Goal: Task Accomplishment & Management: Manage account settings

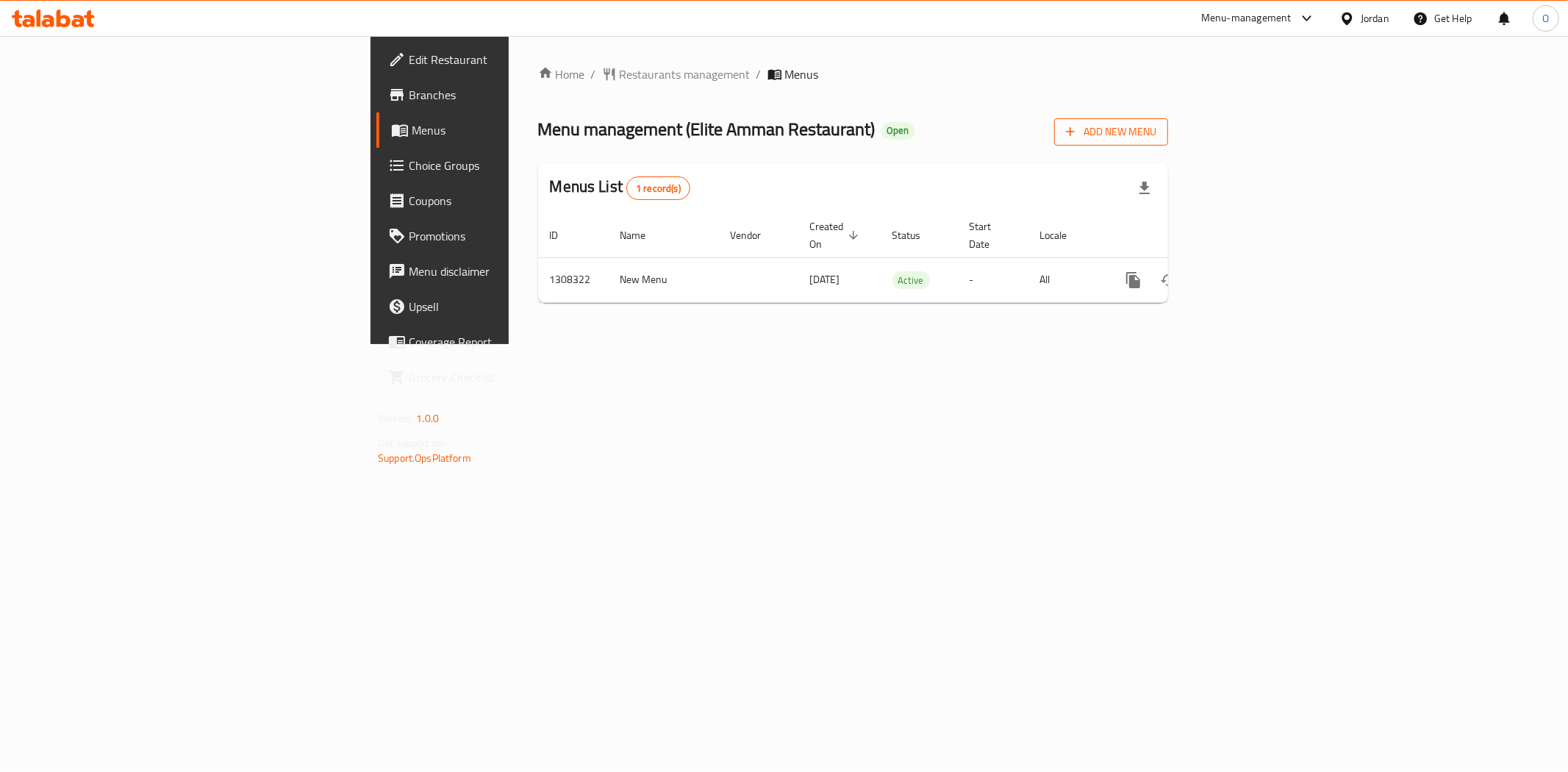
click at [1157, 123] on span "Add New Menu" at bounding box center [1111, 132] width 91 height 18
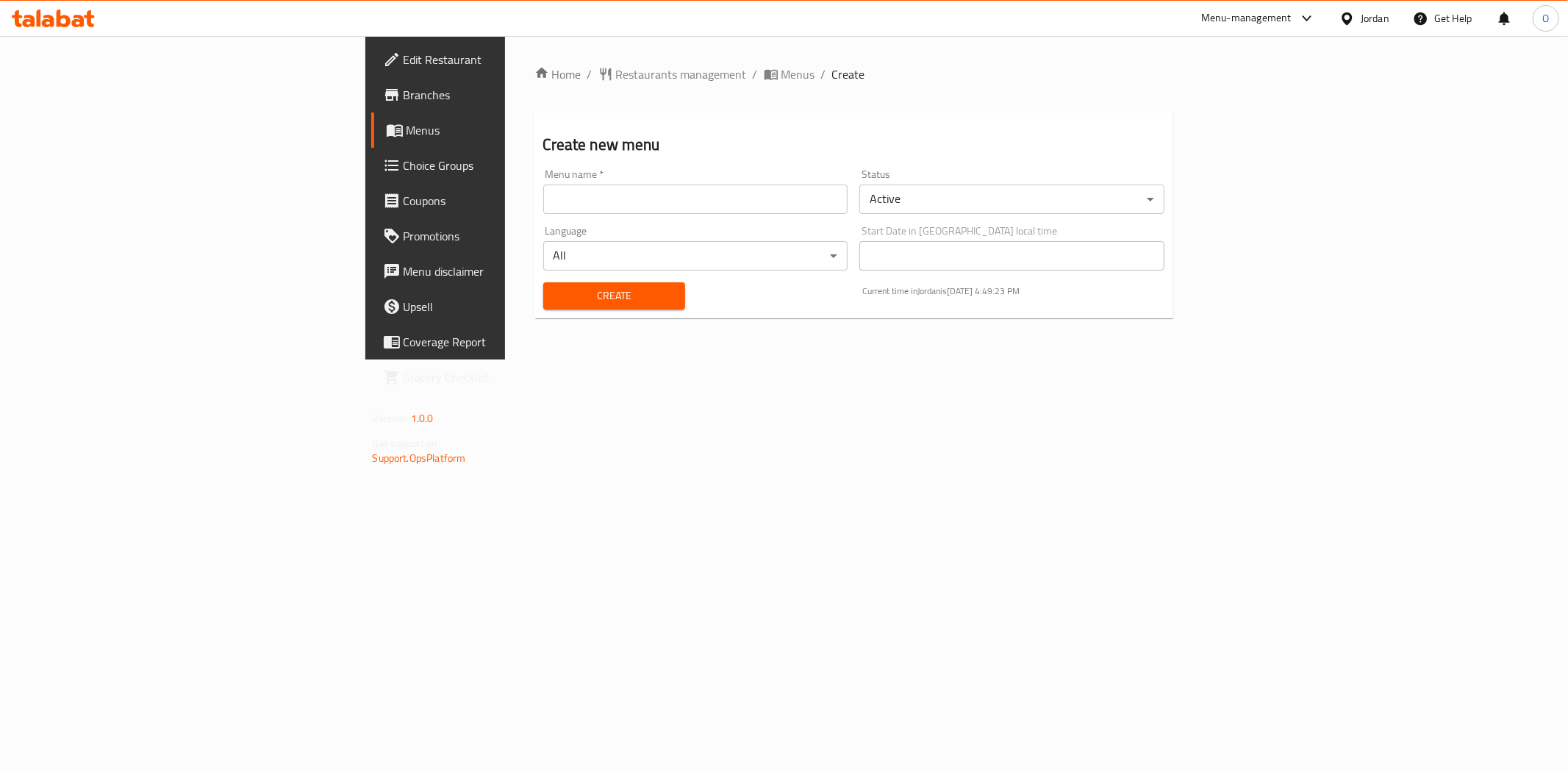
click at [1017, 201] on body "​ Menu-management Jordan Get Help O Edit Restaurant Branches Menus Choice Group…" at bounding box center [784, 404] width 1568 height 737
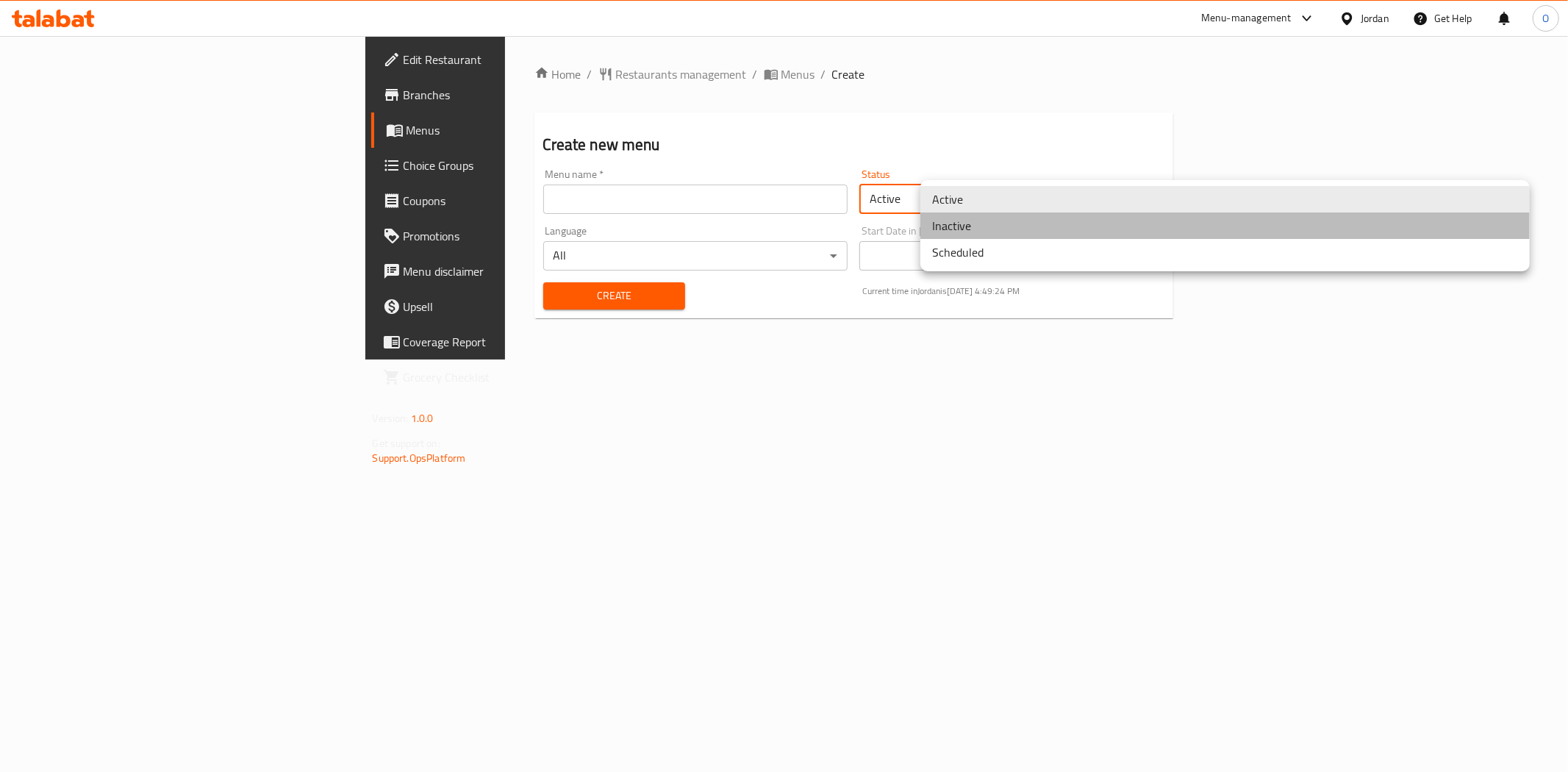
click at [1002, 232] on li "Inactive" at bounding box center [1225, 226] width 610 height 26
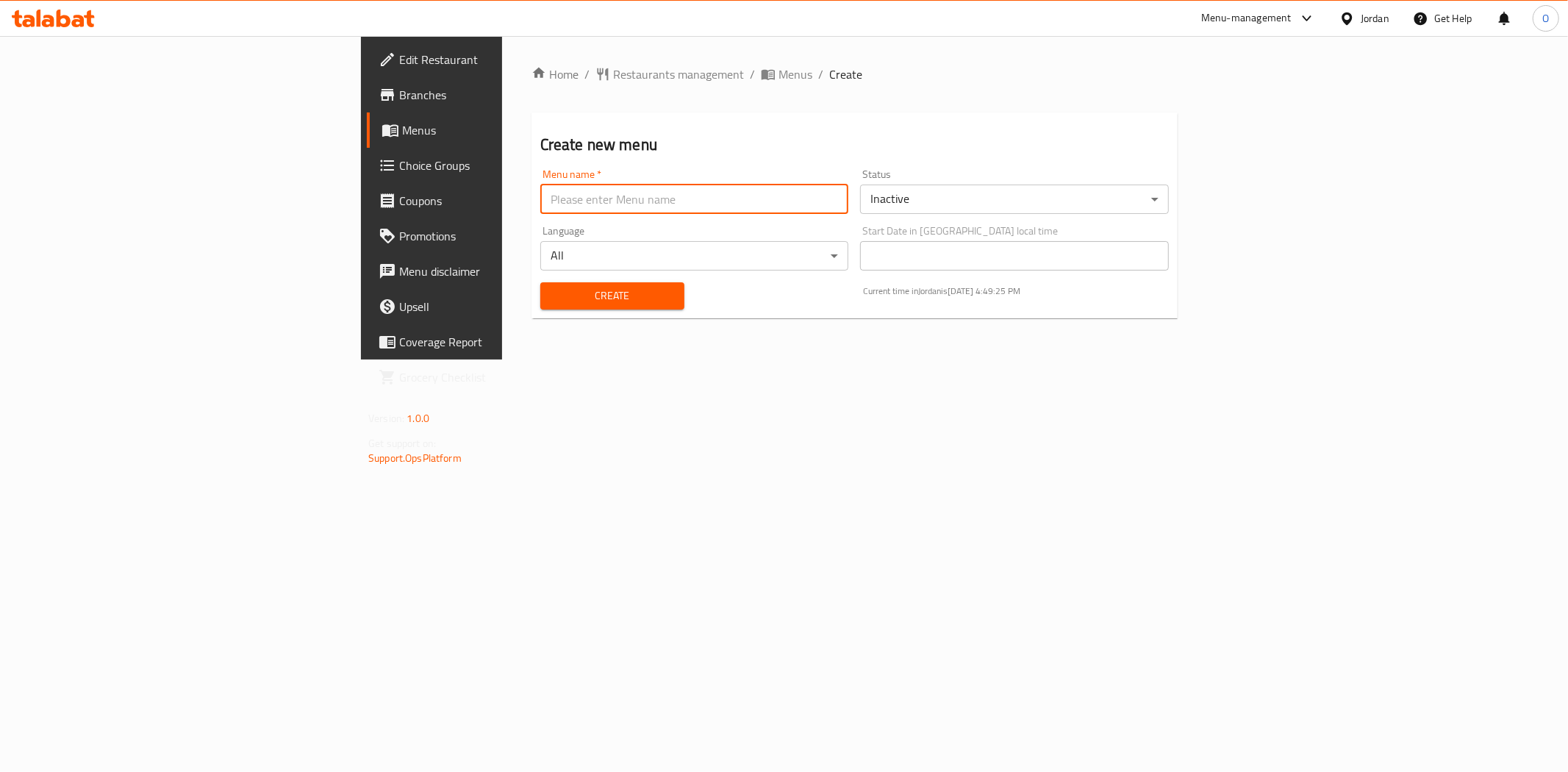
click at [611, 204] on input "text" at bounding box center [695, 199] width 309 height 29
paste input "342626197"
type input "nc342626197"
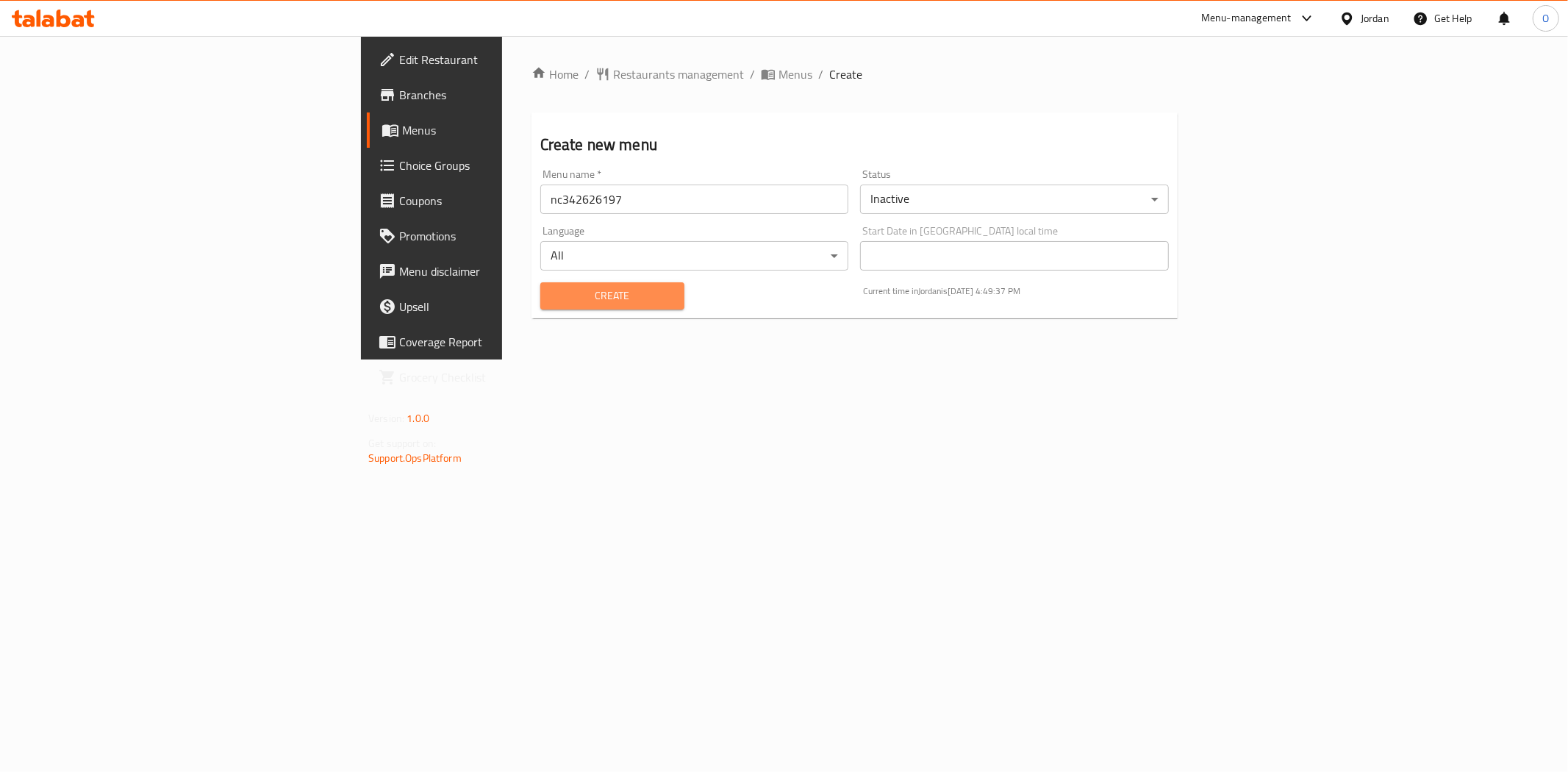
click at [553, 299] on span "Create" at bounding box center [612, 296] width 120 height 18
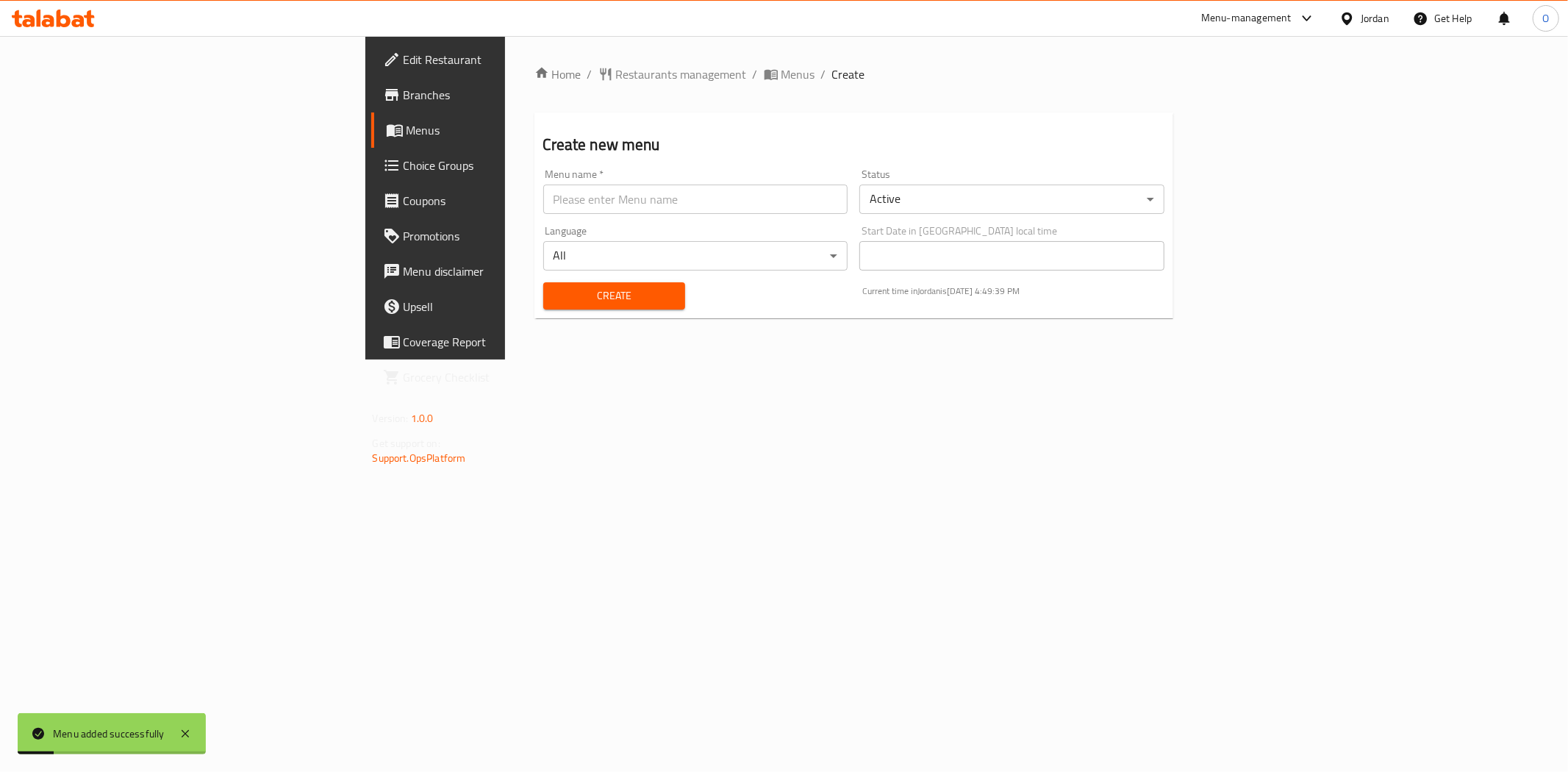
click at [534, 83] on div "Home / Restaurants management / Menus / Create Create new menu Menu name   * Me…" at bounding box center [854, 198] width 640 height 265
click at [771, 75] on icon "breadcrumb" at bounding box center [773, 75] width 5 height 5
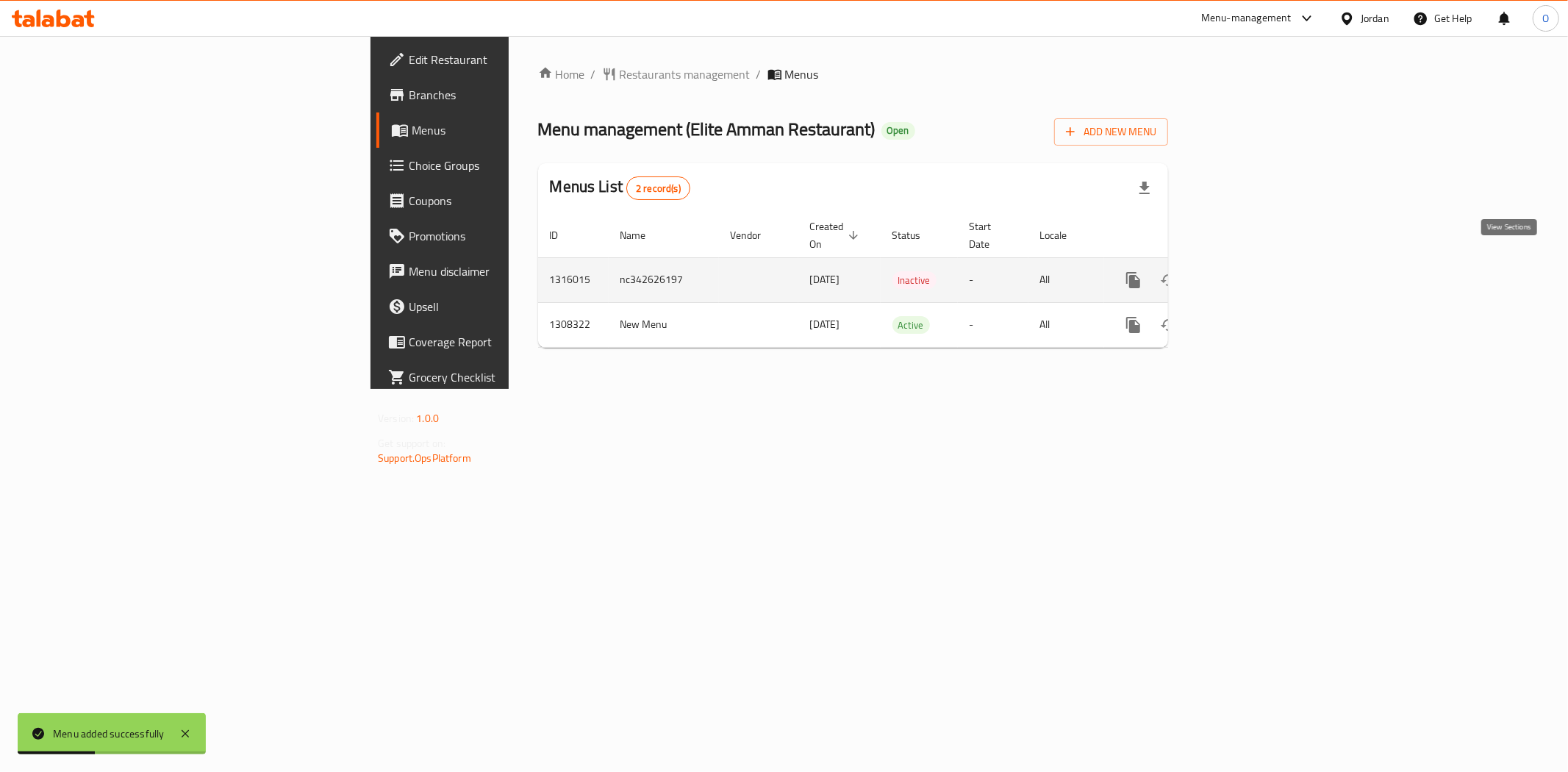
click at [1248, 272] on icon "enhanced table" at bounding box center [1239, 280] width 17 height 17
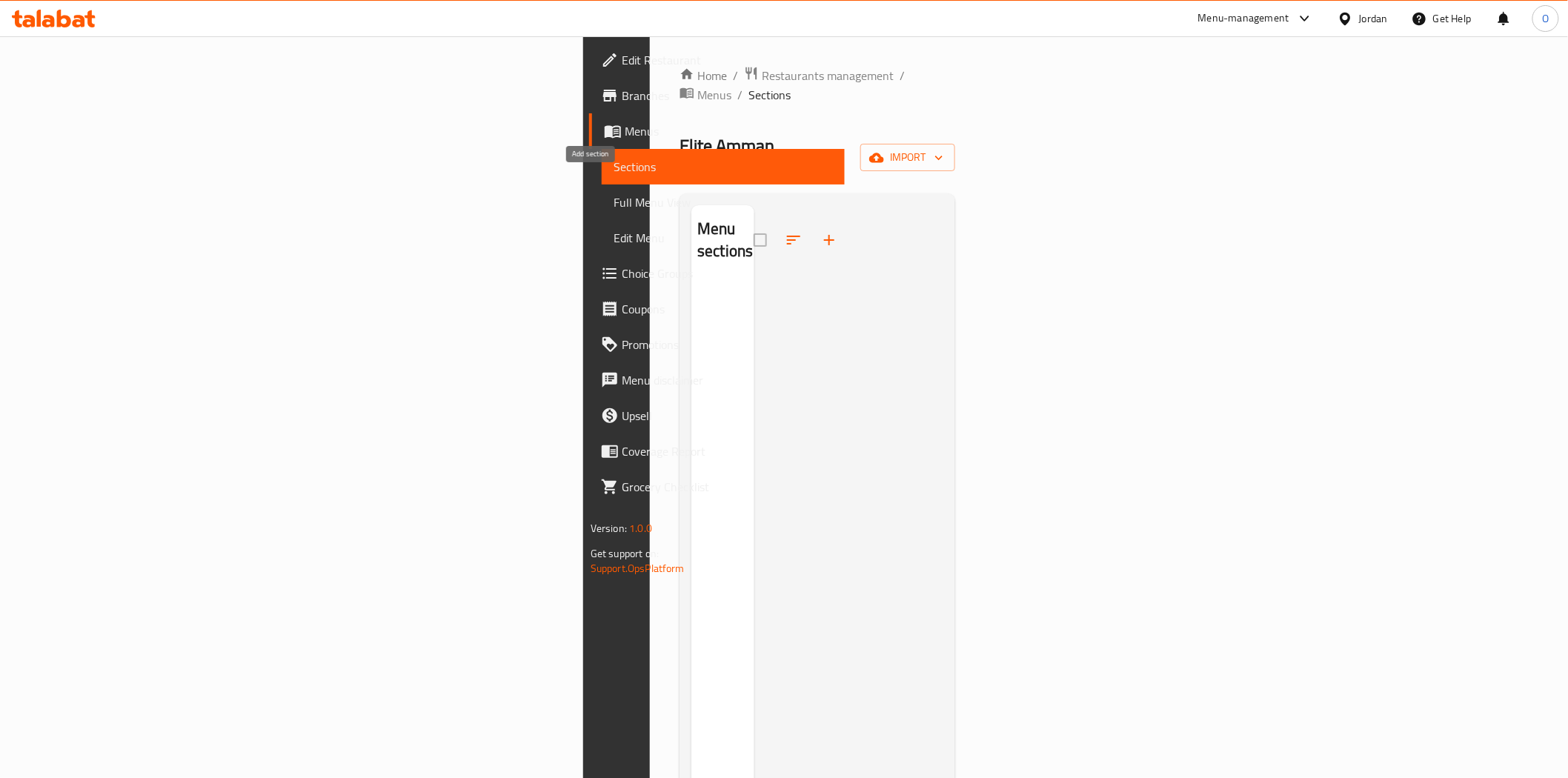
click at [811, 223] on button "button" at bounding box center [829, 240] width 36 height 36
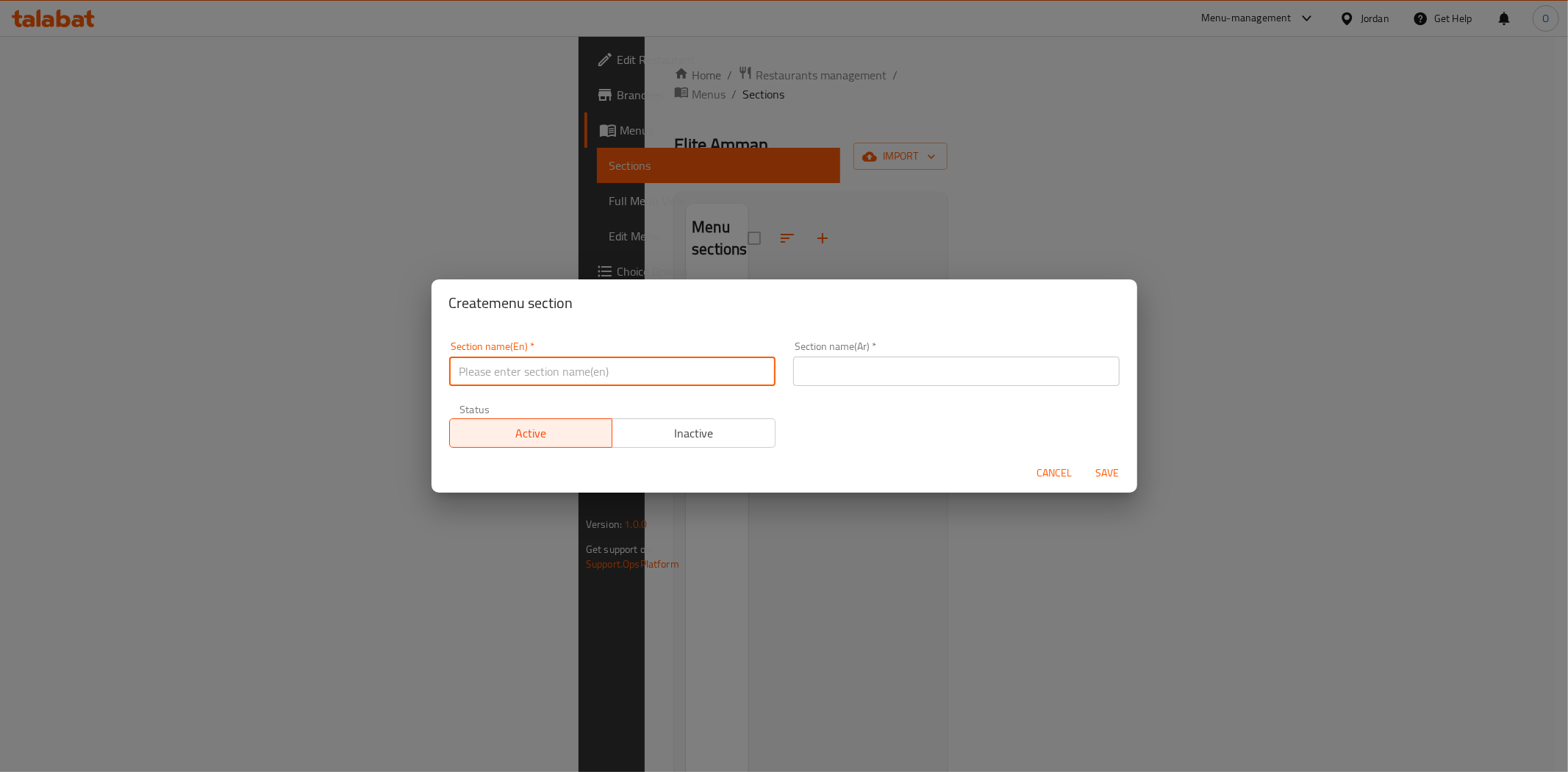
click at [525, 380] on input "text" at bounding box center [612, 372] width 326 height 29
paste input "Shawarma"
type input "Shawarma"
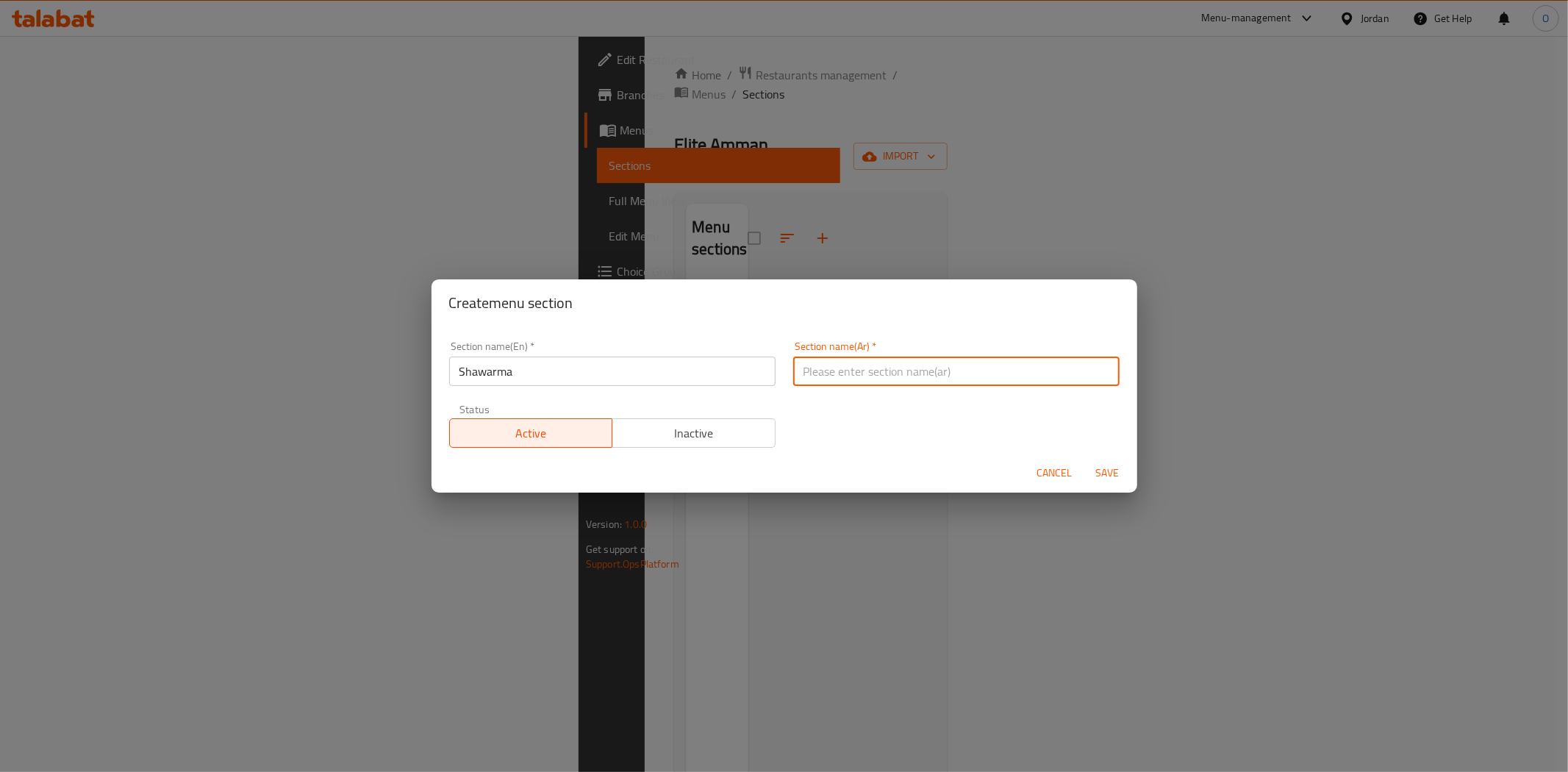
click at [929, 378] on input "text" at bounding box center [957, 372] width 326 height 29
paste input "شاورما"
type input "شاورما"
click at [1111, 477] on span "Save" at bounding box center [1108, 473] width 35 height 18
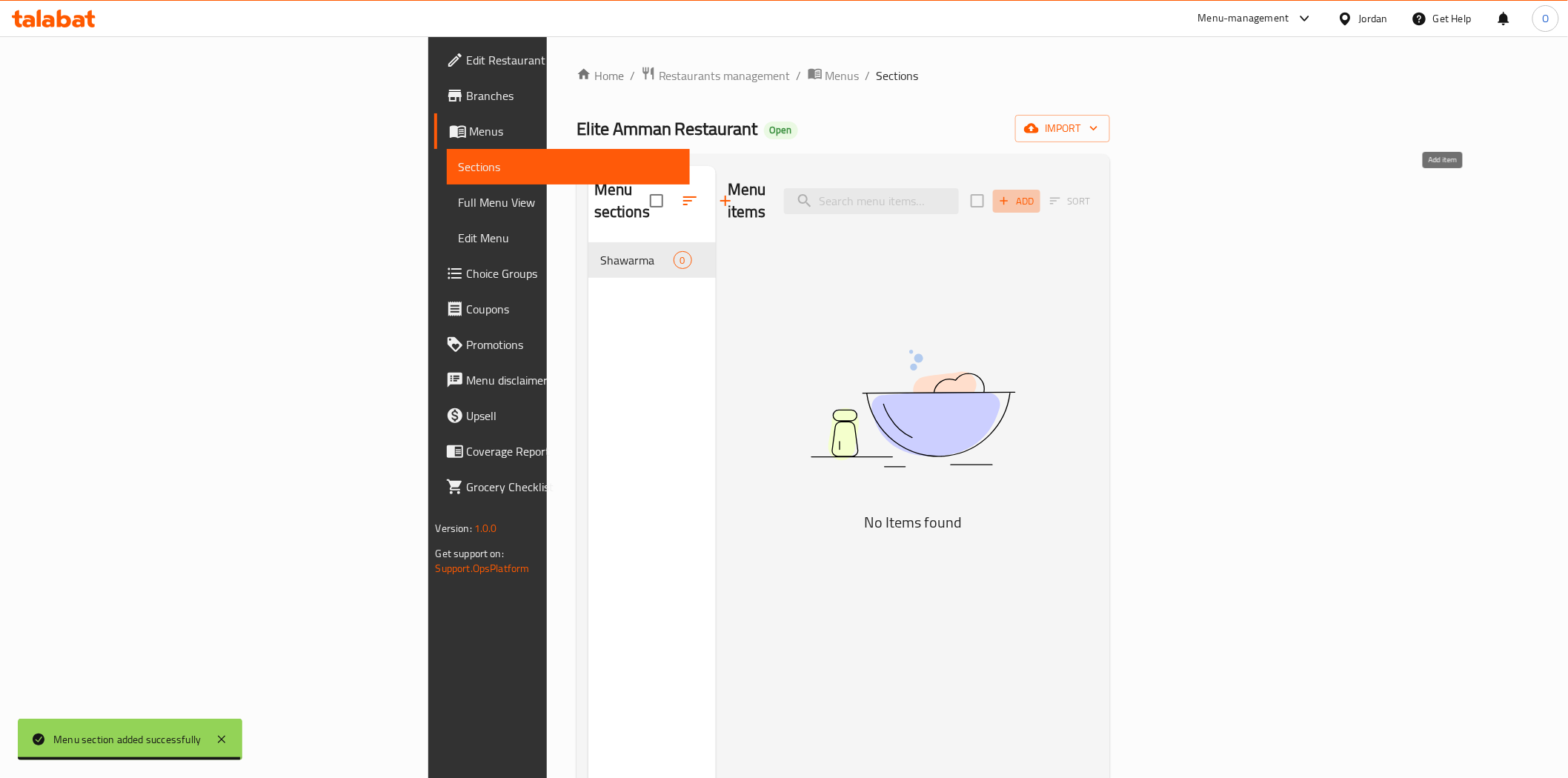
click at [1010, 194] on icon "button" at bounding box center [1004, 201] width 14 height 14
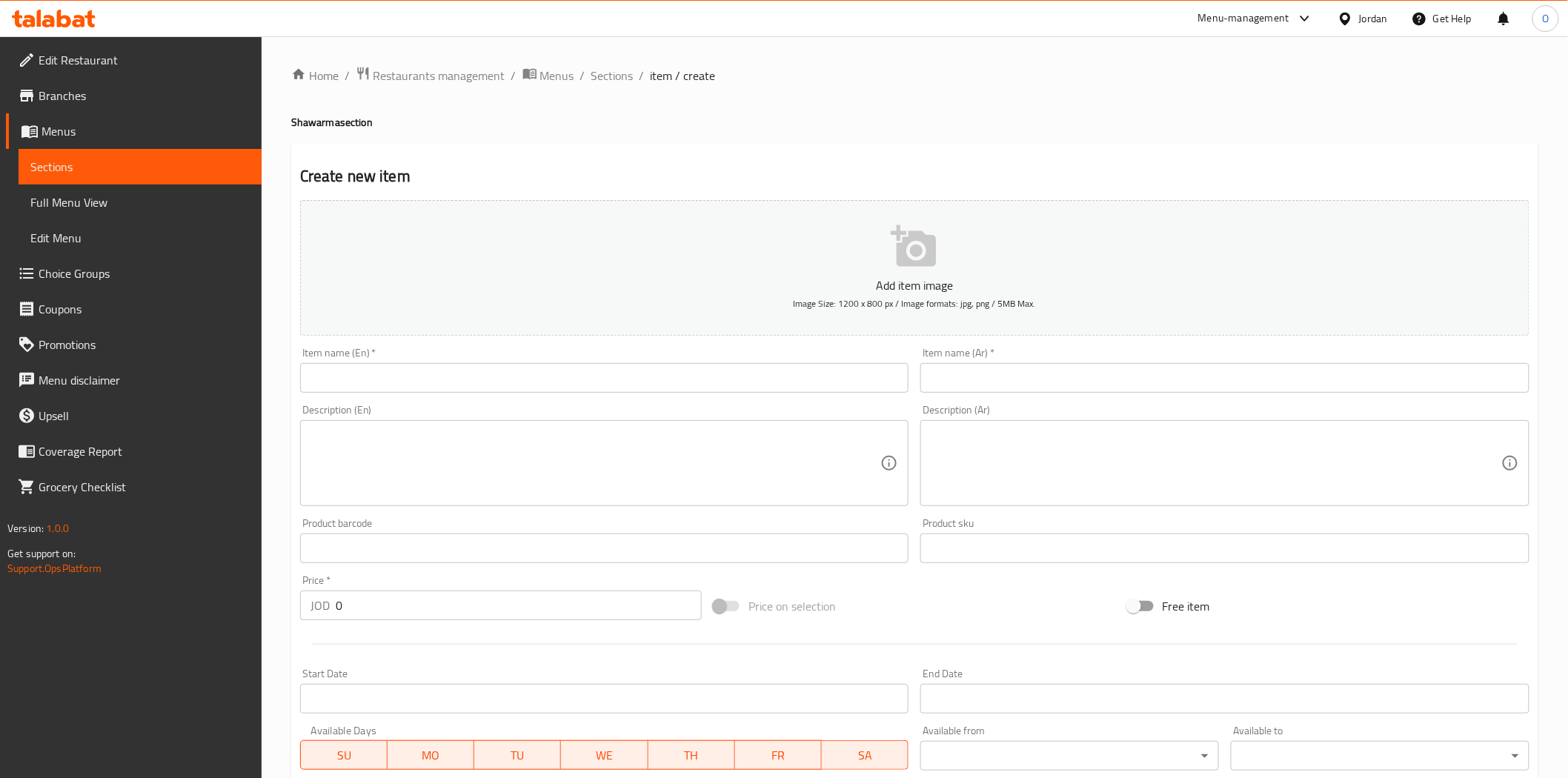
click at [533, 373] on input "text" at bounding box center [604, 378] width 609 height 29
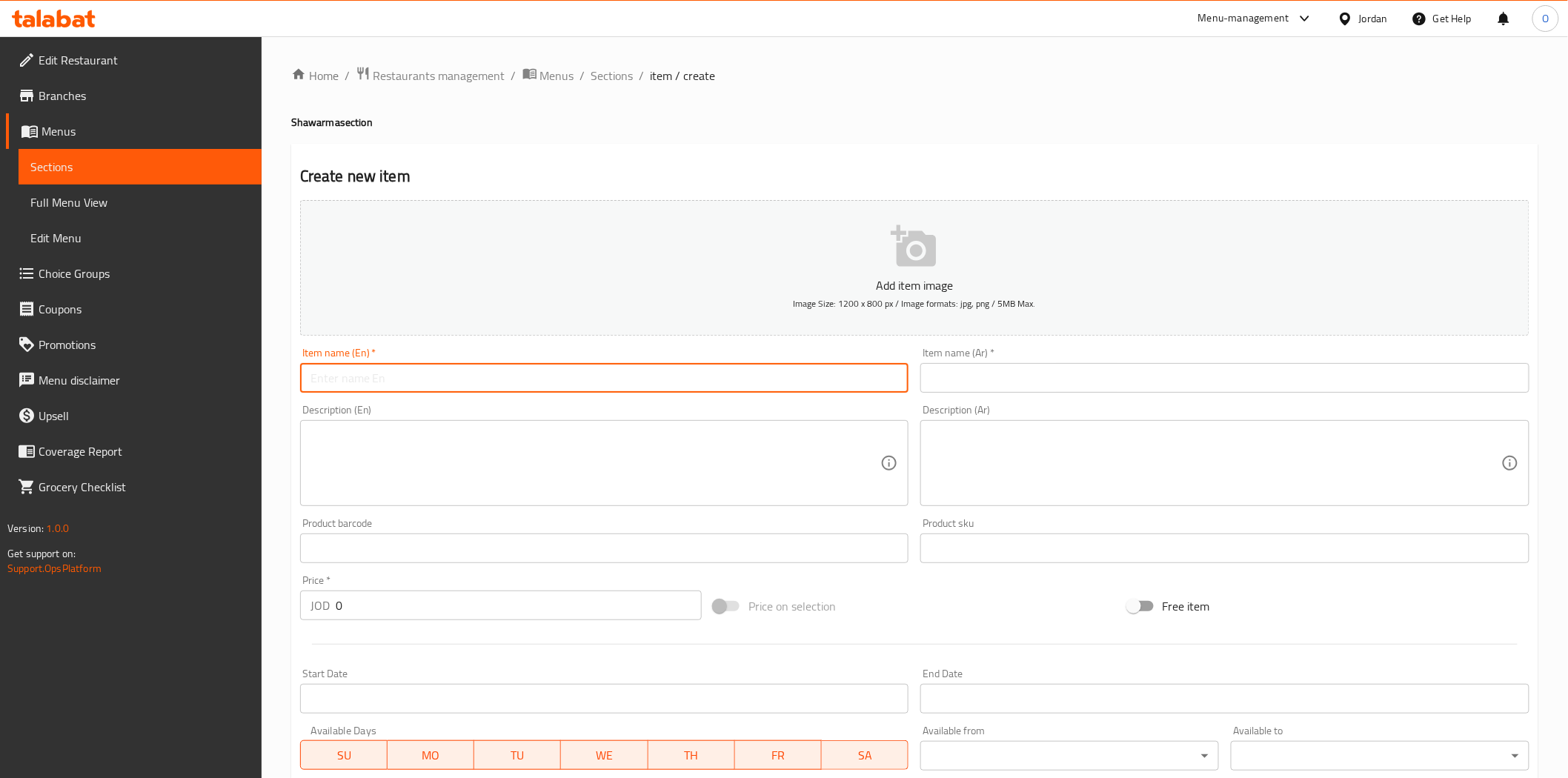
paste input "Small Sandwich"
type input "Small Sandwich"
click at [991, 390] on input "text" at bounding box center [1224, 378] width 609 height 29
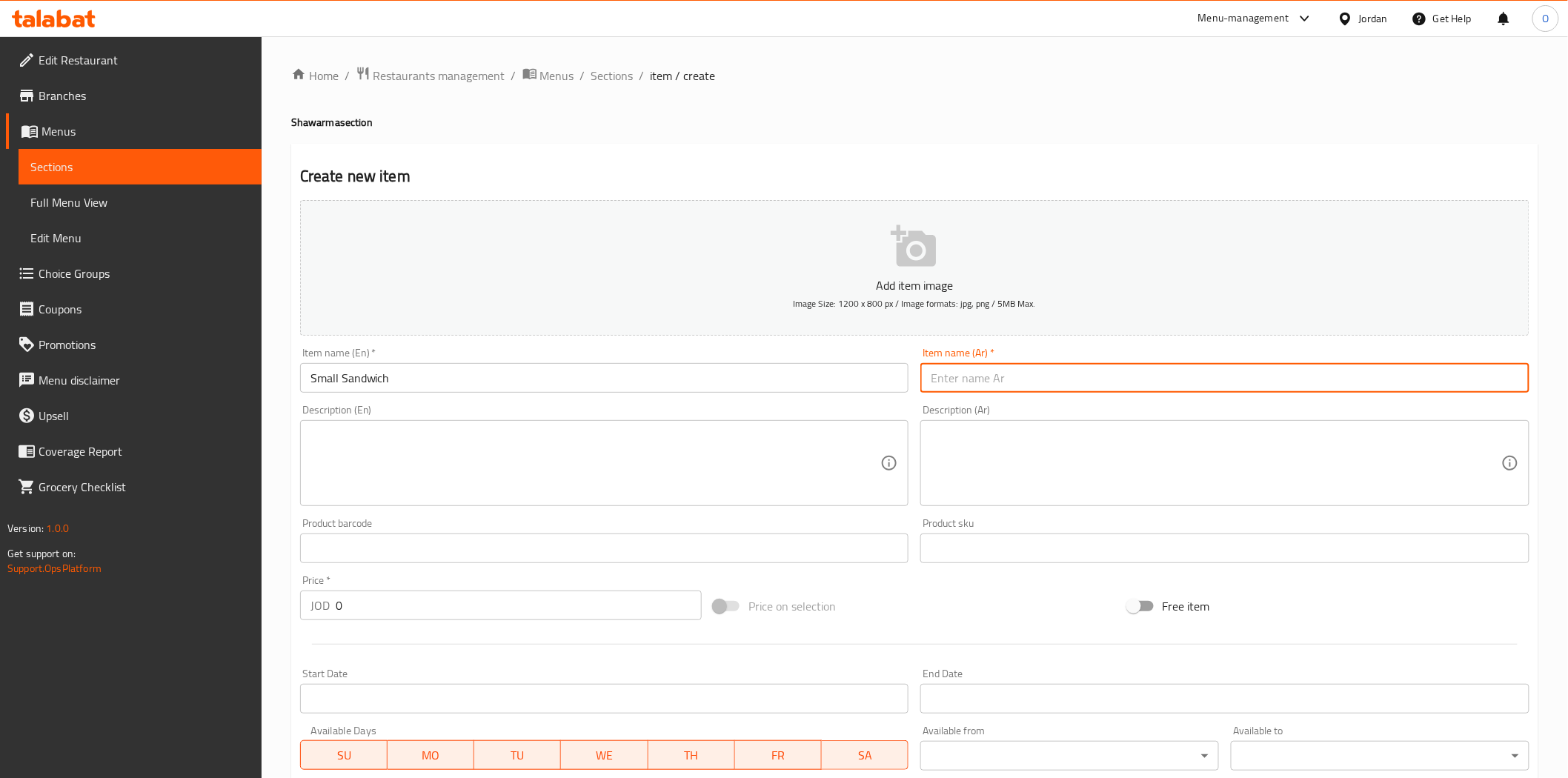
paste input "ساندويتش صغير"
type input "ساندويتش صغير"
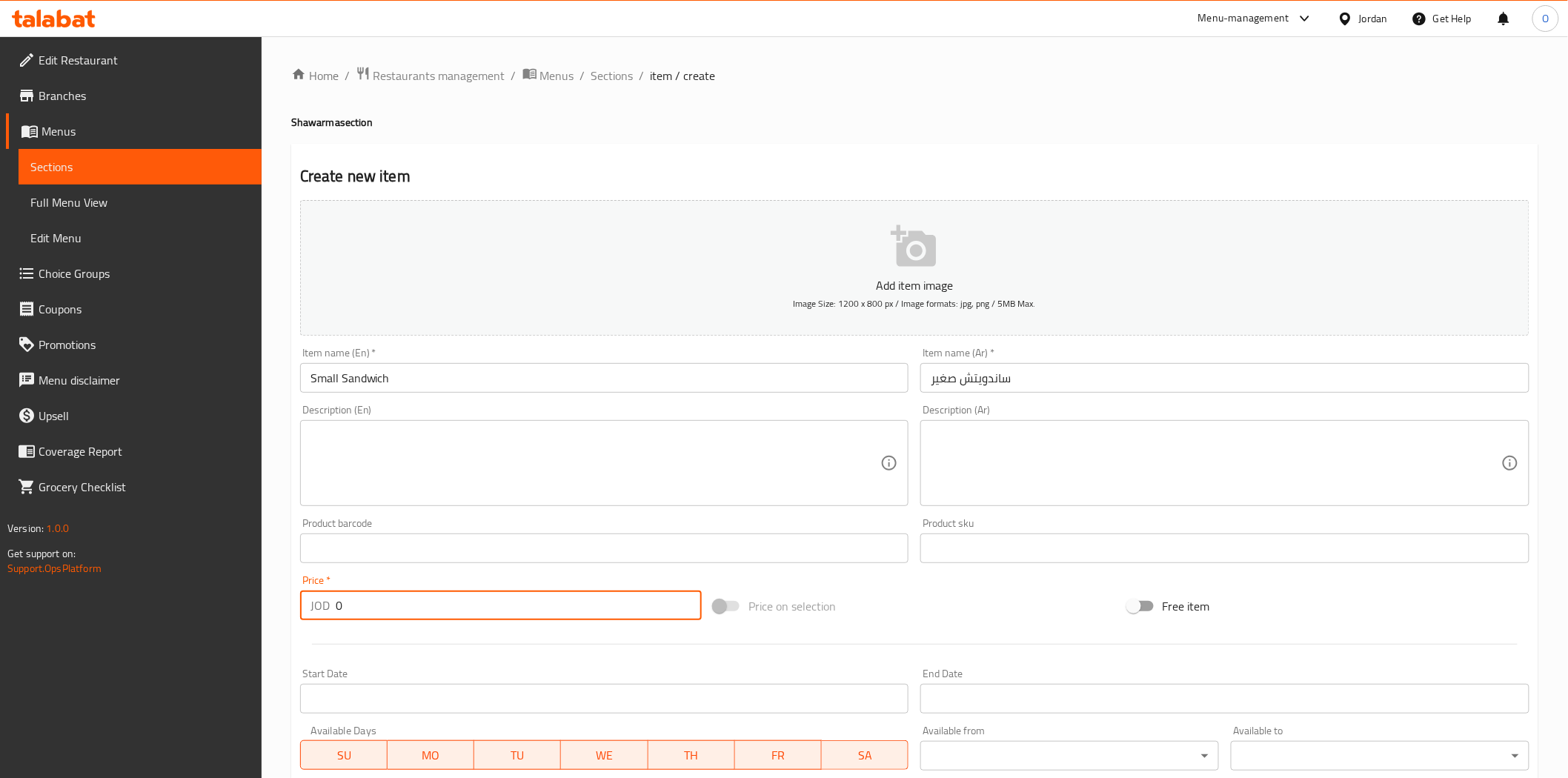
drag, startPoint x: 361, startPoint y: 611, endPoint x: 271, endPoint y: 626, distance: 91.2
click at [271, 626] on div "Home / Restaurants management / Menus / Sections / item / create Shawarma secti…" at bounding box center [915, 541] width 1306 height 1011
paste input ".85"
type input "0.85"
click at [403, 484] on textarea at bounding box center [595, 463] width 570 height 70
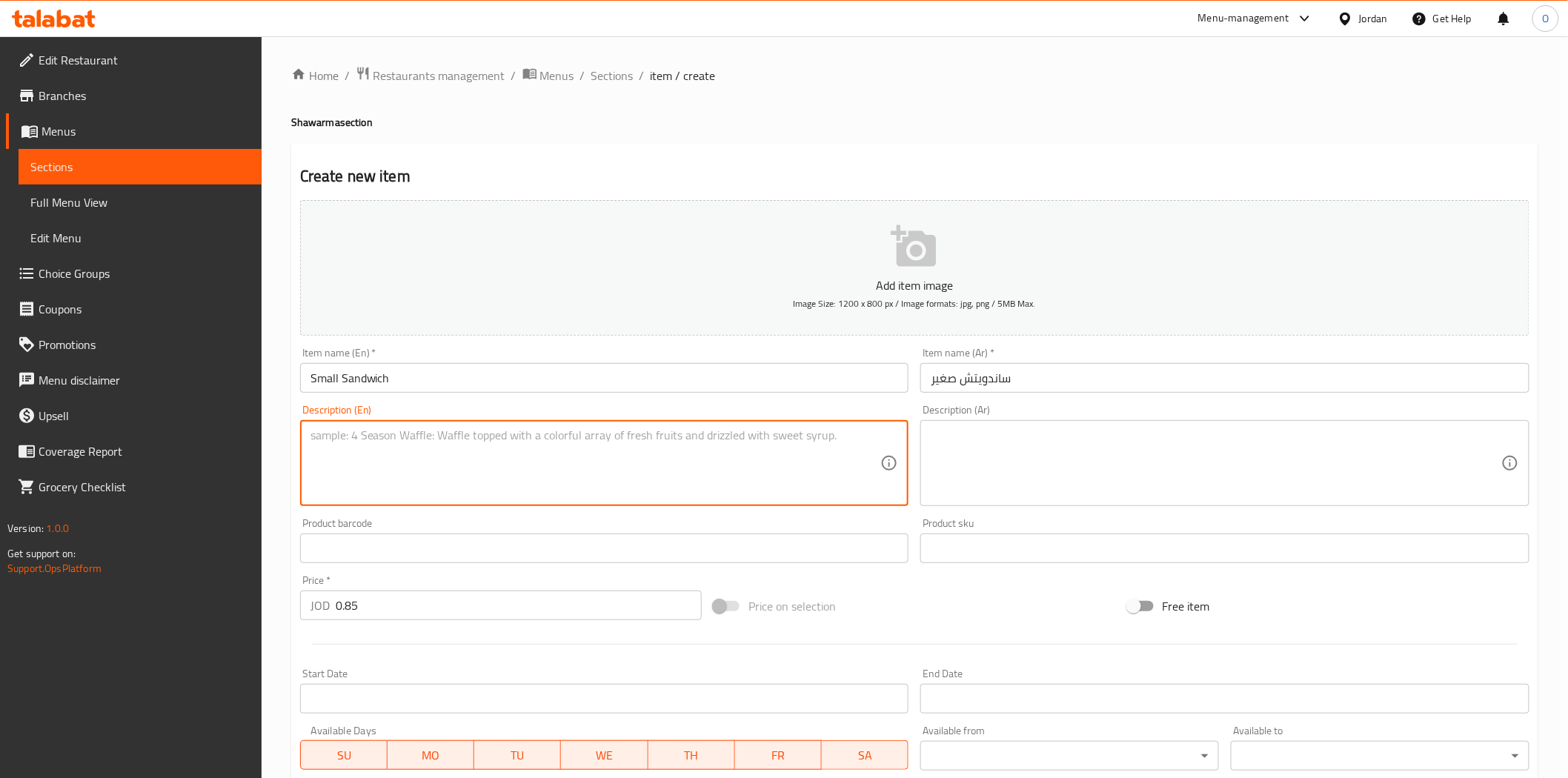
click at [375, 468] on textarea at bounding box center [595, 463] width 570 height 70
paste textarea "Small Chicken Shawerma Sandwich with Garlic Sauce"
type textarea "Small Chicken Shawerma Sandwich with Garlic Sauce"
click at [1156, 477] on textarea at bounding box center [1215, 463] width 570 height 70
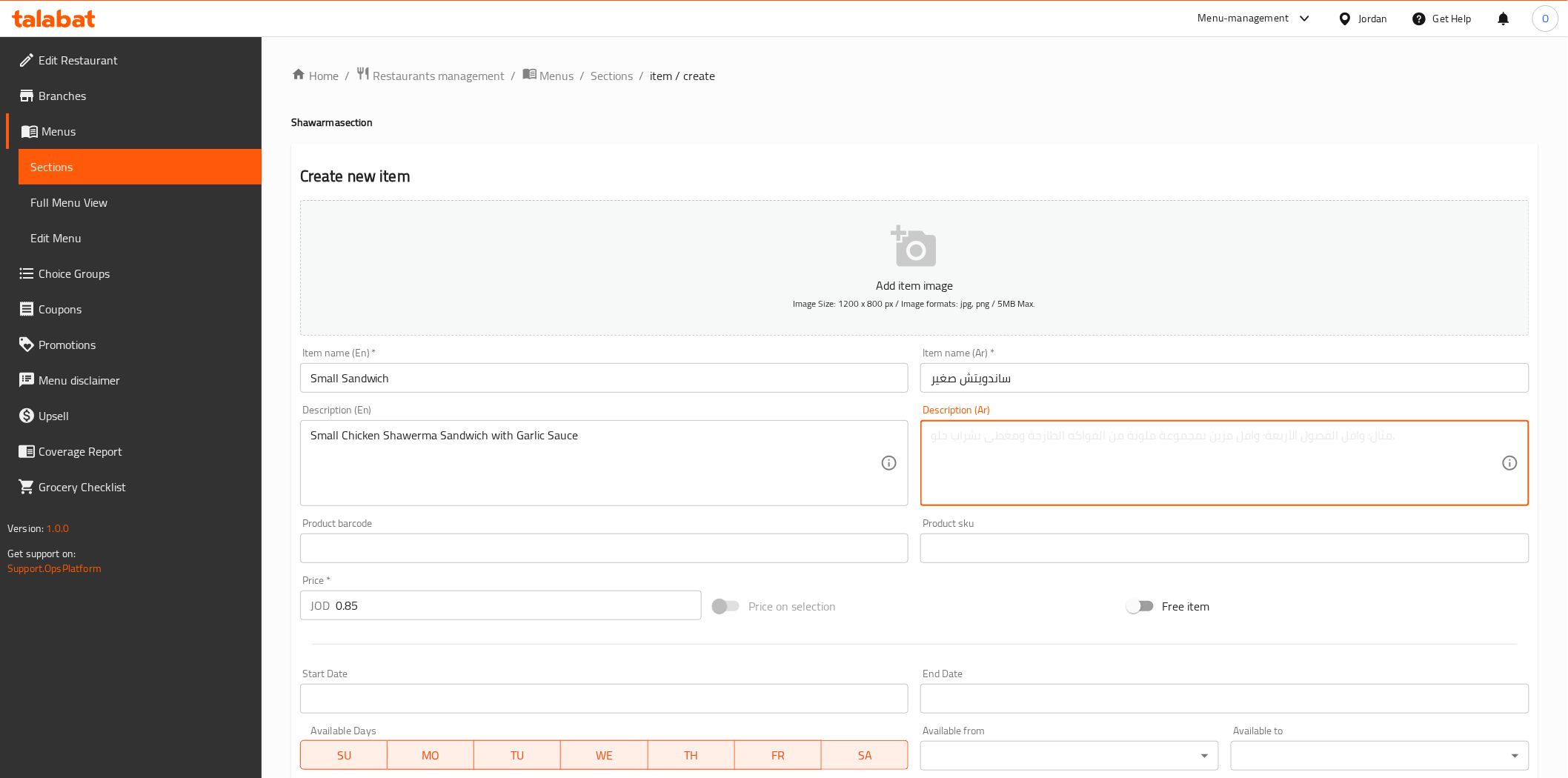
paste textarea "ساندويتش شاورما دجاج صغير مع صلصة الثوم"
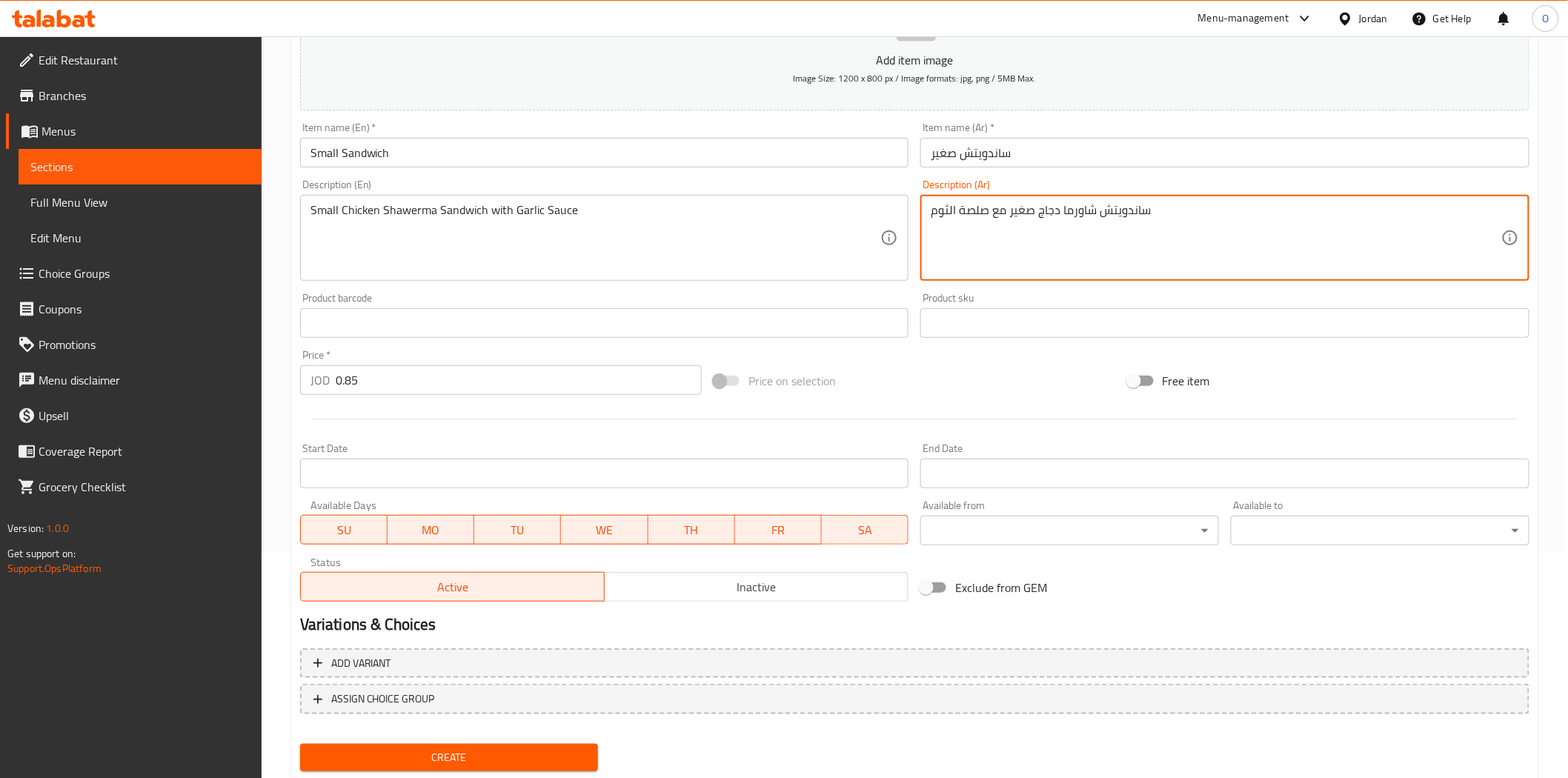
scroll to position [267, 0]
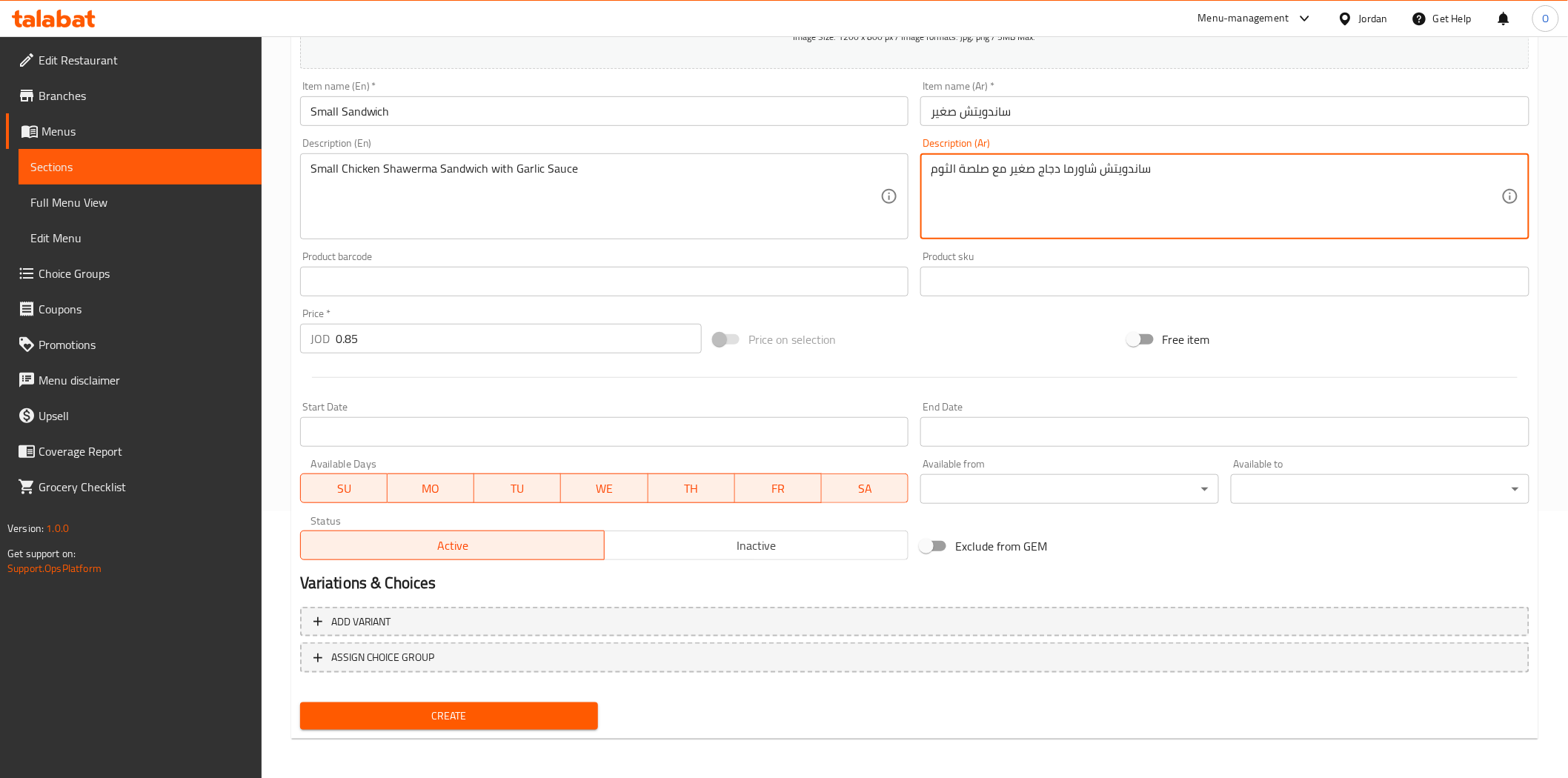
type textarea "ساندويتش شاورما دجاج صغير مع صلصة الثوم"
click at [428, 714] on span "Create" at bounding box center [449, 716] width 275 height 18
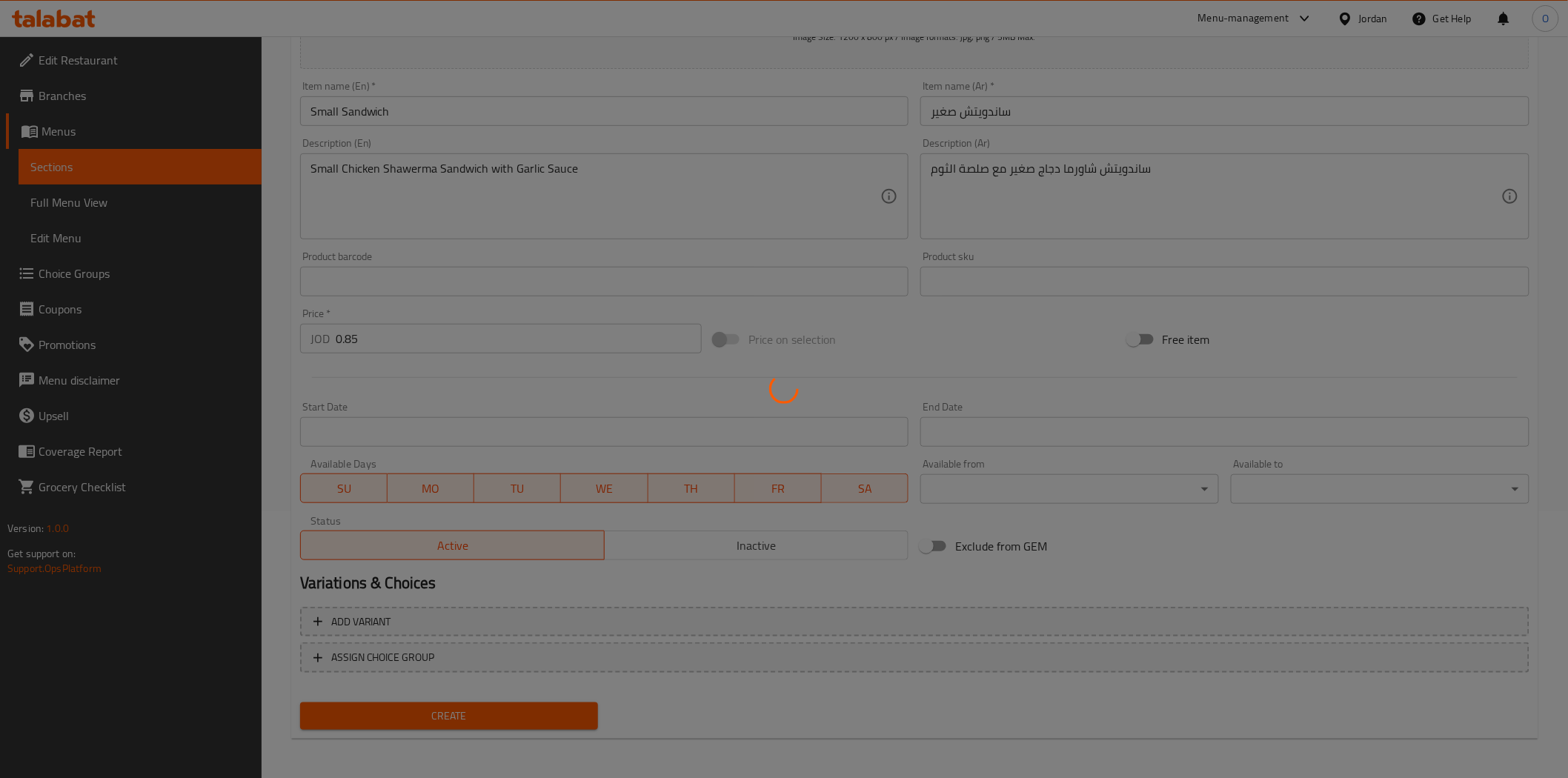
type input "0"
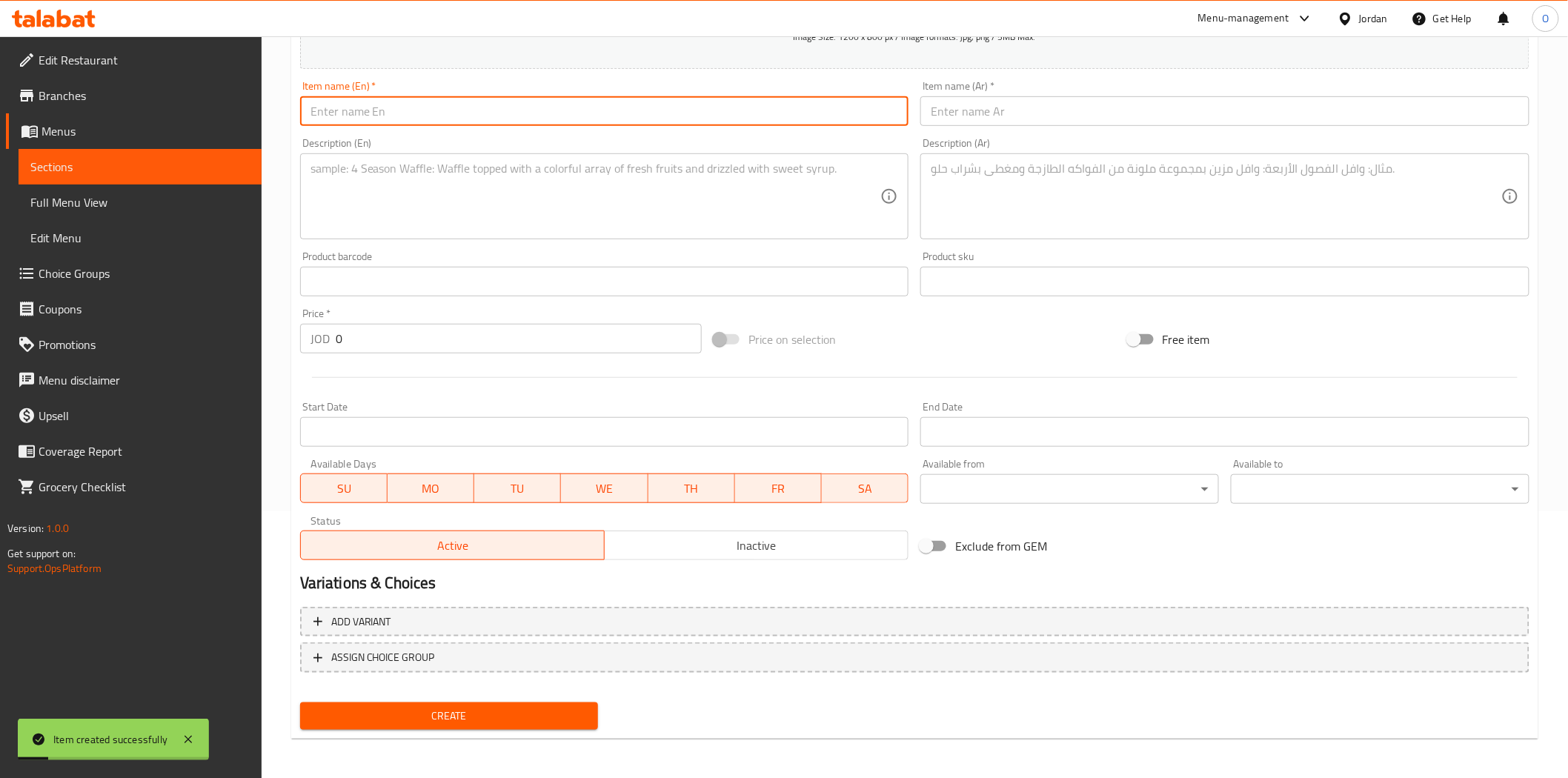
click at [398, 124] on input "text" at bounding box center [604, 111] width 609 height 29
paste input "Big Sandwich"
type input "Big Sandwich"
click at [973, 100] on input "text" at bounding box center [1224, 111] width 609 height 29
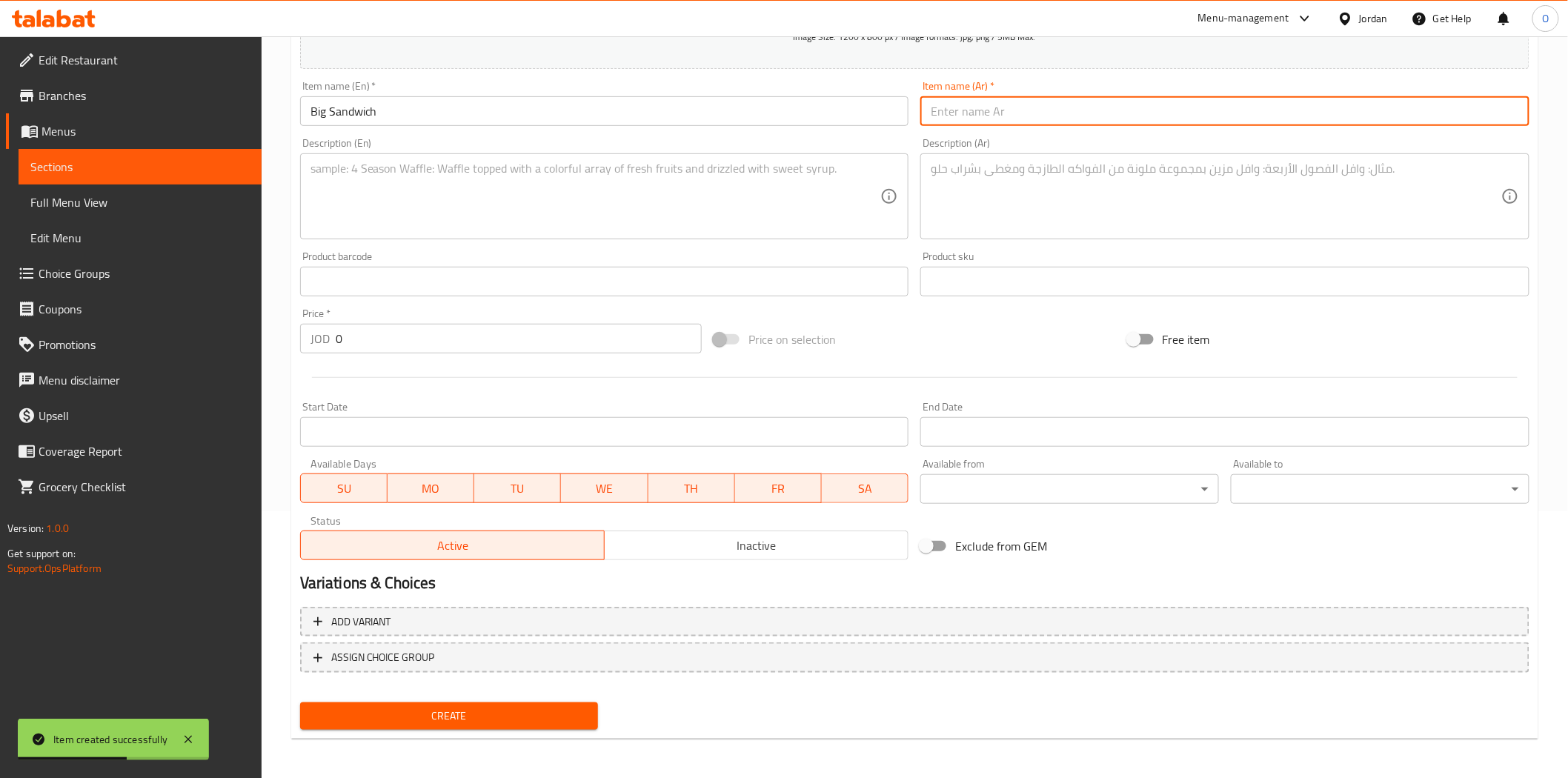
paste input "ساندويتش كبير"
type input "ساندويتش كبير"
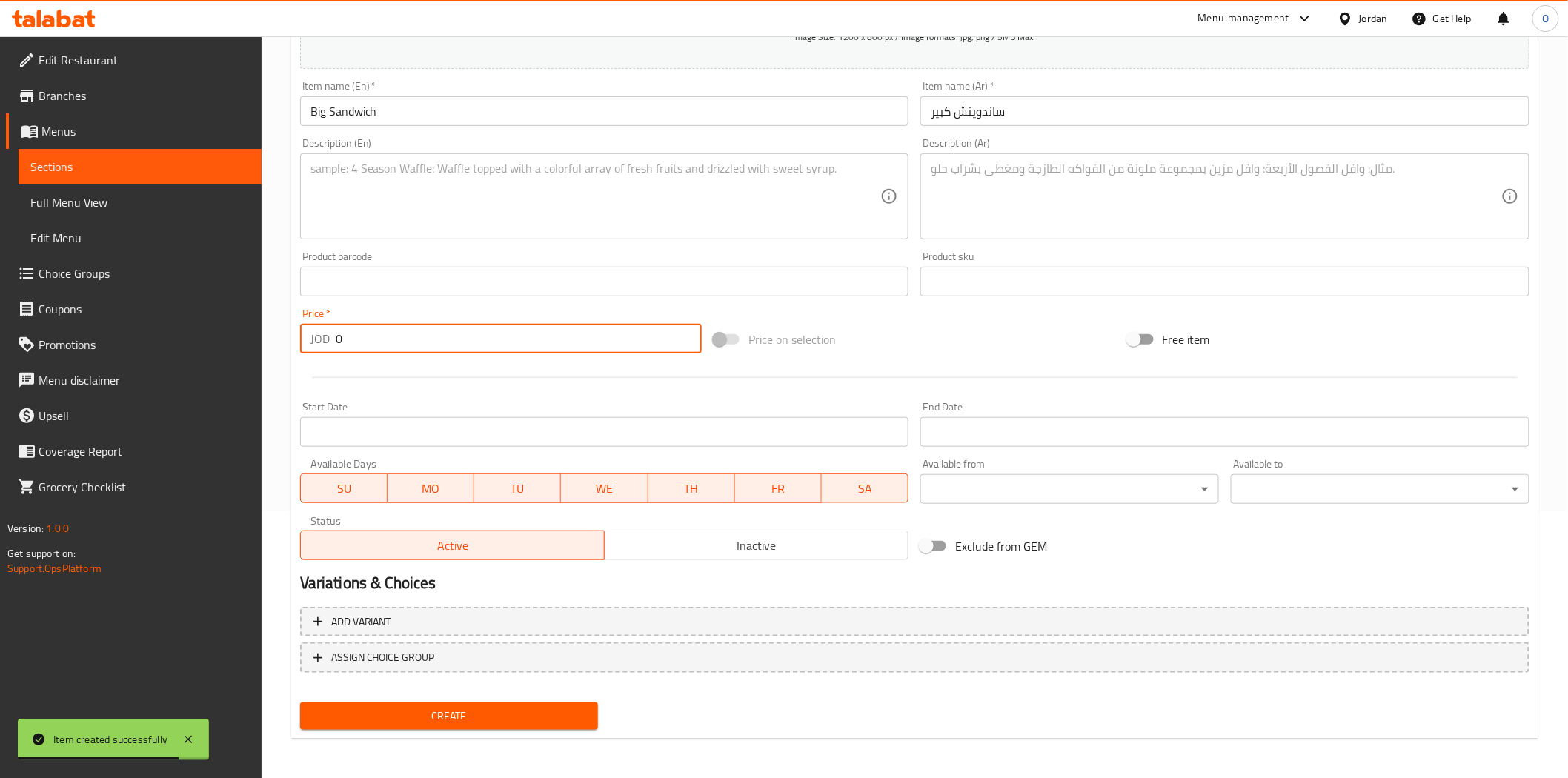
drag, startPoint x: 371, startPoint y: 344, endPoint x: 277, endPoint y: 350, distance: 94.2
click at [277, 350] on div "Home / Restaurants management / Menus / Sections / item / create Shawarma secti…" at bounding box center [915, 275] width 1306 height 1011
paste input "1.5"
type input "1.50"
click at [714, 183] on textarea at bounding box center [595, 196] width 570 height 70
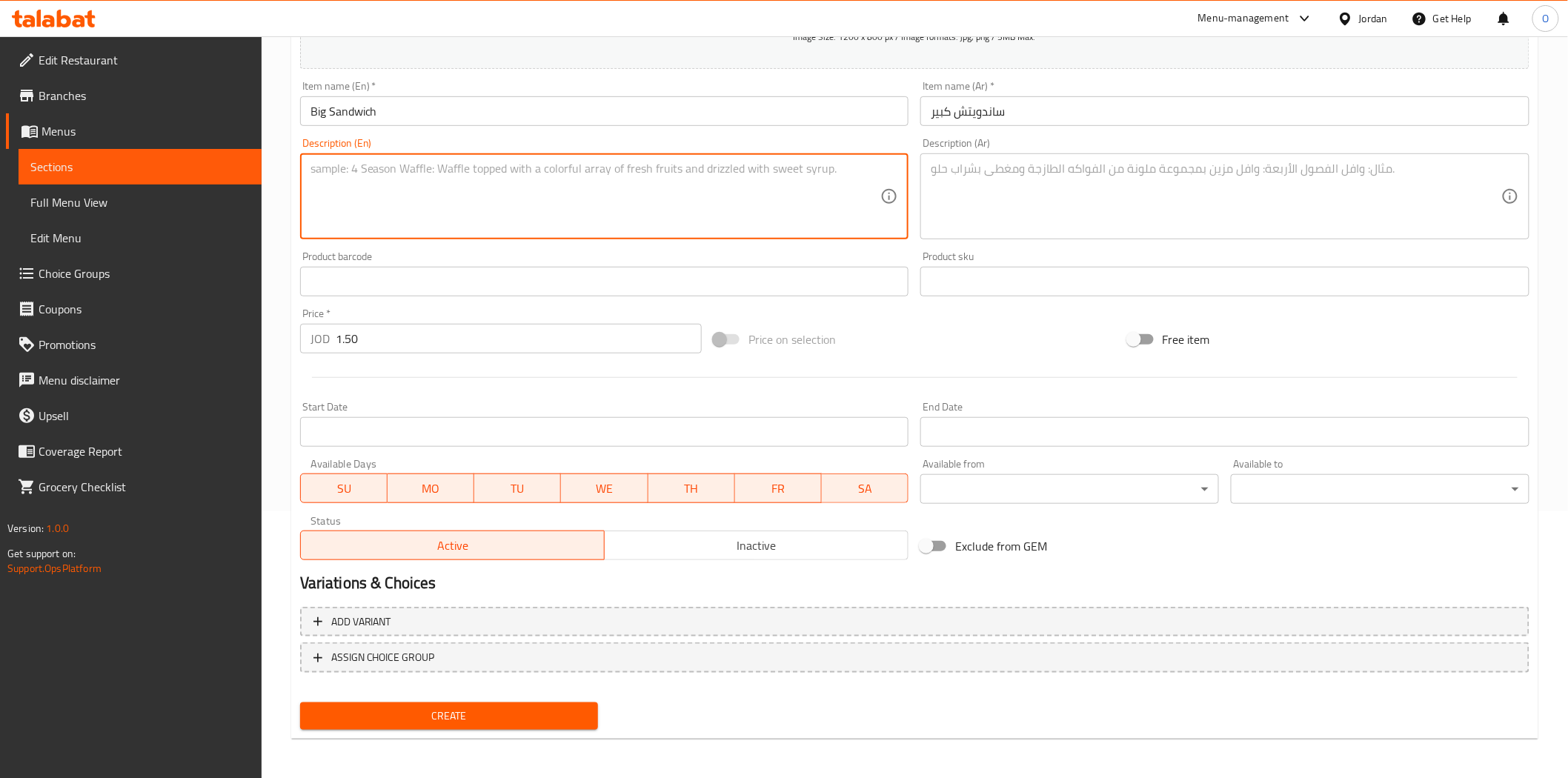
paste textarea "Large Chicken Shawerma Sandwich with Garlic Sauce"
type textarea "Large Chicken Shawerma Sandwich with Garlic Sauce"
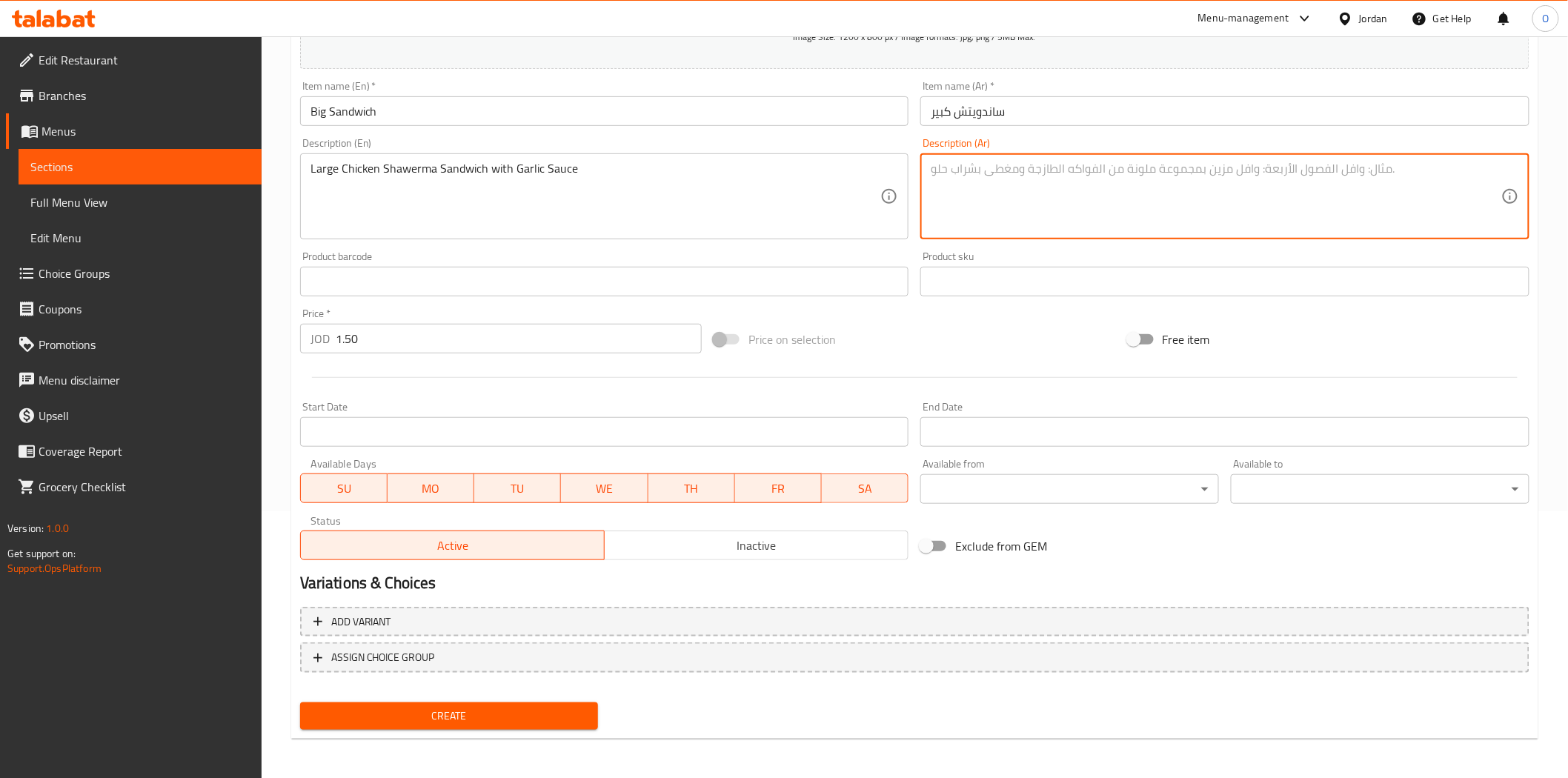
click at [966, 223] on textarea at bounding box center [1215, 196] width 570 height 70
paste textarea "ساندويتش شاورما دجاج كبير مع صلصة الثوم"
type textarea "ساندويتش شاورما دجاج كبير مع صلصة الثوم"
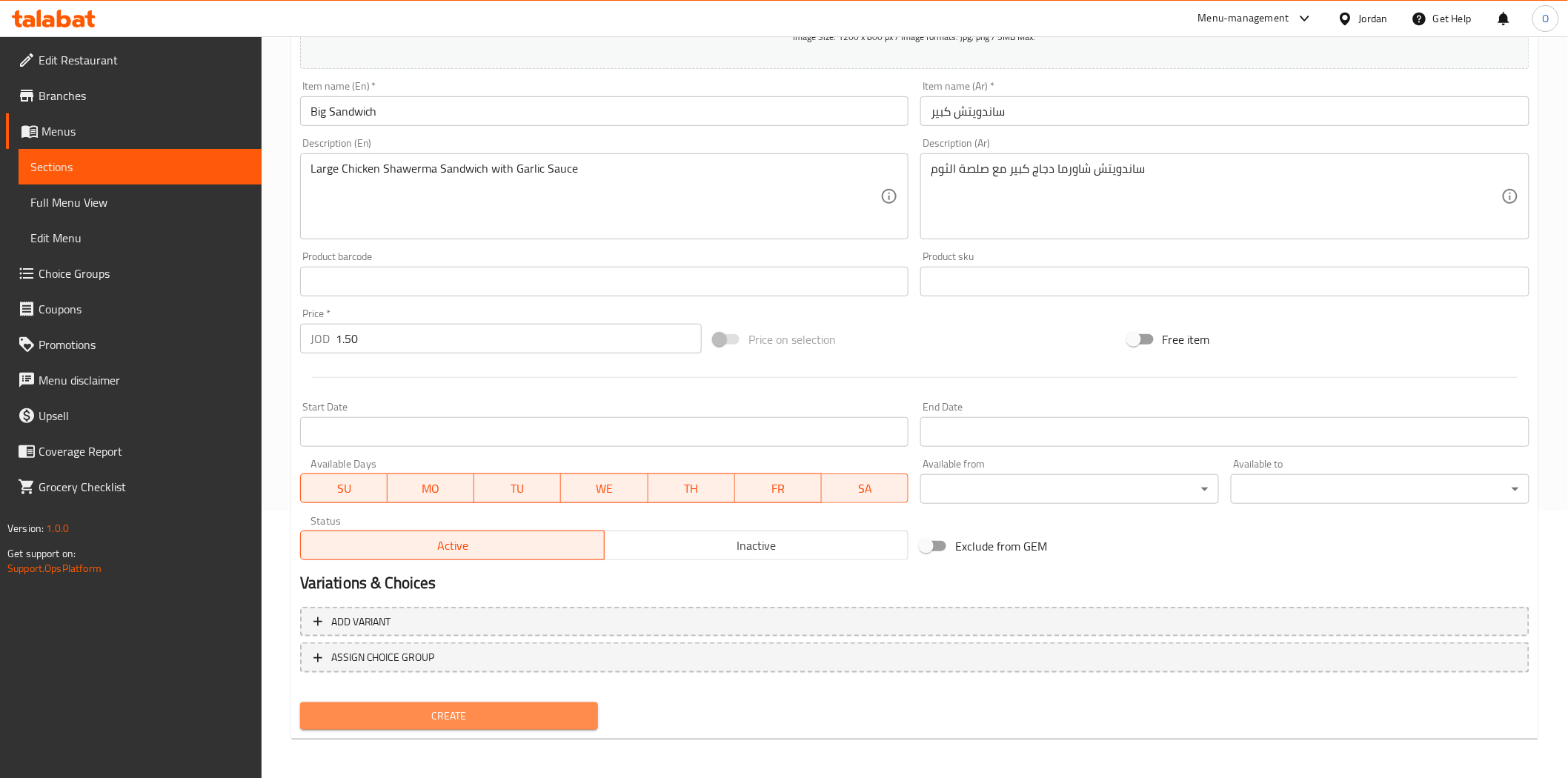
click at [448, 709] on span "Create" at bounding box center [449, 716] width 275 height 18
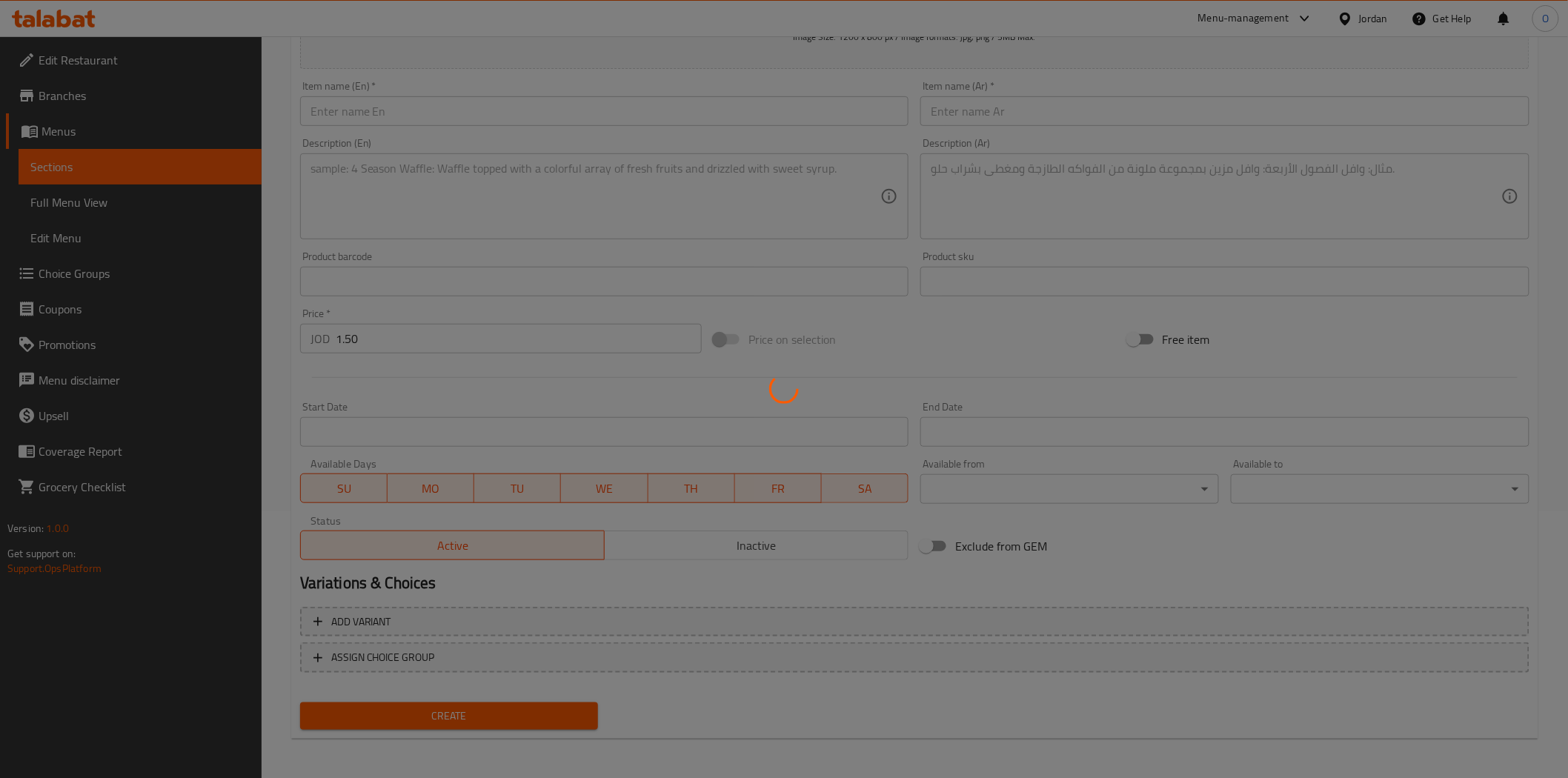
type input "0"
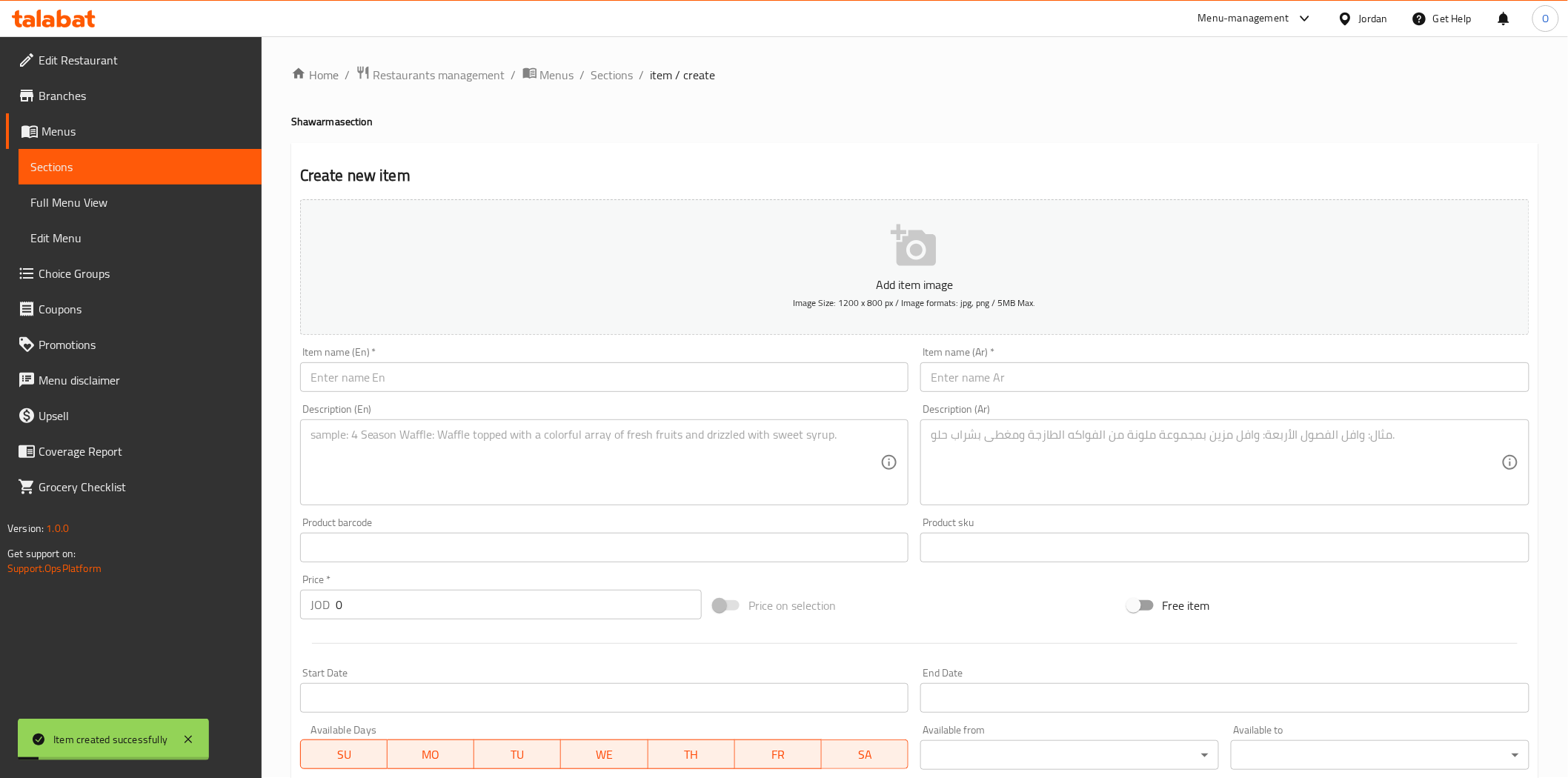
scroll to position [0, 0]
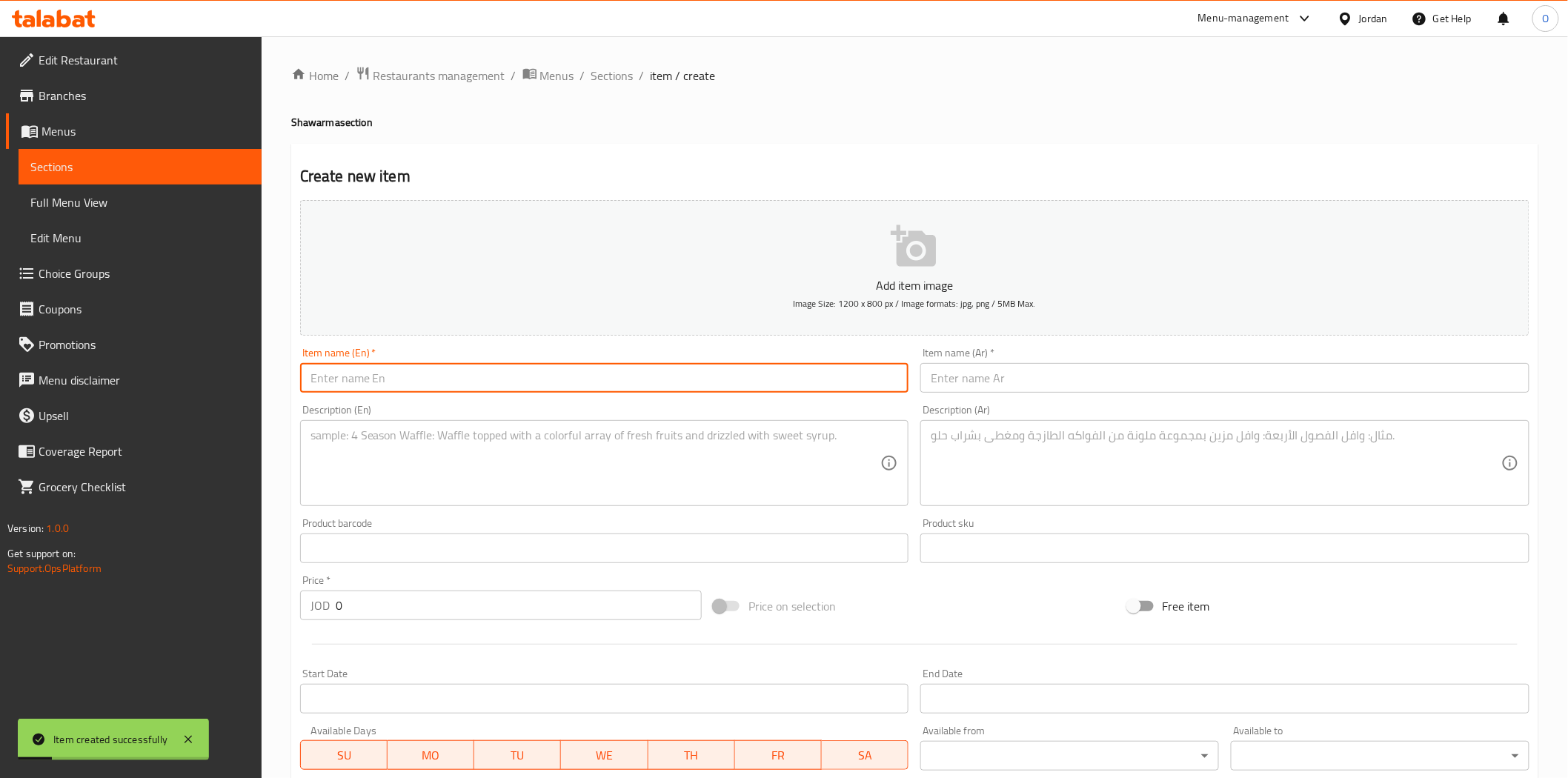
click at [342, 382] on input "text" at bounding box center [604, 378] width 609 height 29
click at [345, 378] on input "v" at bounding box center [604, 378] width 609 height 29
paste input "Shawarma Meal Regular"
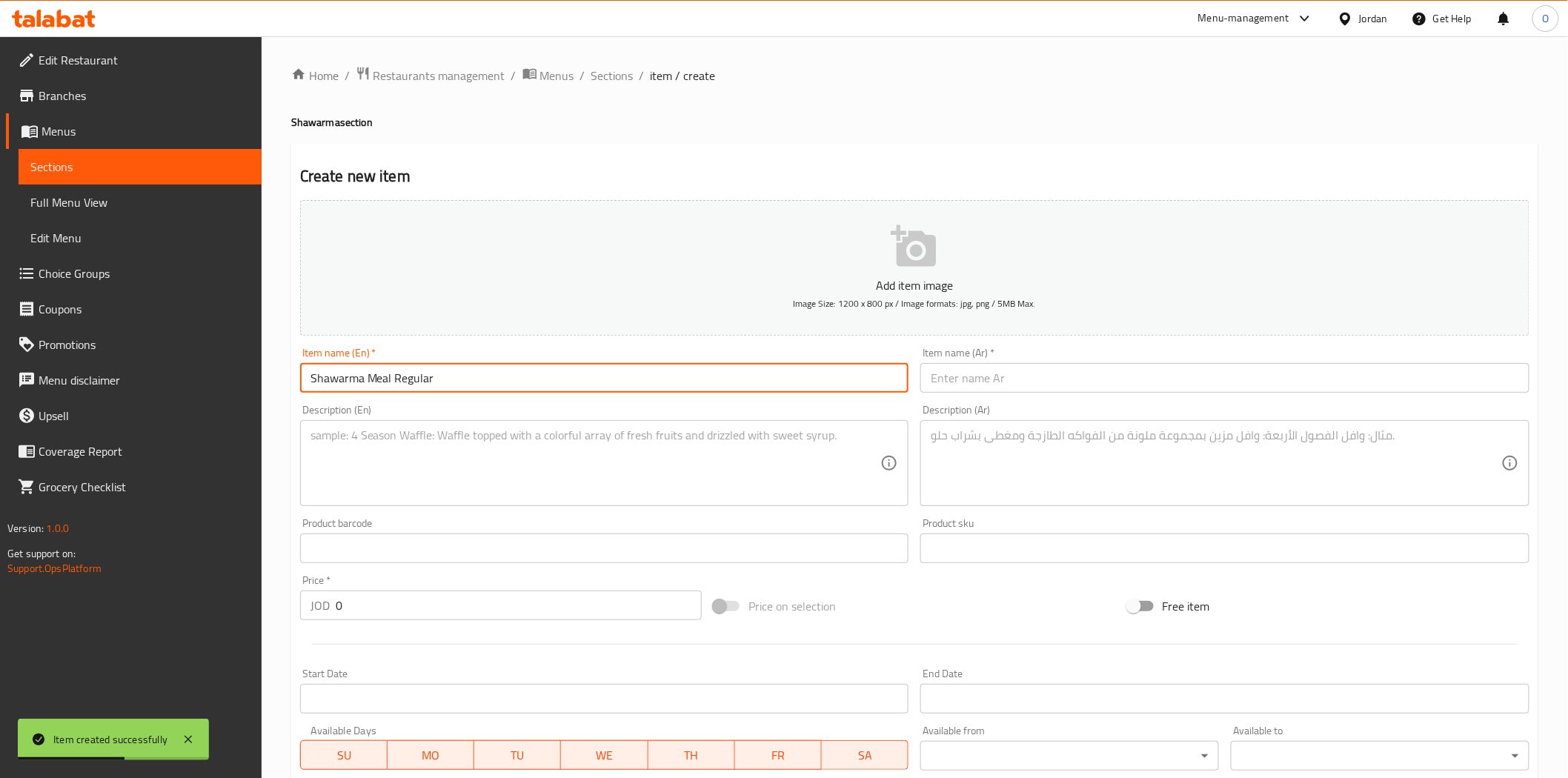
type input "Shawarma Meal Regular"
click at [984, 369] on input "text" at bounding box center [1224, 378] width 609 height 29
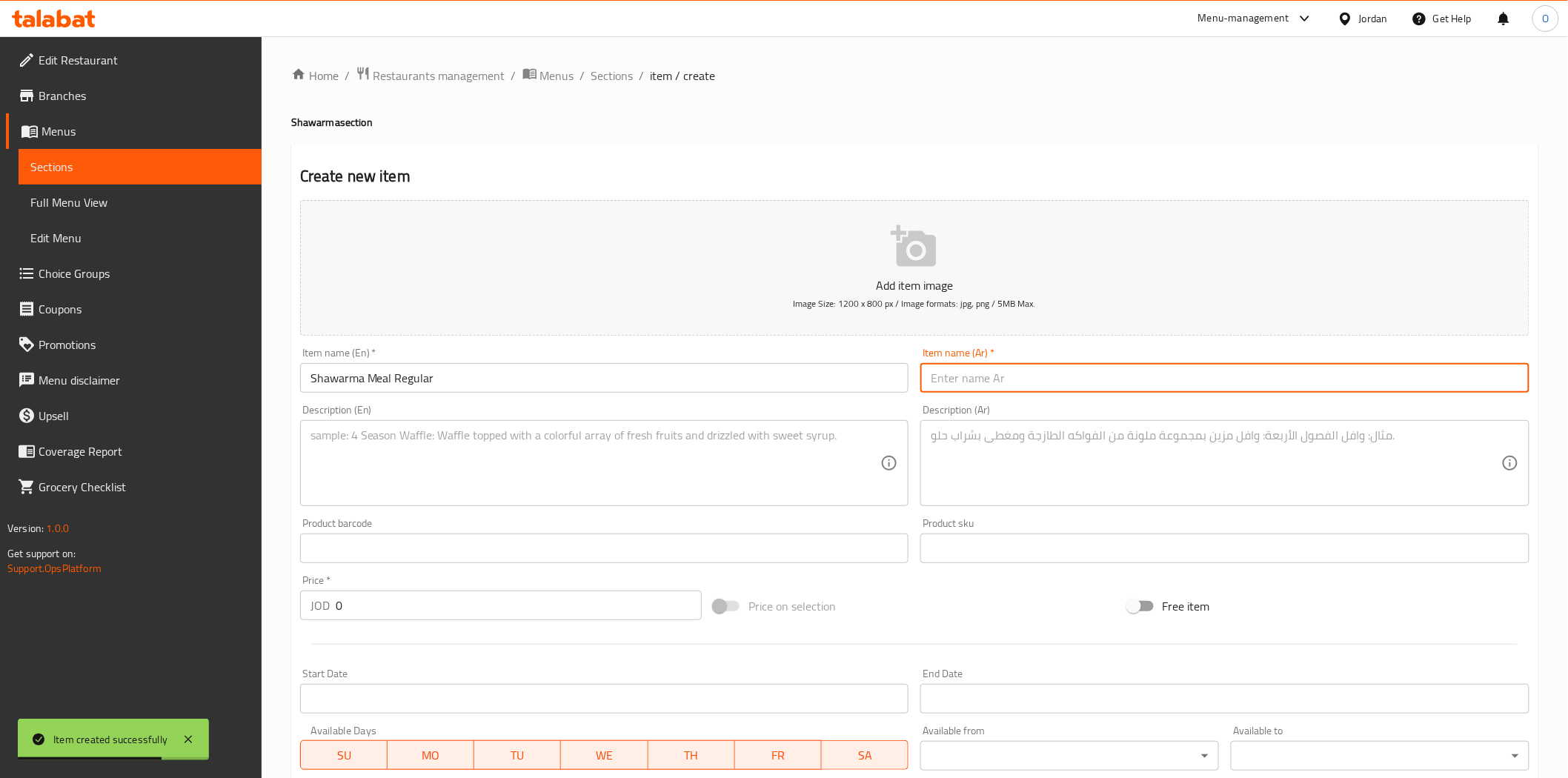
paste input "وجبة شاورما عادية"
type input "وجبة شاورما عادية"
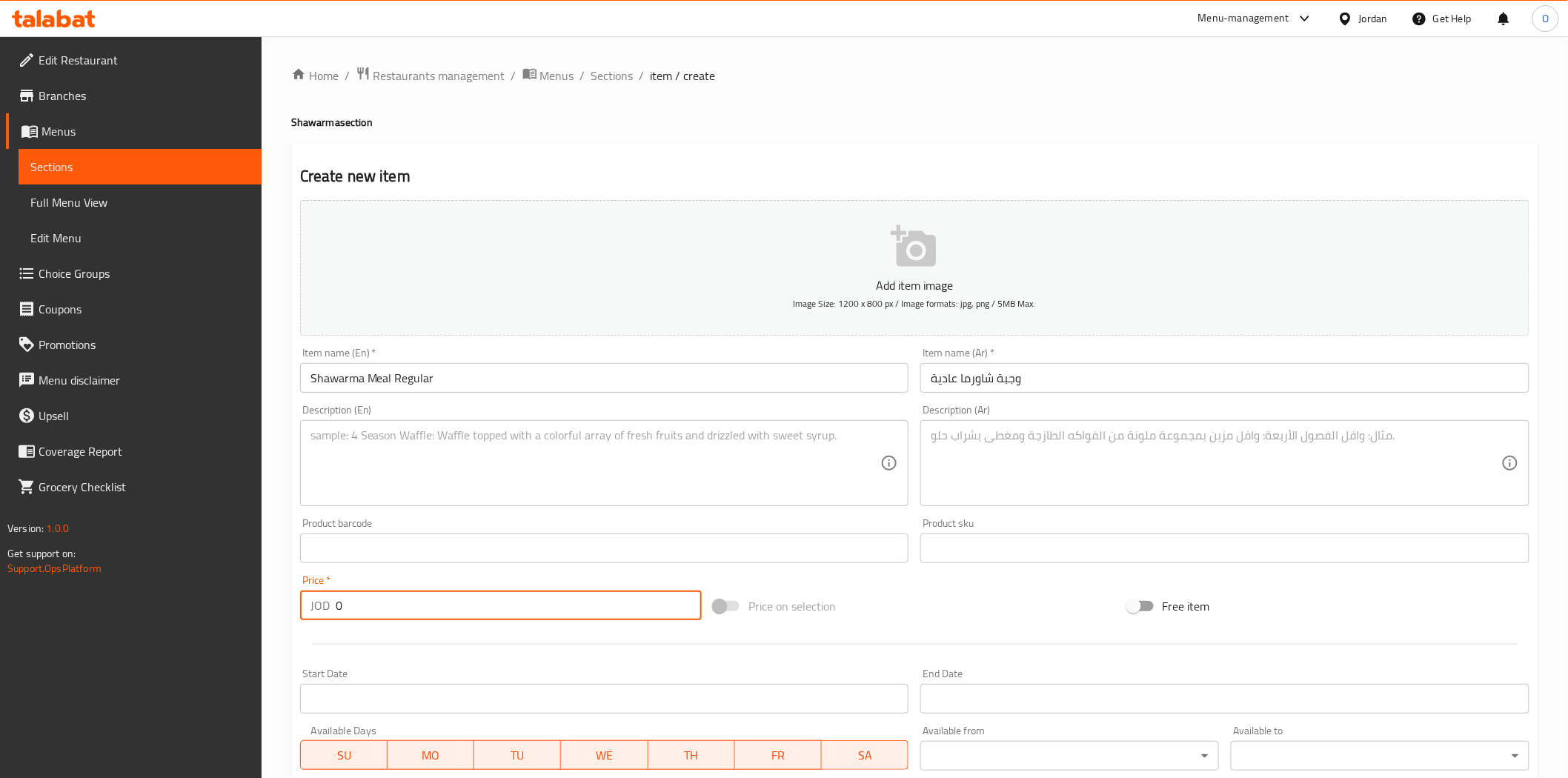
drag, startPoint x: 349, startPoint y: 605, endPoint x: 313, endPoint y: 610, distance: 36.3
click at [313, 610] on div "JOD 0 Price *" at bounding box center [501, 605] width 402 height 29
paste input "2.8"
type input "2.80"
click at [390, 499] on div "Description (En)" at bounding box center [604, 463] width 609 height 86
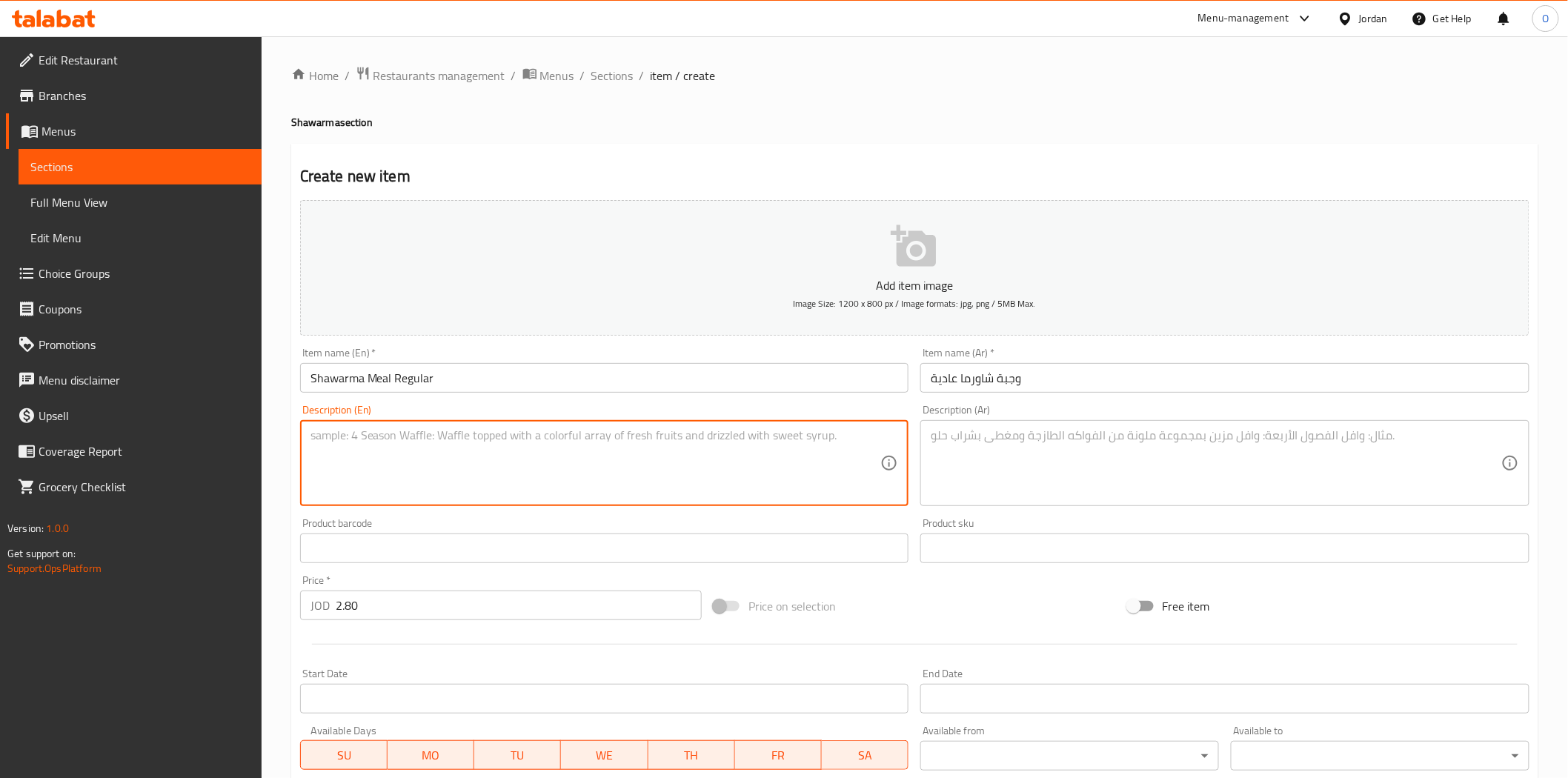
click at [404, 467] on textarea at bounding box center [595, 463] width 570 height 70
paste textarea "One Large Shredded Chicken Shawerma Sandwich served with Fries, Pickles & Garli…"
type textarea "One Large Shredded Chicken Shawerma Sandwich served with Fries, Pickles & Garli…"
click at [971, 450] on textarea at bounding box center [1215, 463] width 570 height 70
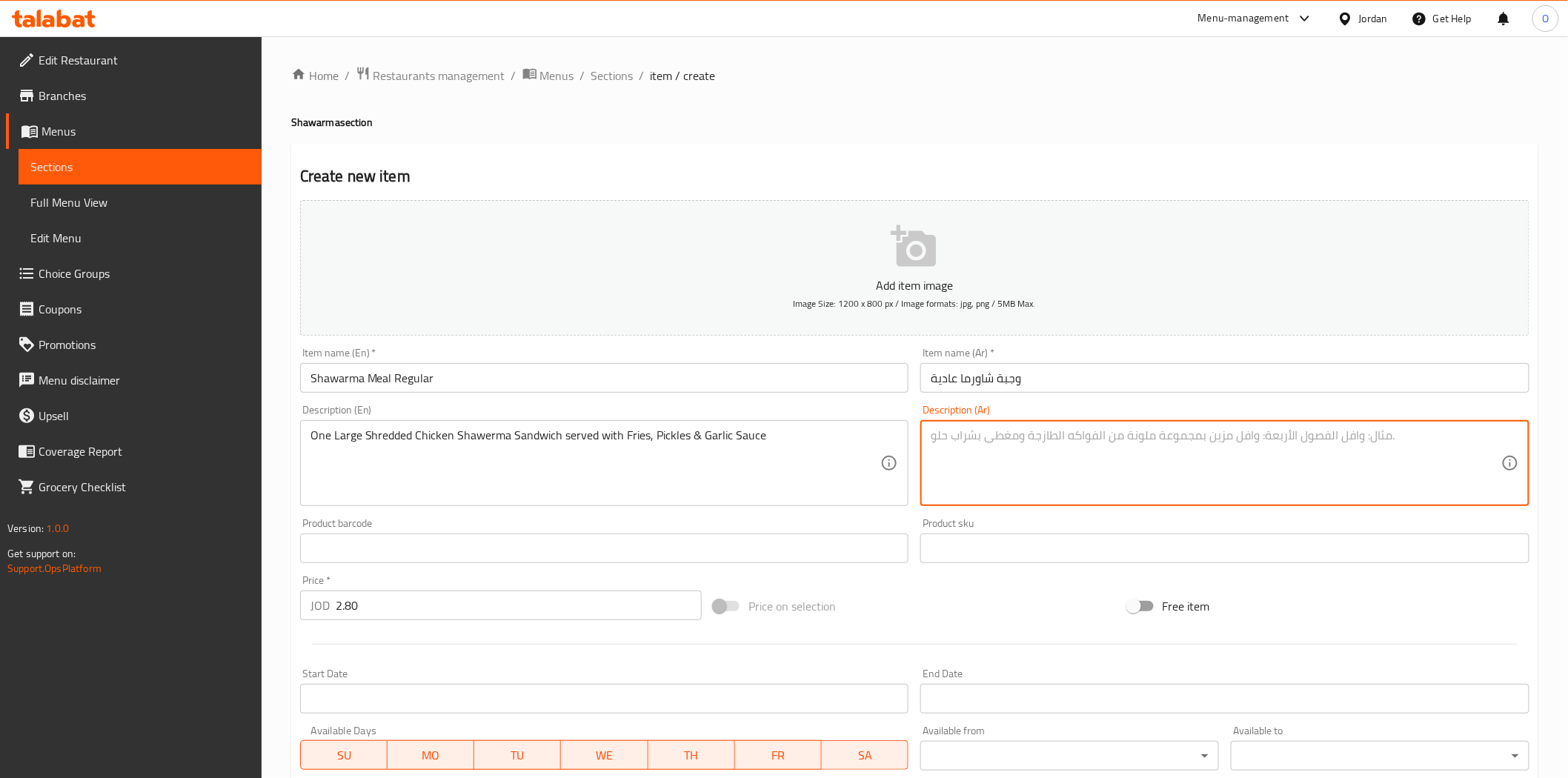
paste textarea "ساندويتش شاورما دجاج مبشور كبير الحجم يقدم مع بطاطس مقلية ومخلل وصلصة ثوم"
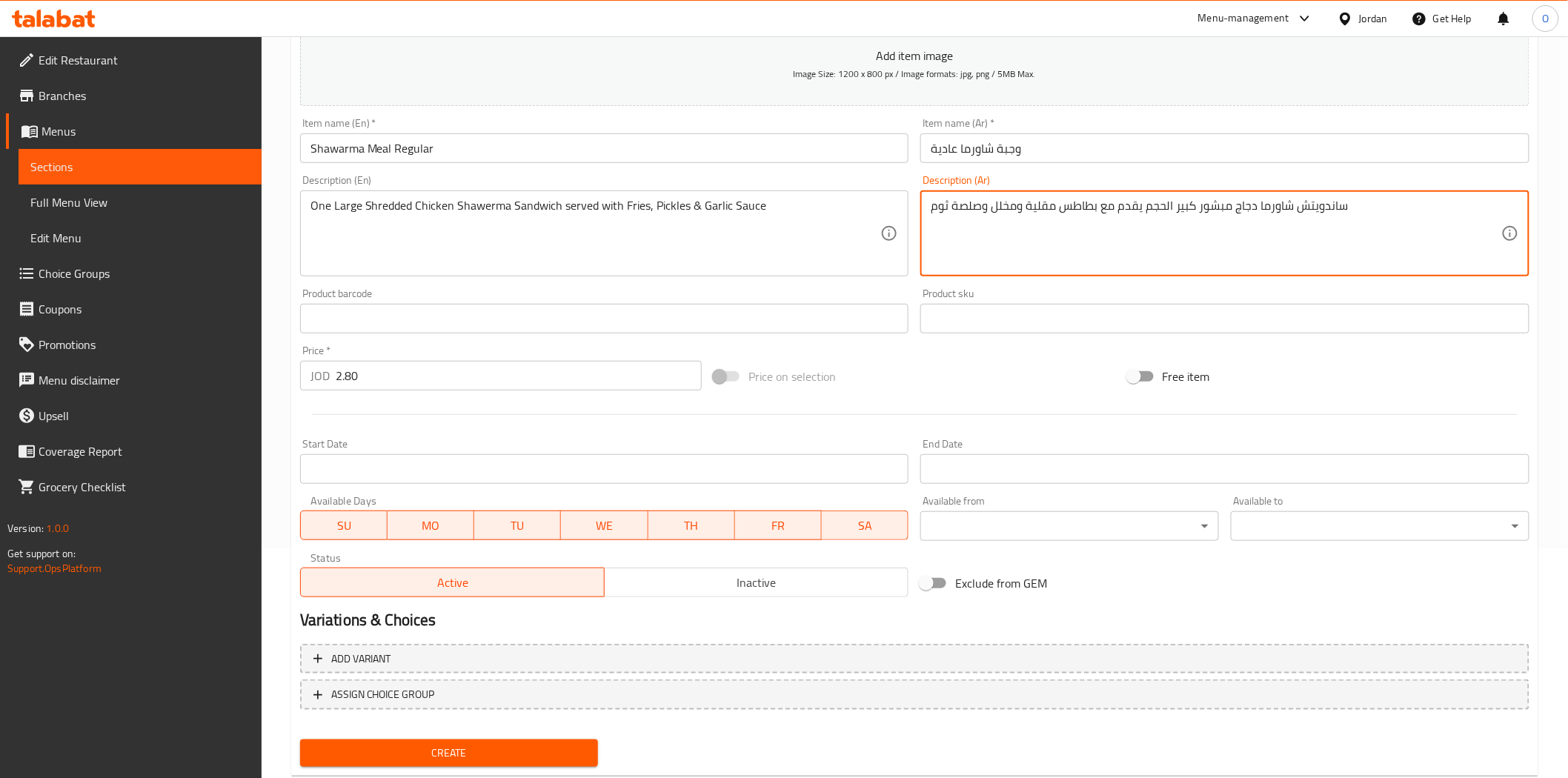
scroll to position [267, 0]
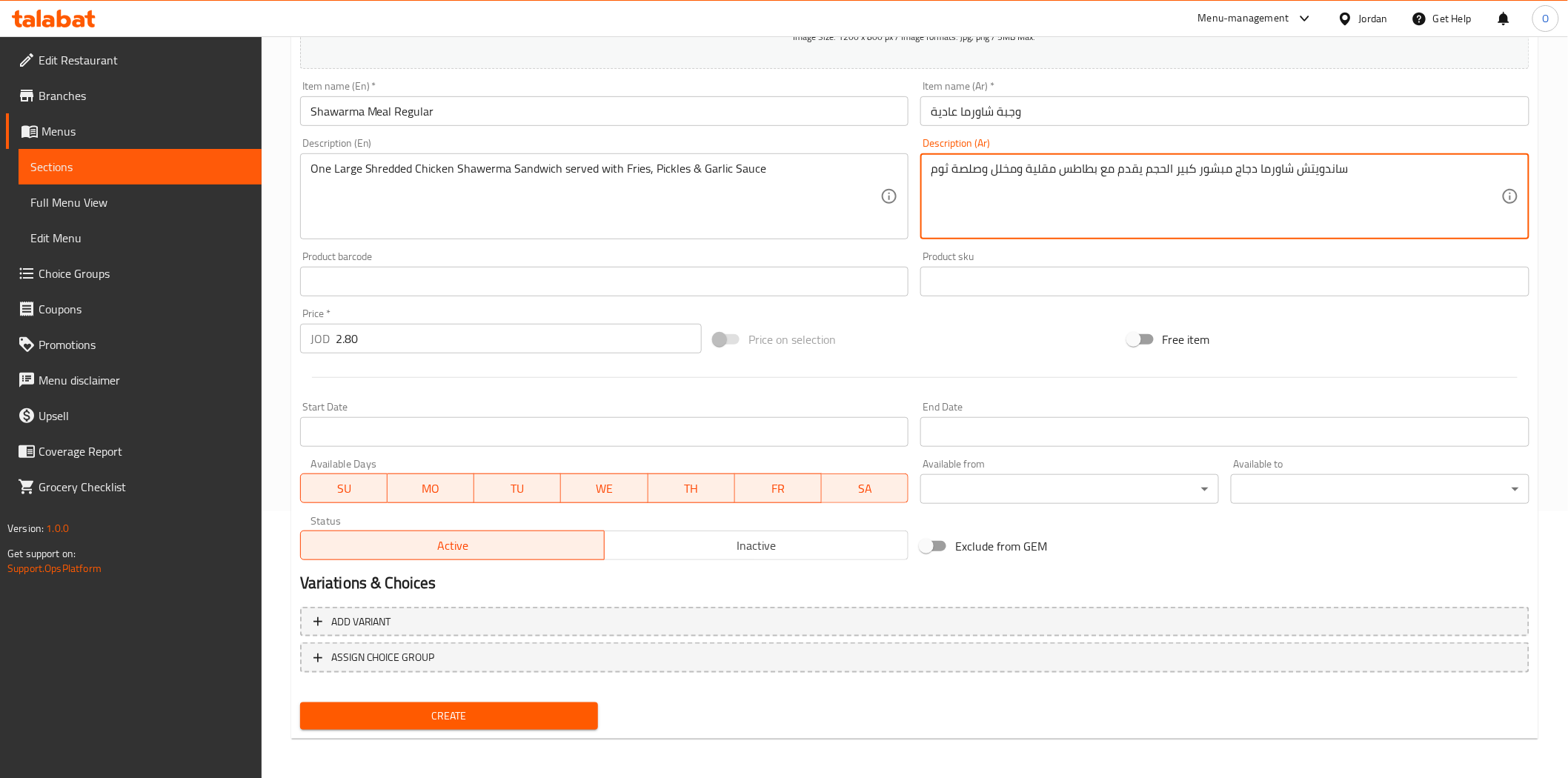
type textarea "ساندويتش شاورما دجاج مبشور كبير الحجم يقدم مع بطاطس مقلية ومخلل وصلصة ثوم"
click at [465, 714] on span "Create" at bounding box center [449, 716] width 275 height 18
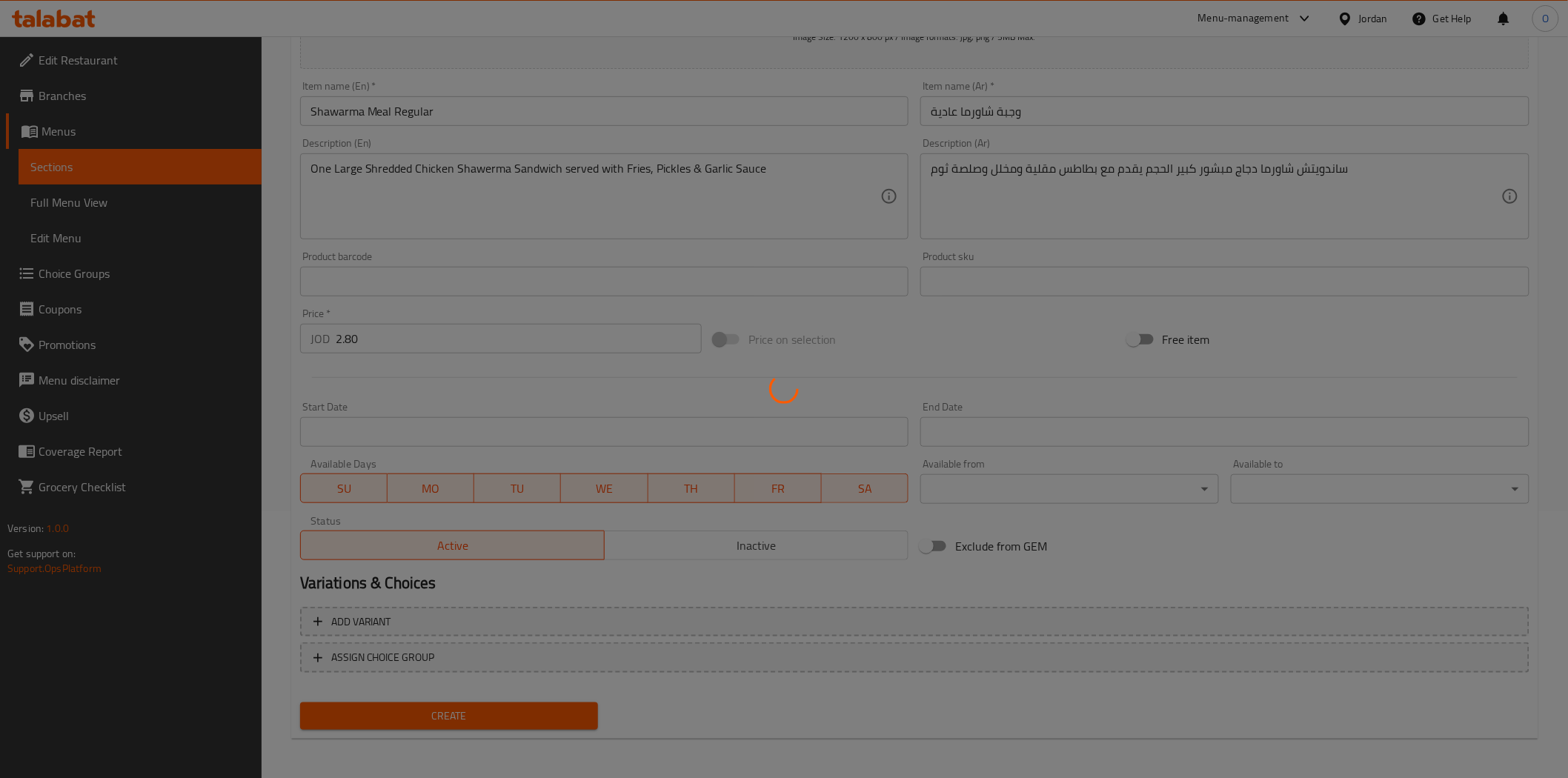
type input "0"
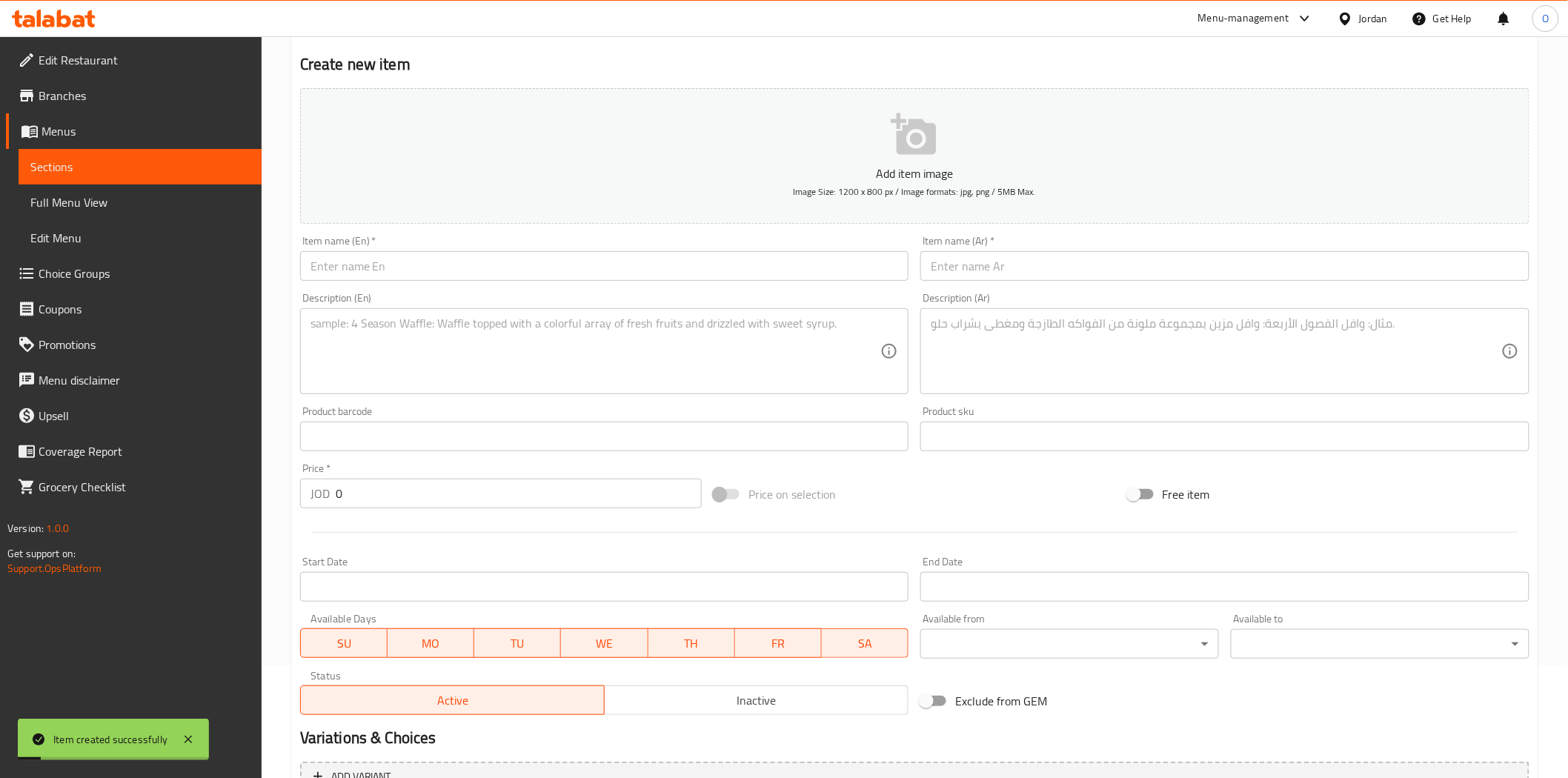
scroll to position [101, 0]
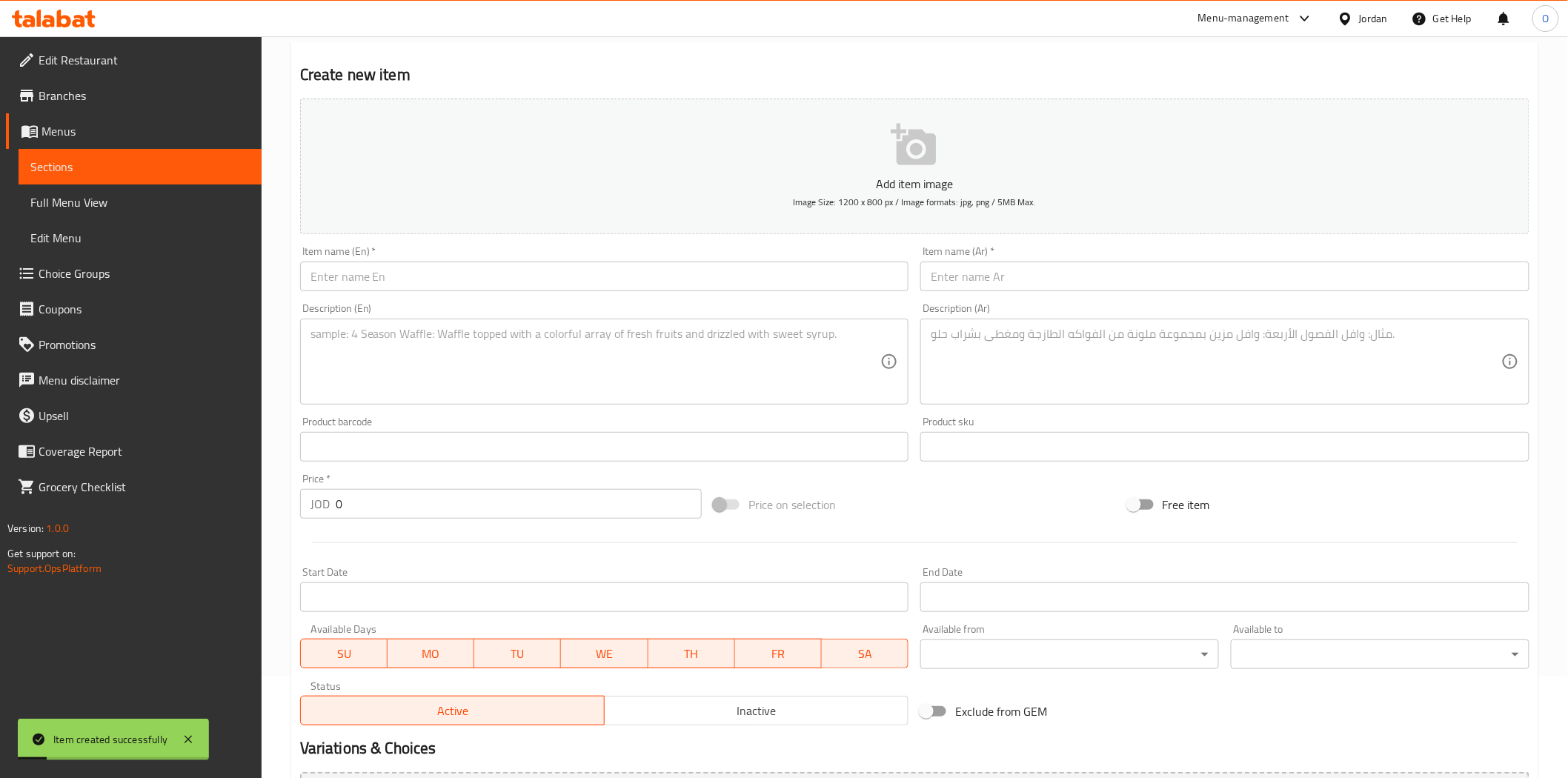
click at [397, 286] on input "text" at bounding box center [604, 277] width 609 height 29
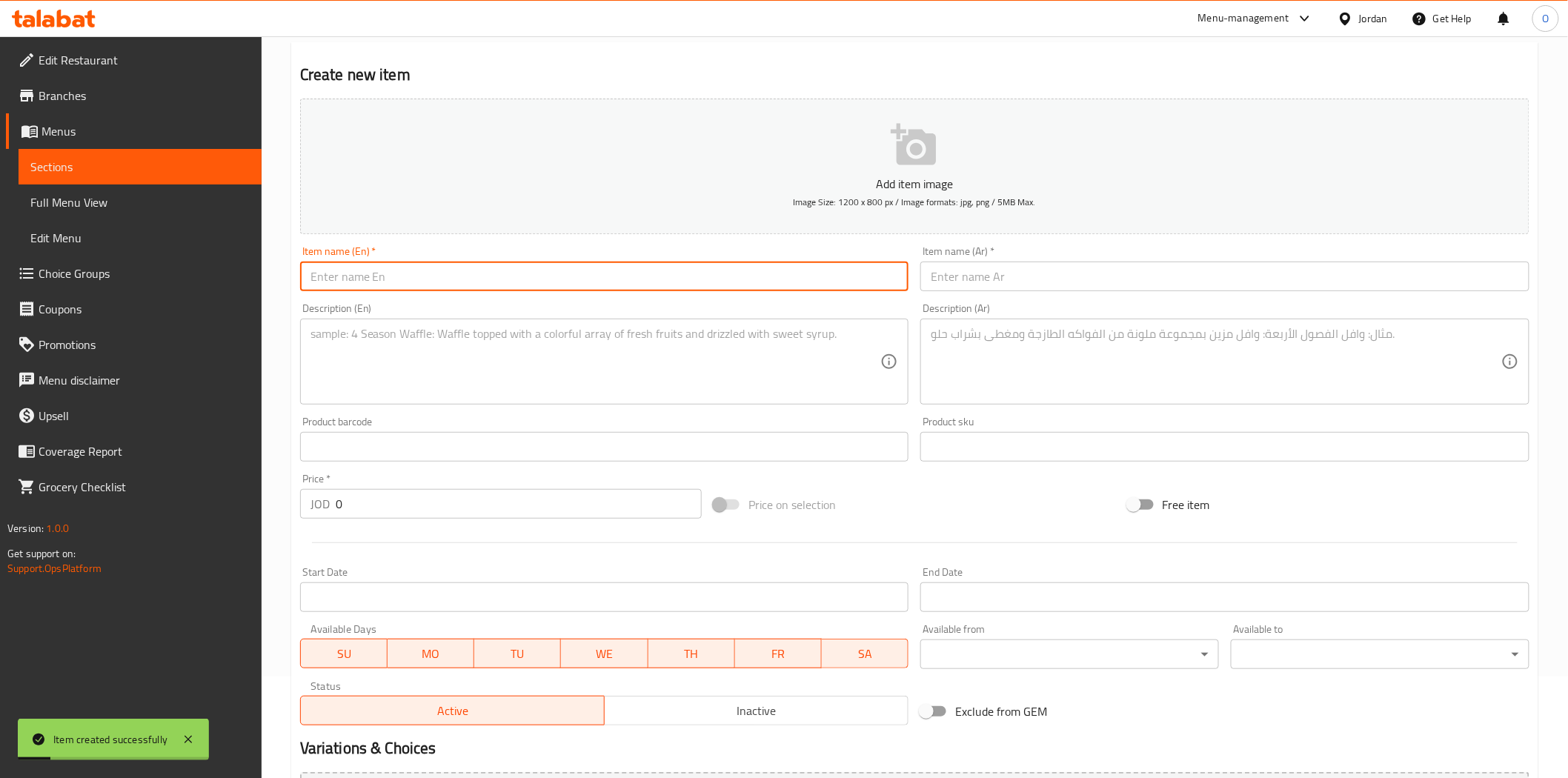
paste input "Shawarma Meal Super"
type input "Shawarma Meal Super"
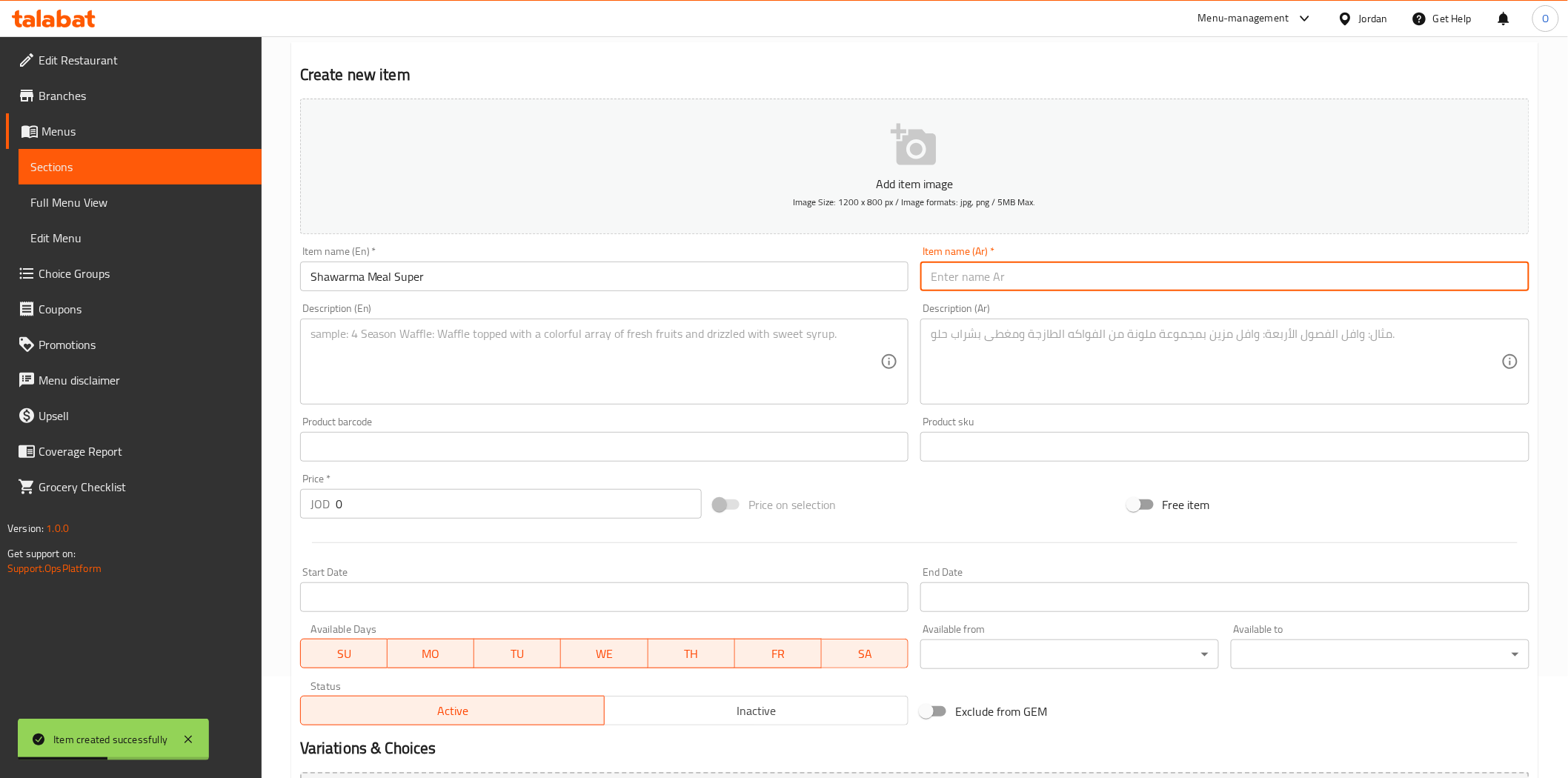
click at [978, 275] on input "text" at bounding box center [1224, 277] width 609 height 29
paste input "وجبة شاورما سوبر"
type input "وجبة شاورما سوبر"
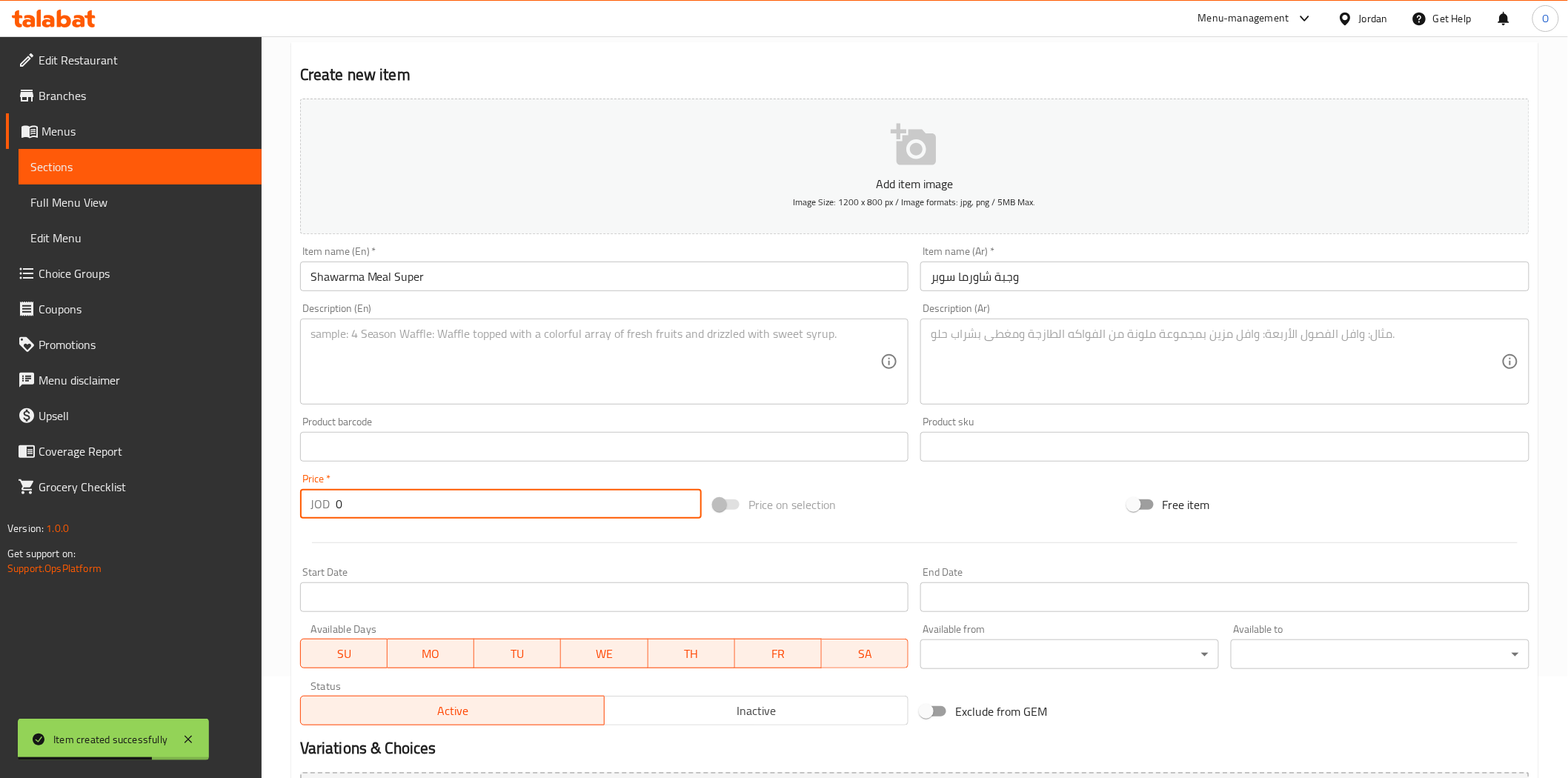
drag, startPoint x: 356, startPoint y: 504, endPoint x: 297, endPoint y: 504, distance: 59.0
click at [297, 504] on div "Price   * JOD 0 Price *" at bounding box center [500, 496] width 413 height 58
paste input "3.5"
type input "3.50"
click at [382, 364] on textarea at bounding box center [595, 362] width 570 height 70
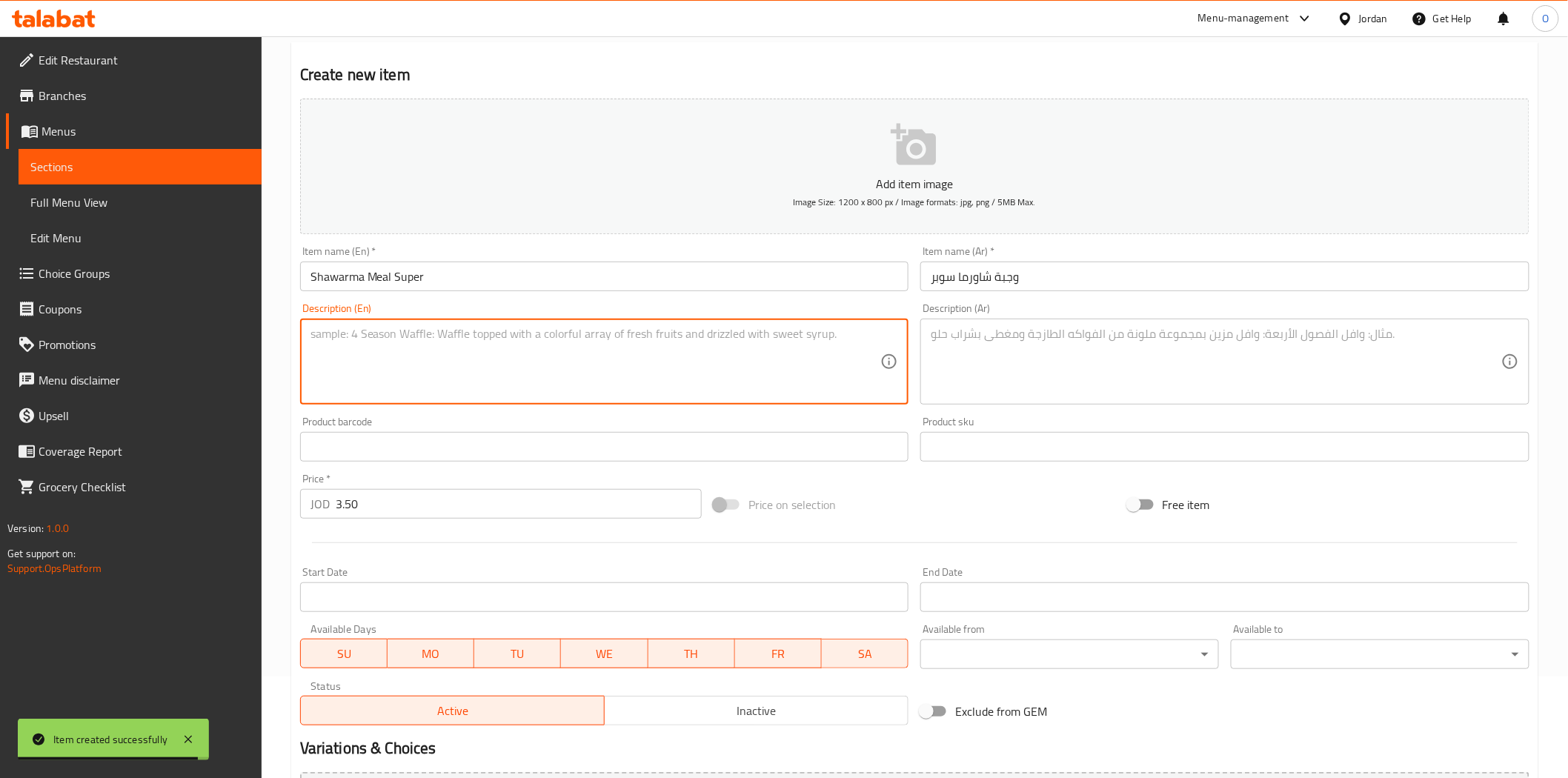
click at [388, 353] on textarea at bounding box center [595, 362] width 570 height 70
paste textarea "One & Half Shredded Chicken Shawerma Sandwich served with Fries, Pickles & Garl…"
click at [526, 323] on div "One & Half Shredded Chicken Shawerma Sandwich served with Fries, Pickles & Garl…" at bounding box center [604, 362] width 609 height 86
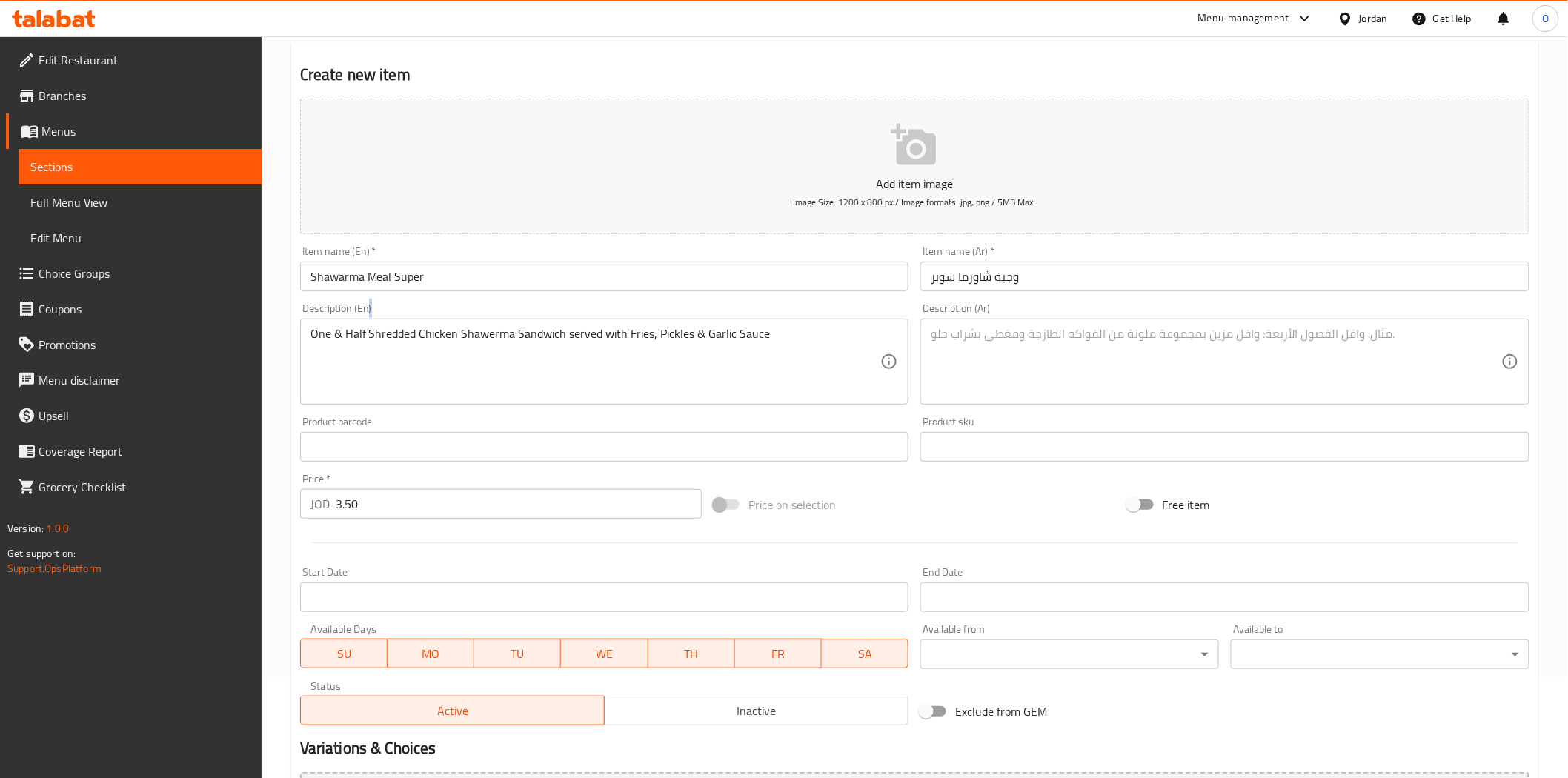
click at [526, 323] on div "One & Half Shredded Chicken Shawerma Sandwich served with Fries, Pickles & Garl…" at bounding box center [604, 362] width 609 height 86
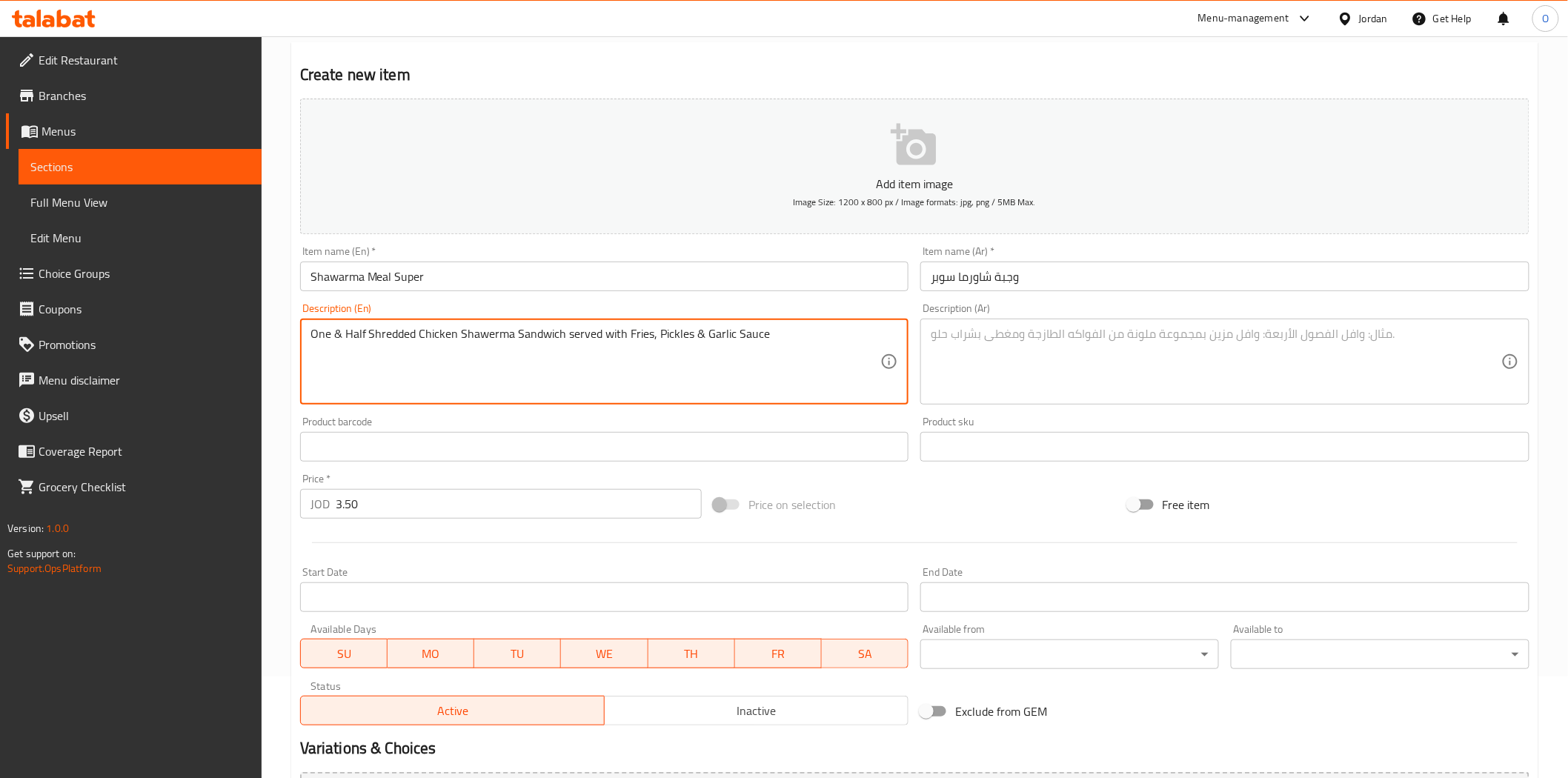
click at [533, 343] on textarea "One & Half Shredded Chicken Shawerma Sandwich served with Fries, Pickles & Garl…" at bounding box center [595, 362] width 570 height 70
paste textarea "half shredded chicken shawerma sandwich served with fries, pickles & garlic s"
type textarea "One & half shredded chicken shawerma sandwich served with fries, pickles & garl…"
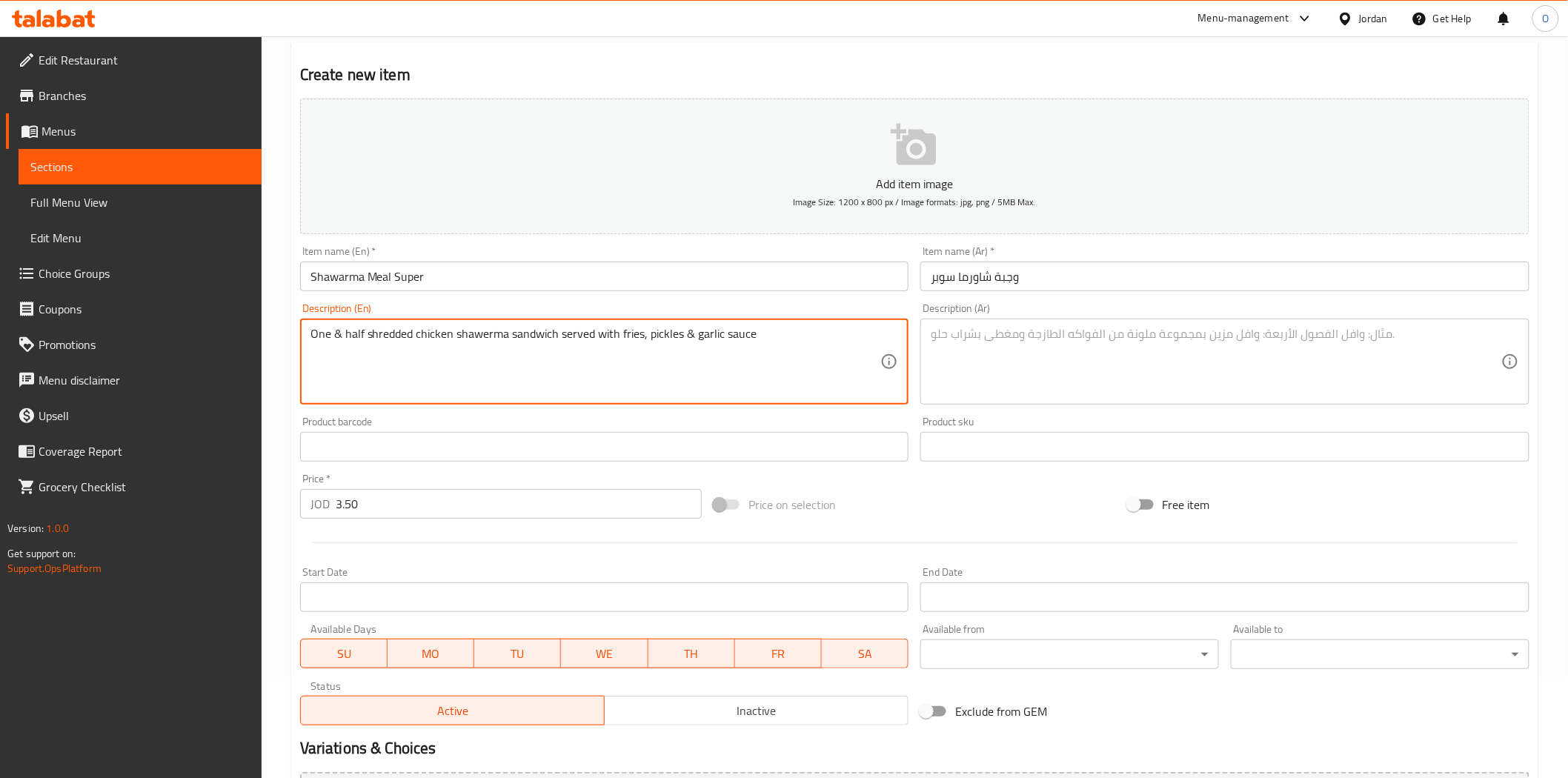
click at [1036, 357] on textarea at bounding box center [1215, 362] width 570 height 70
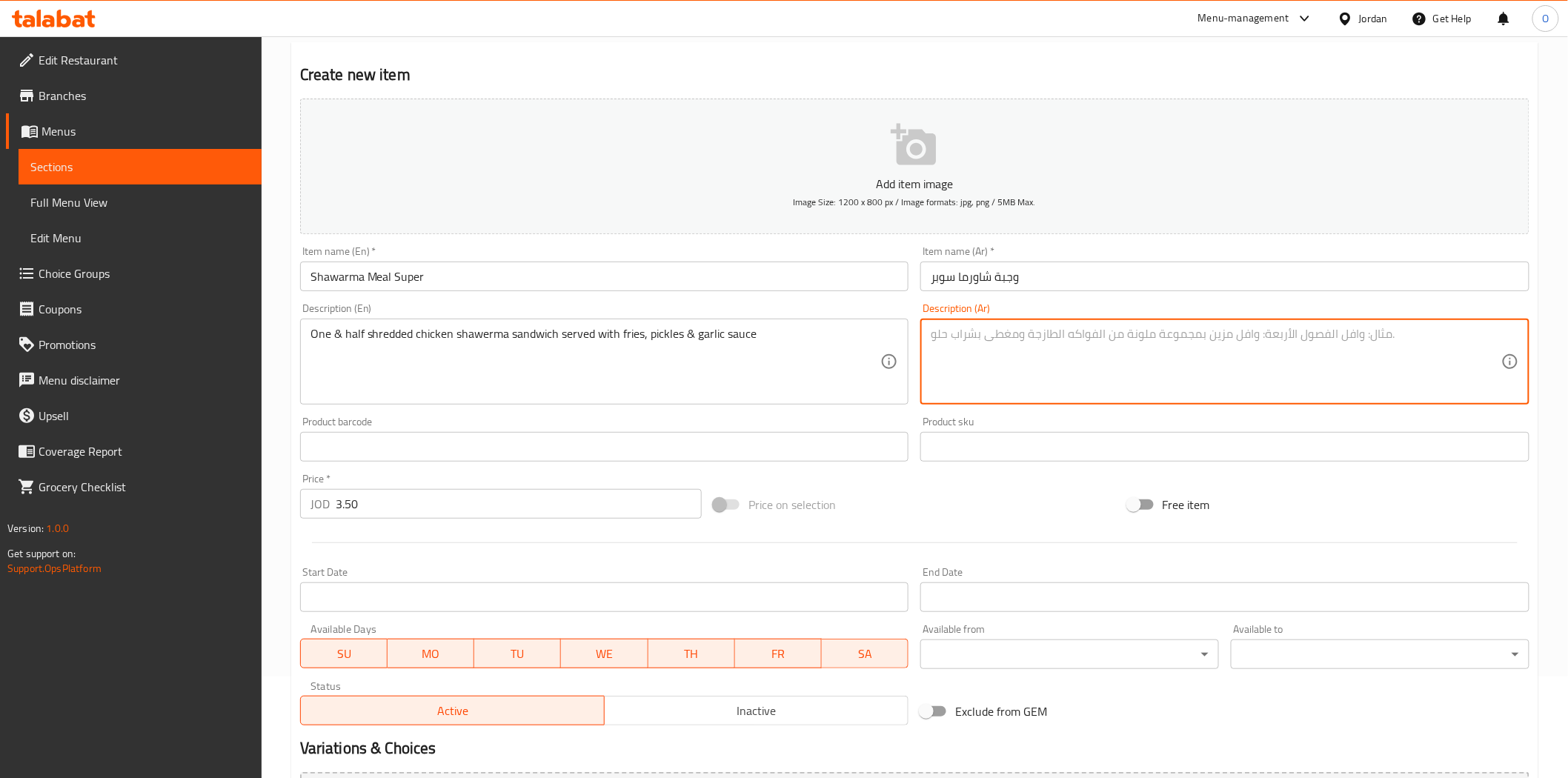
paste textarea "ساندويتش شاورما دجاج مقطع نصفين يقدم مع بطاطس مقلية ومخلل وصلصة ثوم"
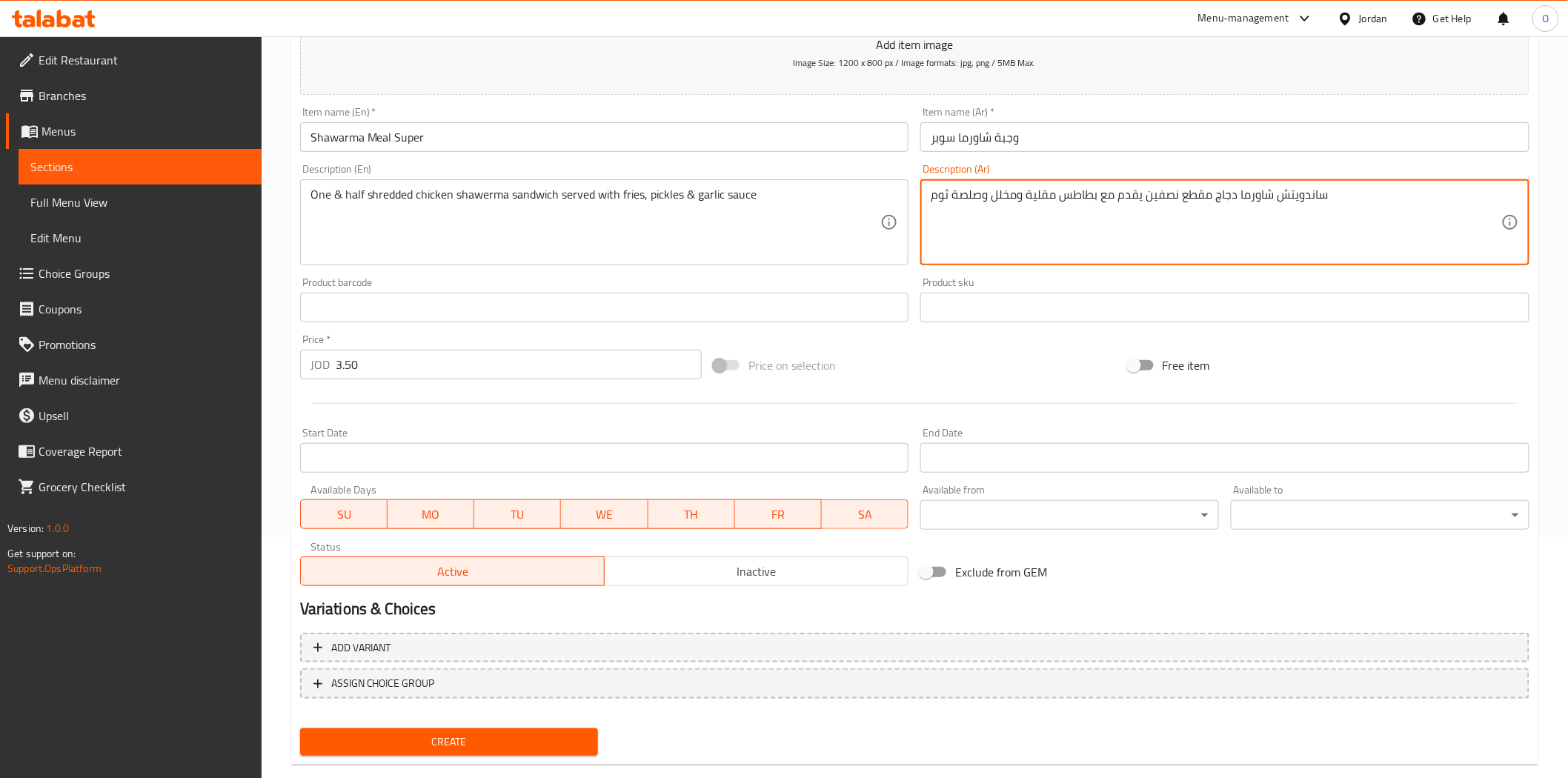
scroll to position [267, 0]
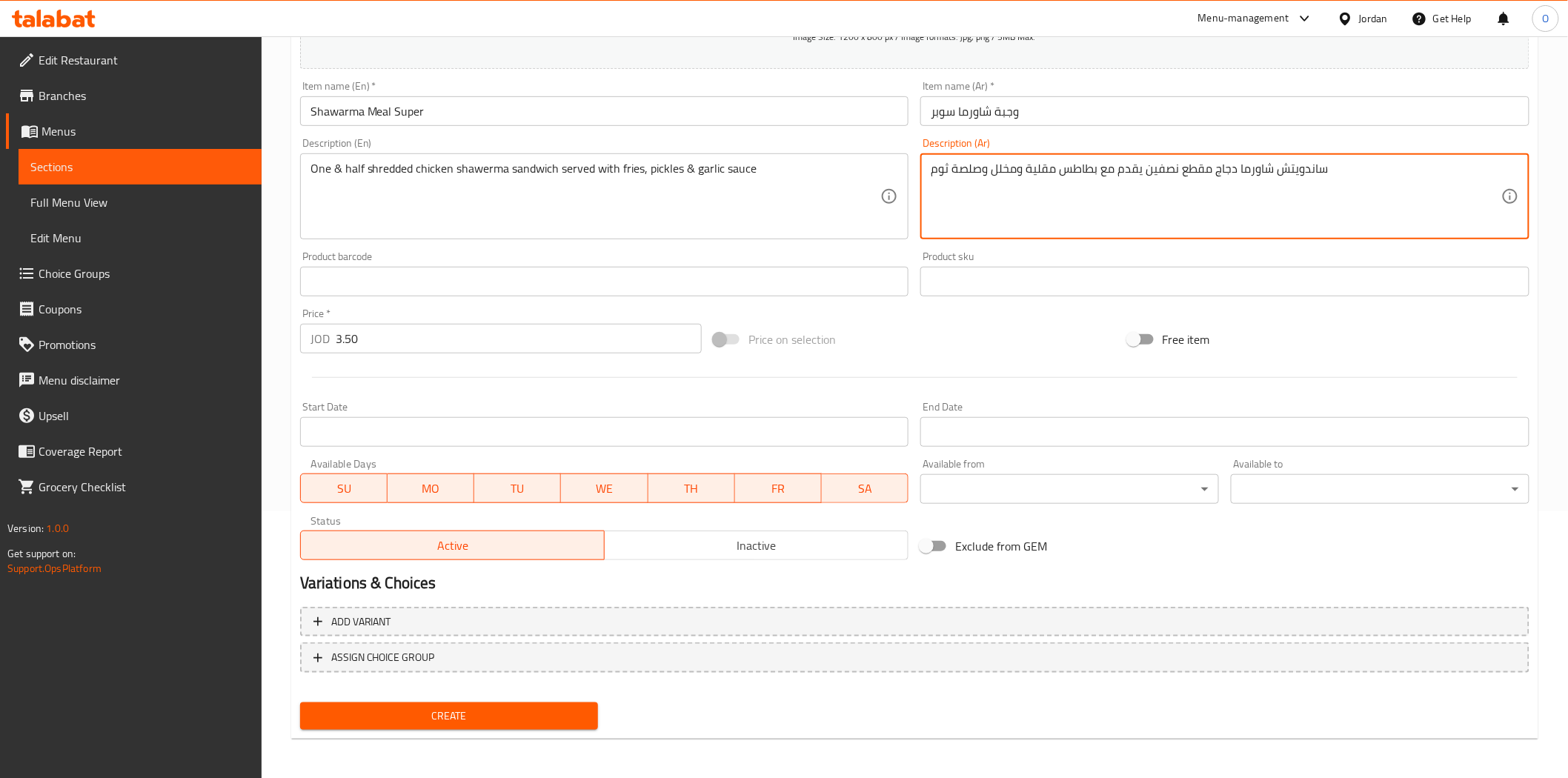
type textarea "ساندويتش شاورما دجاج مقطع نصفين يقدم مع بطاطس مقلية ومخلل وصلصة ثوم"
click at [524, 720] on span "Create" at bounding box center [449, 716] width 275 height 18
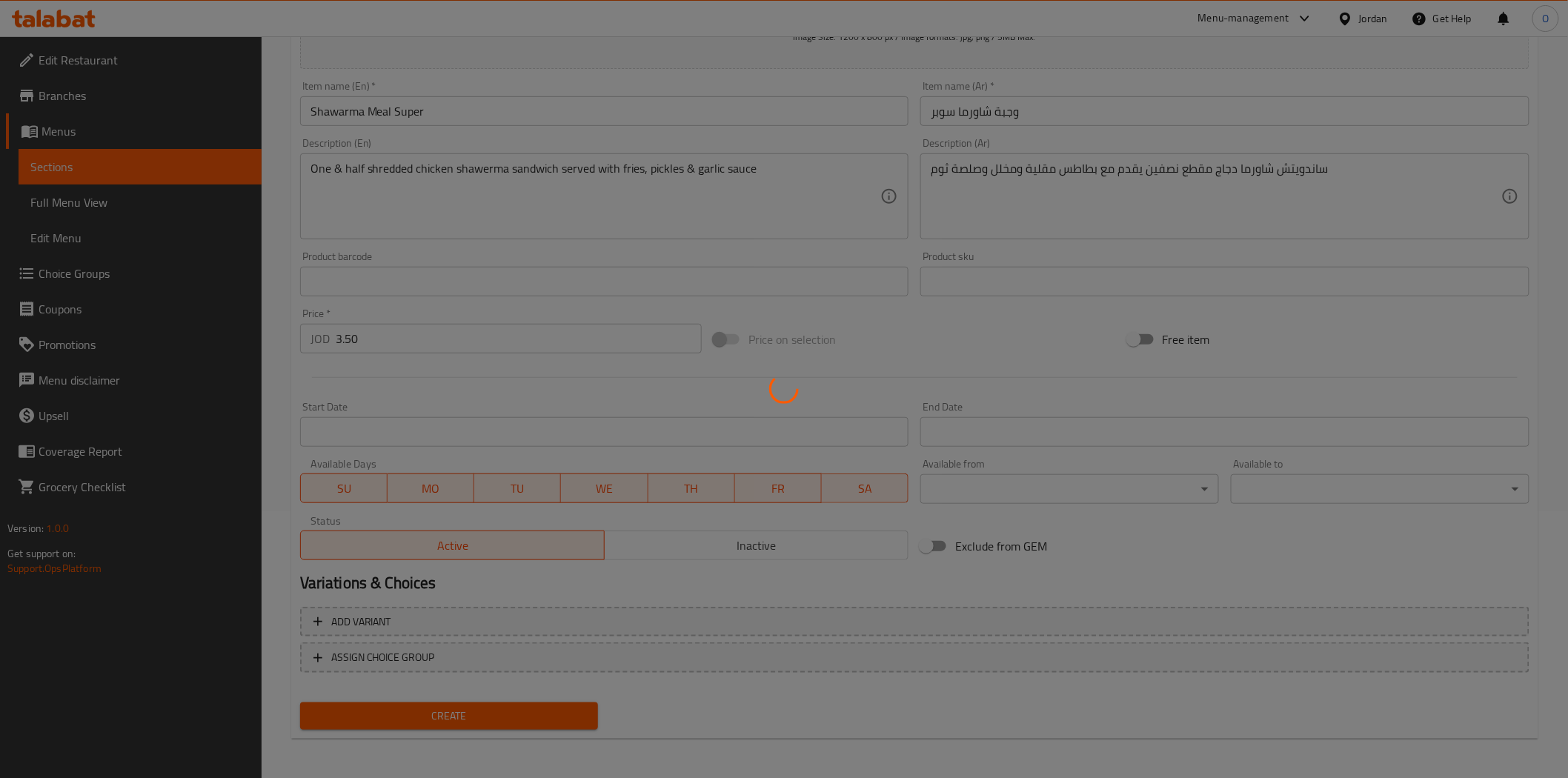
type input "0"
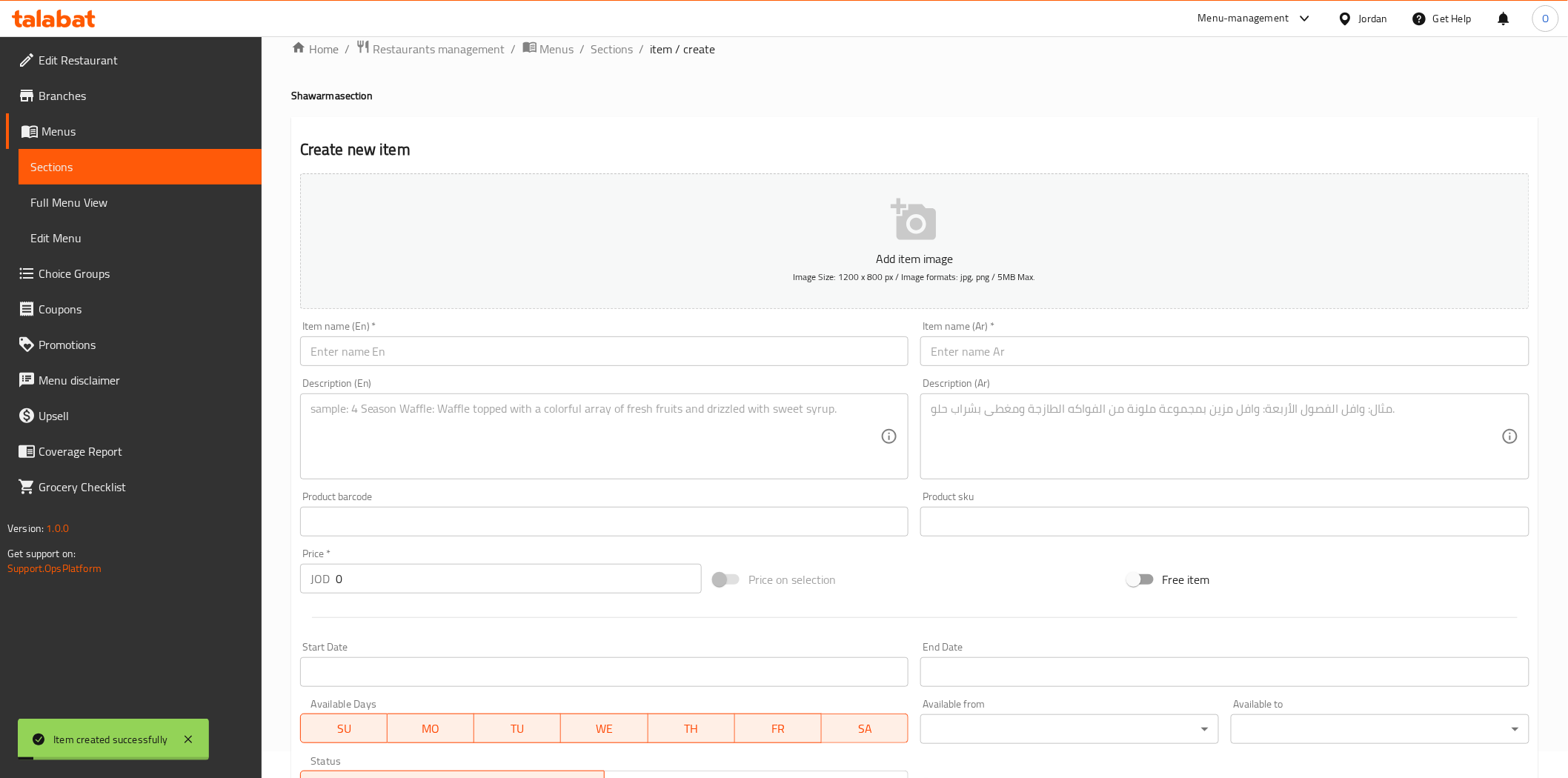
scroll to position [19, 0]
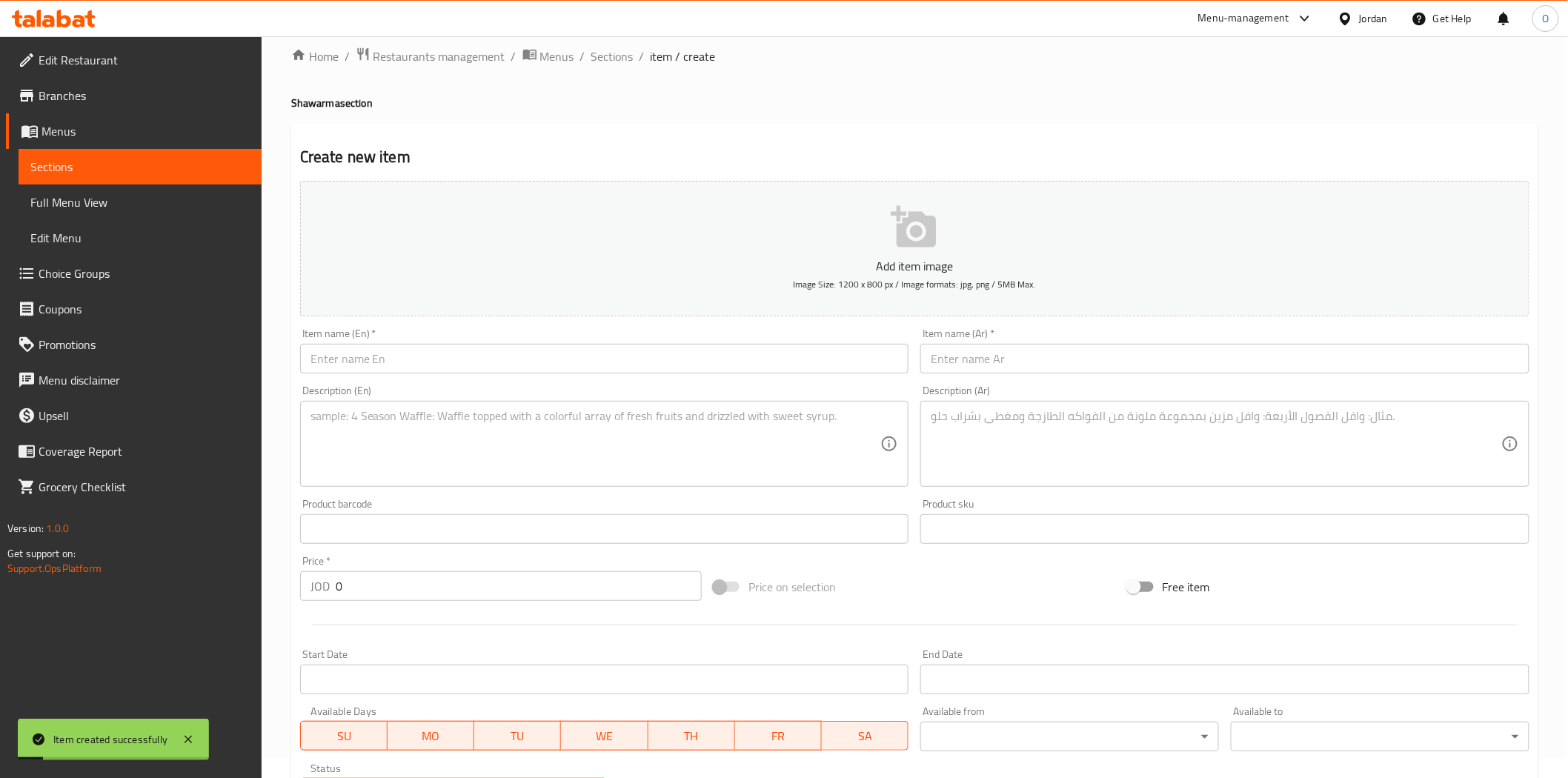
click at [431, 342] on div "Item name (En)   * Item name (En) *" at bounding box center [604, 352] width 609 height 46
click at [418, 356] on input "text" at bounding box center [604, 359] width 609 height 29
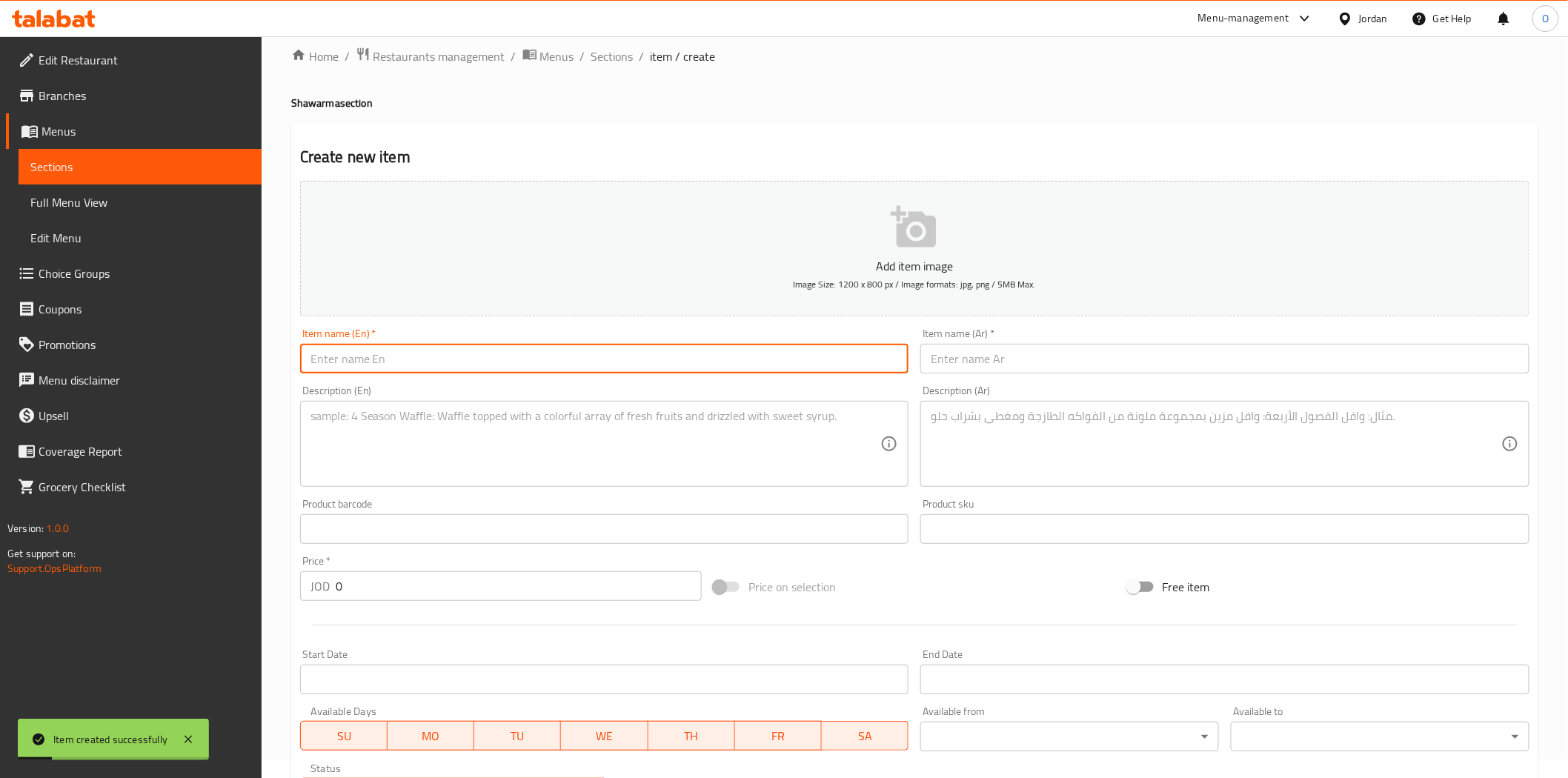
paste input "Shawarma Meal double"
type input "Shawarma Meal double"
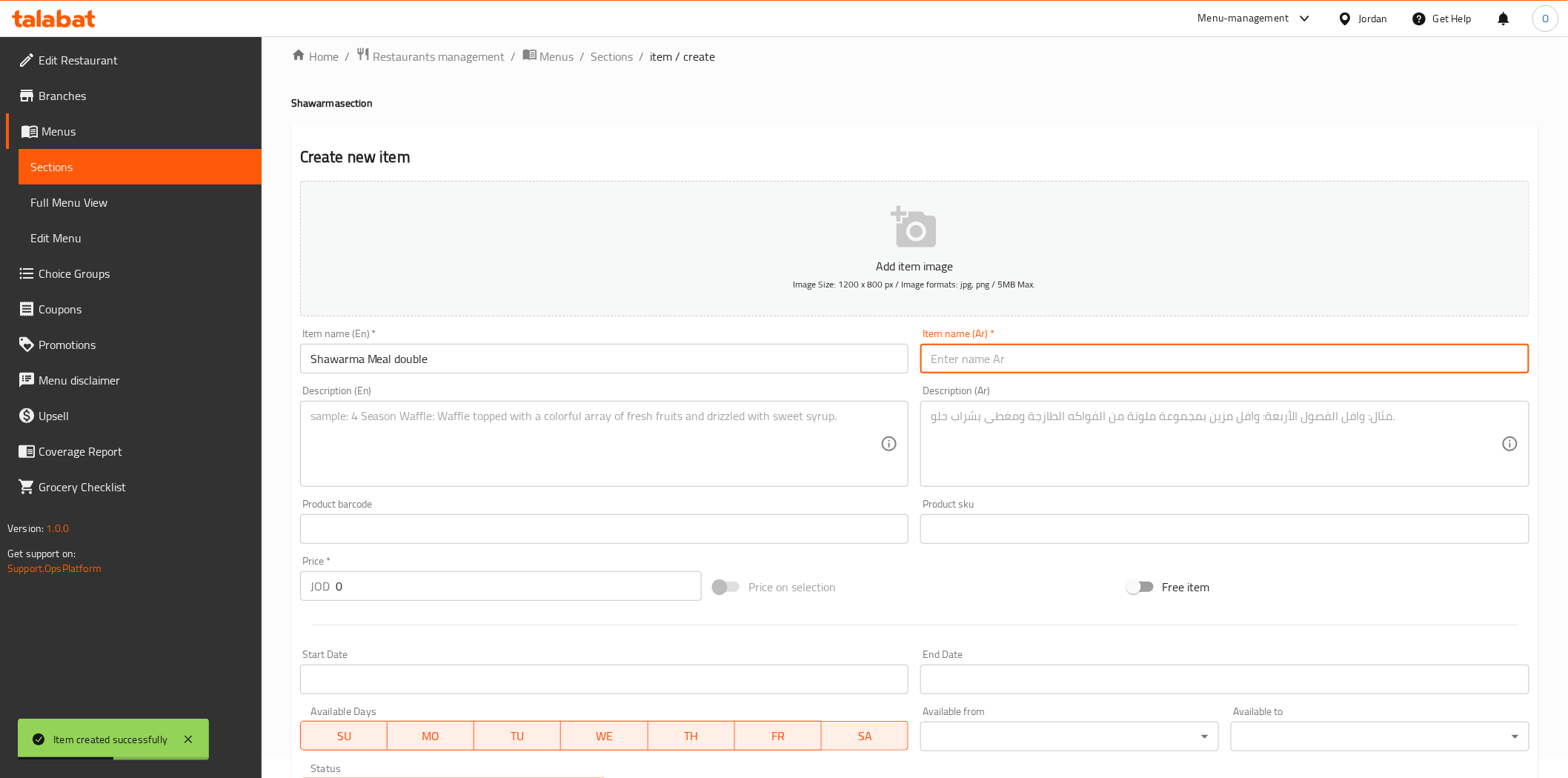
click at [983, 351] on input "text" at bounding box center [1224, 359] width 609 height 29
paste input "وجبة شاورما مزدوجة"
type input "وجبة شاورما مزدوجة"
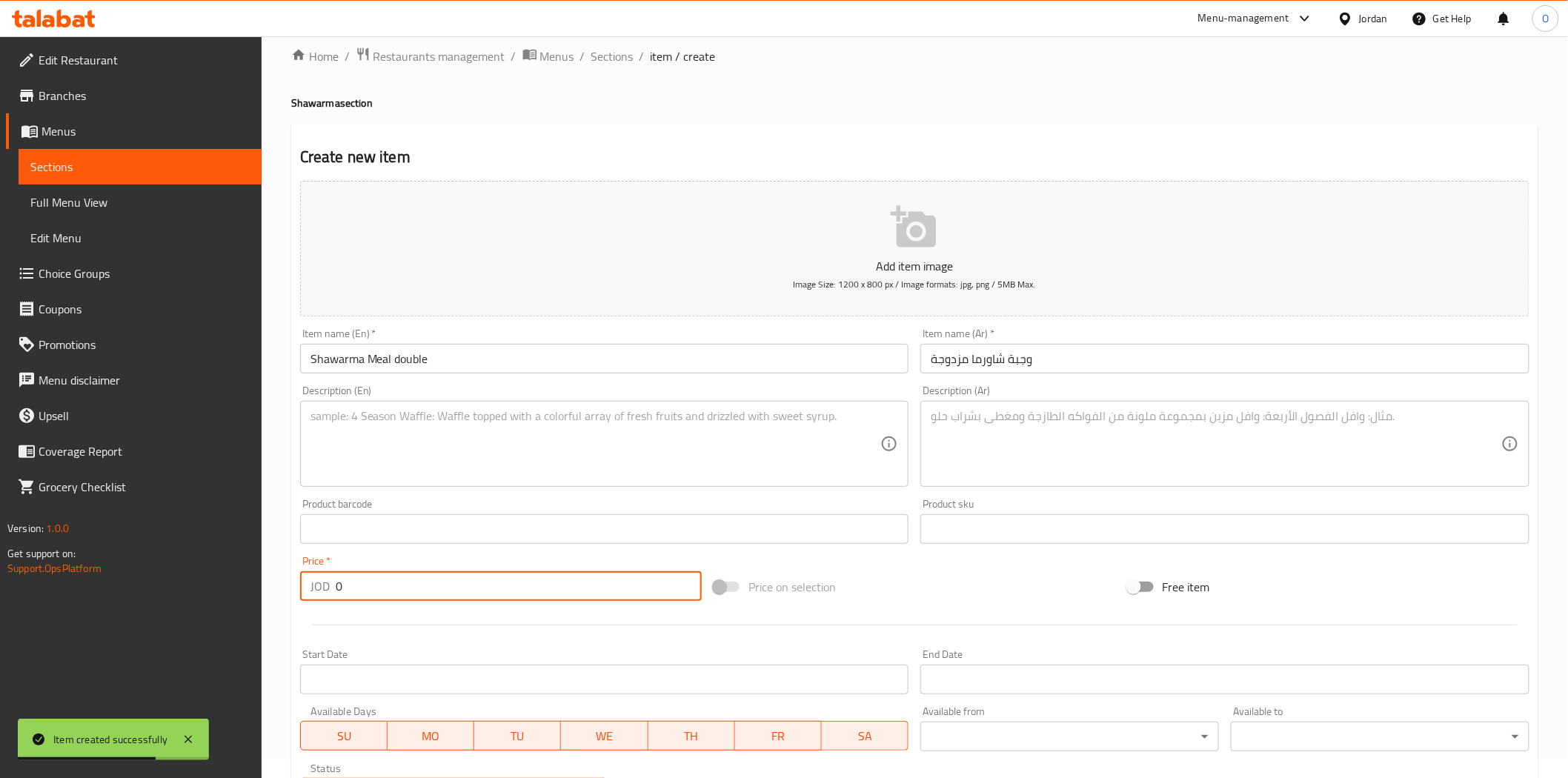
drag, startPoint x: 361, startPoint y: 584, endPoint x: 325, endPoint y: 581, distance: 36.1
click at [325, 581] on div "JOD 0 Price *" at bounding box center [501, 586] width 402 height 29
paste input "4.2"
type input "4.20"
click at [714, 420] on textarea at bounding box center [595, 444] width 570 height 70
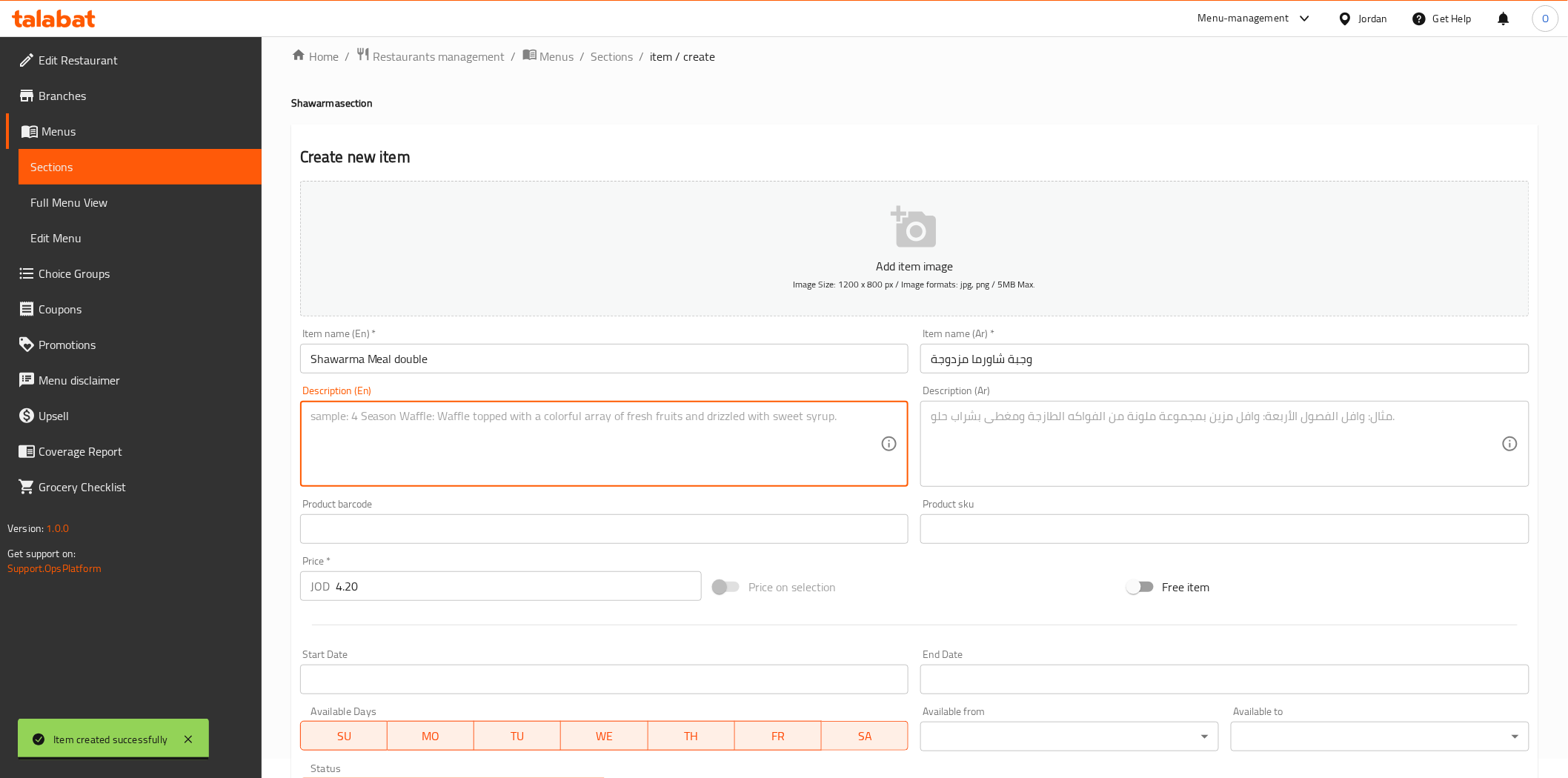
paste textarea "Two Large Shredded Chicken Shawerma Sandwiches served with Fries, Pickles & Gar…"
type textarea "Two Large Shredded Chicken Shawerma Sandwiches served with Fries, Pickles & Gar…"
click at [1052, 431] on textarea at bounding box center [1215, 444] width 570 height 70
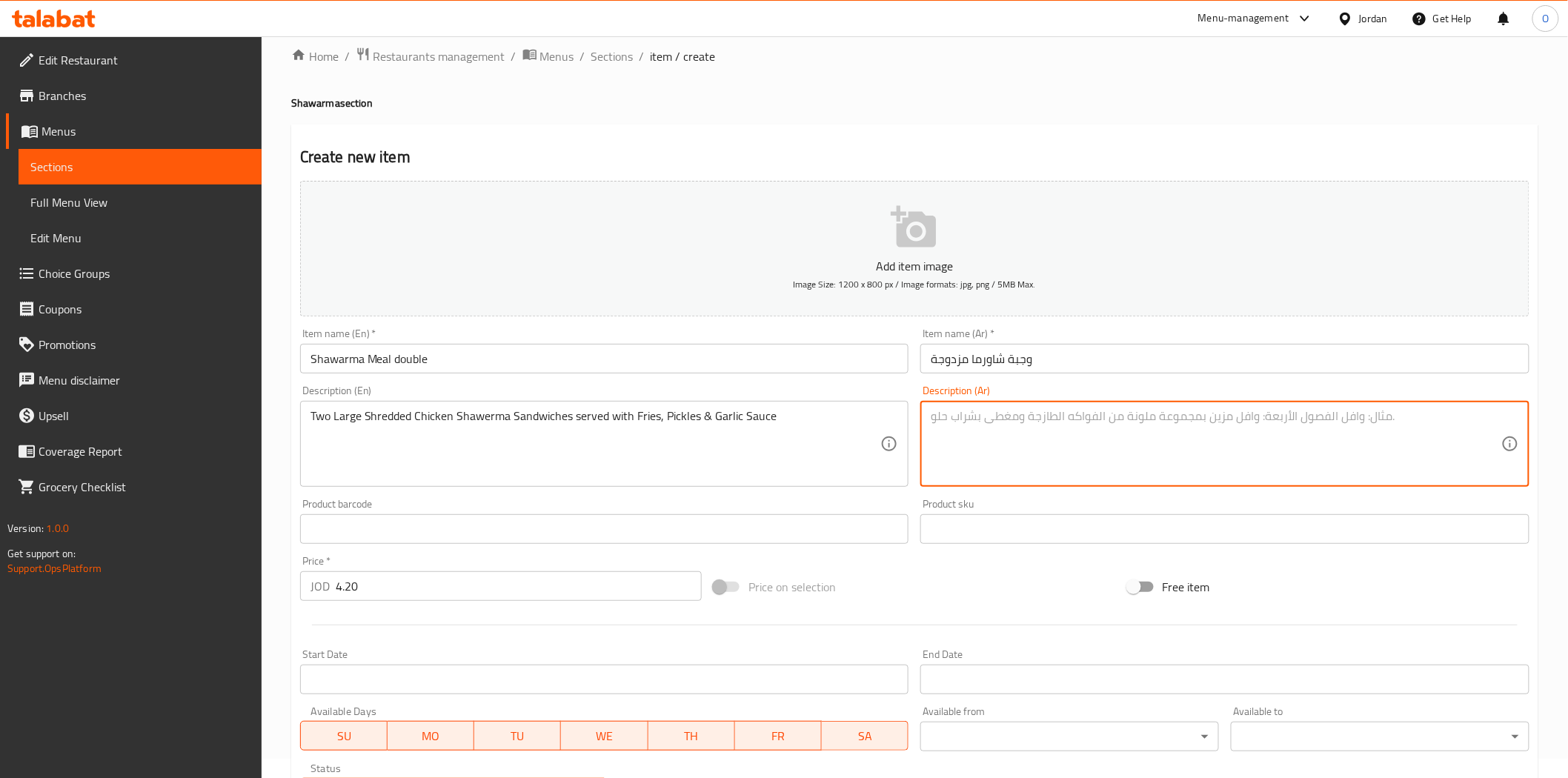
paste textarea "ساندويتشان كبيران من شاورما الدجاج المقطع يقدمان مع البطاطس المقلية والمخللات و…"
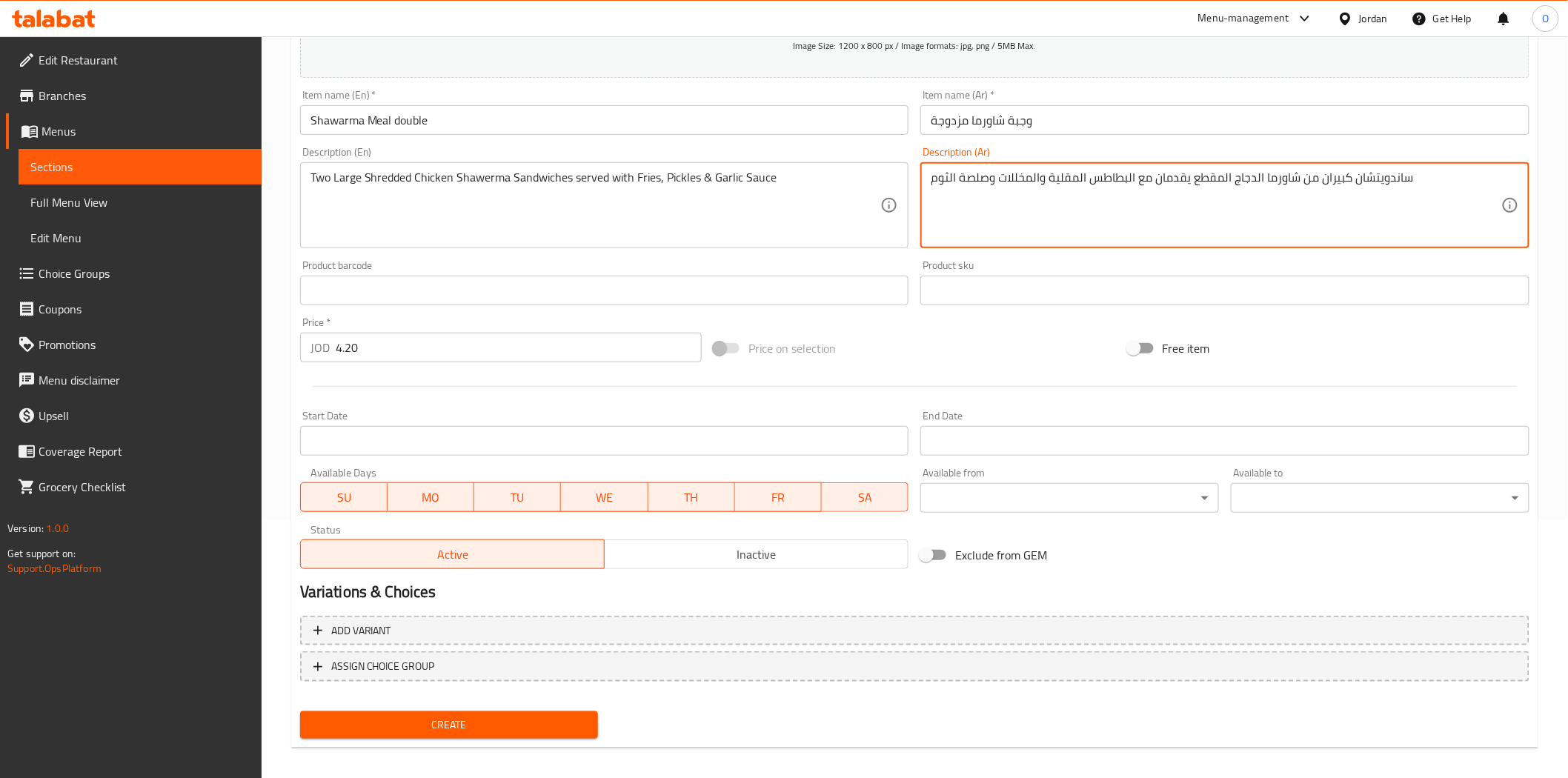
scroll to position [267, 0]
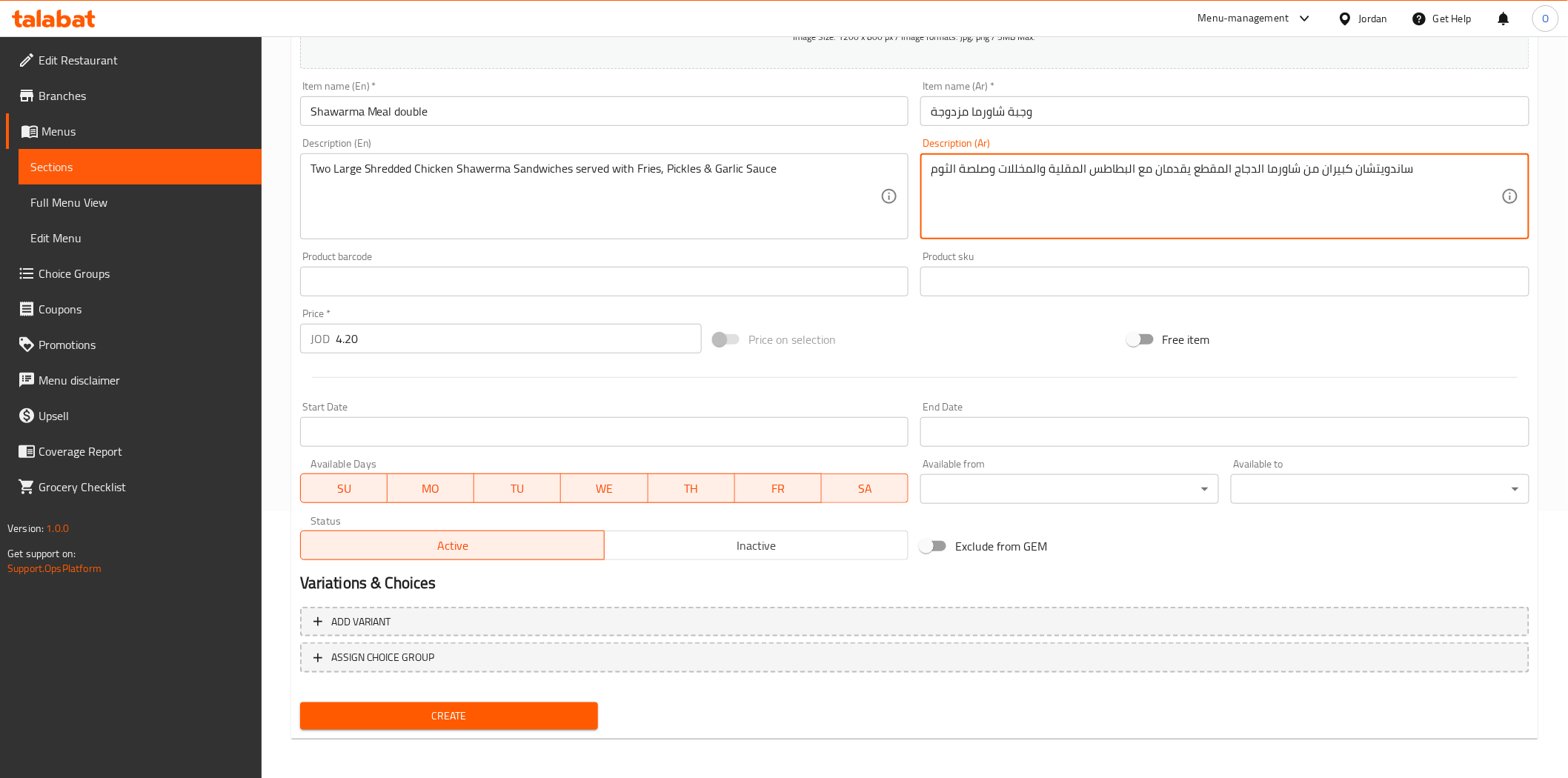
type textarea "ساندويتشان كبيران من شاورما الدجاج المقطع يقدمان مع البطاطس المقلية والمخللات و…"
click at [439, 710] on span "Create" at bounding box center [449, 716] width 275 height 18
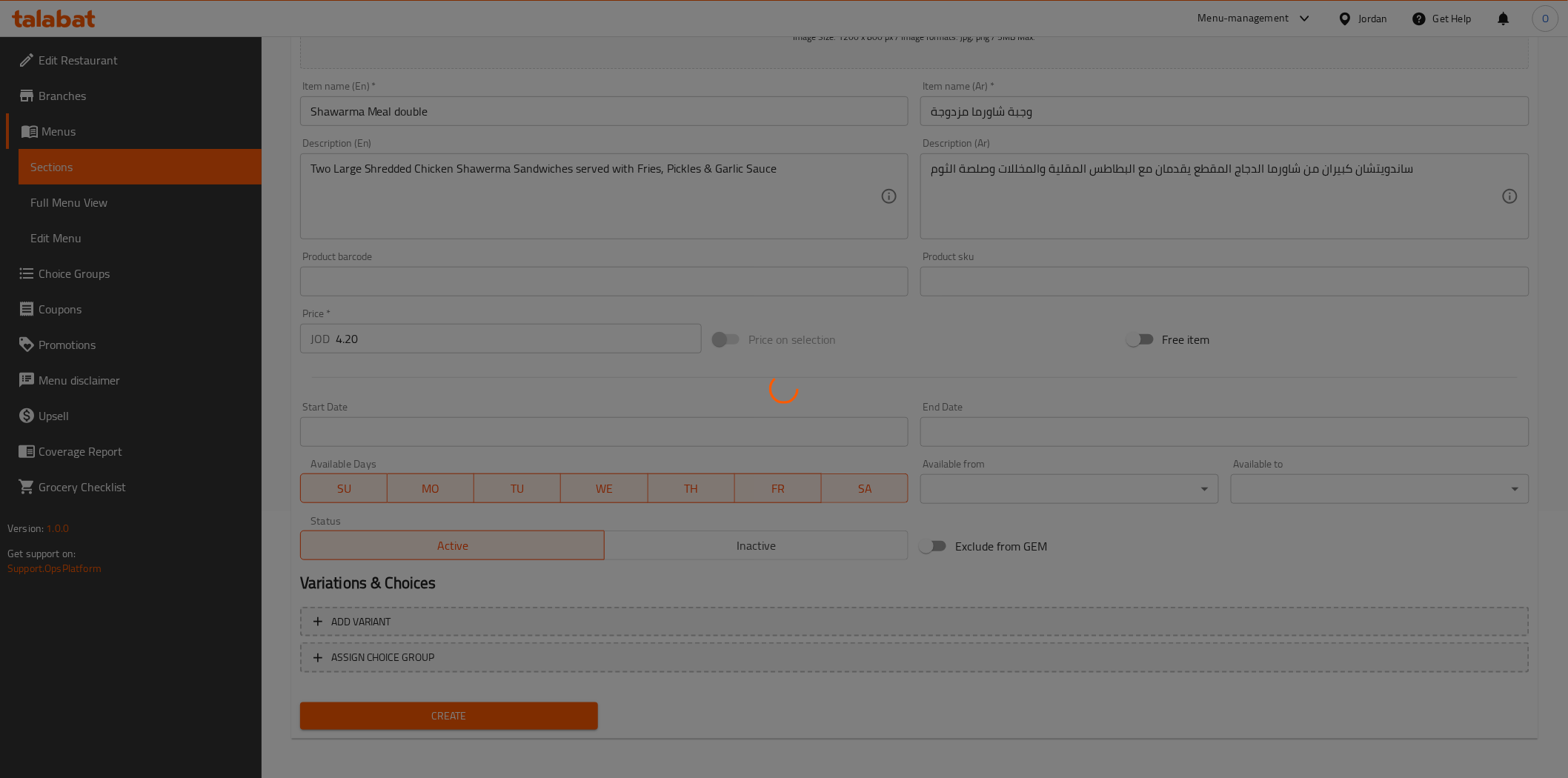
type input "0"
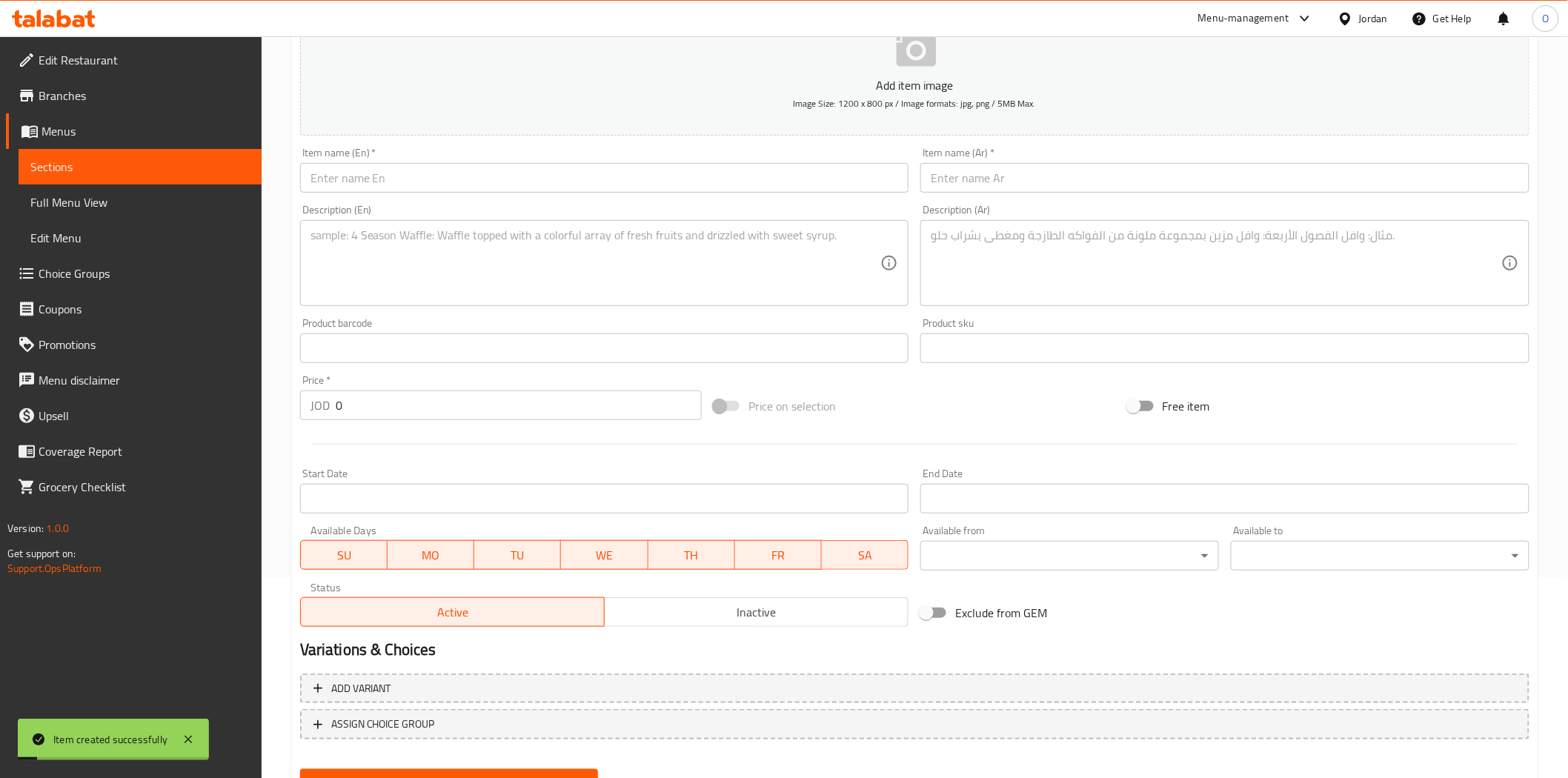
scroll to position [101, 0]
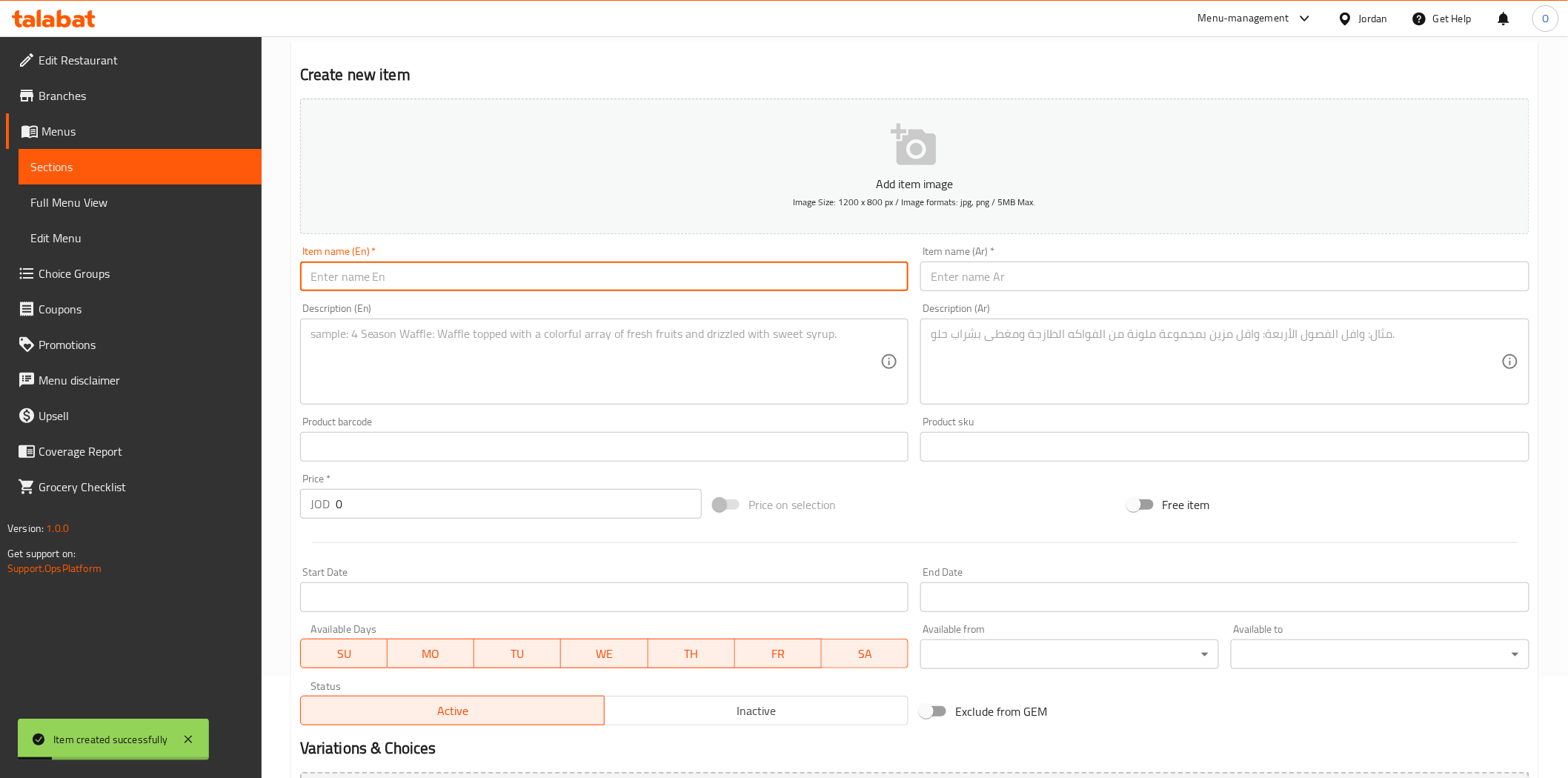
click at [340, 277] on input "text" at bounding box center [604, 277] width 609 height 29
paste input "Shawarma Meal Triple"
type input "Shawarma Meal Triple"
click at [990, 283] on input "text" at bounding box center [1224, 277] width 609 height 29
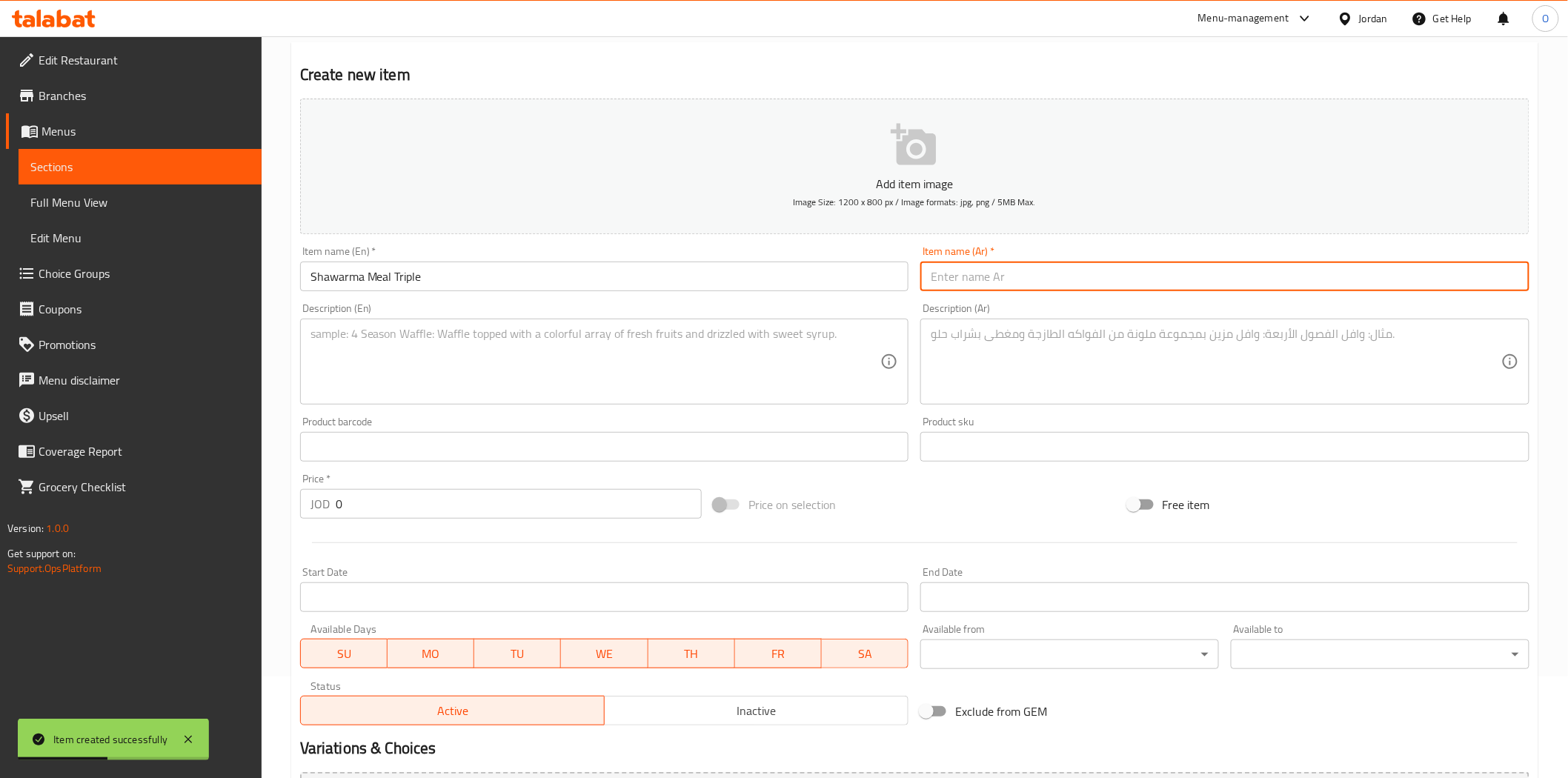
paste input "وجبة شاورما ثلاثية"
type input "وجبة شاورما ثلاثية"
drag, startPoint x: 360, startPoint y: 502, endPoint x: 304, endPoint y: 508, distance: 56.3
click at [304, 508] on div "JOD 0 Price *" at bounding box center [501, 504] width 402 height 29
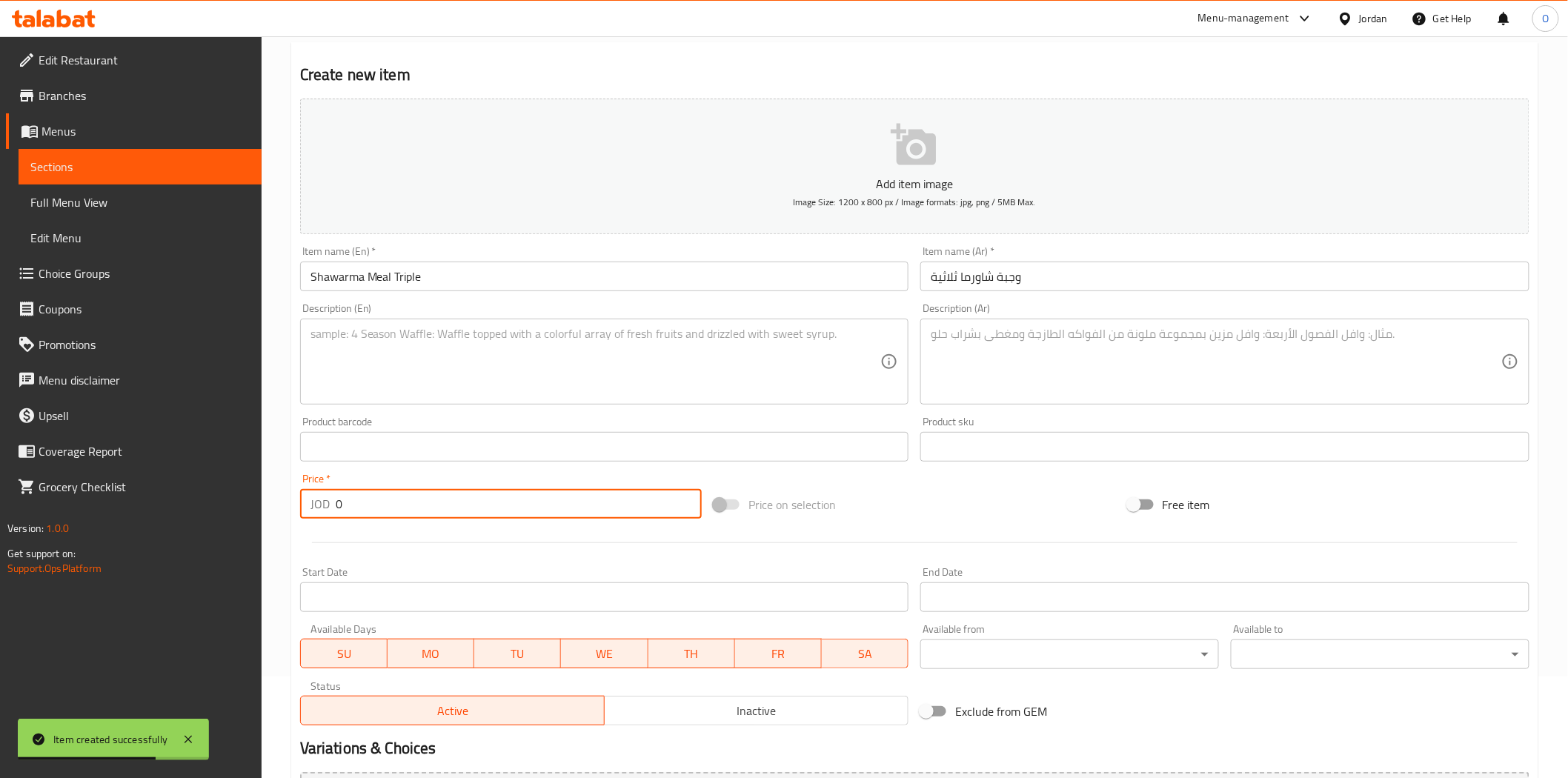
paste input "5.85"
type input "5.85"
click at [427, 358] on textarea at bounding box center [595, 362] width 570 height 70
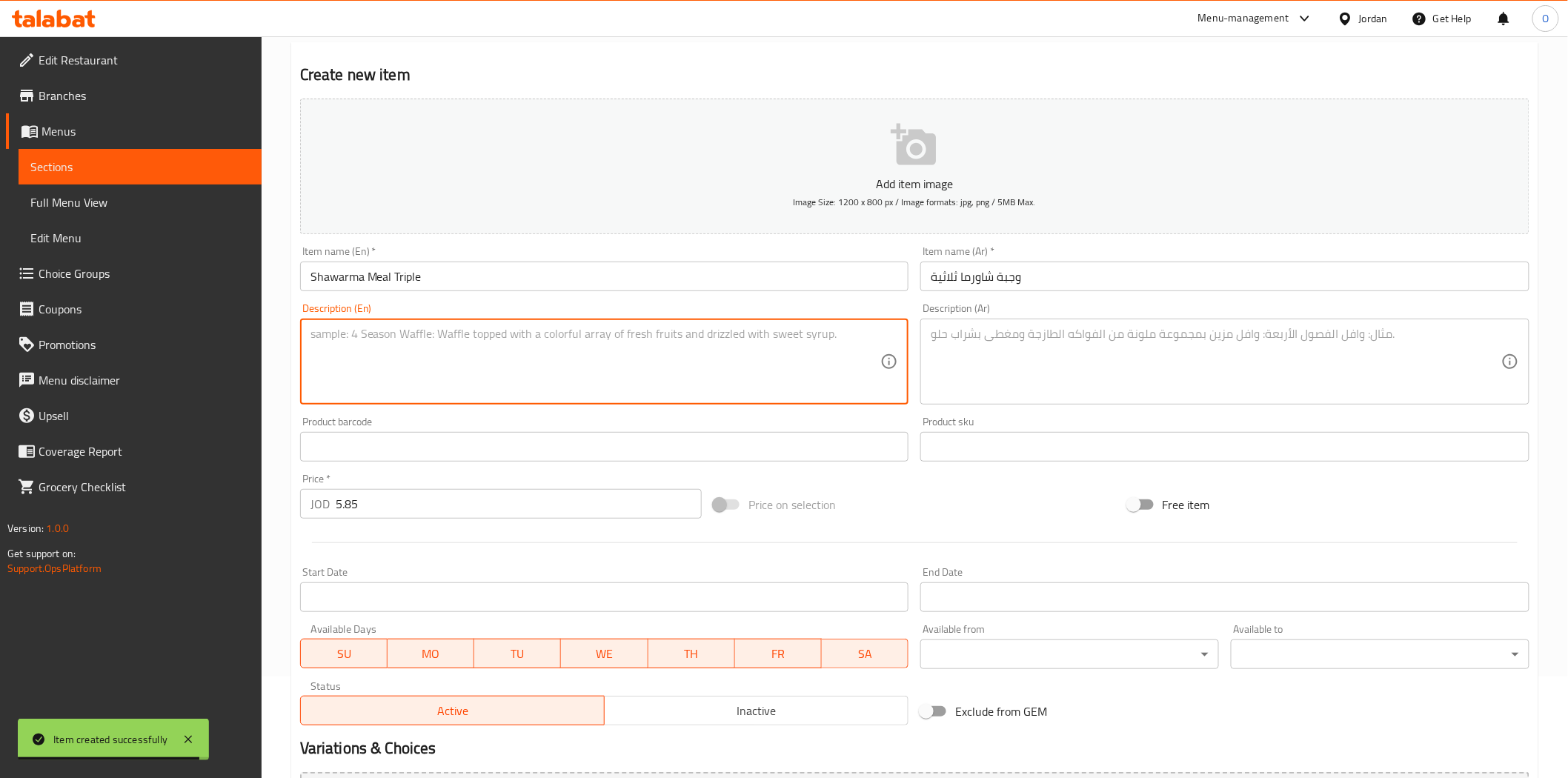
click at [472, 362] on textarea at bounding box center [595, 362] width 570 height 70
paste textarea "Three Large Shredded Chicken Shawerma Sandwiches served with Fries, Pickles & G…"
type textarea "Three Large Shredded Chicken Shawerma Sandwiches served with Fries, Pickles & G…"
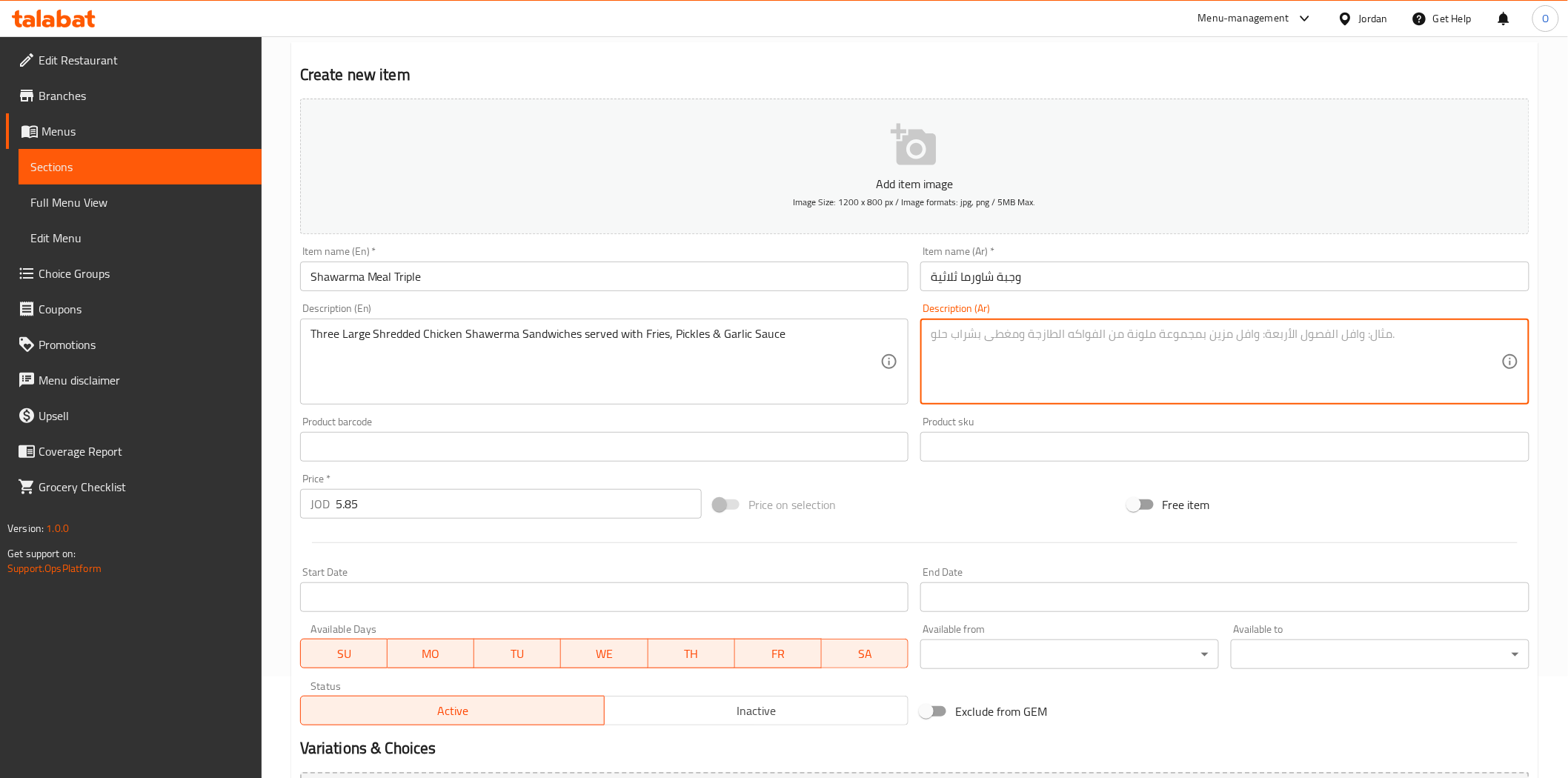
click at [993, 372] on textarea at bounding box center [1215, 362] width 570 height 70
paste textarea "ثلاث سندويشات شاورما دجاج كبيرة مقطعة تقدم مع بطاطس مقلية ومخلل وصلصة ثوم"
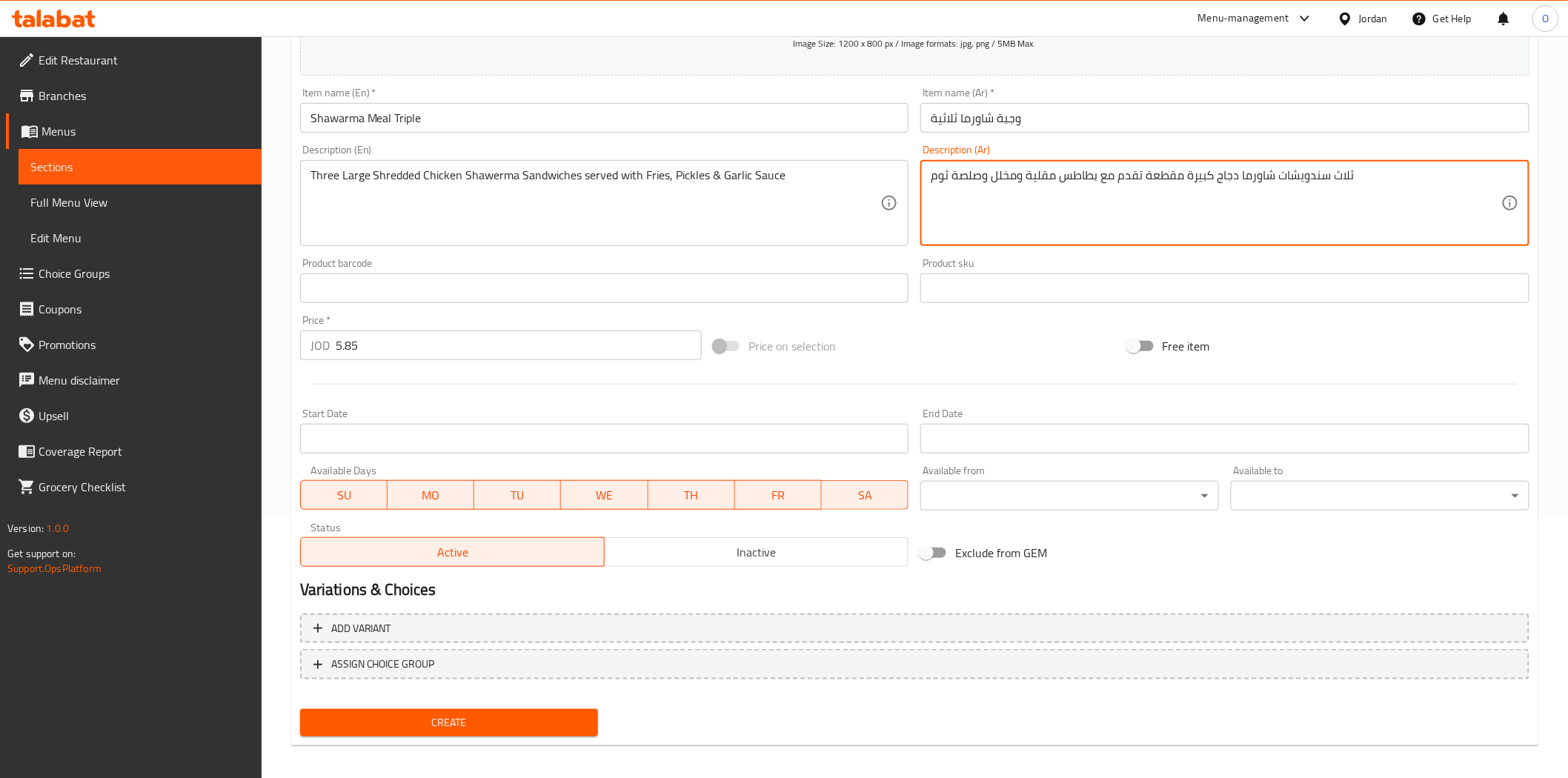
scroll to position [267, 0]
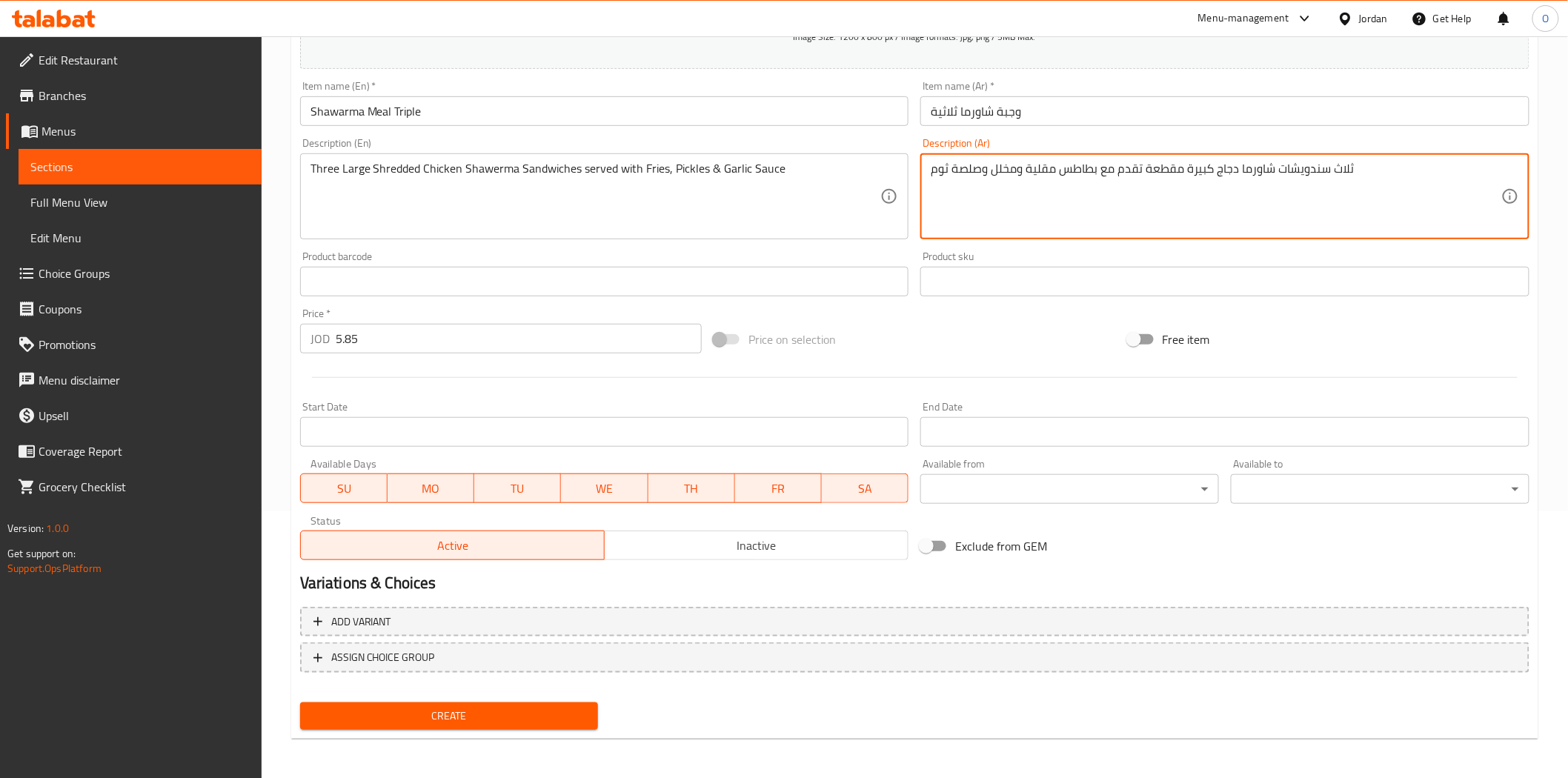
type textarea "ثلاث سندويشات شاورما دجاج كبيرة مقطعة تقدم مع بطاطس مقلية ومخلل وصلصة ثوم"
click at [404, 720] on span "Create" at bounding box center [449, 716] width 275 height 18
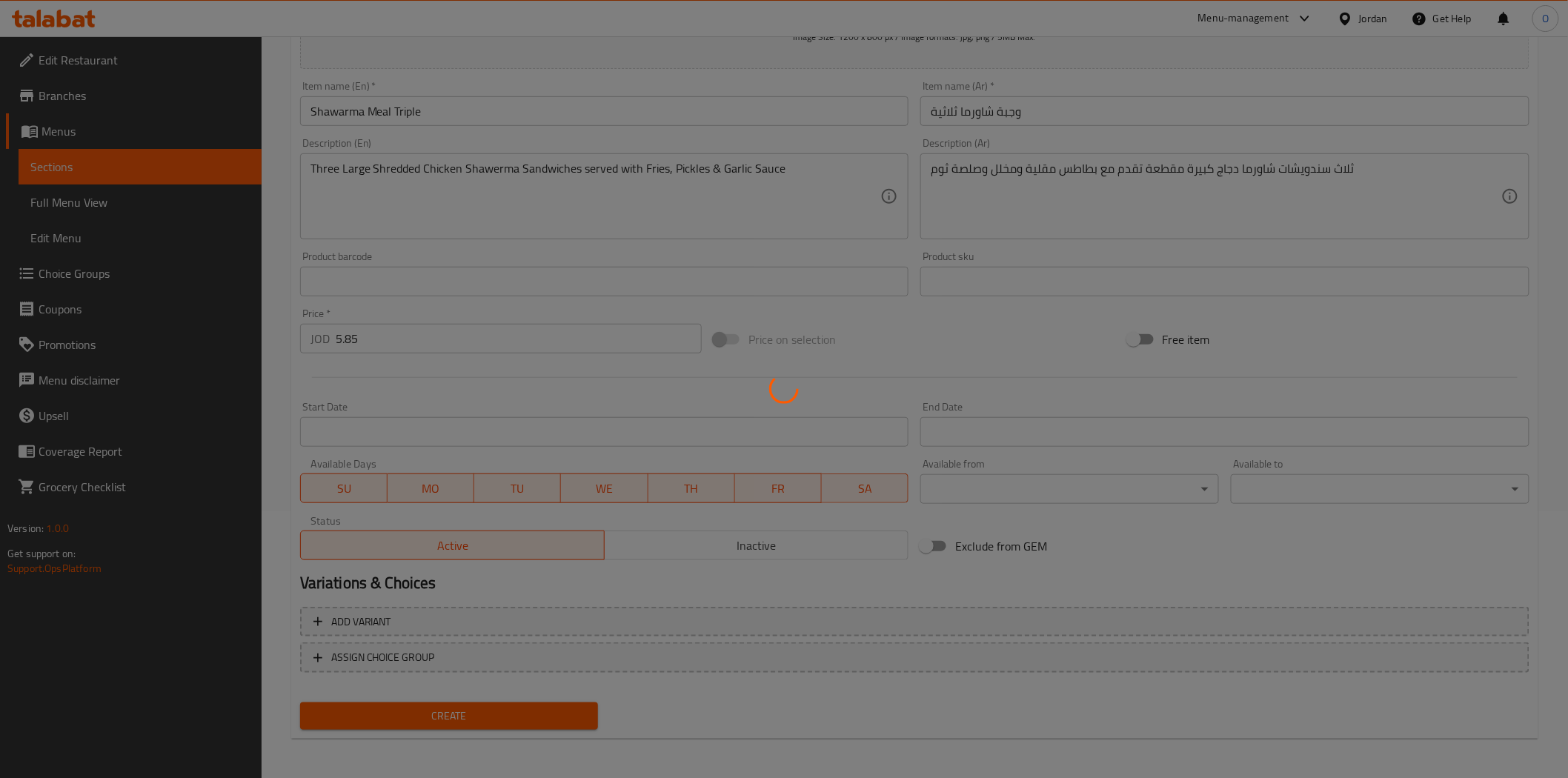
type input "0"
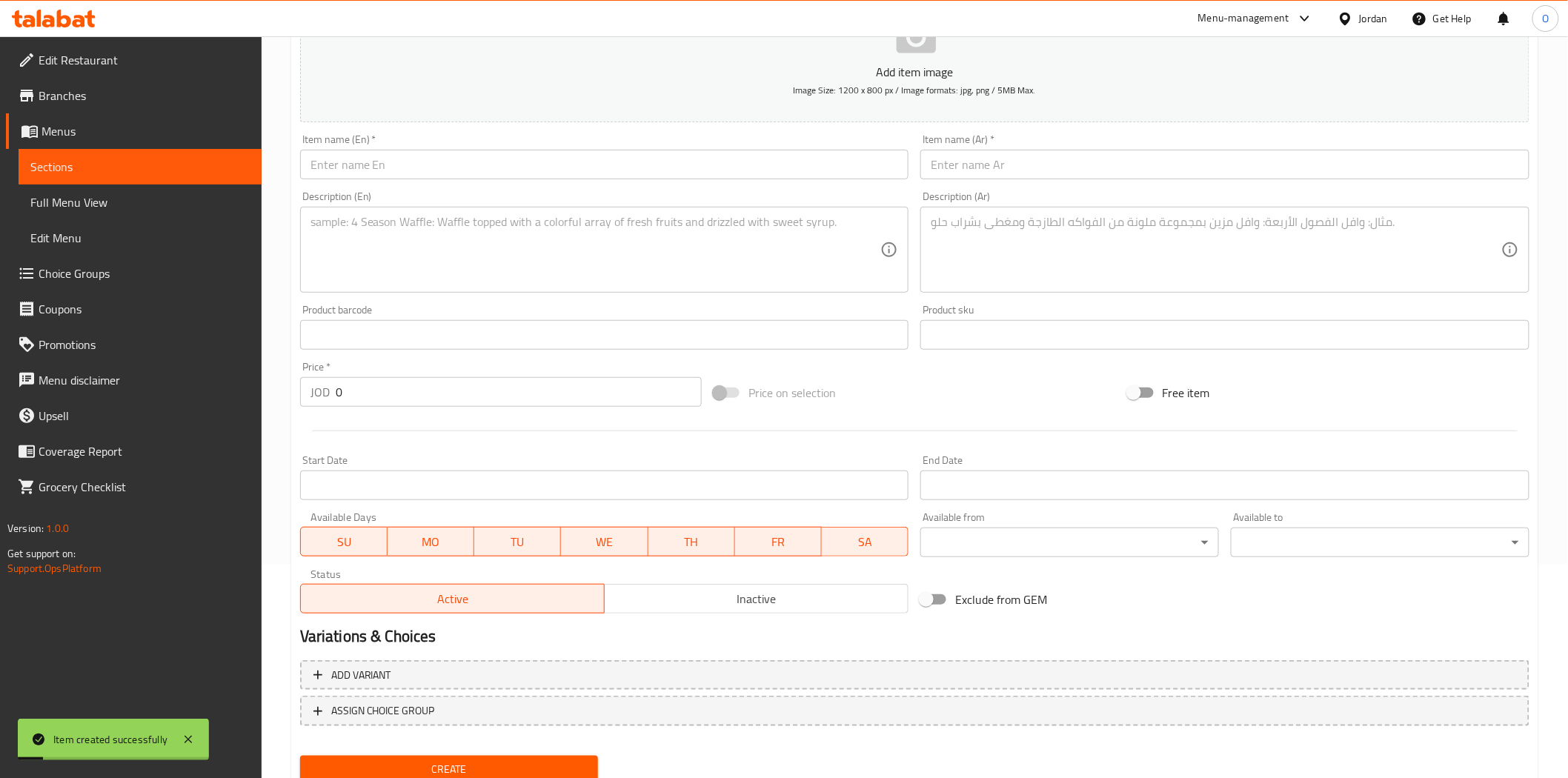
scroll to position [184, 0]
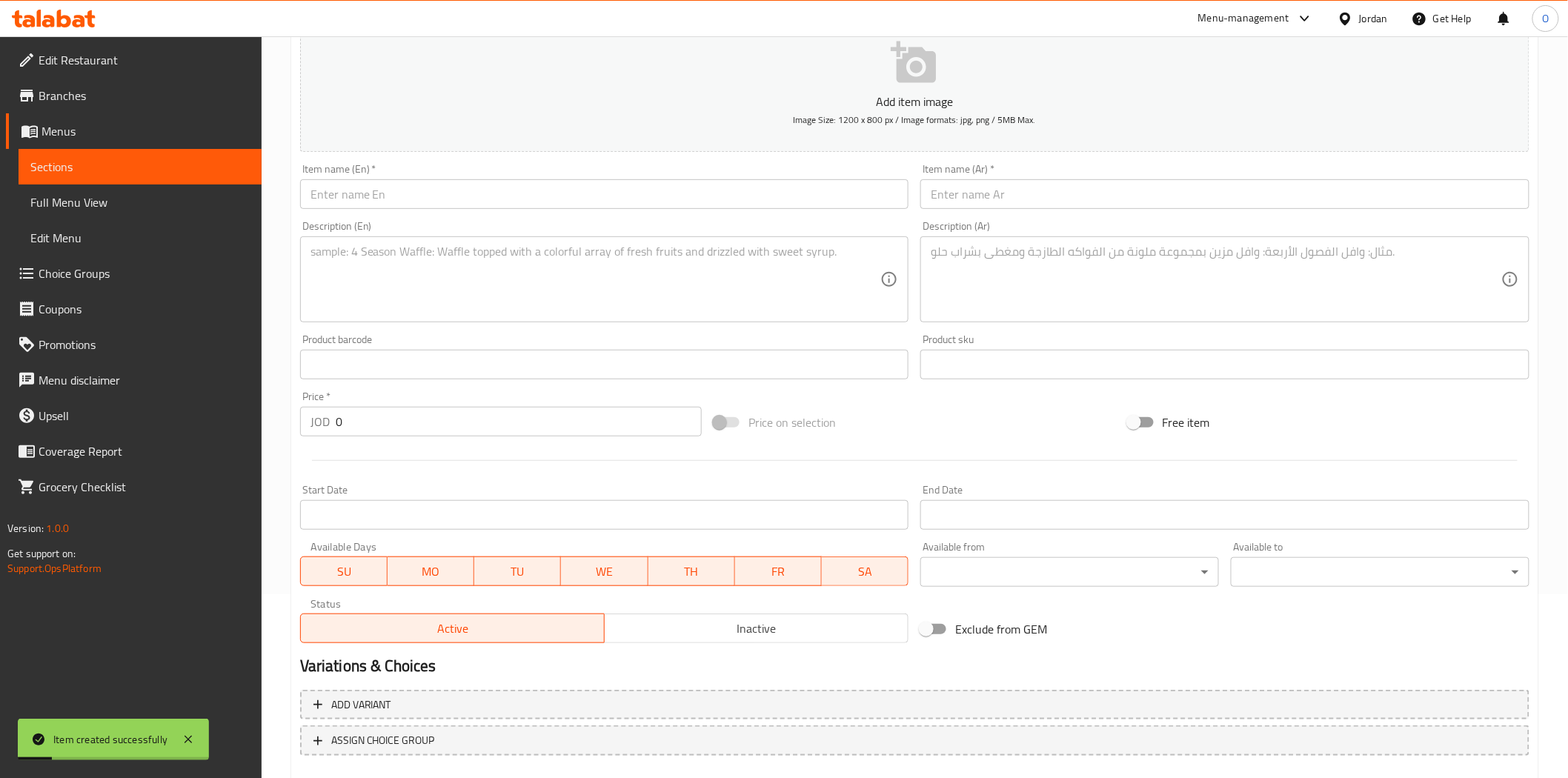
click at [470, 211] on div "Item name (En)   * Item name (En) *" at bounding box center [604, 186] width 621 height 58
click at [470, 195] on input "text" at bounding box center [604, 194] width 609 height 29
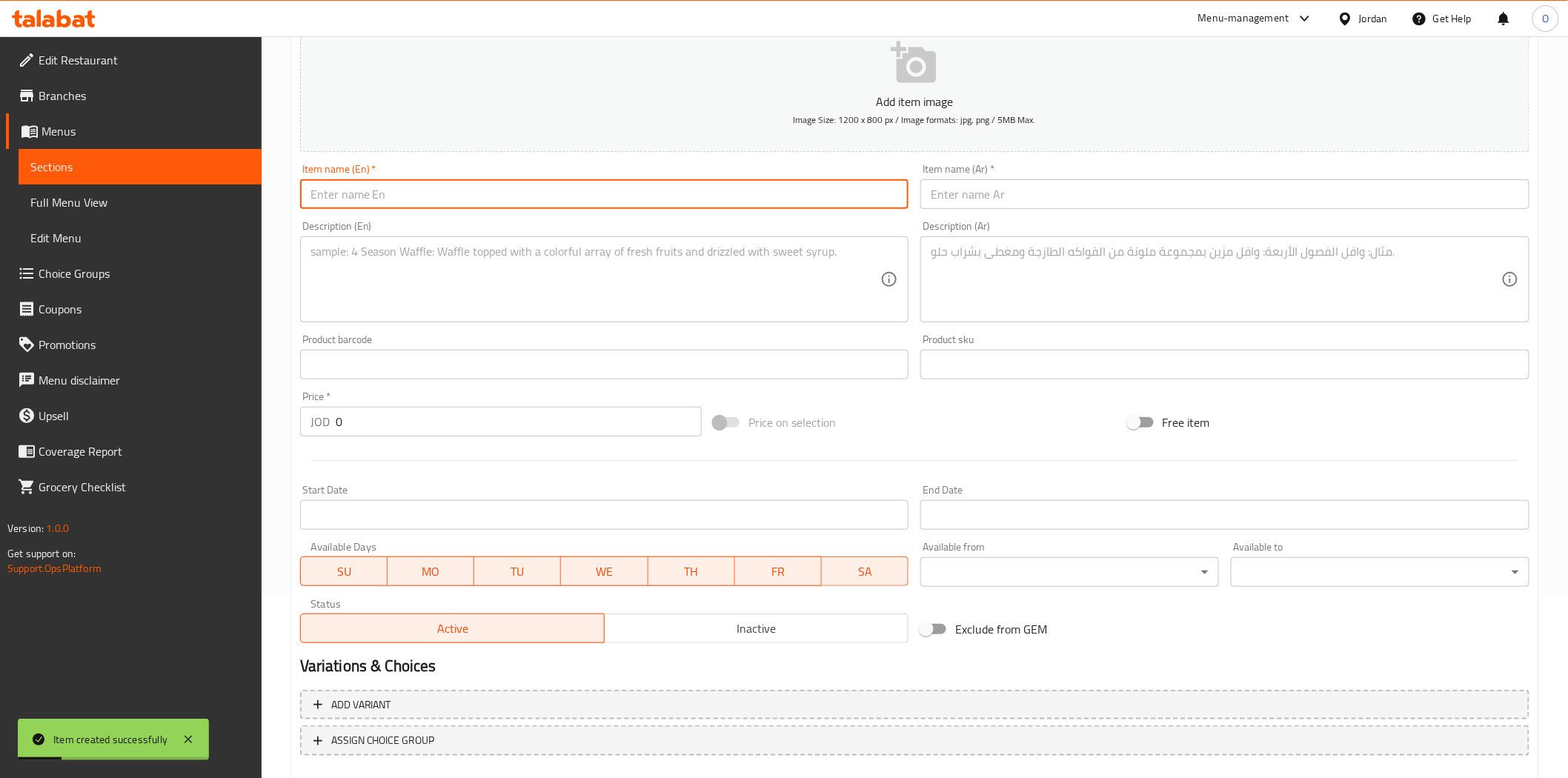
paste input "Shawarma Meal [GEOGRAPHIC_DATA]"
type input "Shawarma Meal [GEOGRAPHIC_DATA]"
click at [988, 205] on input "text" at bounding box center [1224, 194] width 609 height 29
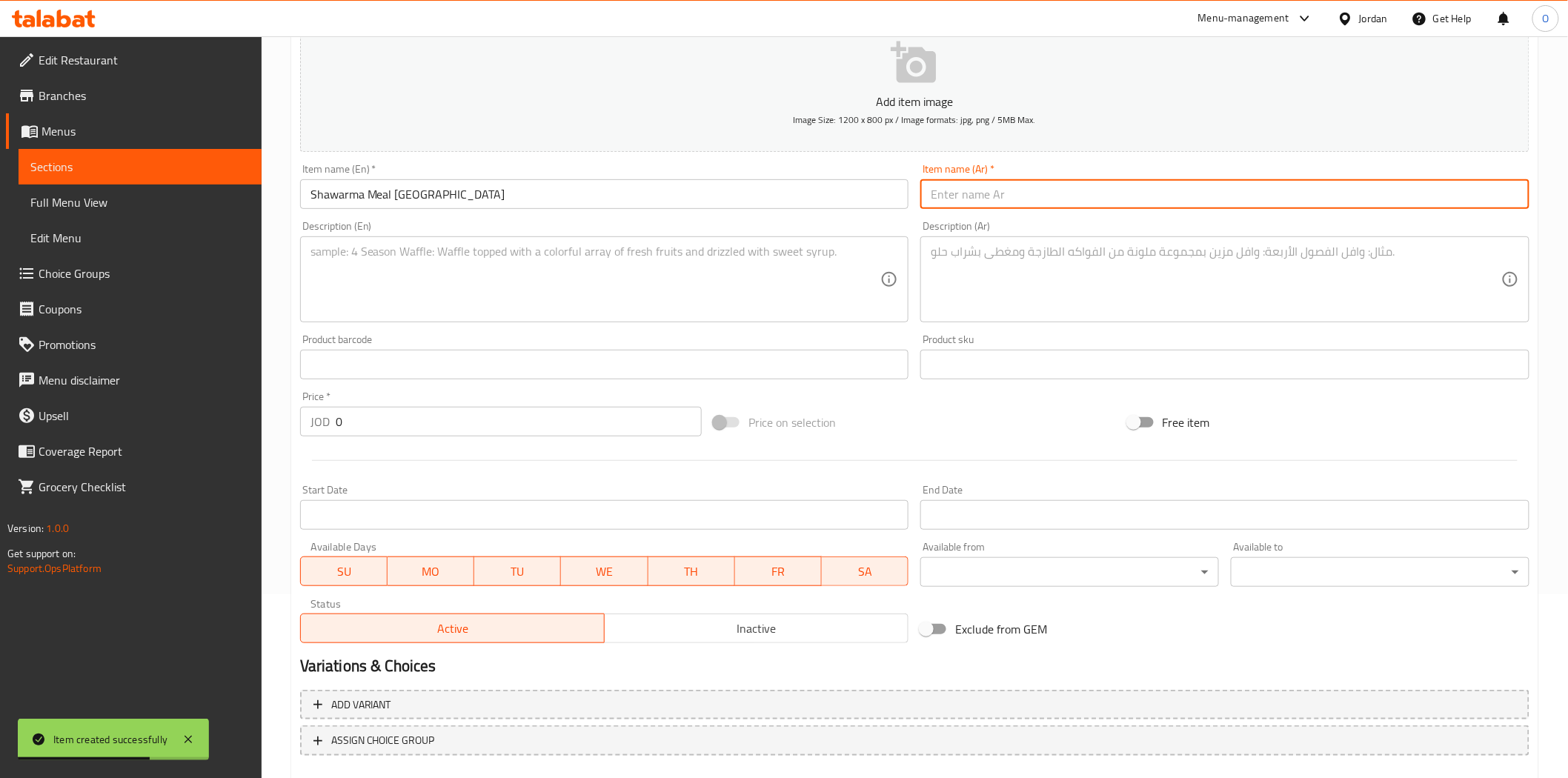
paste input "وجبة شاورما إيطالية"
type input "وجبة شاورما إيطالية"
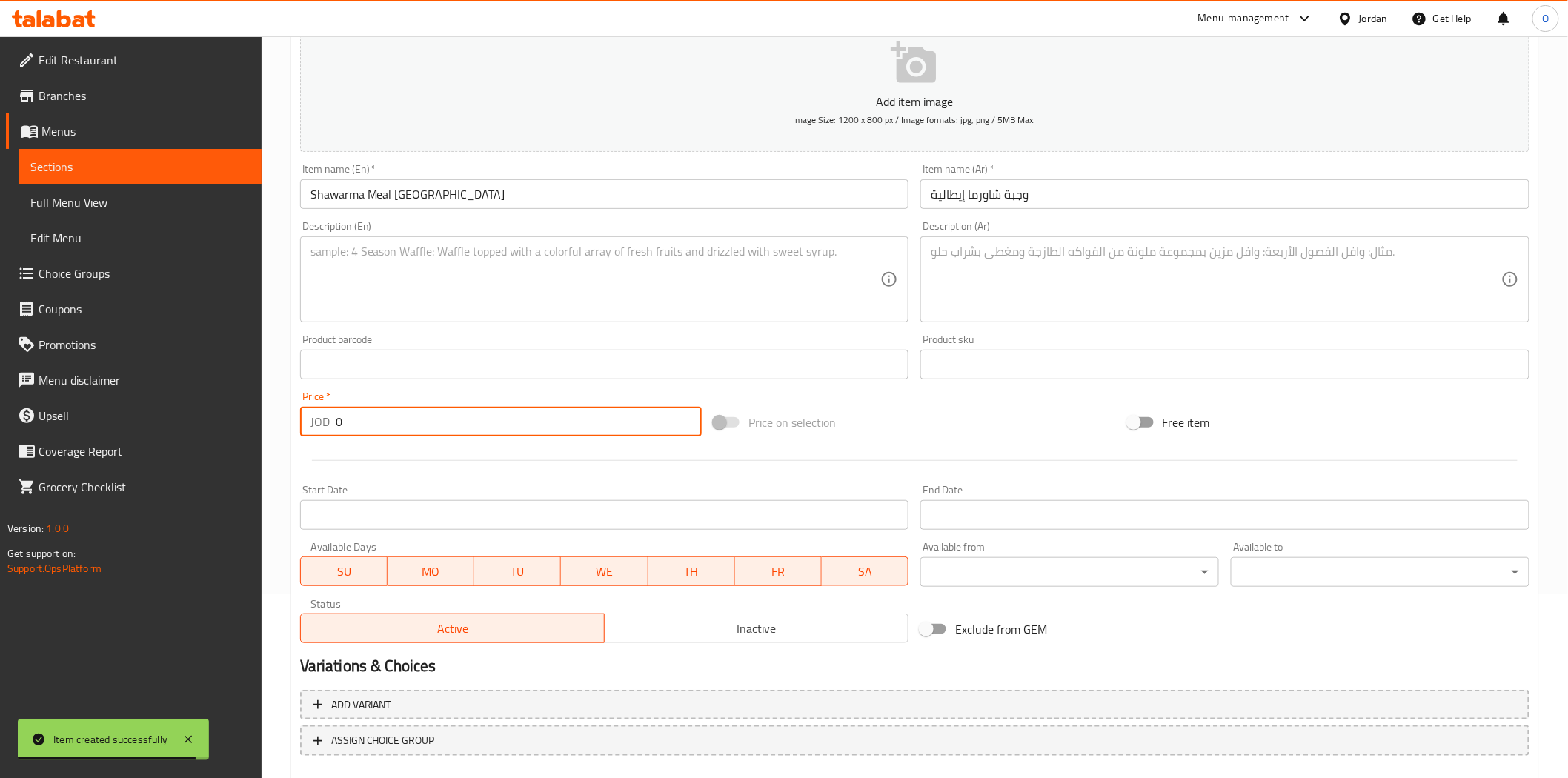
drag, startPoint x: 289, startPoint y: 420, endPoint x: 272, endPoint y: 418, distance: 17.1
click at [273, 418] on div "Home / Restaurants management / Menus / Sections / item / create Shawarma secti…" at bounding box center [915, 357] width 1306 height 1011
paste input "4.9"
type input "4.90"
click at [344, 289] on textarea at bounding box center [595, 279] width 570 height 70
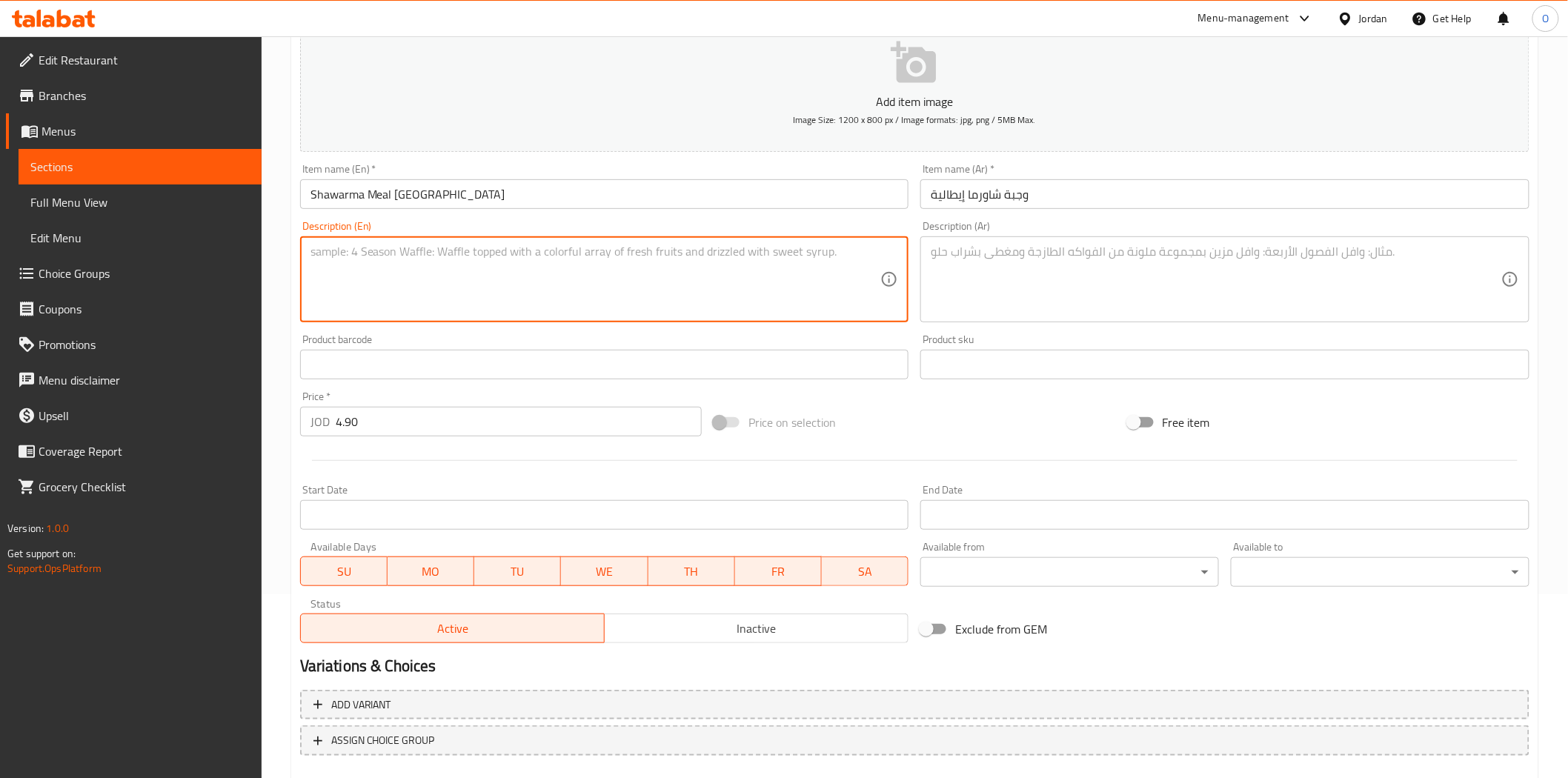
paste textarea "Soft round bread filled Chicken Shawerma, melted cheese and mayonese served wit…"
type textarea "Soft round bread filled Chicken Shawerma, melted cheese and mayonese served wit…"
click at [972, 299] on textarea at bounding box center [1215, 279] width 570 height 70
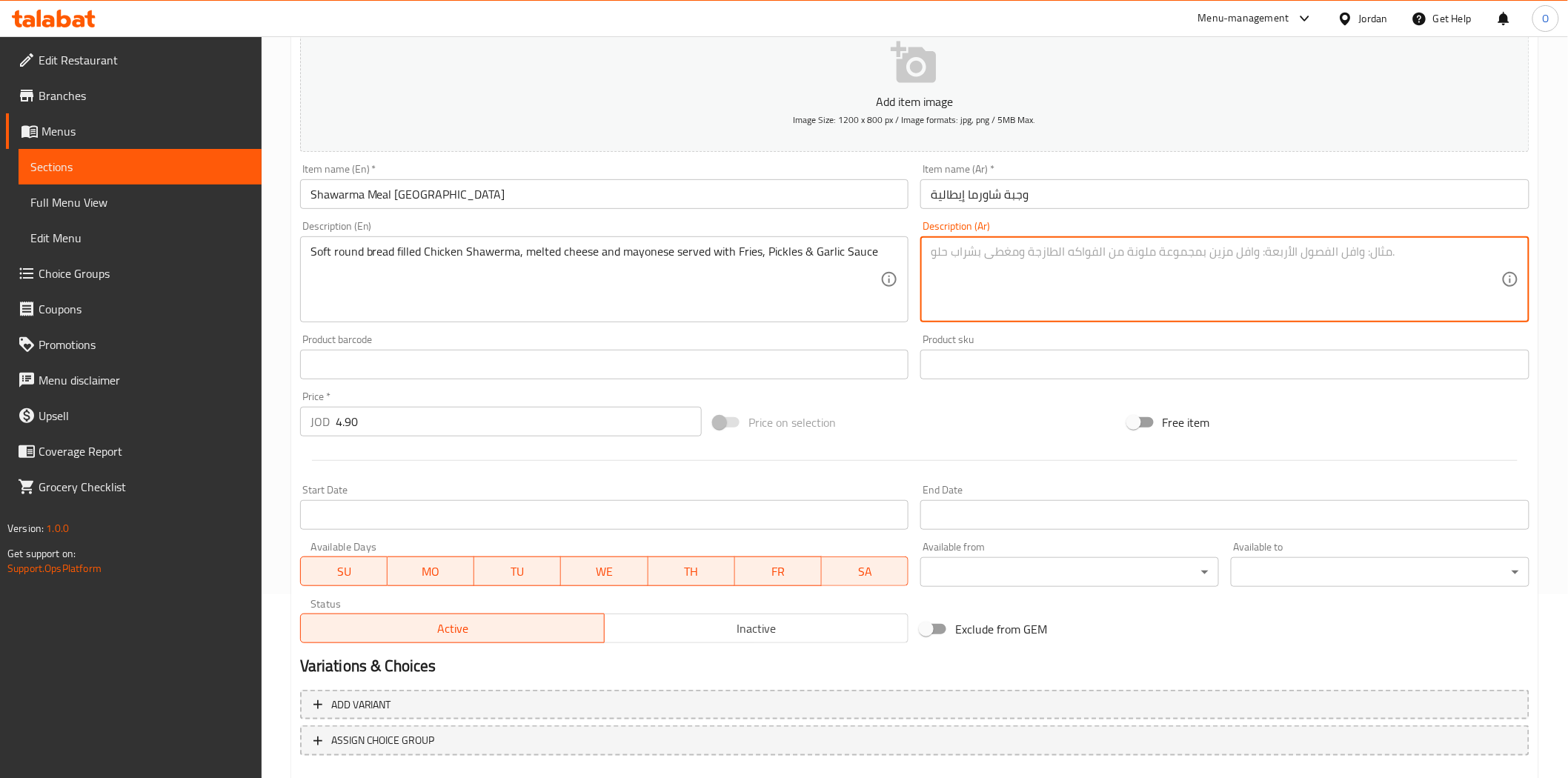
paste textarea "خبز دائري طري محشو بشاورما الدجاج والجبن الذائب والمايونيز، يقدم مع البطاطس الم…"
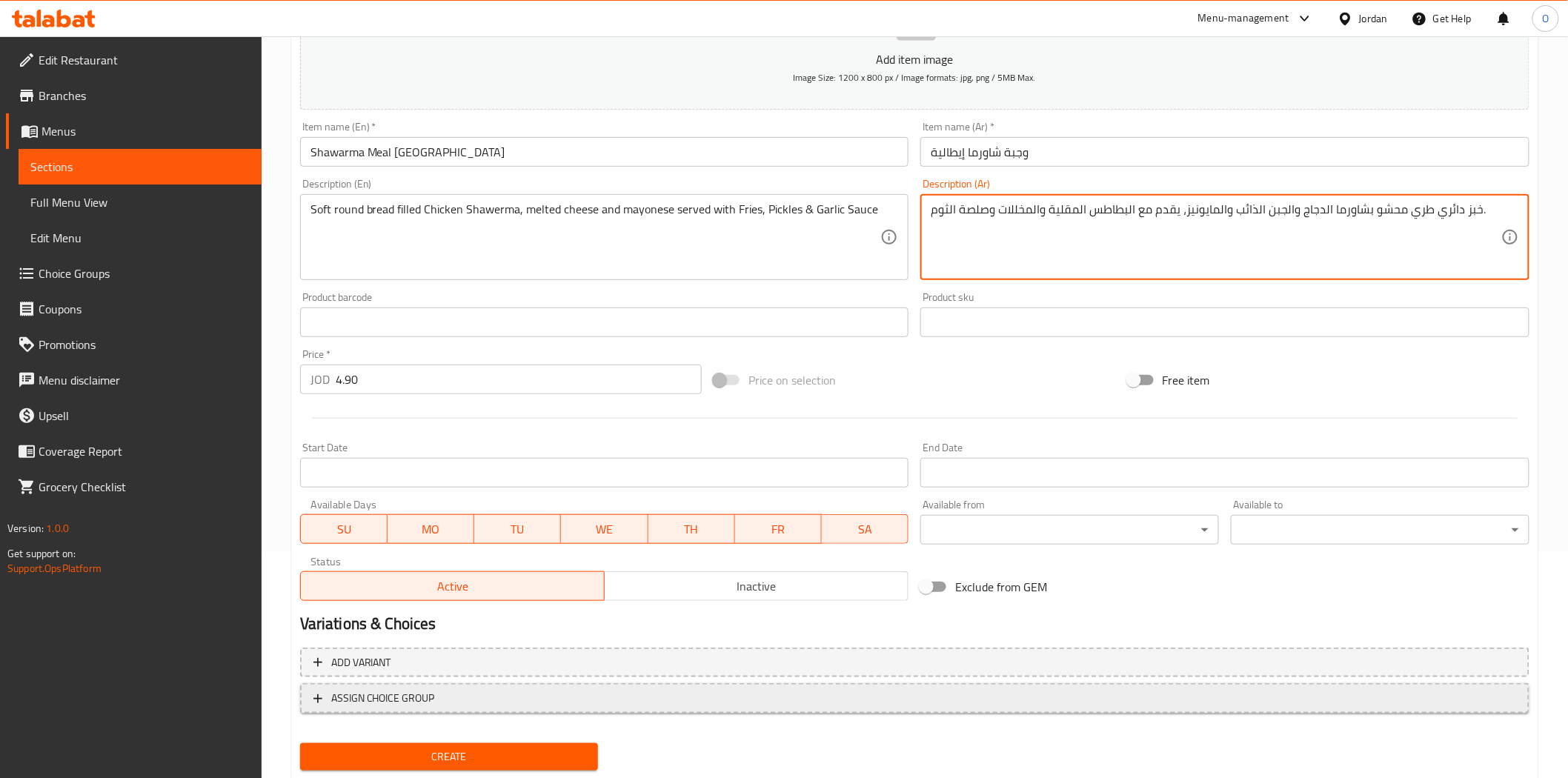
scroll to position [267, 0]
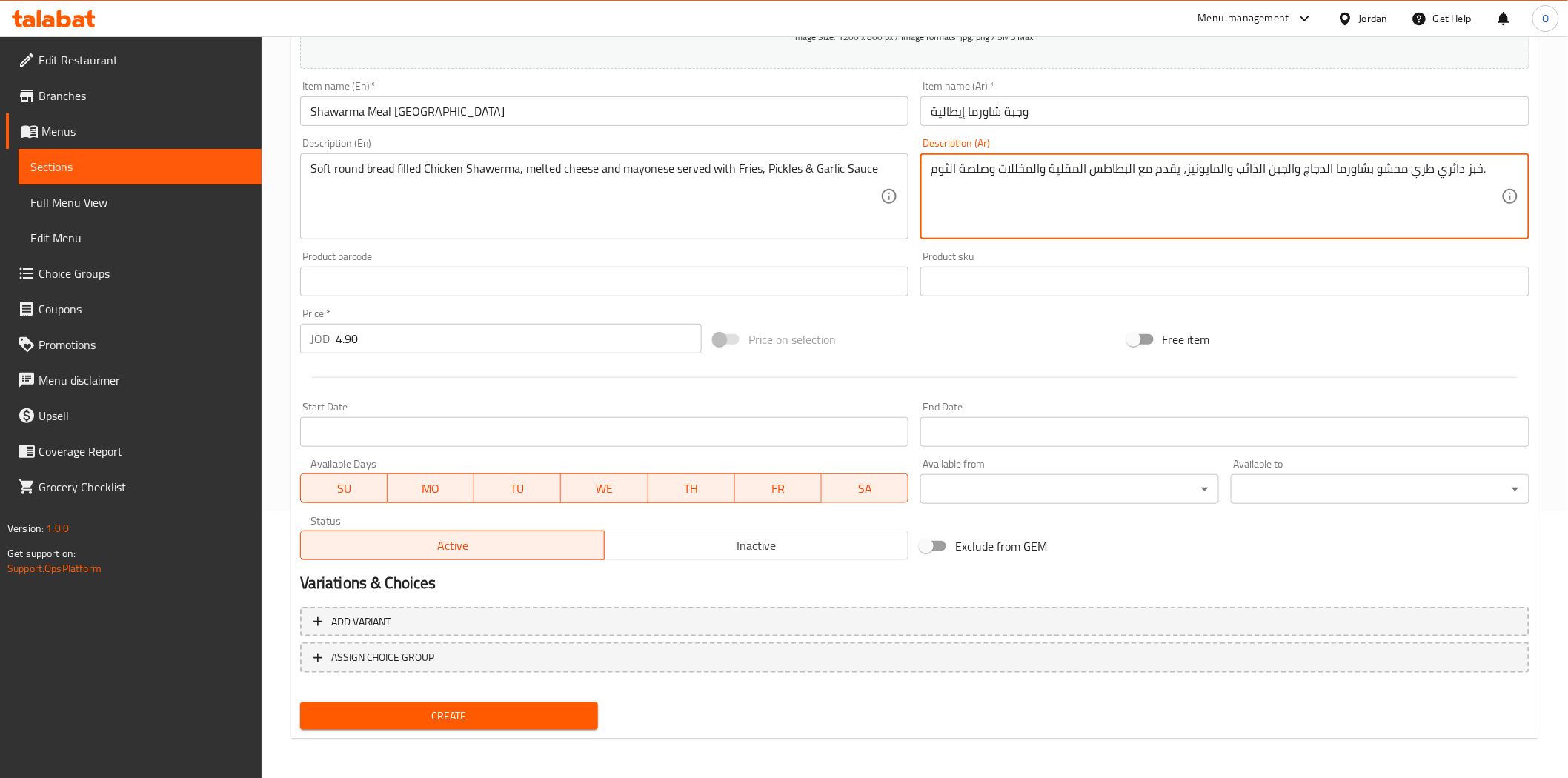
type textarea "خبز دائري طري محشو بشاورما الدجاج والجبن الذائب والمايونيز، يقدم مع البطاطس الم…"
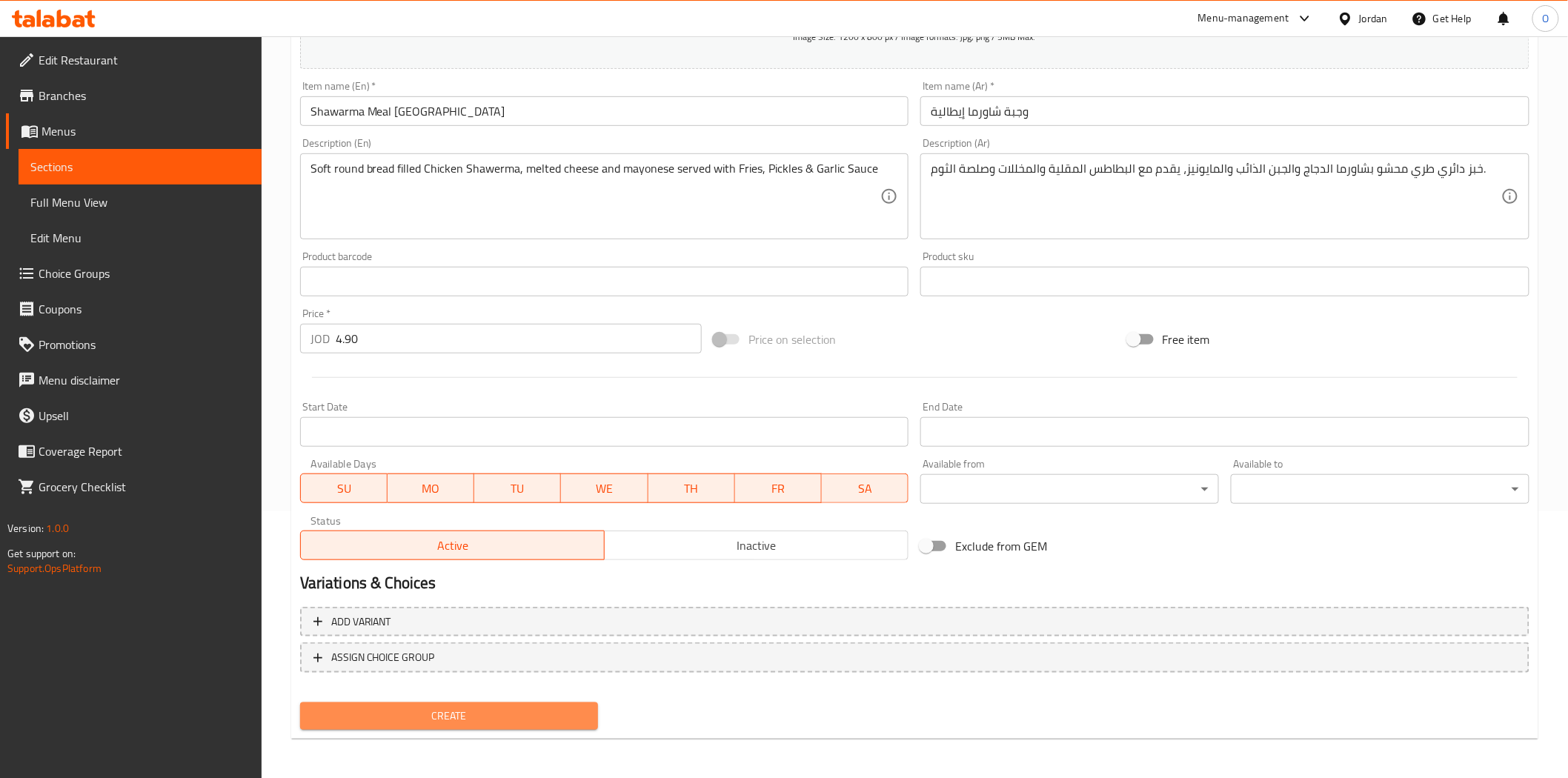
click at [459, 707] on span "Create" at bounding box center [449, 716] width 275 height 18
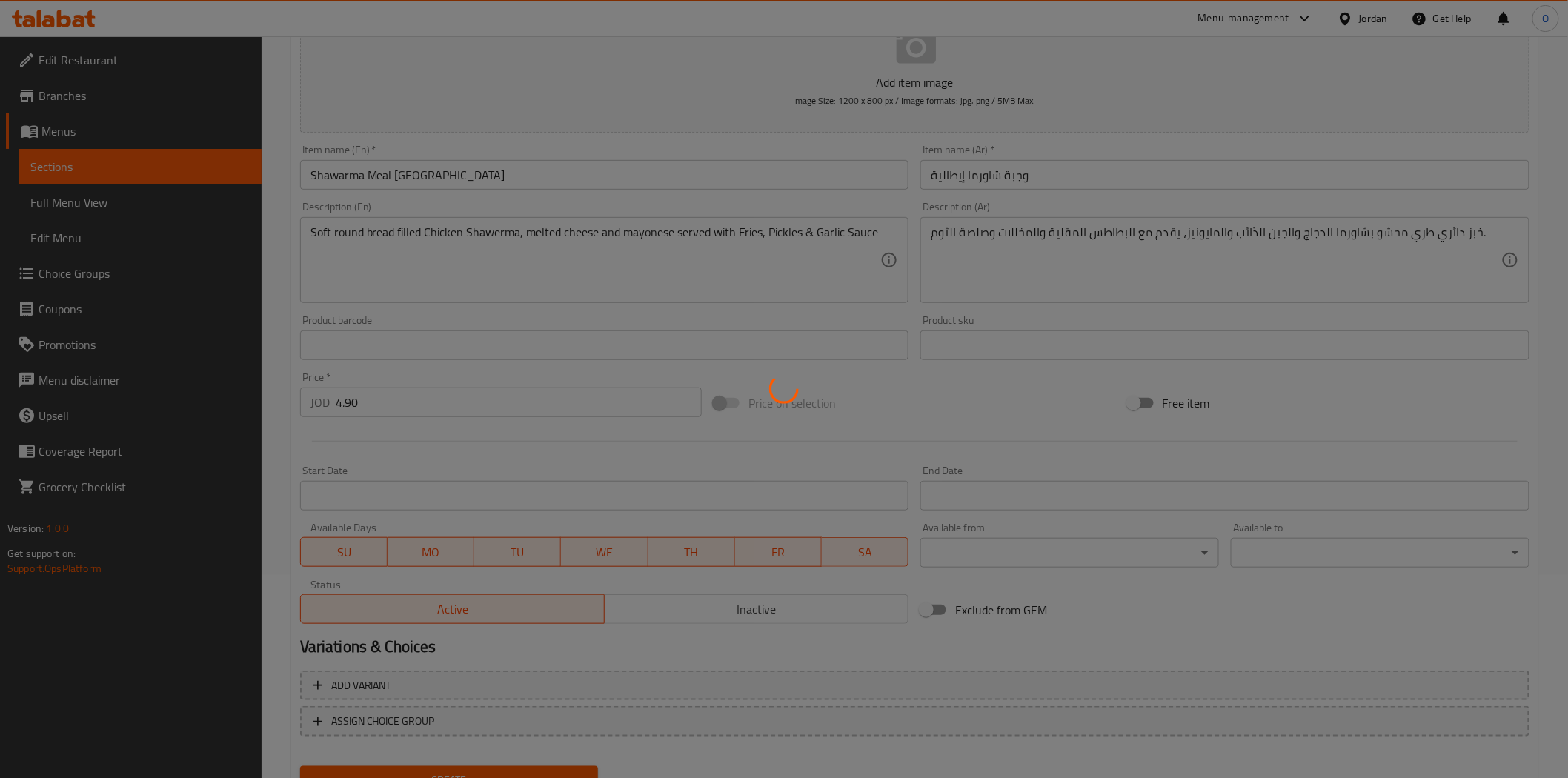
scroll to position [184, 0]
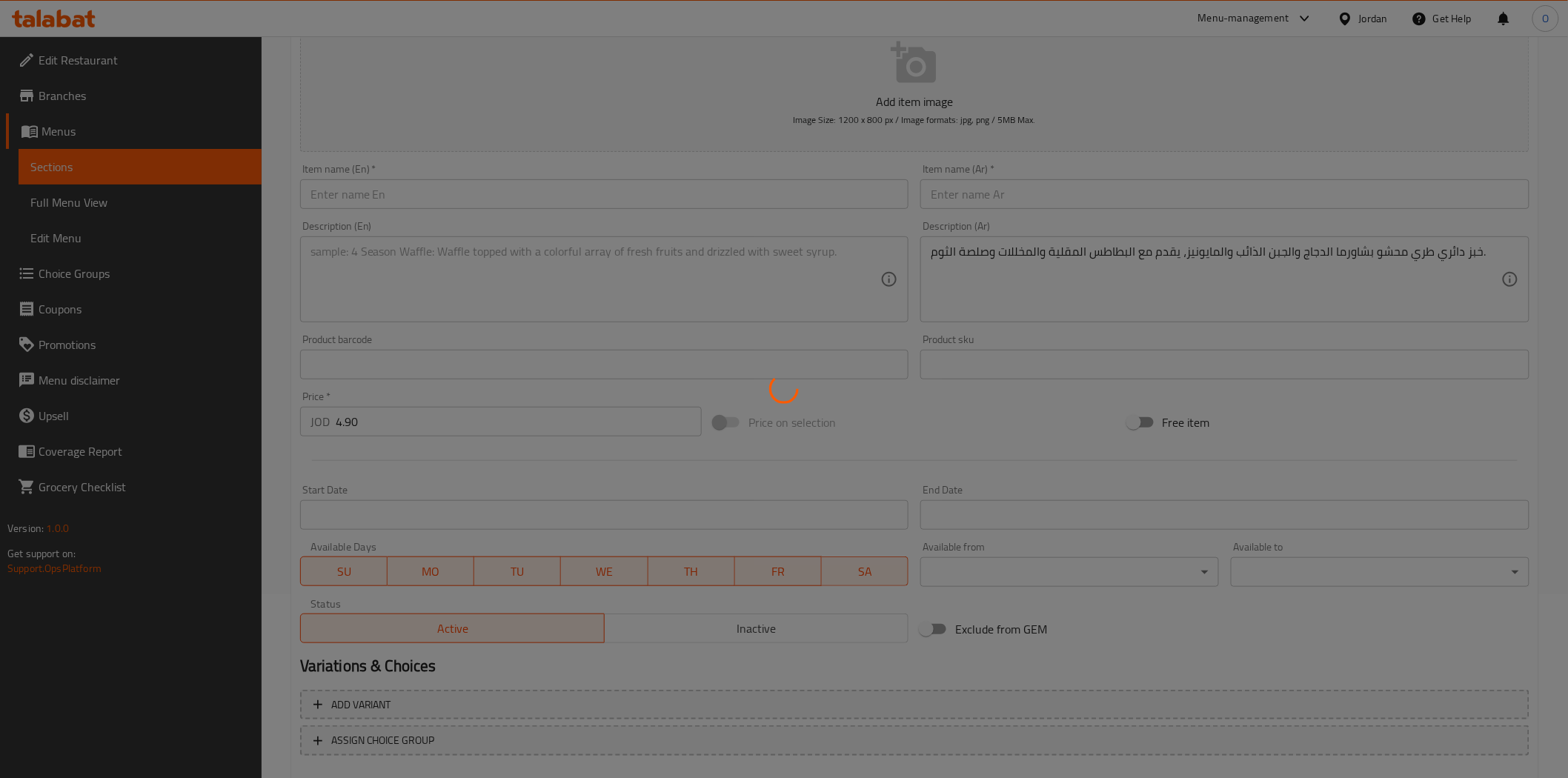
type input "0"
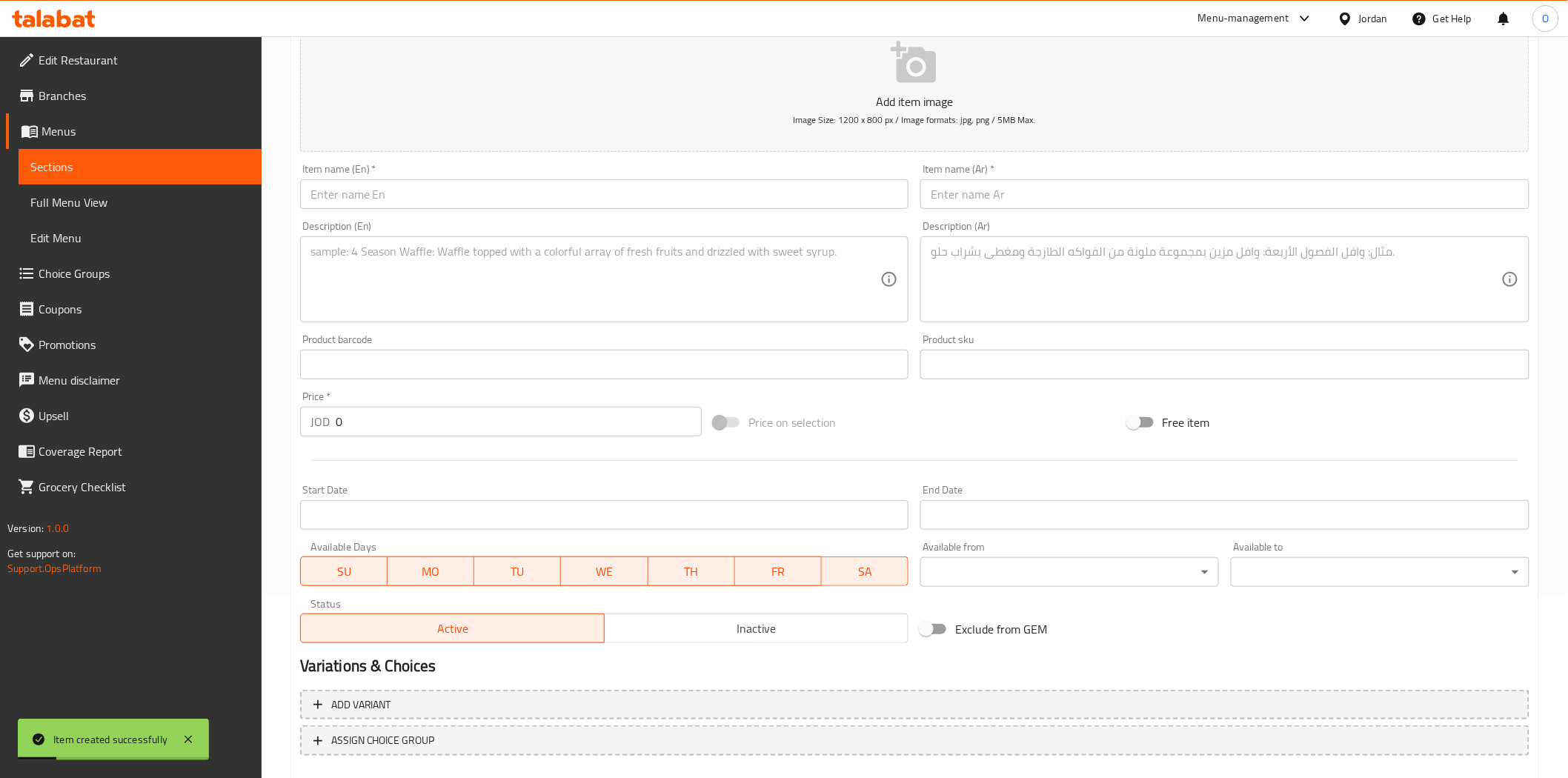
click at [495, 196] on input "text" at bounding box center [604, 194] width 609 height 29
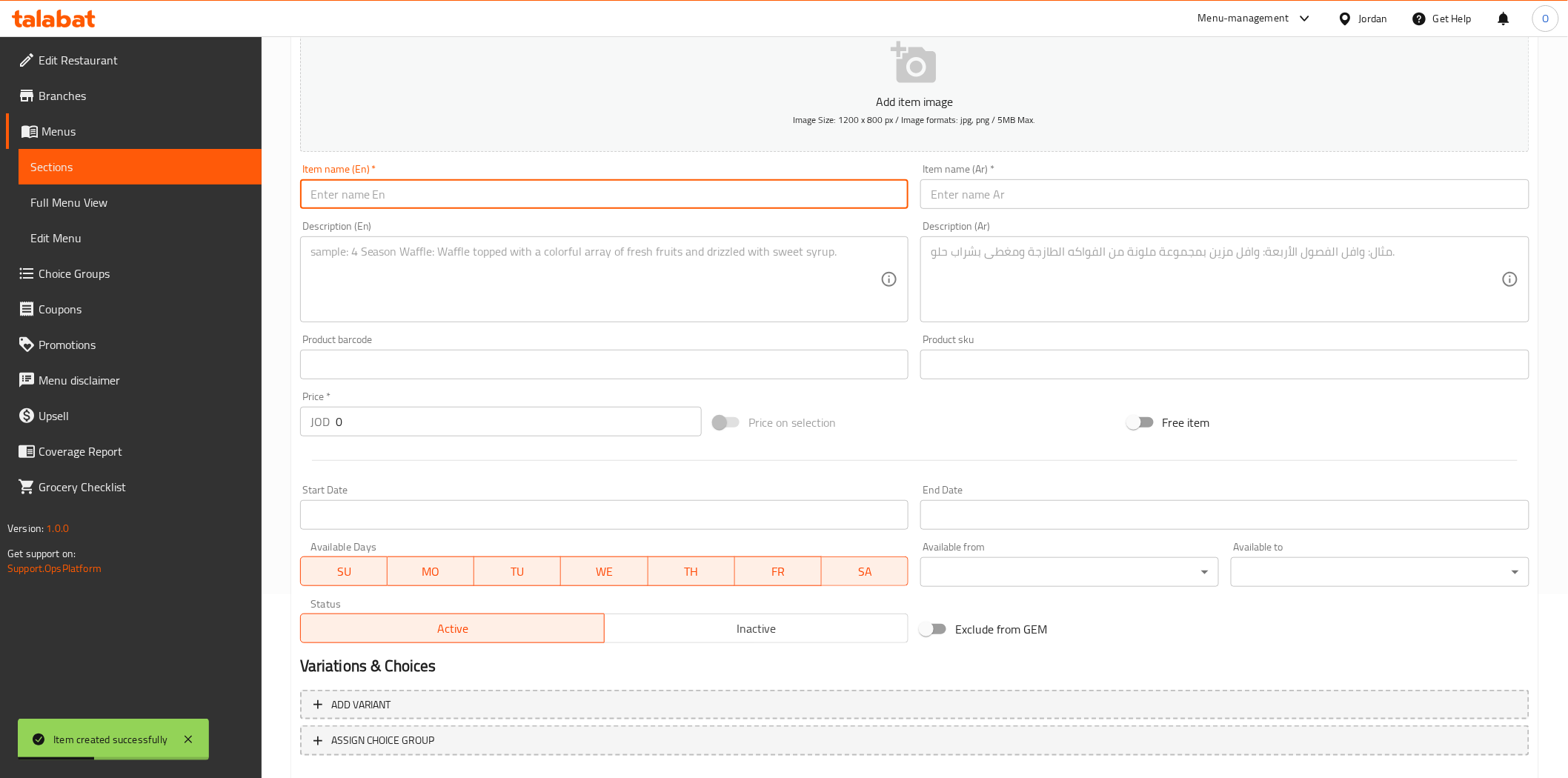
paste input "Shawarma Meal Halabi"
type input "Shawarma Meal Halabi"
click at [1048, 205] on input "text" at bounding box center [1224, 194] width 609 height 29
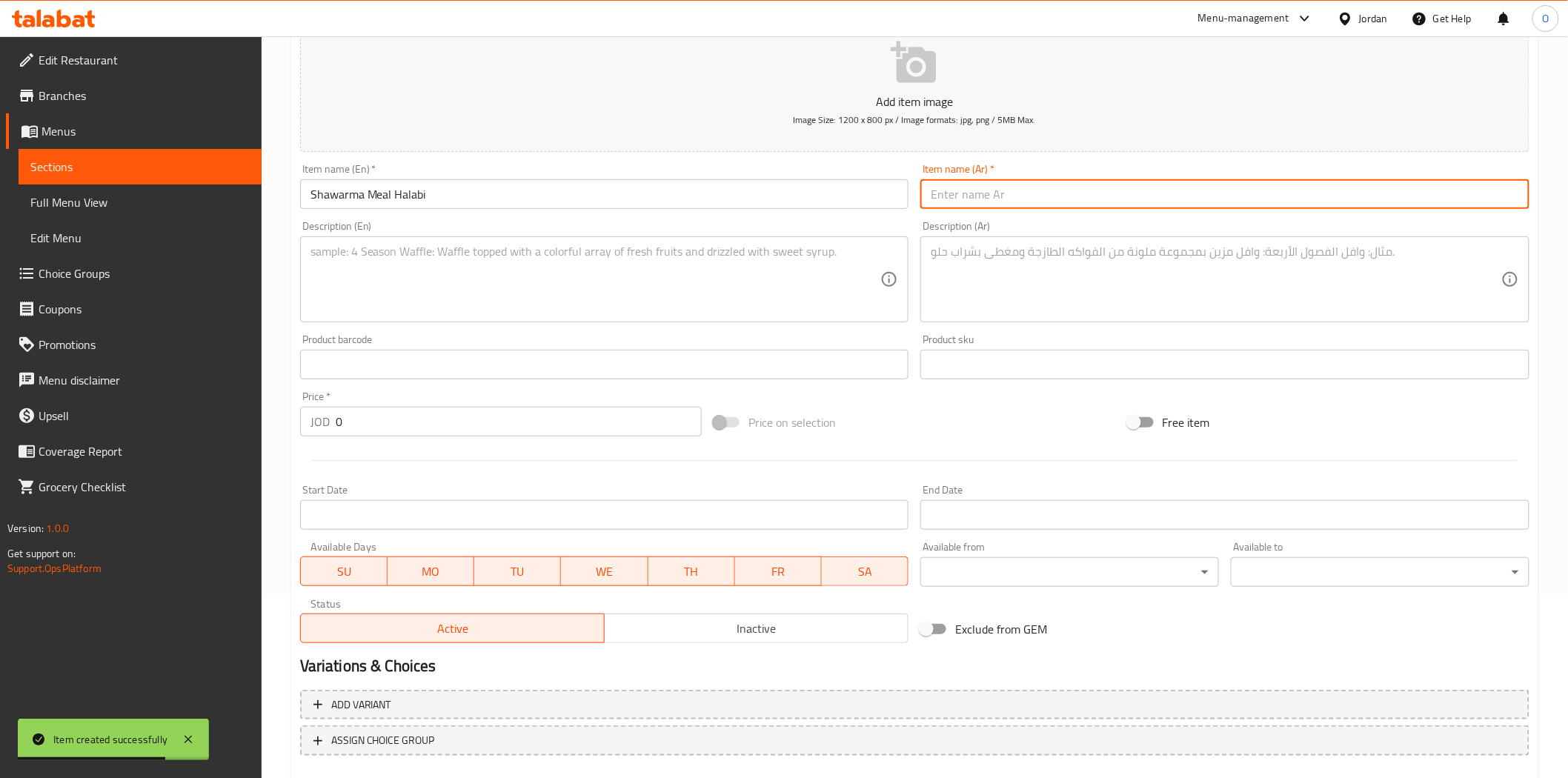
paste input "وجبة شاورما حلبي"
type input "وجبة شاورما حلبي"
drag, startPoint x: 357, startPoint y: 426, endPoint x: 291, endPoint y: 427, distance: 66.0
click at [291, 427] on div "Create new item Add item image Image Size: 1200 x 800 px / Image formats: jpg, …" at bounding box center [915, 391] width 1247 height 863
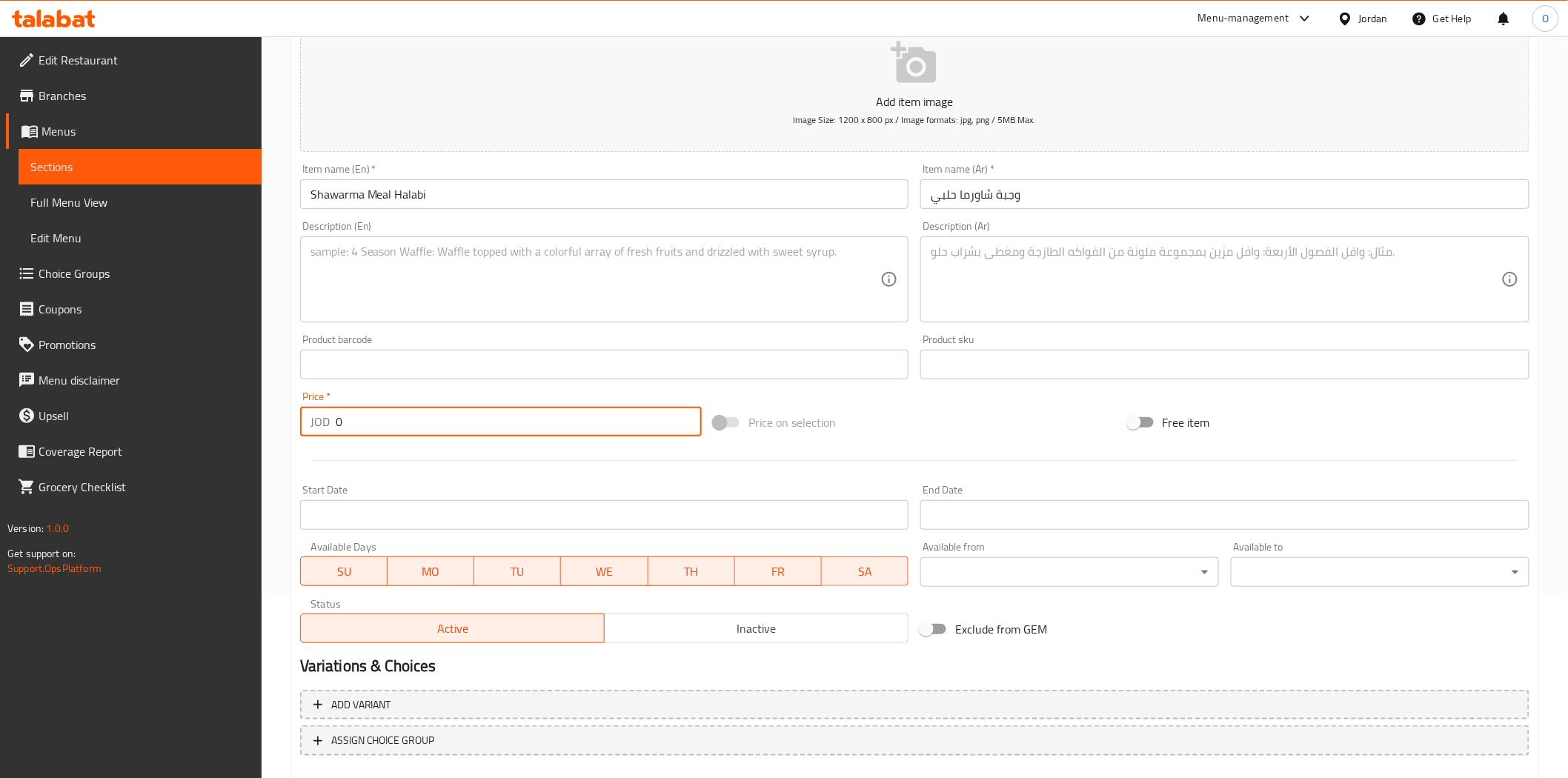
paste input "4.9"
type input "4.90"
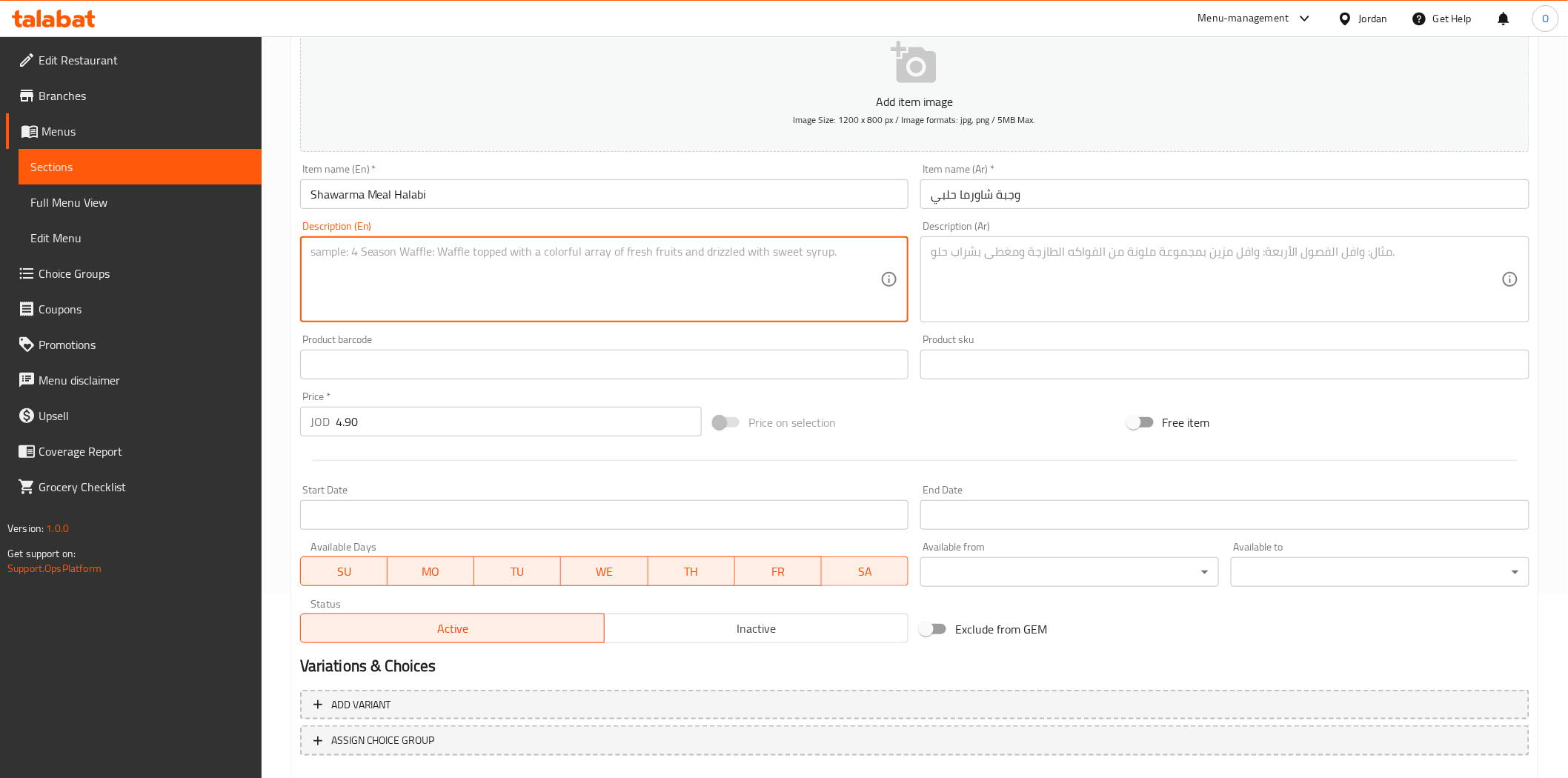
click at [371, 305] on textarea at bounding box center [595, 279] width 570 height 70
click at [495, 289] on textarea at bounding box center [595, 279] width 570 height 70
paste textarea "Soft round bread filled Chicken Shawerma, chopped green peppers, melted cheese …"
type textarea "Soft round bread filled Chicken Shawerma, chopped green peppers, melted cheese …"
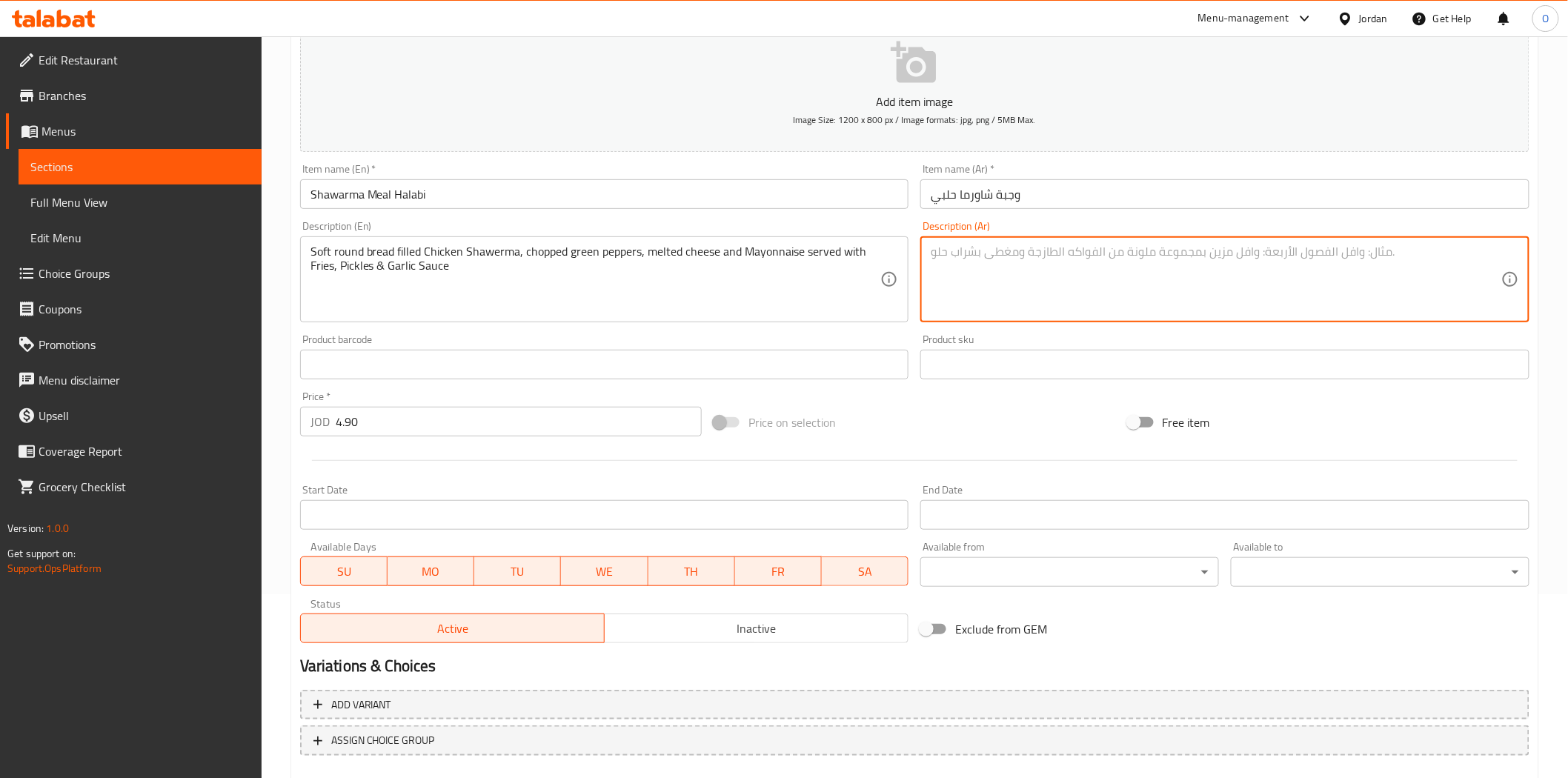
click at [1000, 306] on textarea at bounding box center [1215, 279] width 570 height 70
paste textarea "خبز دائري طري محشو بشاورما الدجاج والفلفل الأخضر المفروم والجبن المذاب والمايون…"
type textarea "خبز دائري طري محشو بشاورما الدجاج والفلفل الأخضر المفروم والجبن المذاب والمايون…"
click at [394, 470] on div at bounding box center [915, 461] width 1241 height 37
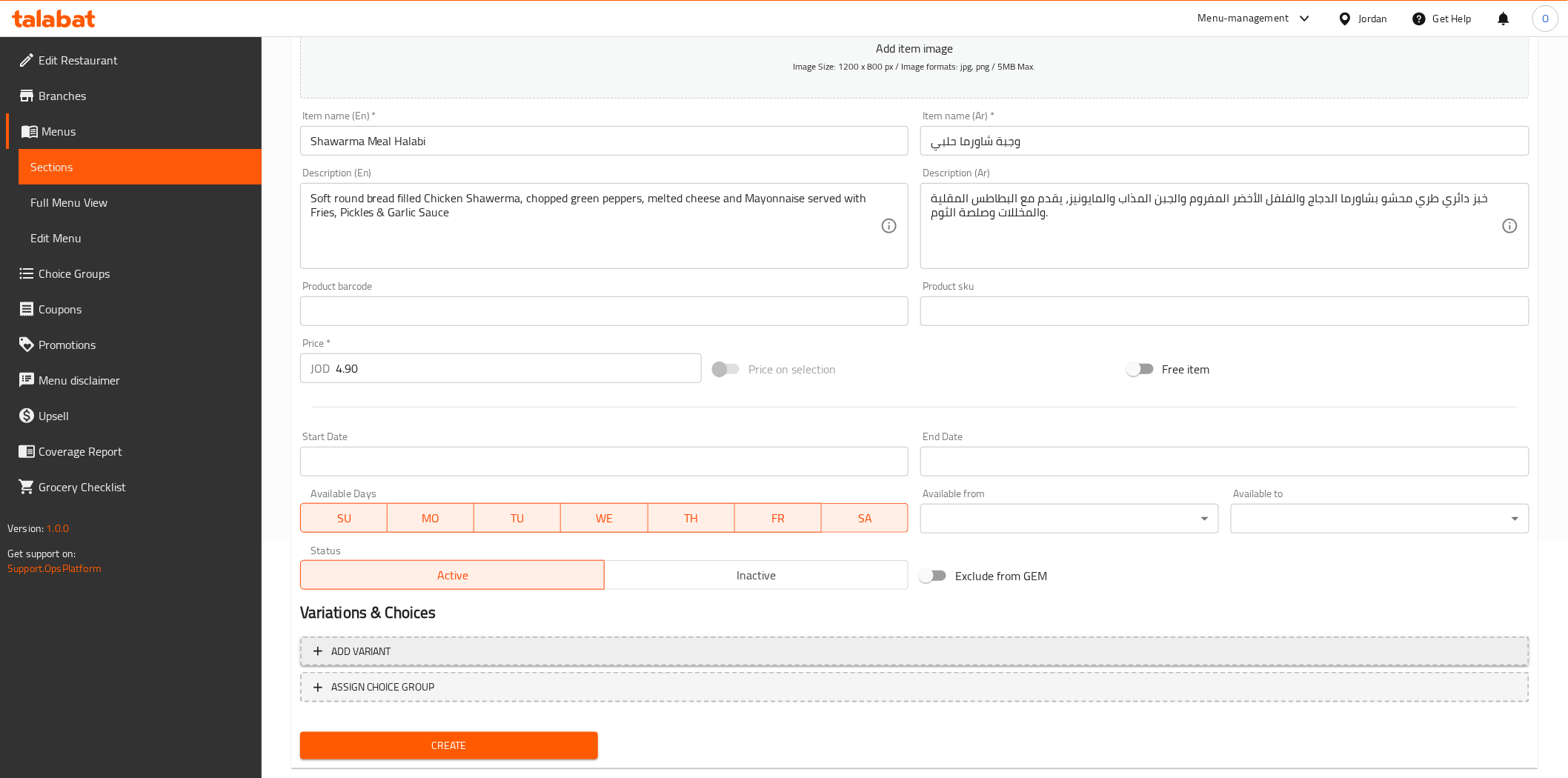
scroll to position [267, 0]
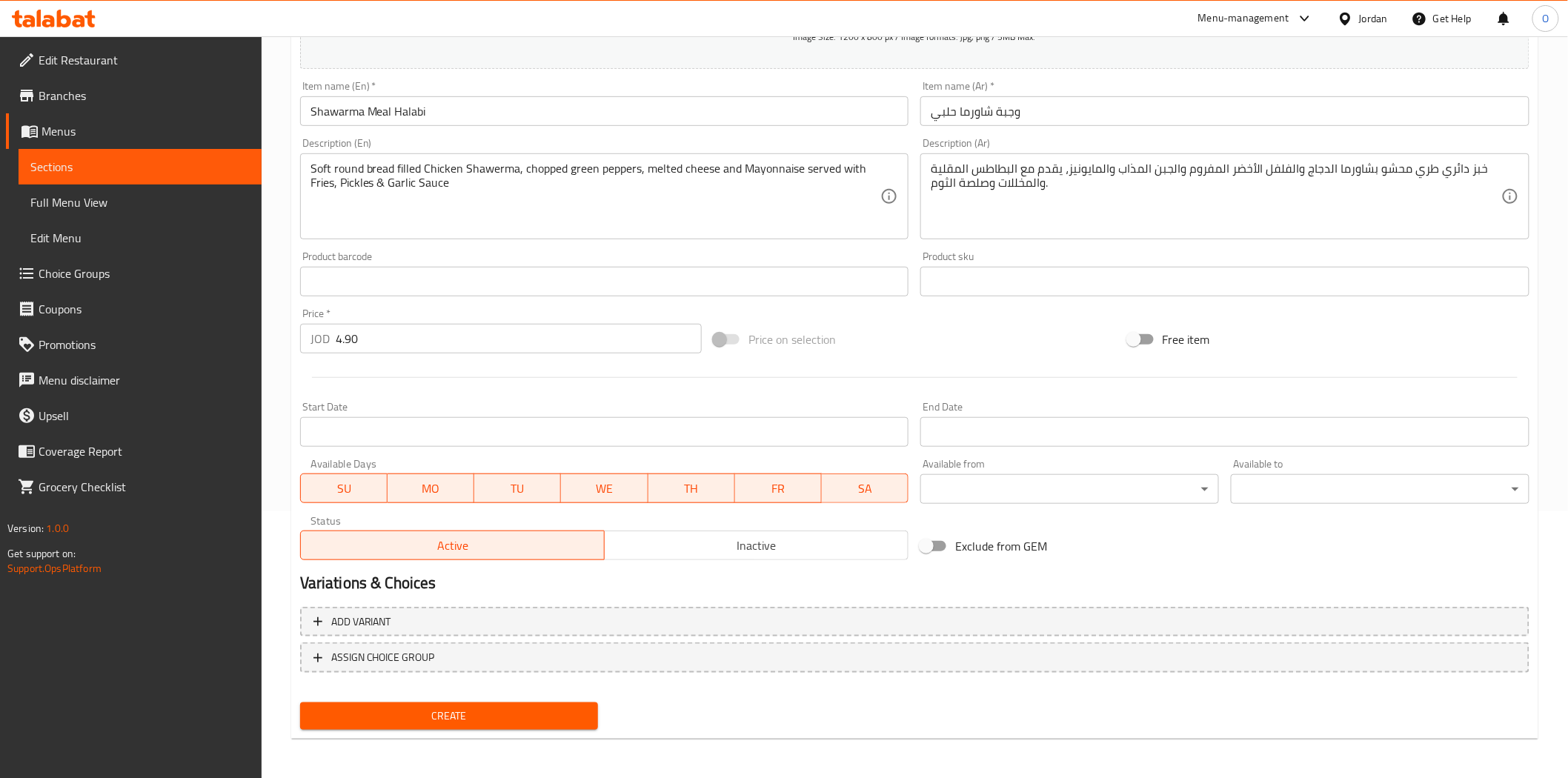
click at [470, 707] on span "Create" at bounding box center [449, 716] width 275 height 18
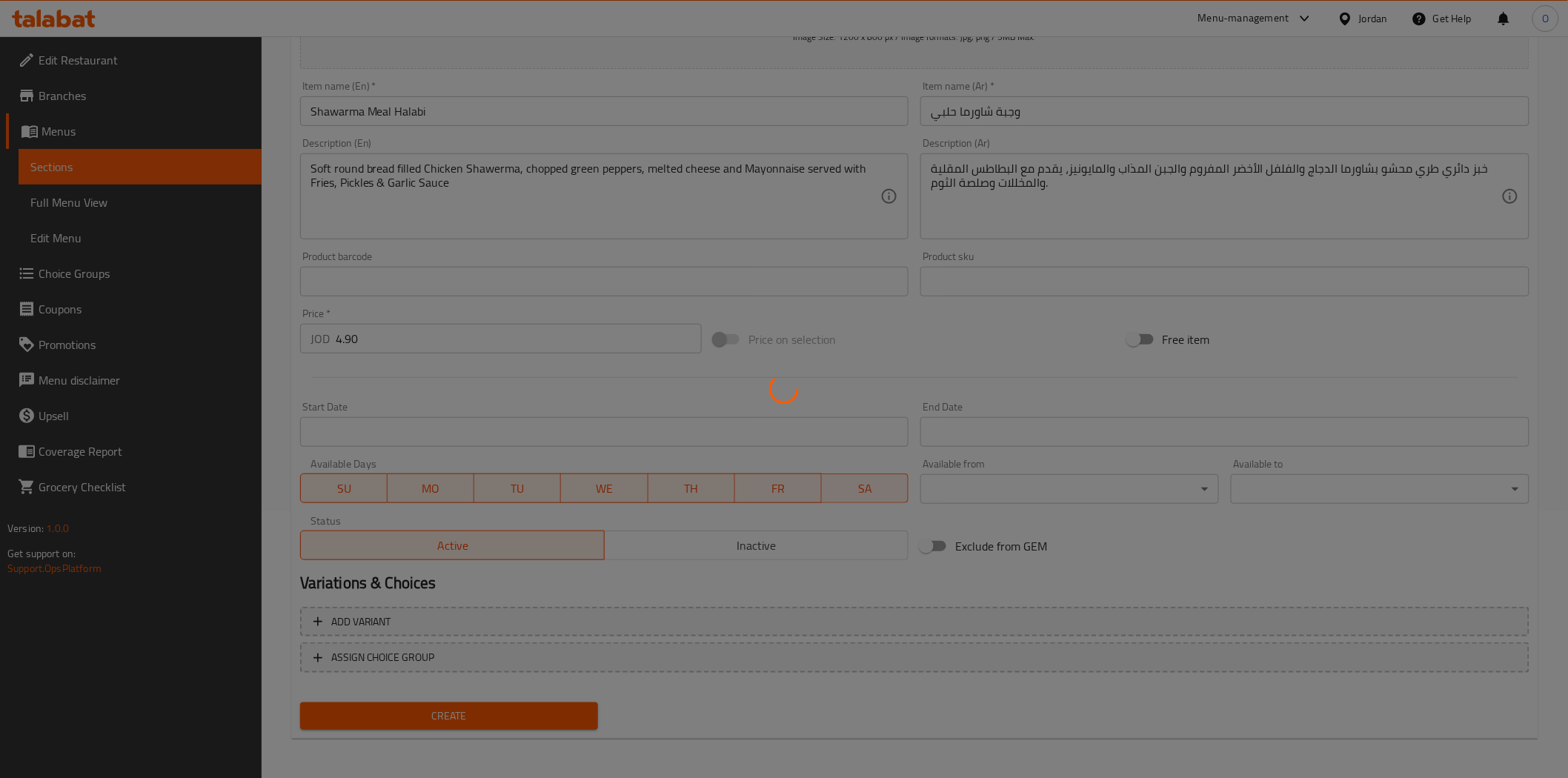
type input "0"
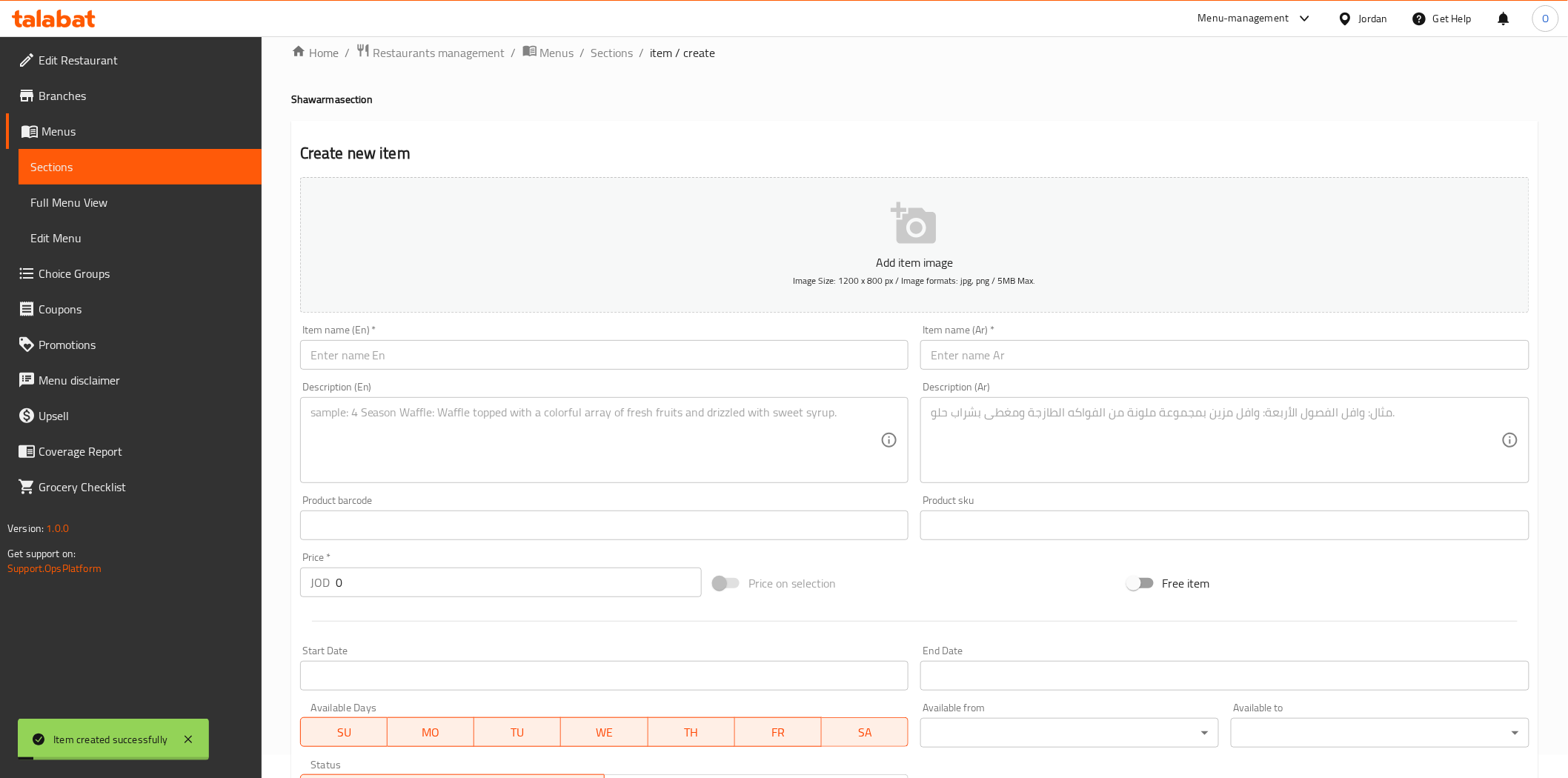
scroll to position [0, 0]
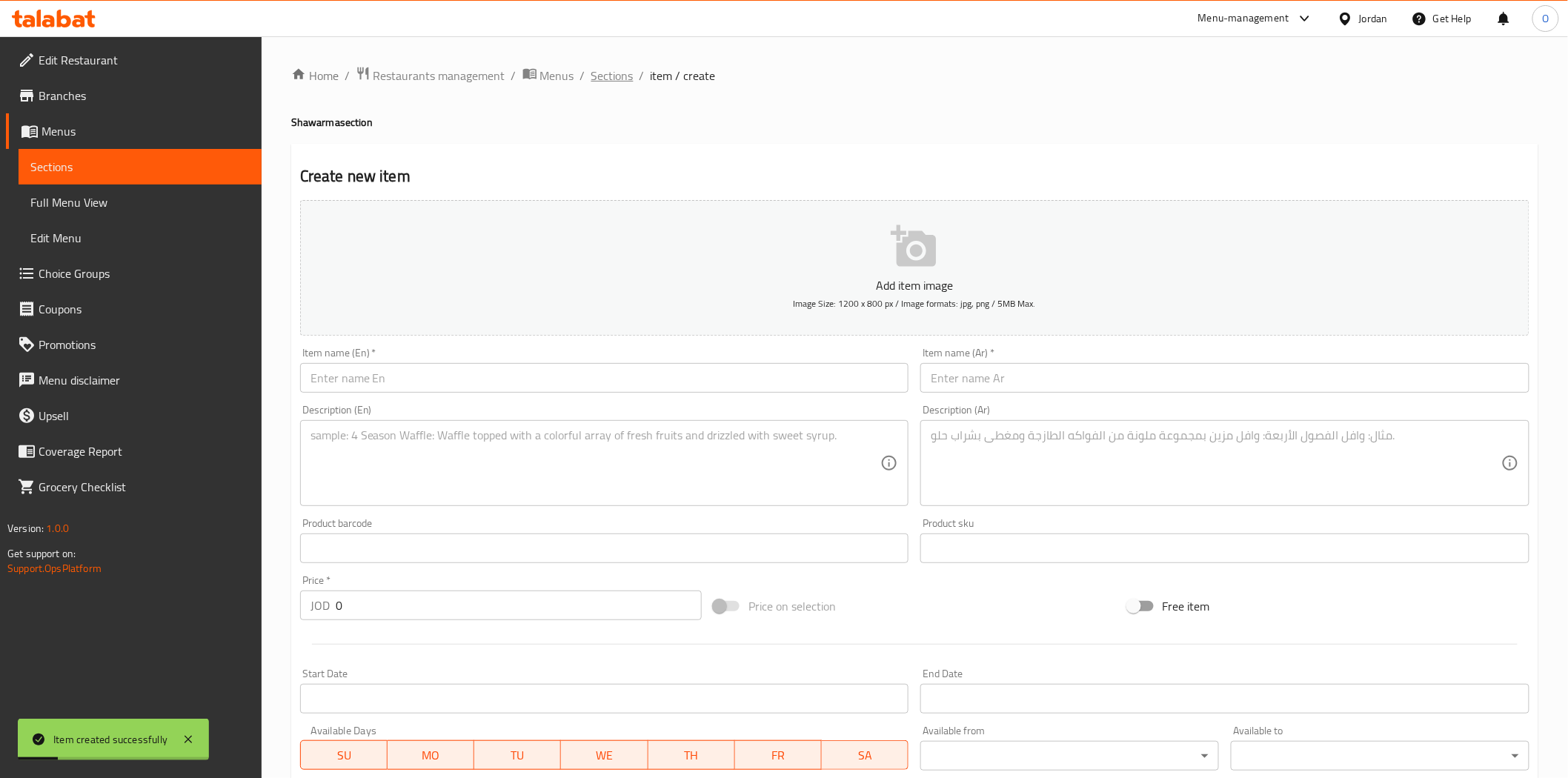
click at [627, 76] on span "Sections" at bounding box center [612, 75] width 42 height 17
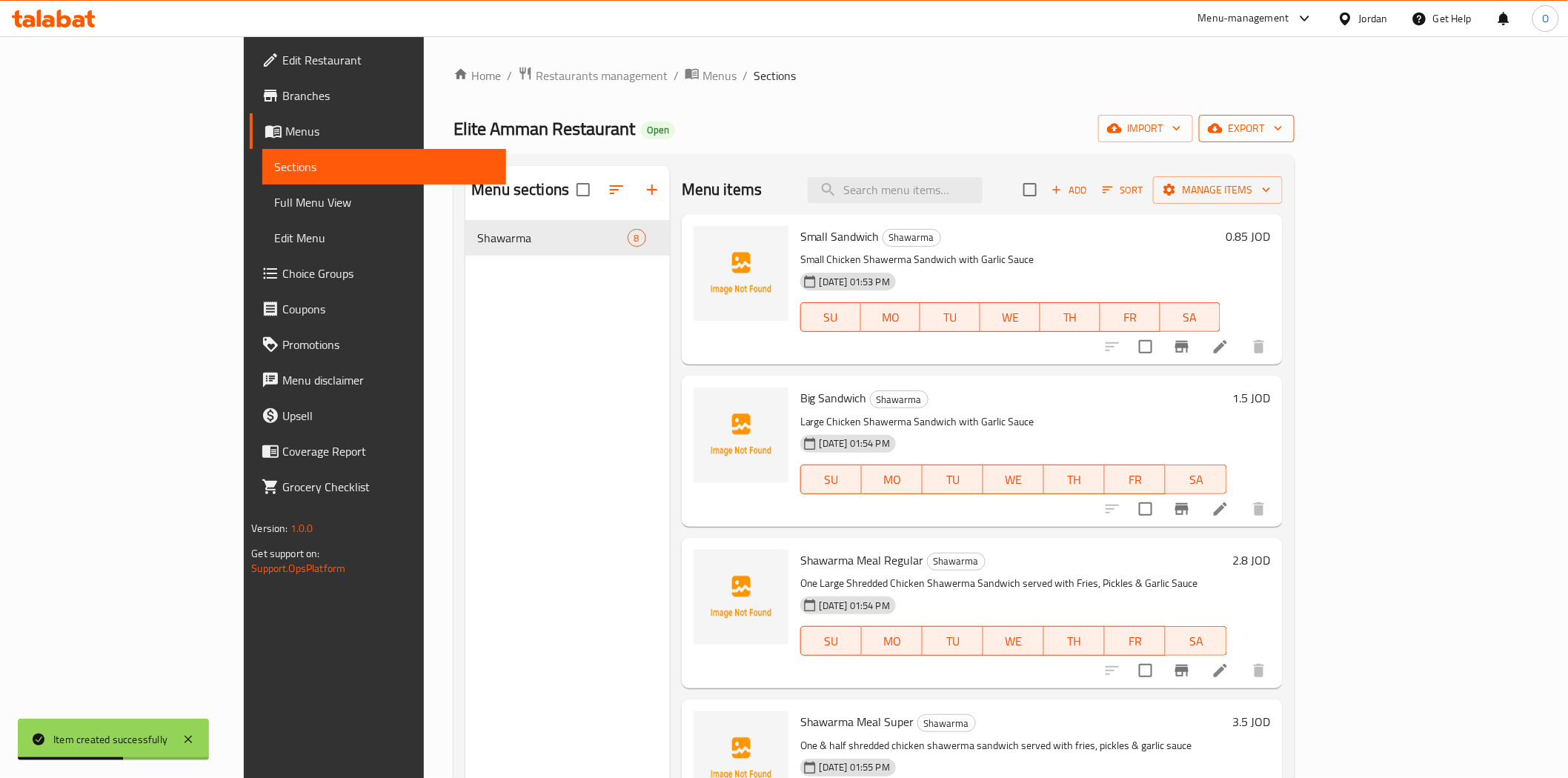
click at [1282, 122] on span "export" at bounding box center [1246, 129] width 72 height 18
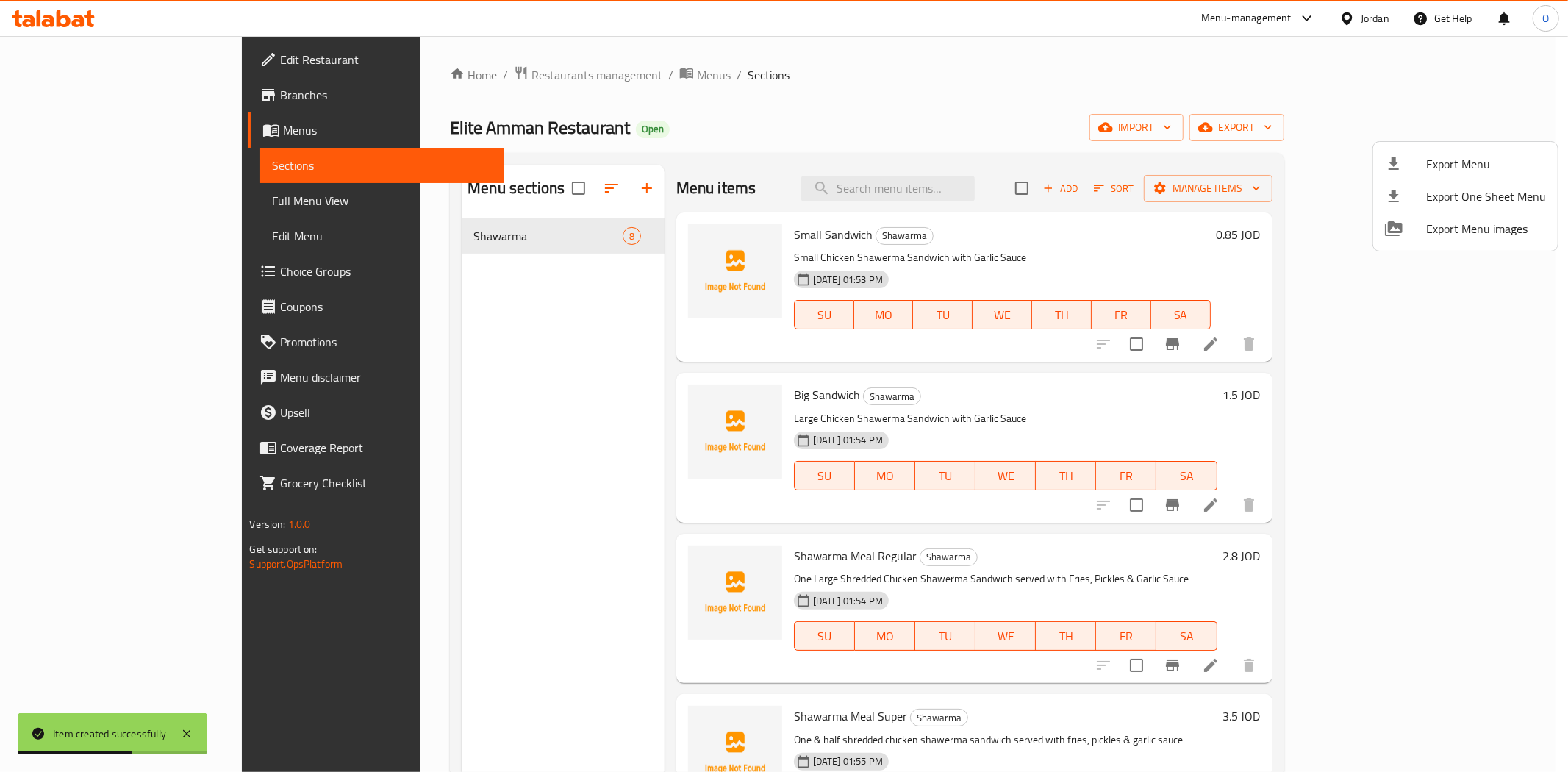
click at [1447, 155] on span "Export Menu" at bounding box center [1486, 163] width 120 height 17
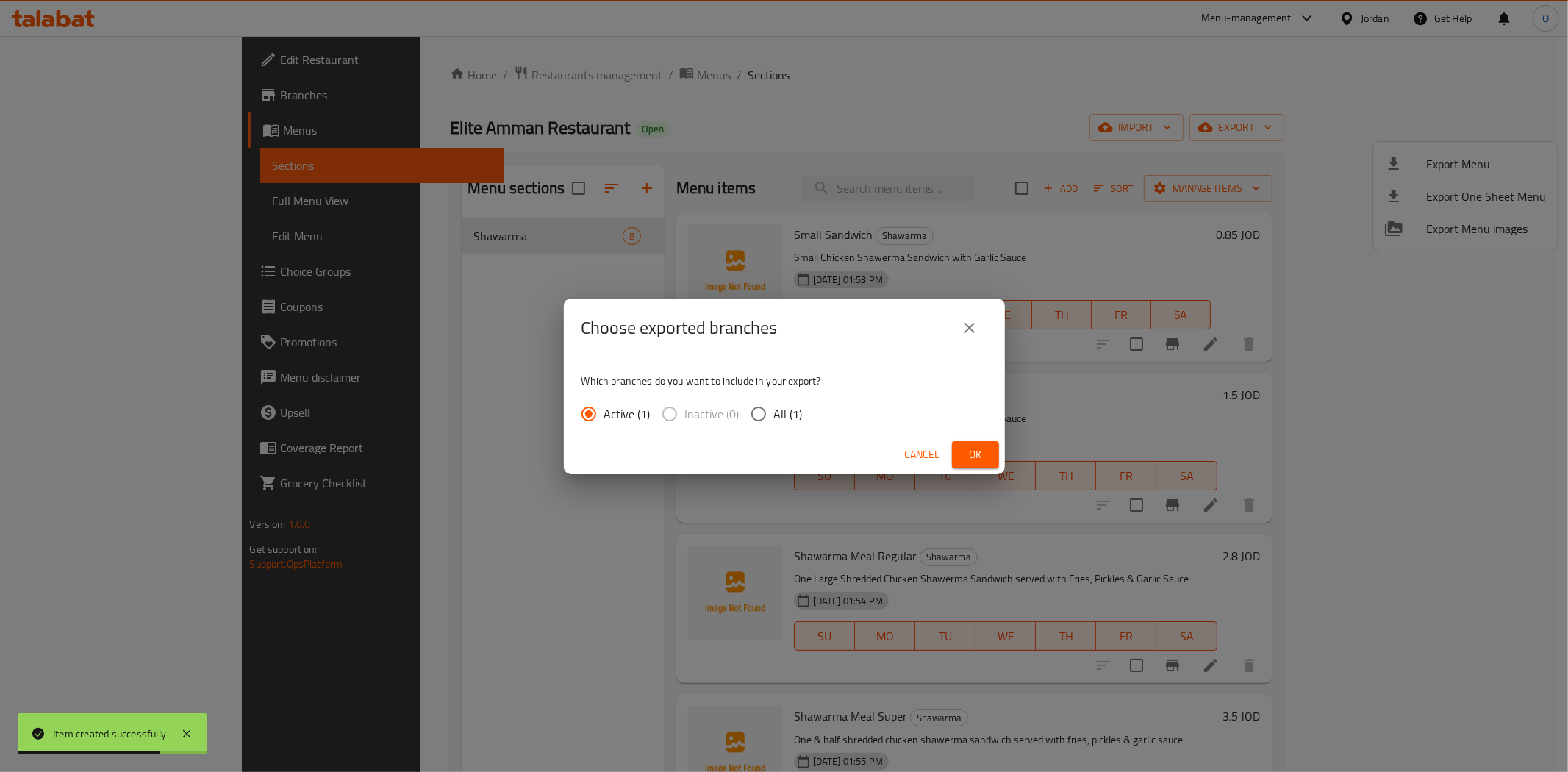
click at [967, 457] on span "Ok" at bounding box center [976, 455] width 24 height 18
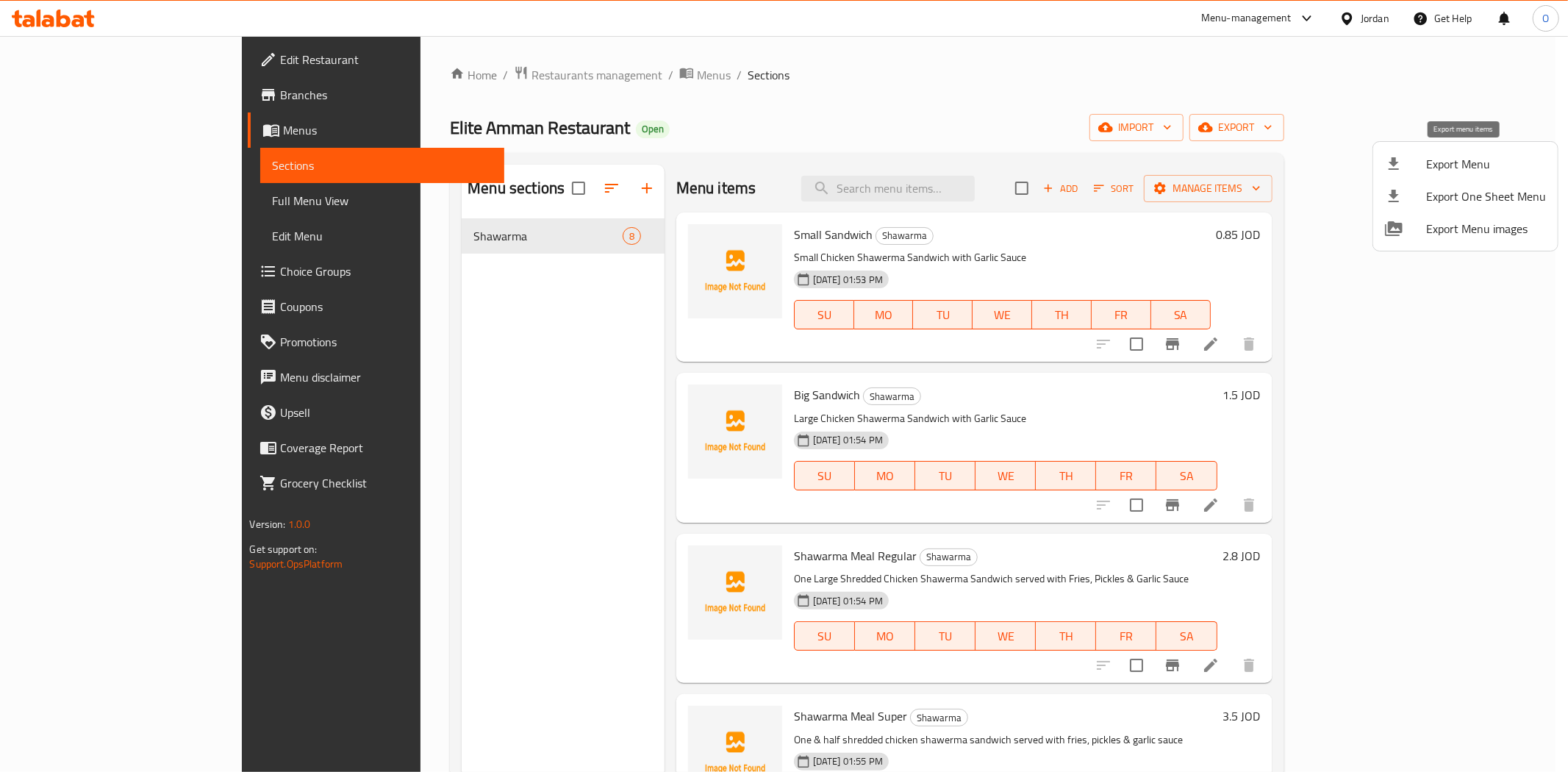
click at [1473, 159] on span "Export Menu" at bounding box center [1486, 163] width 120 height 17
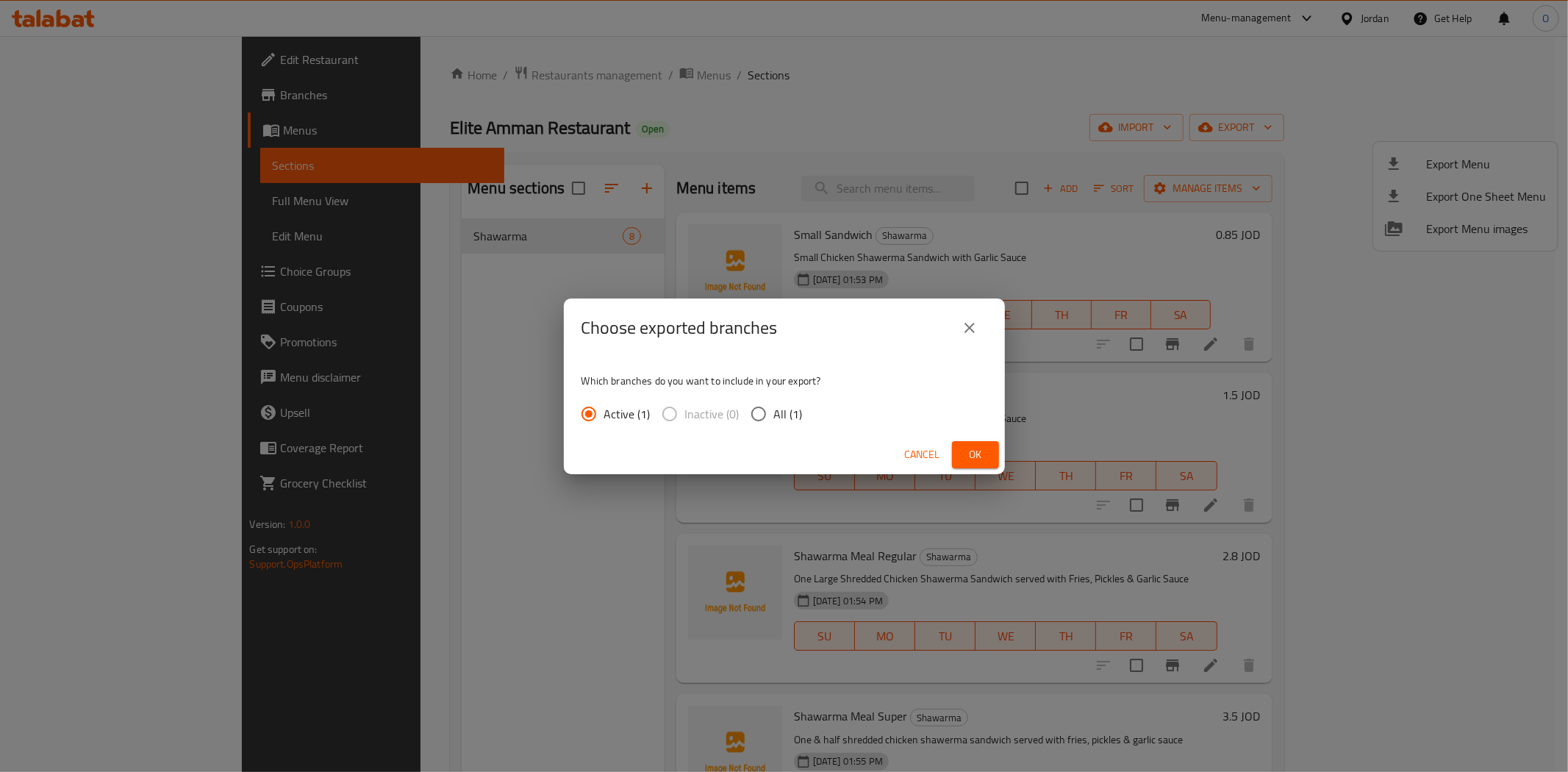
click at [967, 456] on span "Ok" at bounding box center [976, 455] width 24 height 18
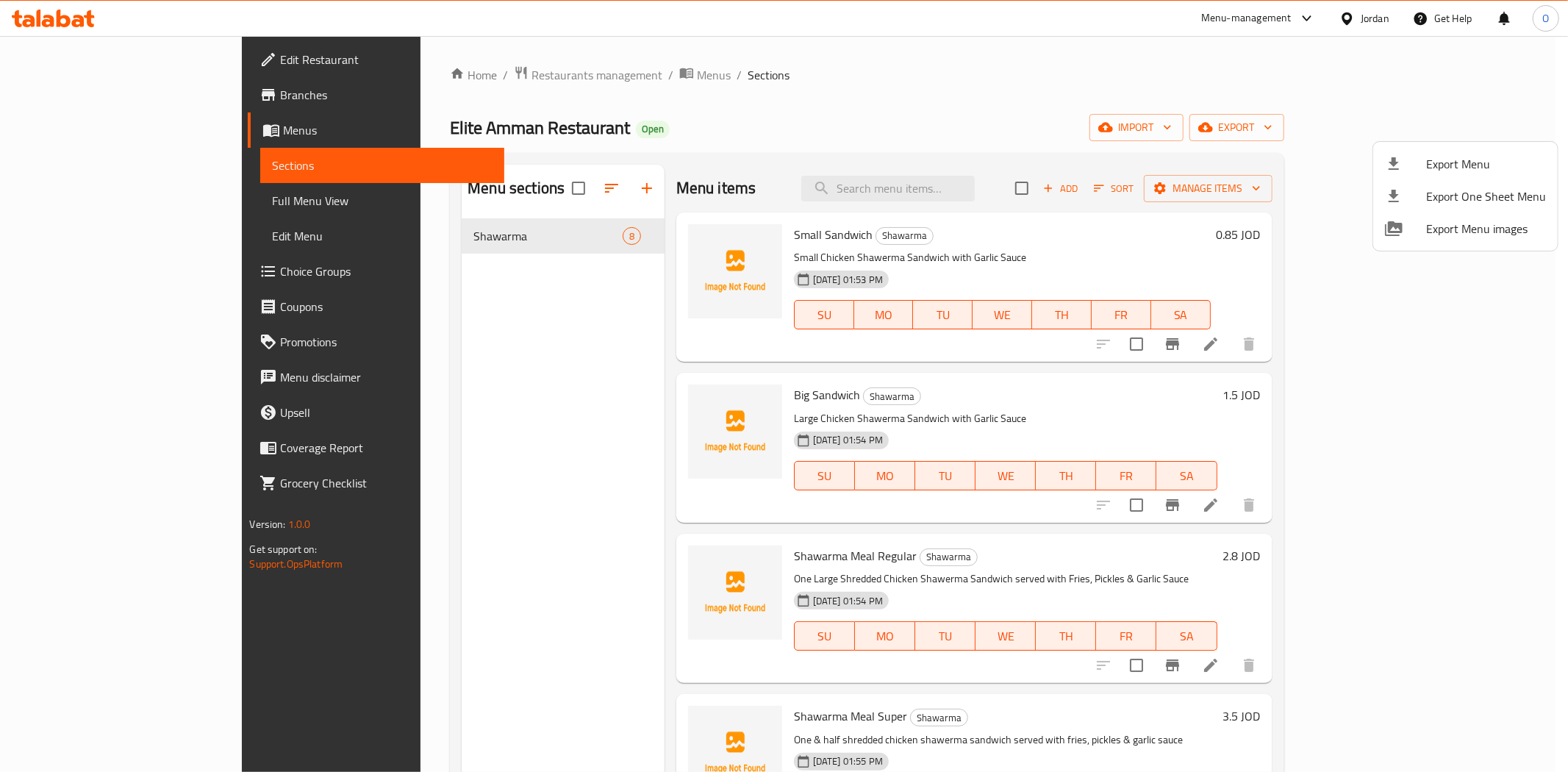
click at [583, 186] on div at bounding box center [784, 386] width 1568 height 772
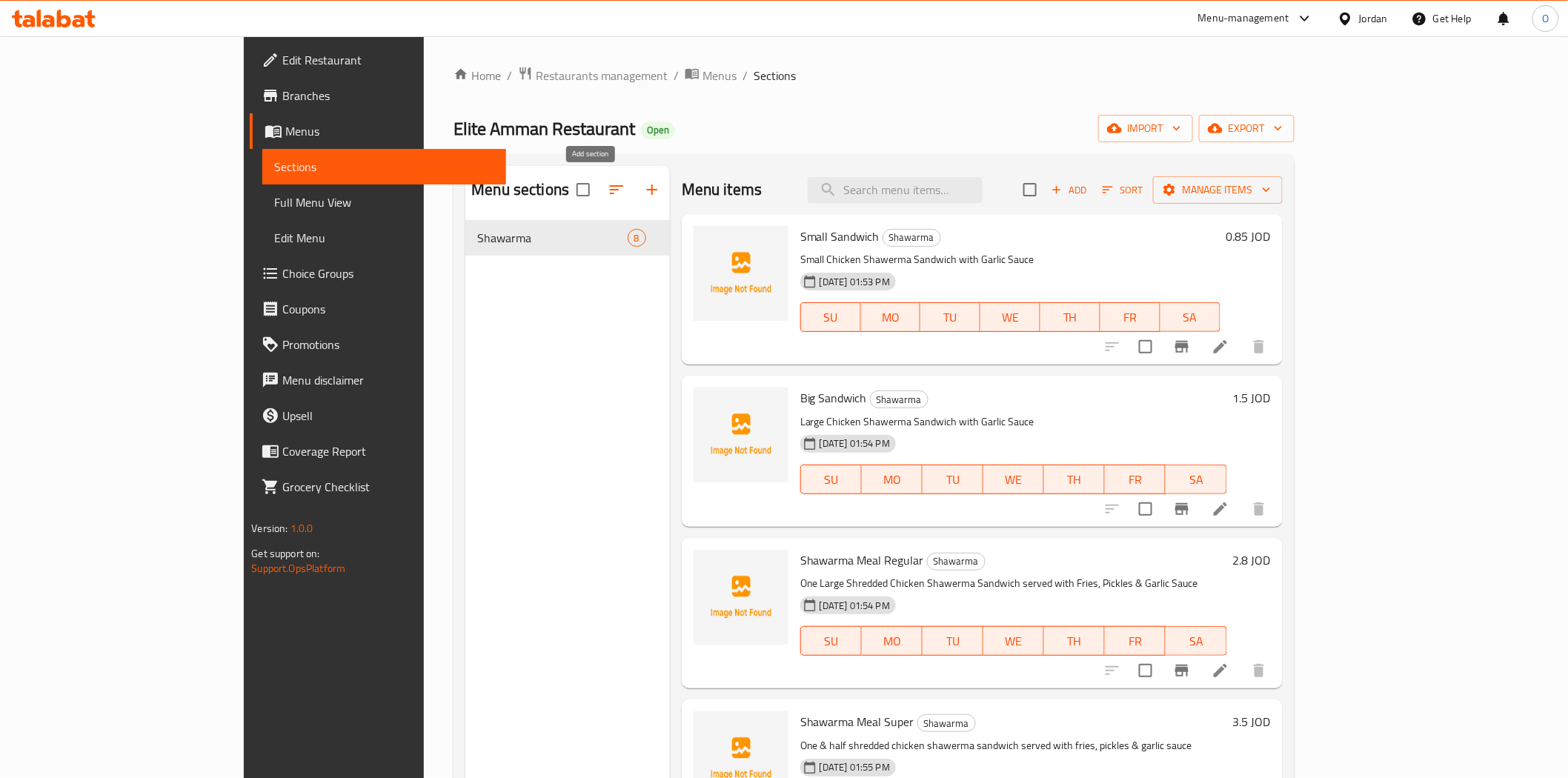
click at [643, 186] on icon "button" at bounding box center [652, 189] width 17 height 17
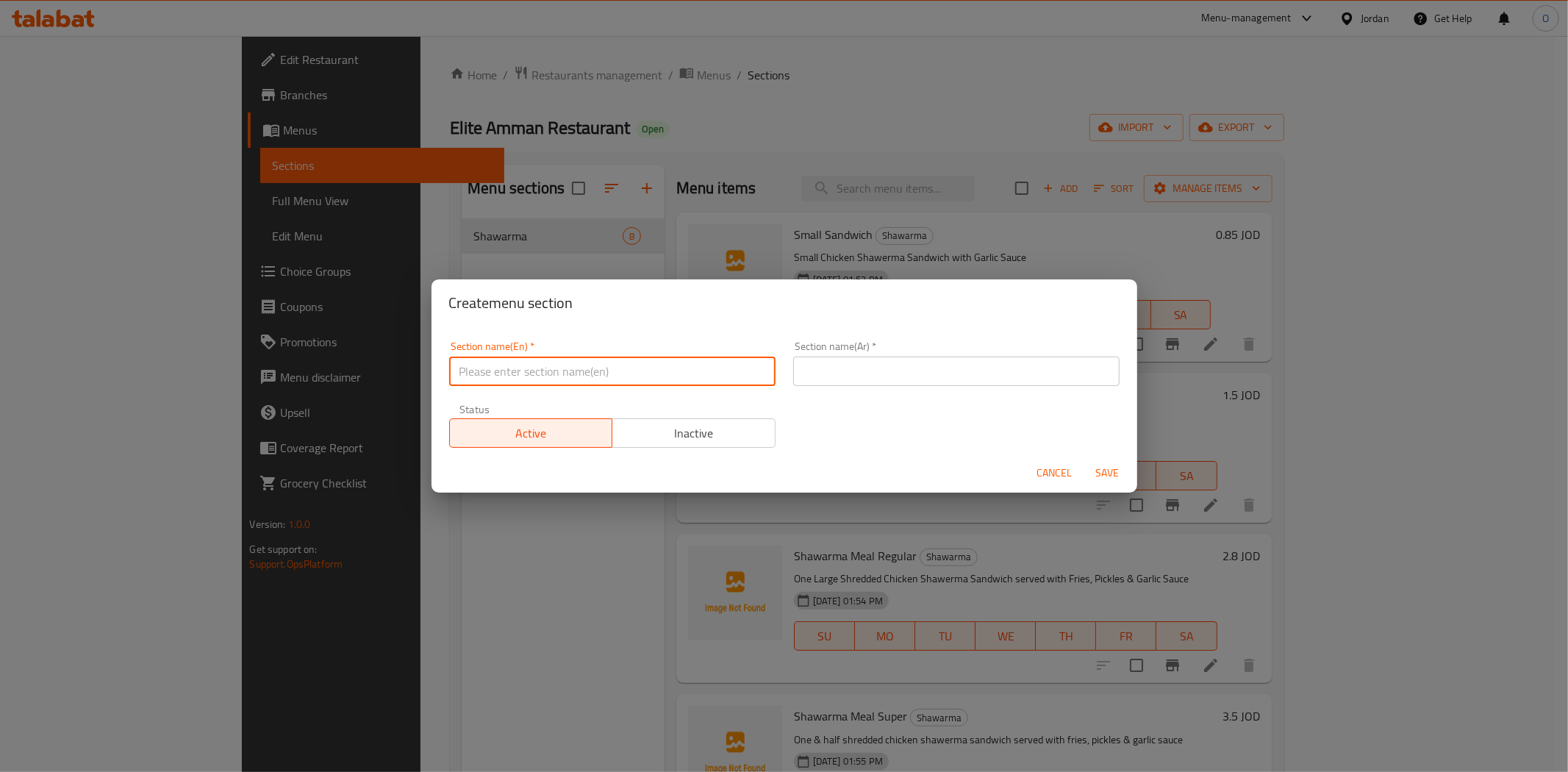
paste input "Shawarma Sider"
type input "Shawarma Sider"
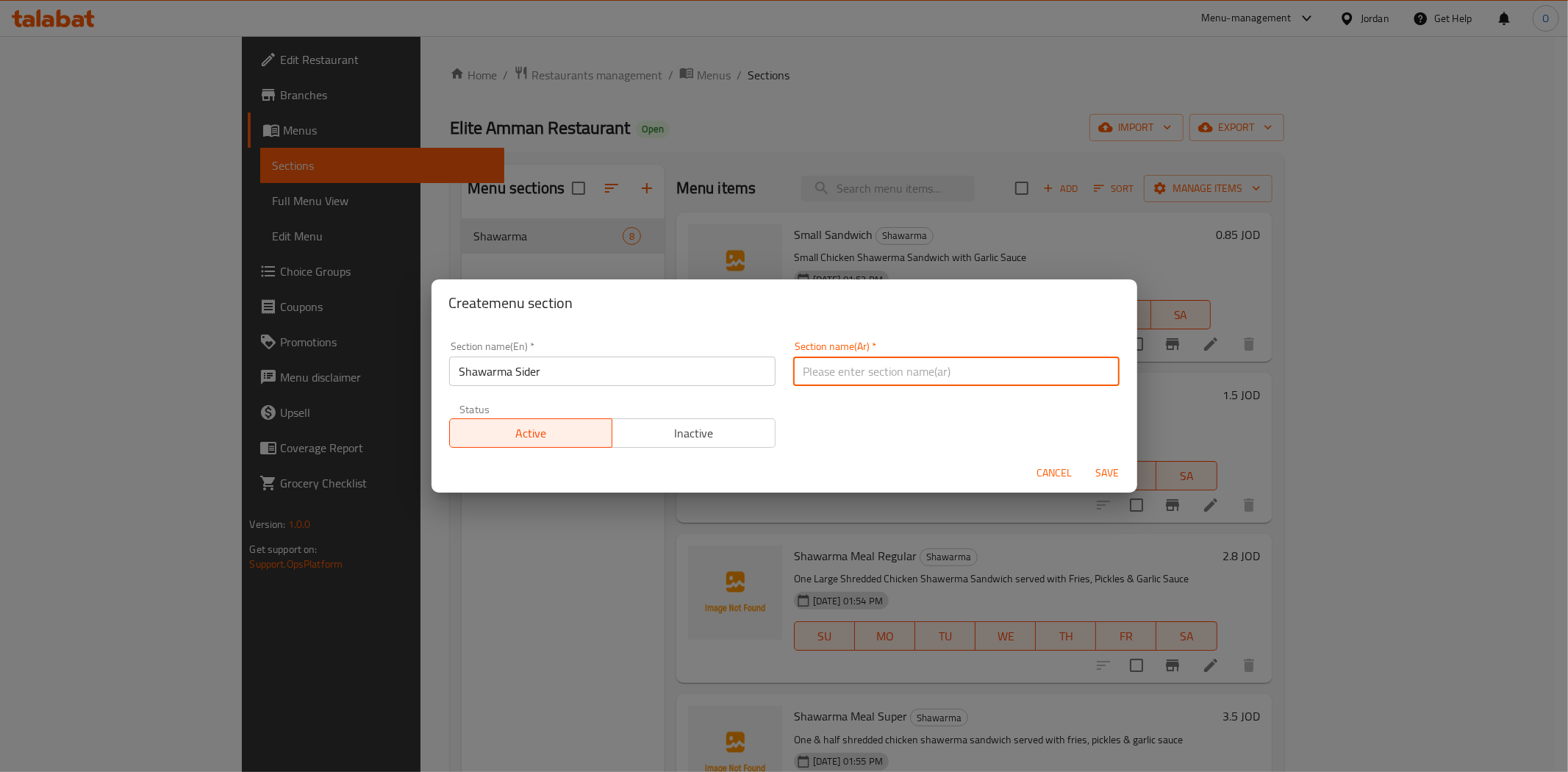
paste input "شاورما سدر"
type input "شاورما سدر"
click at [1103, 460] on button "Save" at bounding box center [1108, 473] width 47 height 27
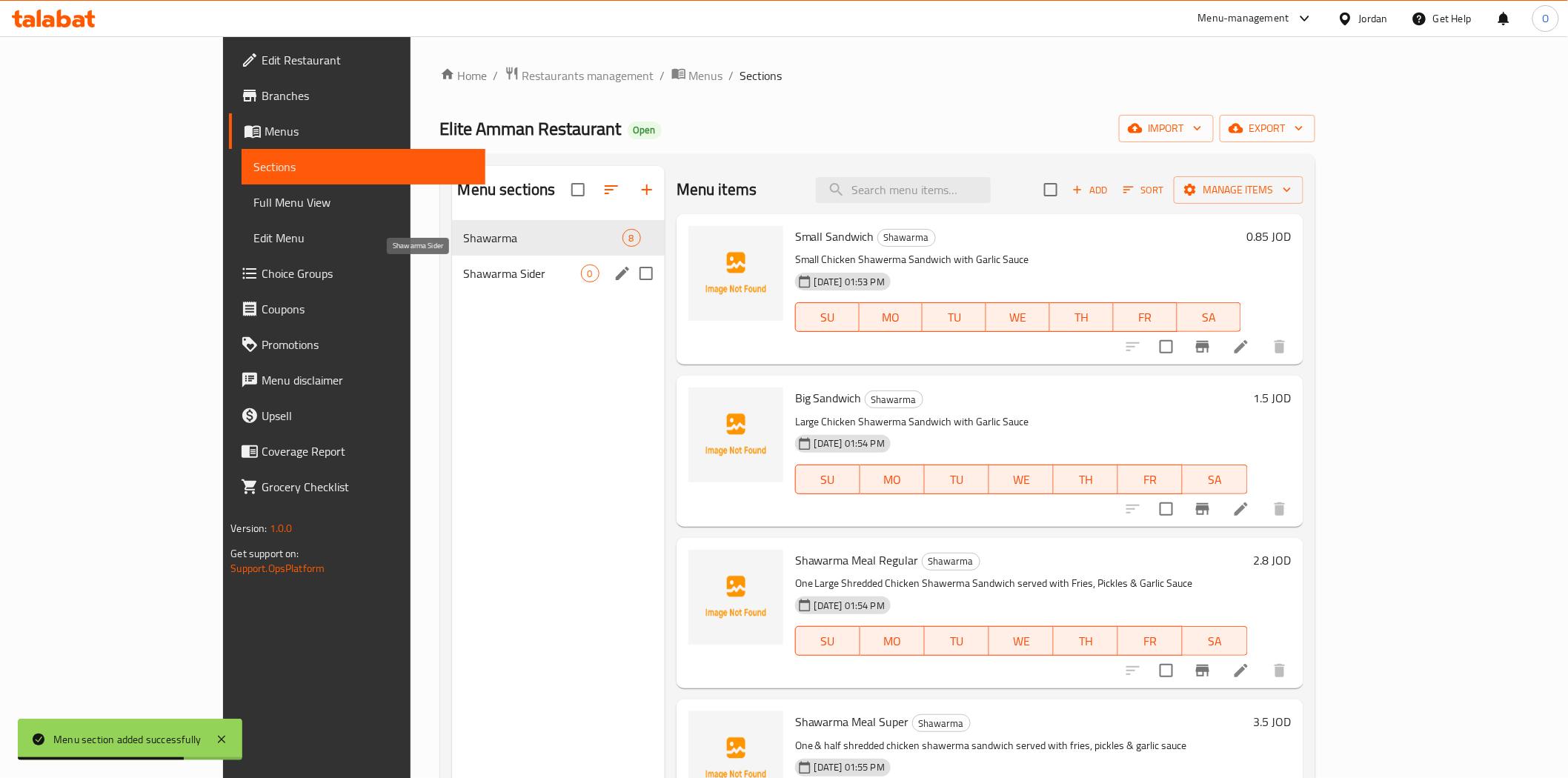
click at [464, 278] on span "Shawarma Sider" at bounding box center [522, 273] width 117 height 17
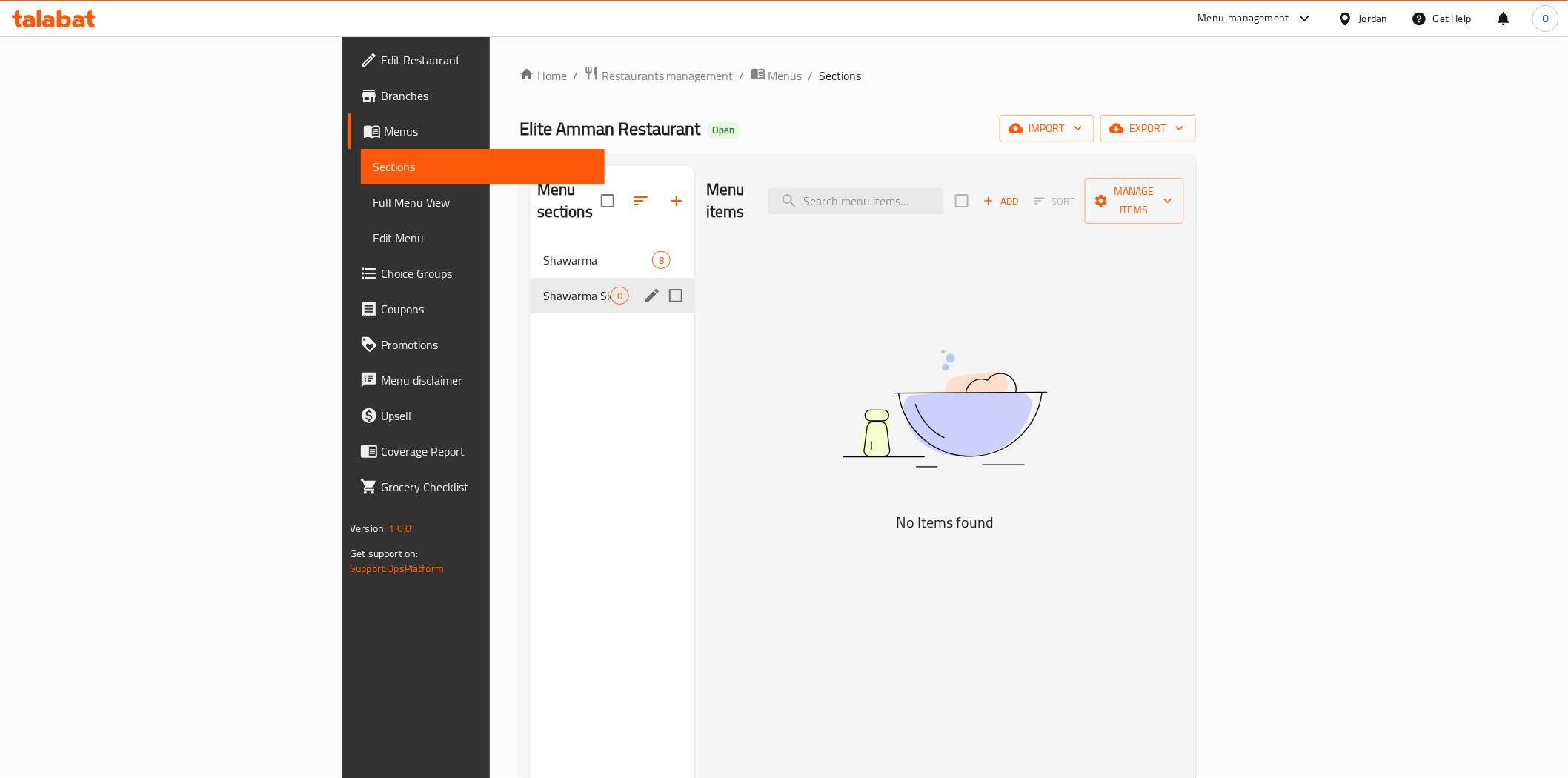
click at [643, 287] on icon "edit" at bounding box center [652, 295] width 17 height 17
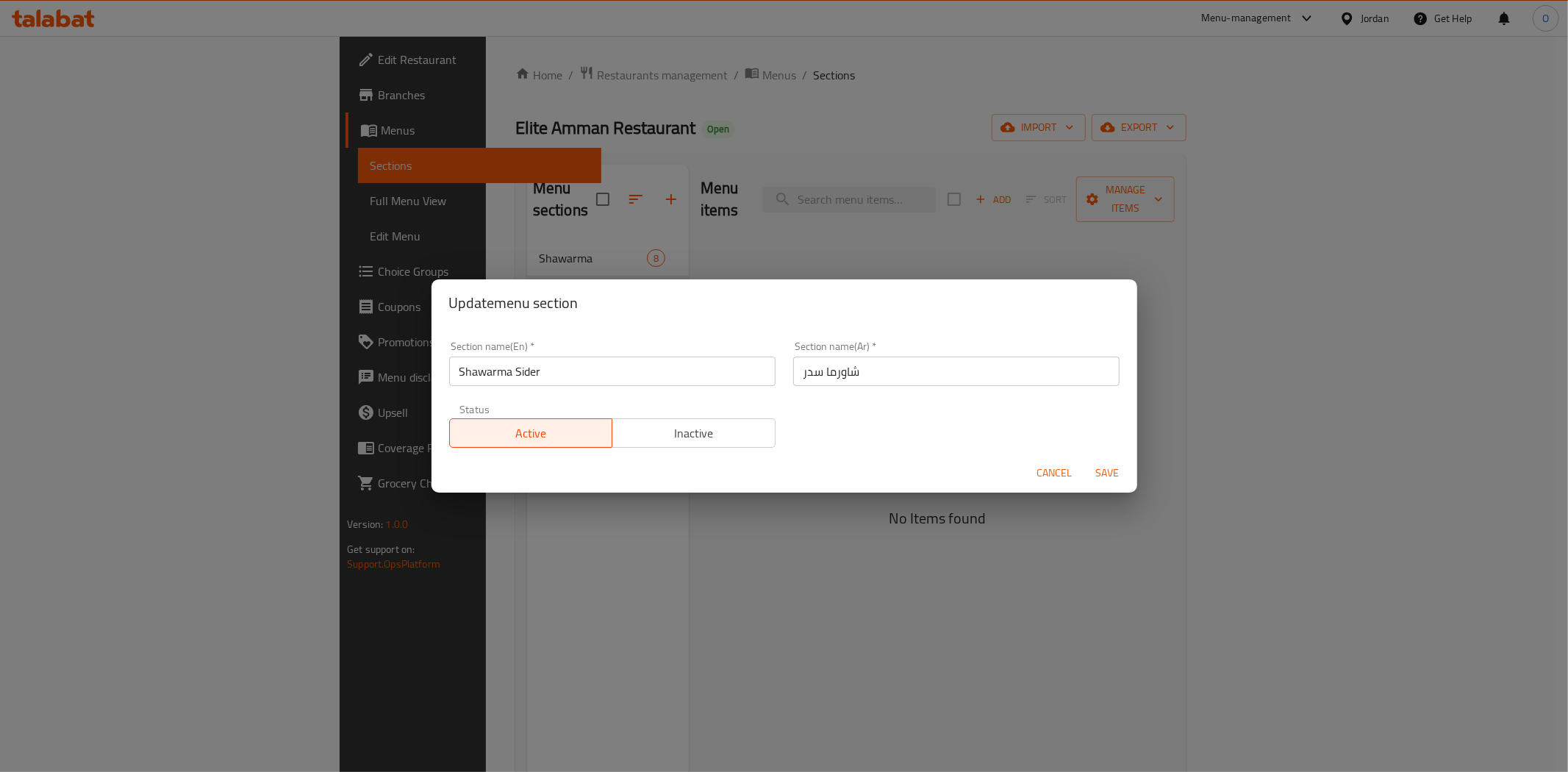
click at [529, 370] on input "Shawarma Sider" at bounding box center [612, 372] width 326 height 29
drag, startPoint x: 529, startPoint y: 370, endPoint x: 522, endPoint y: 377, distance: 9.9
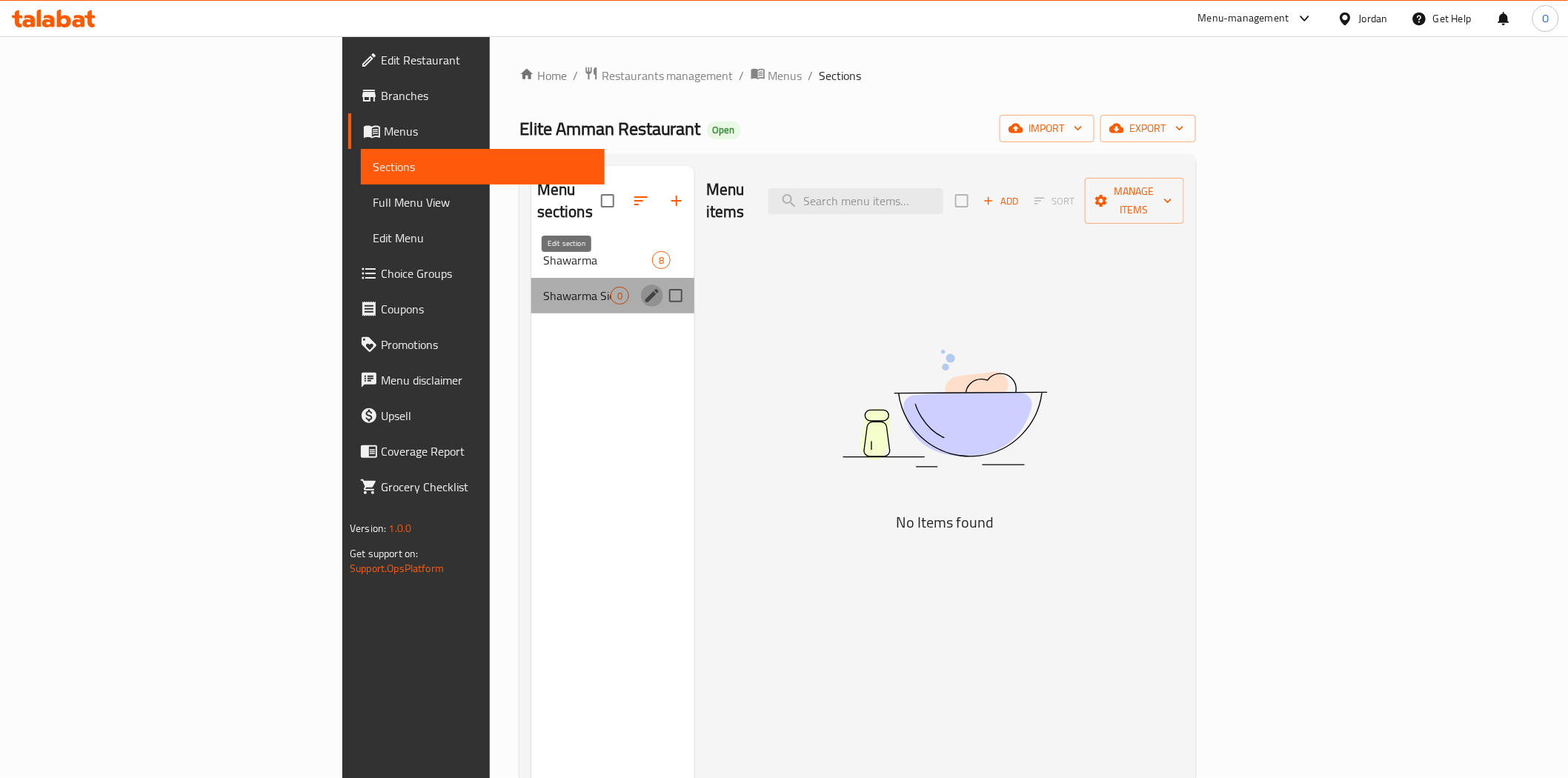
click at [643, 287] on icon "edit" at bounding box center [652, 295] width 17 height 17
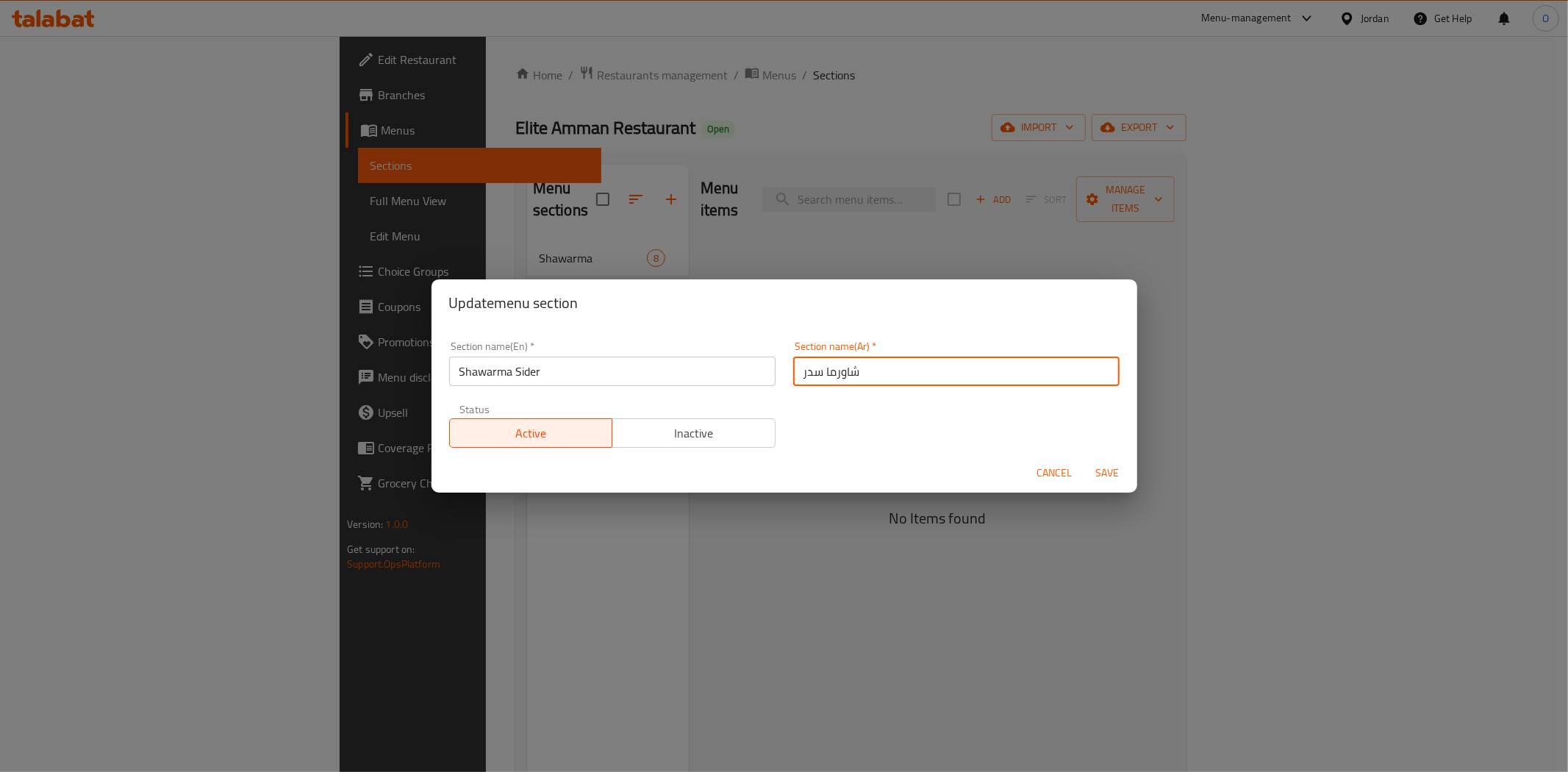
click at [799, 369] on input "شاورما سدر" at bounding box center [957, 372] width 326 height 29
drag, startPoint x: 799, startPoint y: 369, endPoint x: 791, endPoint y: 381, distance: 14.4
paste input "ي"
type input "شاورما سايدر"
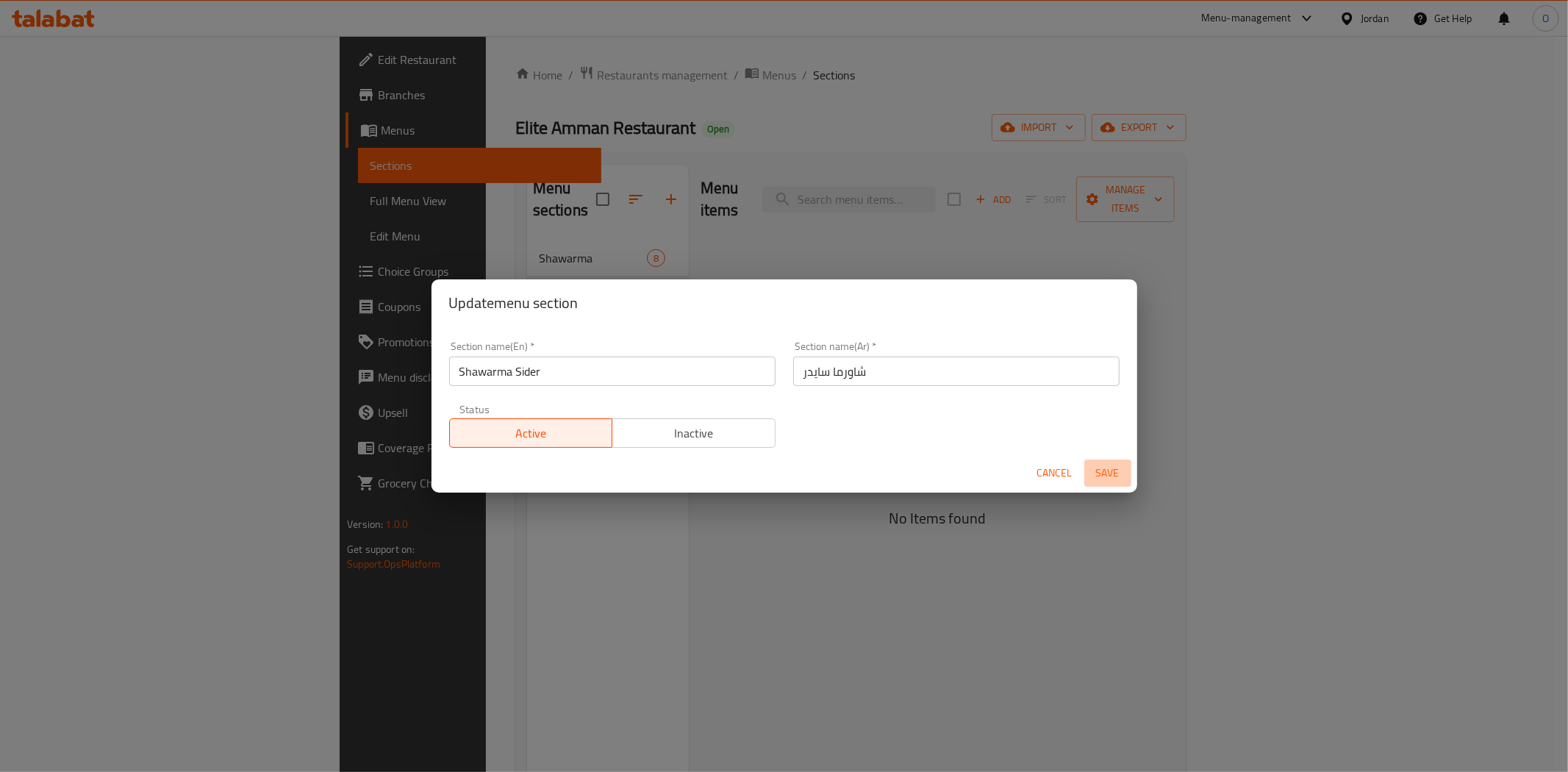
click at [1098, 464] on span "Save" at bounding box center [1108, 473] width 35 height 18
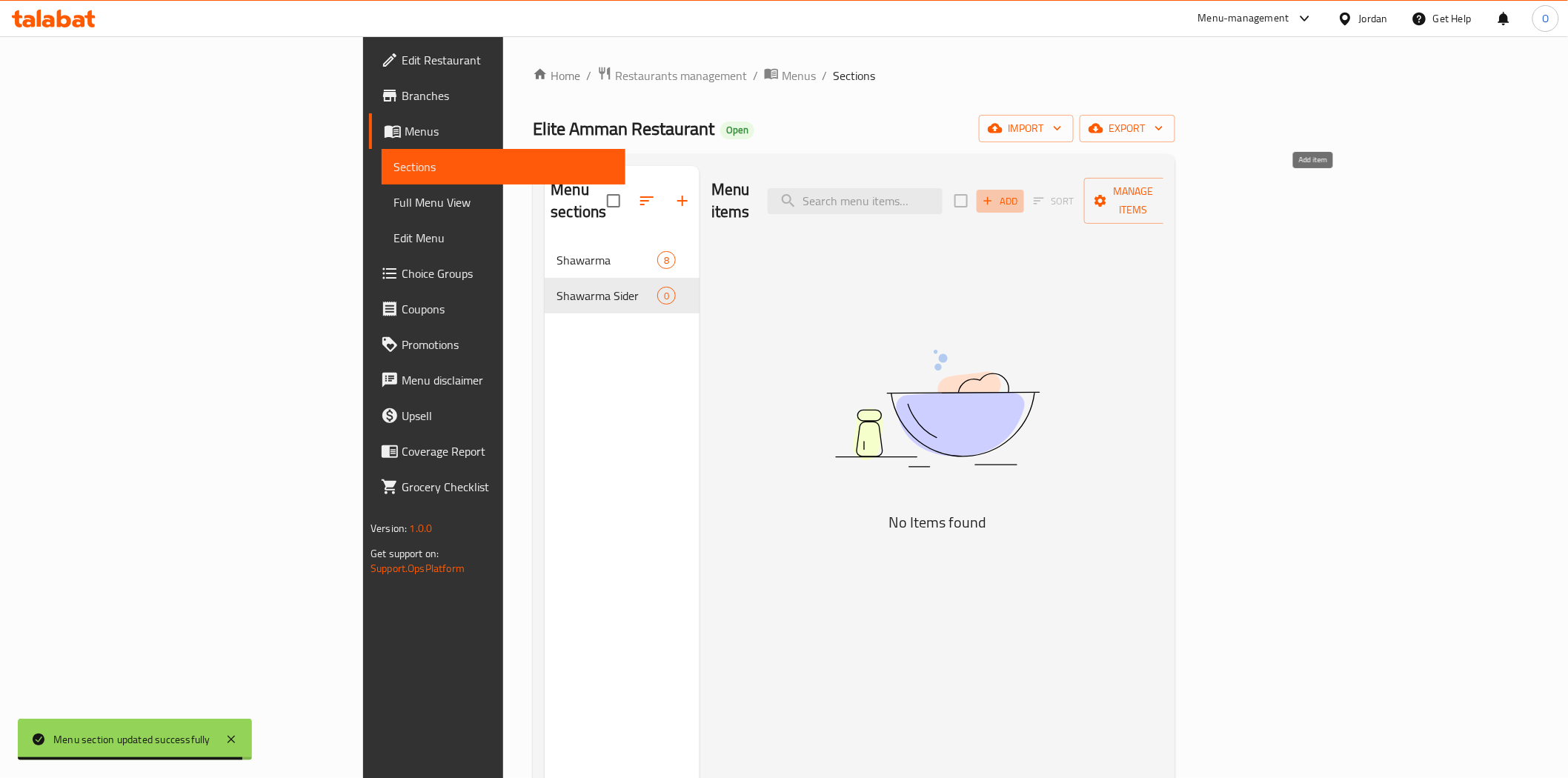
click at [1020, 193] on span "Add" at bounding box center [1000, 201] width 40 height 17
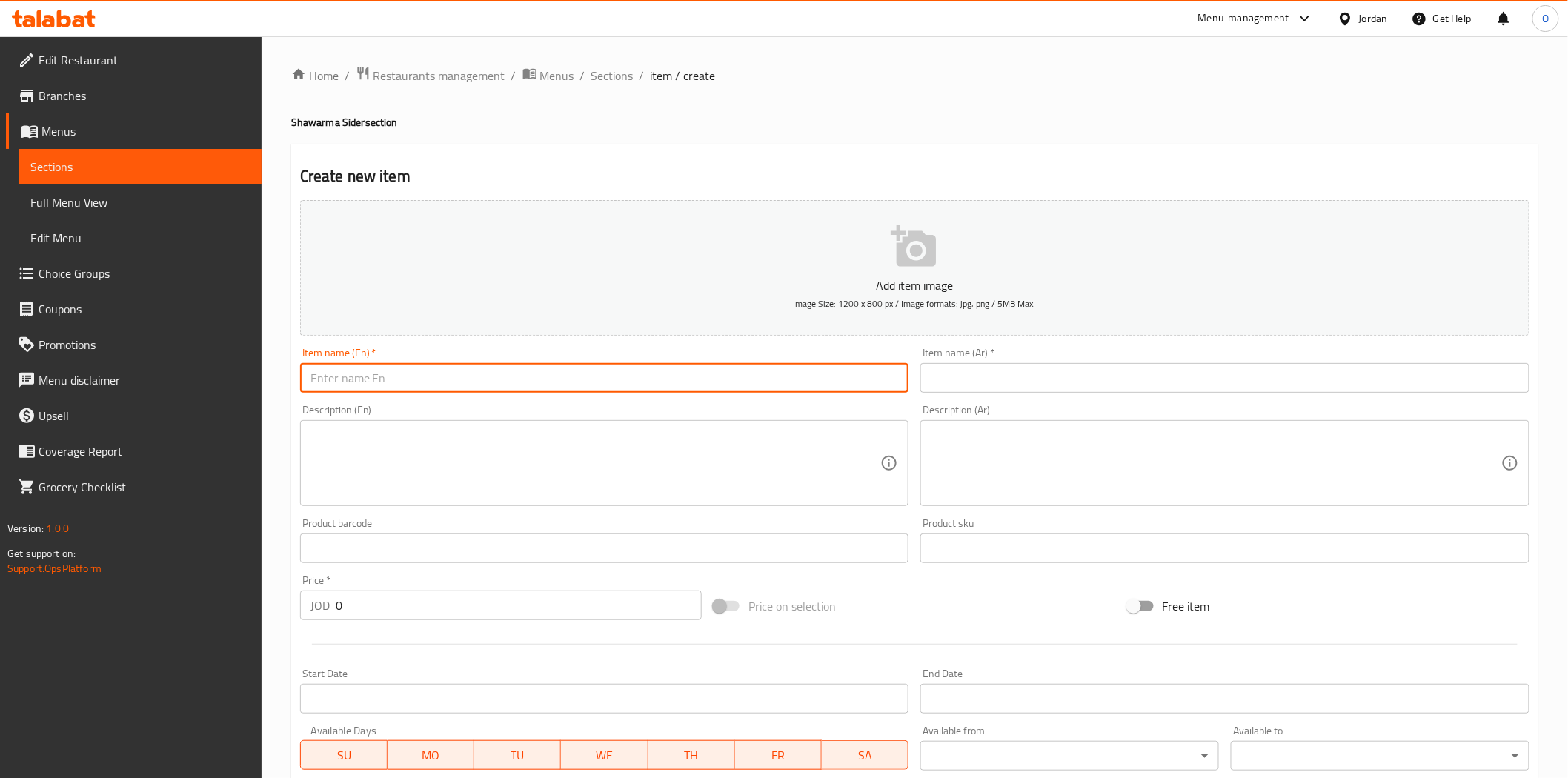
paste input "Tawfeer Meal"
type input "Tawfeer Meal"
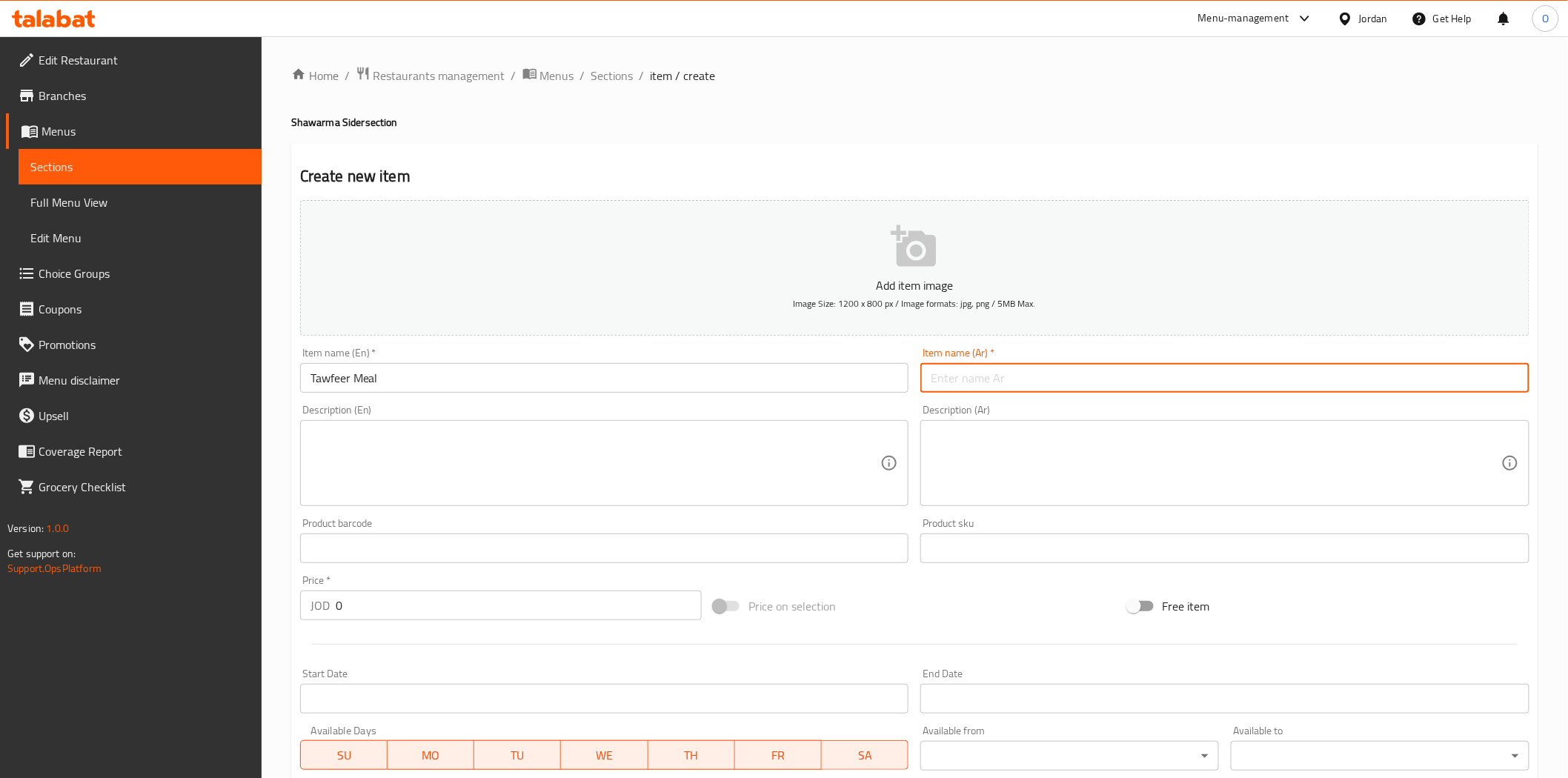
paste input "وجبة توفير"
type input "وجبة توفير"
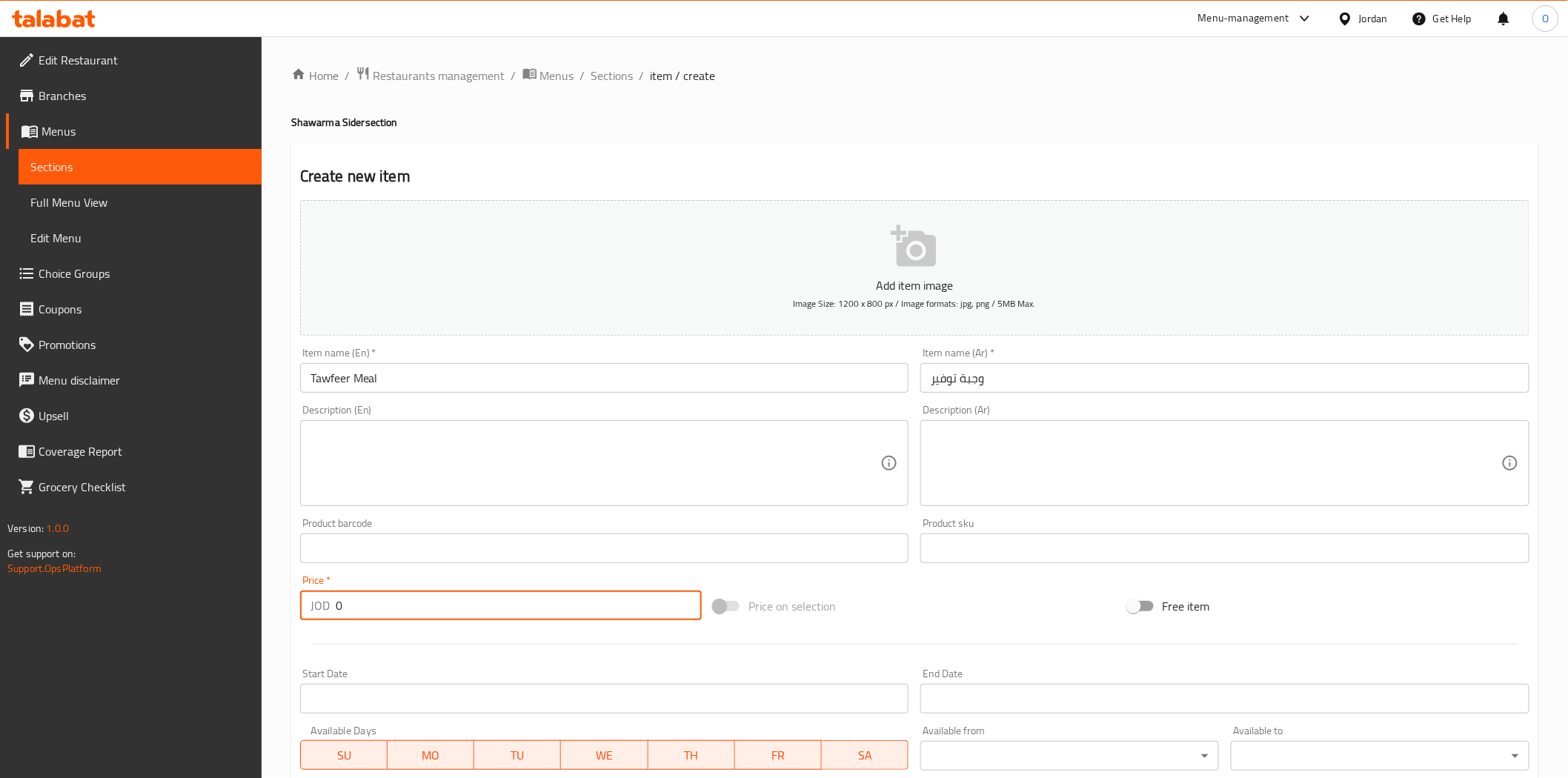
click at [344, 614] on input "0" at bounding box center [518, 605] width 366 height 29
drag, startPoint x: 349, startPoint y: 610, endPoint x: 332, endPoint y: 613, distance: 17.3
click at [332, 613] on div "JOD 0 Price *" at bounding box center [501, 605] width 402 height 29
paste input "8.4"
type input "8.40"
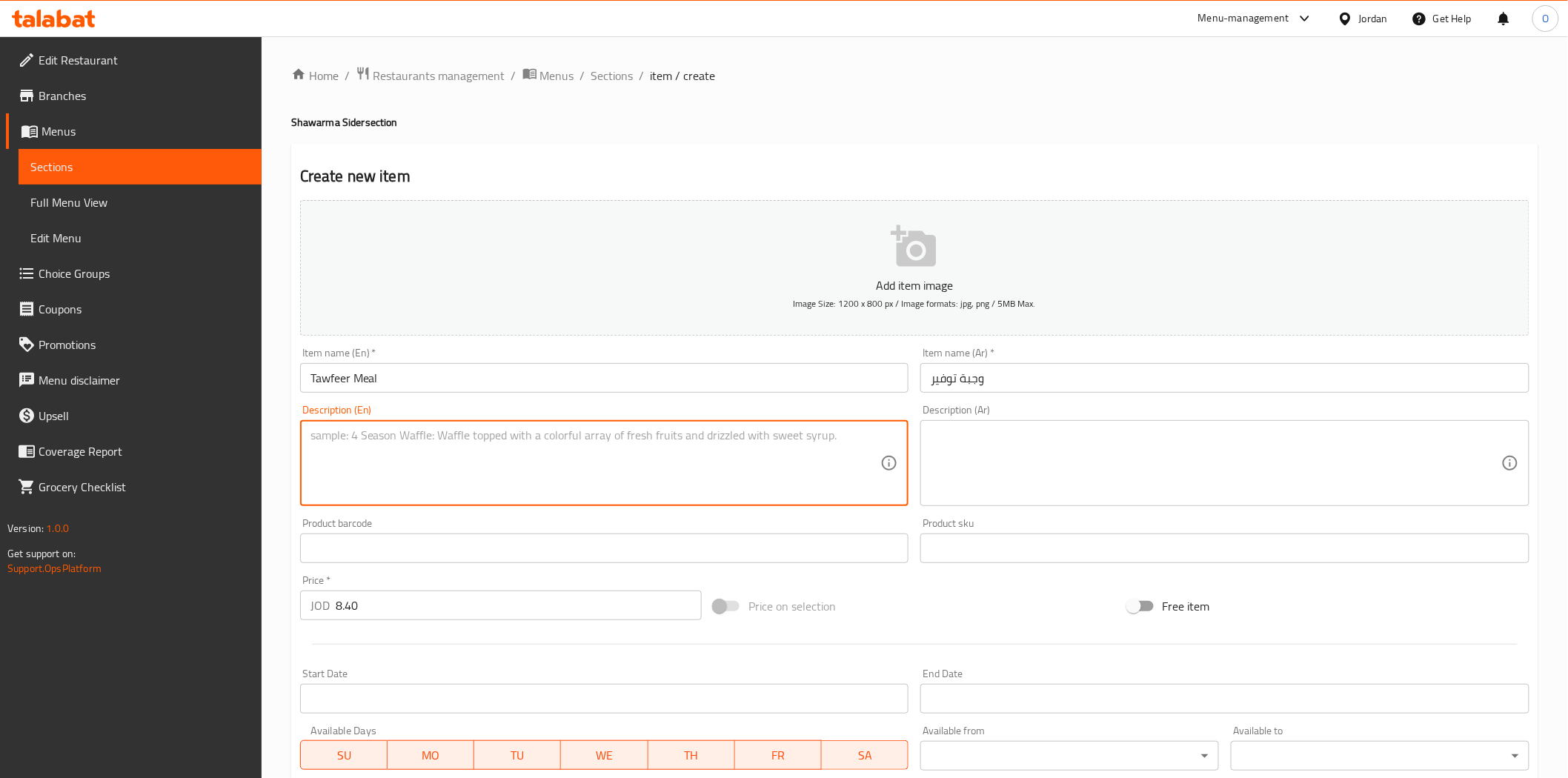
paste textarea "4 Large Shredded Chicken Shawerma Sandwiches served with Fries, Pickles & Garli…"
click at [425, 449] on textarea "4 Large Shredded Chicken Shawerma Sandwiches served with Fries, Pickles & Garli…" at bounding box center [595, 463] width 570 height 70
click at [424, 449] on textarea "4 Large Shredded Chicken Shawerma Sandwiches served with Fries, Pickles & Garli…" at bounding box center [595, 463] width 570 height 70
paste textarea "large shredded chicken shawerma sandwiches served with fries, pickles & garlic s"
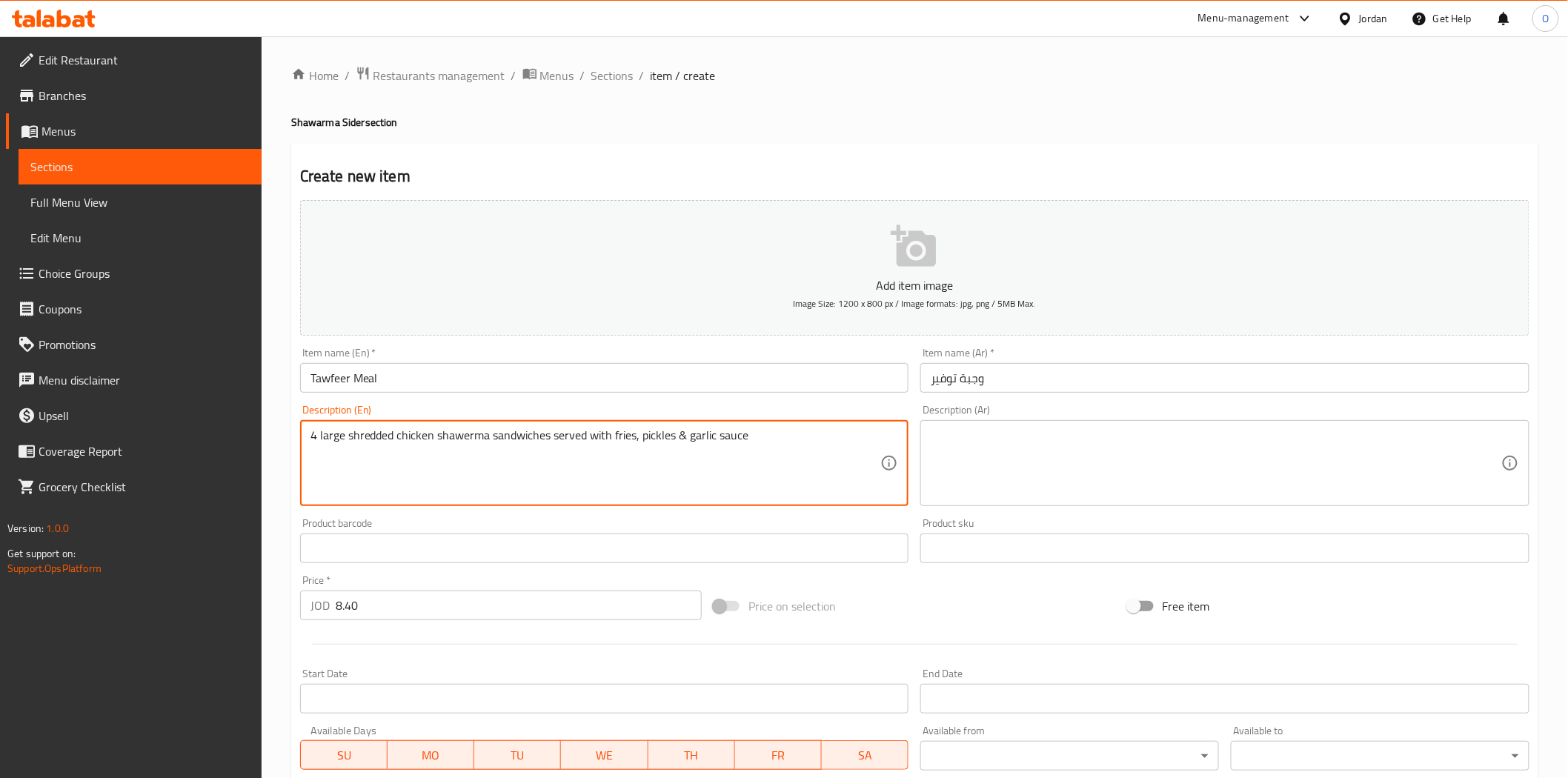
type textarea "4 large shredded chicken shawerma sandwiches served with fries, pickles & garli…"
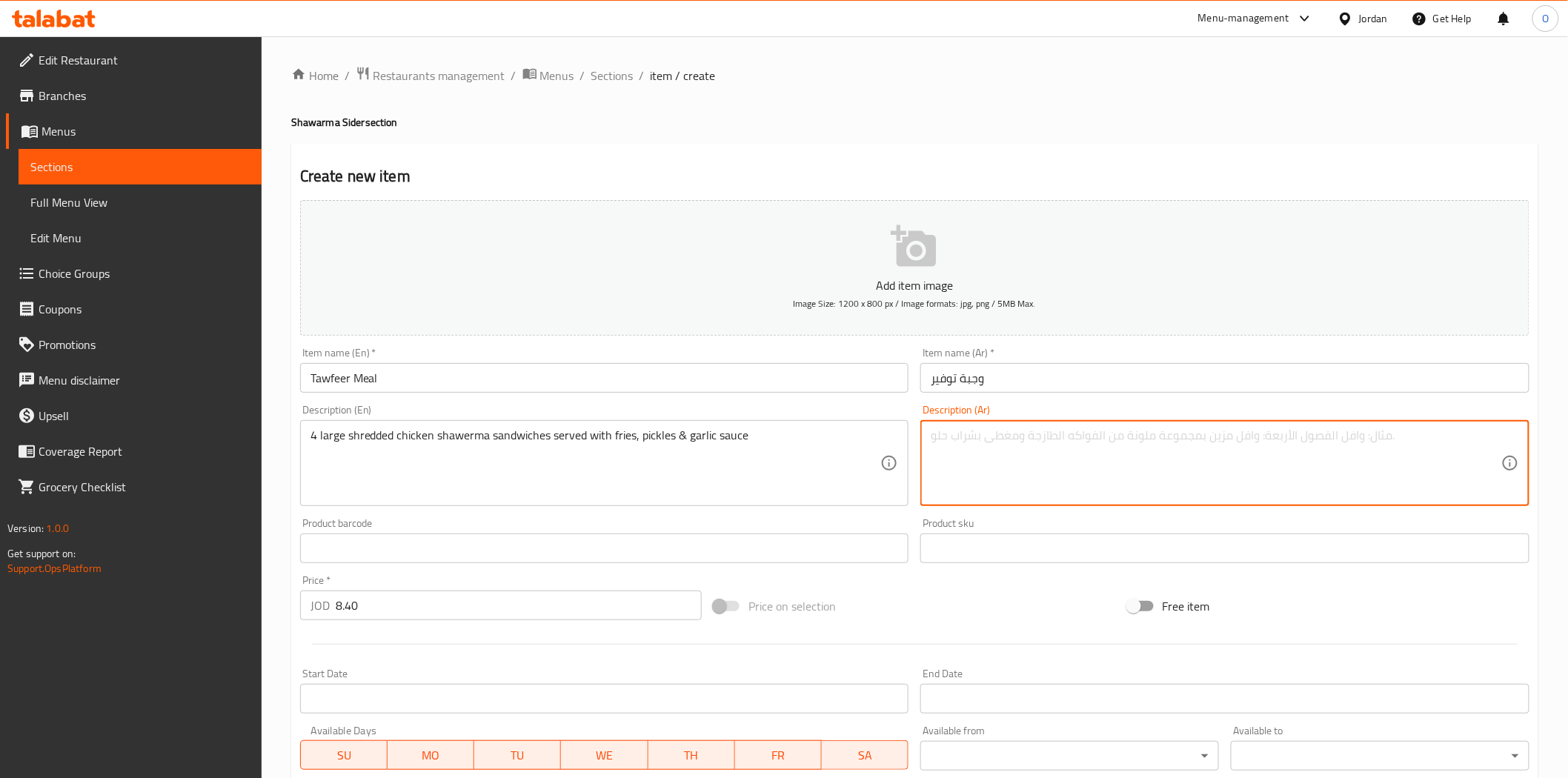
paste textarea "4 ساندويتشات شاورما دجاج كبيرة مقطعة تقدم مع بطاطس مقلية ومخلل وصلصة ثوم"
type textarea "4 ساندويتشات شاورما دجاج كبيرة مقطعة تقدم مع بطاطس مقلية ومخلل وصلصة ثوم"
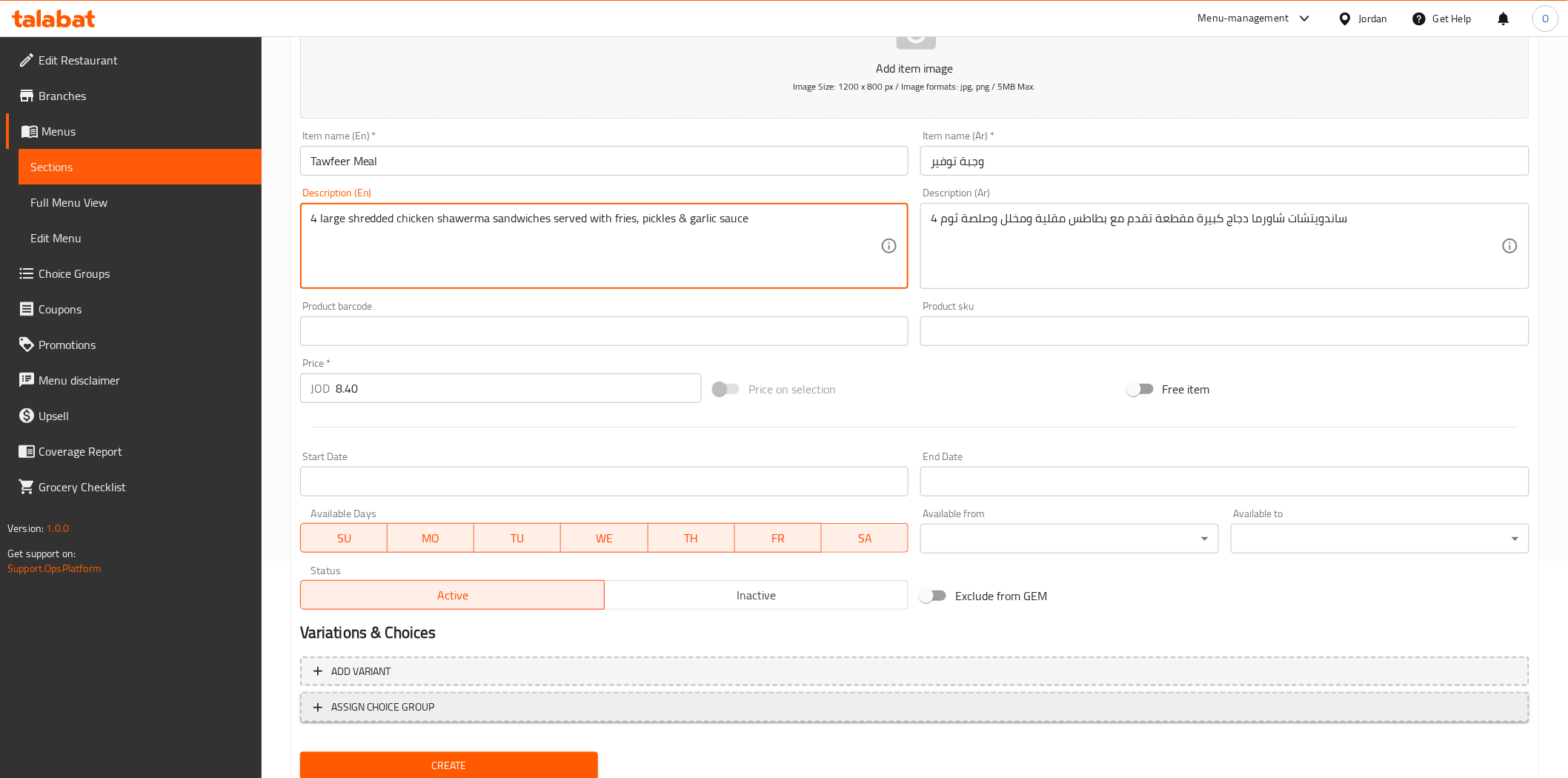
scroll to position [267, 0]
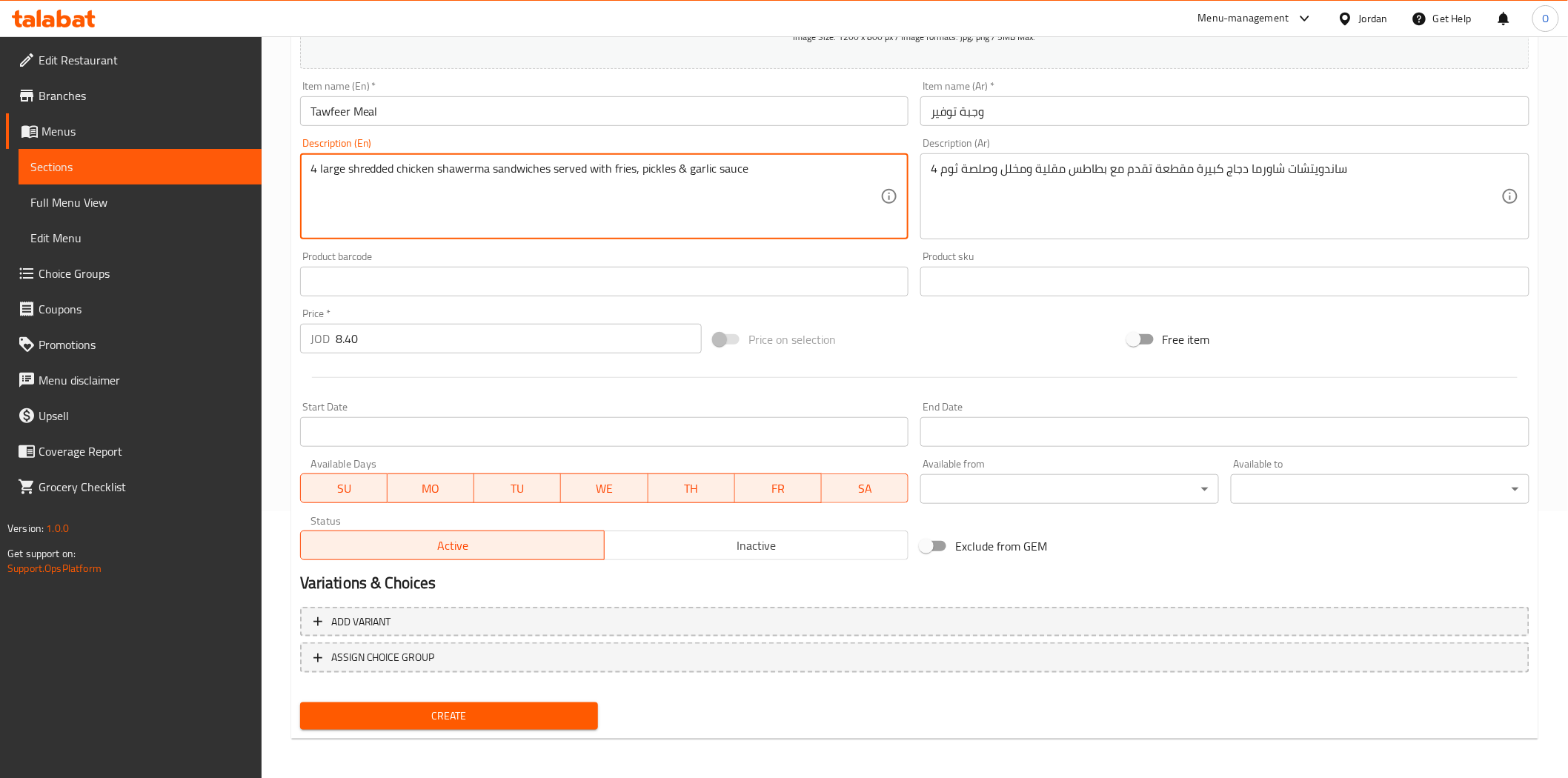
drag, startPoint x: 486, startPoint y: 710, endPoint x: 489, endPoint y: 699, distance: 11.4
click at [489, 710] on span "Create" at bounding box center [449, 716] width 275 height 18
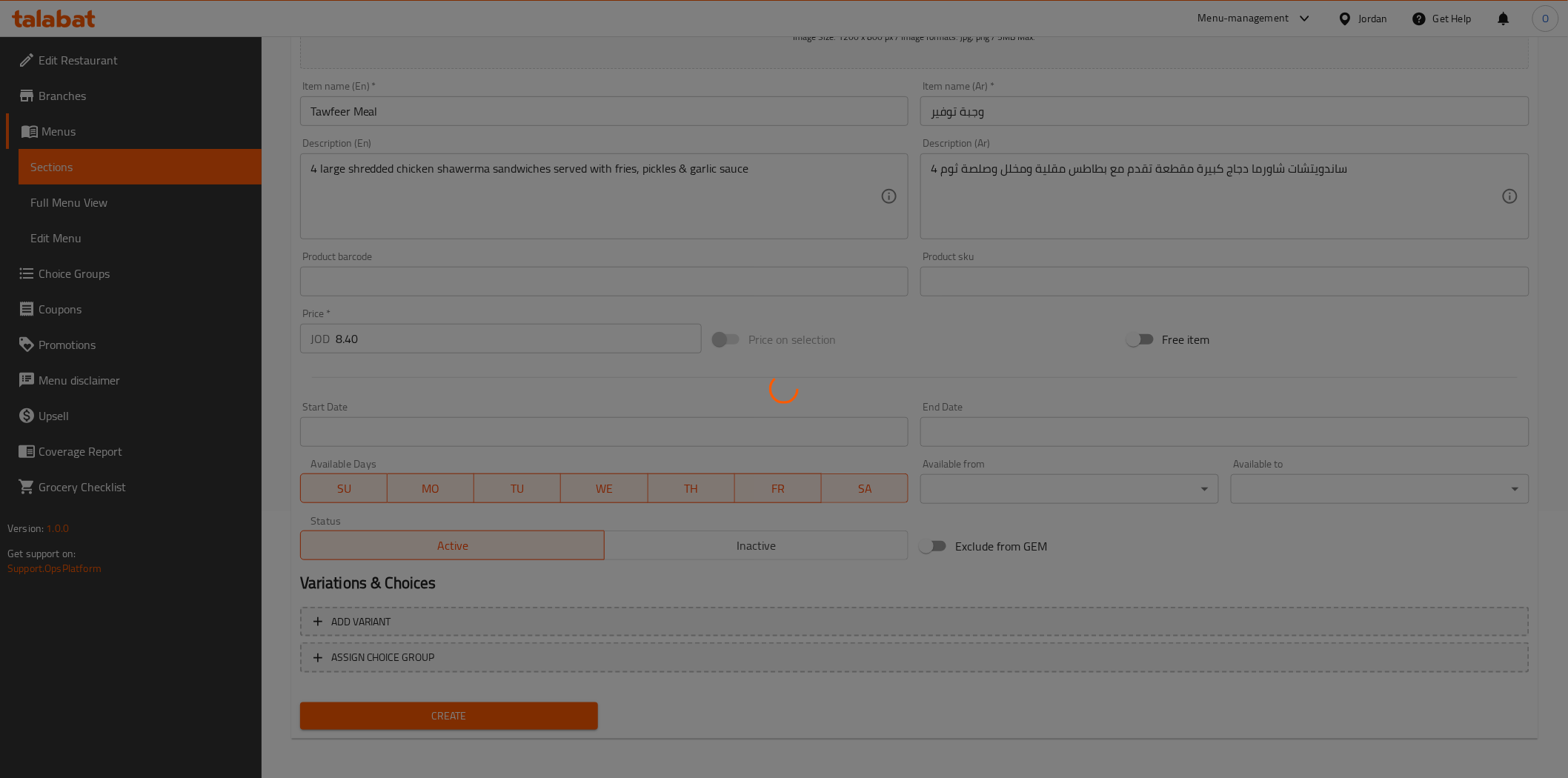
type input "0"
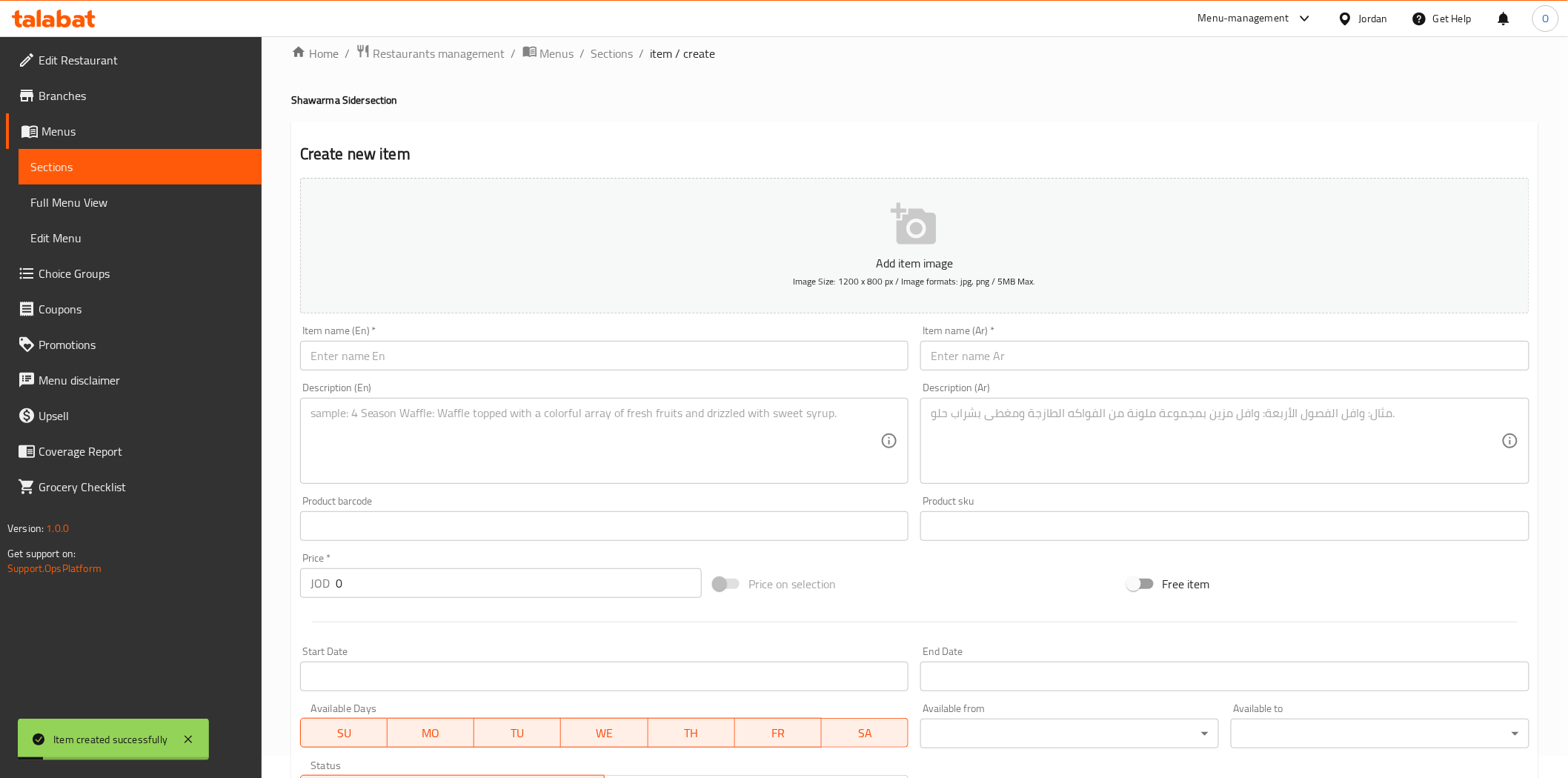
scroll to position [19, 0]
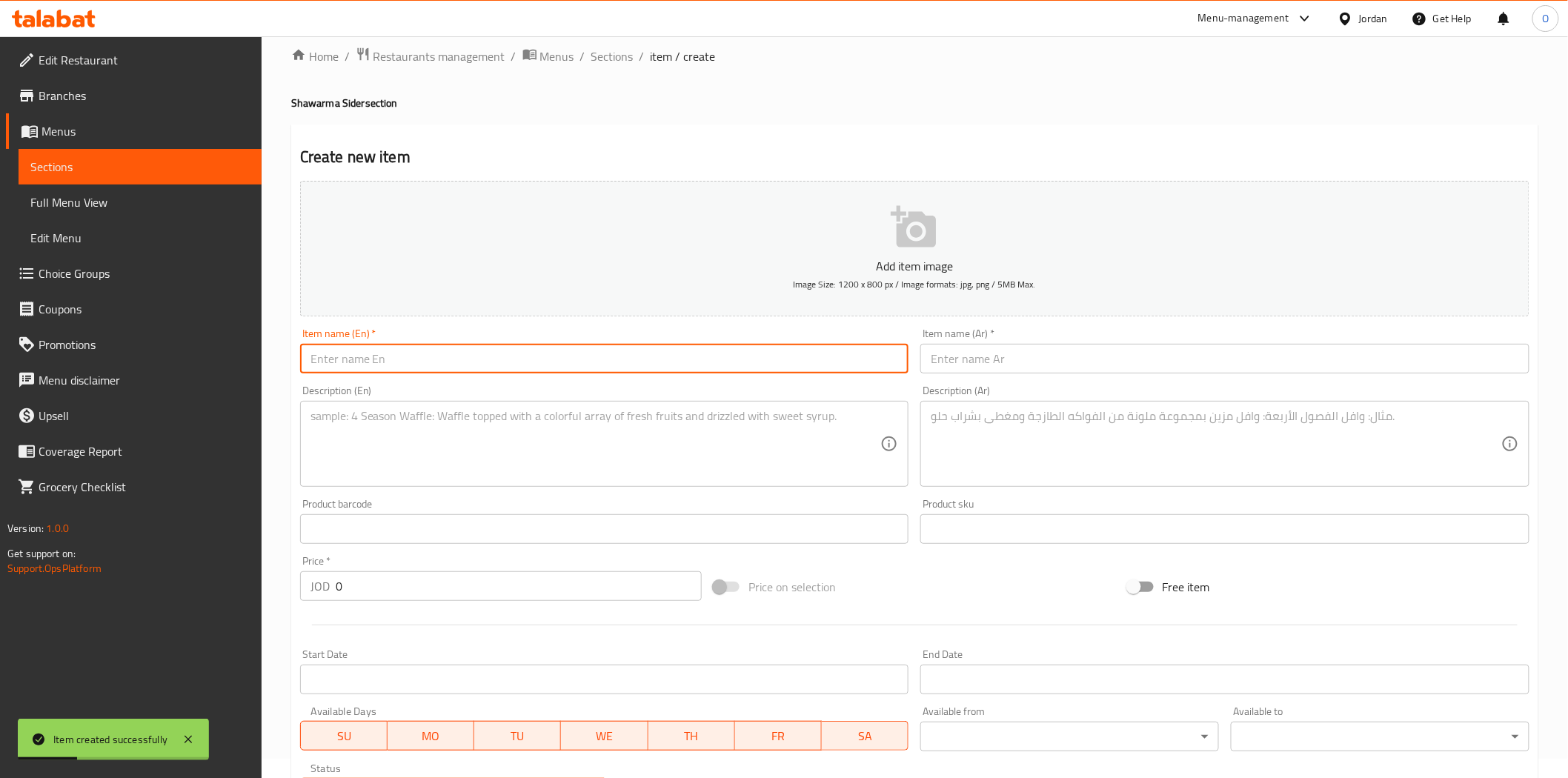
paste input "Family Meal"
type input "Family Meal"
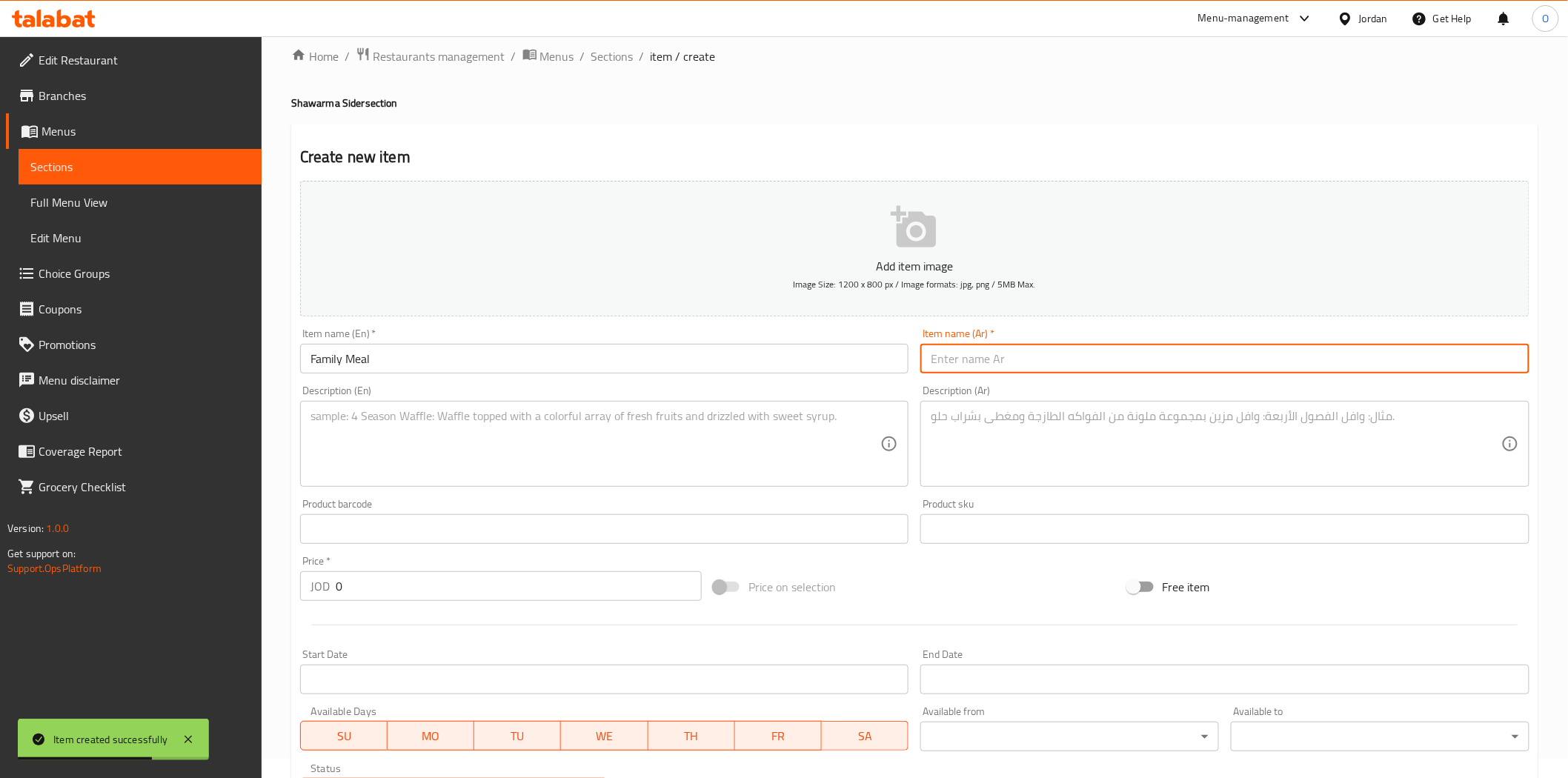
paste input "وجبة عائلية"
type input "وجبة عائلية"
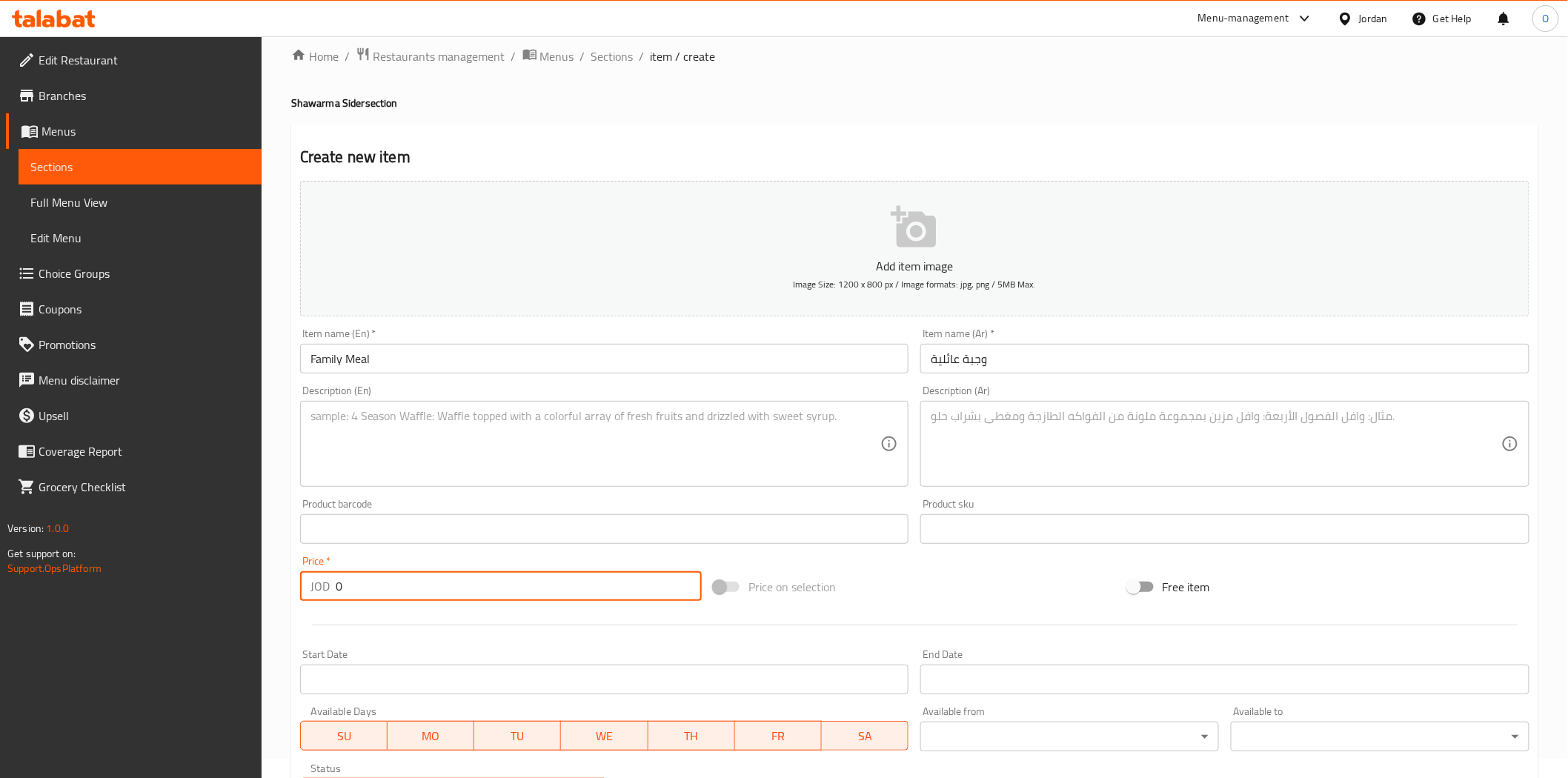
drag, startPoint x: 360, startPoint y: 580, endPoint x: 343, endPoint y: 588, distance: 18.8
click at [331, 588] on div "JOD 0 Price *" at bounding box center [501, 586] width 402 height 29
paste input "12.6"
type input "12.60"
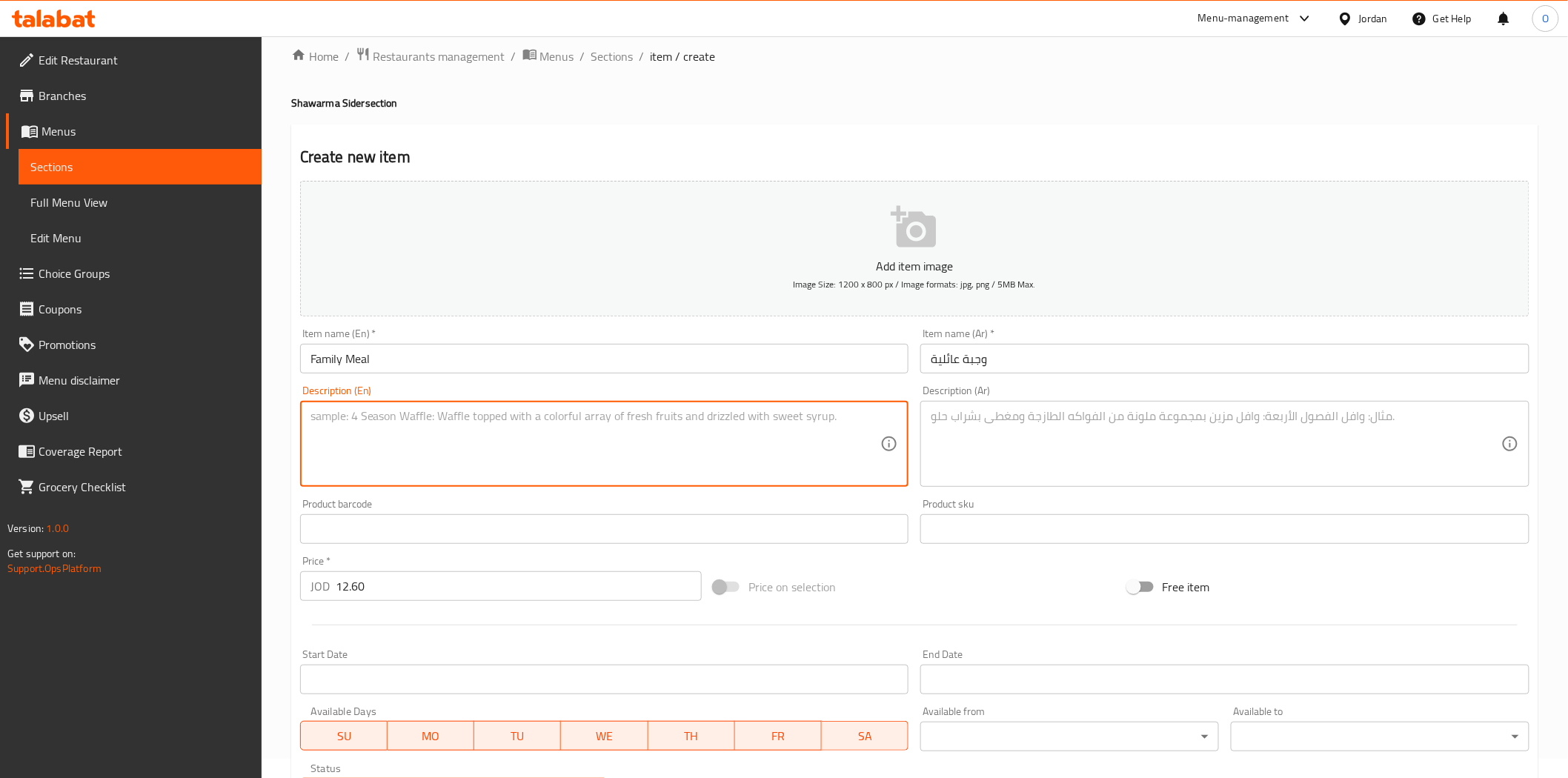
click at [398, 454] on textarea at bounding box center [595, 444] width 570 height 70
paste textarea "6 Large Shredded Chicken Shawerma Sandwiches served with Fries, Pickles & Garli…"
click at [443, 419] on textarea "6 Large Shredded Chicken Shawerma Sandwiches served with Fries, Pickles & Garli…" at bounding box center [595, 444] width 570 height 70
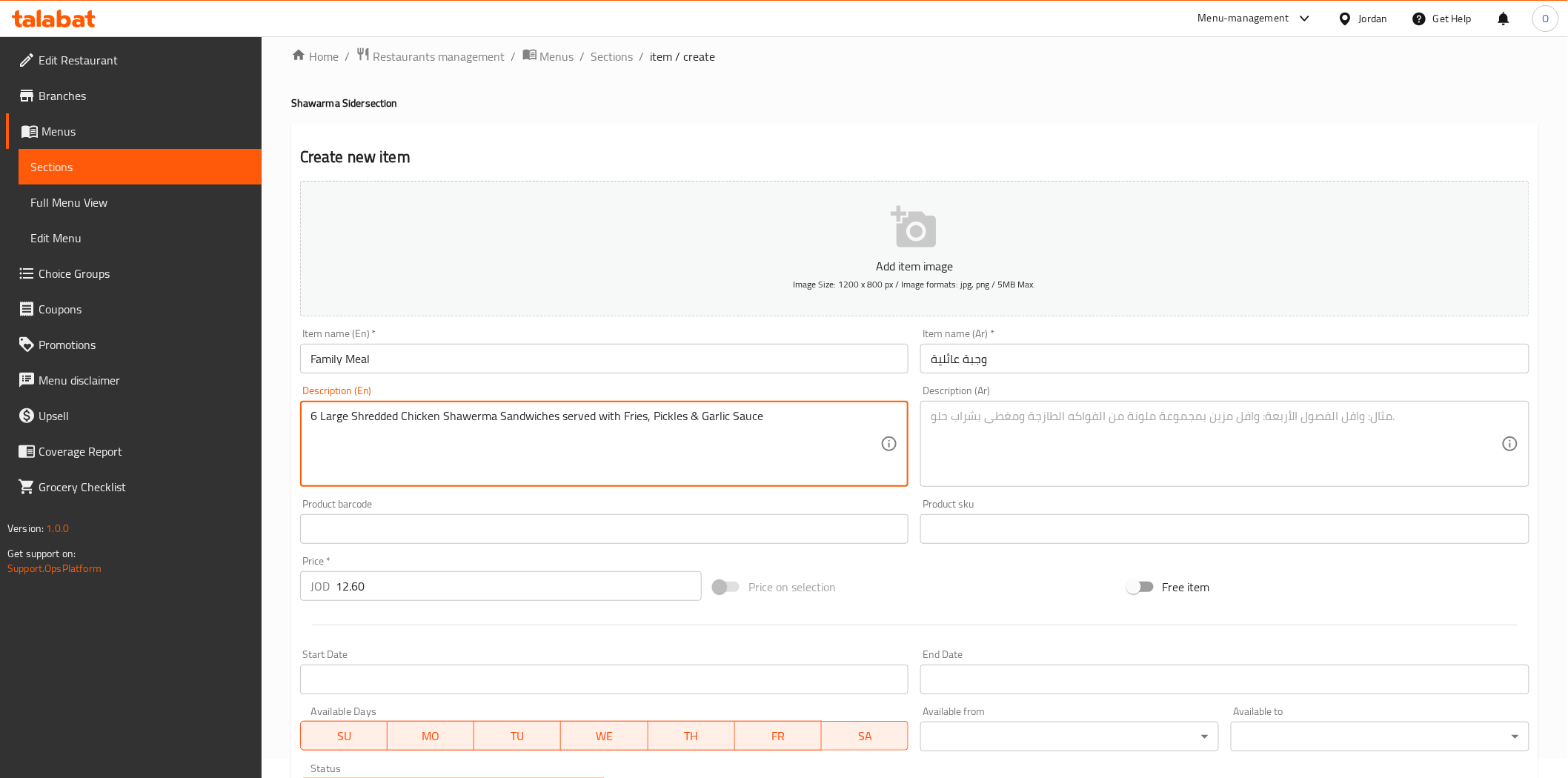
paste textarea "large shredded chicken shawerma sandwiches served with fries, pickles & garlic s"
type textarea "6 large shredded chicken shawerma sandwiches served with fries, pickles & garli…"
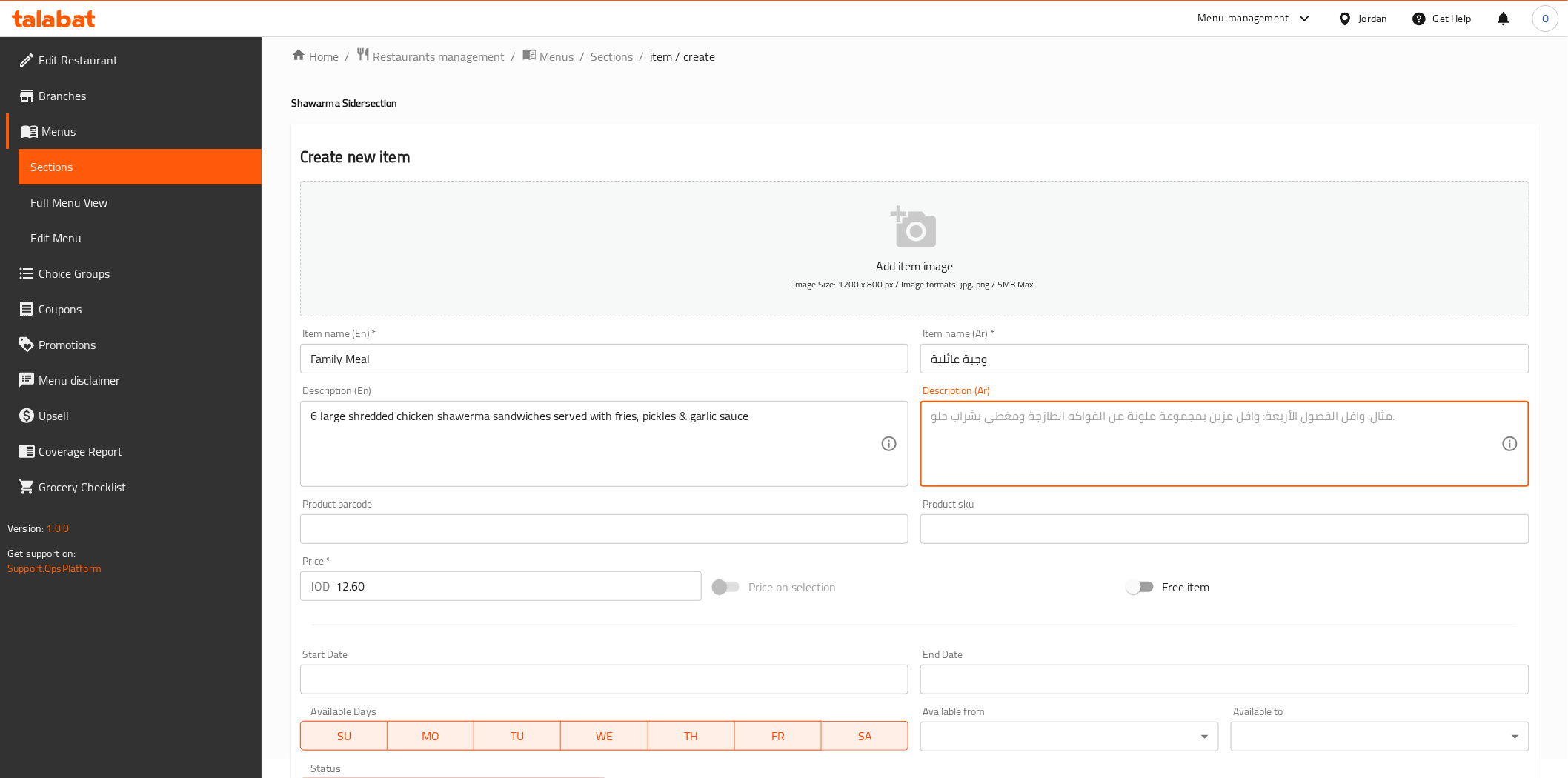
paste textarea "6 ساندويتشات شاورما دجاج كبيرة مقطعة تقدم مع بطاطس مقلية ومخلل وصلصة ثوم"
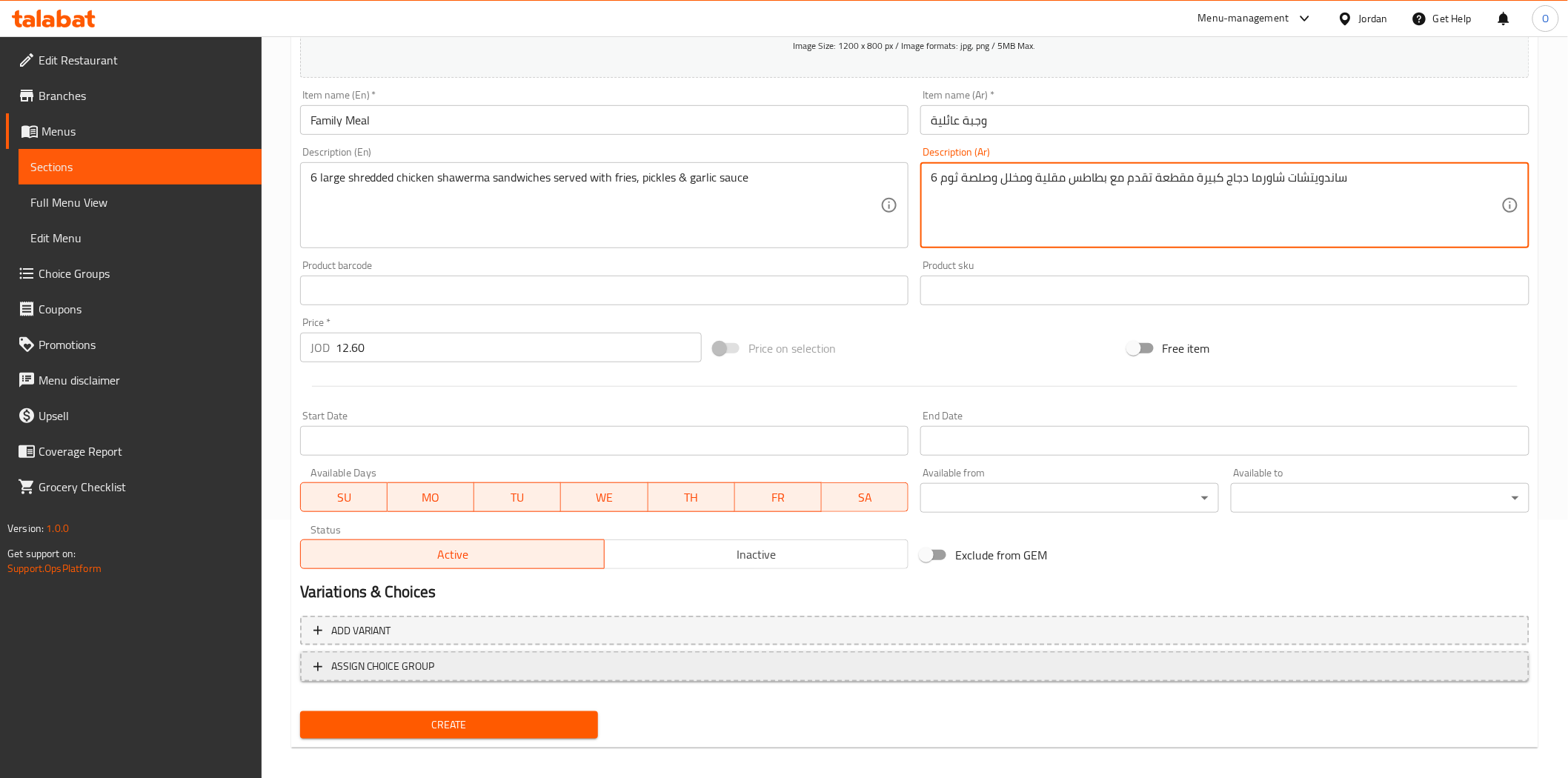
scroll to position [267, 0]
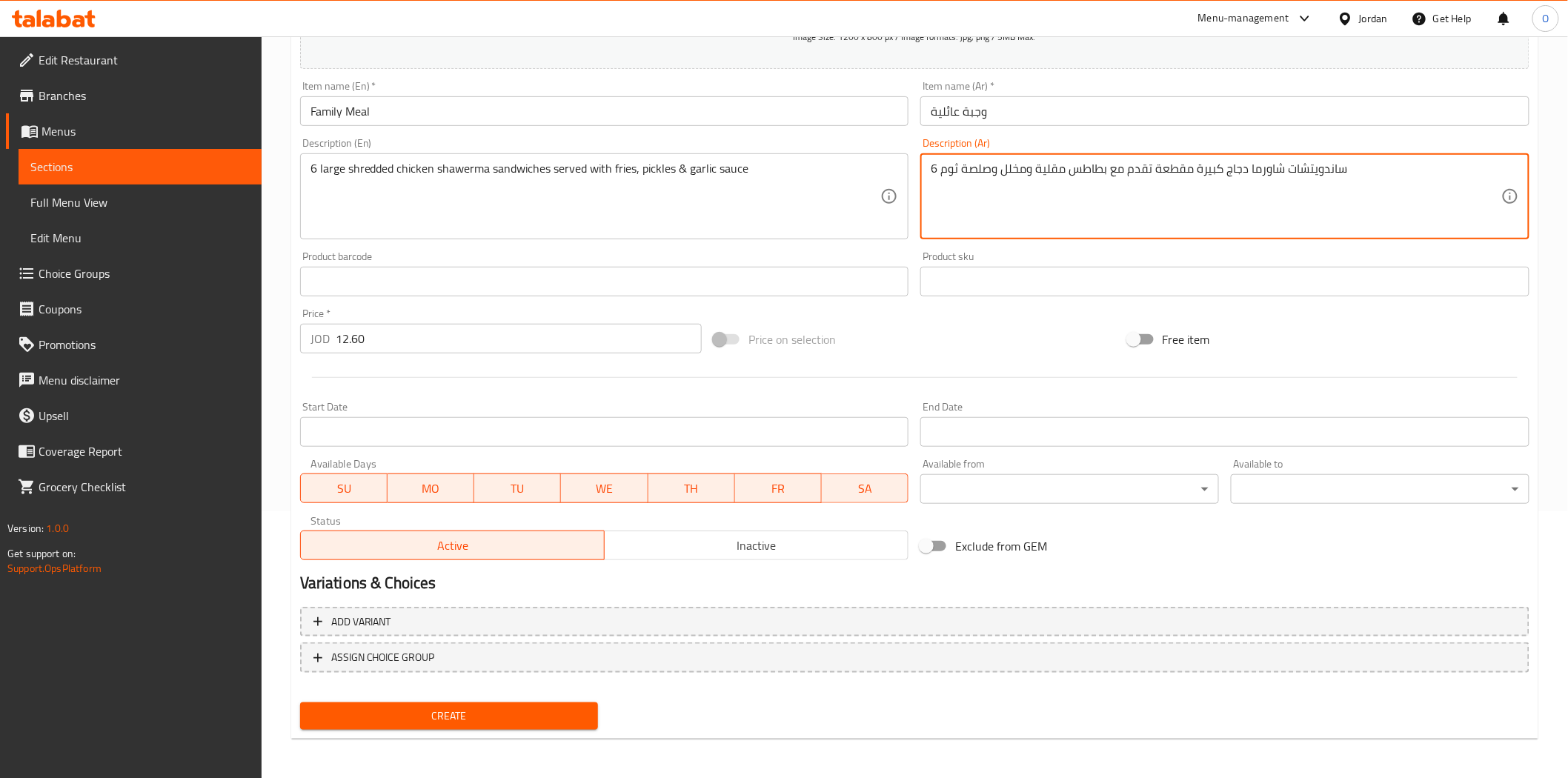
type textarea "6 ساندويتشات شاورما دجاج كبيرة مقطعة تقدم مع بطاطس مقلية ومخلل وصلصة ثوم"
click at [466, 716] on span "Create" at bounding box center [449, 716] width 275 height 18
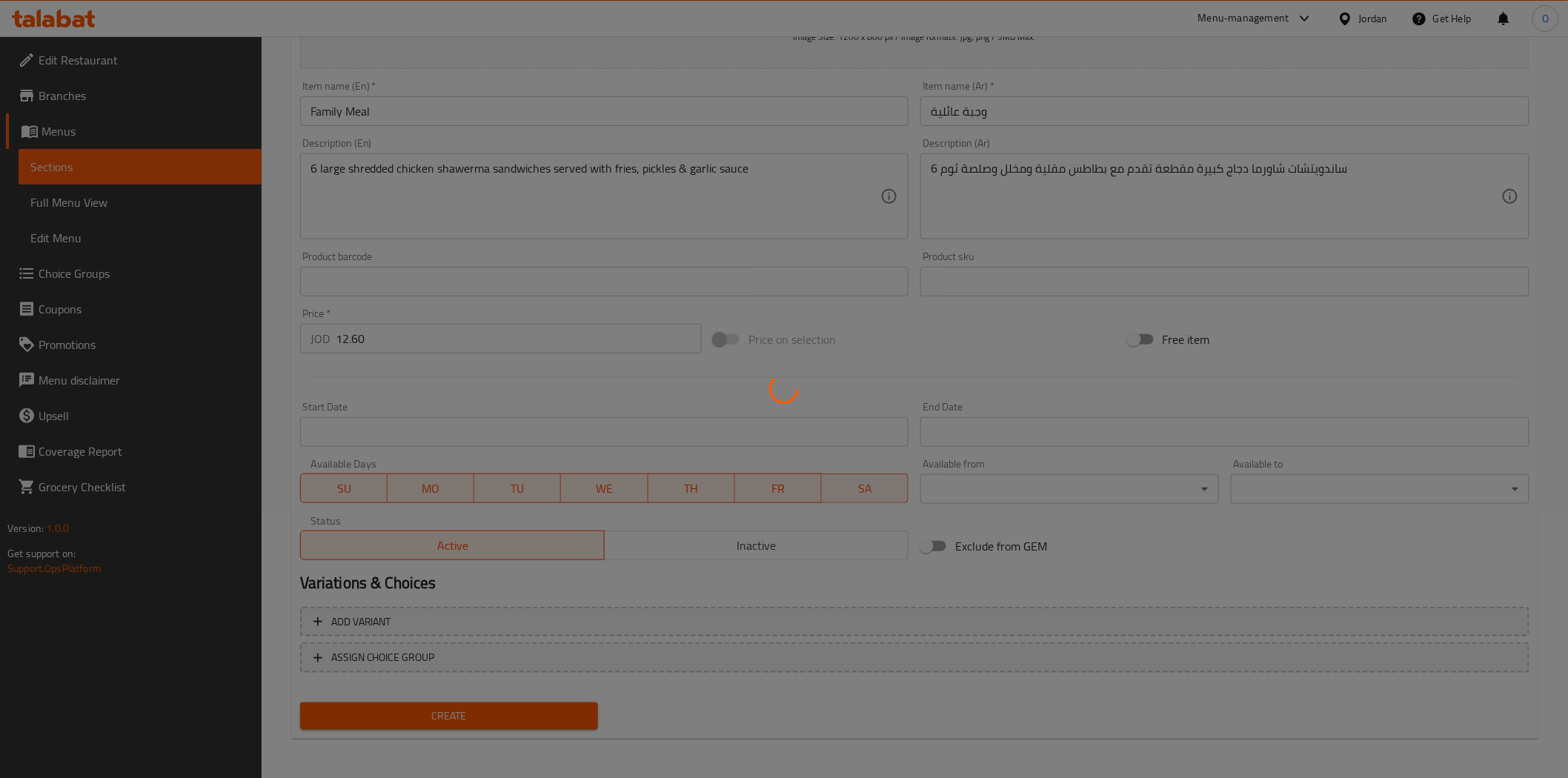
type input "0"
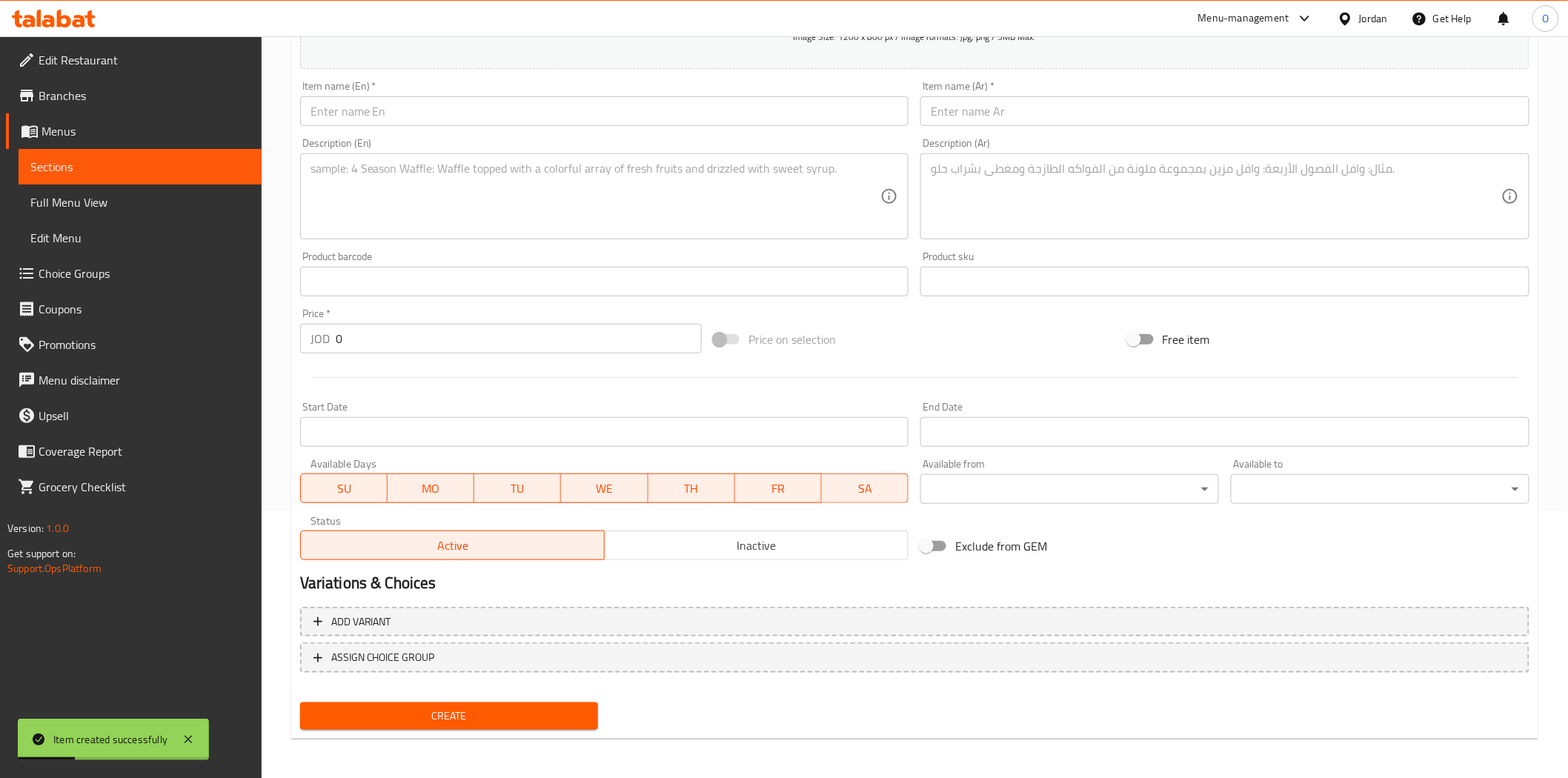
scroll to position [0, 0]
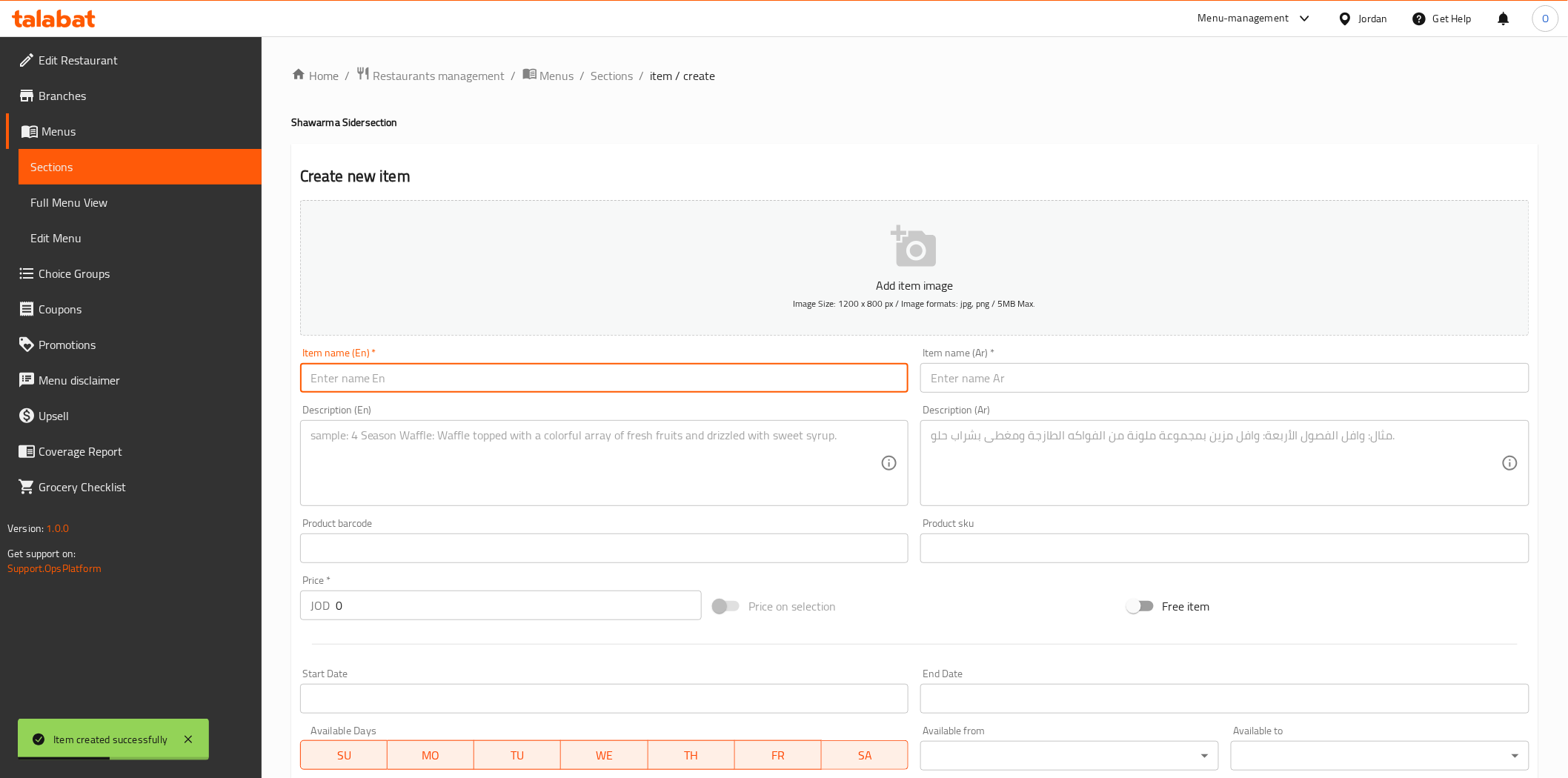
paste input "Big Meal"
type input "Big Meal"
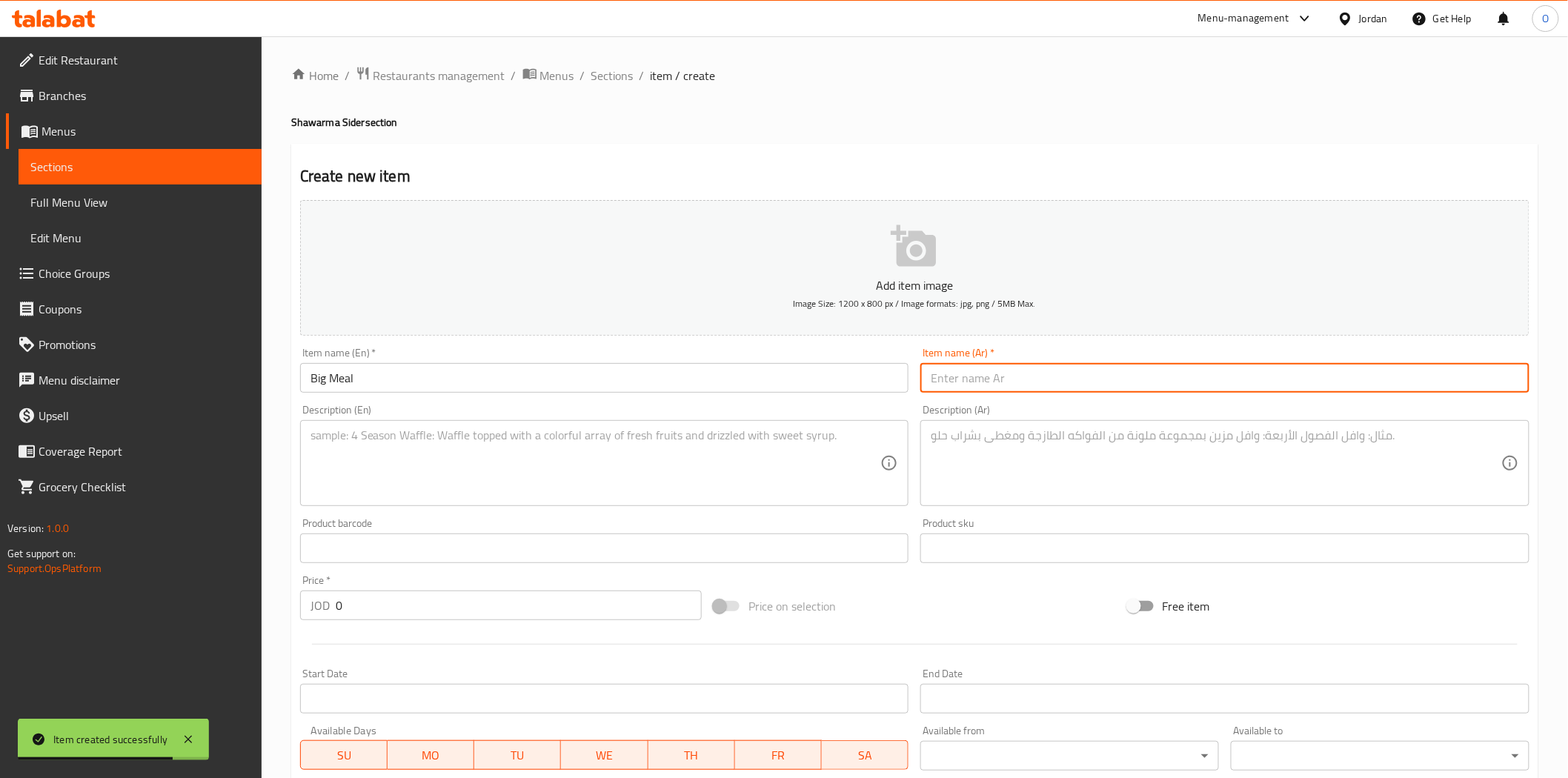
paste input "وجبة كبيرة"
type input "وجبة كبيرة"
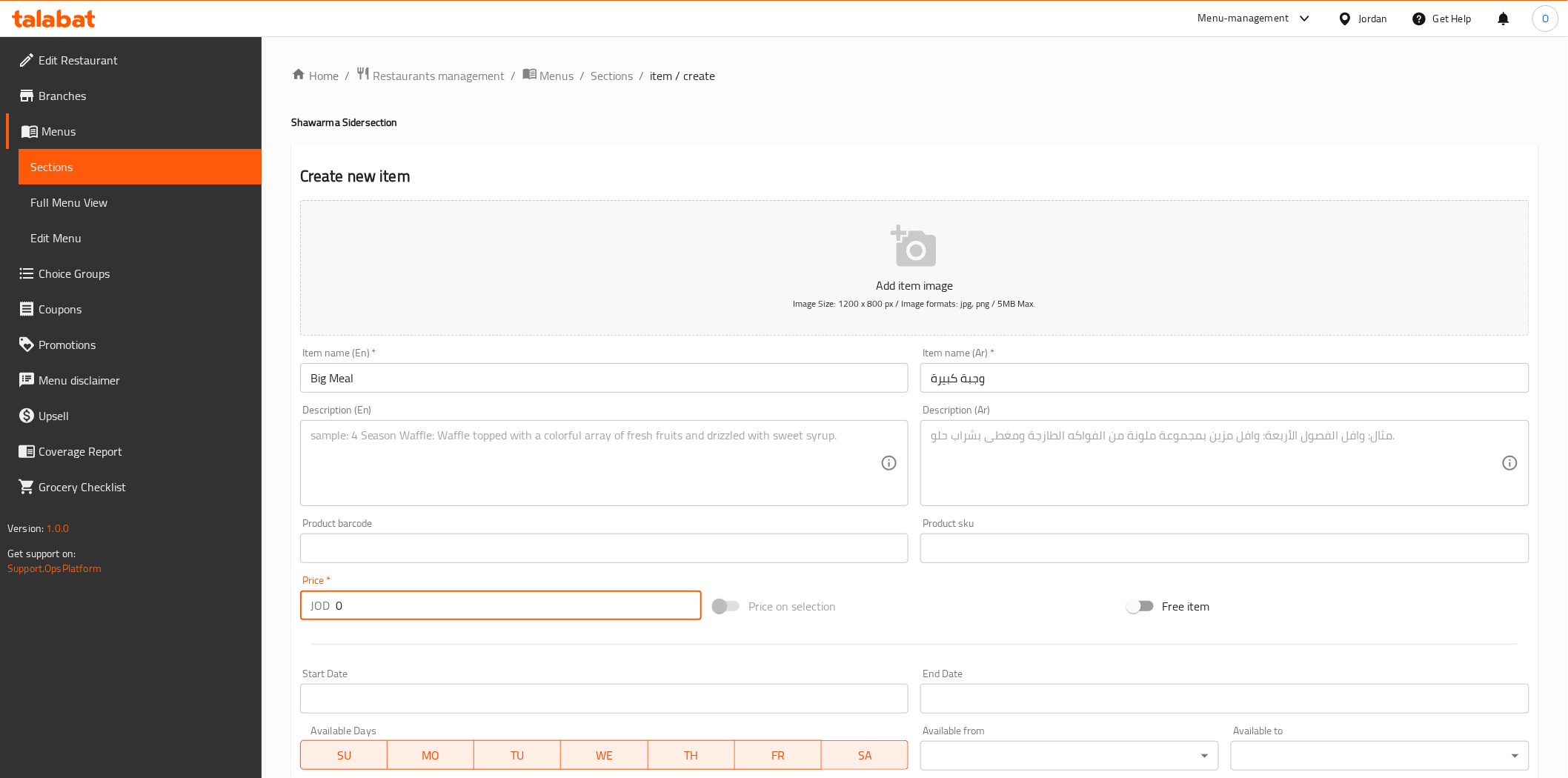
drag, startPoint x: 359, startPoint y: 611, endPoint x: 313, endPoint y: 615, distance: 46.2
click at [313, 615] on div "JOD 0 Price *" at bounding box center [501, 605] width 402 height 29
paste input "16.8"
type input "16.80"
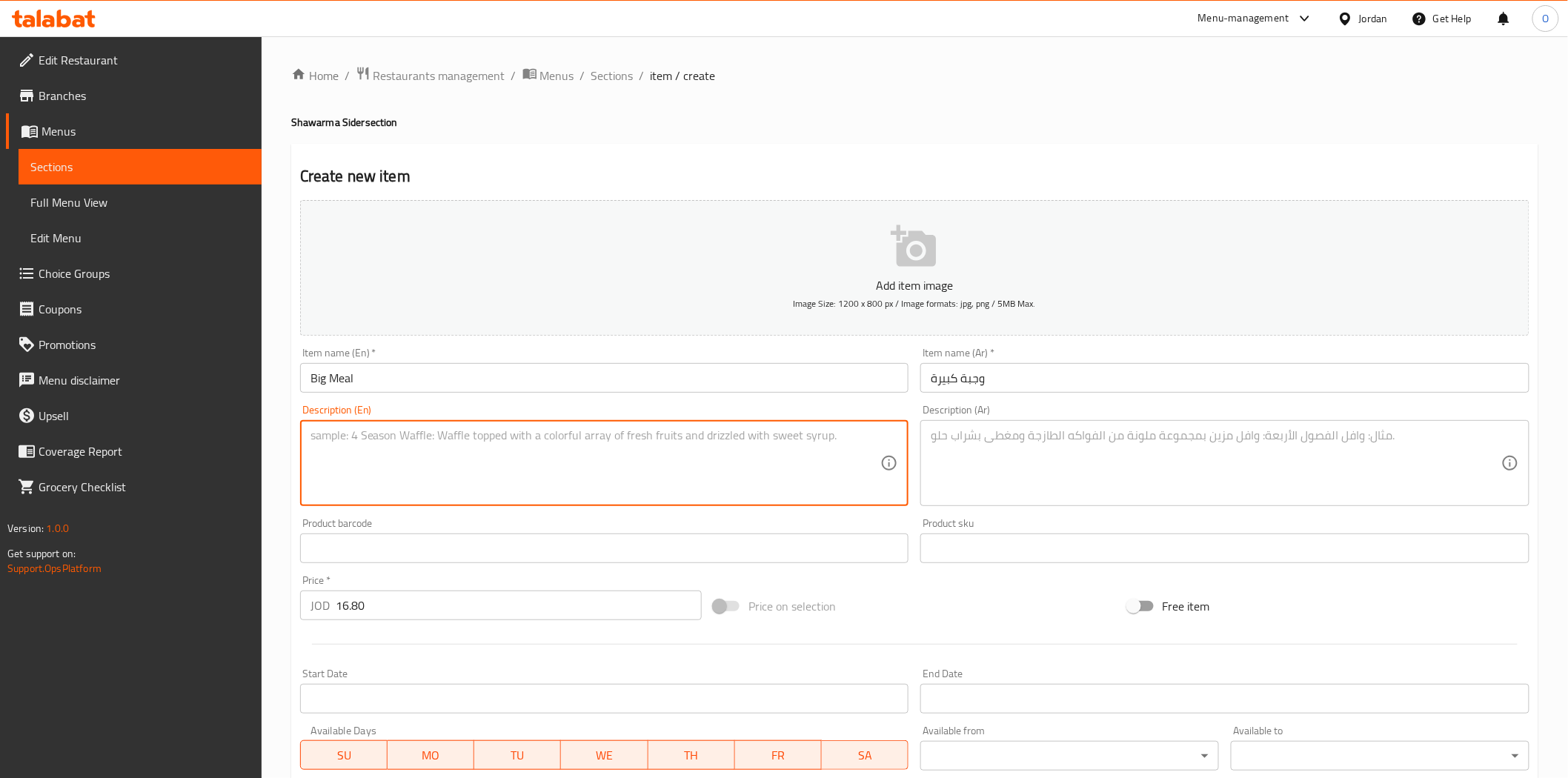
paste textarea "8 large shredded chicken shawerma sandwiches served with fries, pickles & garli…"
type textarea "8 large shredded chicken shawerma sandwiches served with fries, pickles & garli…"
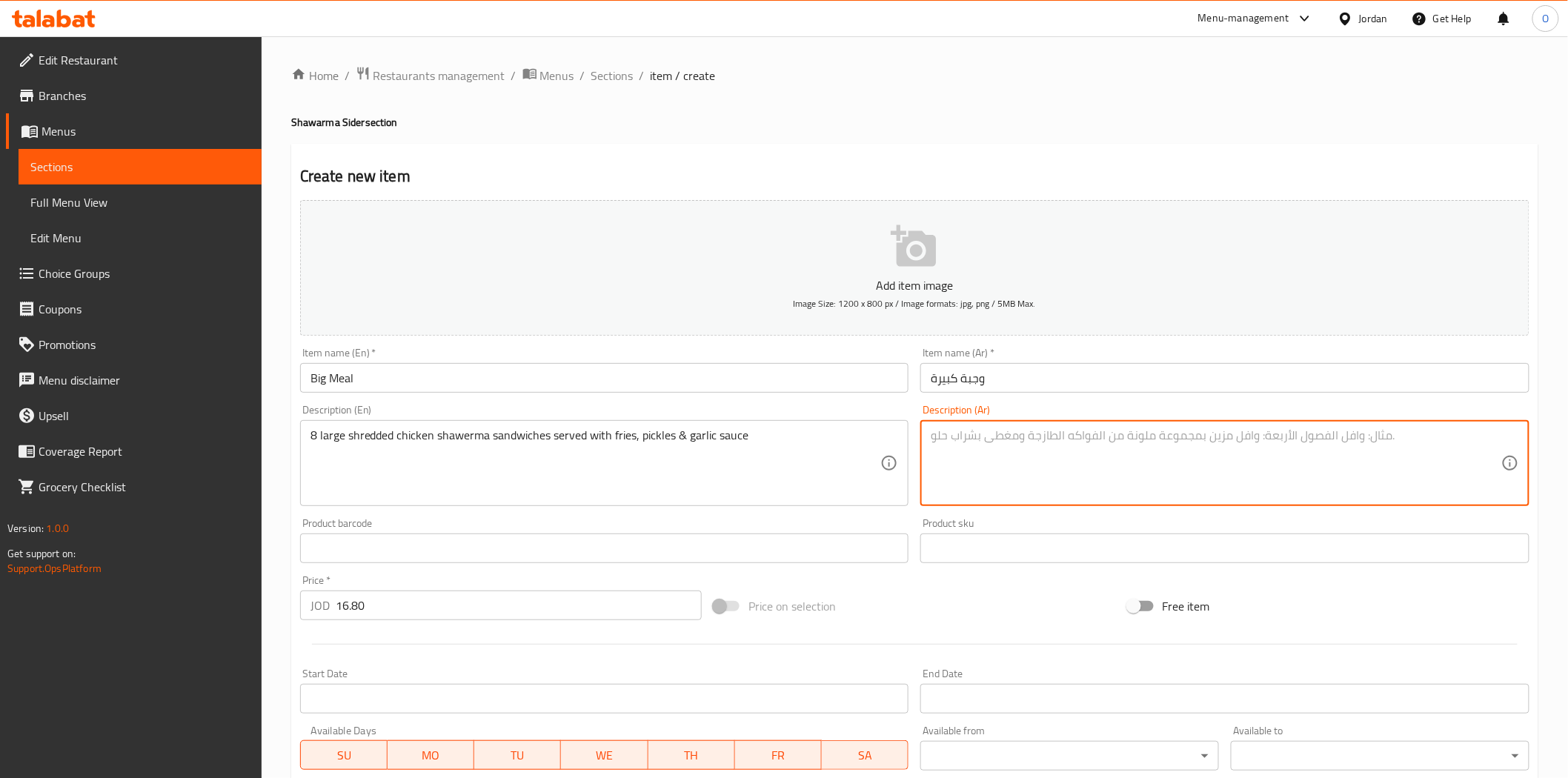
paste textarea "8 ساندويتشات شاورما دجاج كبيرة مقطعة تقدم مع بطاطس مقلية ومخلل وصلصة ثوم"
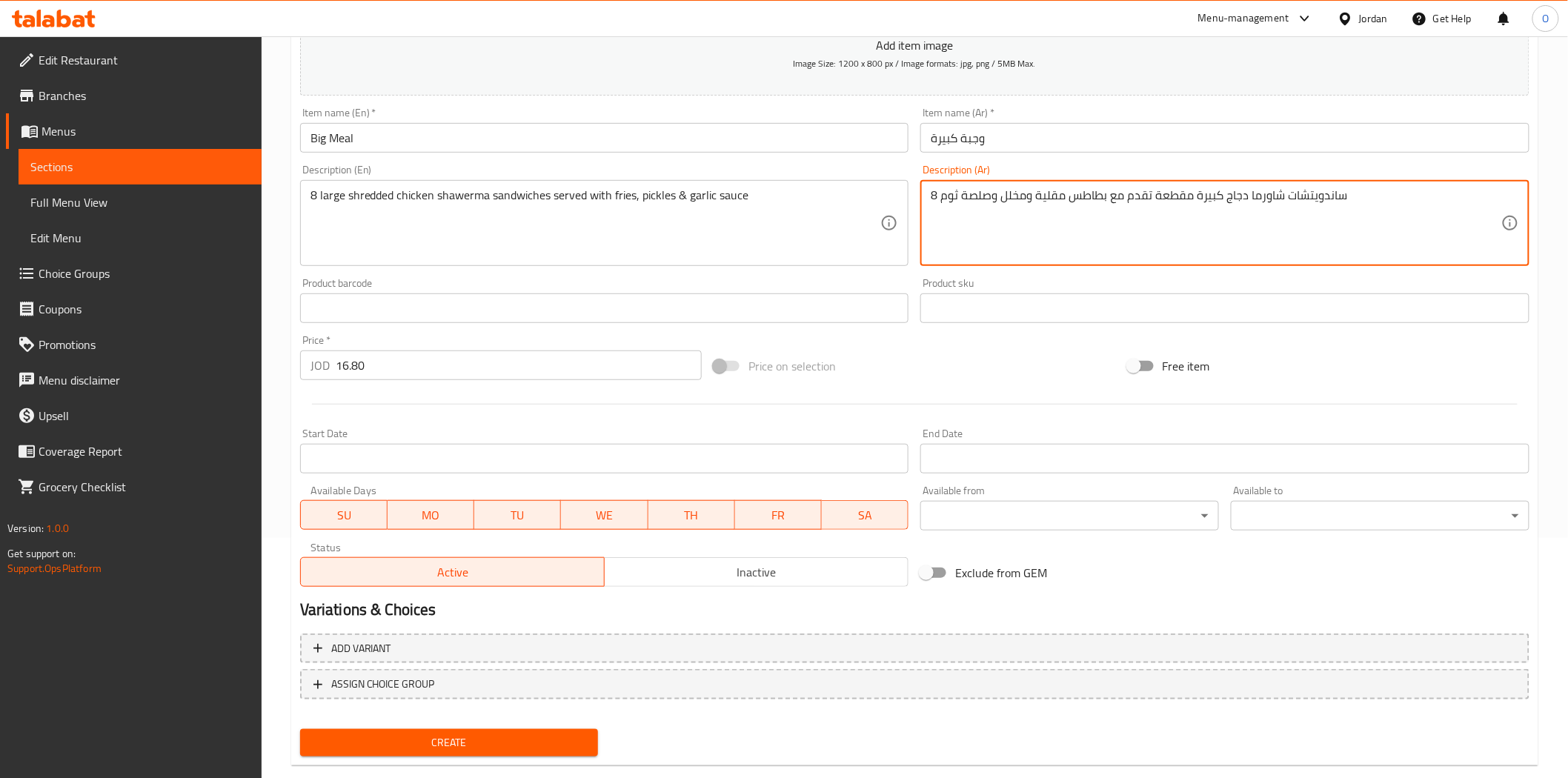
scroll to position [267, 0]
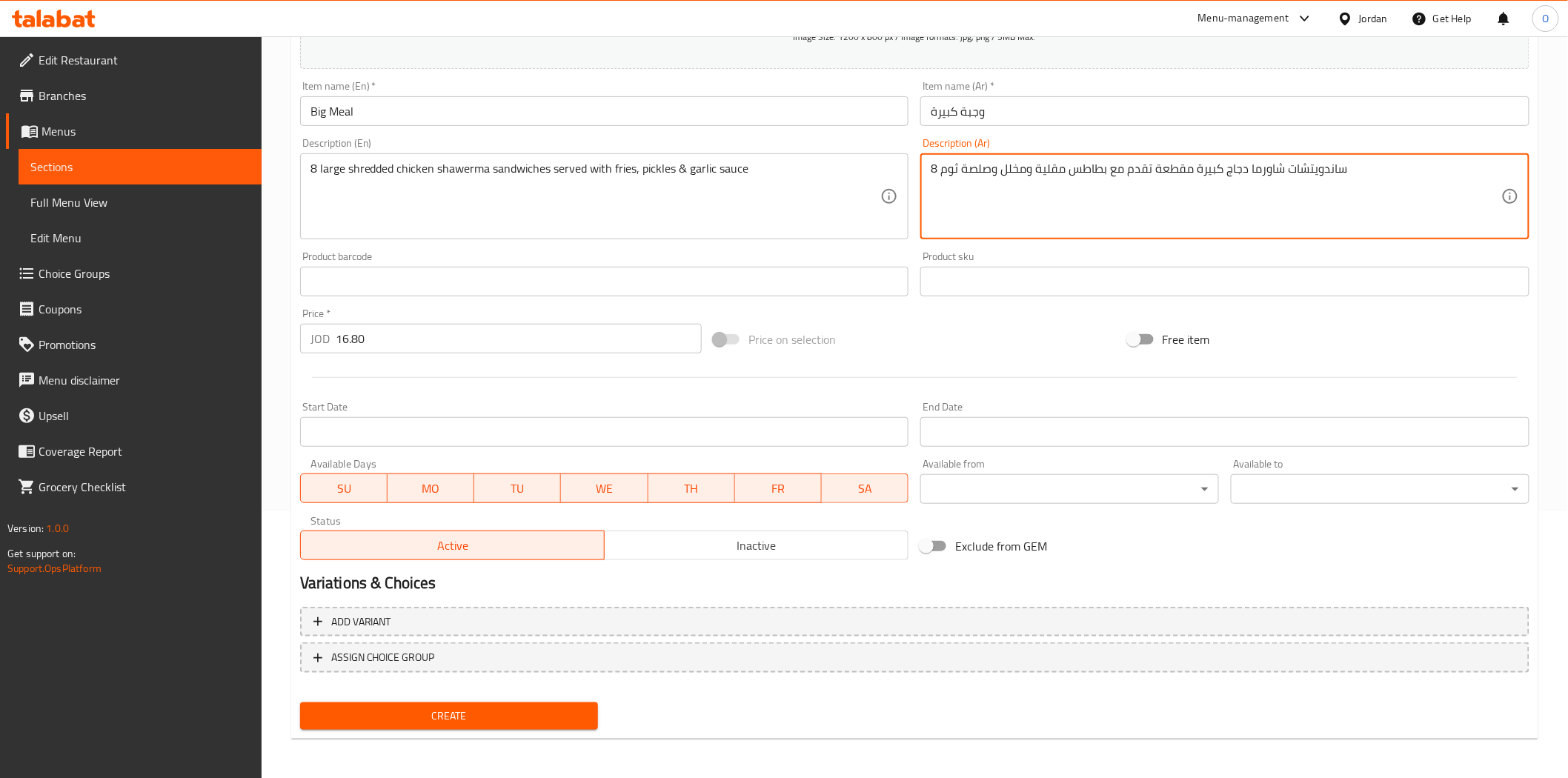
type textarea "8 ساندويتشات شاورما دجاج كبيرة مقطعة تقدم مع بطاطس مقلية ومخلل وصلصة ثوم"
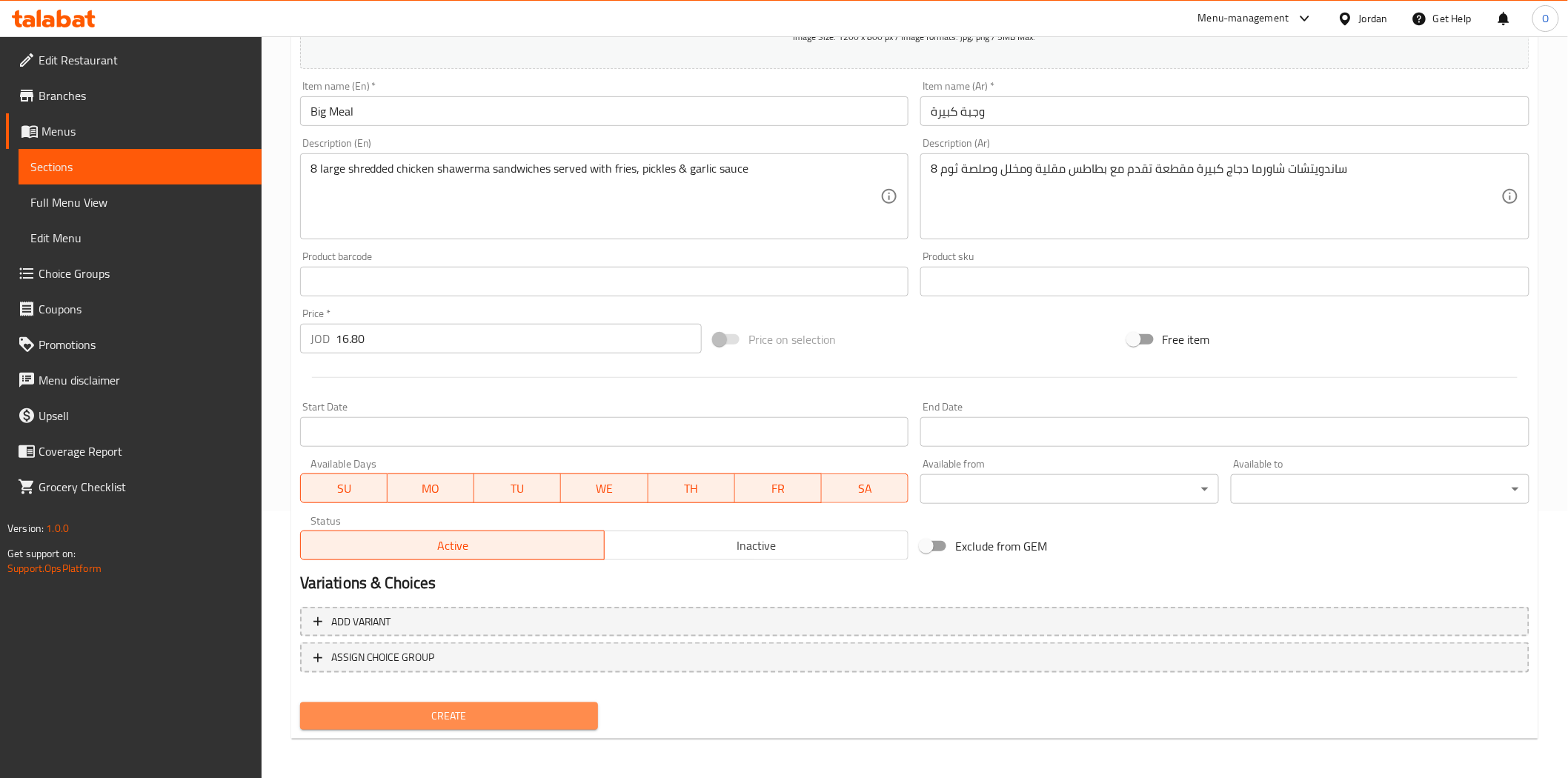
click at [556, 720] on span "Create" at bounding box center [449, 716] width 275 height 18
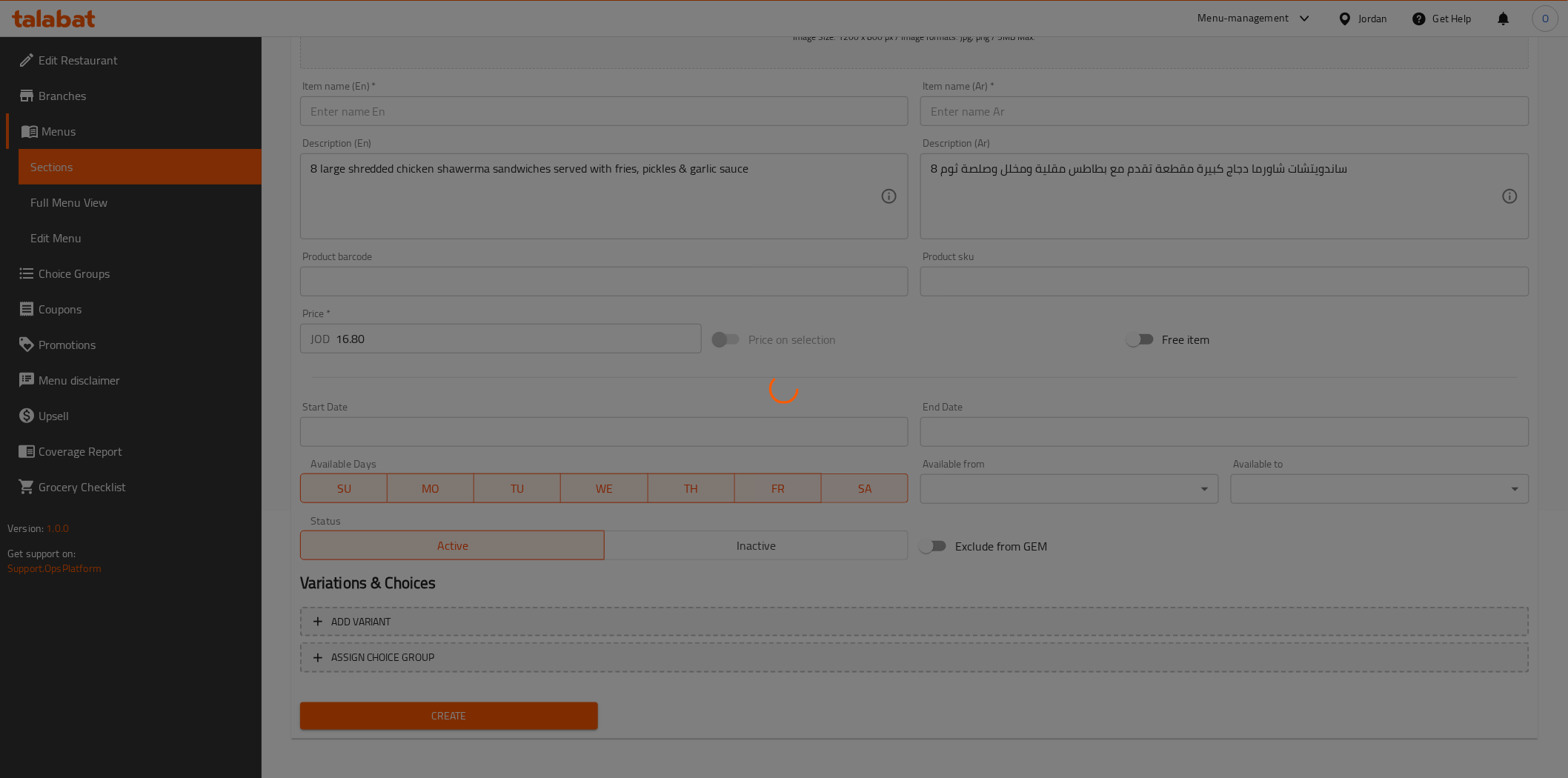
type input "0"
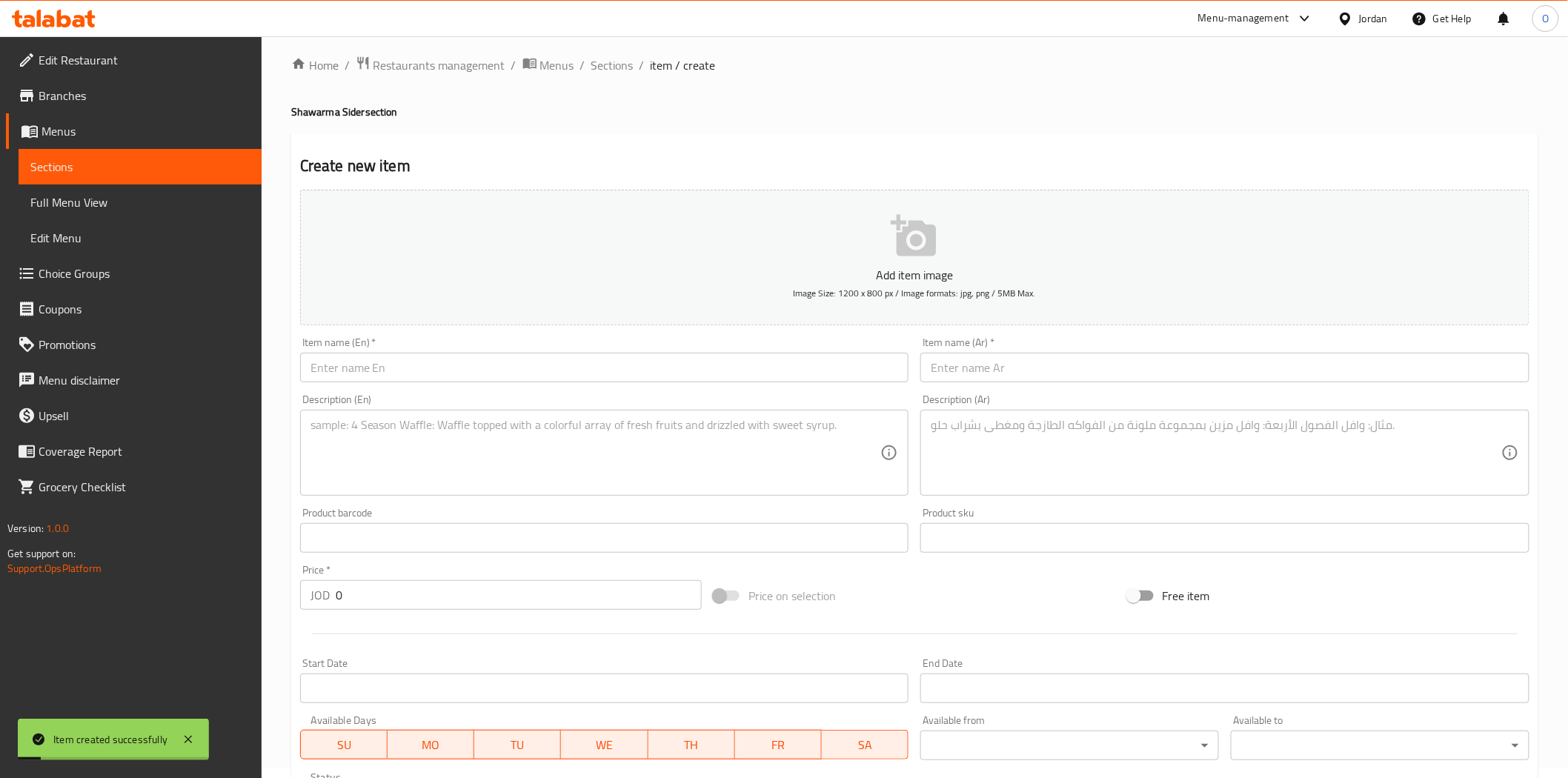
scroll to position [0, 0]
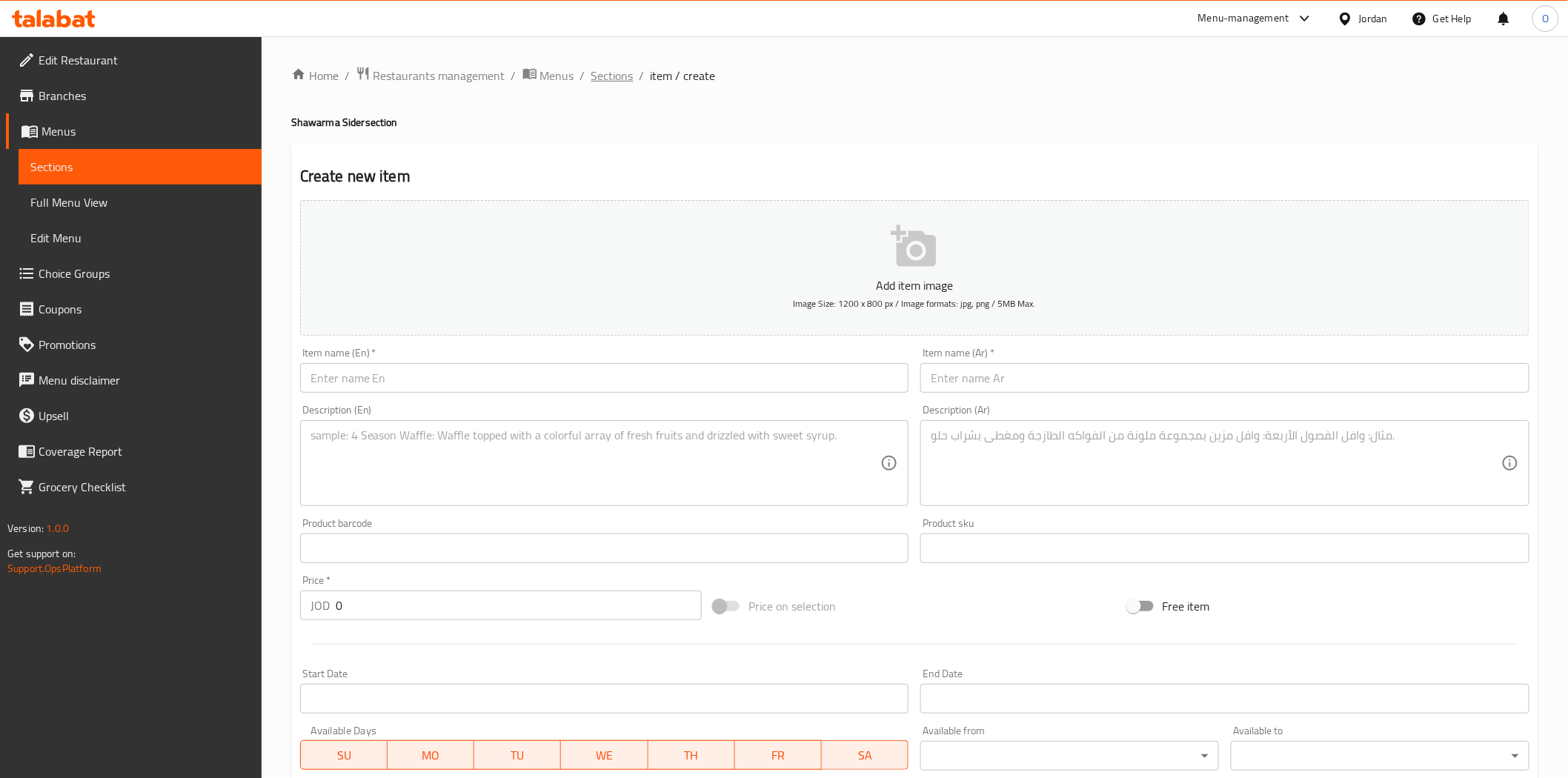
click at [625, 76] on span "Sections" at bounding box center [612, 75] width 42 height 17
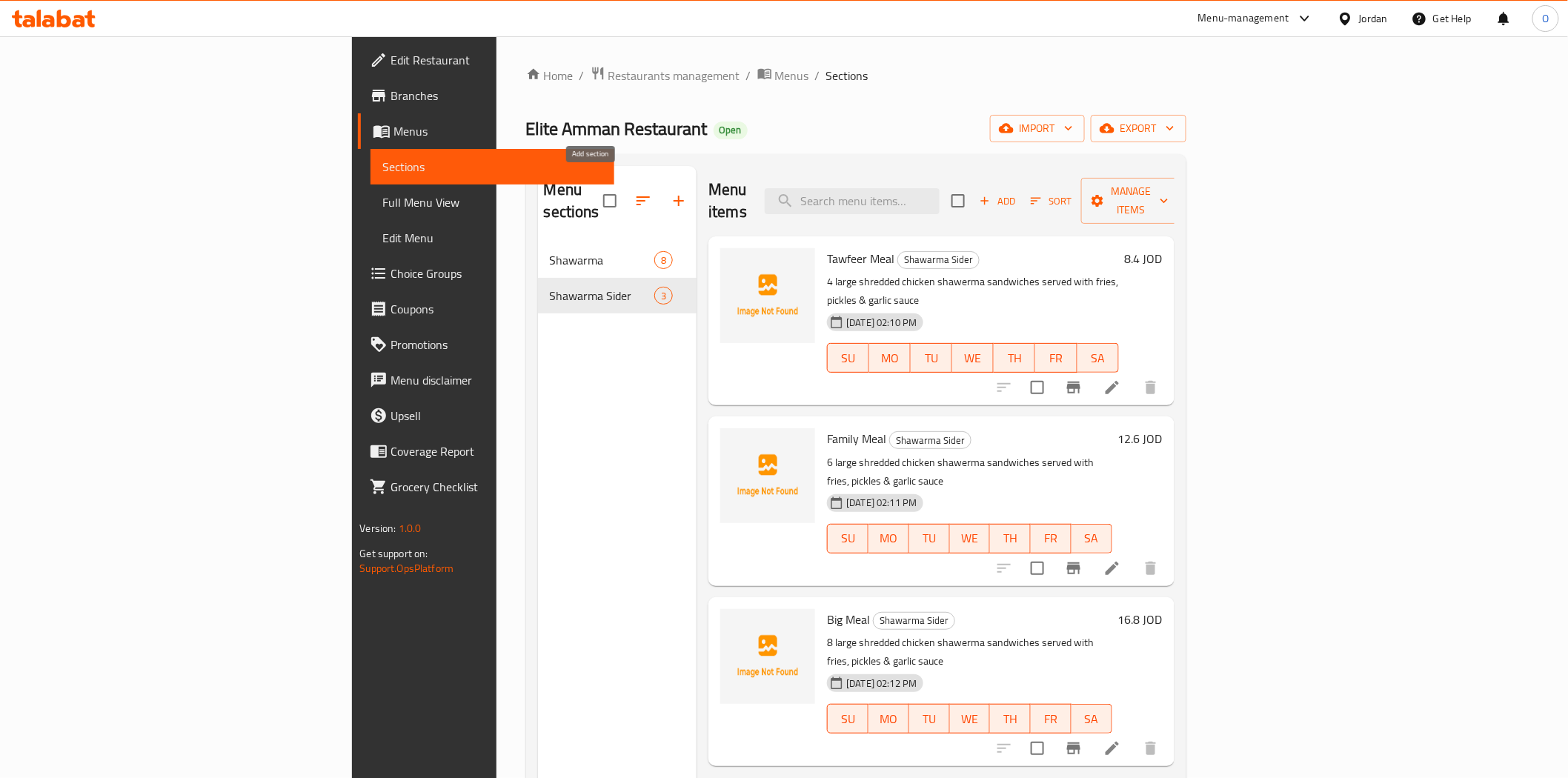
click at [670, 194] on icon "button" at bounding box center [678, 200] width 17 height 17
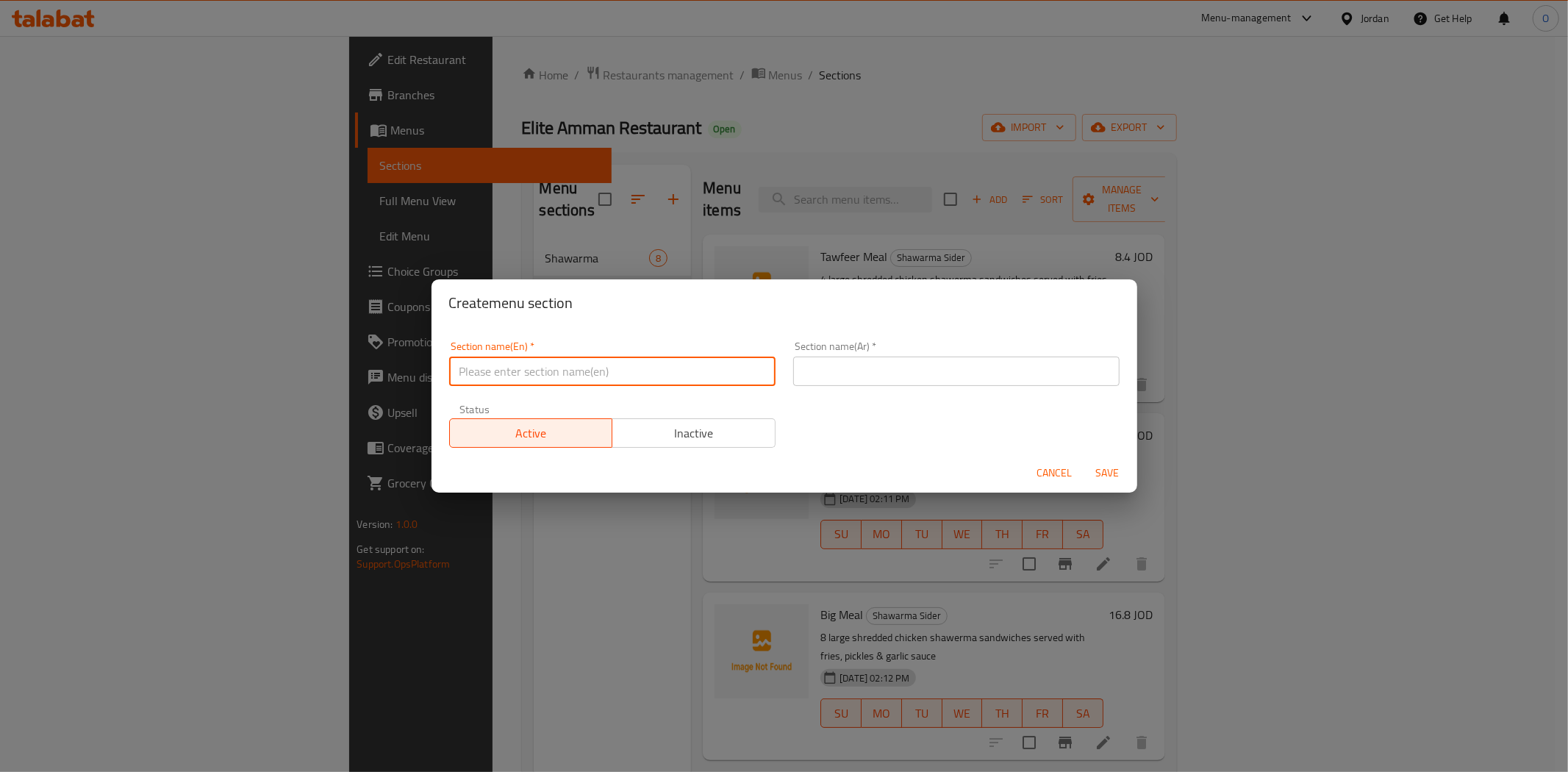
paste input "Snacks"
type input "Snacks"
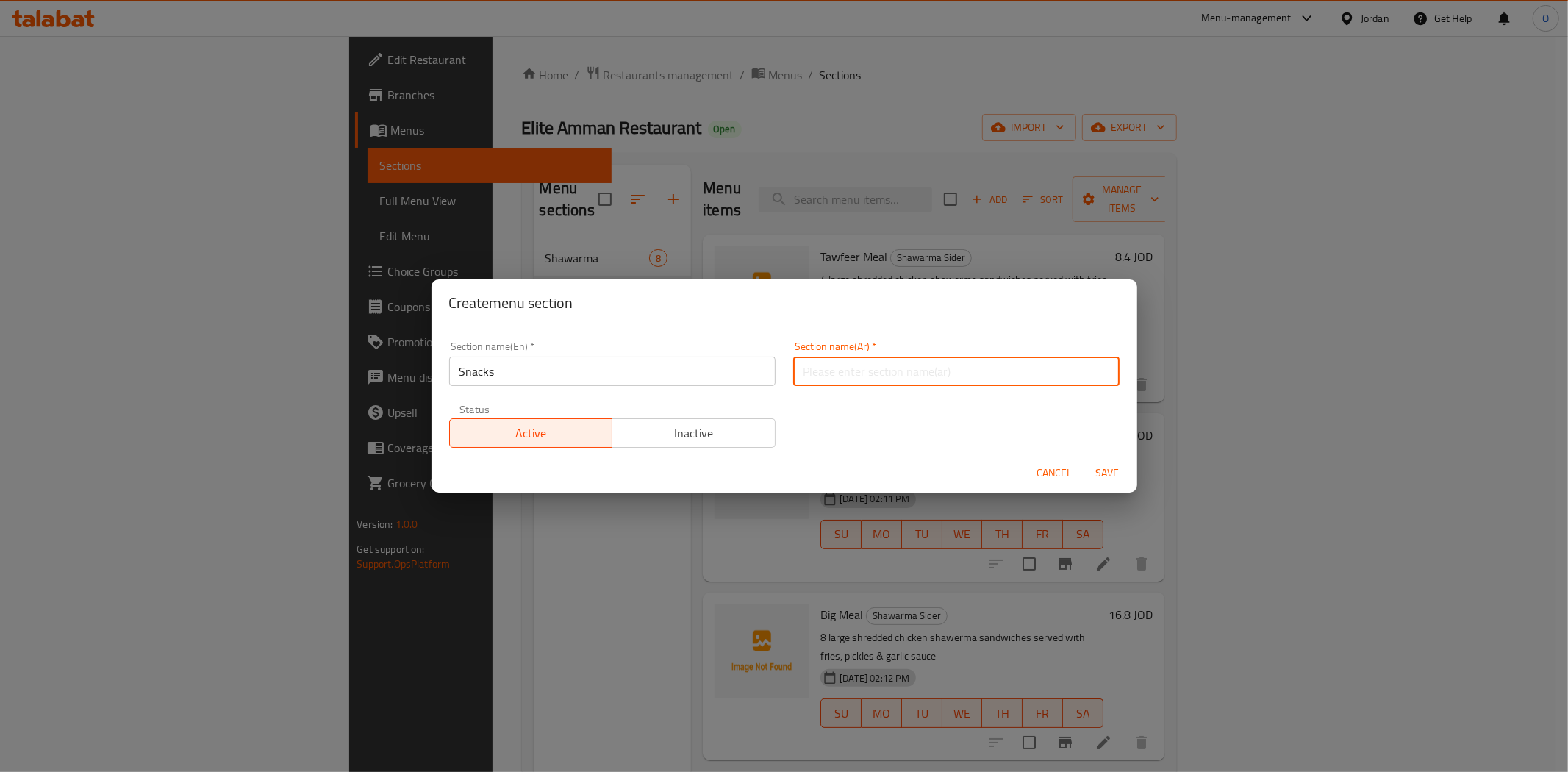
paste input "الوجبات الخفيفة"
type input "الوجبات الخفيفة"
click at [1111, 467] on span "Save" at bounding box center [1108, 473] width 35 height 18
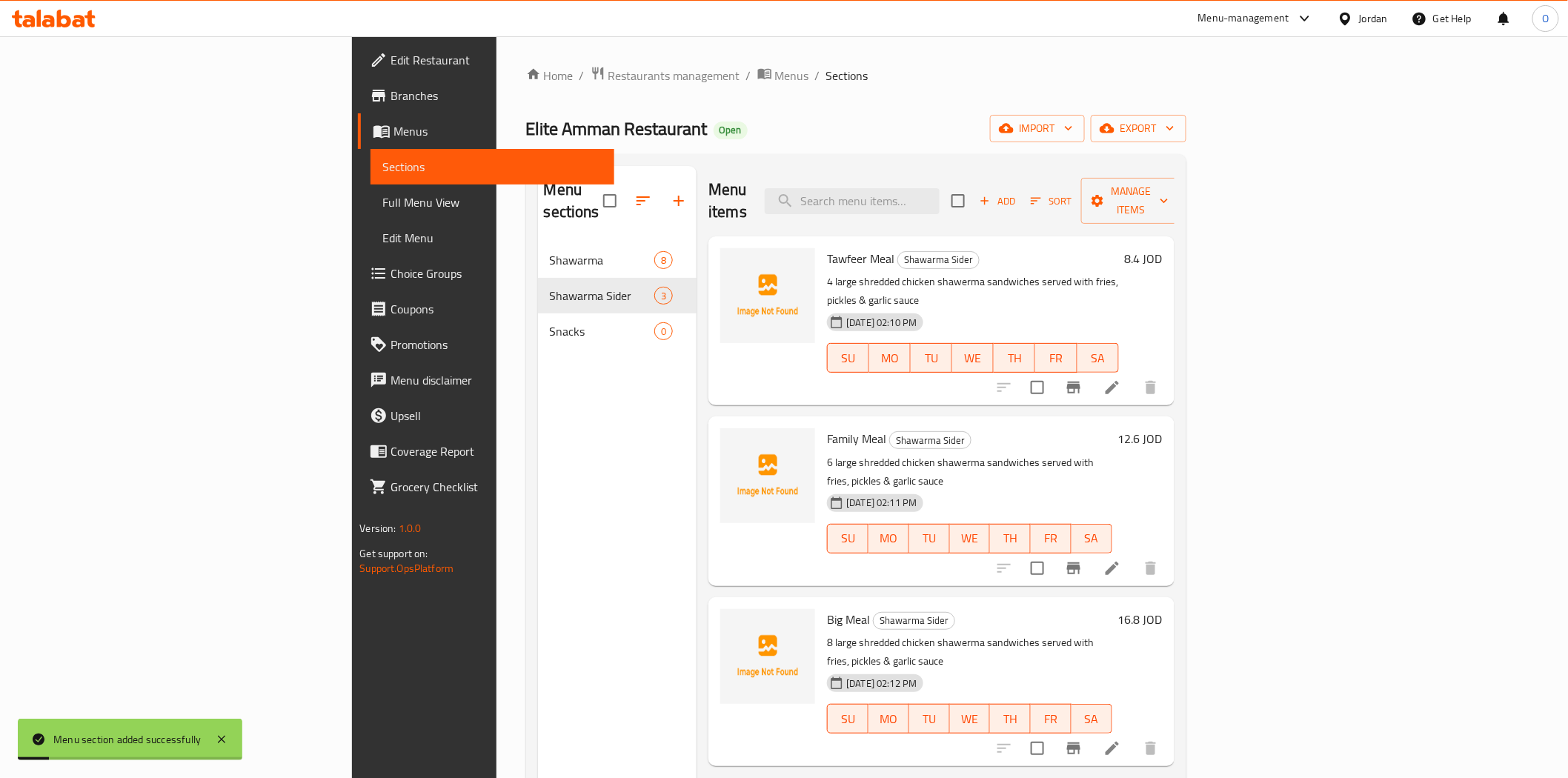
click at [538, 322] on div "Snacks 0" at bounding box center [617, 331] width 160 height 36
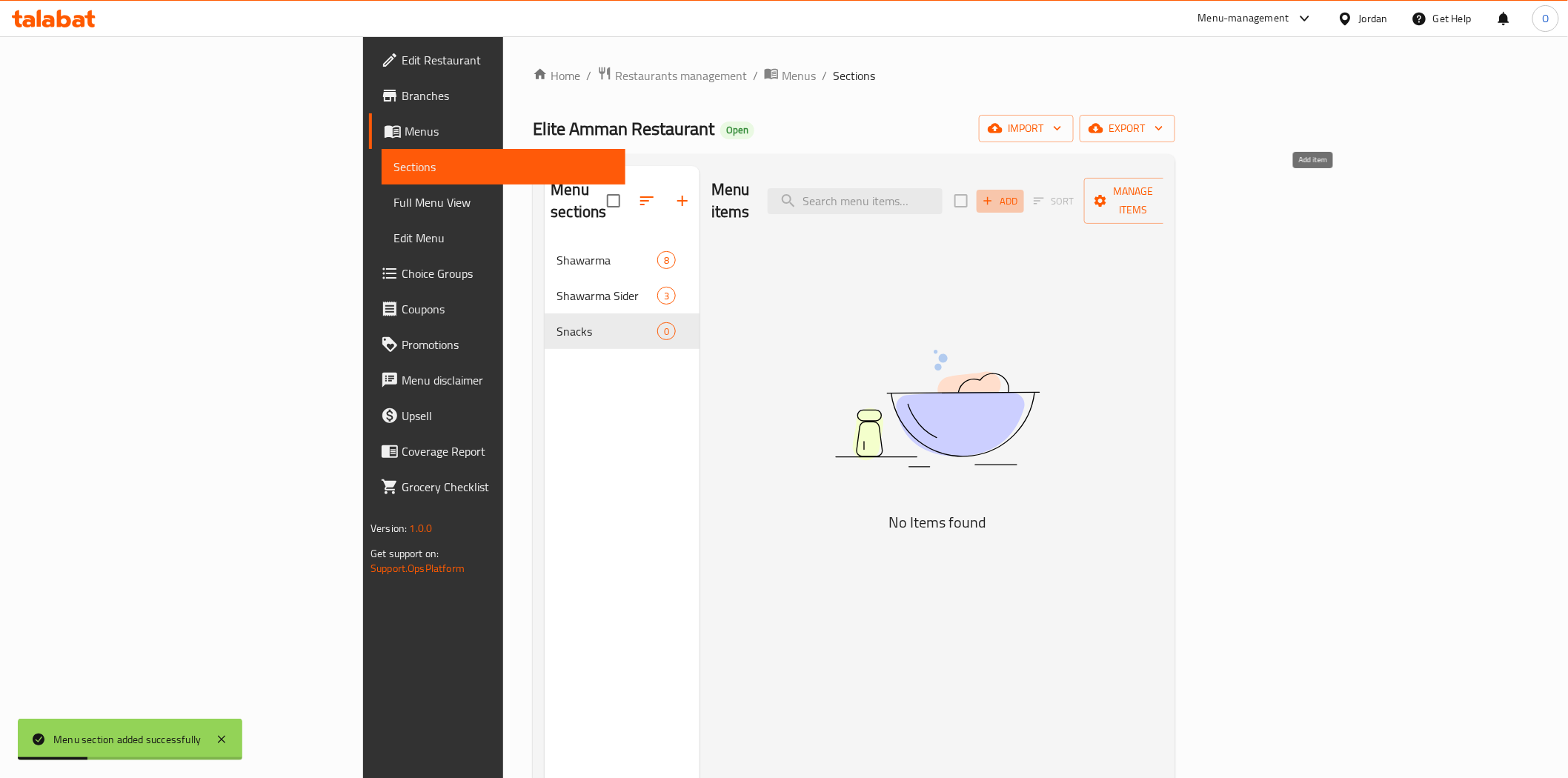
click at [1020, 196] on span "Add" at bounding box center [1000, 201] width 40 height 17
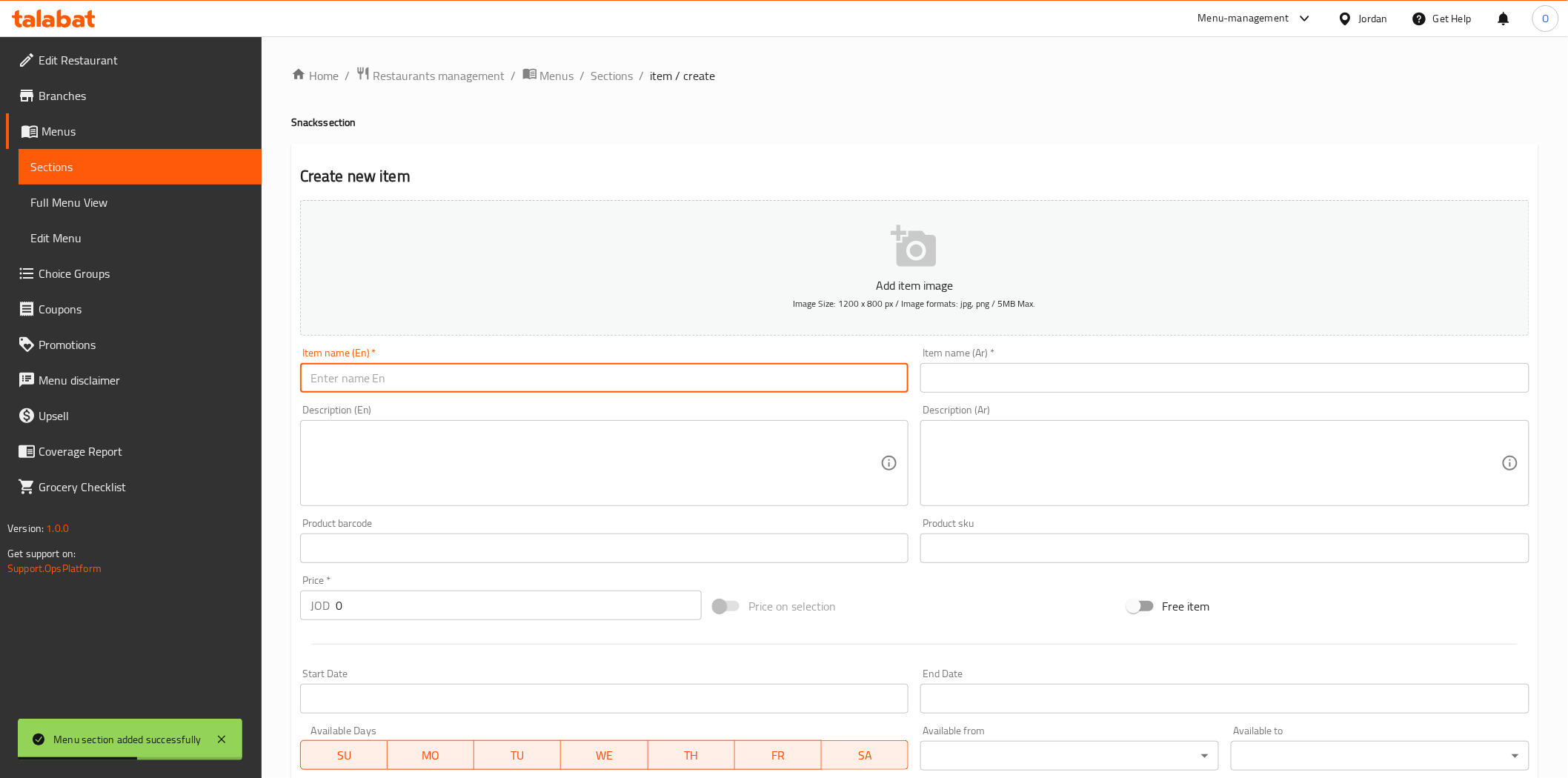
paste input "Zinger Sandwich"
type input "Zinger Sandwich"
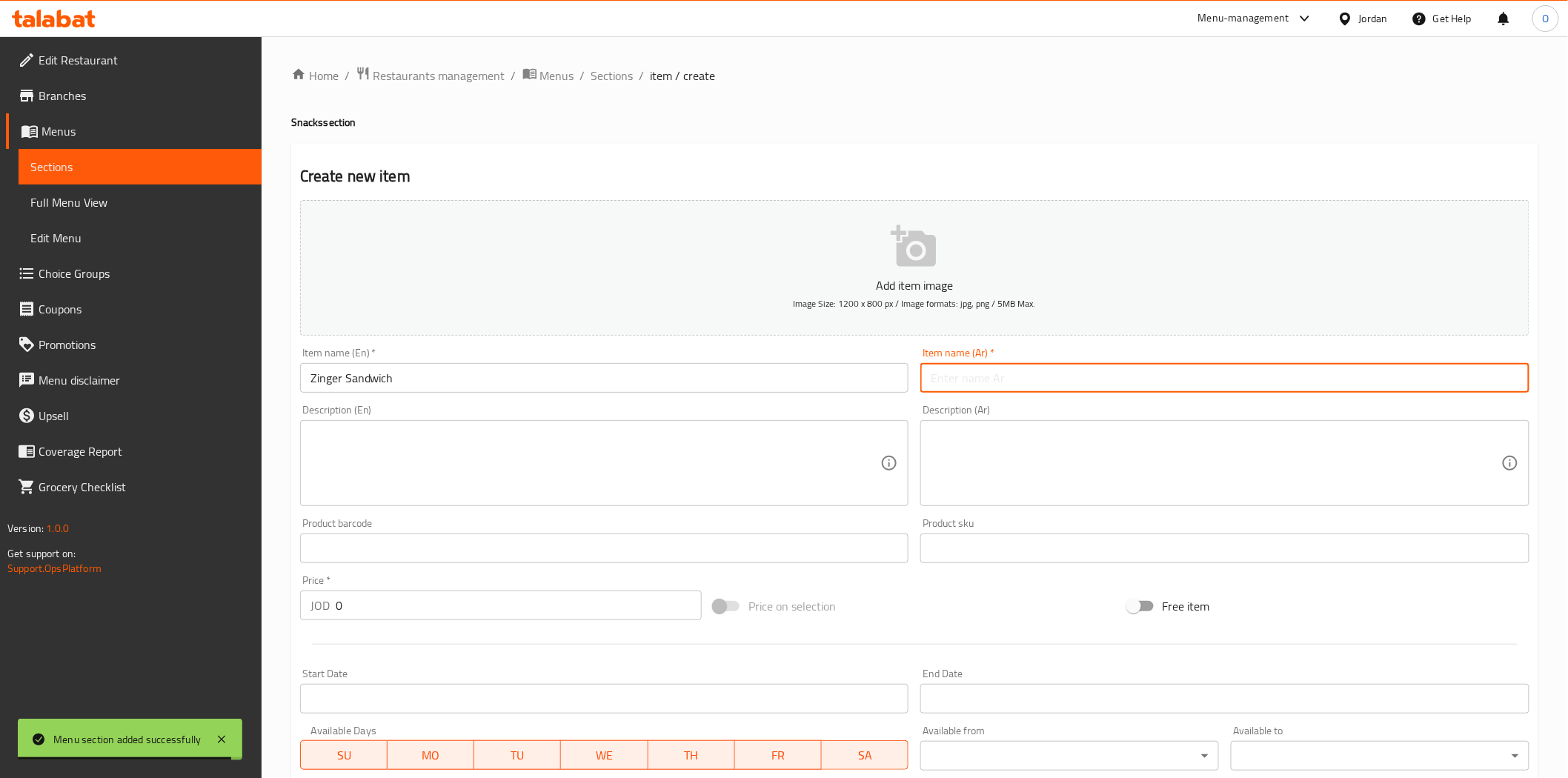
paste input "ساندويتش زنجر"
type input "ساندويتش زنجر"
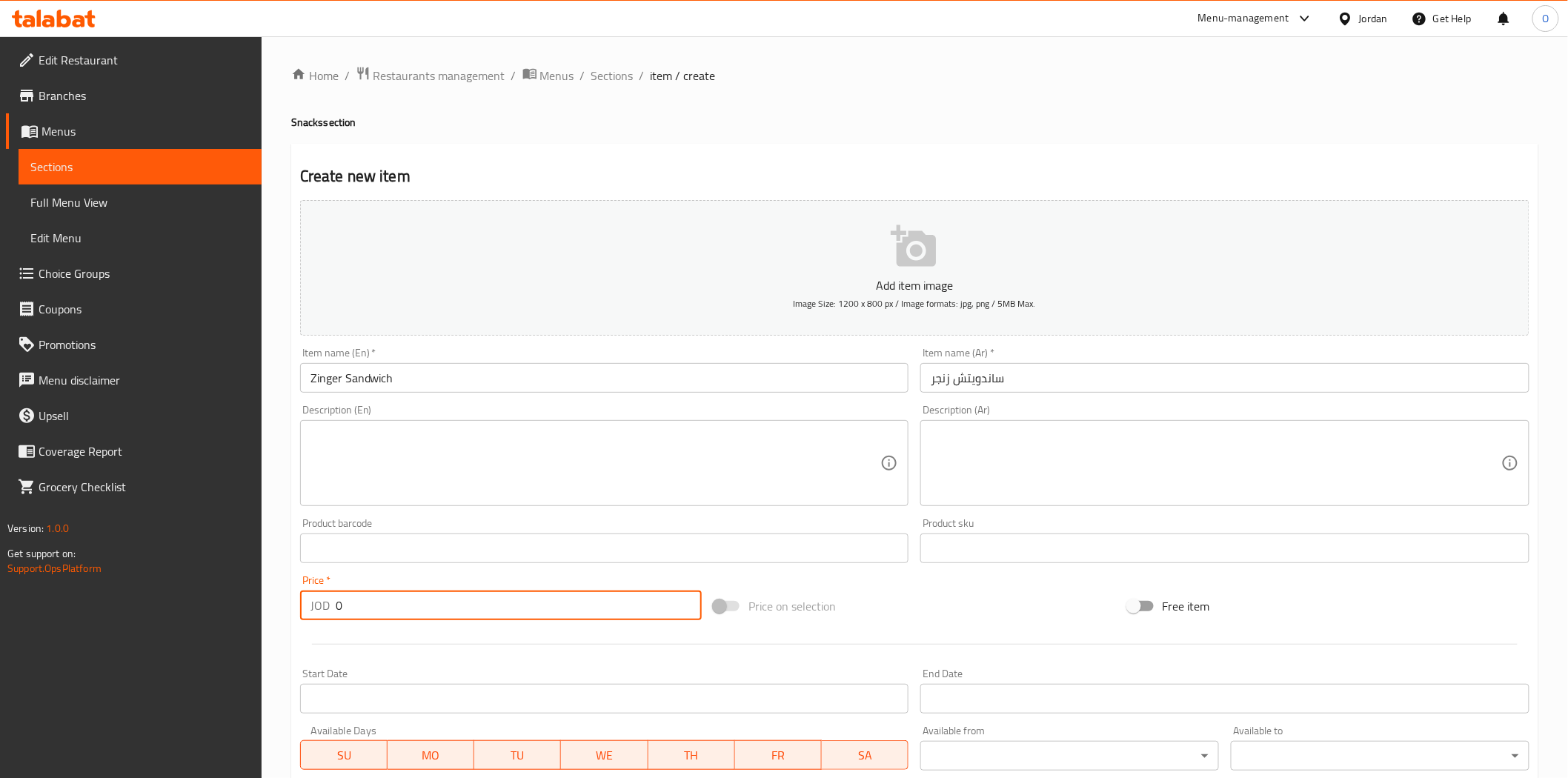
drag, startPoint x: 364, startPoint y: 601, endPoint x: 336, endPoint y: 609, distance: 29.1
click at [336, 609] on input "0" at bounding box center [518, 605] width 366 height 29
paste input "2.1"
type input "2.10"
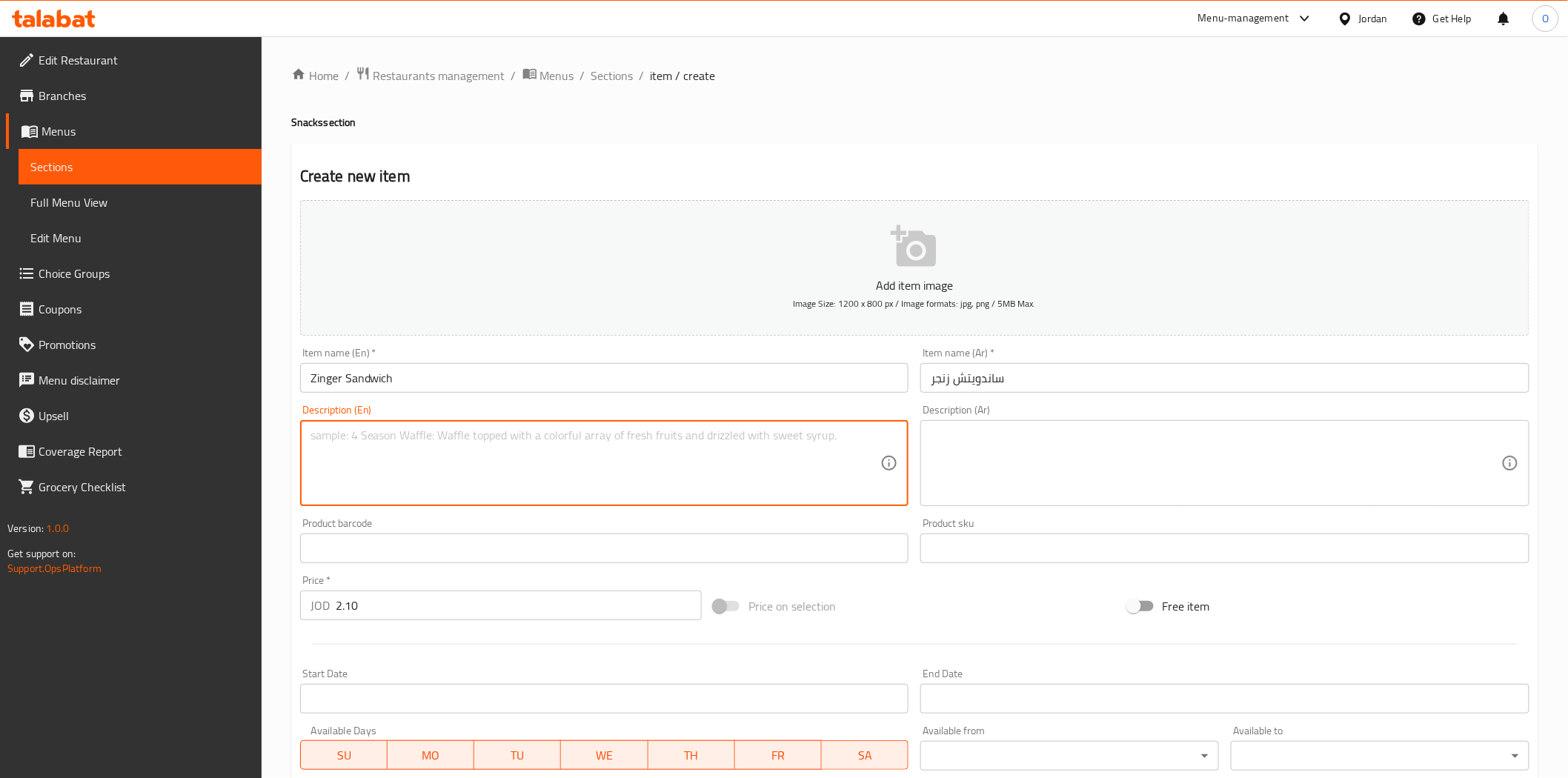
paste textarea "Crispy fried chicken fillet with fresh lettuce & mayonnaise sauce"
type textarea "Crispy fried chicken fillet with fresh lettuce & mayonnaise sauce"
click at [1011, 474] on textarea at bounding box center [1215, 463] width 570 height 70
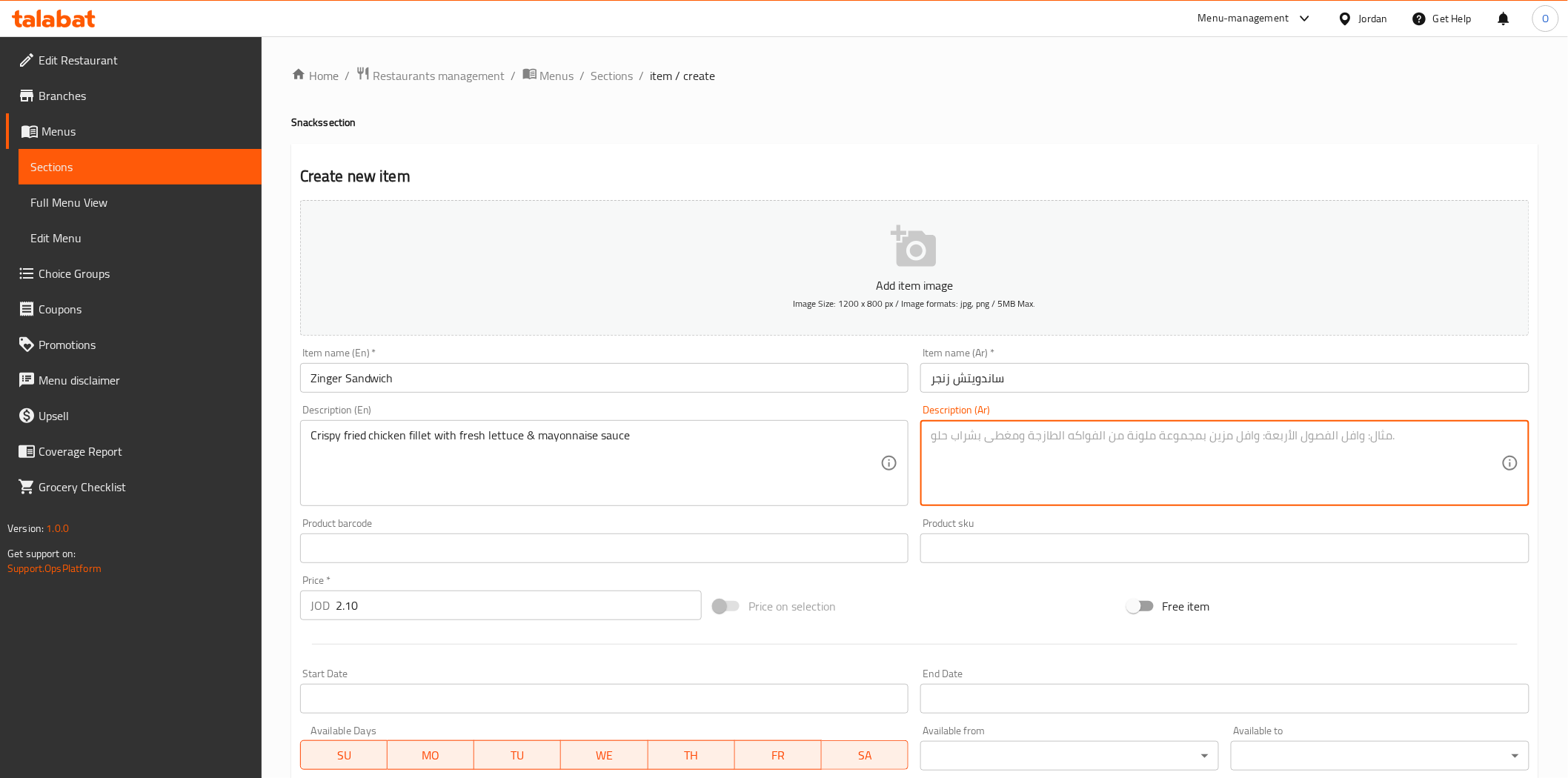
paste textarea "فيليه دجاج مقلي مقرمش مع خس طازج وصلصة المايونيز"
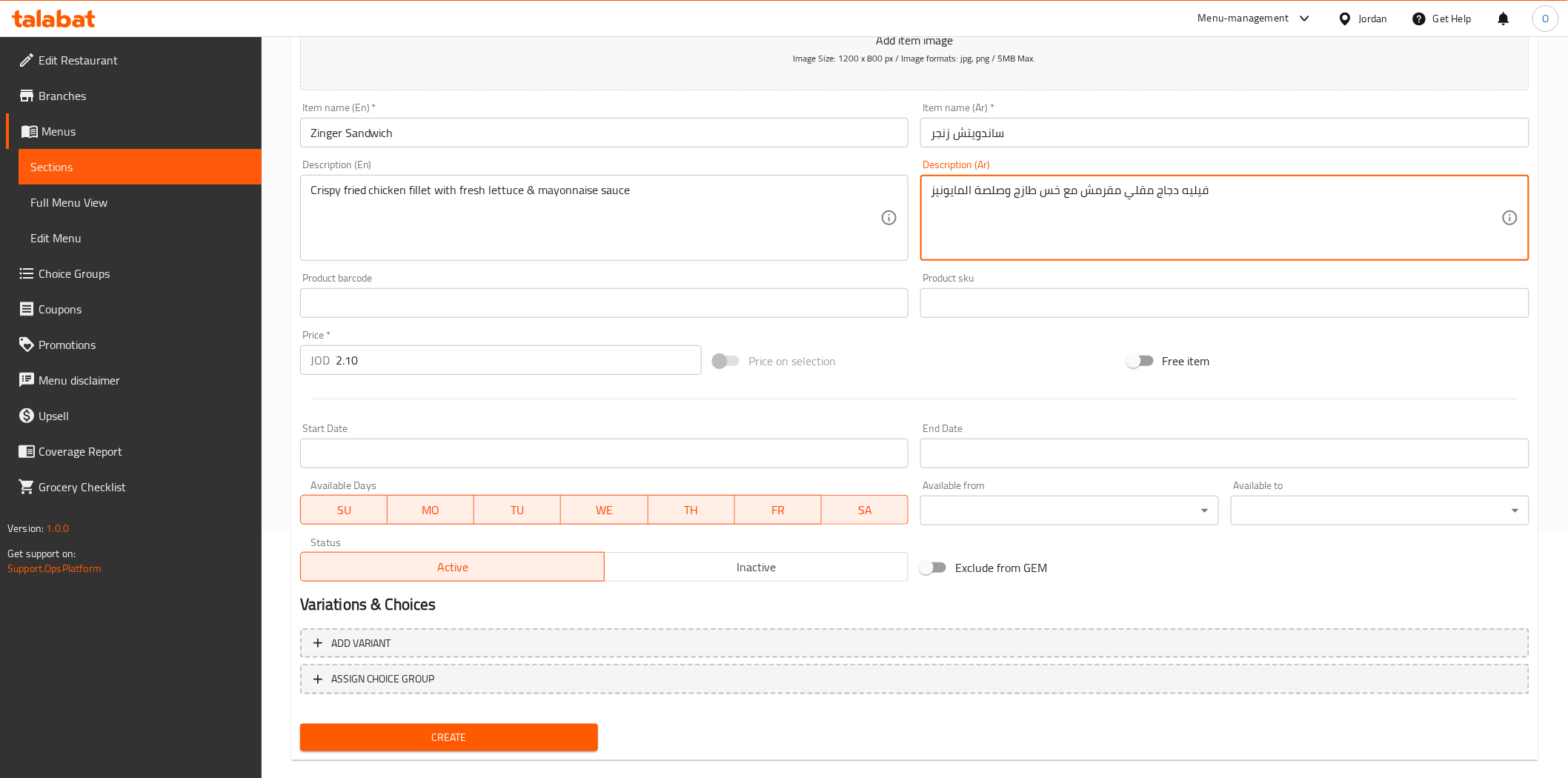
scroll to position [247, 0]
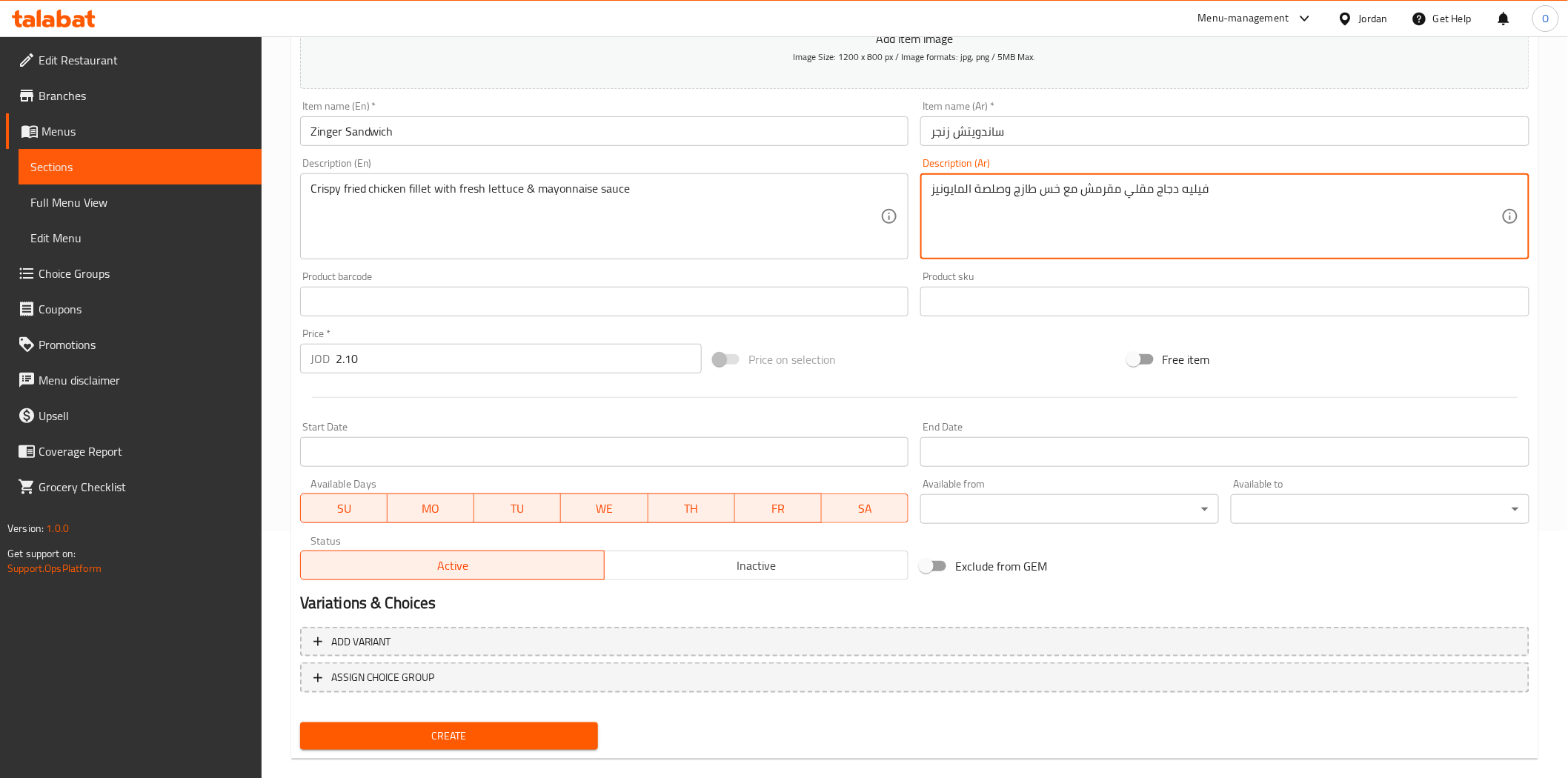
type textarea "فيليه دجاج مقلي مقرمش مع خس طازج وصلصة المايونيز"
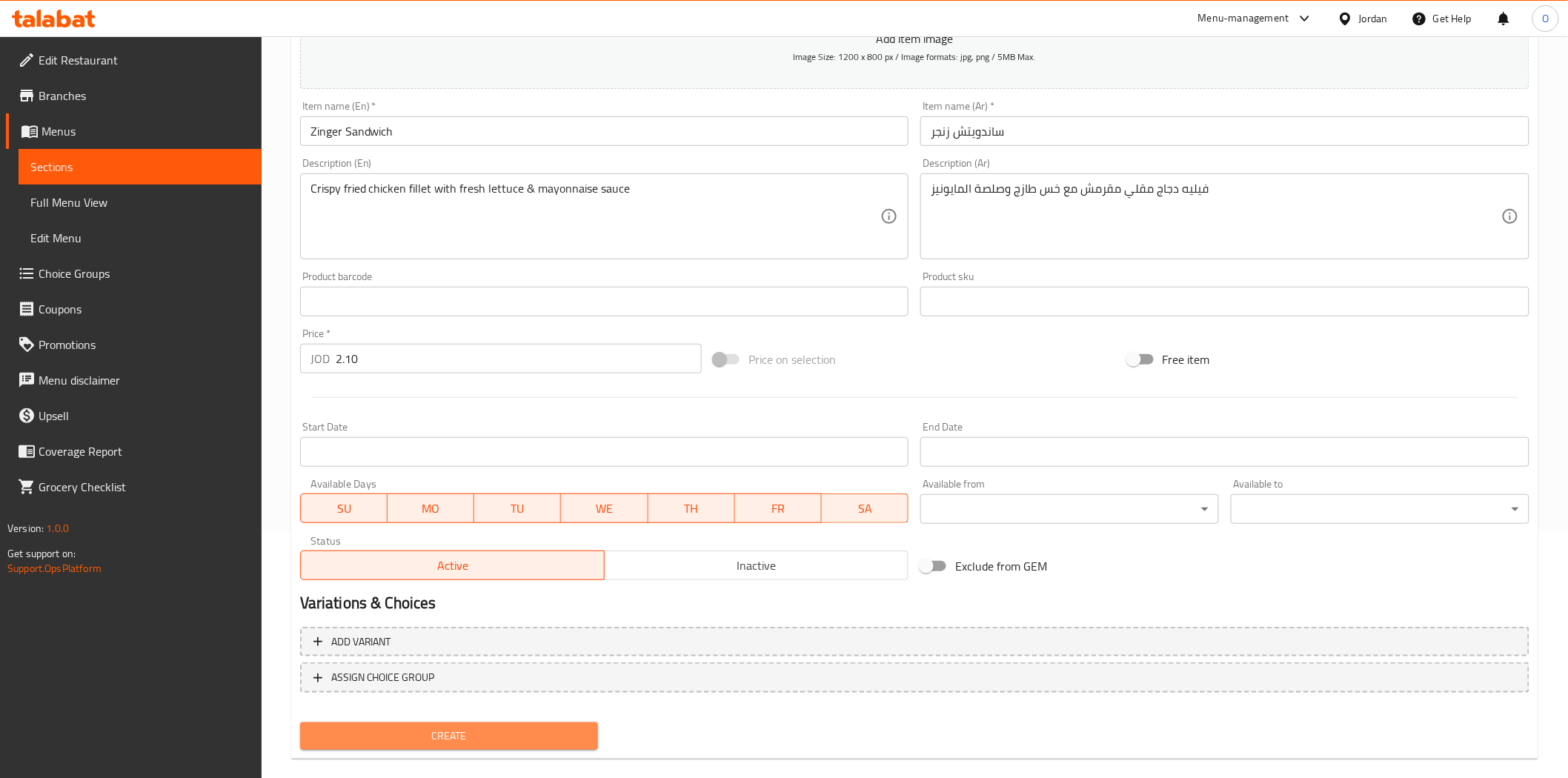
click at [405, 734] on span "Create" at bounding box center [449, 736] width 275 height 18
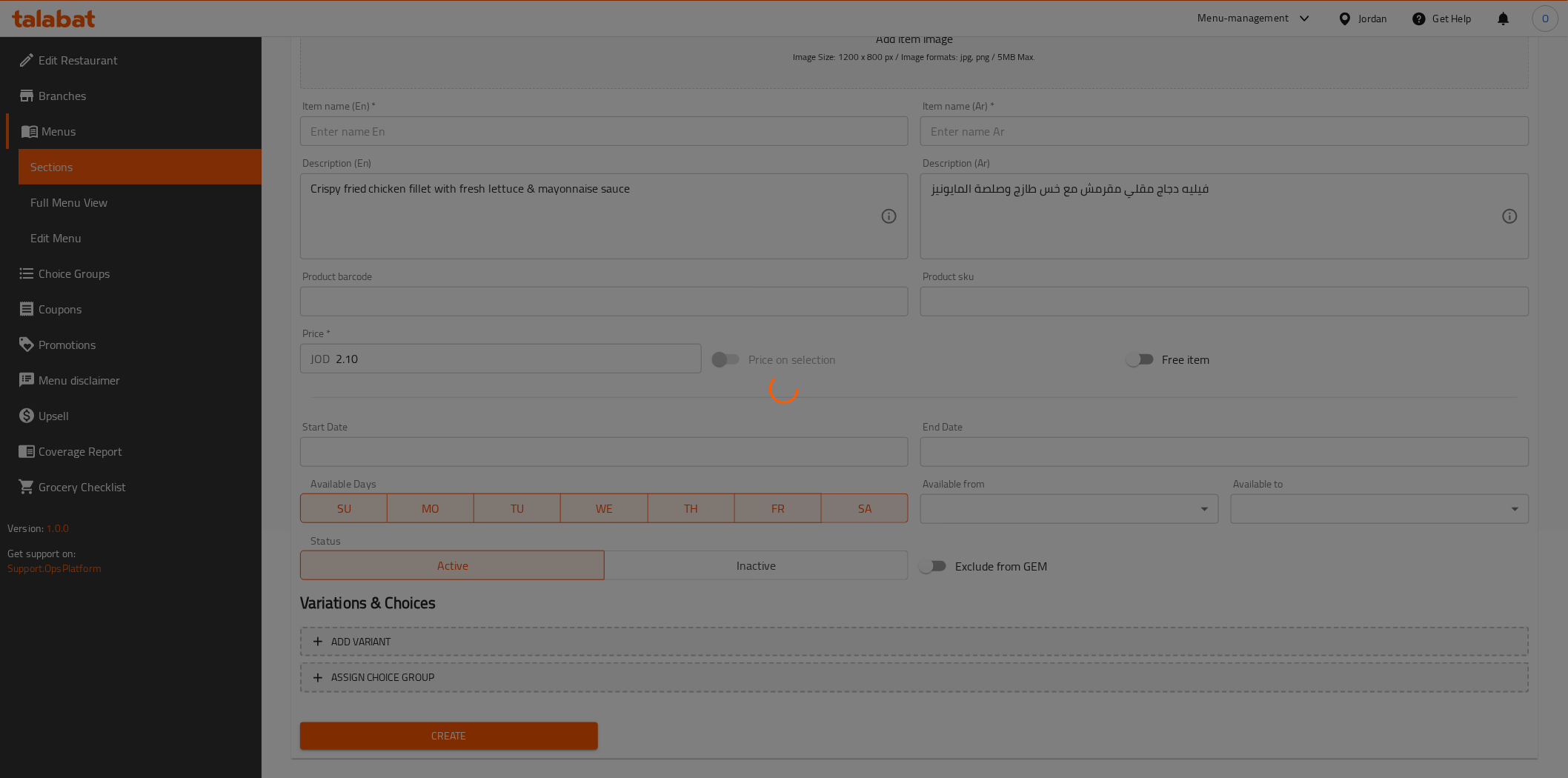
type input "0"
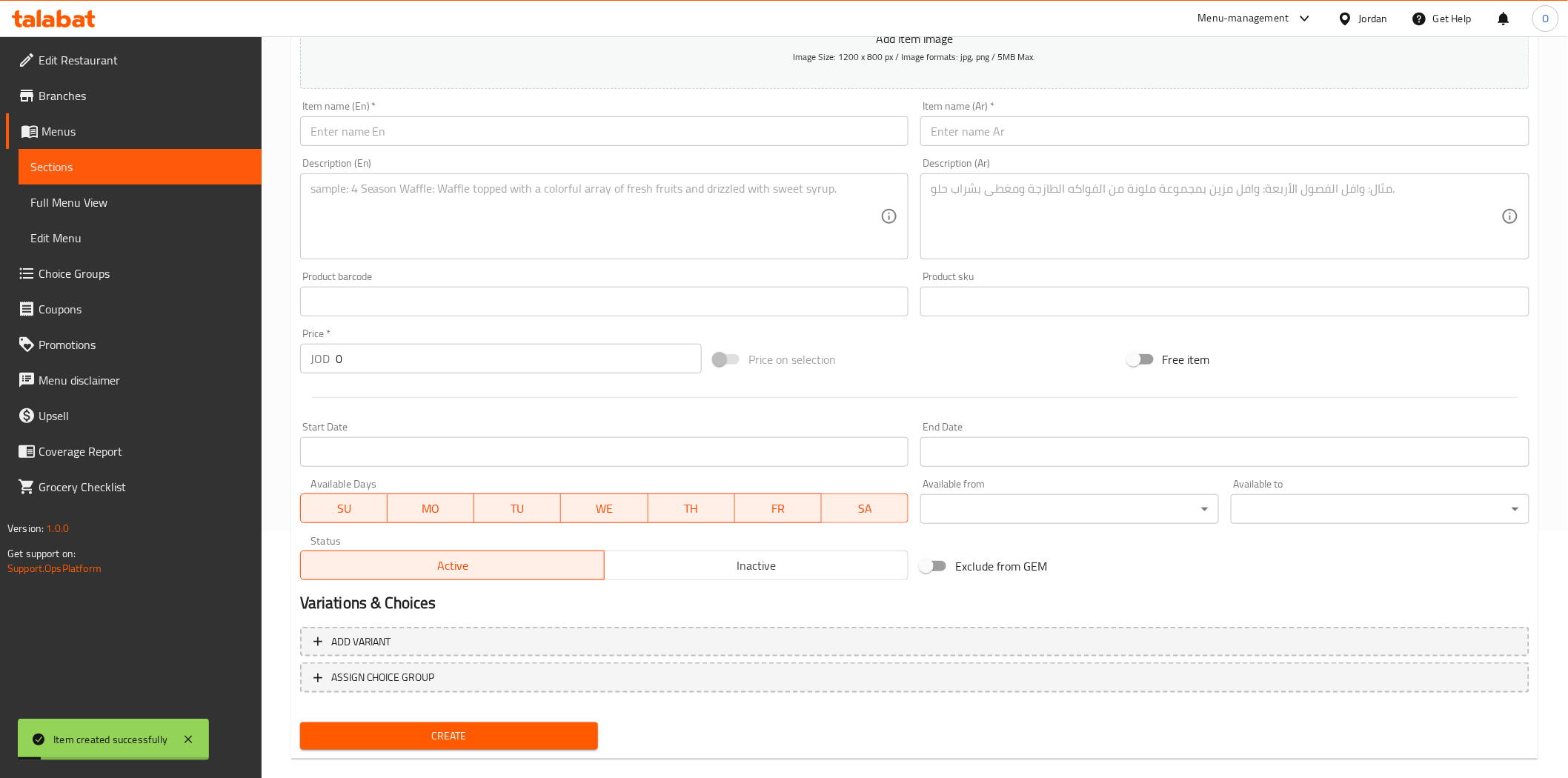
scroll to position [82, 0]
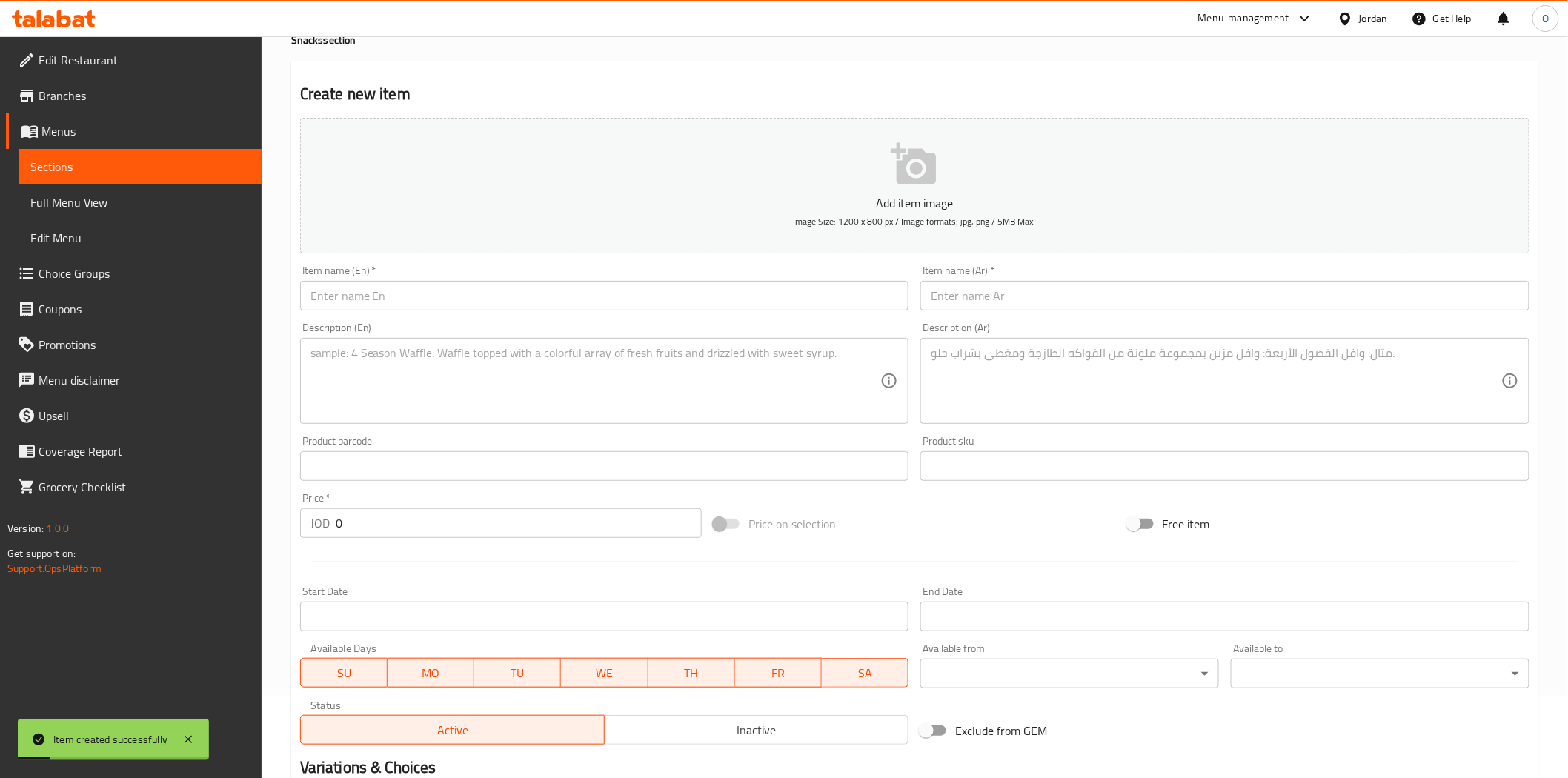
click at [329, 299] on input "text" at bounding box center [604, 296] width 609 height 29
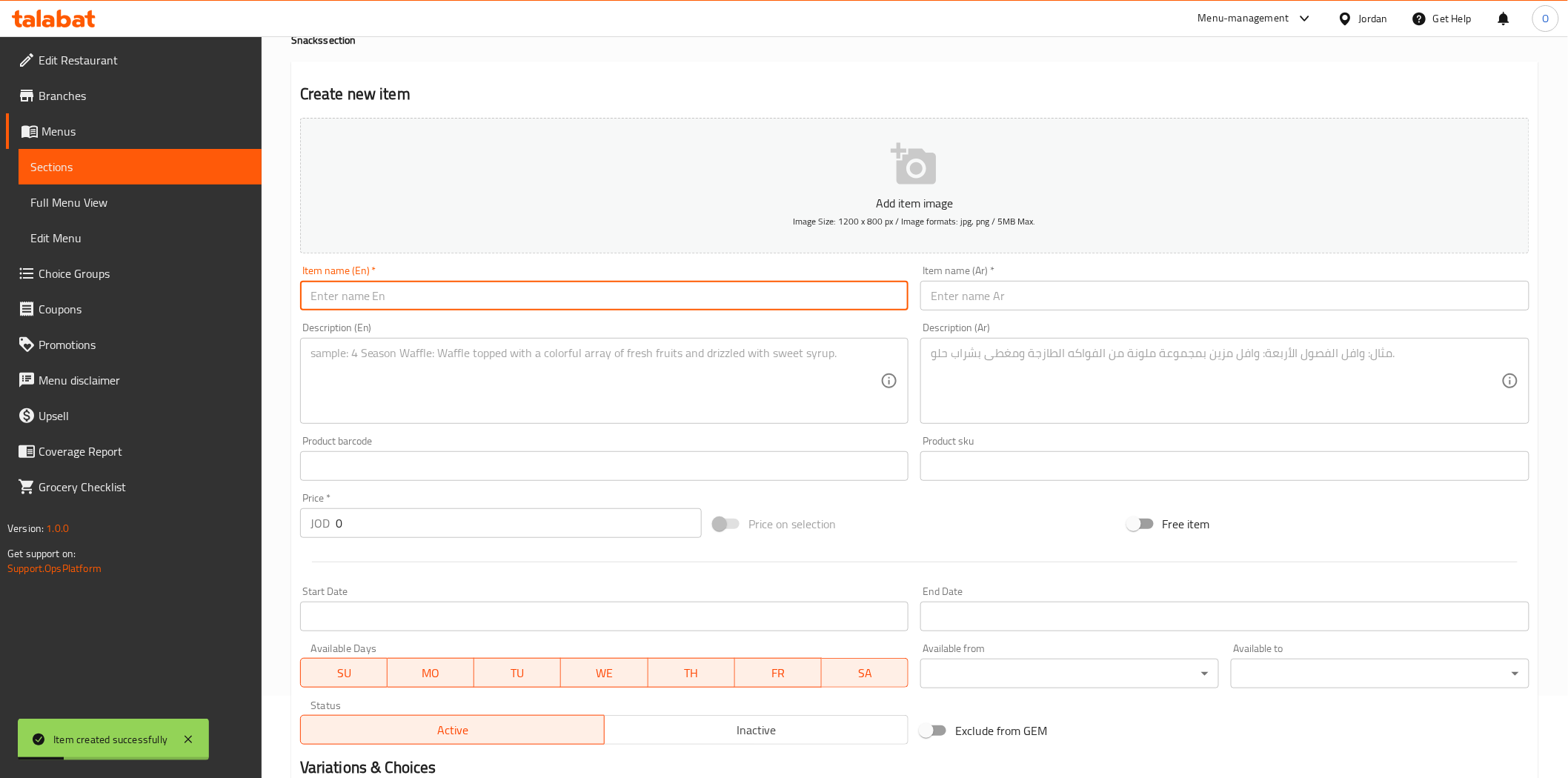
paste input "Zinger Meal"
type input "Zinger Meal"
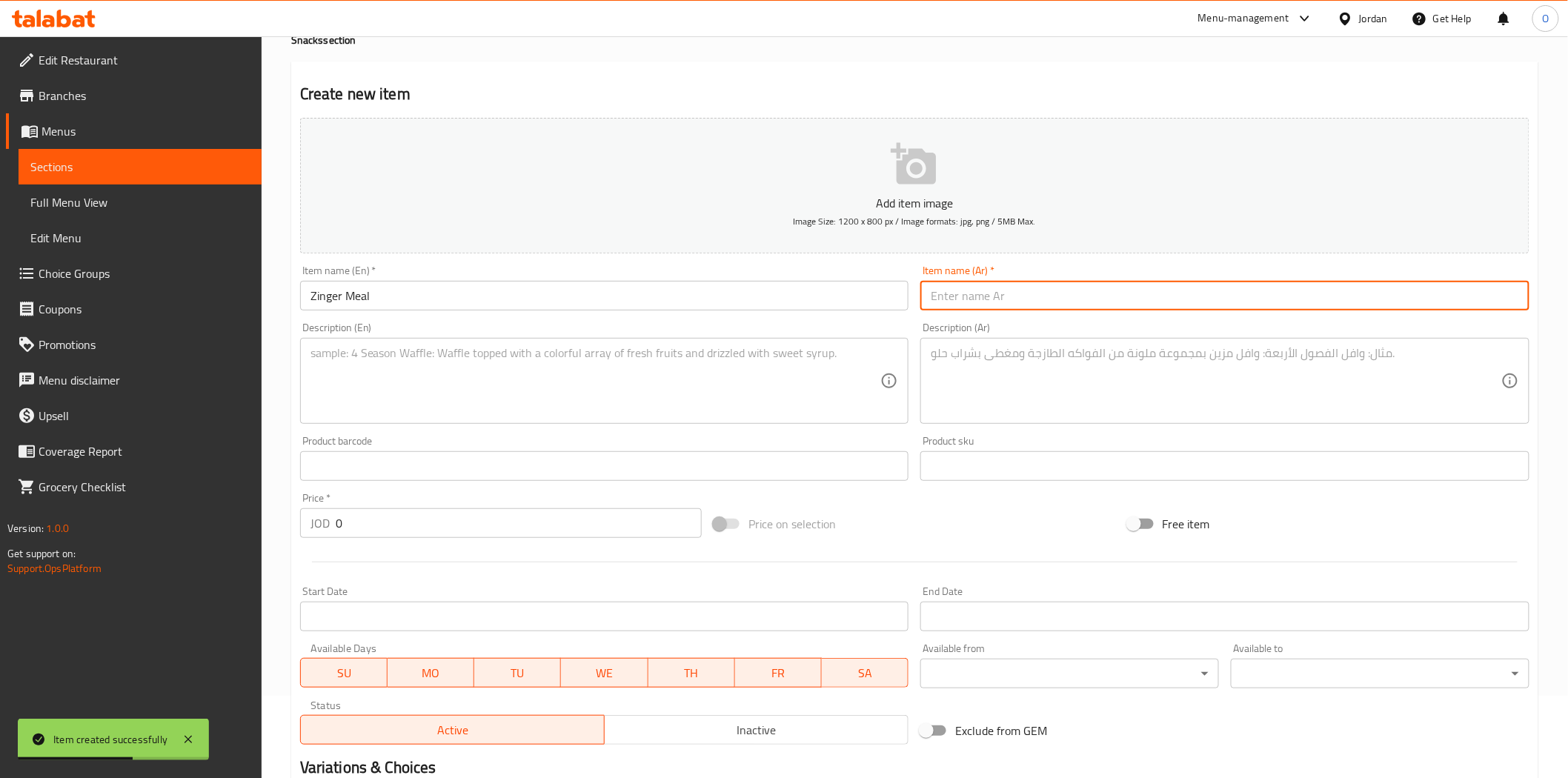
paste input "وجبة زنجر"
type input "وجبة زنجر"
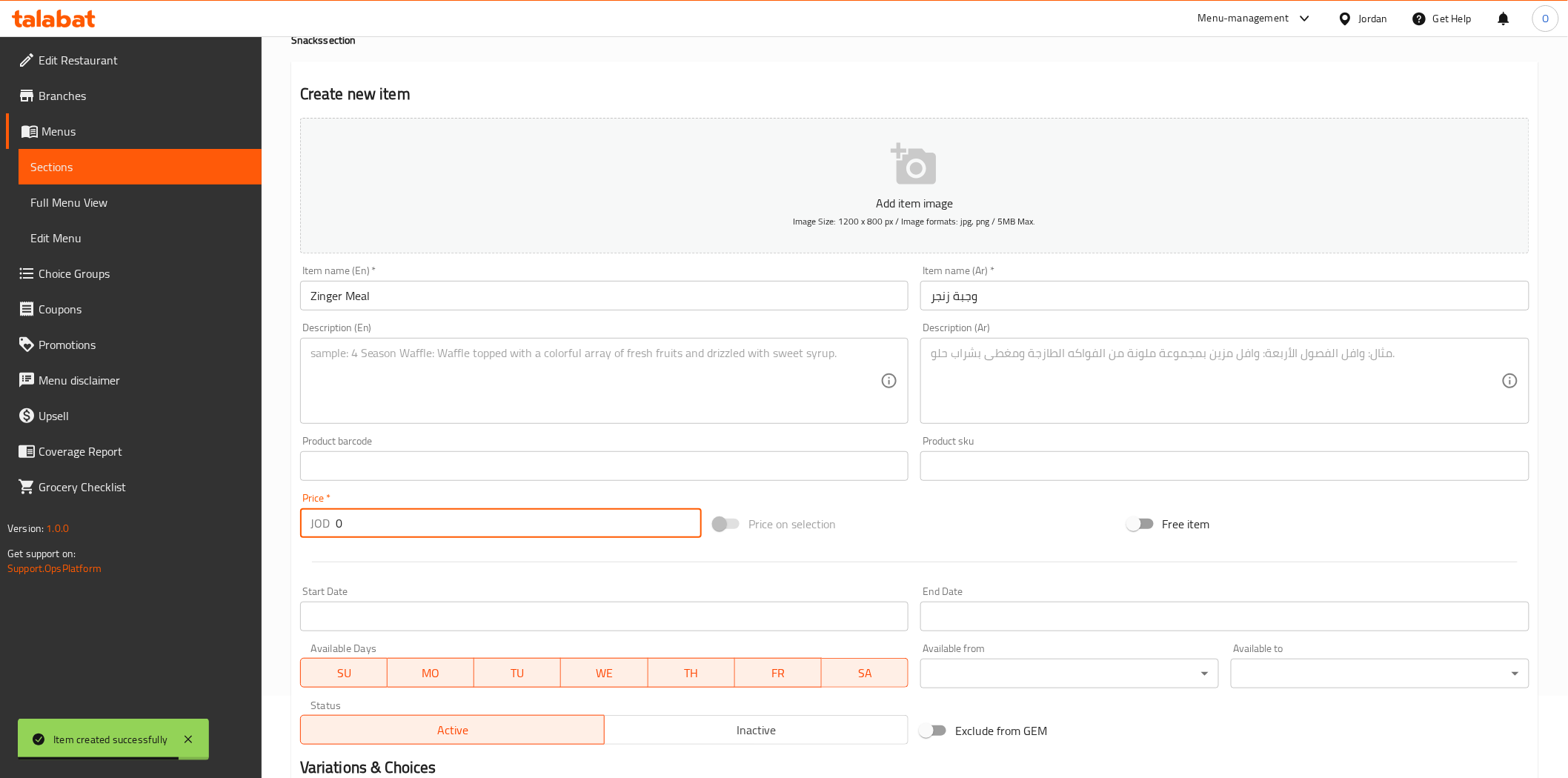
click at [334, 534] on div "JOD 0 Price *" at bounding box center [501, 523] width 402 height 29
paste input "2.8"
type input "2.80"
click at [402, 457] on input "text" at bounding box center [604, 466] width 609 height 29
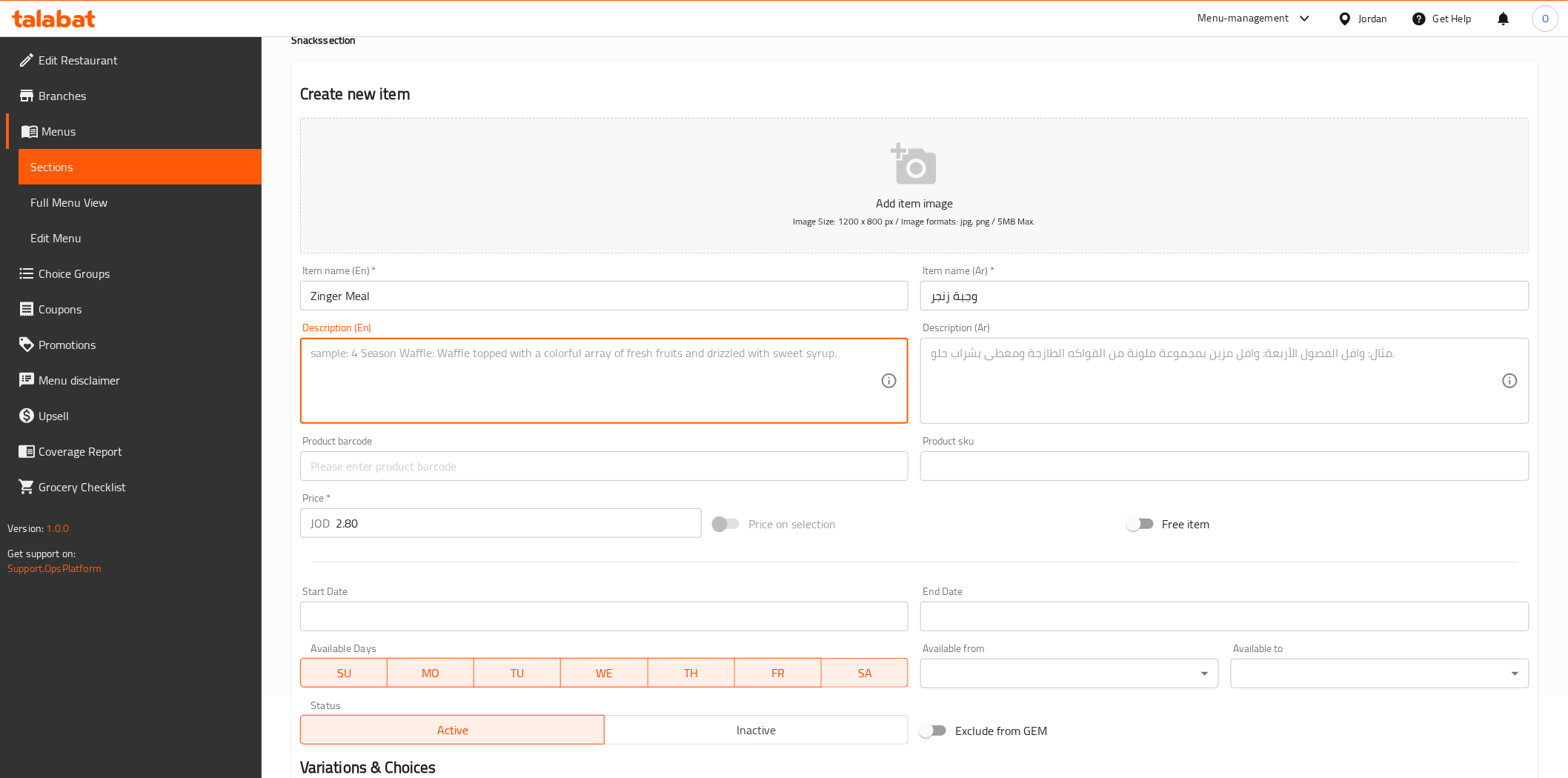
paste textarea "Crispy fried chicken fillet with fresh lettuce & mayonnaise sauce served with F…"
type textarea "Crispy fried chicken fillet with fresh lettuce & mayonnaise sauce served with F…"
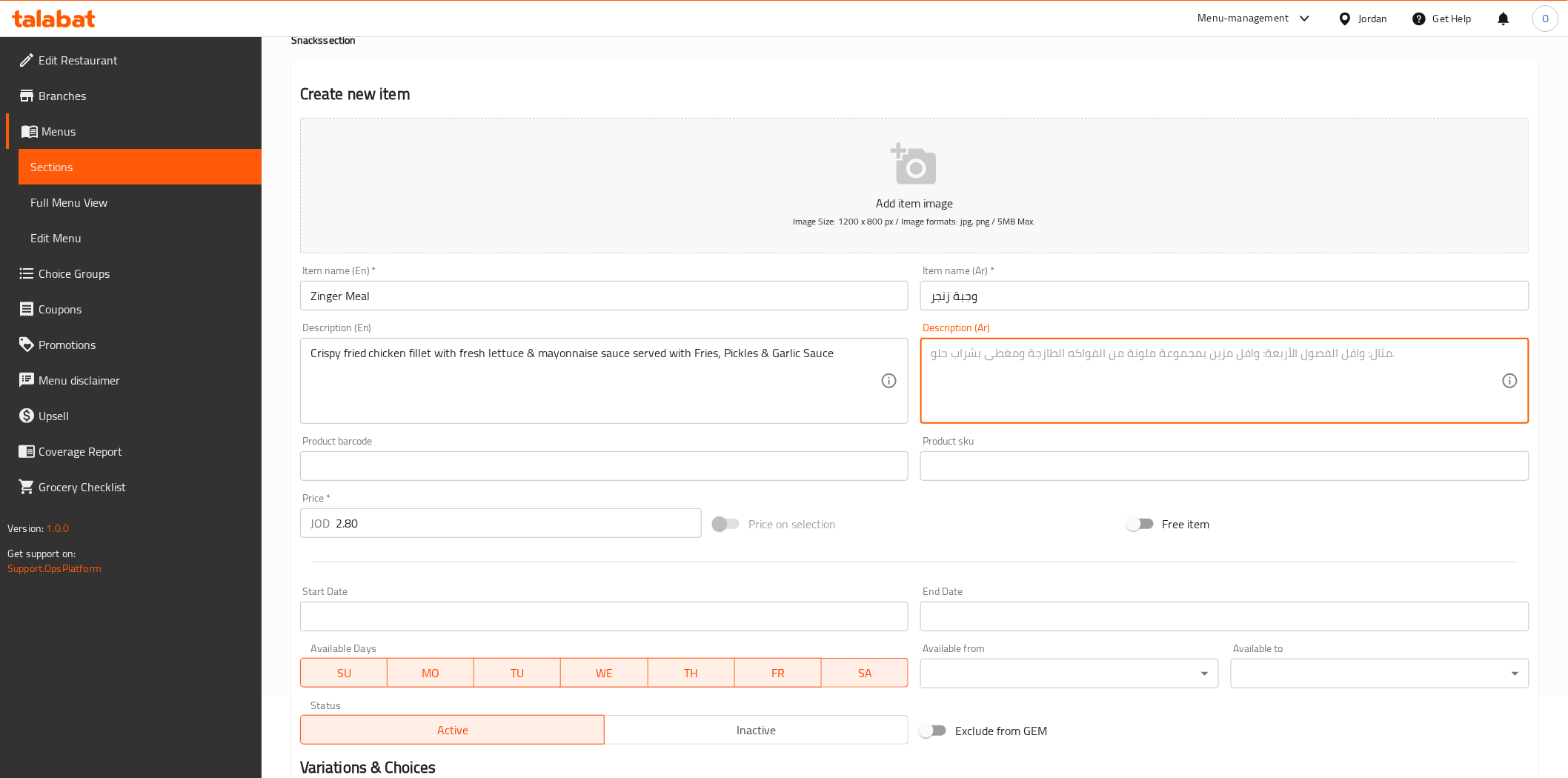
paste textarea "فيليه دجاج مقلي مقرمش مع خس طازج وصلصة مايونيز، يقدم مع بطاطس مقلية ومخلل وصلصة…"
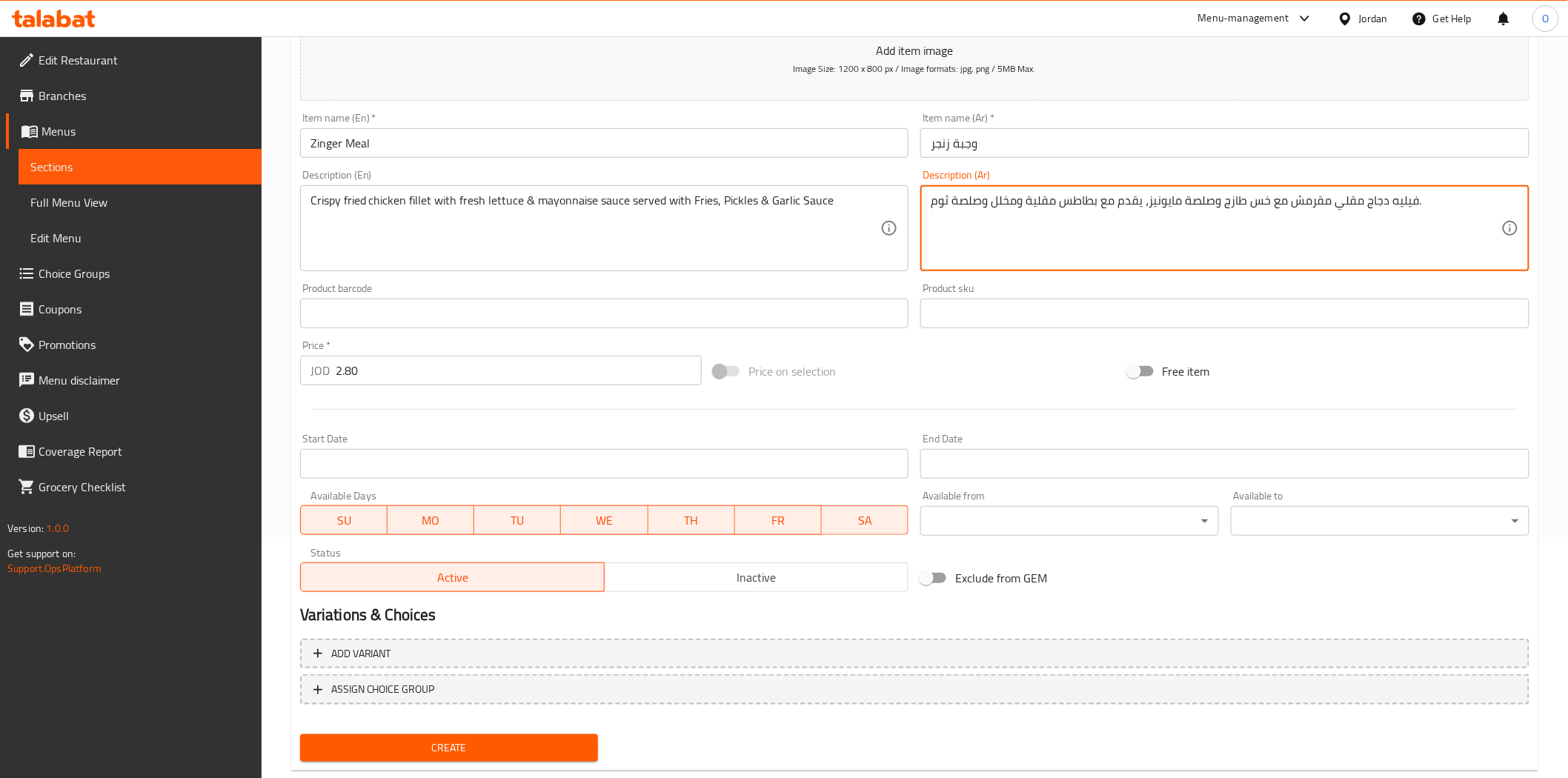
scroll to position [267, 0]
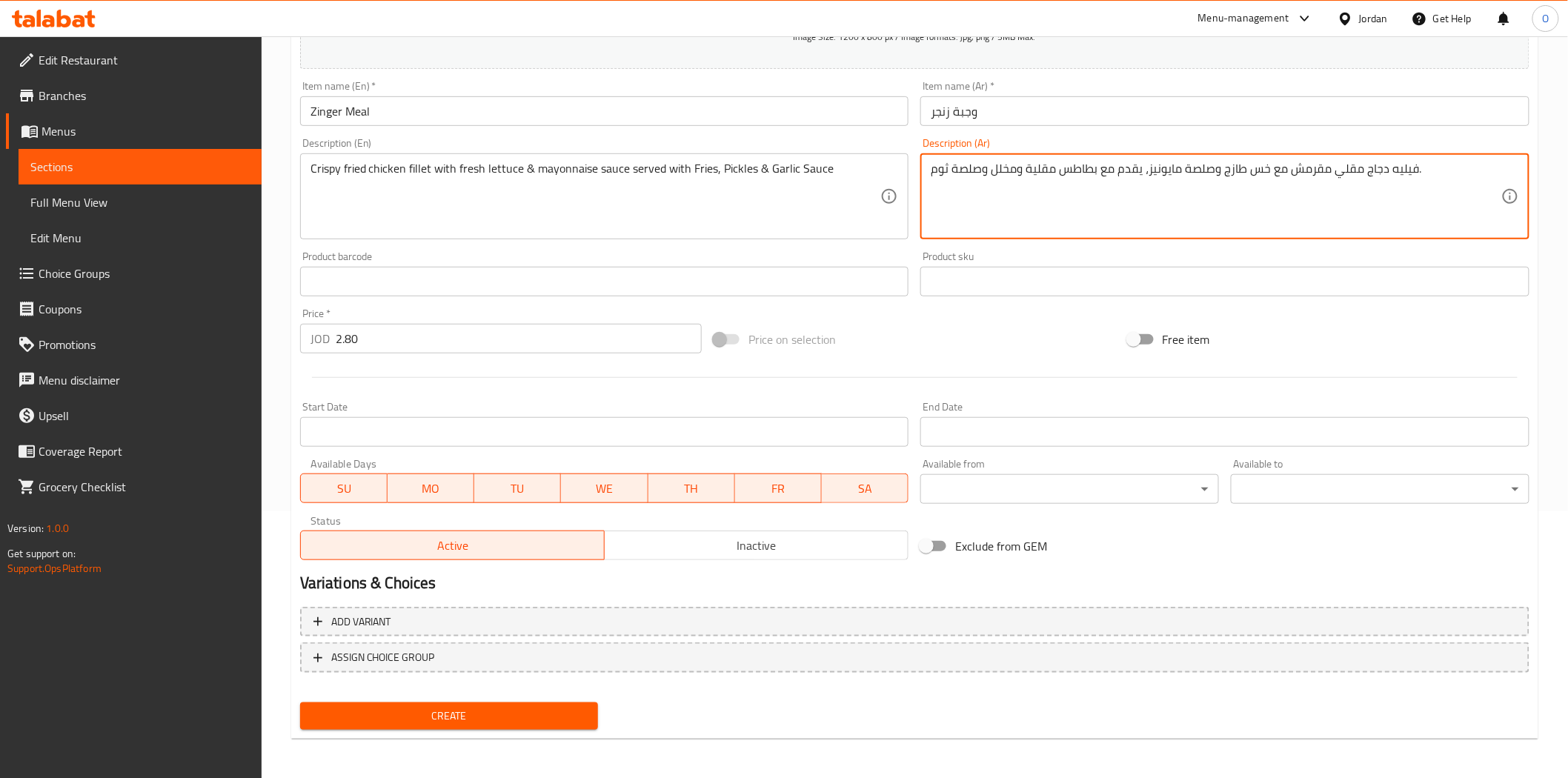
type textarea "فيليه دجاج مقلي مقرمش مع خس طازج وصلصة مايونيز، يقدم مع بطاطس مقلية ومخلل وصلصة…"
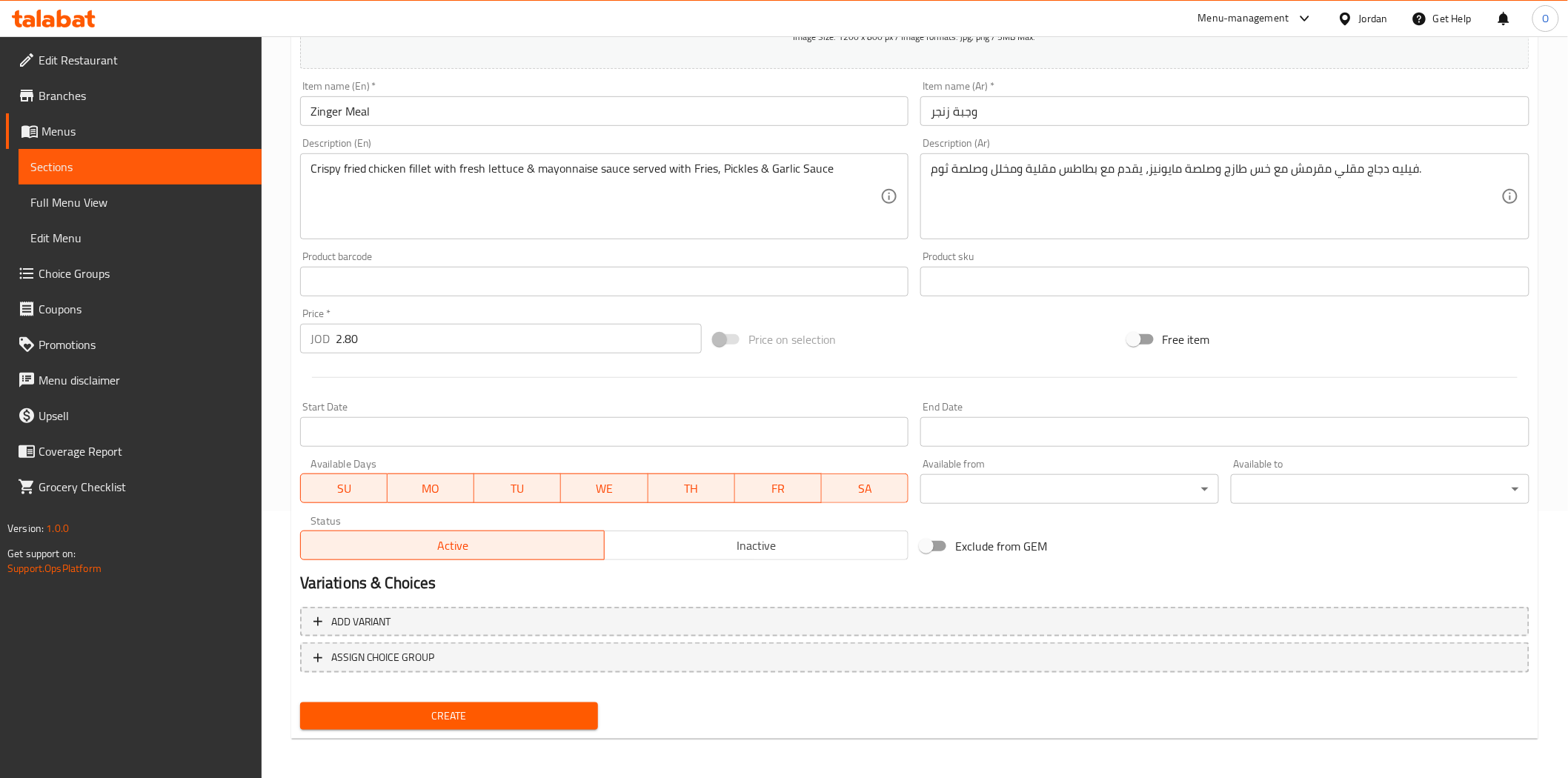
drag, startPoint x: 561, startPoint y: 699, endPoint x: 564, endPoint y: 706, distance: 7.6
click at [561, 699] on div "Create" at bounding box center [449, 716] width 310 height 39
click at [565, 710] on span "Create" at bounding box center [449, 716] width 275 height 18
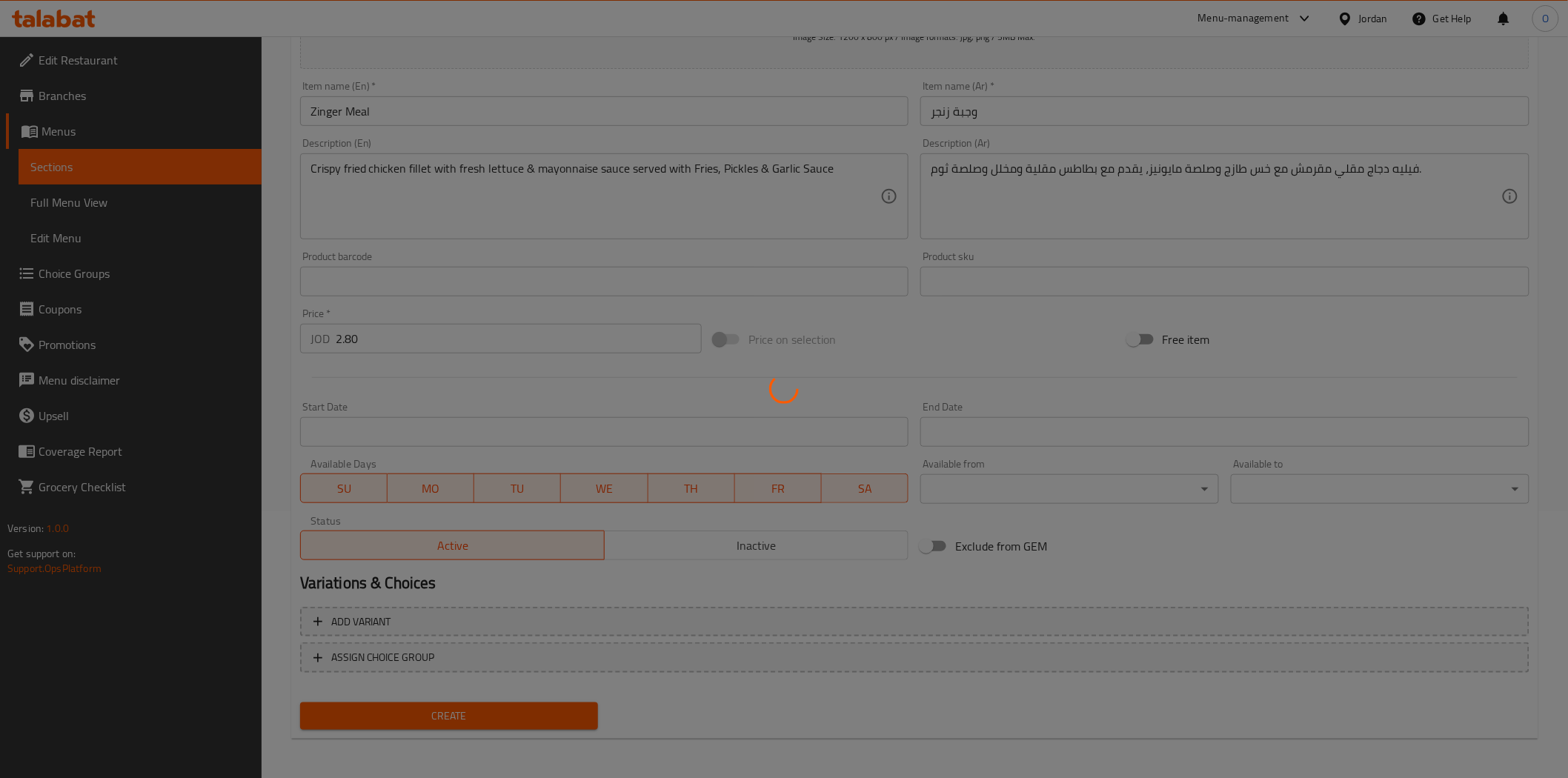
type input "0"
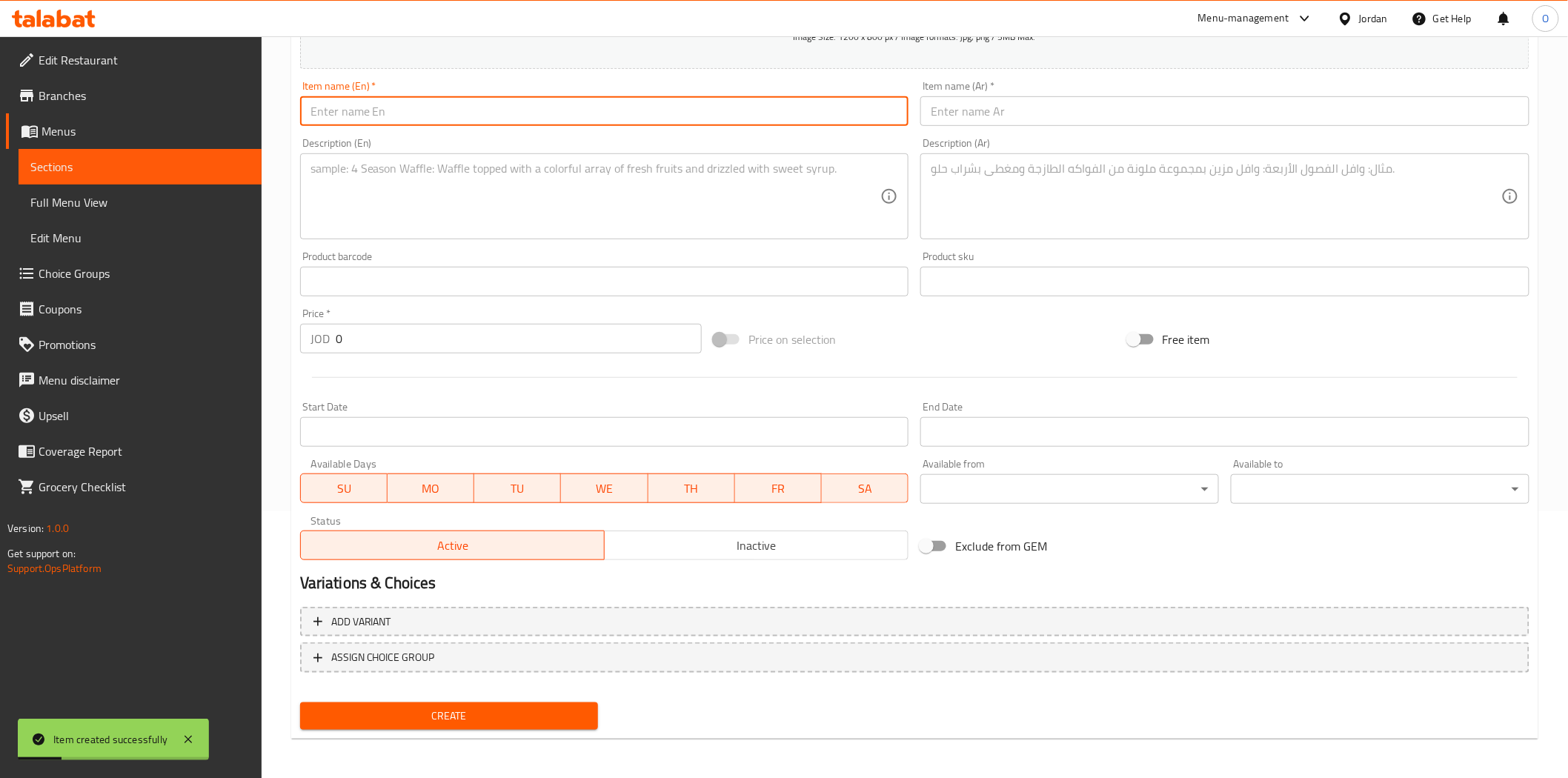
paste input "Elite Zinger Sandwich"
click at [441, 112] on input "Elite Zinger Sandwich Spicy" at bounding box center [604, 111] width 609 height 29
type input "Elite Zinger Sandwich Spicy"
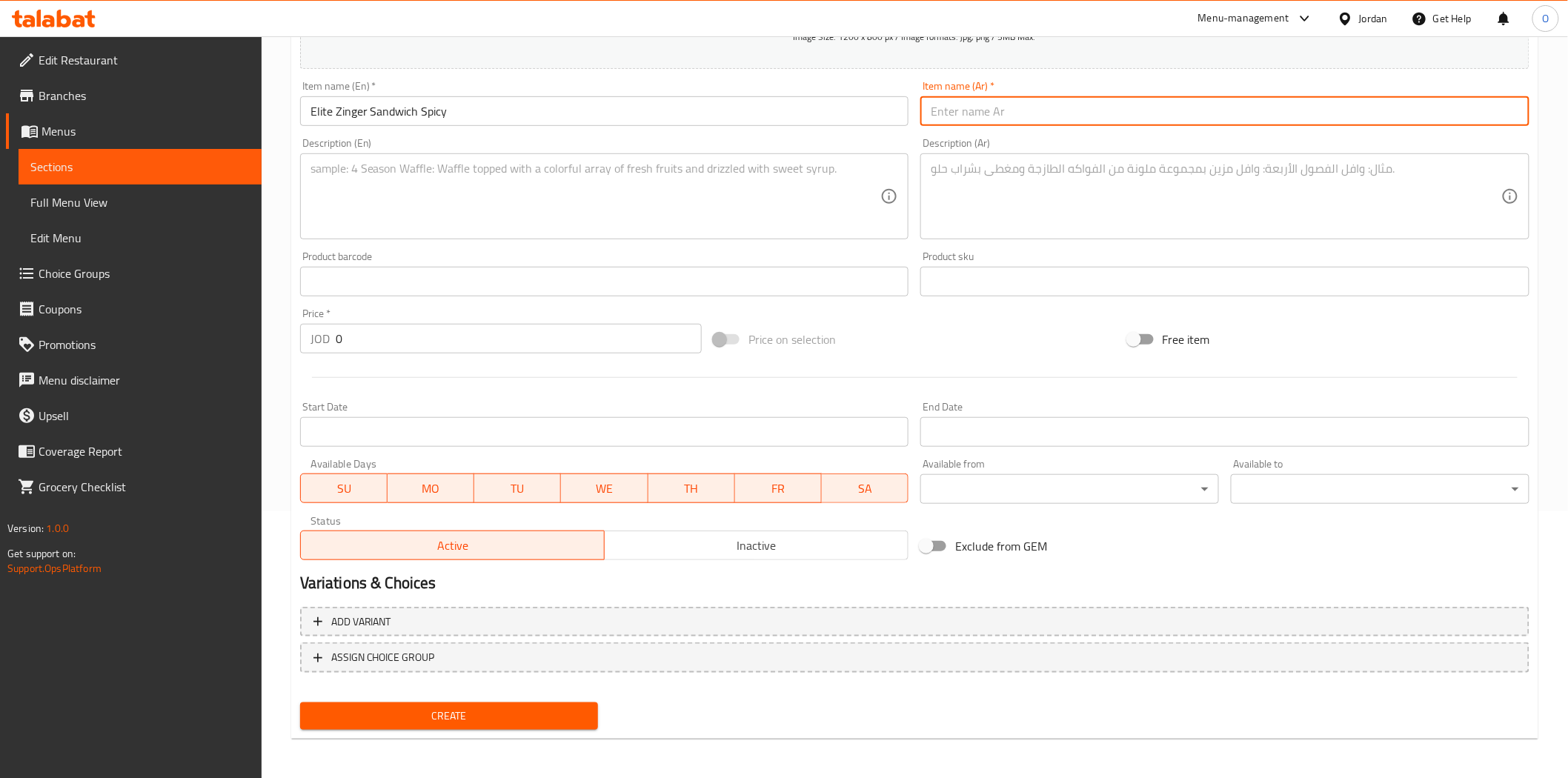
click at [1044, 113] on input "text" at bounding box center [1224, 111] width 609 height 29
paste input "ساندويتش زينجر النخبة حار"
type input "ساندويتش زينجر النخبة حار"
drag, startPoint x: 356, startPoint y: 341, endPoint x: 317, endPoint y: 347, distance: 39.5
click at [320, 347] on div "JOD 0 Price *" at bounding box center [501, 339] width 402 height 29
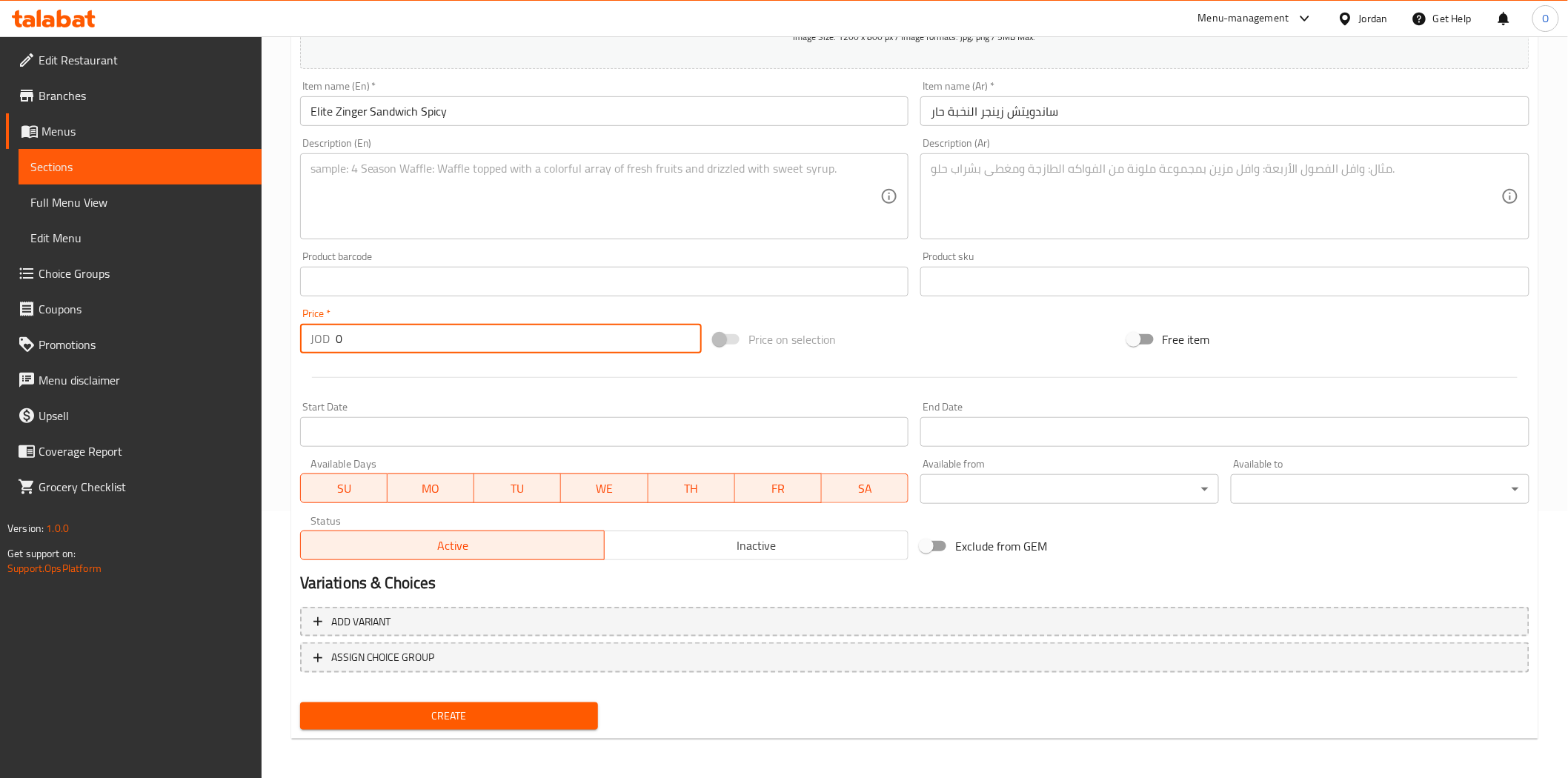
paste input "2.8"
type input "2.80"
click at [449, 204] on textarea at bounding box center [595, 196] width 570 height 70
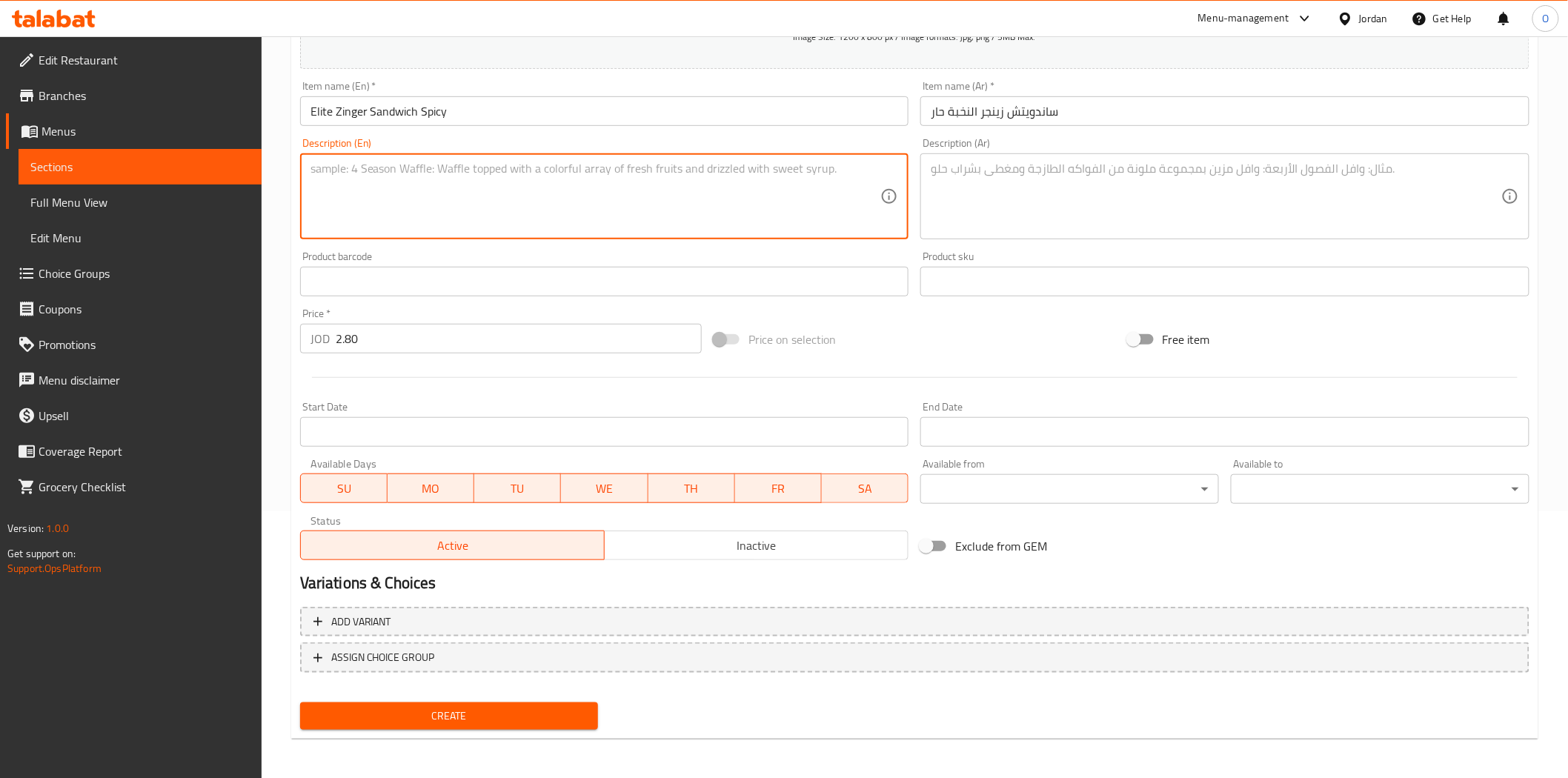
paste textarea "Crispy fried chicken fillet with fresh lettuce, mayonnaise & Elite special hot …"
type textarea "Crispy fried chicken fillet with fresh lettuce, mayonnaise & Elite special hot …"
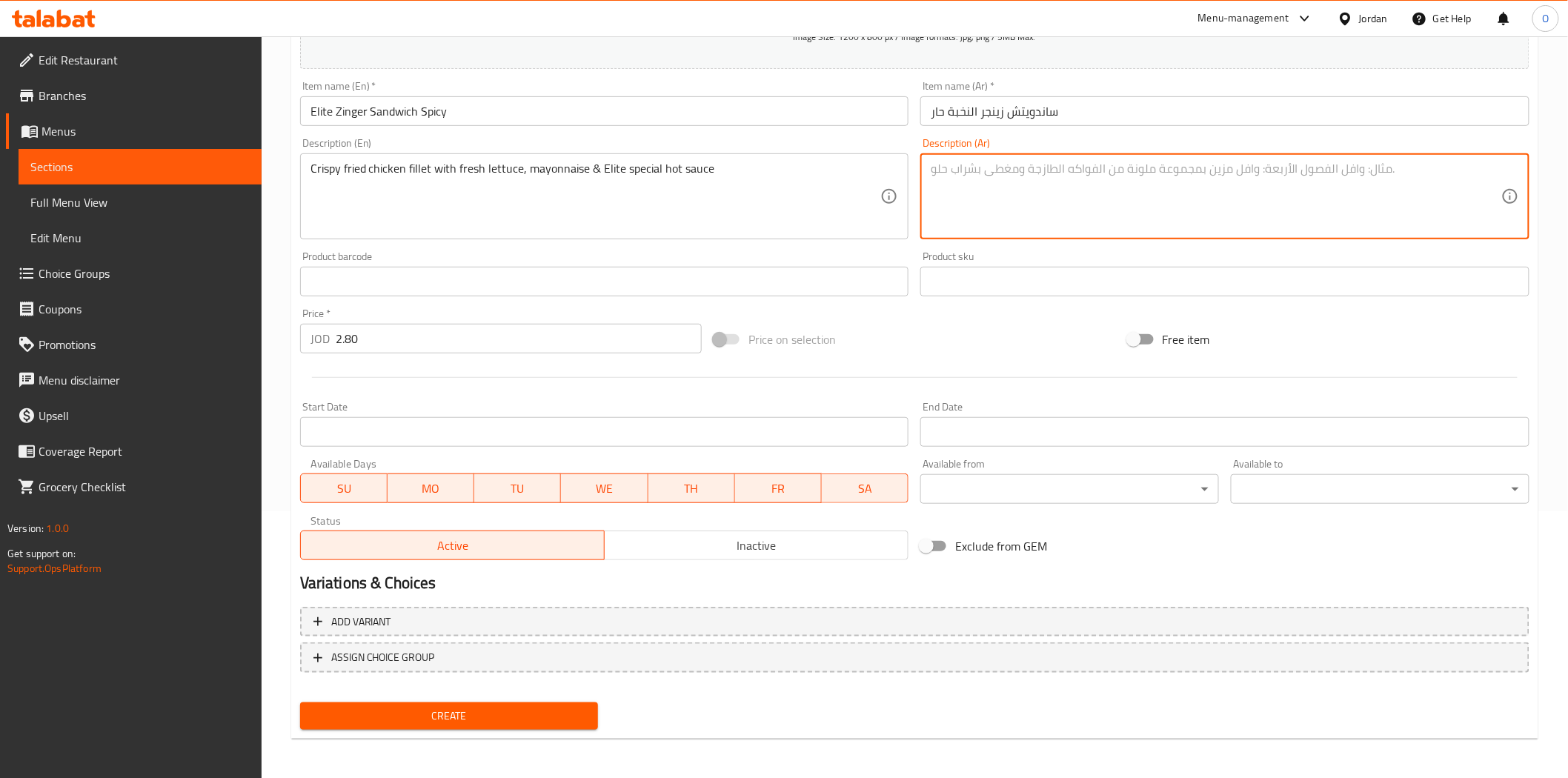
paste textarea "فيليه دجاج مقلي مقرمش مع خس طازج و[GEOGRAPHIC_DATA] وصلصة حارة خاصة"
type textarea "فيليه دجاج مقلي مقرمش مع خس طازج و[GEOGRAPHIC_DATA] وصلصة حارة خاصة"
click at [455, 377] on hr at bounding box center [915, 377] width 1206 height 1
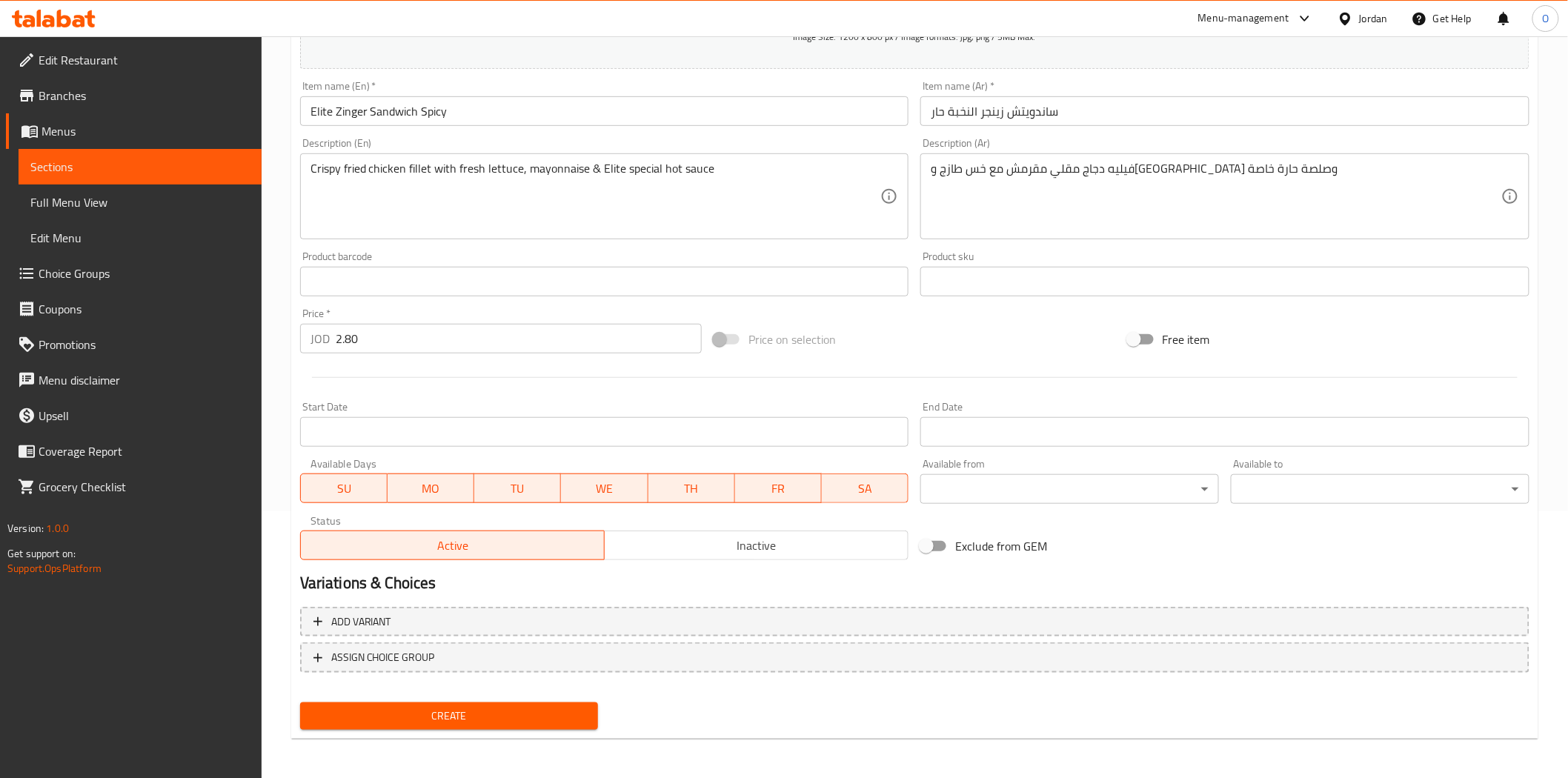
click at [455, 714] on span "Create" at bounding box center [449, 716] width 275 height 18
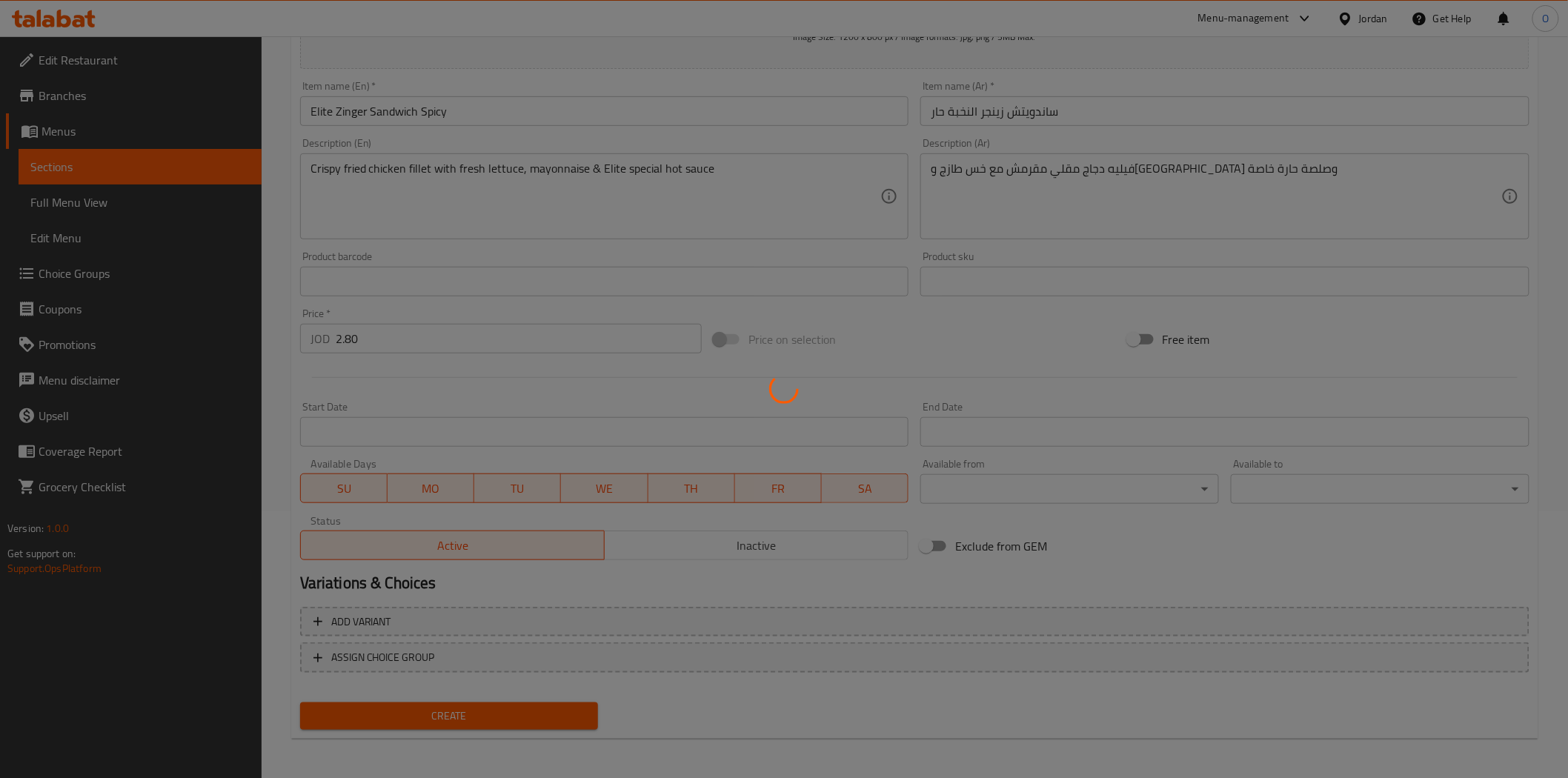
type input "0"
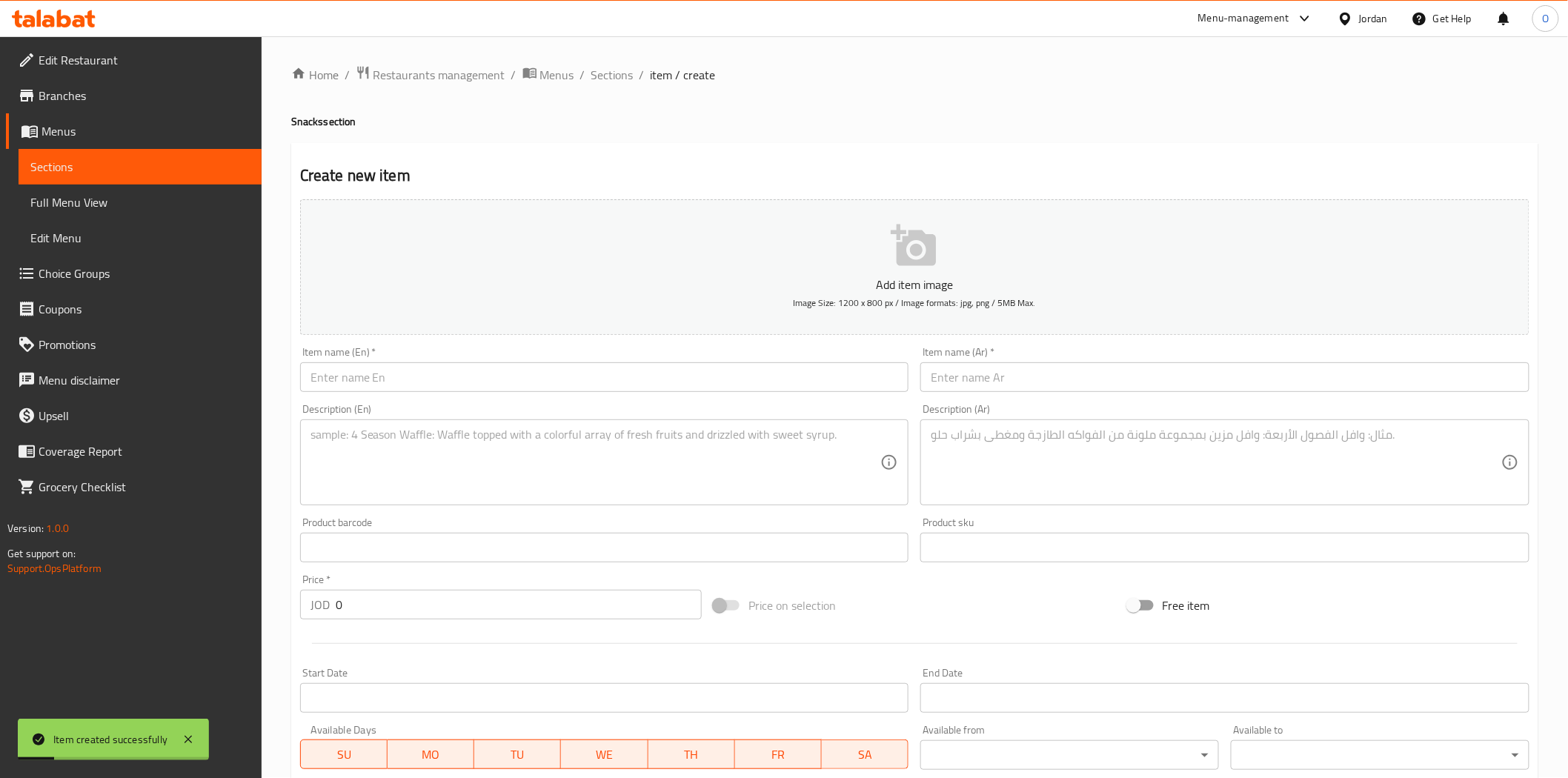
scroll to position [0, 0]
click at [616, 74] on span "Sections" at bounding box center [612, 75] width 42 height 17
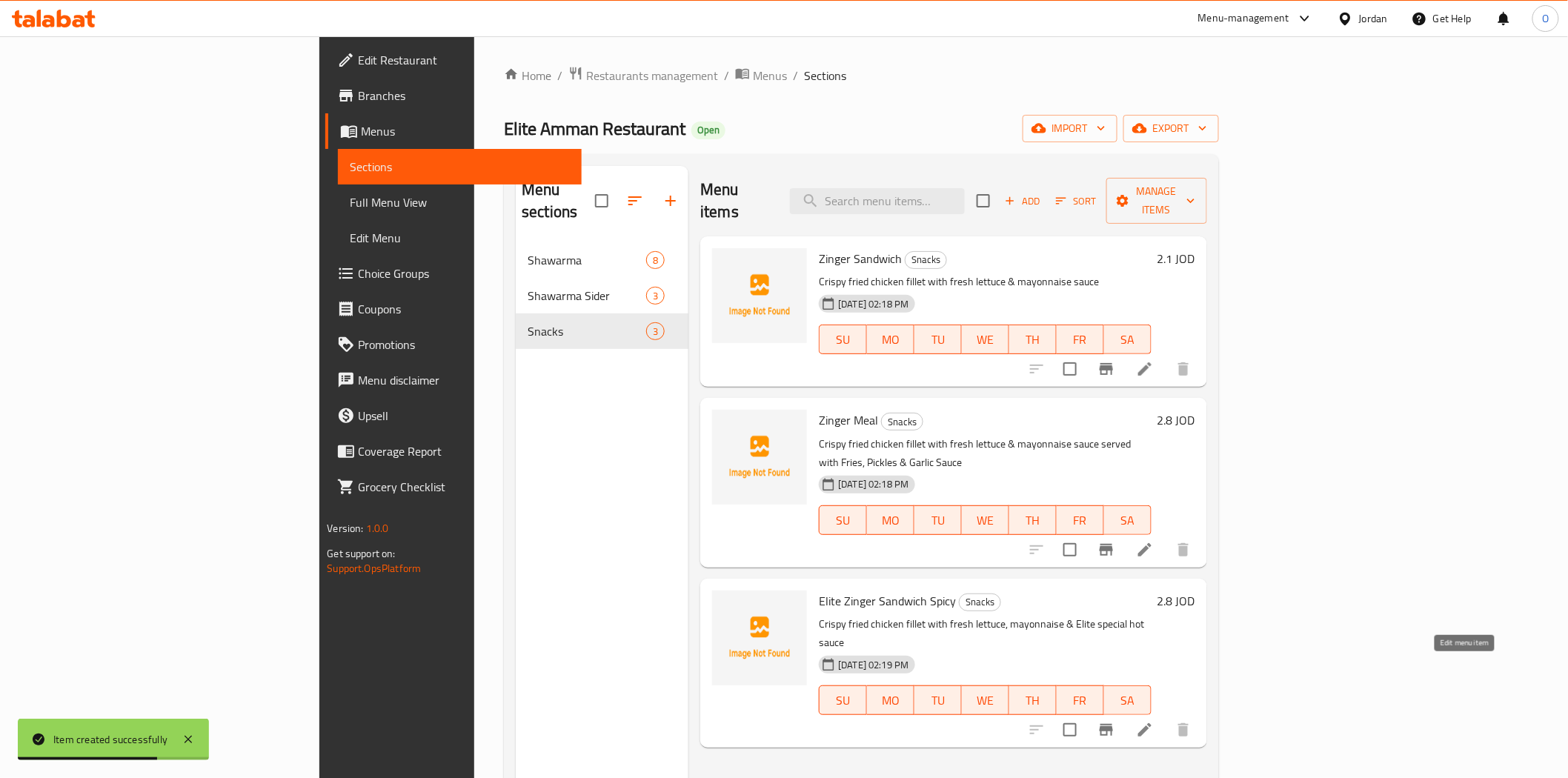
click at [1151, 723] on icon at bounding box center [1145, 730] width 14 height 14
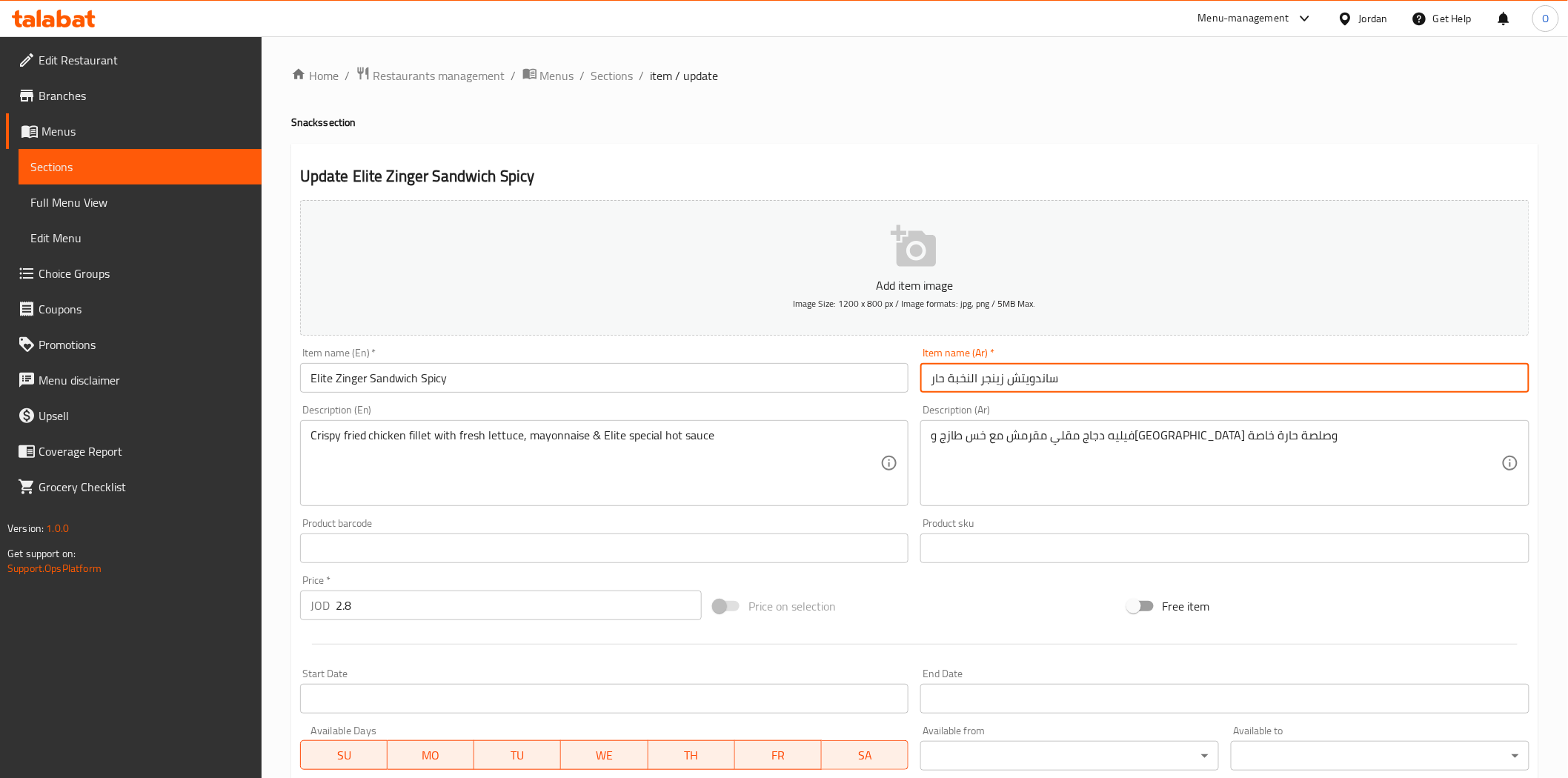
click at [963, 387] on input "ساندويتش زينجر النخبة حار" at bounding box center [1224, 378] width 609 height 29
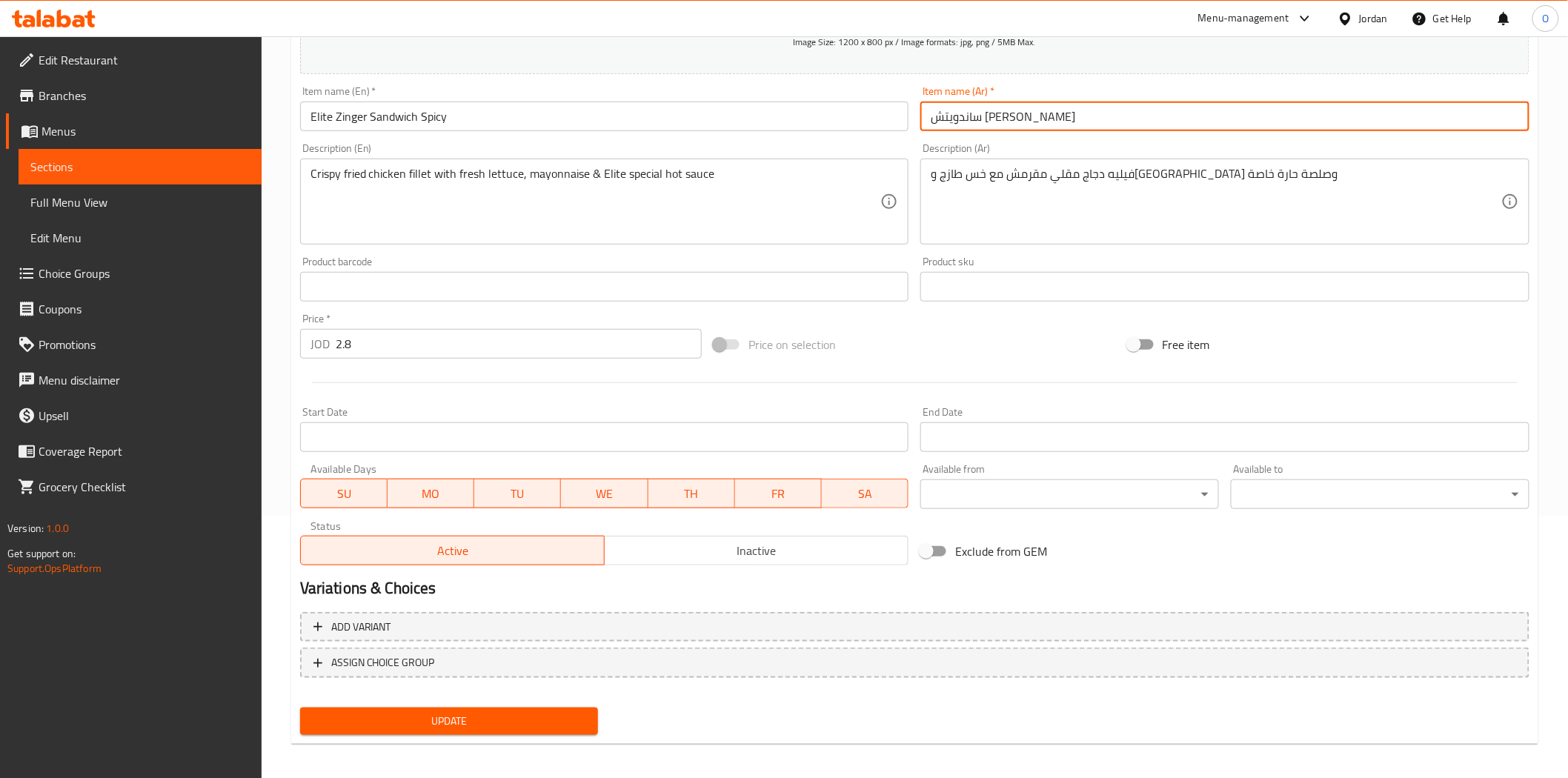
scroll to position [267, 0]
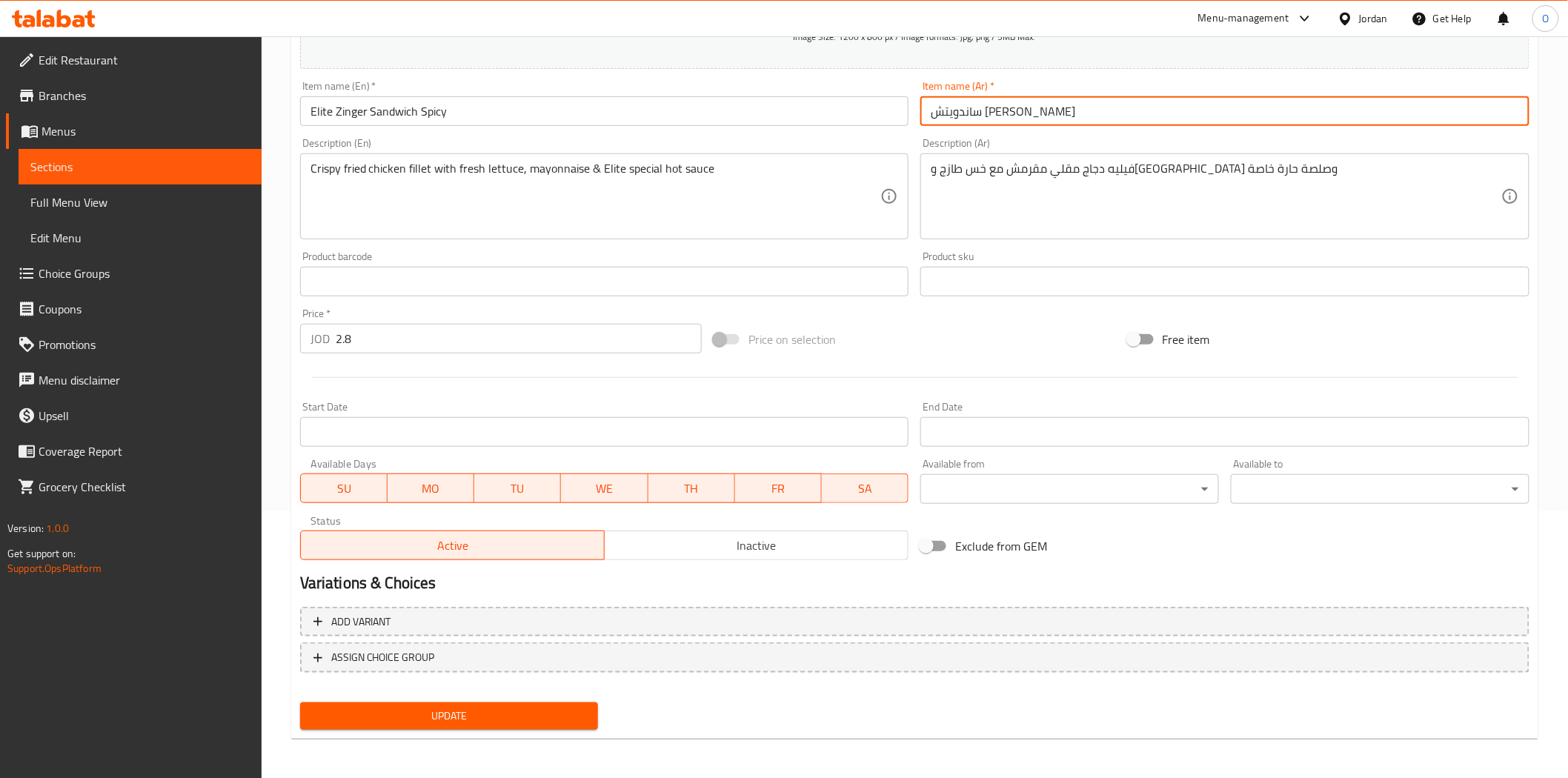
type input "ساندويتش [PERSON_NAME]"
click at [434, 718] on span "Update" at bounding box center [449, 716] width 275 height 18
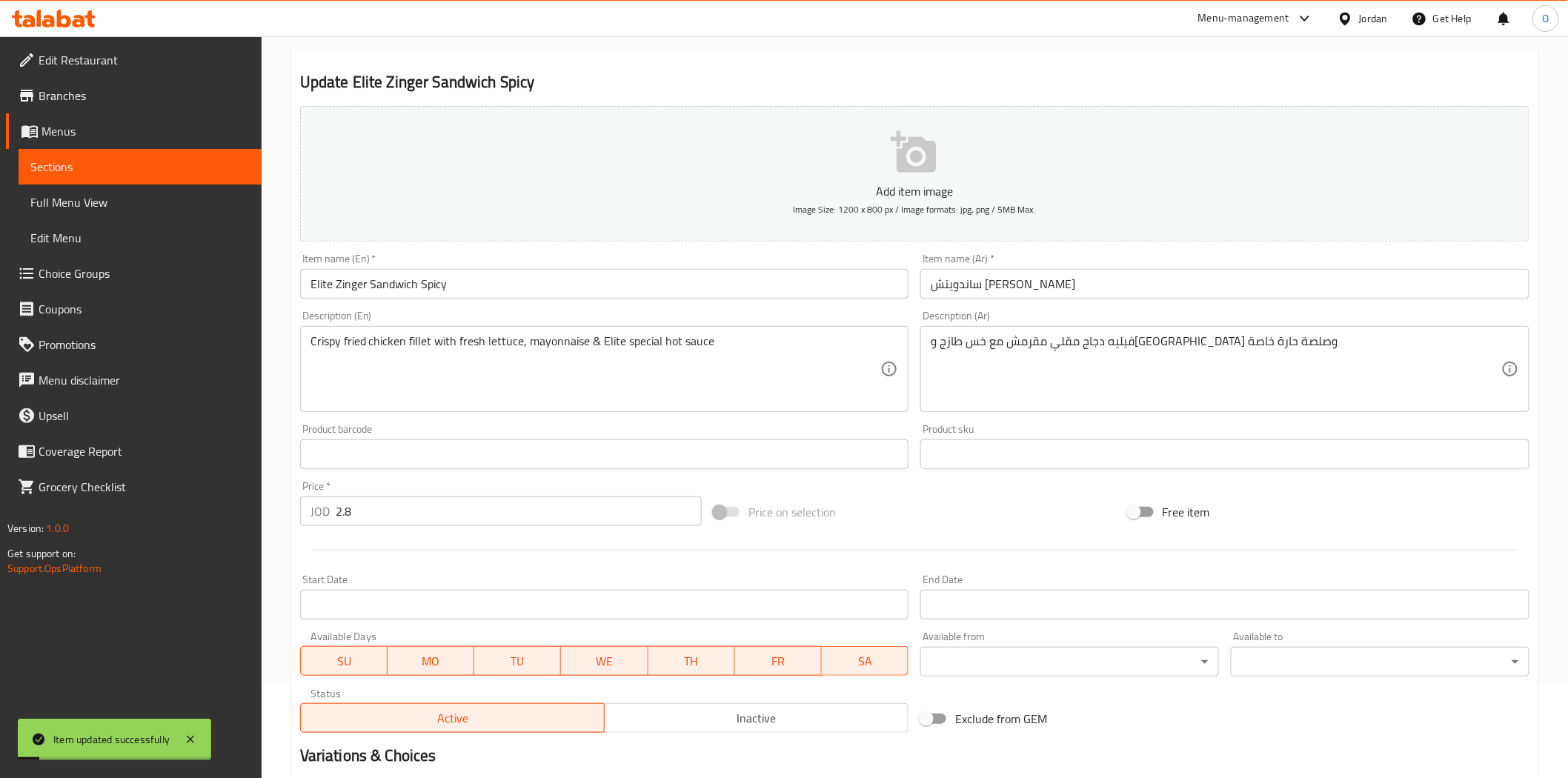
scroll to position [0, 0]
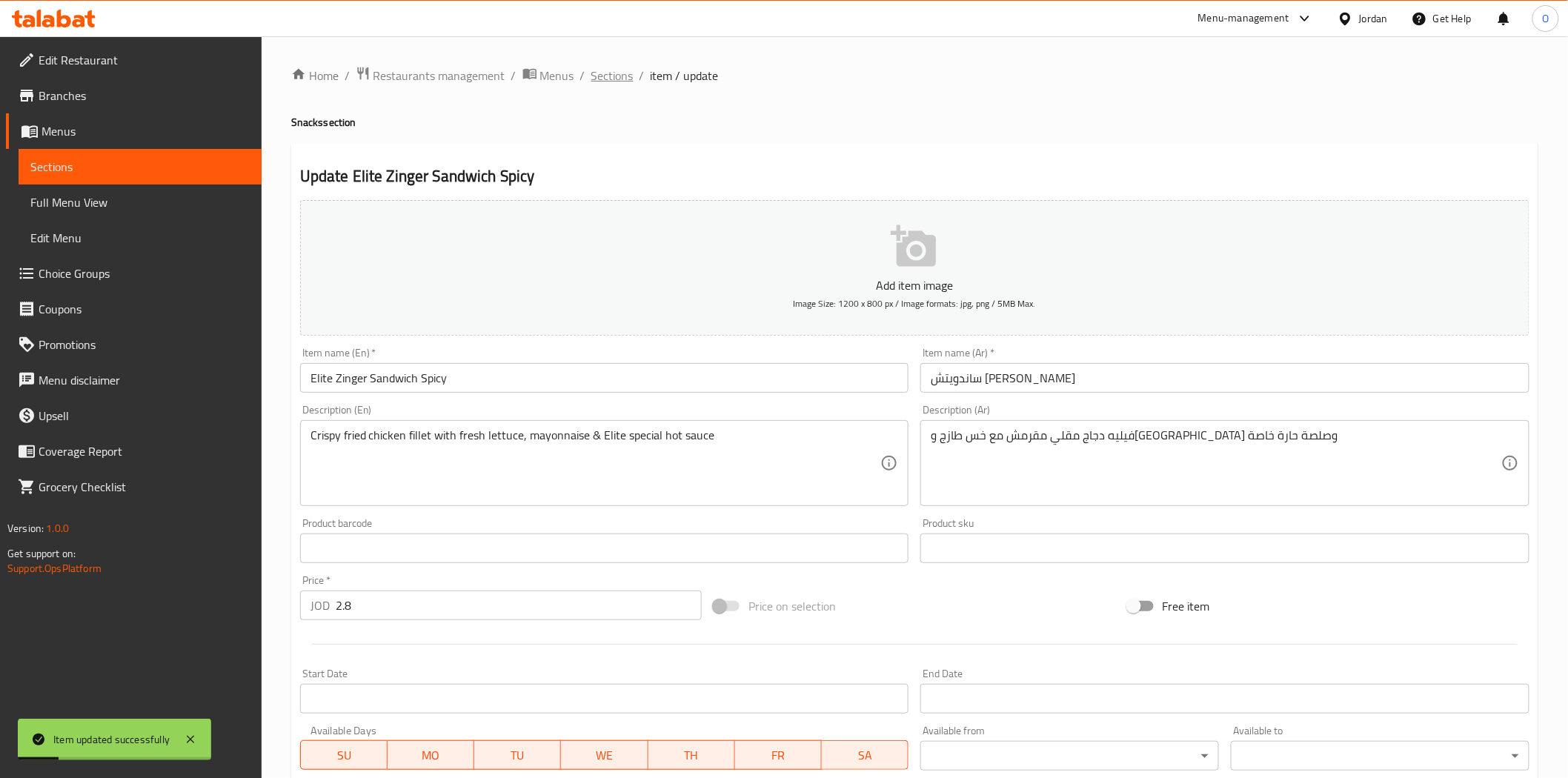
click at [624, 80] on span "Sections" at bounding box center [612, 75] width 42 height 17
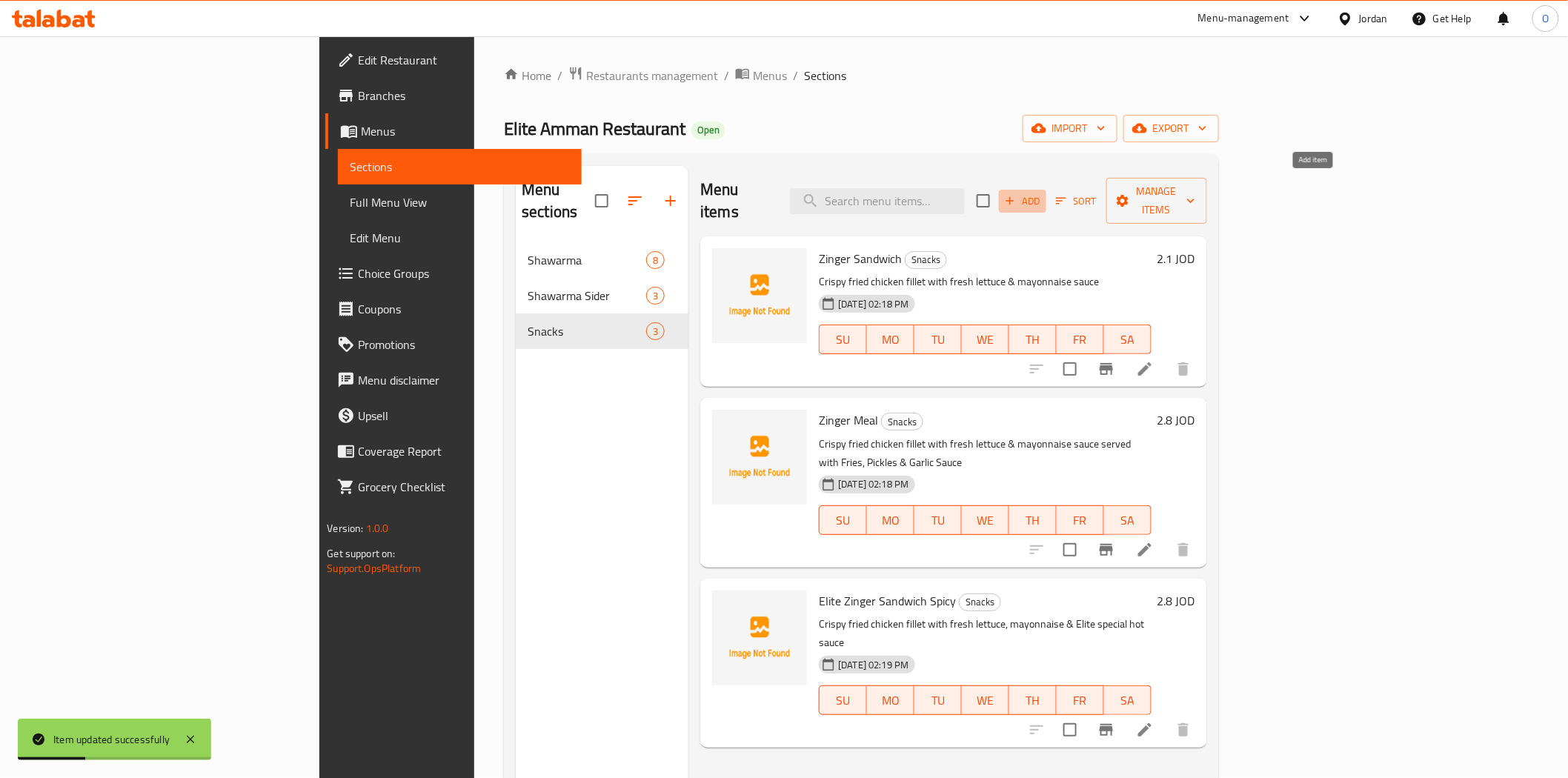
click at [1042, 193] on span "Add" at bounding box center [1022, 201] width 40 height 17
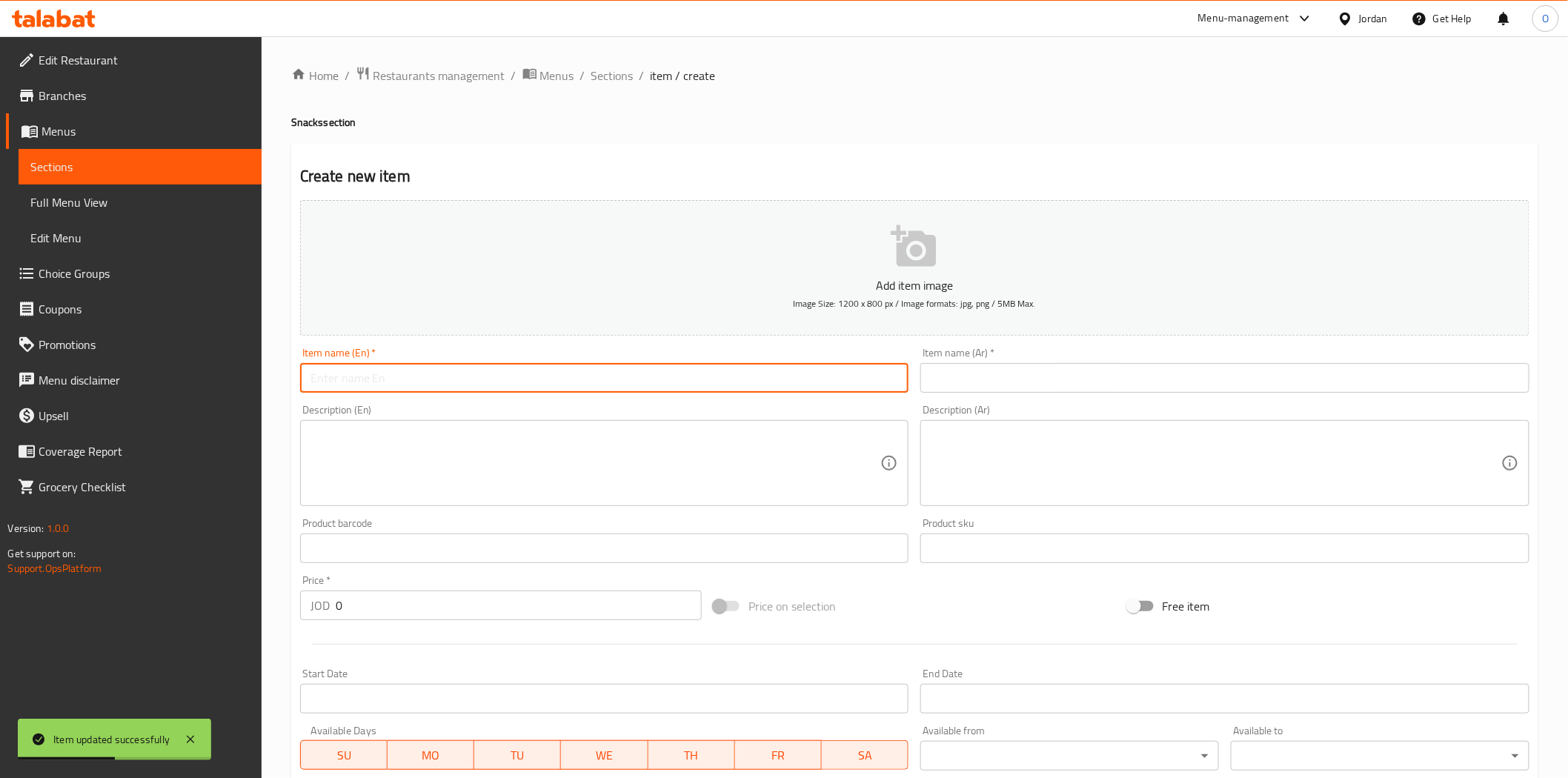
drag, startPoint x: 588, startPoint y: 362, endPoint x: 461, endPoint y: 369, distance: 127.2
click at [461, 369] on input "text" at bounding box center [604, 378] width 609 height 29
paste input "Elite Zinger Meal"
click at [437, 387] on input "Elite Zinger Meal" at bounding box center [604, 378] width 609 height 29
click at [439, 386] on input "Elite Zinger Meal ٍSpicy" at bounding box center [604, 378] width 609 height 29
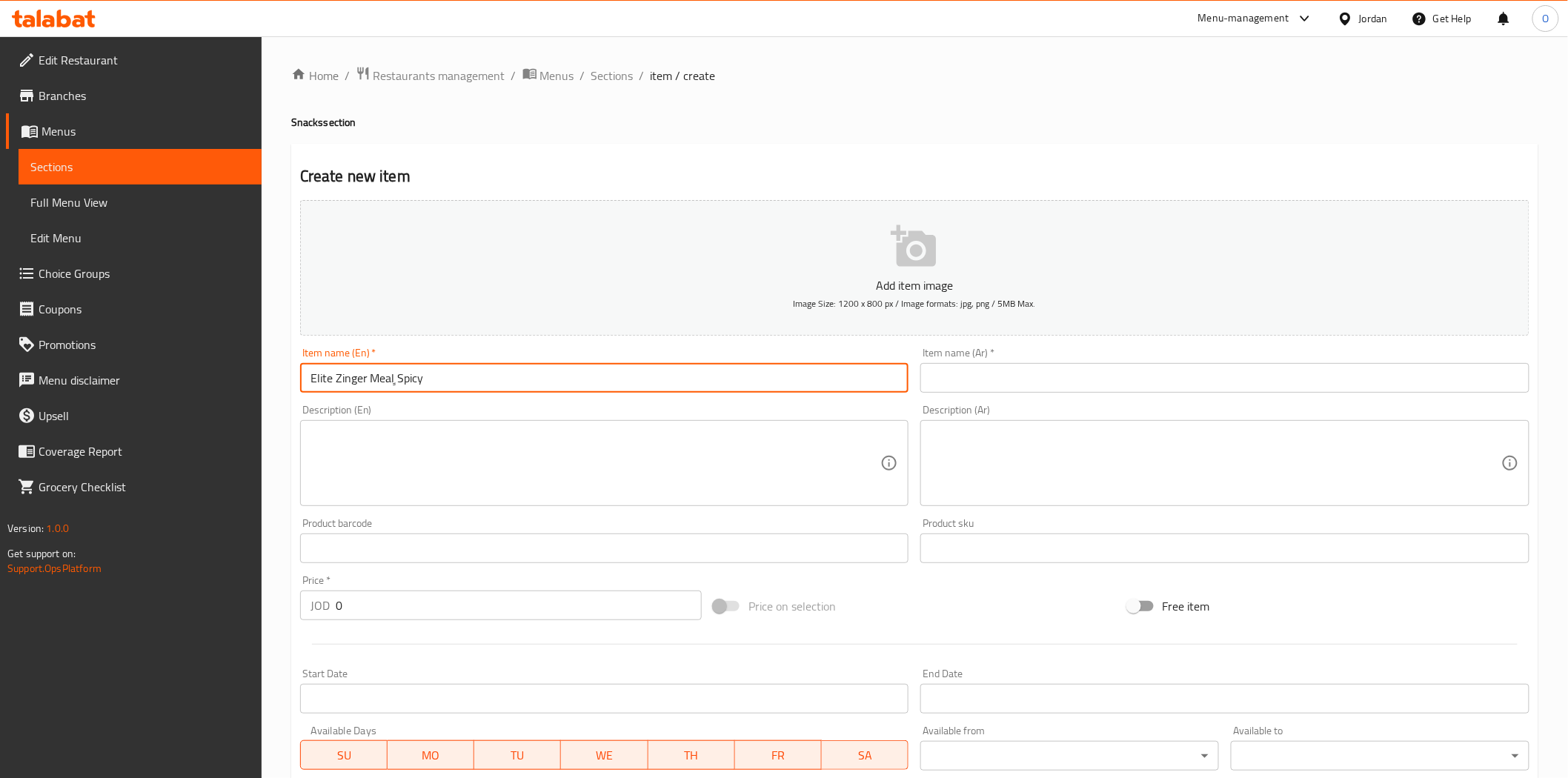
click at [439, 386] on input "Elite Zinger Meal ٍSpicy" at bounding box center [604, 378] width 609 height 29
click at [401, 390] on input "Elite Zinger Meal ٍSpicy" at bounding box center [604, 378] width 609 height 29
click at [397, 389] on input "Elite Zinger Meal ٍSpicy" at bounding box center [604, 378] width 609 height 29
click at [435, 372] on input "Elite Zinger Meal Spicy" at bounding box center [604, 378] width 609 height 29
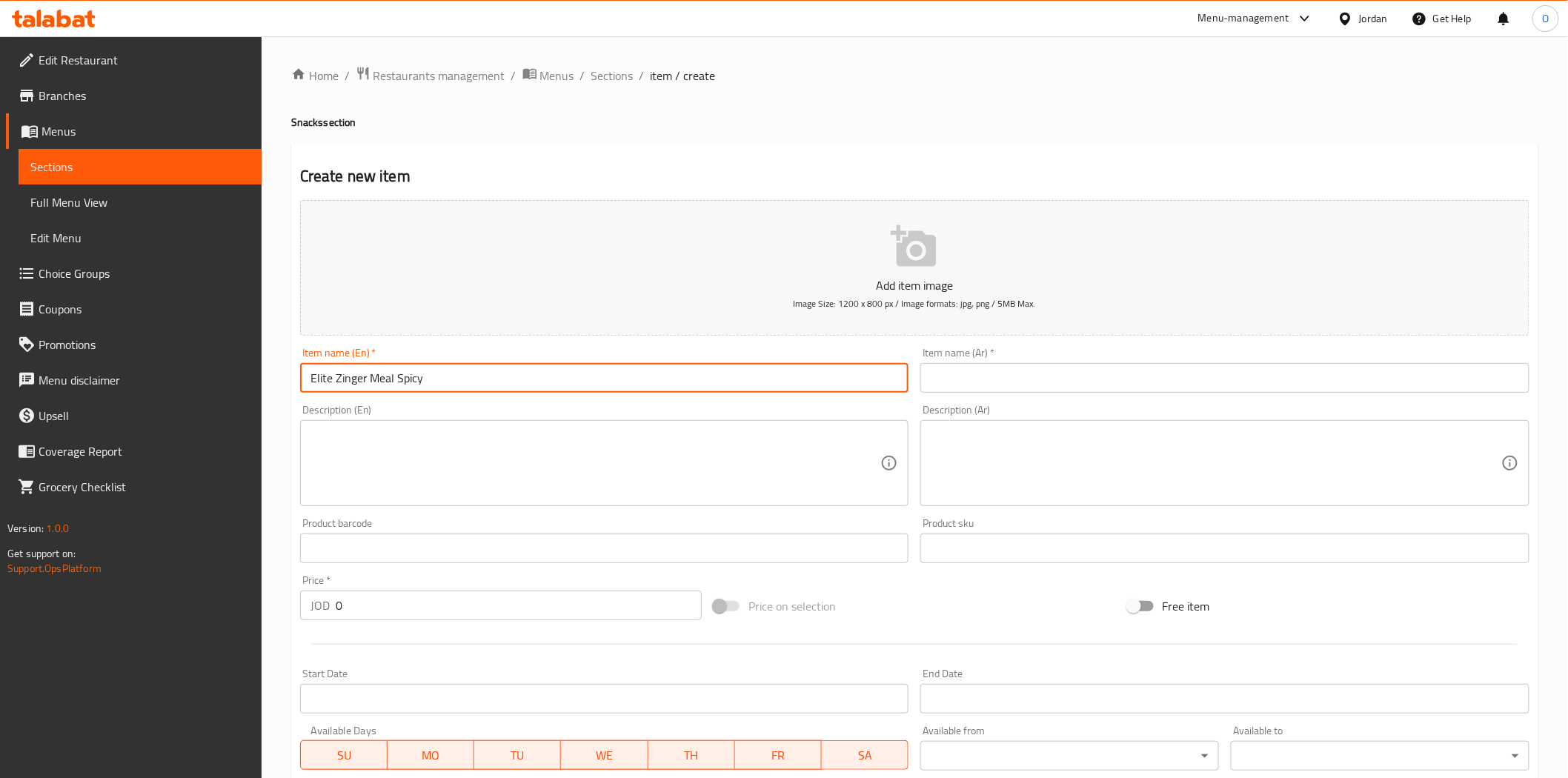
click at [435, 372] on input "Elite Zinger Meal Spicy" at bounding box center [604, 378] width 609 height 29
type input "Elite Zinger Meal Spicy"
click at [994, 368] on input "text" at bounding box center [1224, 378] width 609 height 29
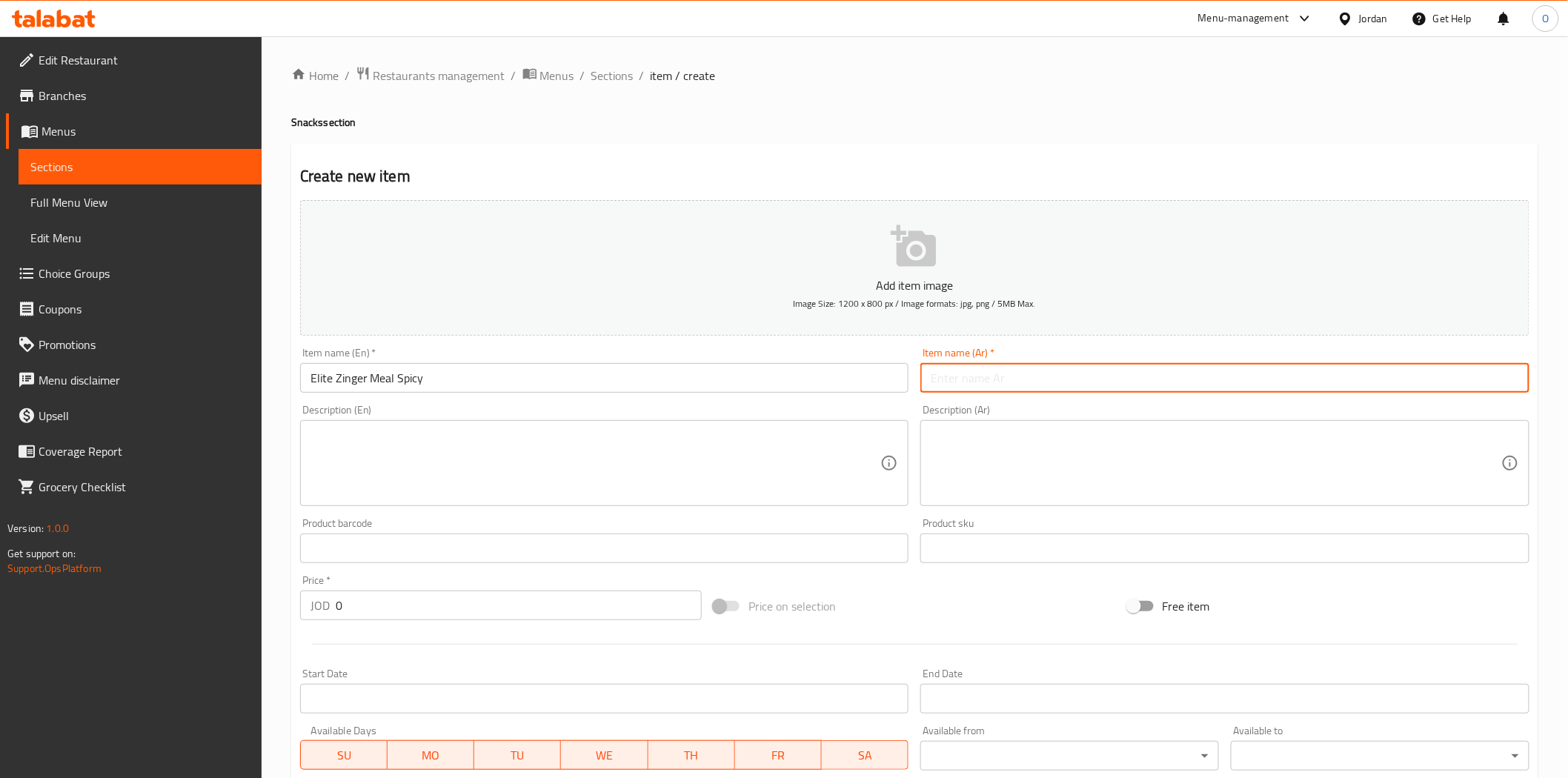
paste input "وجبة زينجر النخبة الحارة"
click at [981, 385] on input "وجبة زينجر النخبة الحارة" at bounding box center [1224, 378] width 609 height 29
click at [980, 384] on input "وجبة زينجر النخبة الحارة" at bounding box center [1224, 378] width 609 height 29
type input "وجبة زينجر ايليت الحارة"
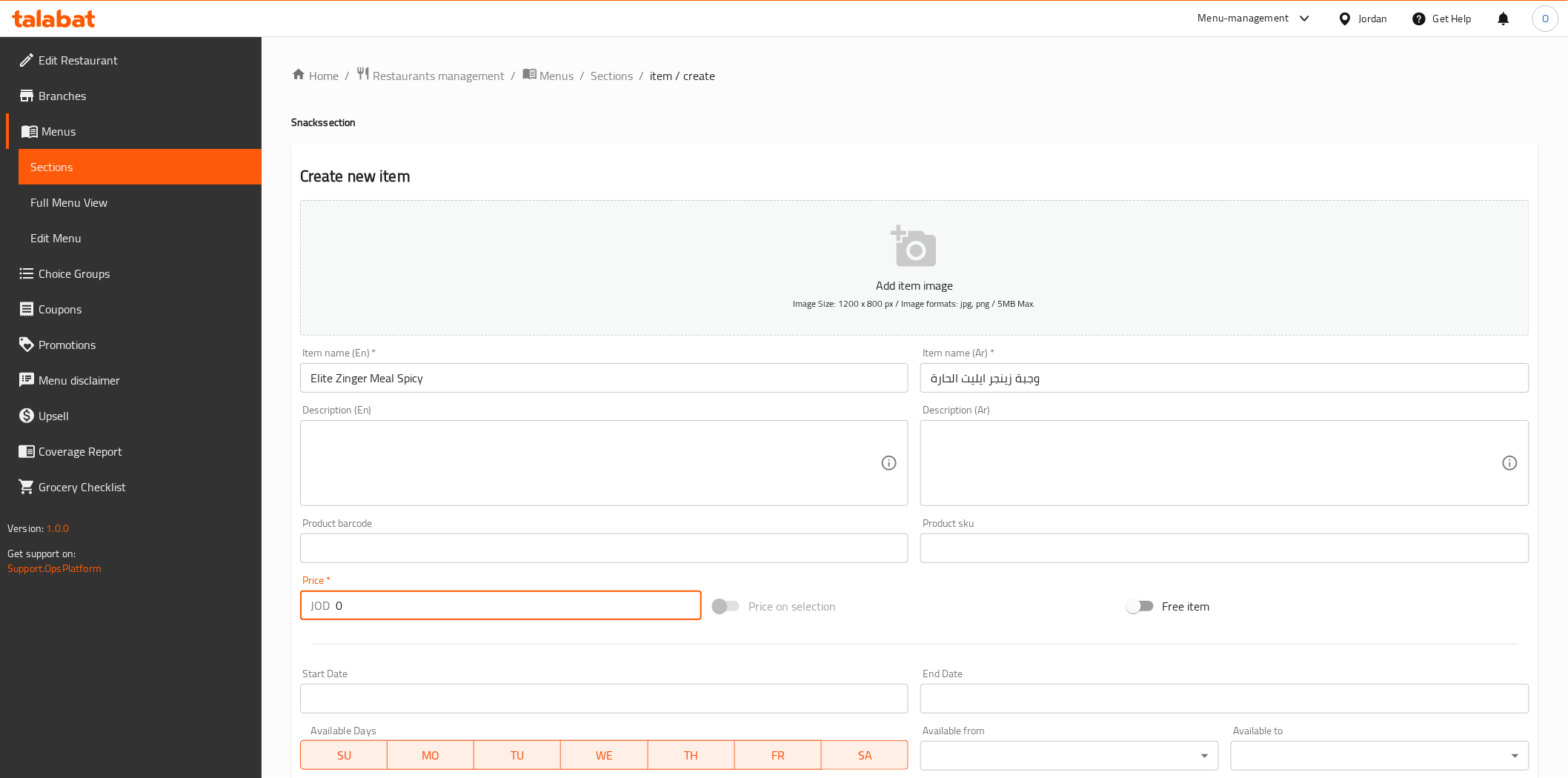
drag, startPoint x: 369, startPoint y: 608, endPoint x: 271, endPoint y: 624, distance: 99.3
click at [271, 624] on div "Home / Restaurants management / Menus / Sections / item / create Snacks section…" at bounding box center [915, 541] width 1306 height 1011
paste input "3.5"
type input "3.50"
click at [428, 501] on div "Description (En)" at bounding box center [604, 463] width 609 height 86
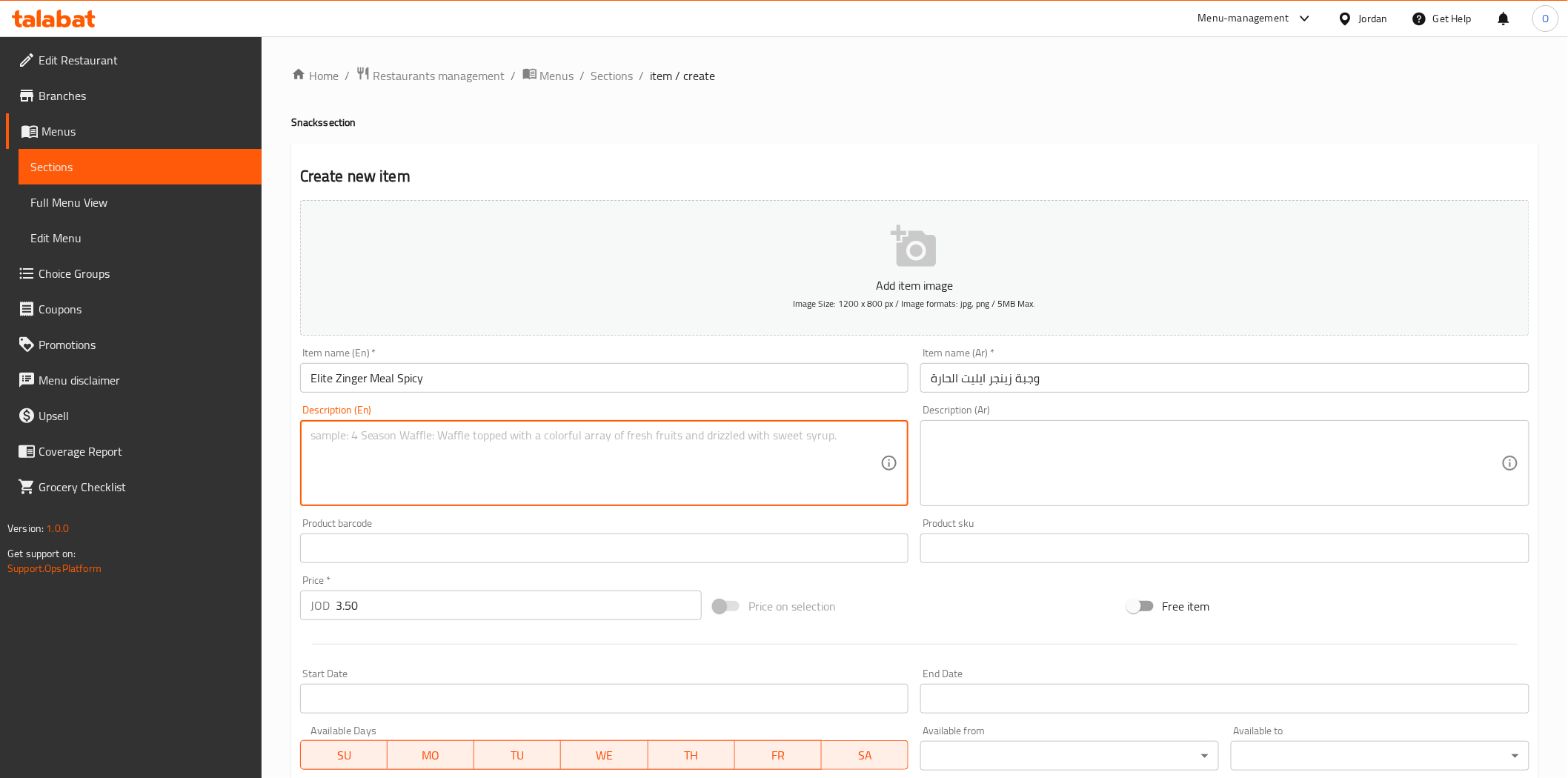
click at [404, 487] on textarea at bounding box center [595, 463] width 570 height 70
paste textarea "Crispy fried chicken fillet with fresh lettuce, mayonnaise & elite special hot …"
type textarea "Crispy fried chicken fillet with fresh lettuce, mayonnaise & elite special hot …"
click at [1056, 478] on textarea at bounding box center [1215, 463] width 570 height 70
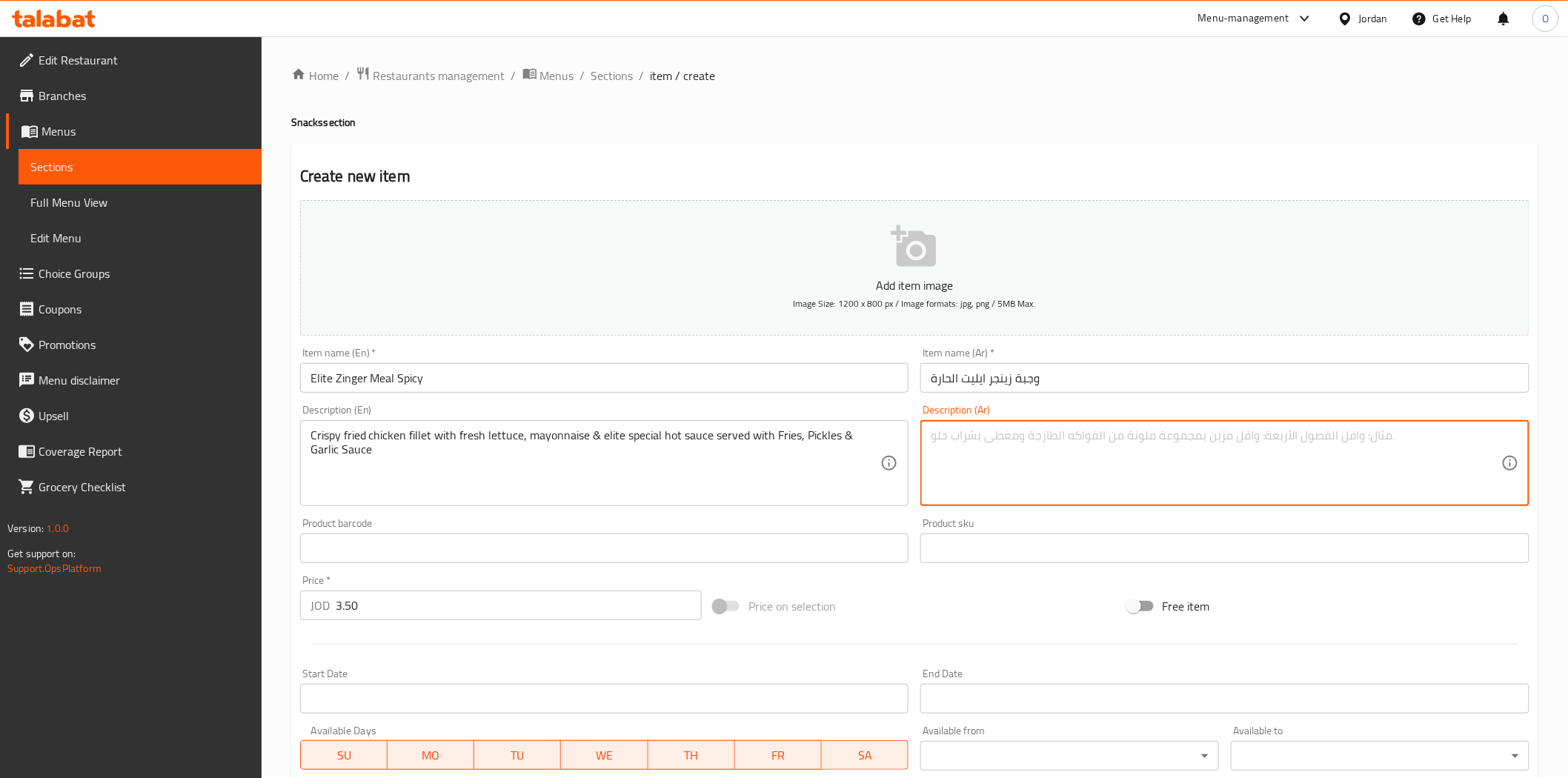
paste textarea "فيليه دجاج مقلي مقرمش مع خس طازج ومايونيز وصلصة حارة خاصة، يقدم مع بطاطس مقلية …"
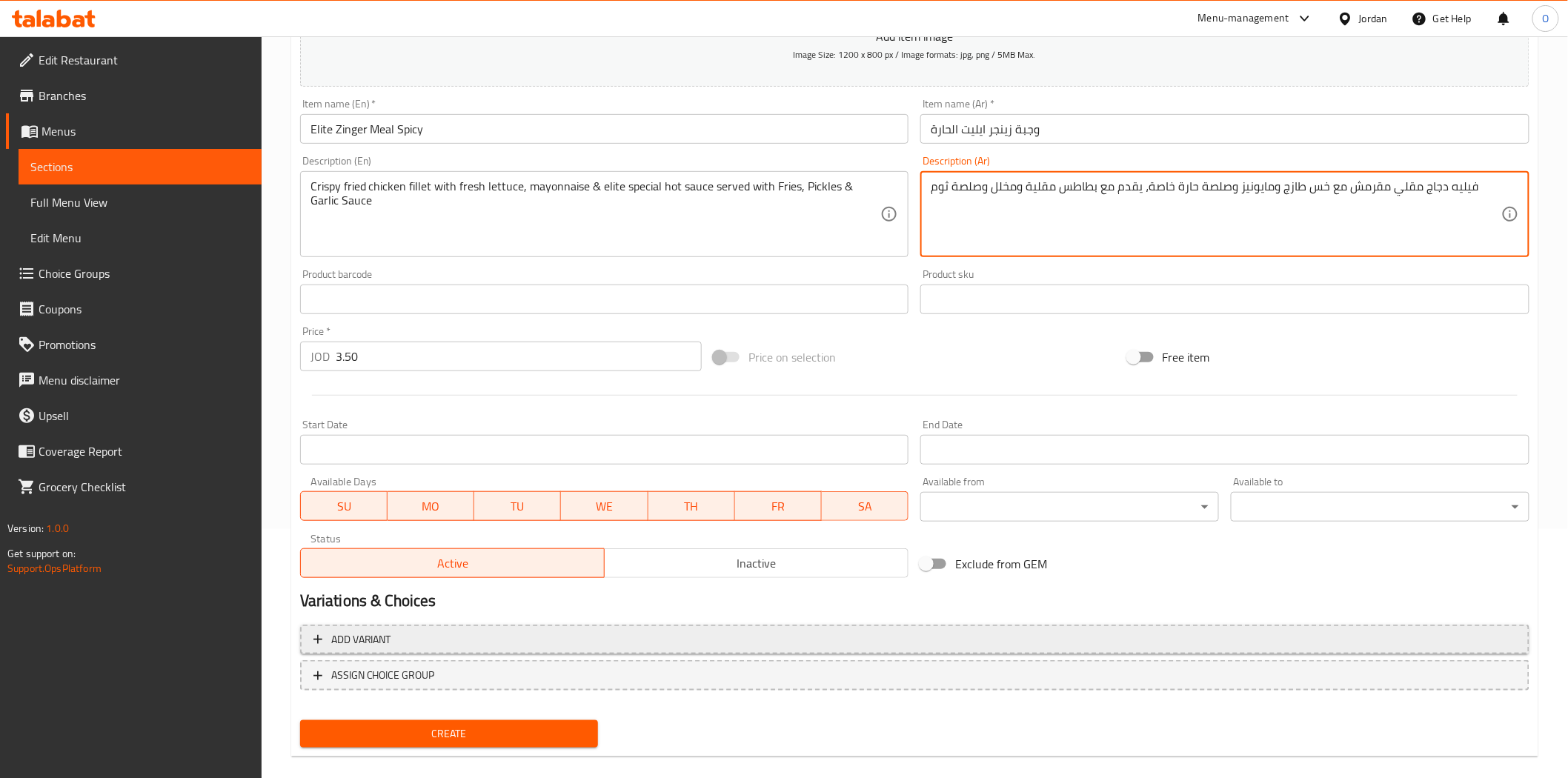
scroll to position [267, 0]
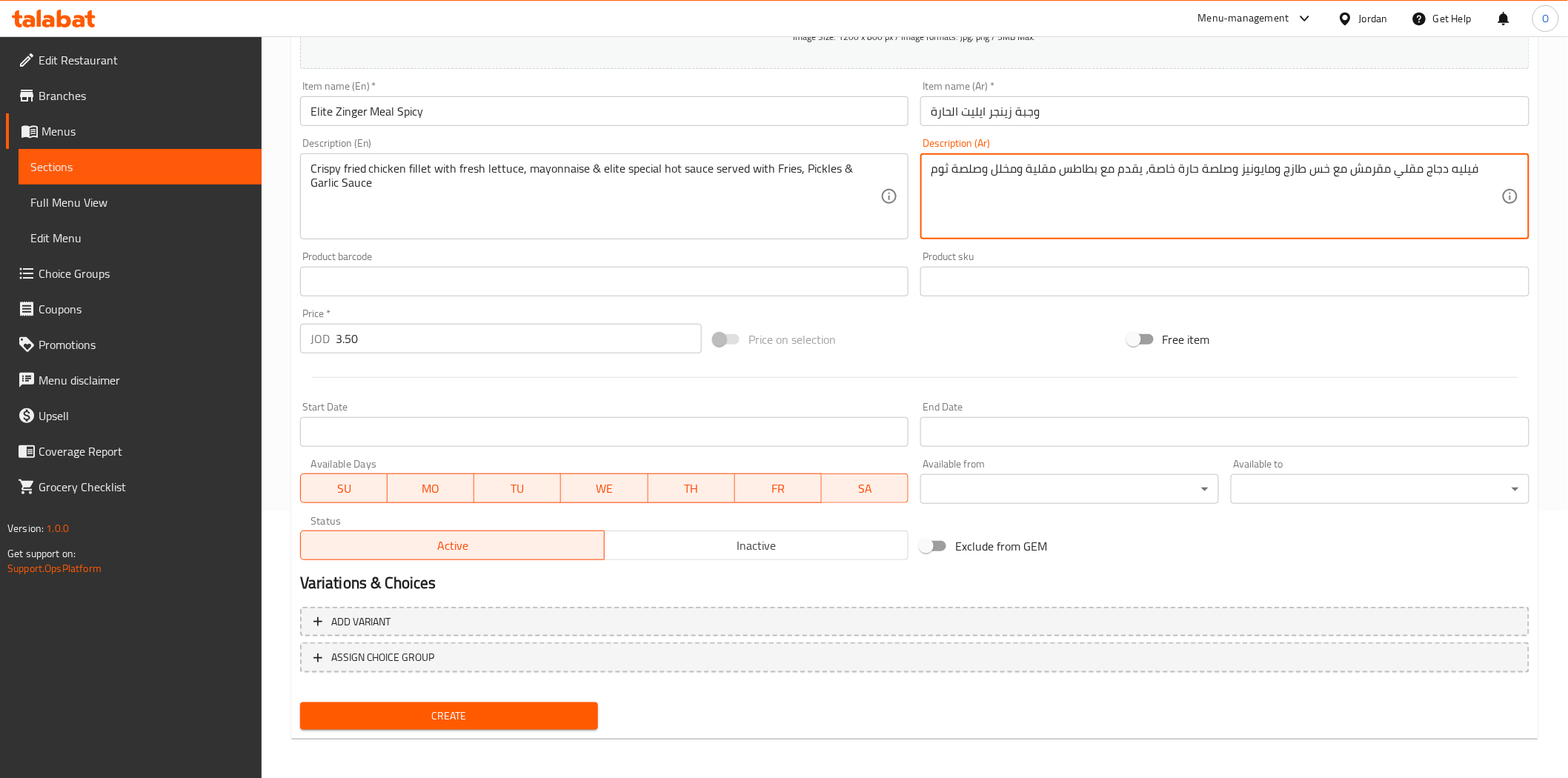
type textarea "فيليه دجاج مقلي مقرمش مع خس طازج ومايونيز وصلصة حارة خاصة، يقدم مع بطاطس مقلية …"
click at [485, 710] on span "Create" at bounding box center [449, 716] width 275 height 18
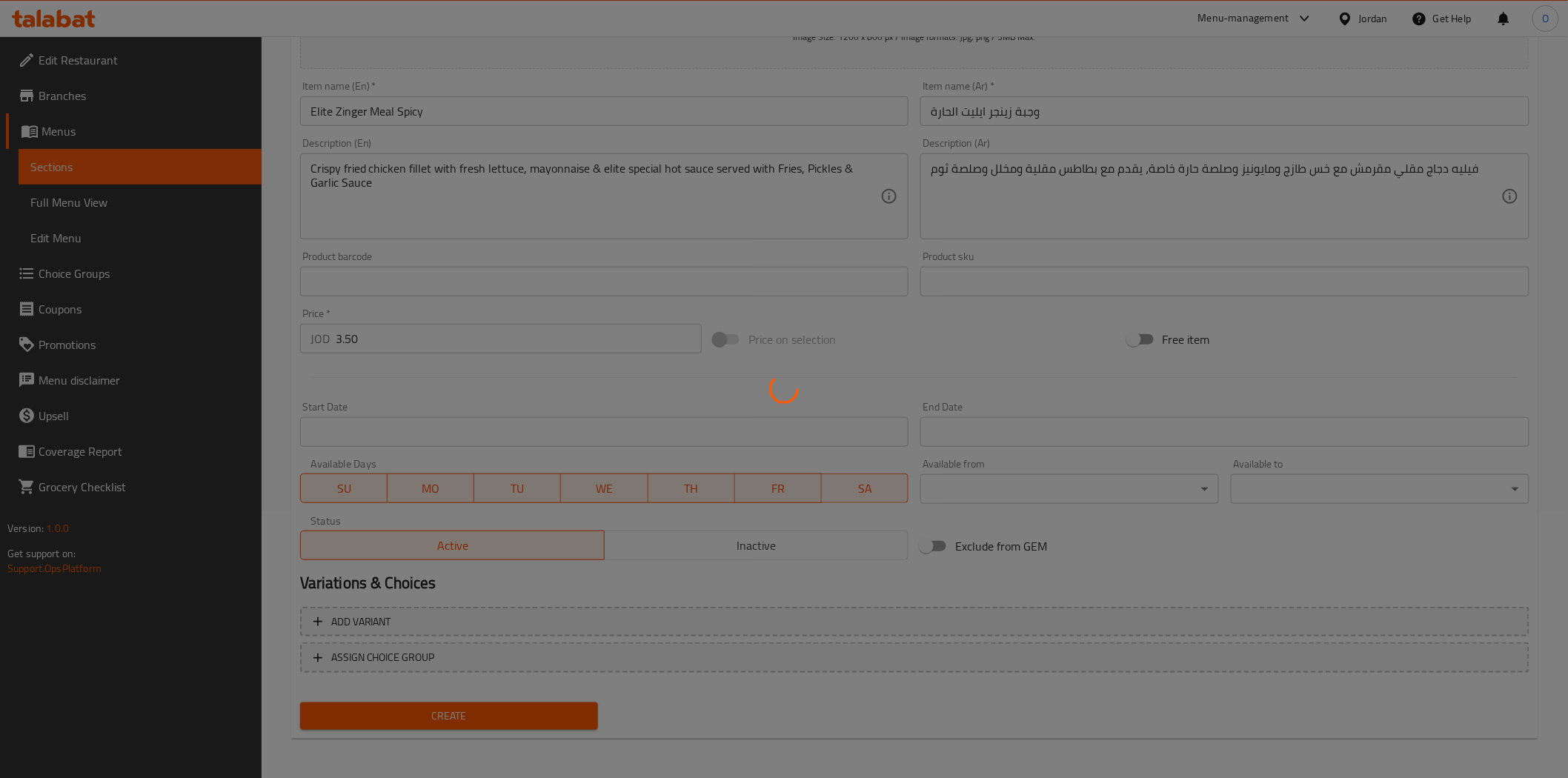
type input "0"
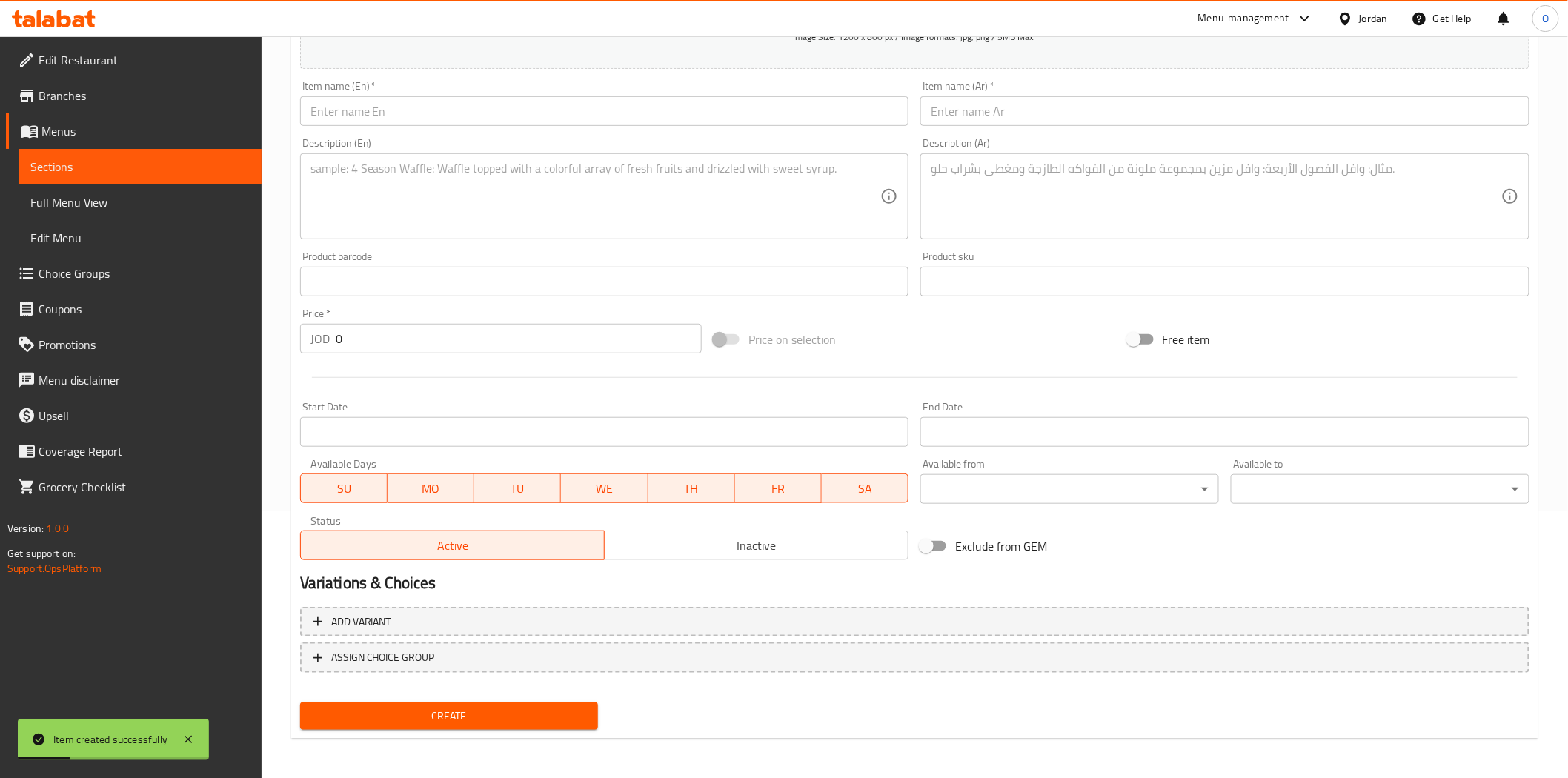
click at [431, 107] on input "text" at bounding box center [604, 111] width 609 height 29
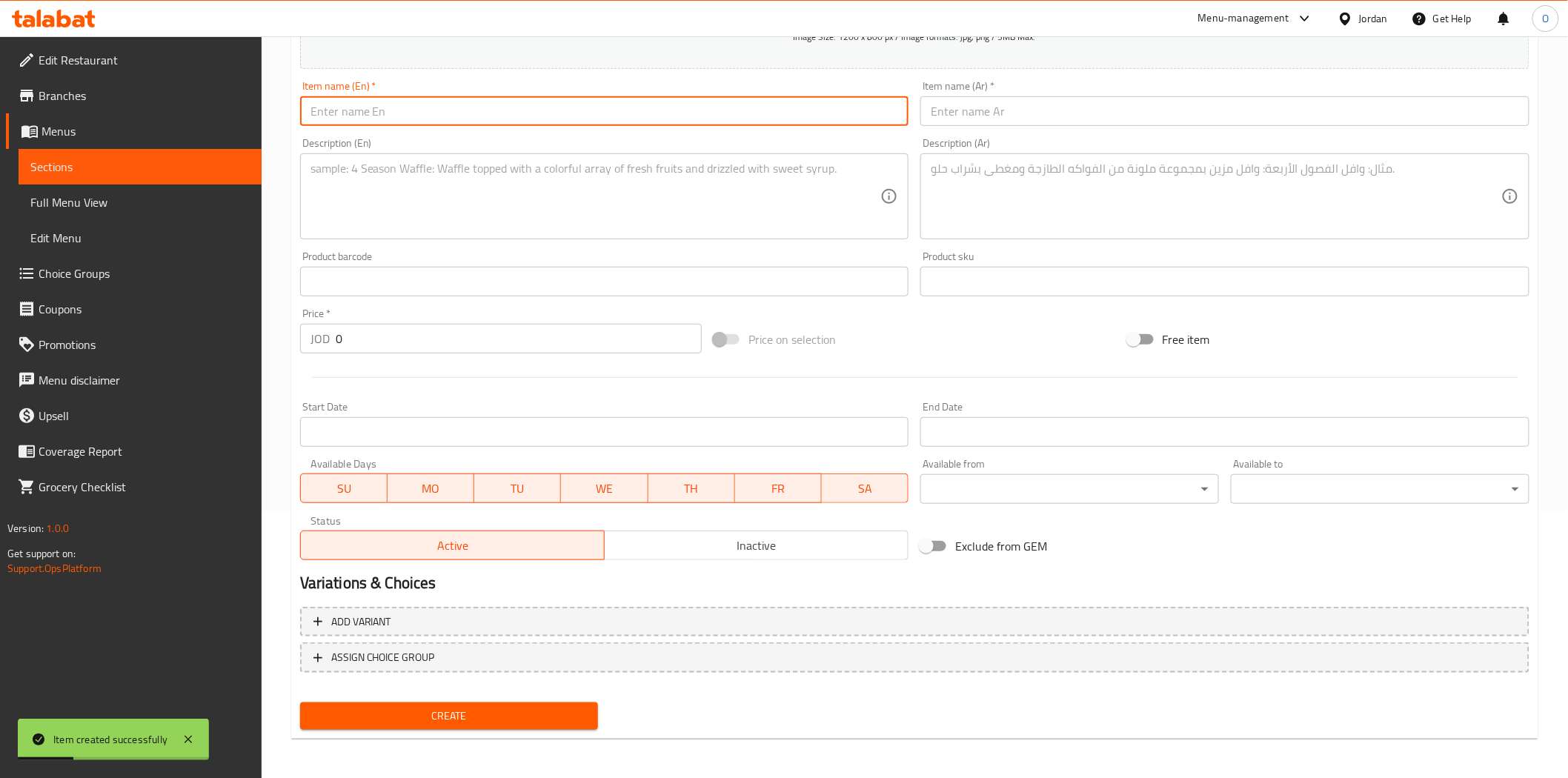
paste input "Beef Burger Sandwich"
type input "Beef Burger Sandwich"
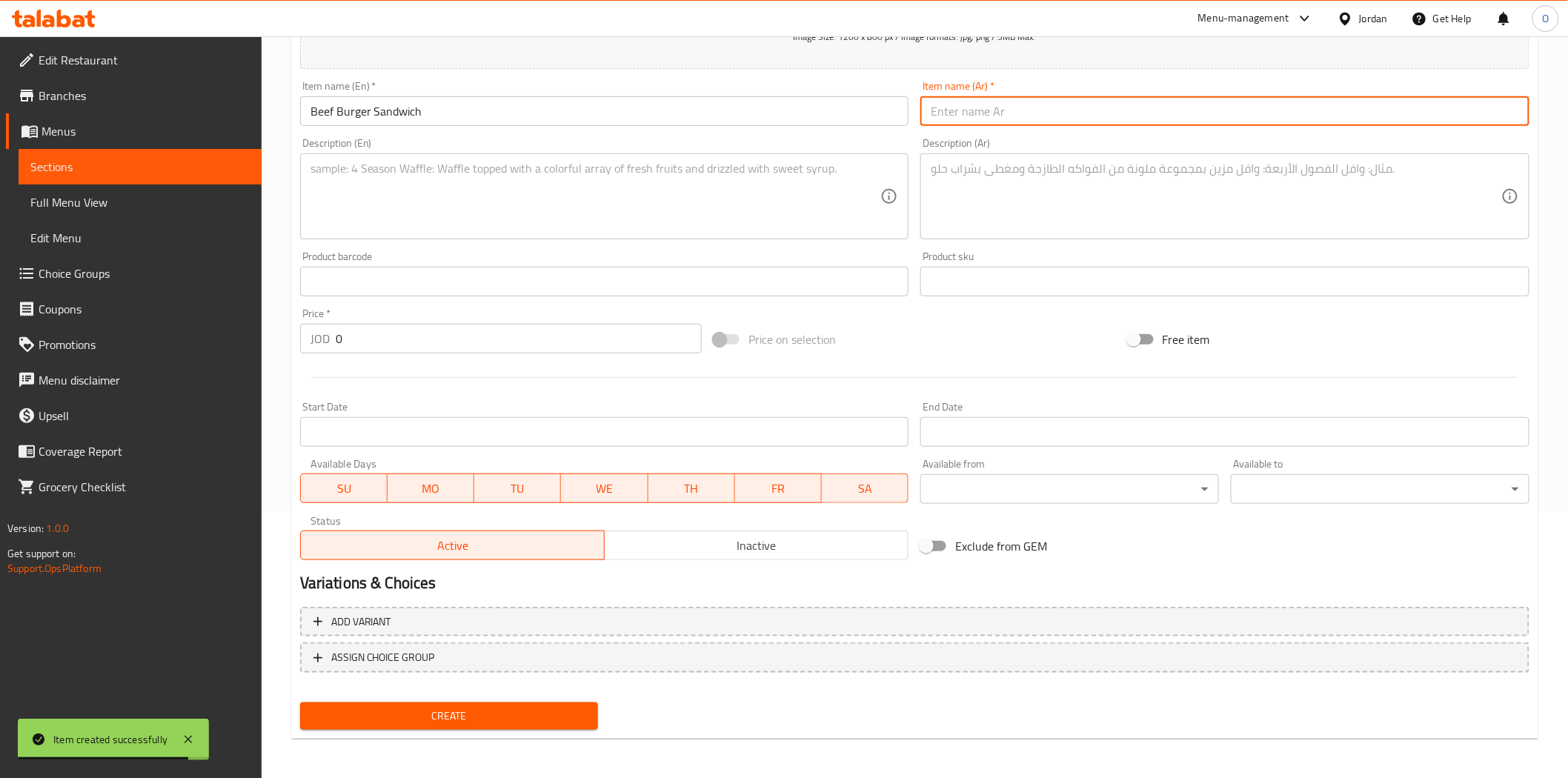
paste input "ساندويتش برجر لحم بقري"
type input "ساندويتش برجر لحم بقري"
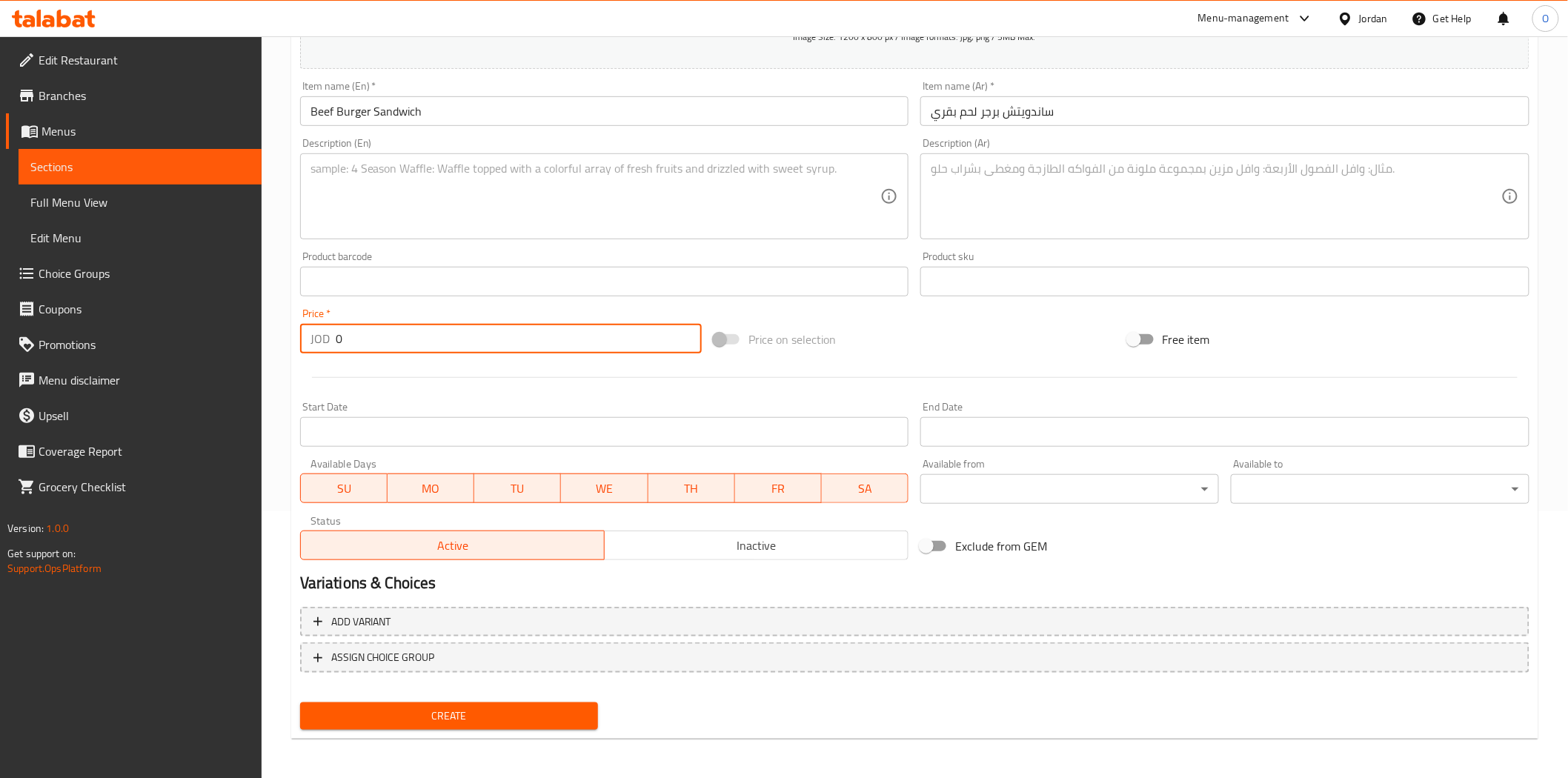
drag, startPoint x: 353, startPoint y: 336, endPoint x: 265, endPoint y: 344, distance: 88.4
click at [265, 344] on div "Home / Restaurants management / Menus / Sections / item / create Snacks section…" at bounding box center [915, 275] width 1306 height 1011
paste input "1.4"
type input "1.40"
click at [419, 219] on textarea at bounding box center [595, 196] width 570 height 70
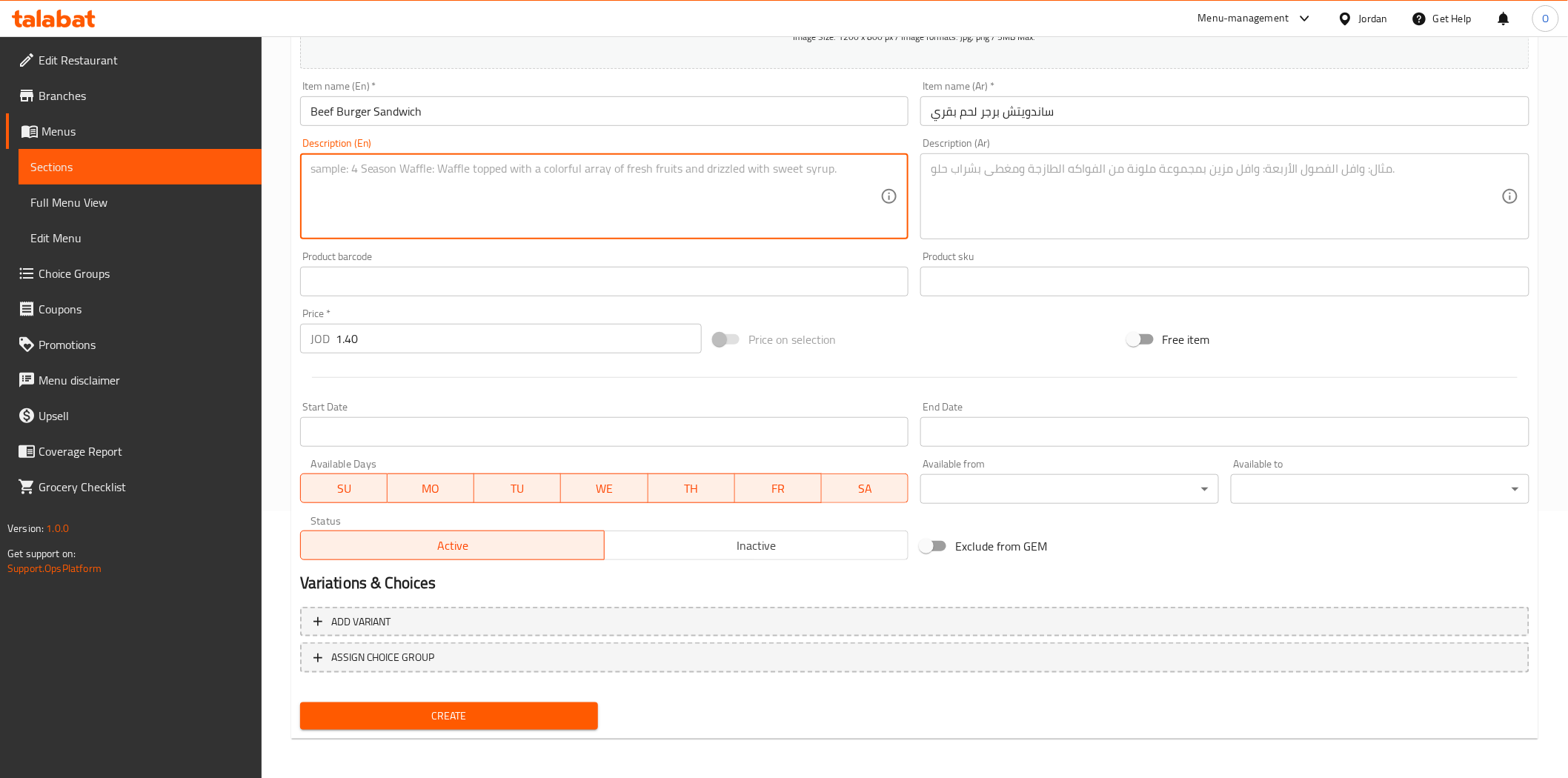
paste textarea "Meat, lettuce. [GEOGRAPHIC_DATA]. Chees & mayonnaise"
type textarea "Meat, lettuce. [GEOGRAPHIC_DATA]. Chees & mayonnaise"
click at [1020, 186] on textarea at bounding box center [1215, 196] width 570 height 70
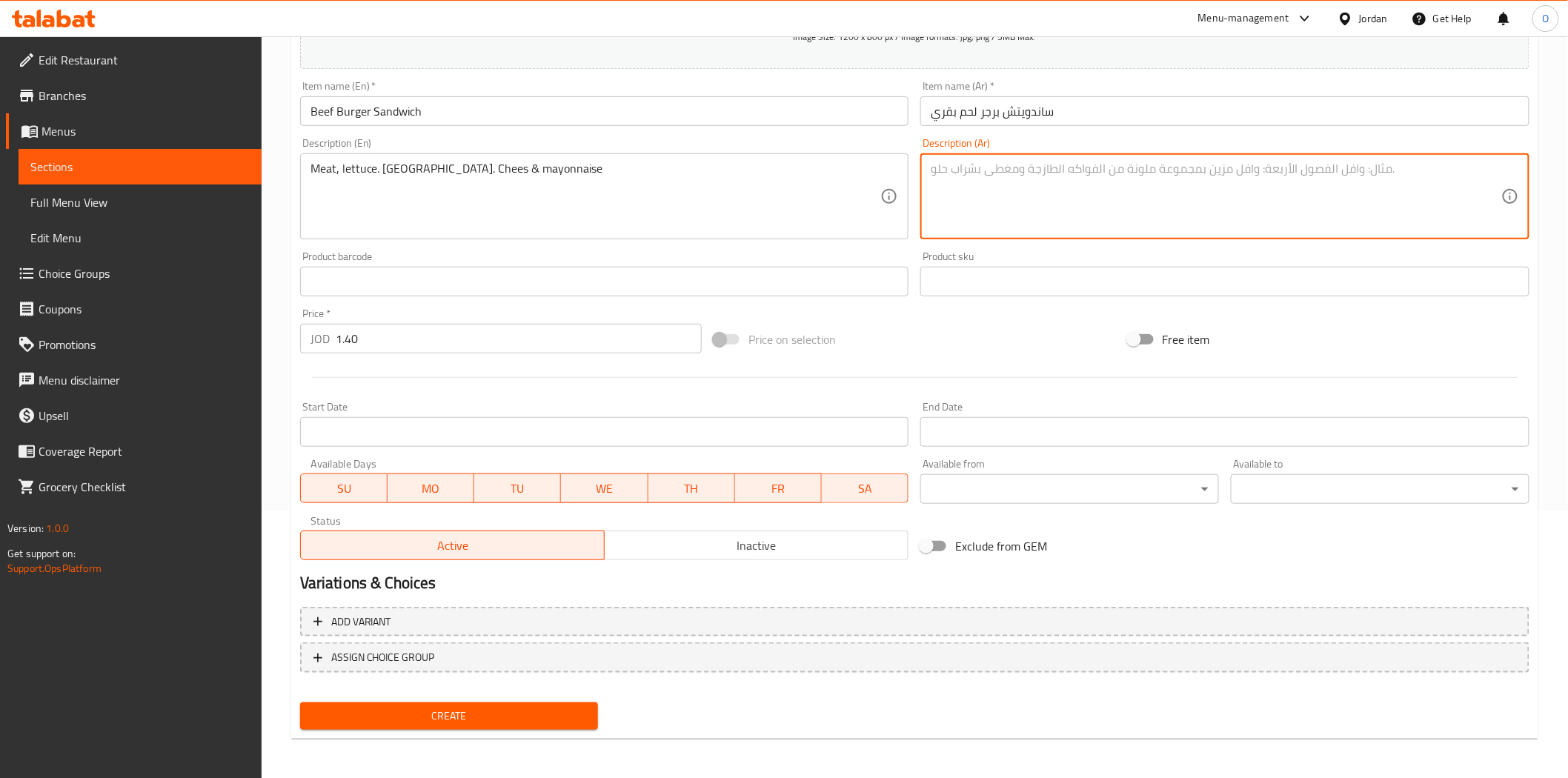
paste textarea "لحم، خس، [PERSON_NAME]، جبن ومايونيز"
type textarea "لحم، خس، [PERSON_NAME]، جبن ومايونيز"
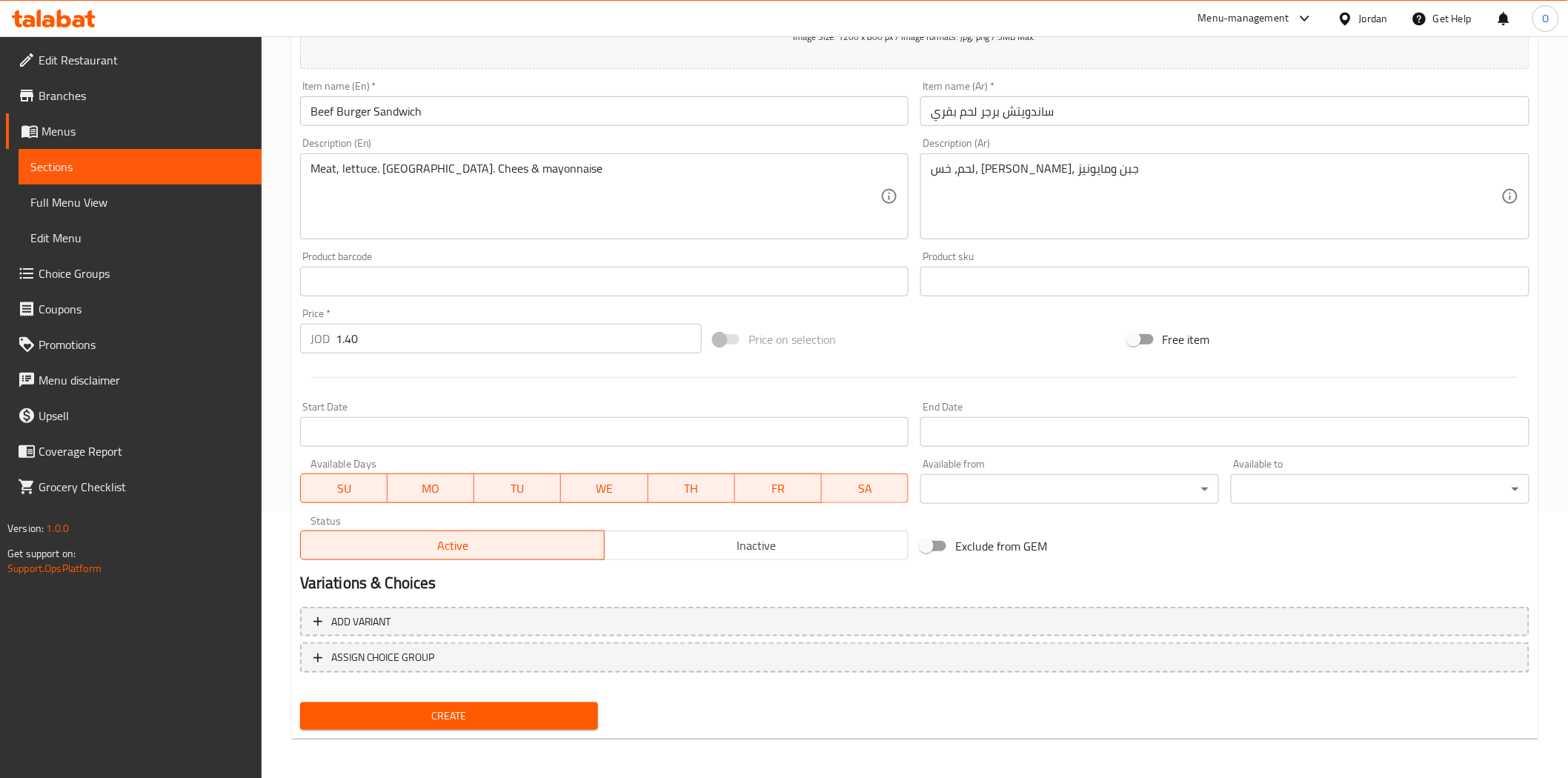
click at [557, 697] on div "Create" at bounding box center [449, 716] width 310 height 39
click at [559, 707] on span "Create" at bounding box center [449, 716] width 275 height 18
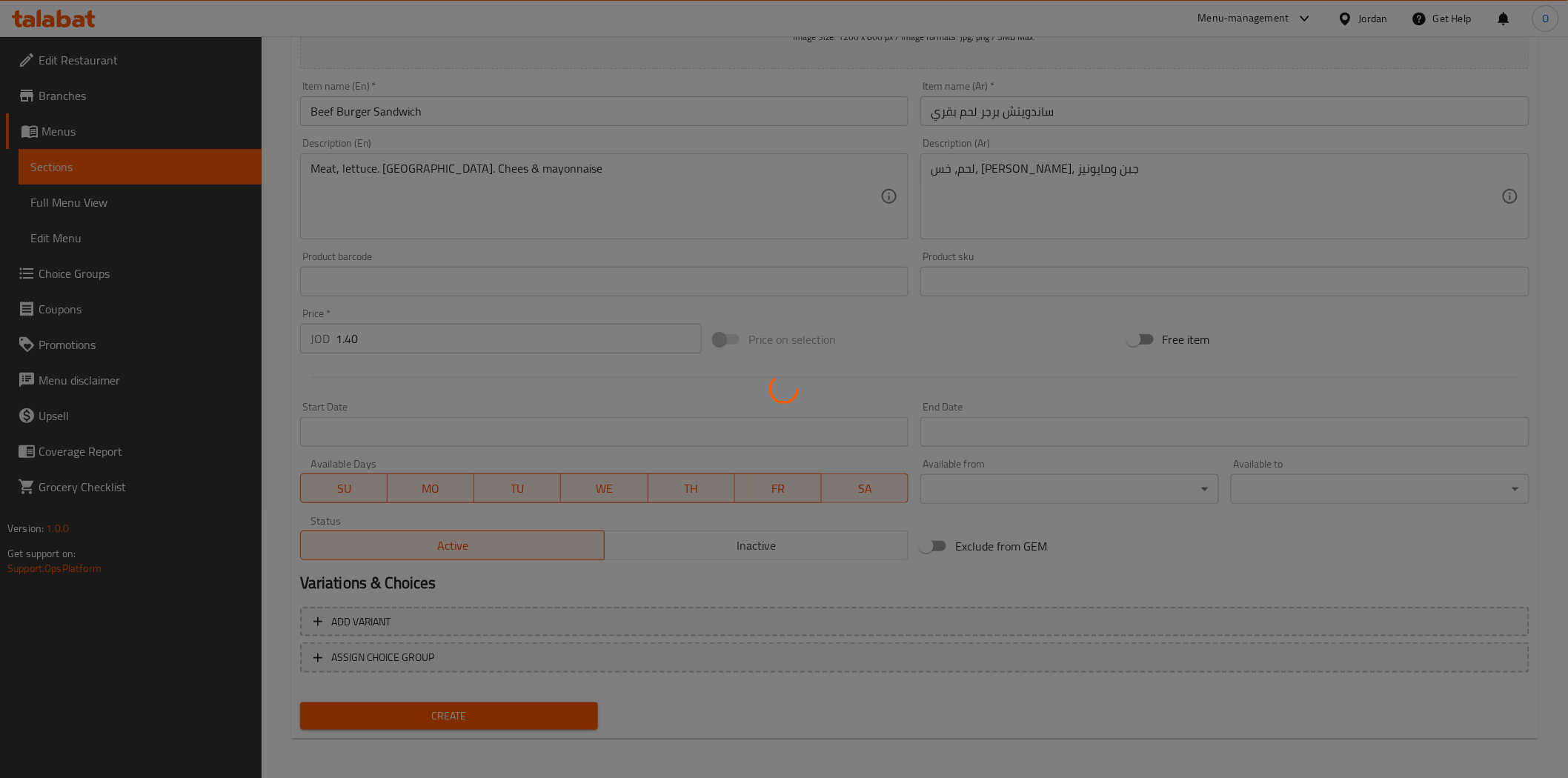
type input "0"
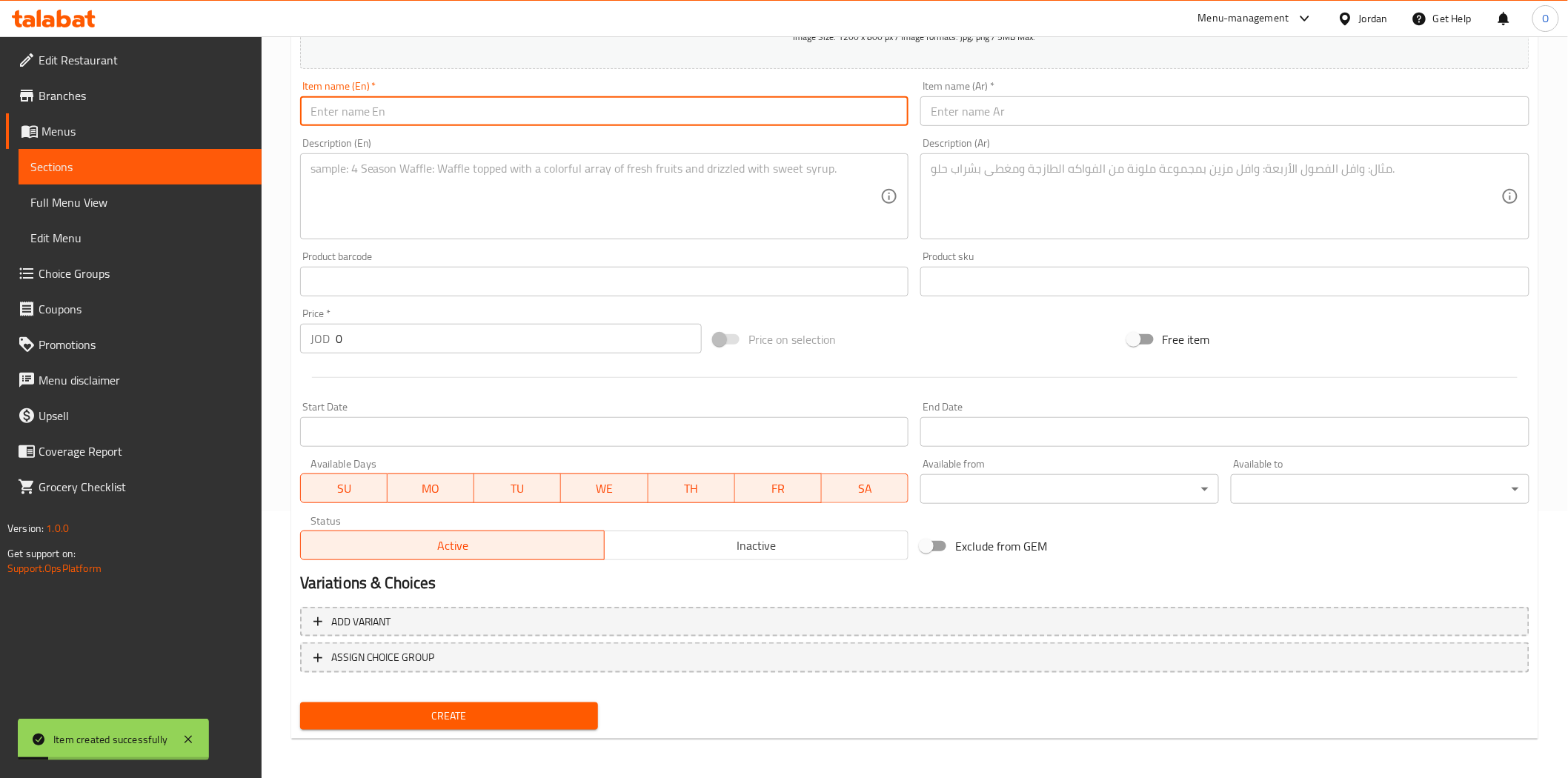
click at [403, 109] on input "text" at bounding box center [604, 111] width 609 height 29
paste input "Beef Burger Meal"
type input "Beef Burger Meal"
click at [951, 100] on input "text" at bounding box center [1224, 111] width 609 height 29
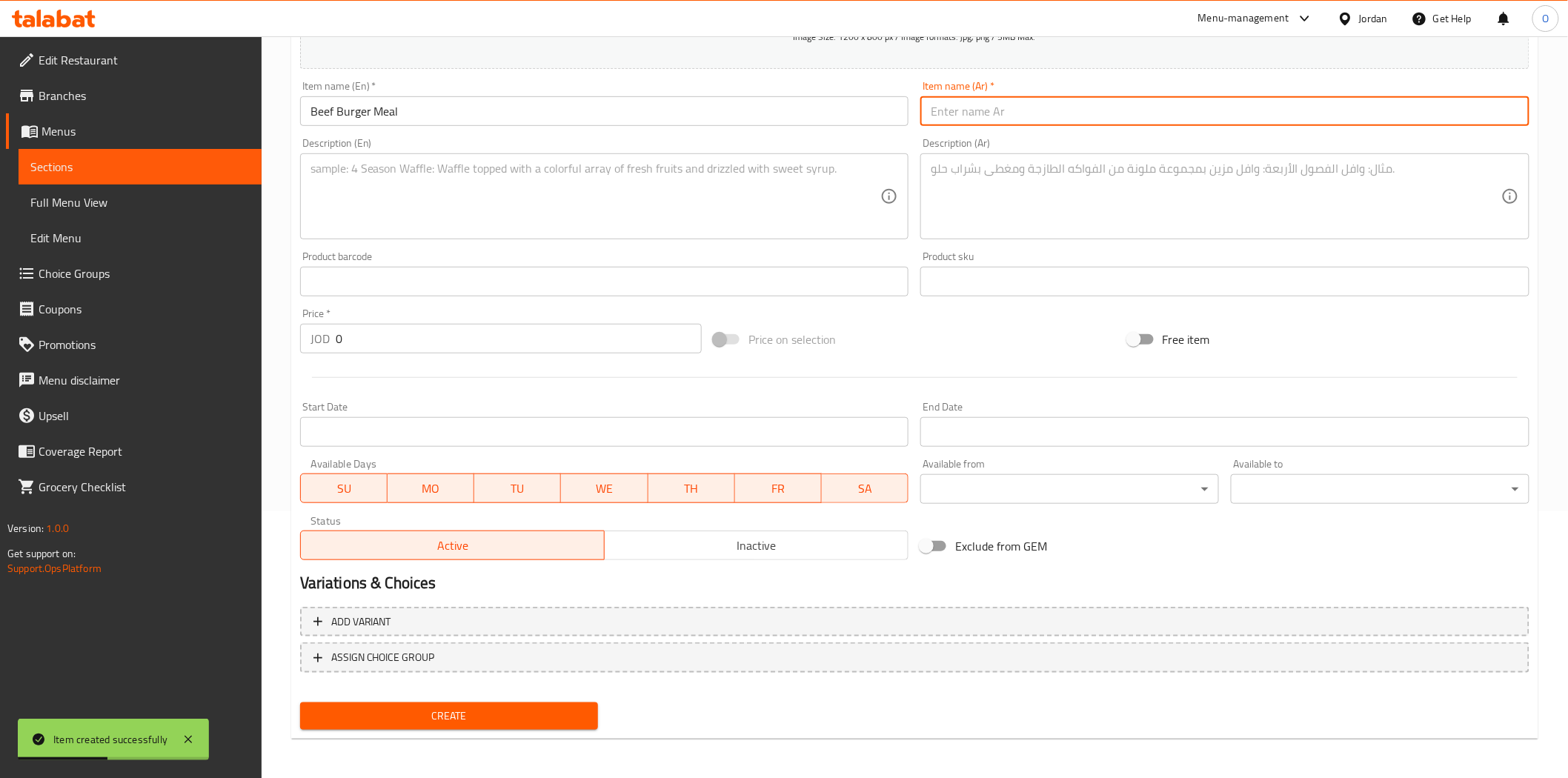
paste input "وجبة برجر لحم بقري"
type input "وجبة برجر لحم بقري"
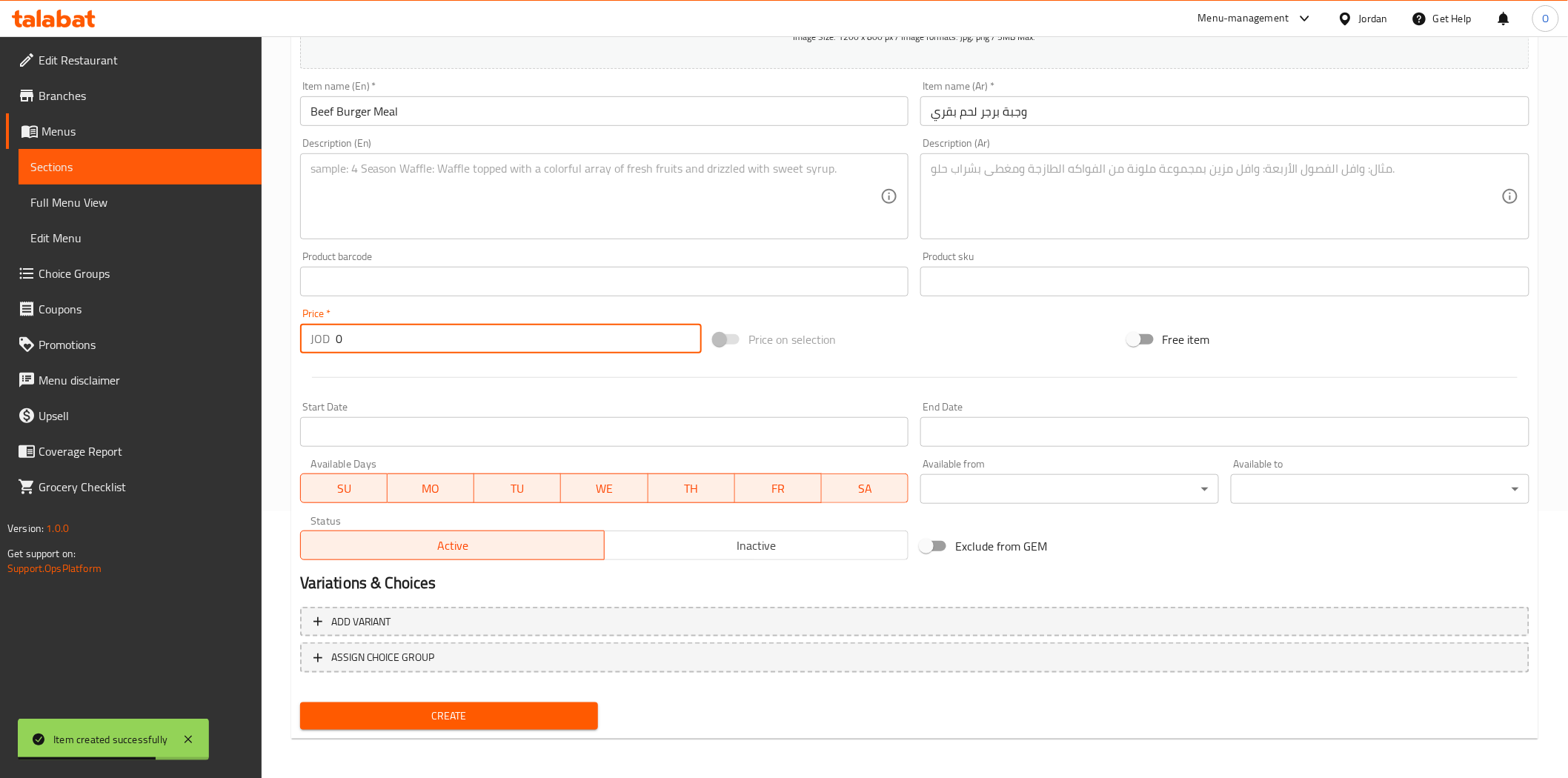
drag, startPoint x: 349, startPoint y: 328, endPoint x: 320, endPoint y: 339, distance: 31.0
click at [320, 339] on div "JOD 0 Price *" at bounding box center [501, 339] width 402 height 29
paste input "2.45"
type input "2.45"
click at [331, 171] on textarea at bounding box center [595, 196] width 570 height 70
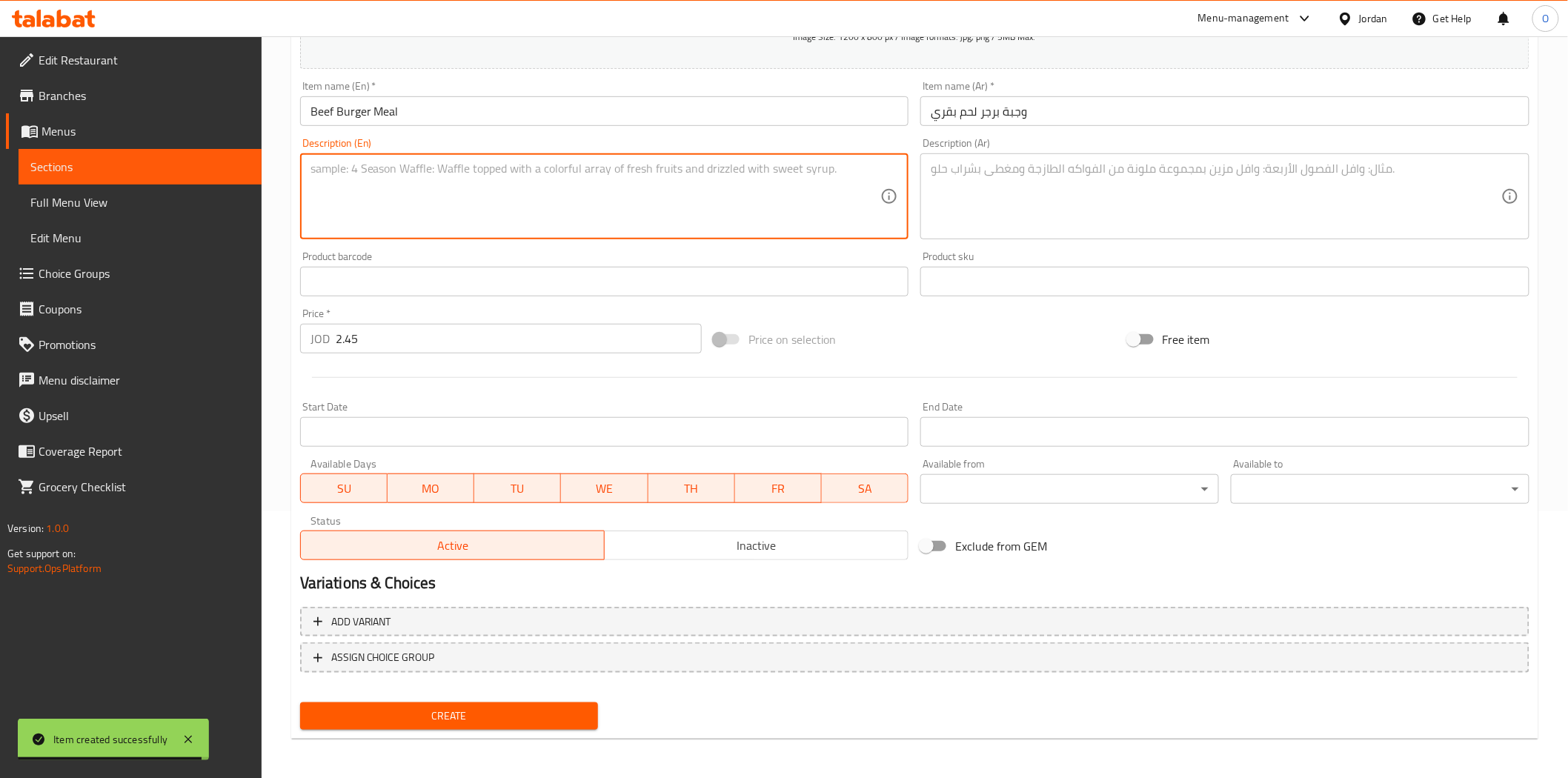
click at [434, 207] on textarea at bounding box center [595, 196] width 570 height 70
paste textarea "Meat, lettuce. [GEOGRAPHIC_DATA]. Chees & mayonnaise served with Fries, Pickles…"
type textarea "Meat, lettuce. [GEOGRAPHIC_DATA]. Chees & mayonnaise served with Fries, Pickles…"
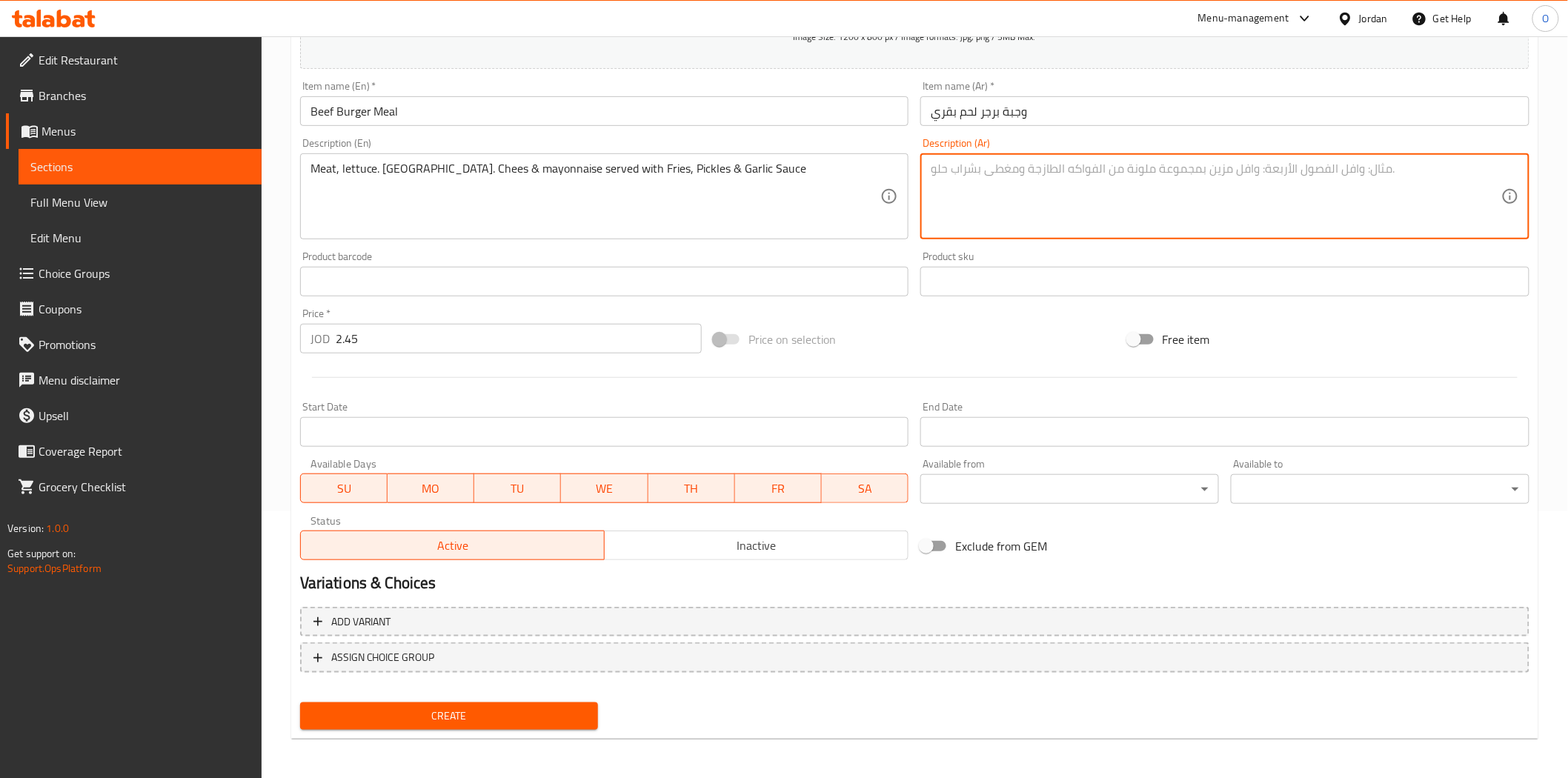
click at [1043, 211] on textarea at bounding box center [1215, 196] width 570 height 70
paste textarea "لحم، خس، [PERSON_NAME]، جبن و[PERSON_NAME]، يُقدم مع بطاطس مقلية ومخلل وصلصة ثوم"
type textarea "لحم، خس، [PERSON_NAME]، جبن و[PERSON_NAME]، يُقدم مع بطاطس مقلية ومخلل وصلصة ثوم"
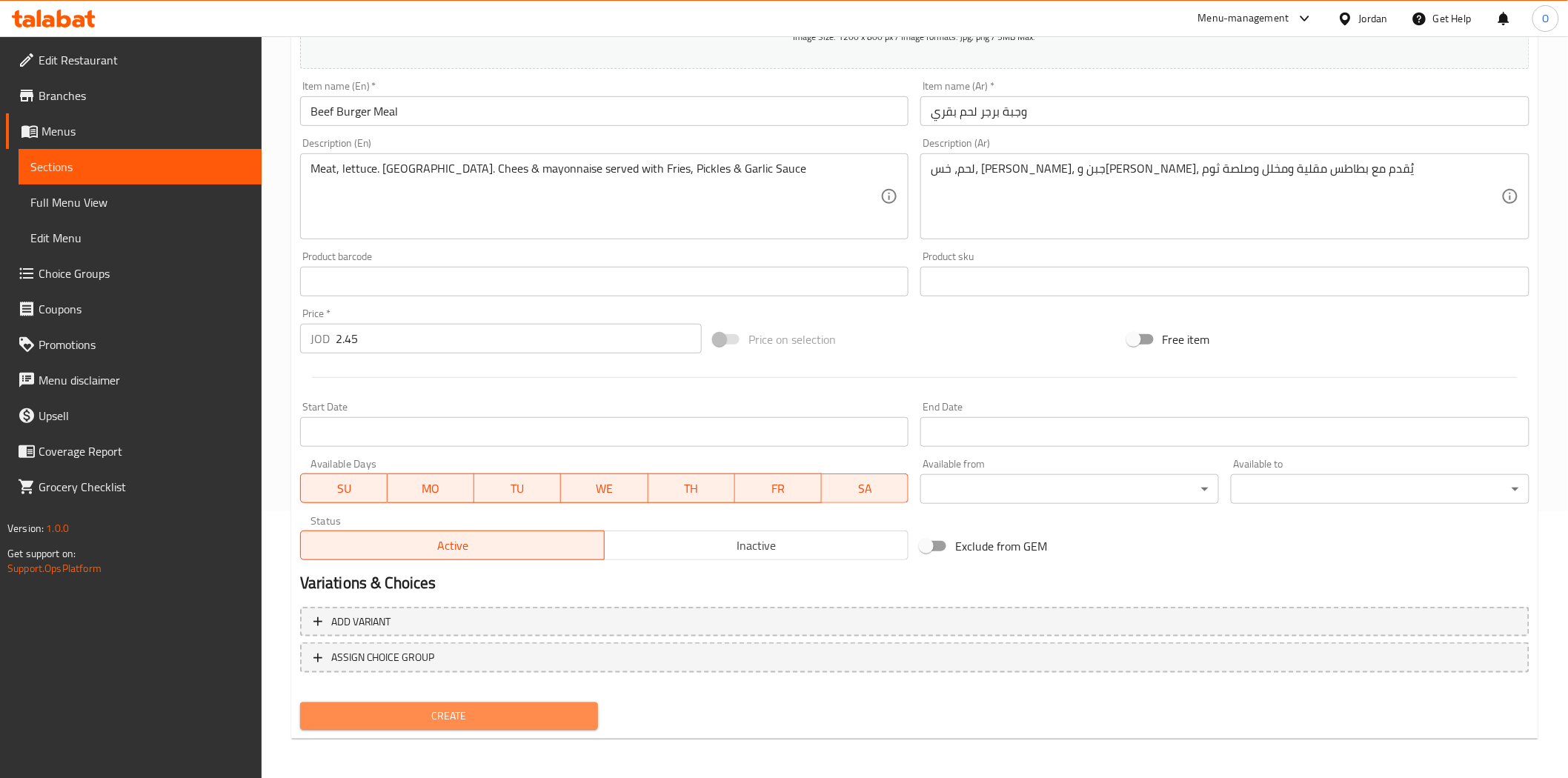
click at [533, 712] on span "Create" at bounding box center [449, 716] width 275 height 18
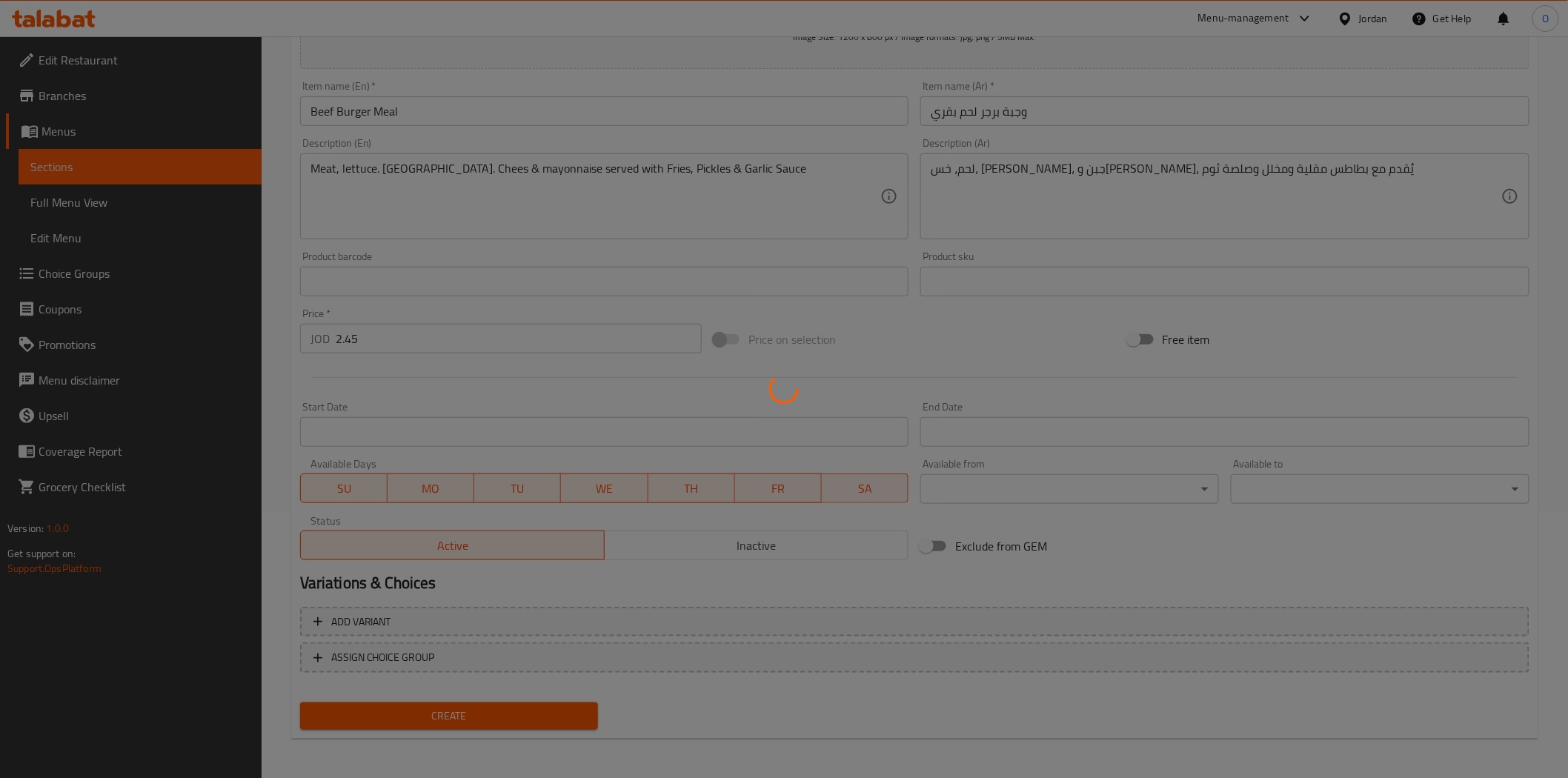
type input "0"
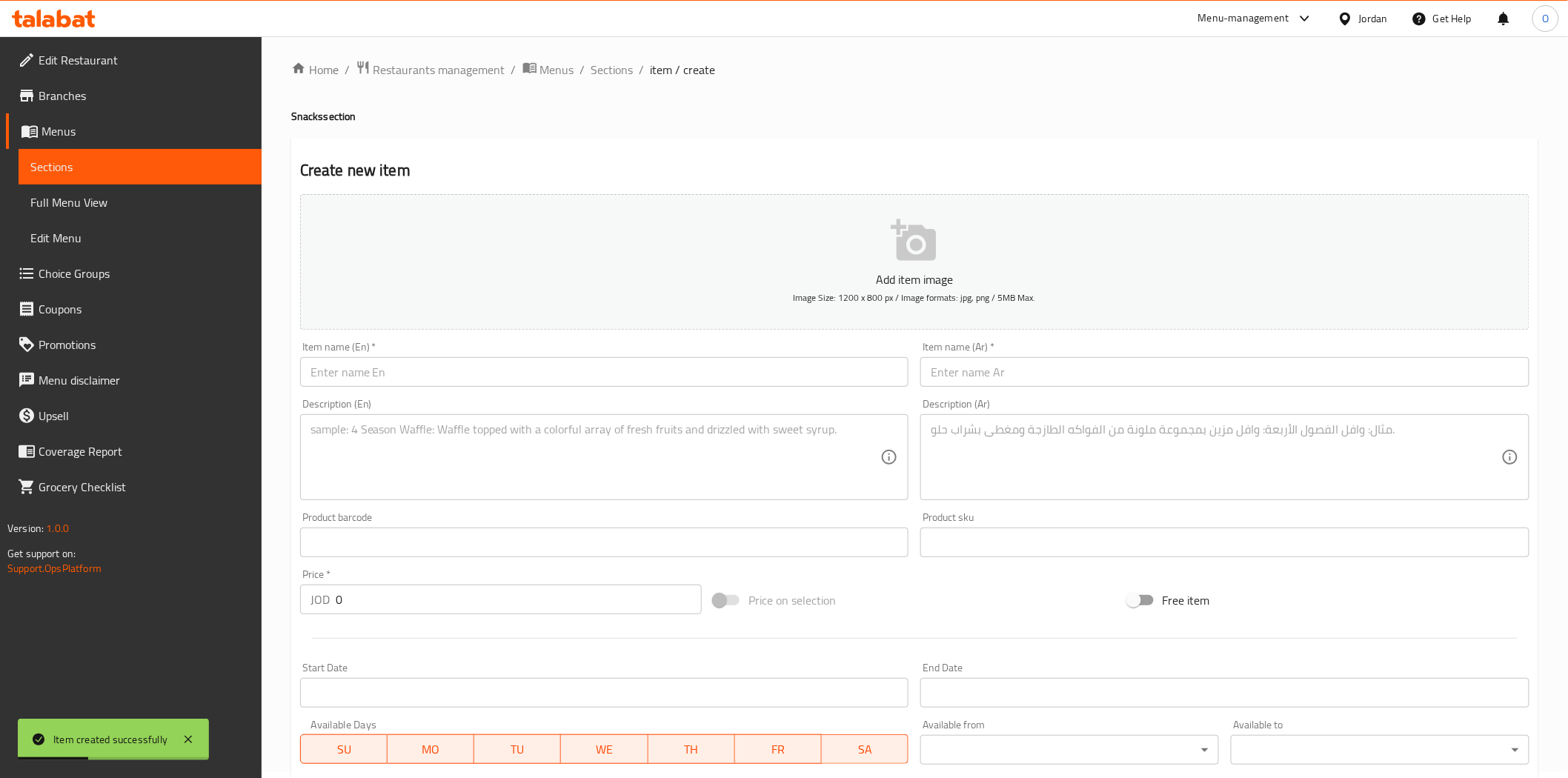
scroll to position [0, 0]
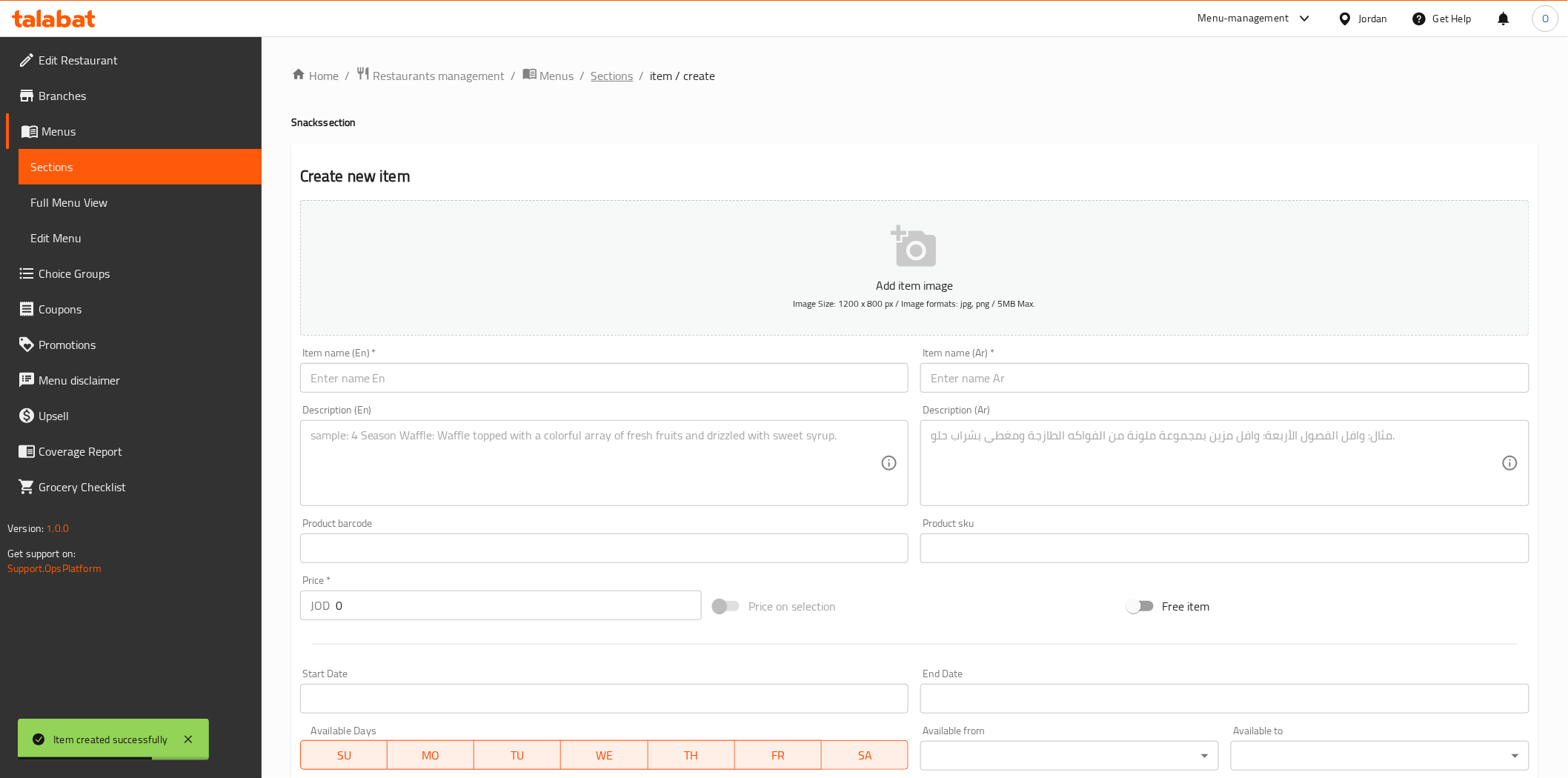
click at [612, 82] on span "Sections" at bounding box center [612, 75] width 42 height 17
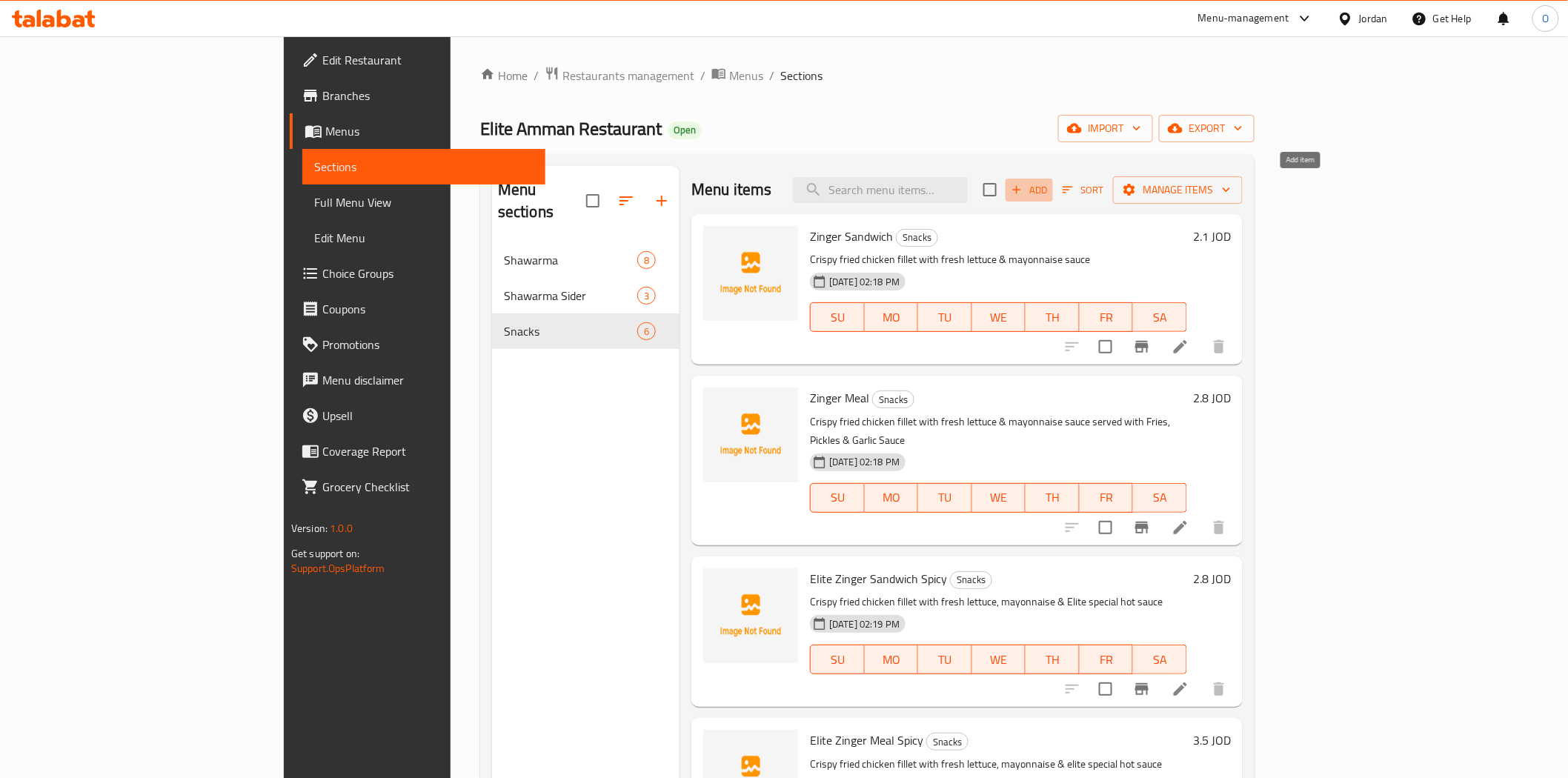
click at [1049, 191] on span "Add" at bounding box center [1030, 190] width 40 height 17
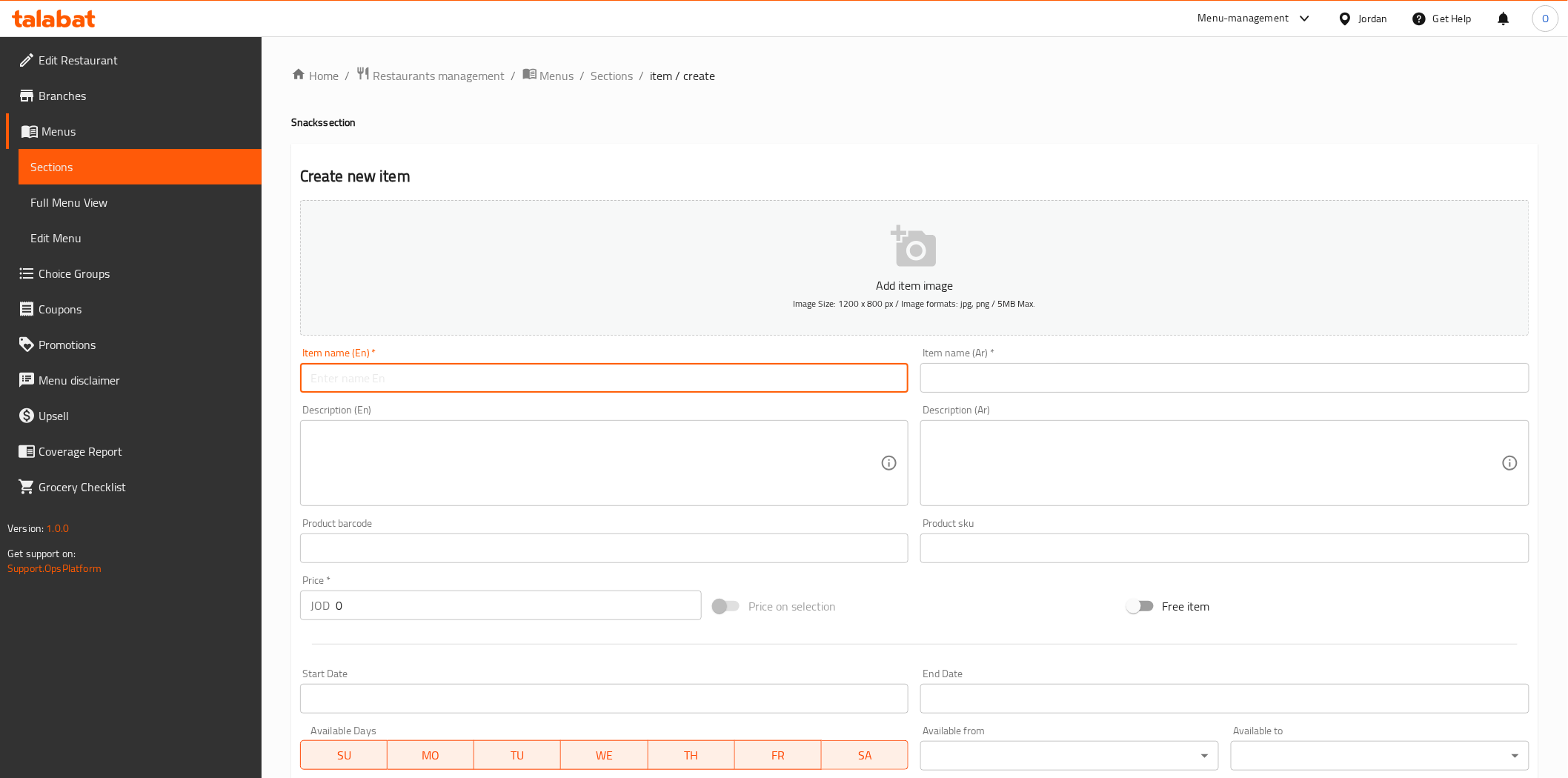
paste input "Chicken Burger Sandwich"
type input "Chicken Burger Sandwich"
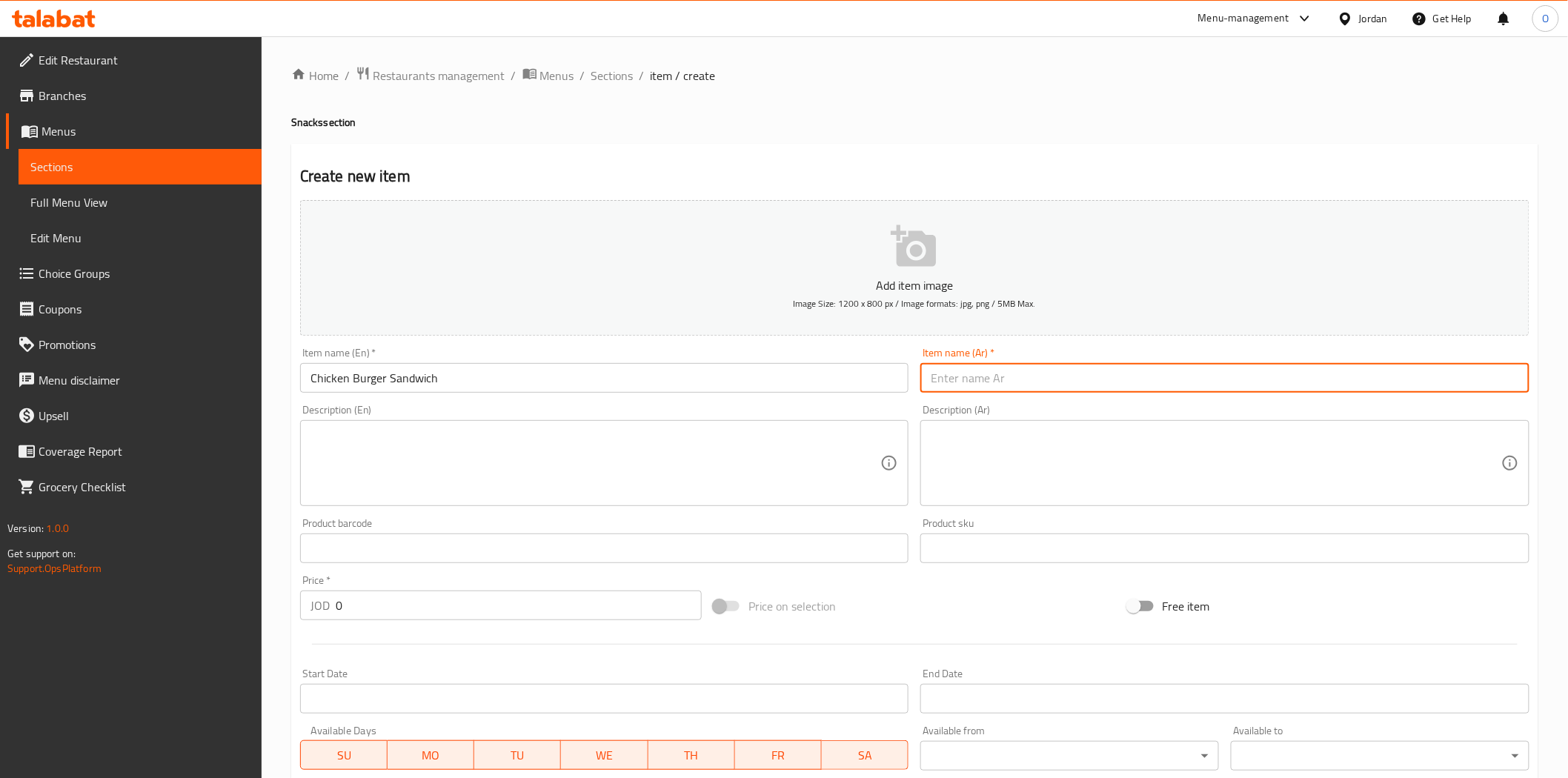
paste input "ساندويتش برجر دجاج"
type input "ساندويتش برجر دجاج"
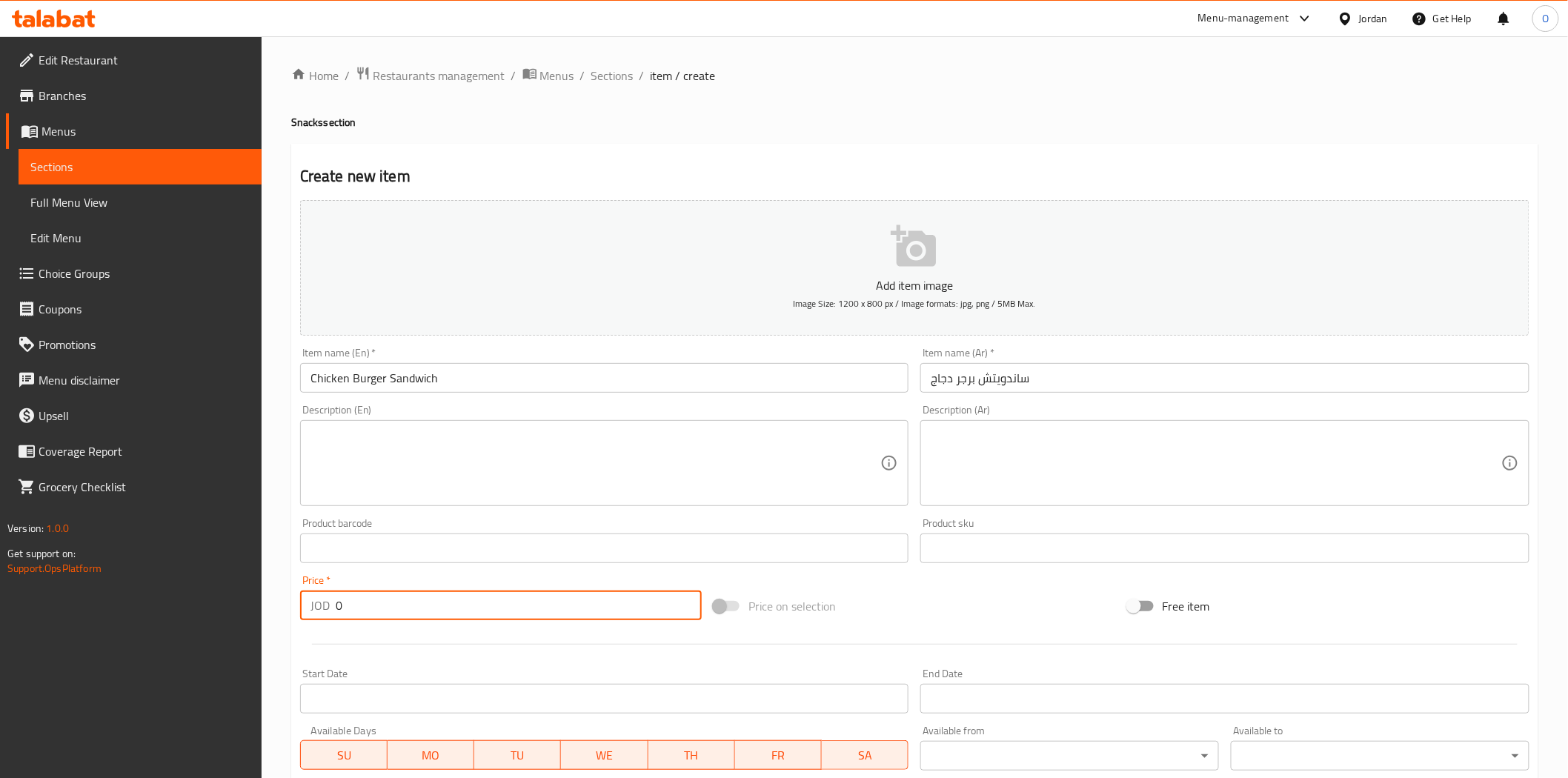
drag, startPoint x: 349, startPoint y: 613, endPoint x: 336, endPoint y: 608, distance: 13.9
click at [336, 608] on input "0" at bounding box center [518, 605] width 366 height 29
paste input "1.7"
type input "1.70"
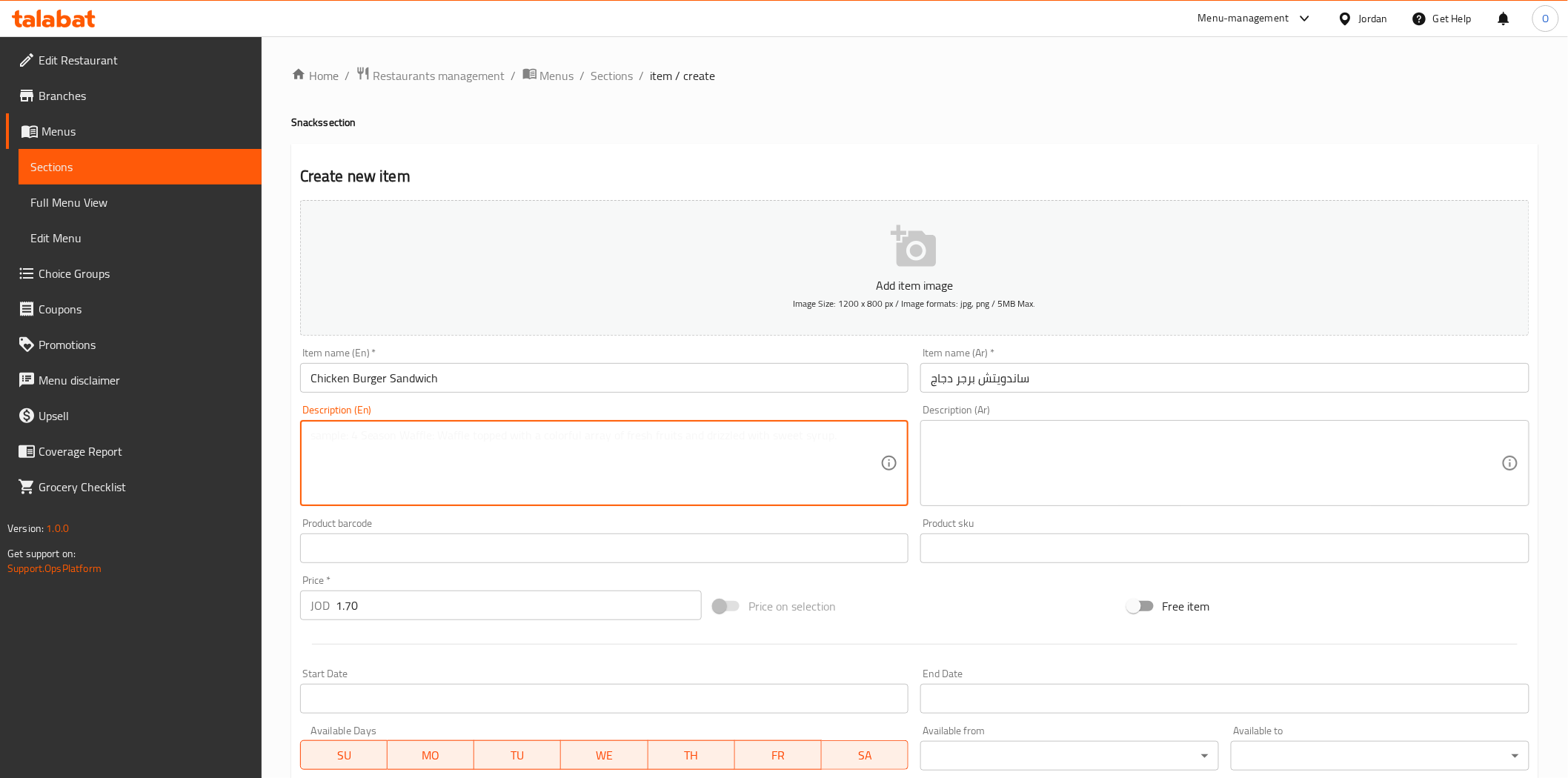
paste textarea "Fried Chicken, lettuce. [GEOGRAPHIC_DATA]. Chees & mayonnaise sauce"
type textarea "Fried Chicken, lettuce. [GEOGRAPHIC_DATA]. Chees & mayonnaise sauce"
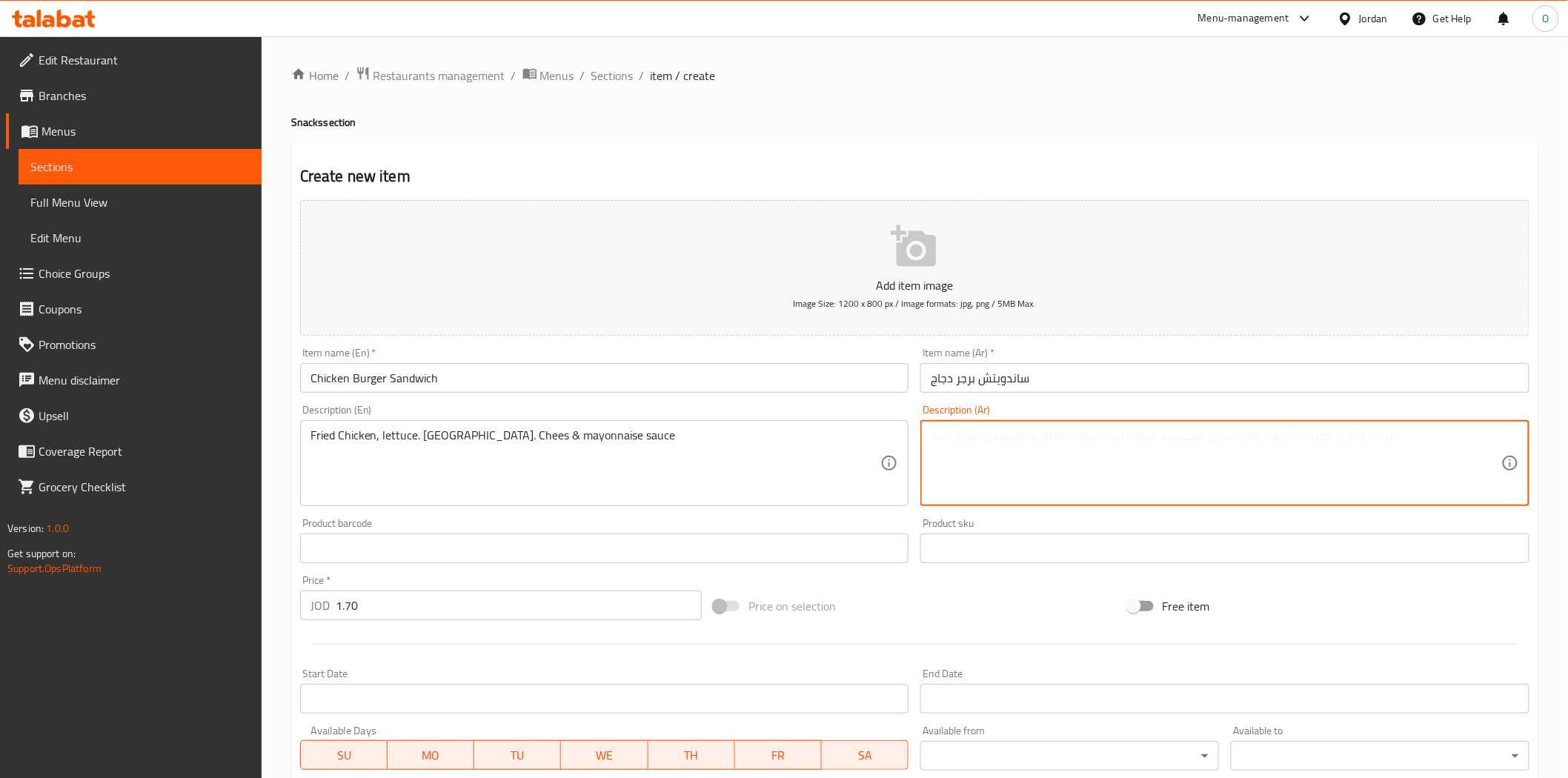
paste
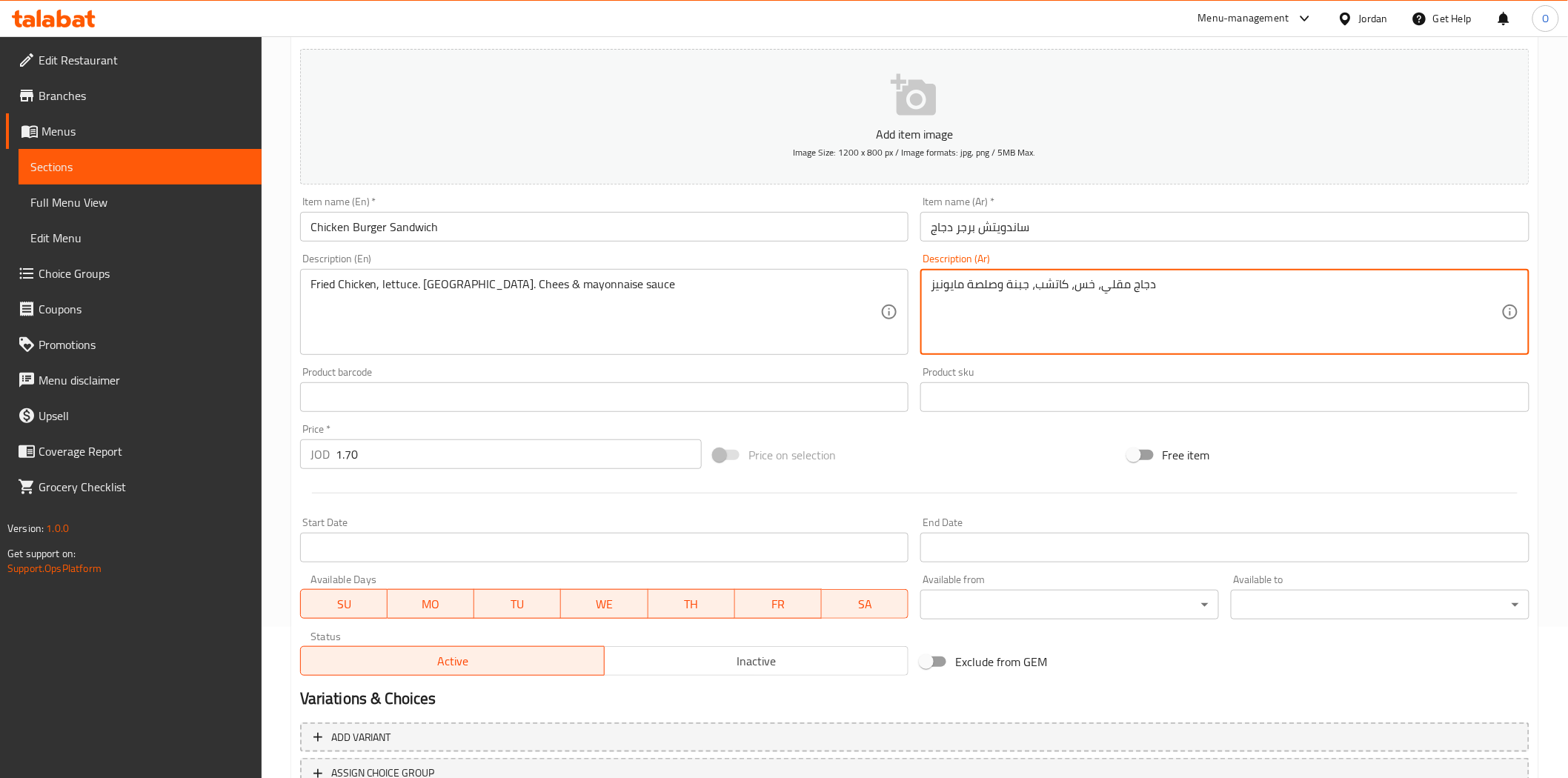
scroll to position [267, 0]
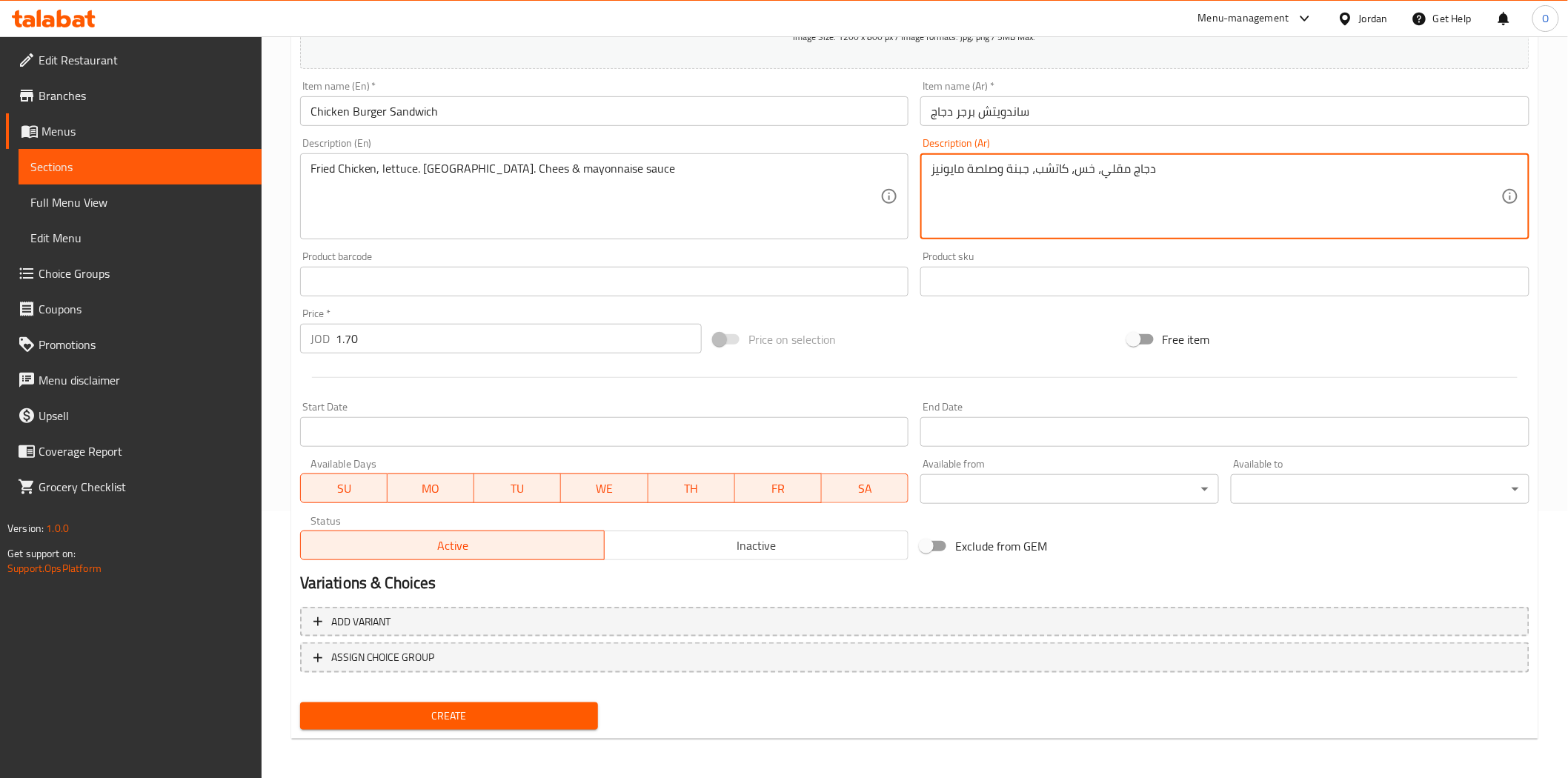
type textarea "دجاج مقلي، خس، كاتشب، جبنة وصلصة مايونيز"
click at [434, 697] on div "Create" at bounding box center [449, 716] width 310 height 39
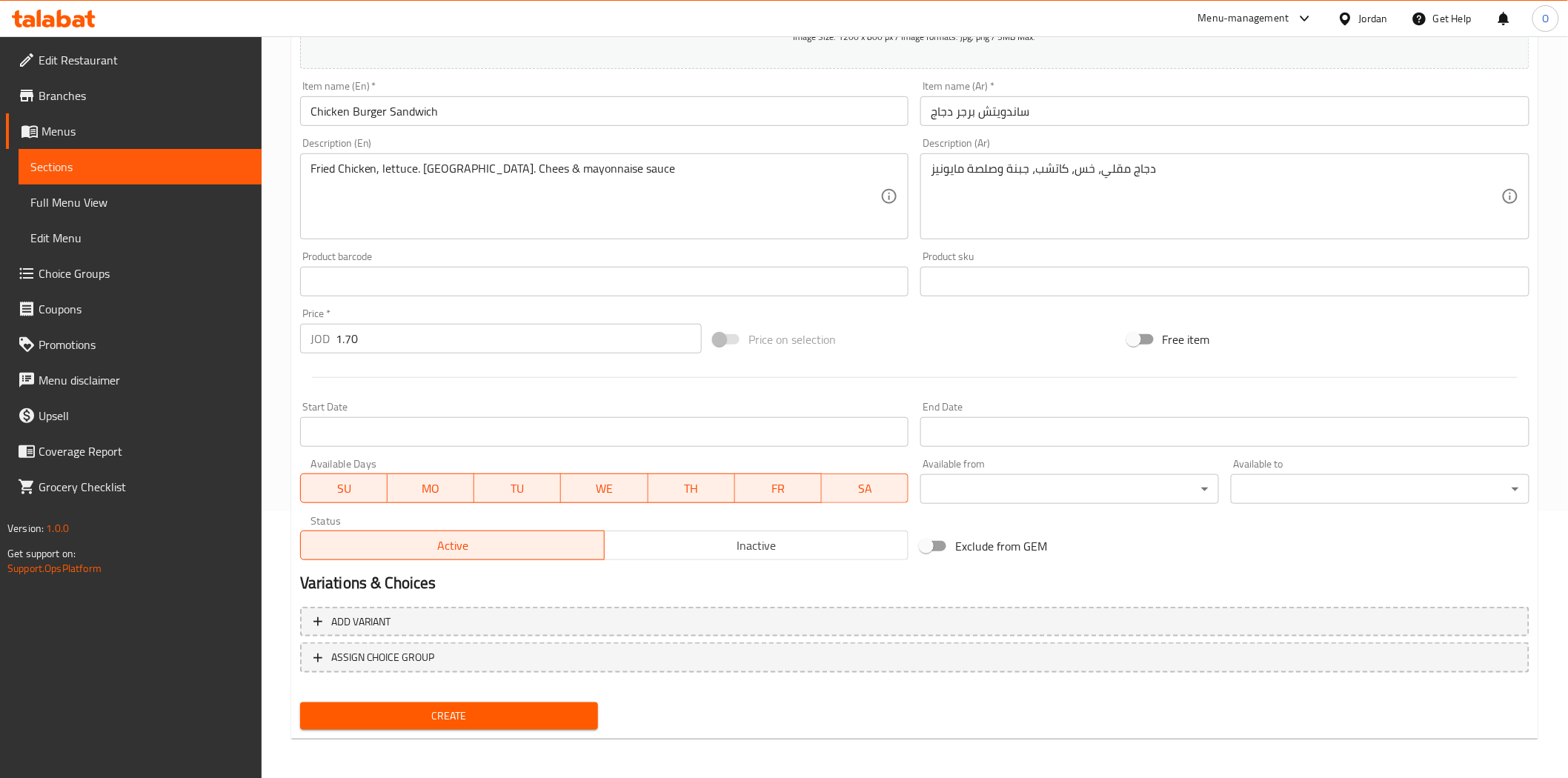
click at [438, 708] on span "Create" at bounding box center [449, 716] width 275 height 18
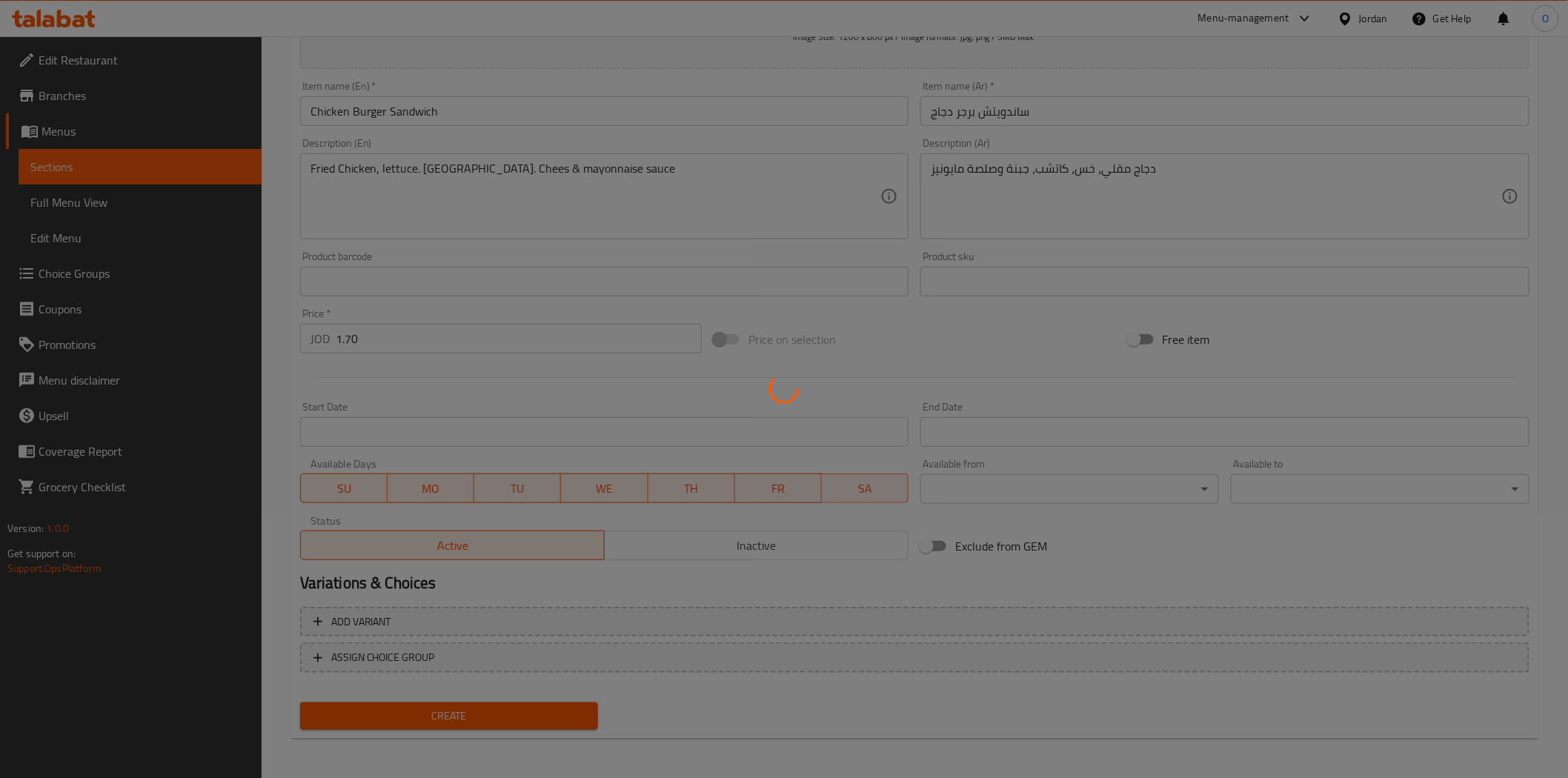
type input "0"
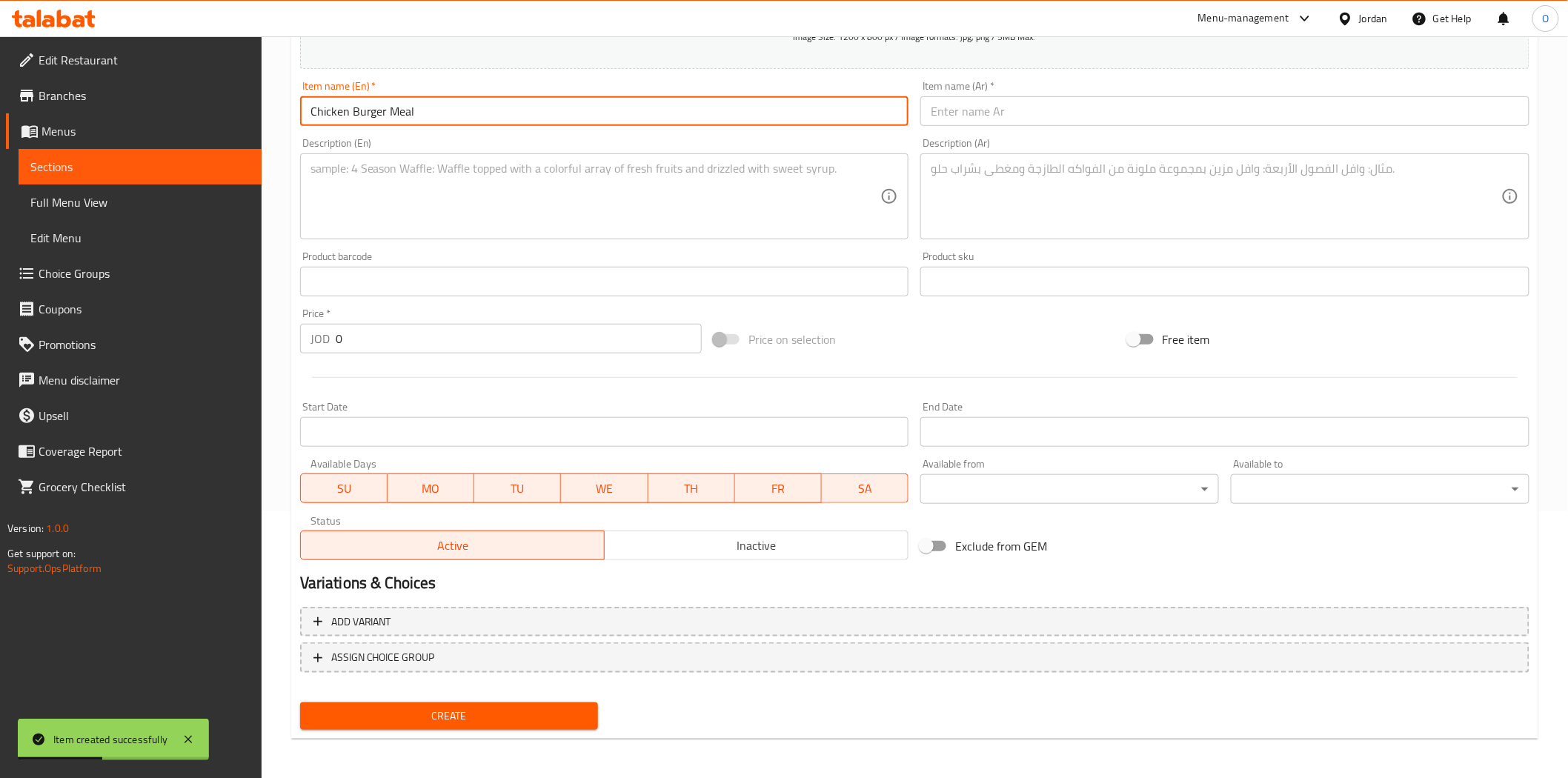
type input "Chicken Burger Meal"
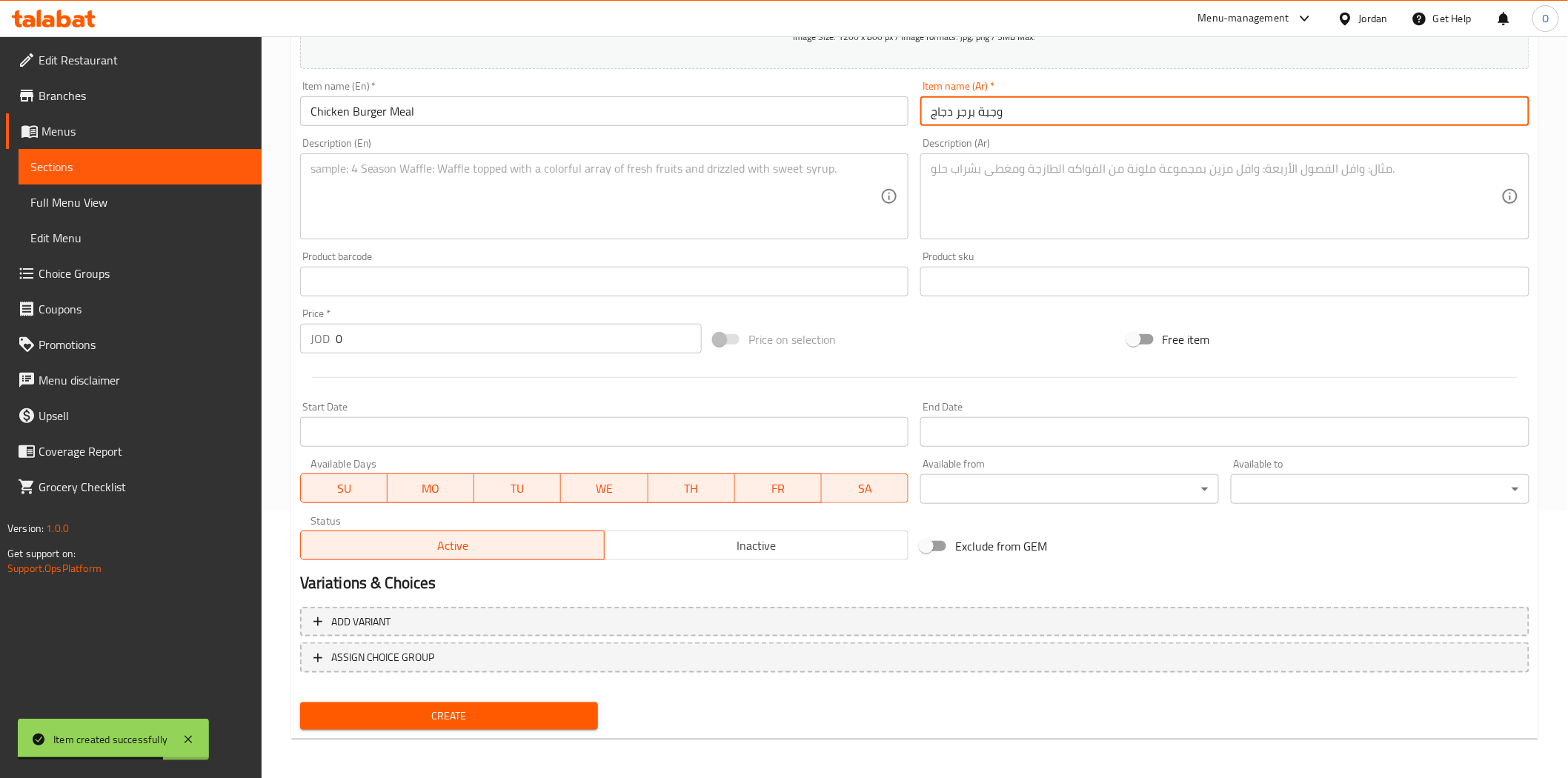
type input "وجبة برجر دجاج"
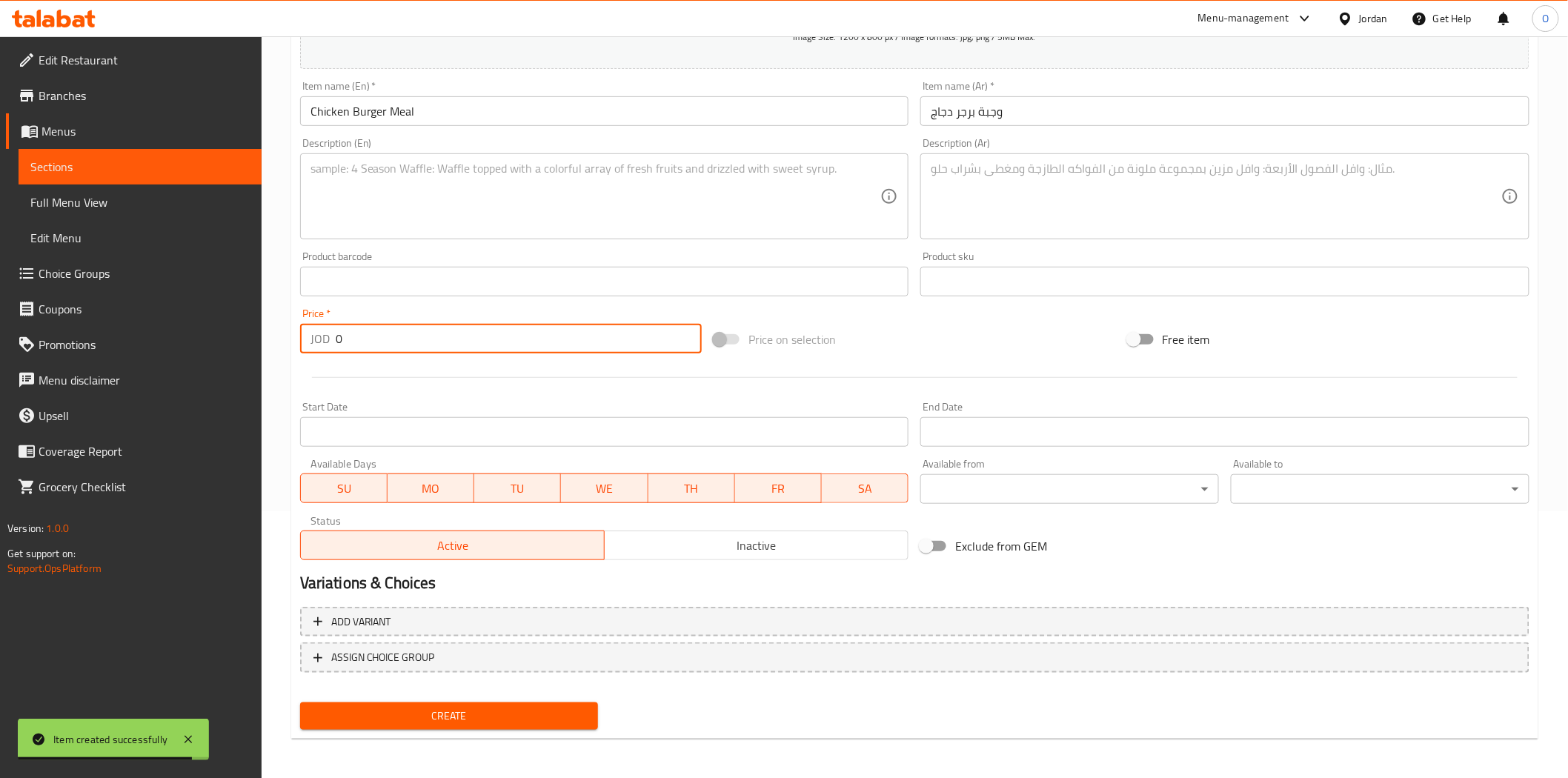
drag, startPoint x: 345, startPoint y: 340, endPoint x: 311, endPoint y: 342, distance: 34.1
click at [301, 340] on div "JOD 0 Price *" at bounding box center [501, 339] width 402 height 29
type input "2.45"
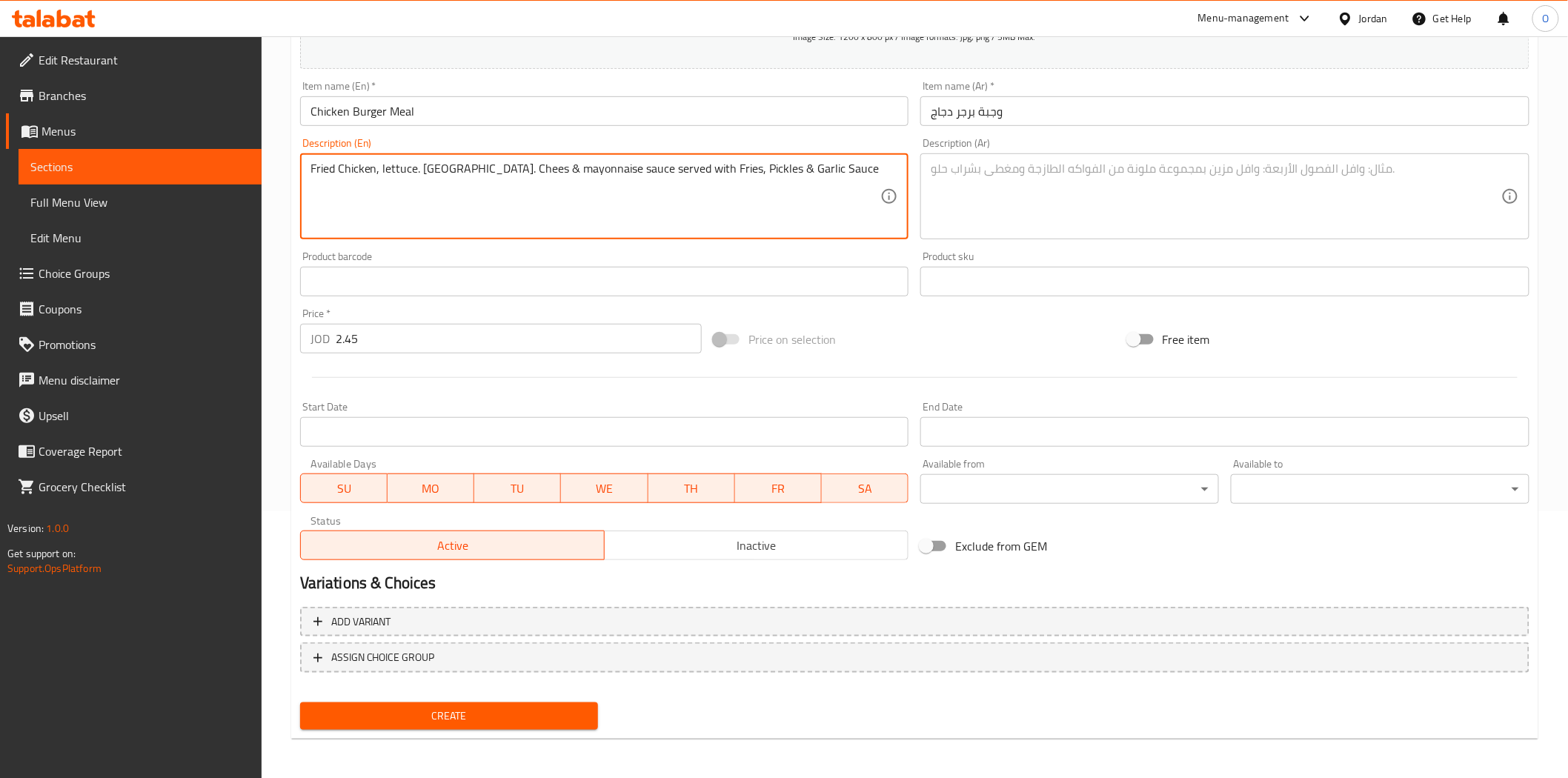
type textarea "Fried Chicken, lettuce. [GEOGRAPHIC_DATA]. Chees & mayonnaise sauce served with…"
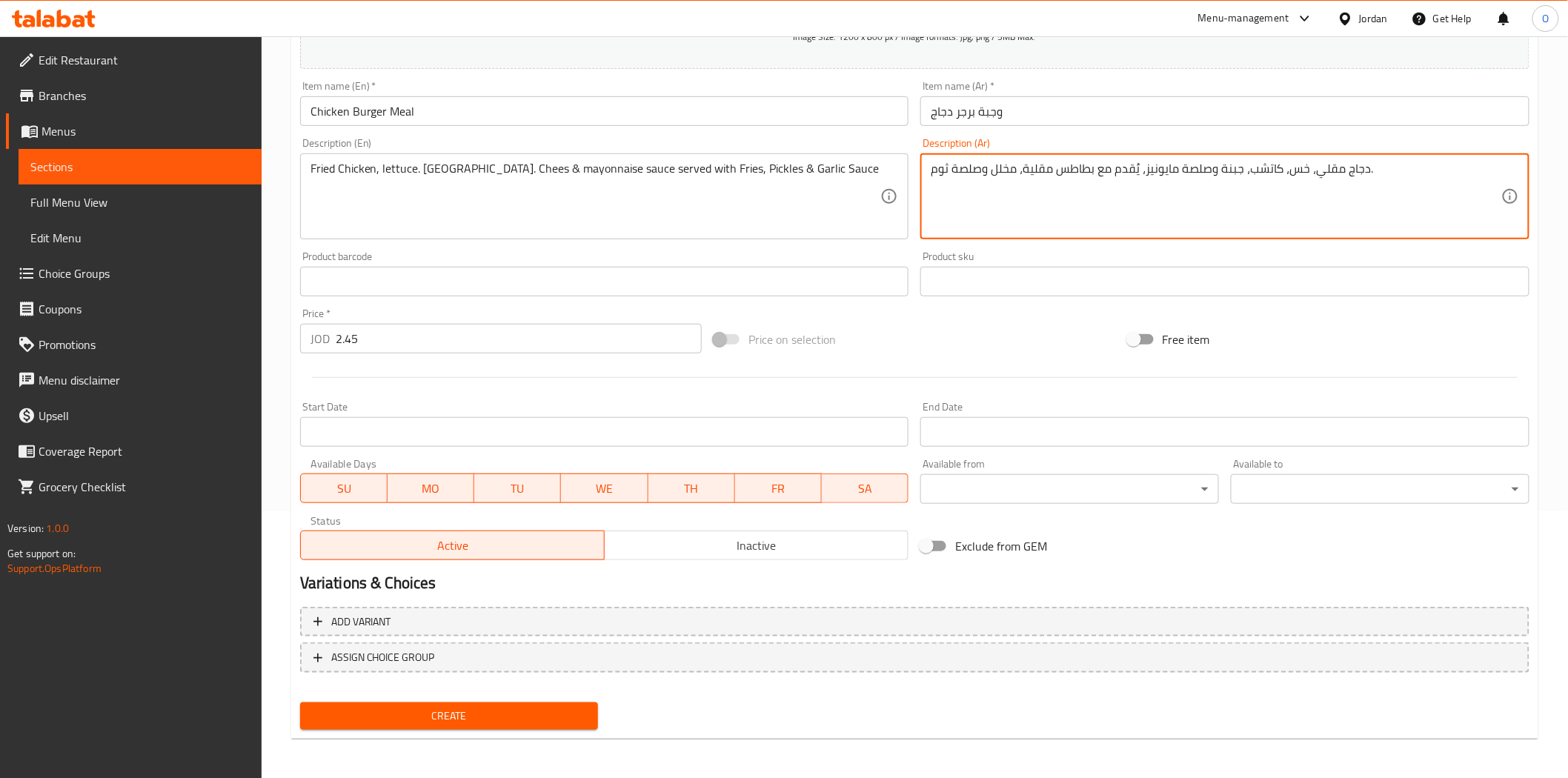
type textarea "دجاج مقلي، خس، كاتشب، جبنة وصلصة مايونيز، يُقدم مع بطاطس مقلية، مخلل وصلصة ثوم."
click at [404, 707] on span "Create" at bounding box center [449, 716] width 275 height 18
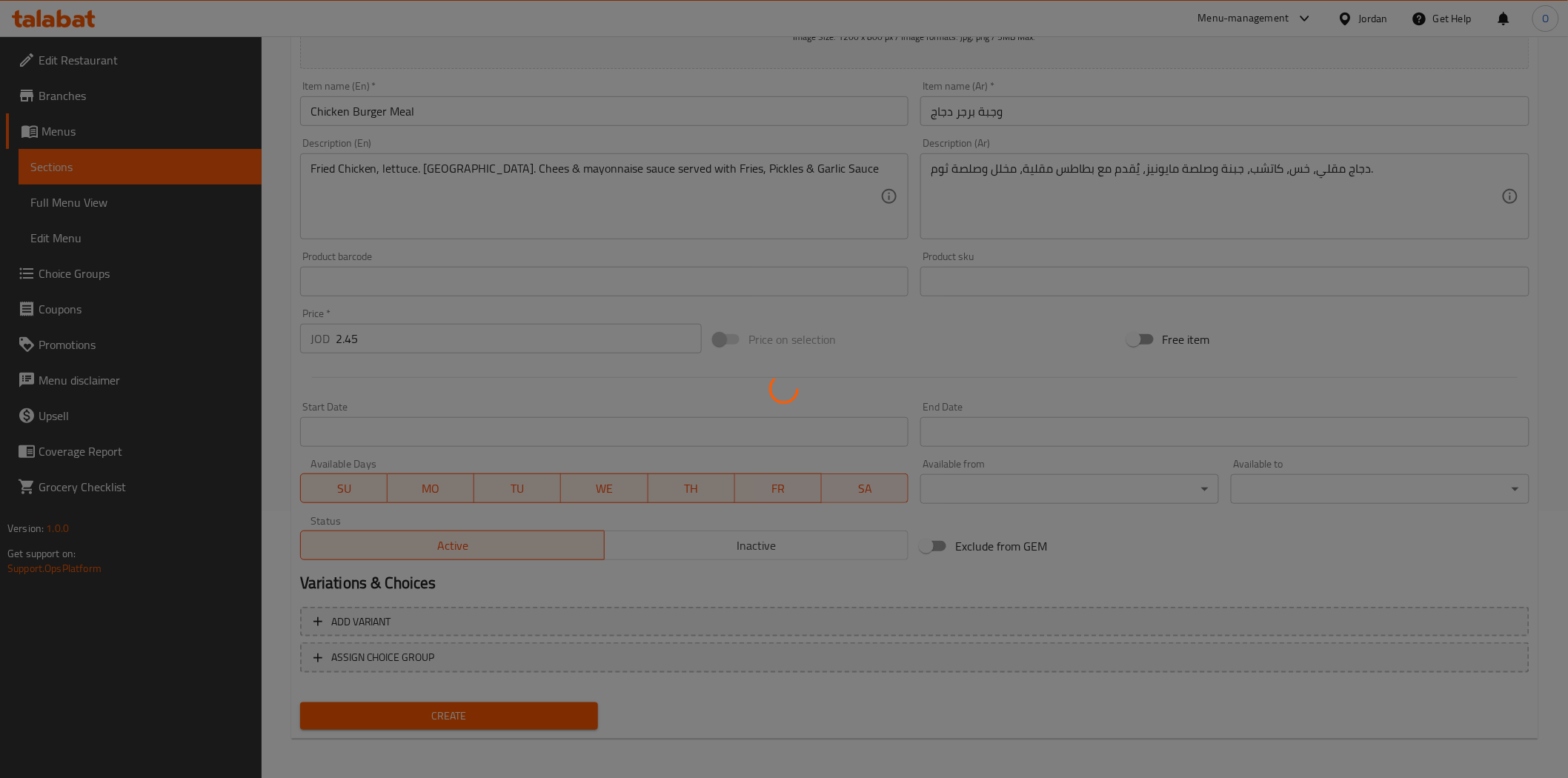
type input "0"
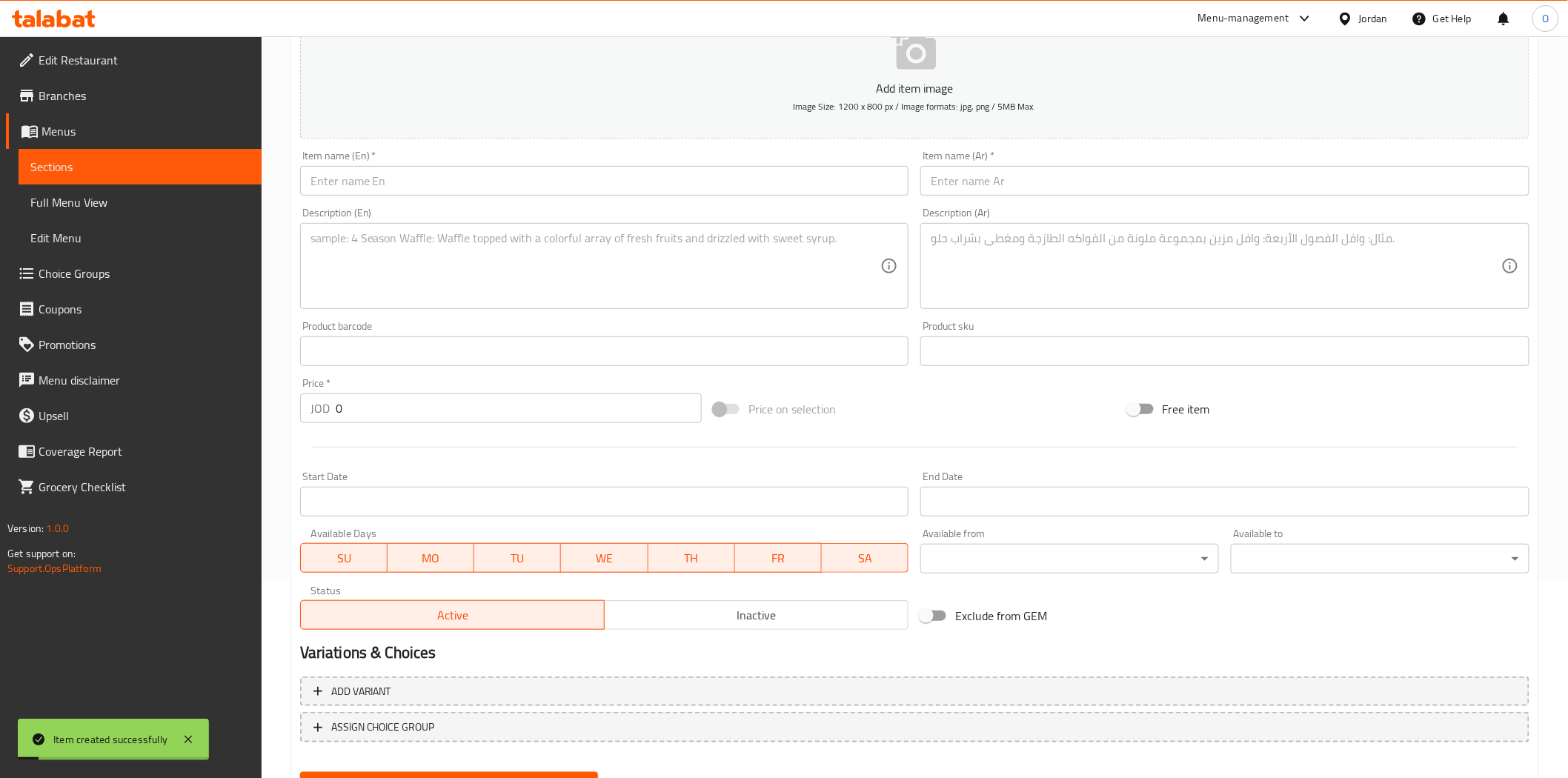
scroll to position [101, 0]
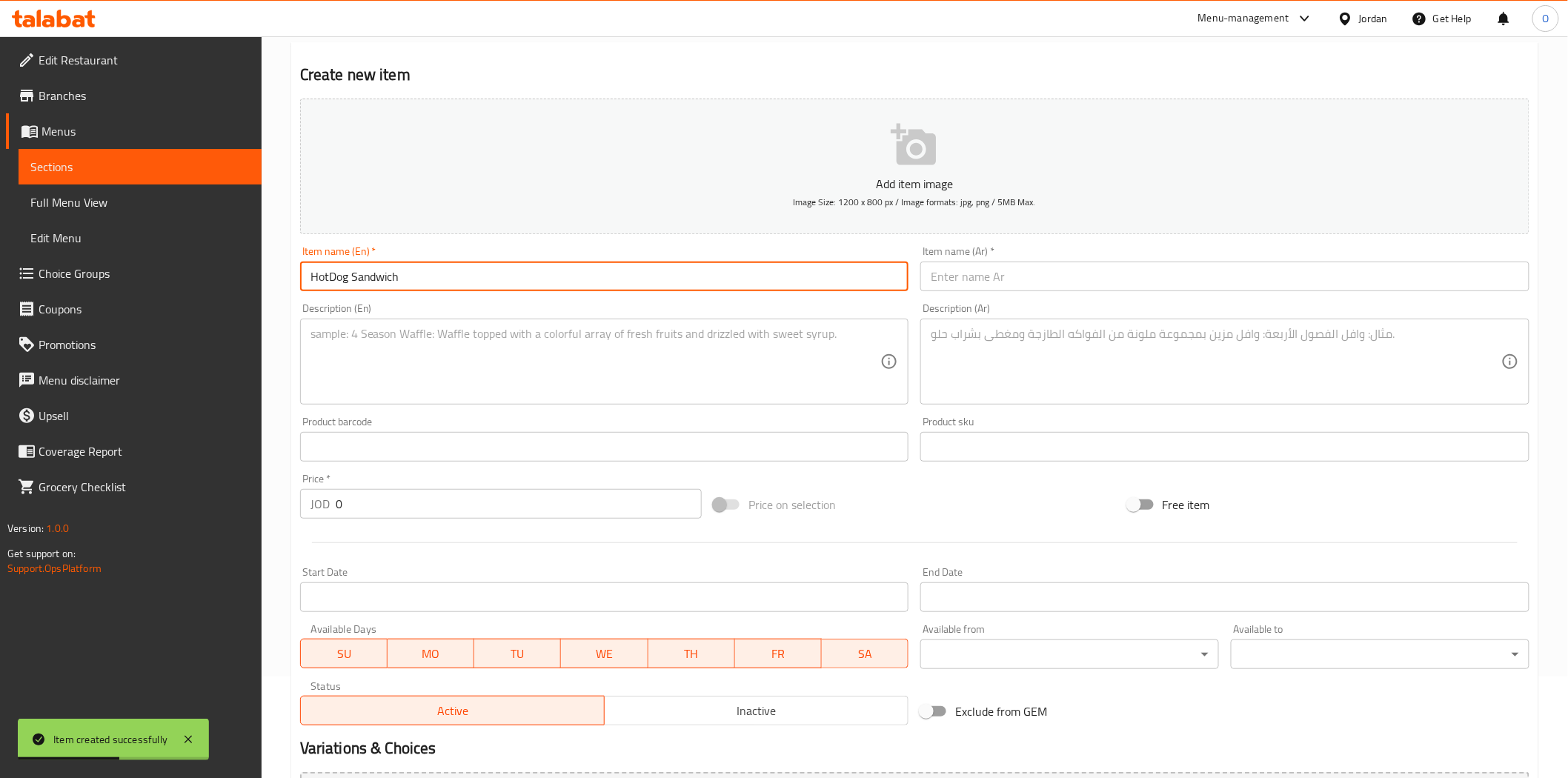
drag, startPoint x: 1068, startPoint y: 279, endPoint x: 1061, endPoint y: 286, distance: 9.9
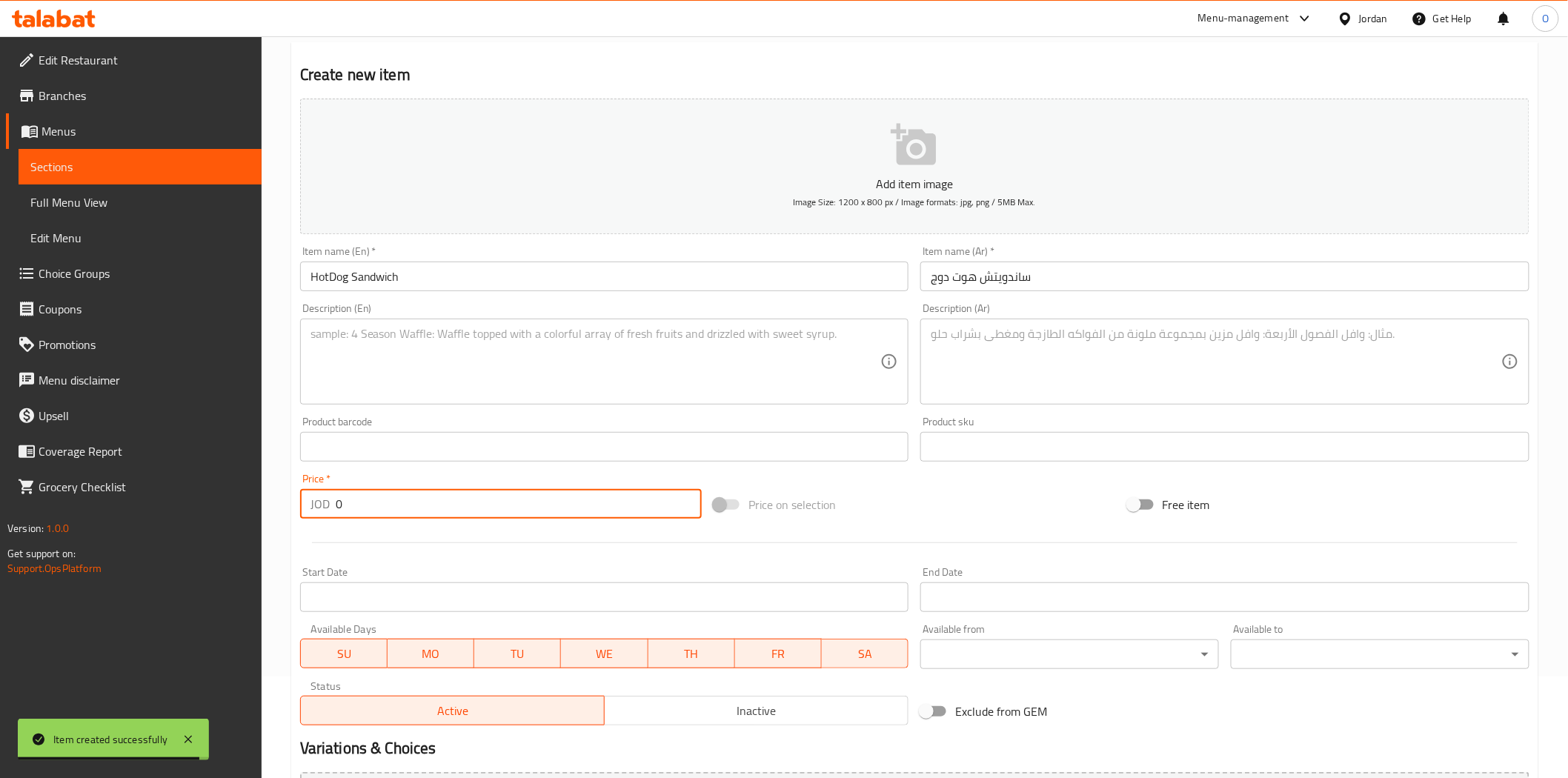
drag, startPoint x: 343, startPoint y: 502, endPoint x: 315, endPoint y: 506, distance: 28.3
click at [311, 505] on div "JOD 0 Price *" at bounding box center [501, 504] width 402 height 29
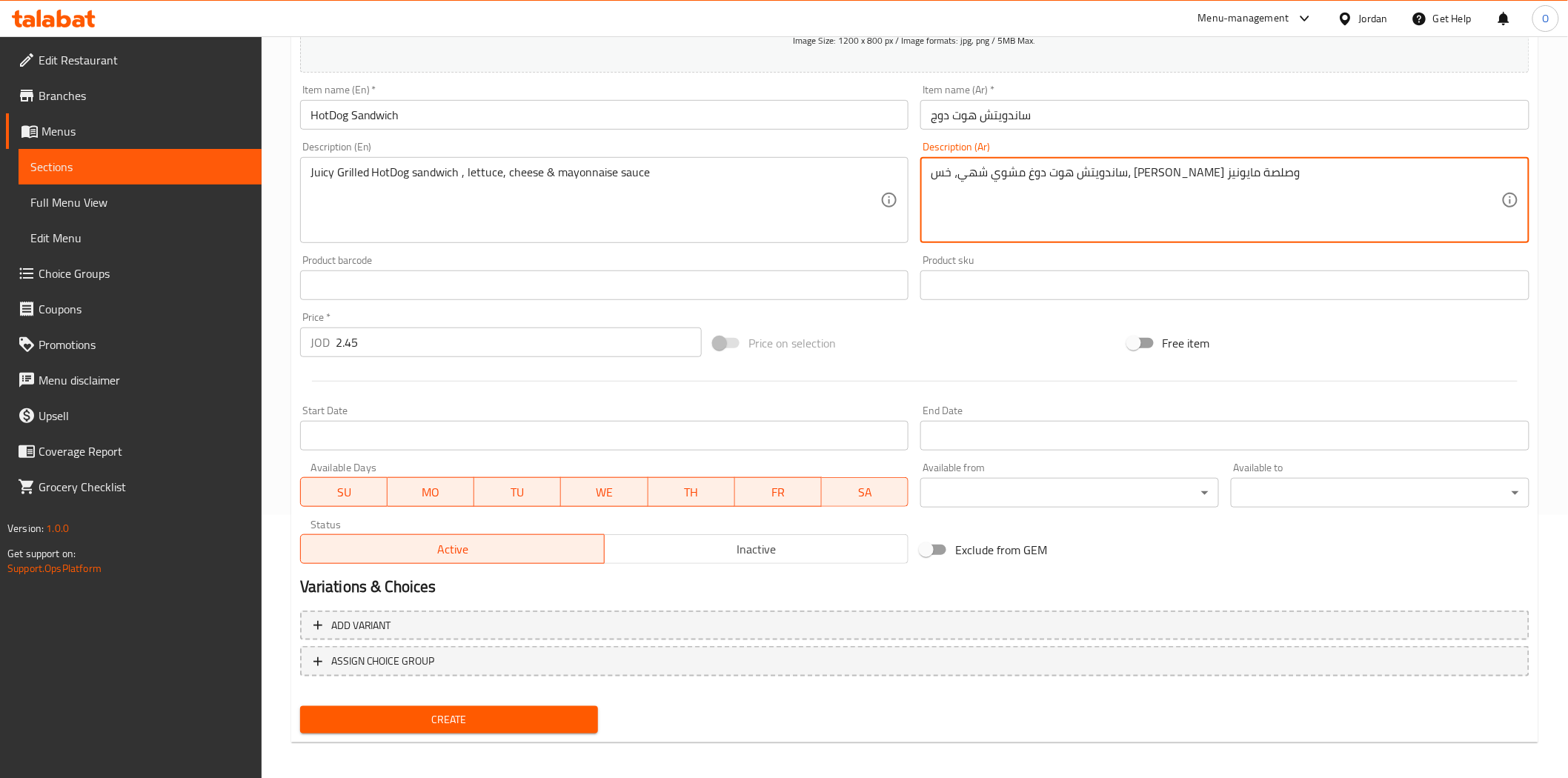
scroll to position [267, 0]
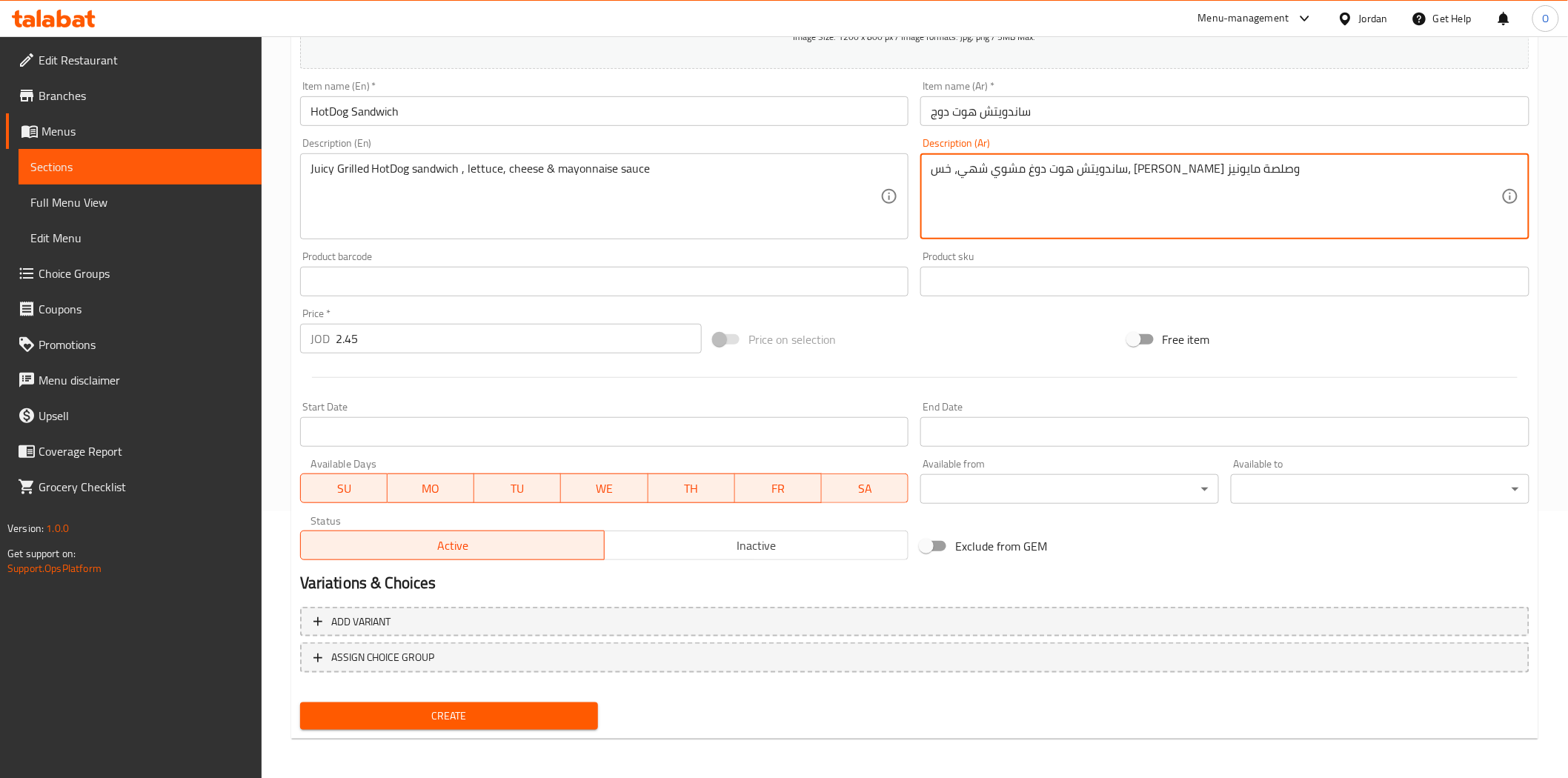
click at [421, 712] on span "Create" at bounding box center [449, 716] width 275 height 18
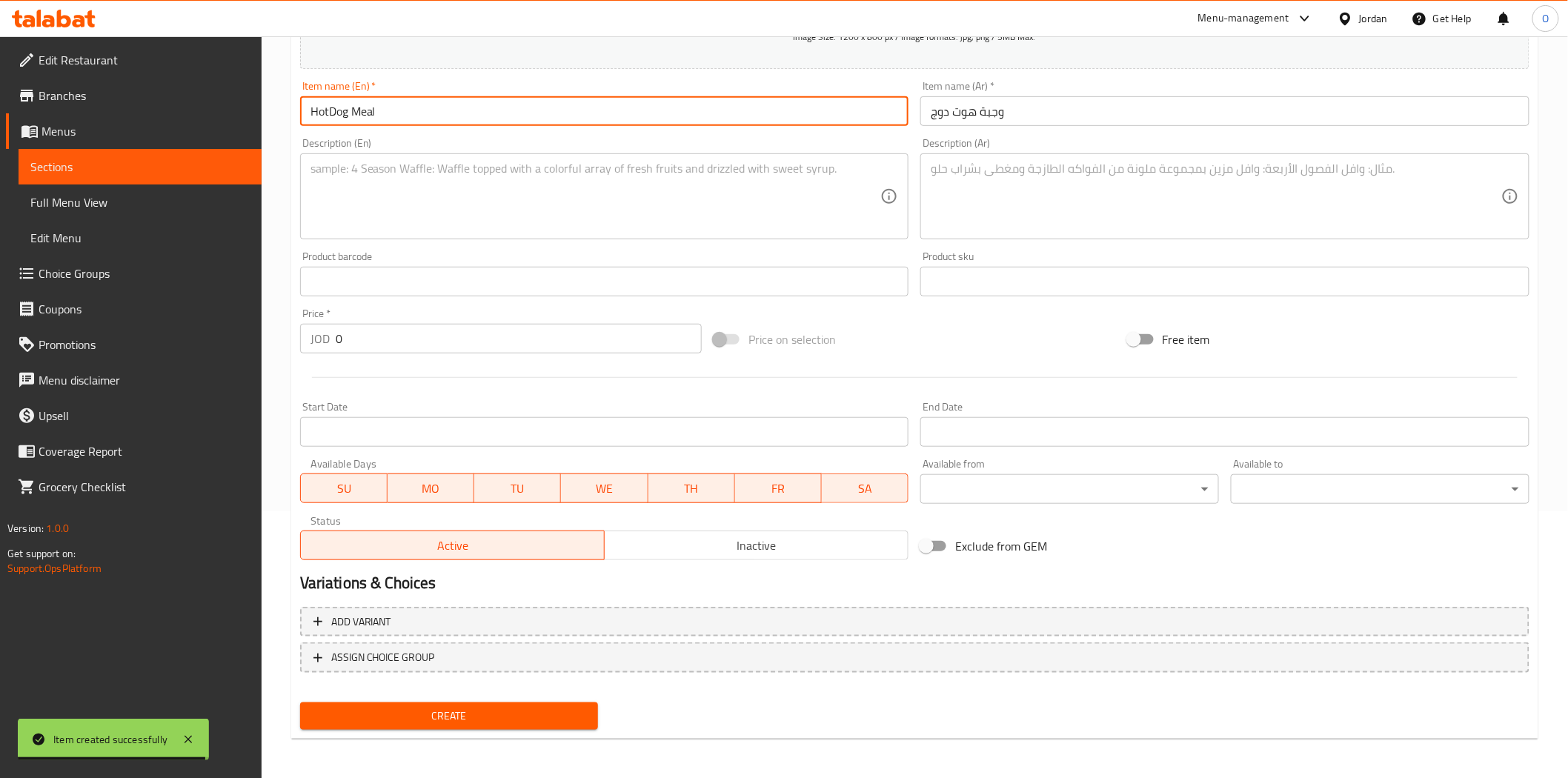
click at [408, 114] on input "HotDog Meal" at bounding box center [604, 111] width 609 height 29
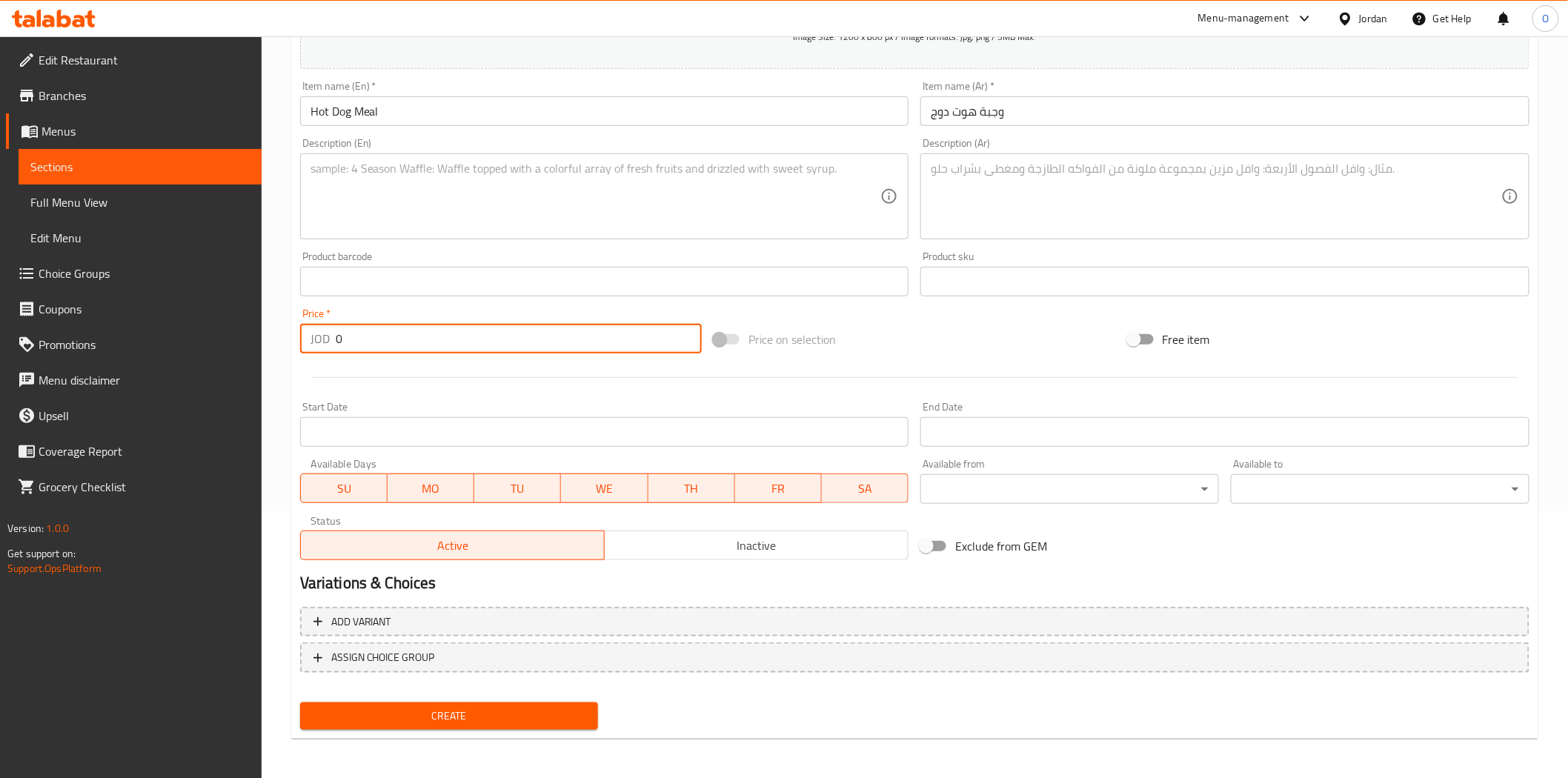
drag, startPoint x: 341, startPoint y: 338, endPoint x: 317, endPoint y: 337, distance: 24.0
click at [317, 337] on div "JOD 0 Price *" at bounding box center [501, 339] width 402 height 29
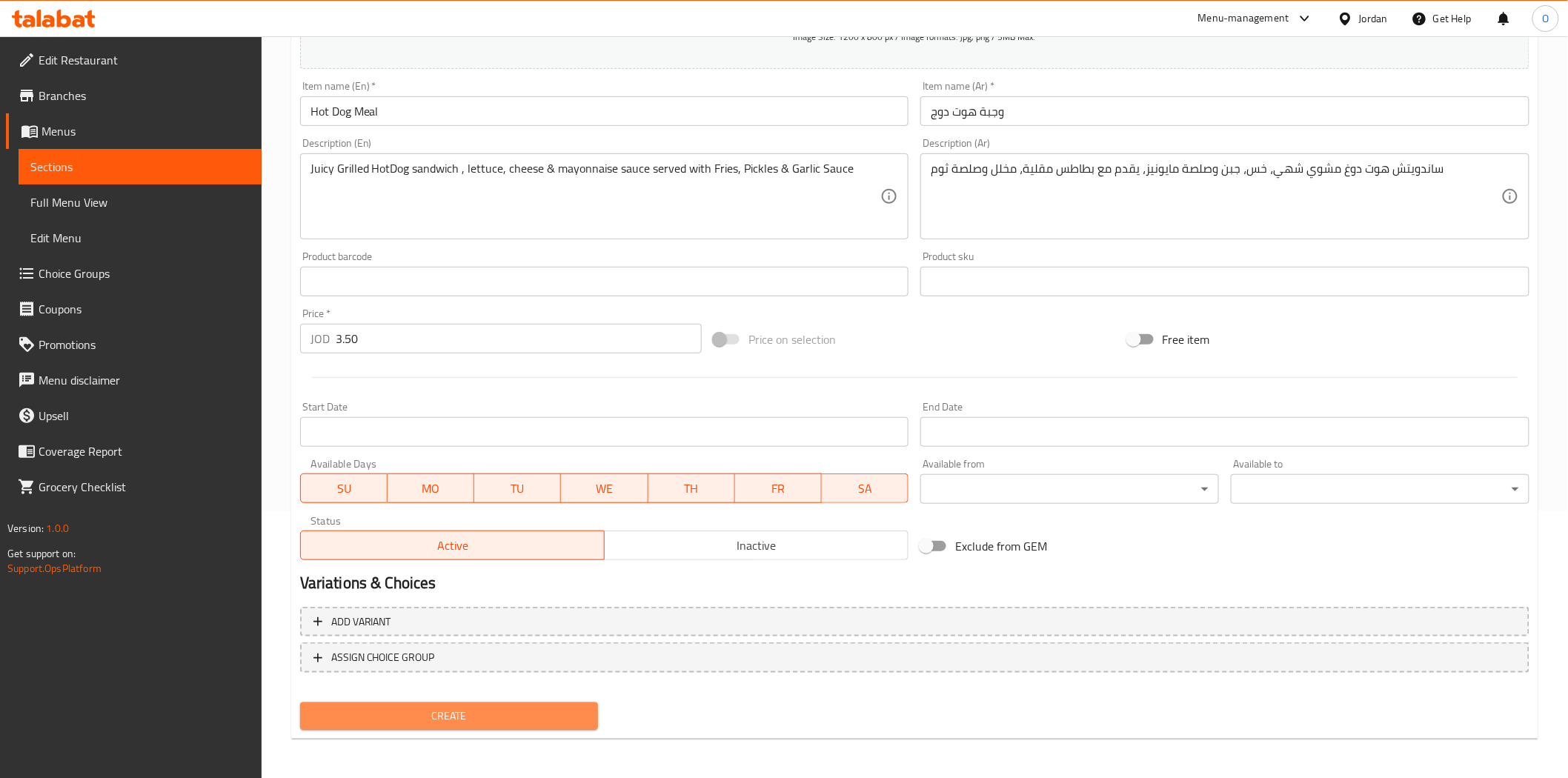
click at [546, 722] on span "Create" at bounding box center [449, 716] width 275 height 18
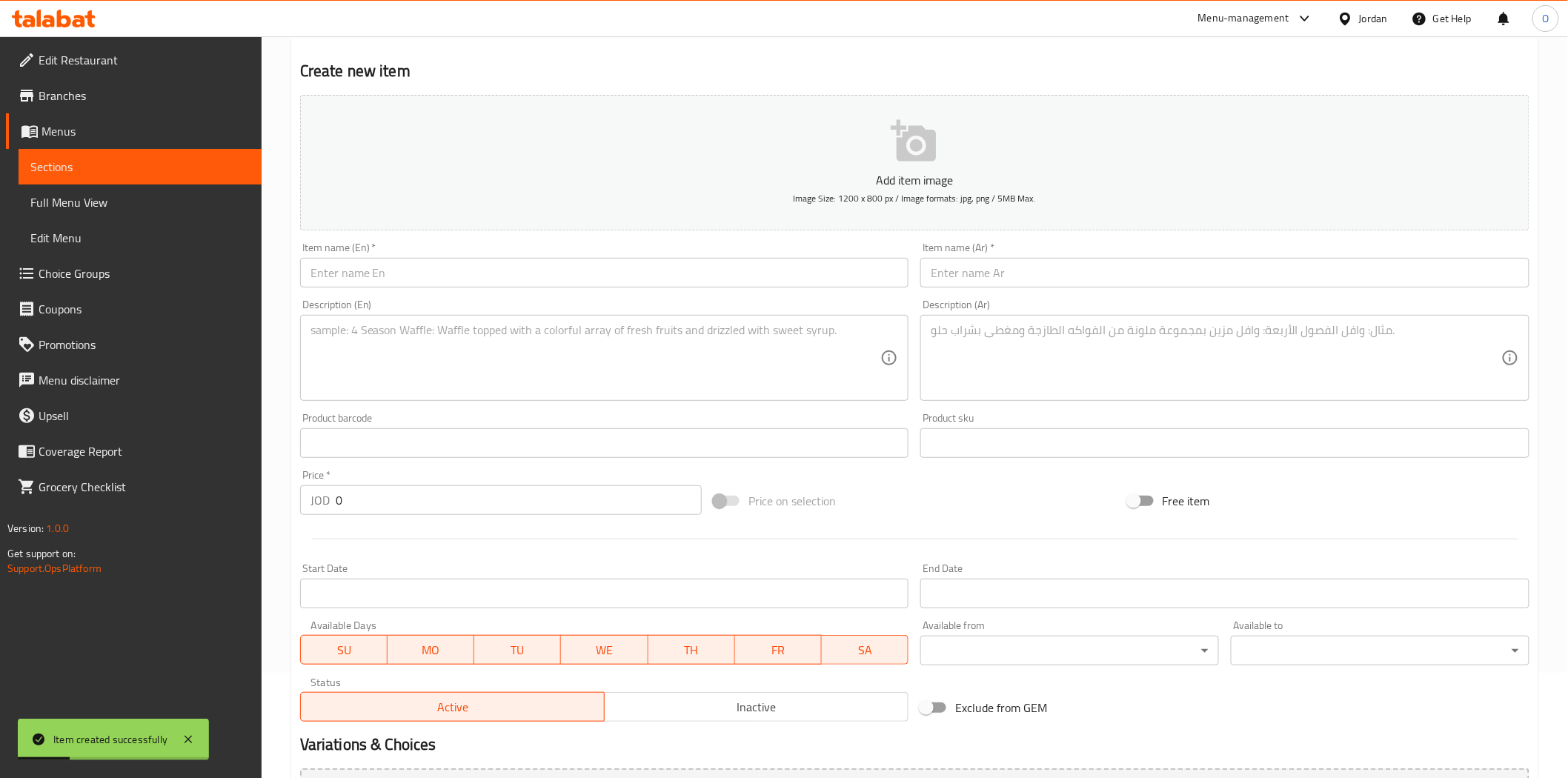
scroll to position [101, 0]
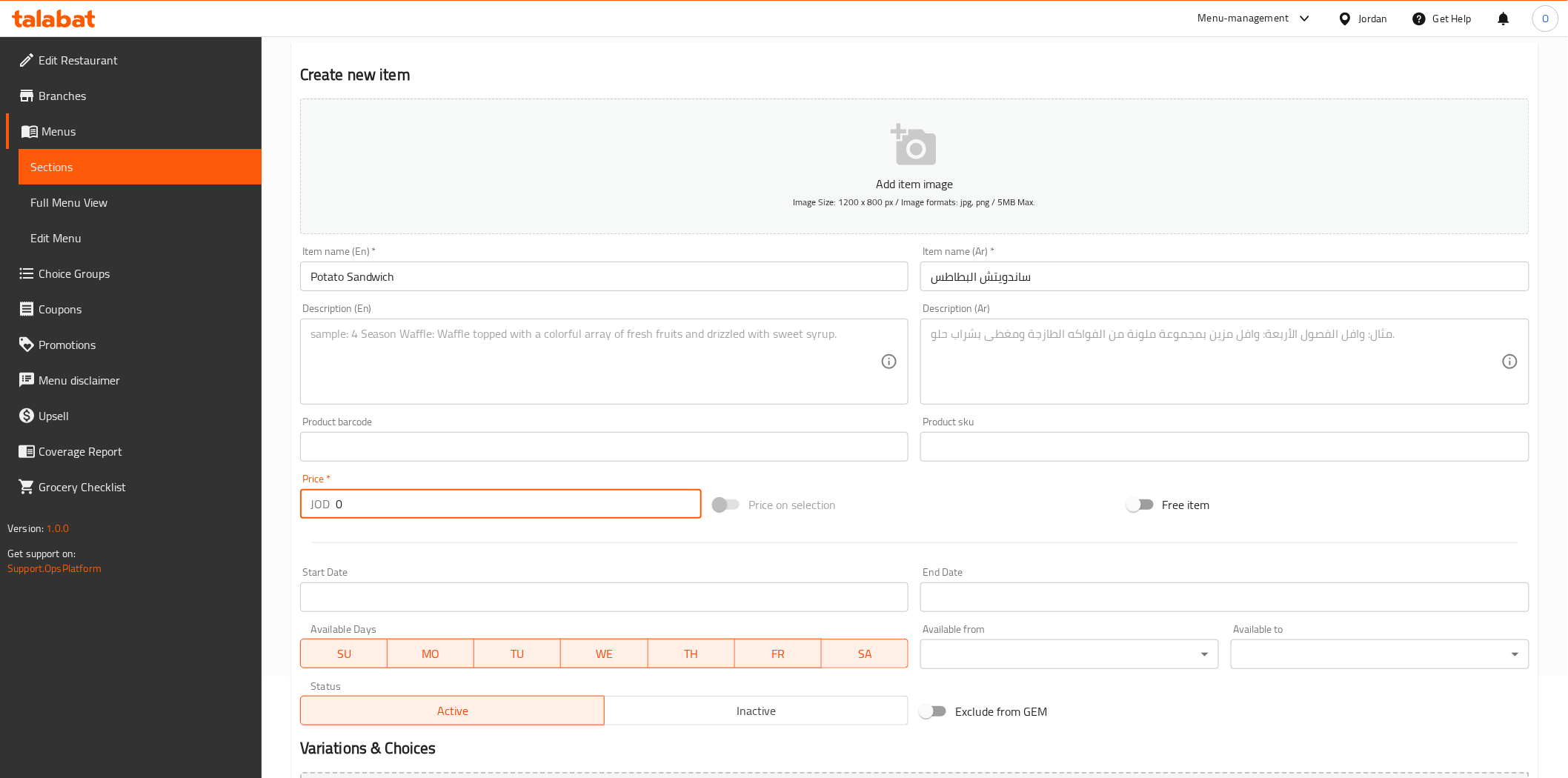
drag, startPoint x: 345, startPoint y: 498, endPoint x: 338, endPoint y: 502, distance: 8.1
click at [338, 502] on input "0" at bounding box center [518, 504] width 366 height 29
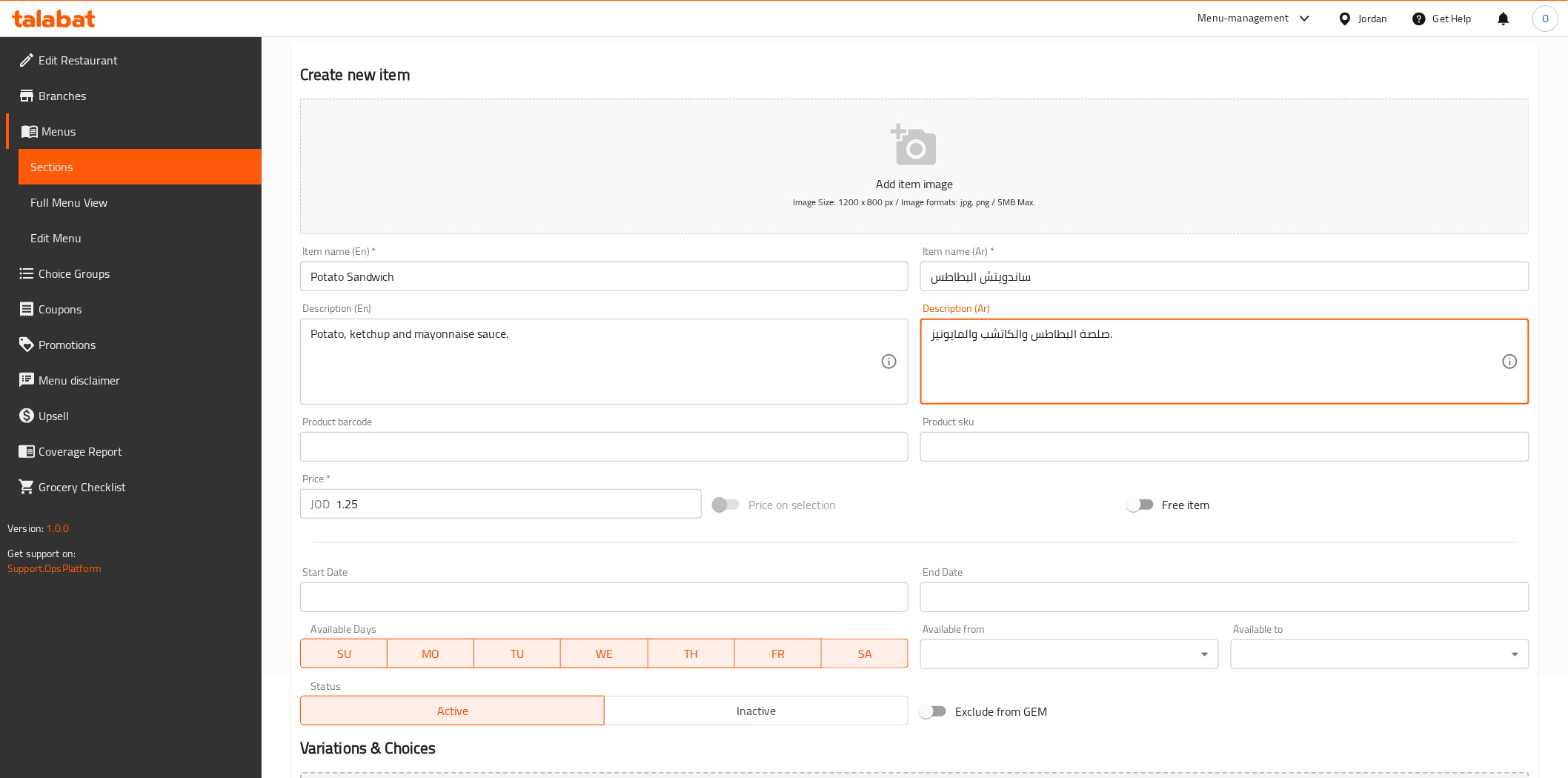
drag, startPoint x: 1079, startPoint y: 337, endPoint x: 1112, endPoint y: 336, distance: 33.0
click at [1115, 335] on textarea "صلصة البطاطس والكاتشب والمايونيز." at bounding box center [1215, 362] width 570 height 70
click at [1093, 335] on textarea "صلصة البطاطس والكاتشب والمايونيز." at bounding box center [1215, 362] width 570 height 70
click at [977, 337] on textarea "البطاطس والكاتشب والمايونيز." at bounding box center [1215, 362] width 570 height 70
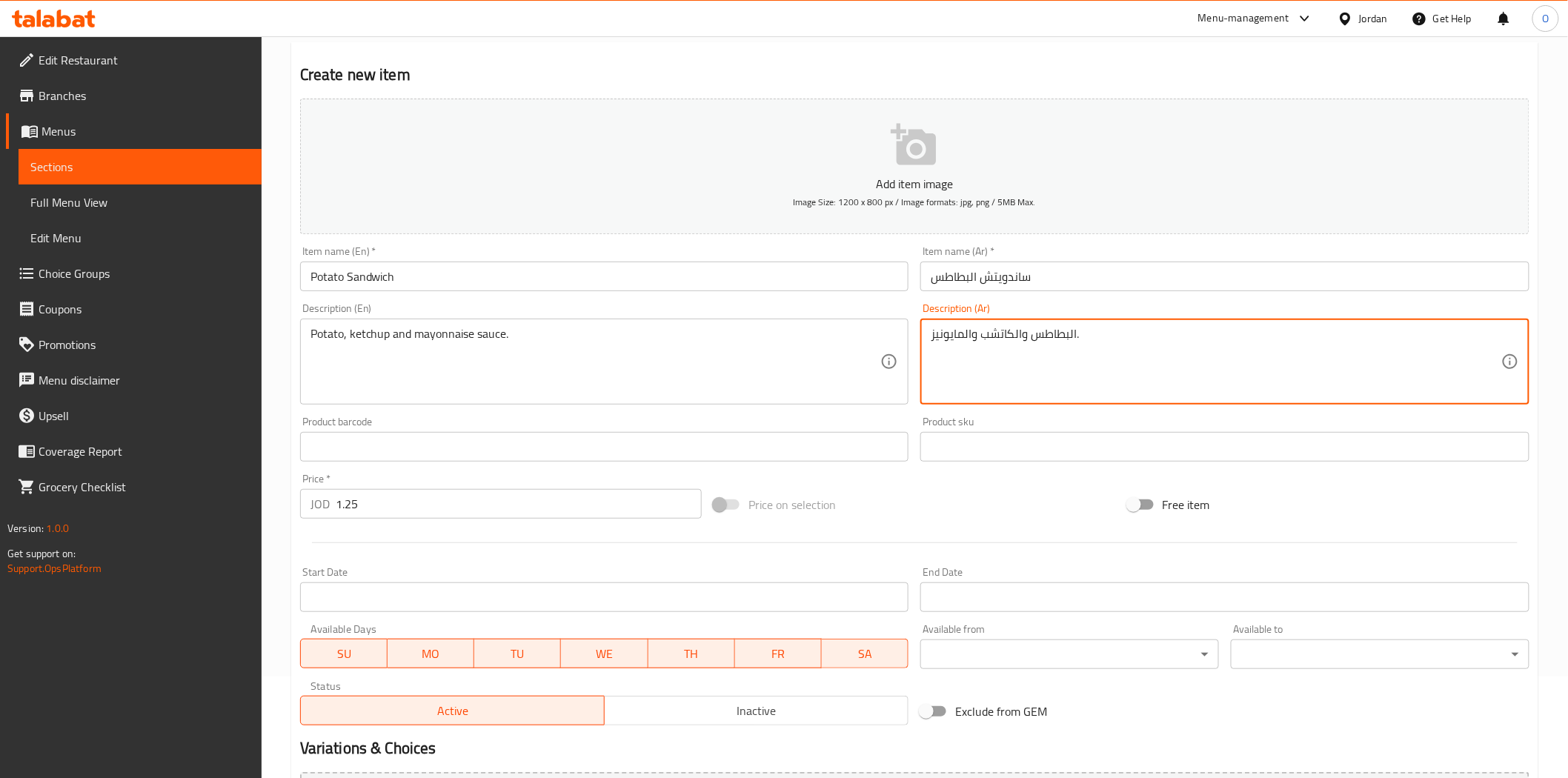
click at [973, 337] on textarea "البطاطس والكاتشب والمايونيز." at bounding box center [1215, 362] width 570 height 70
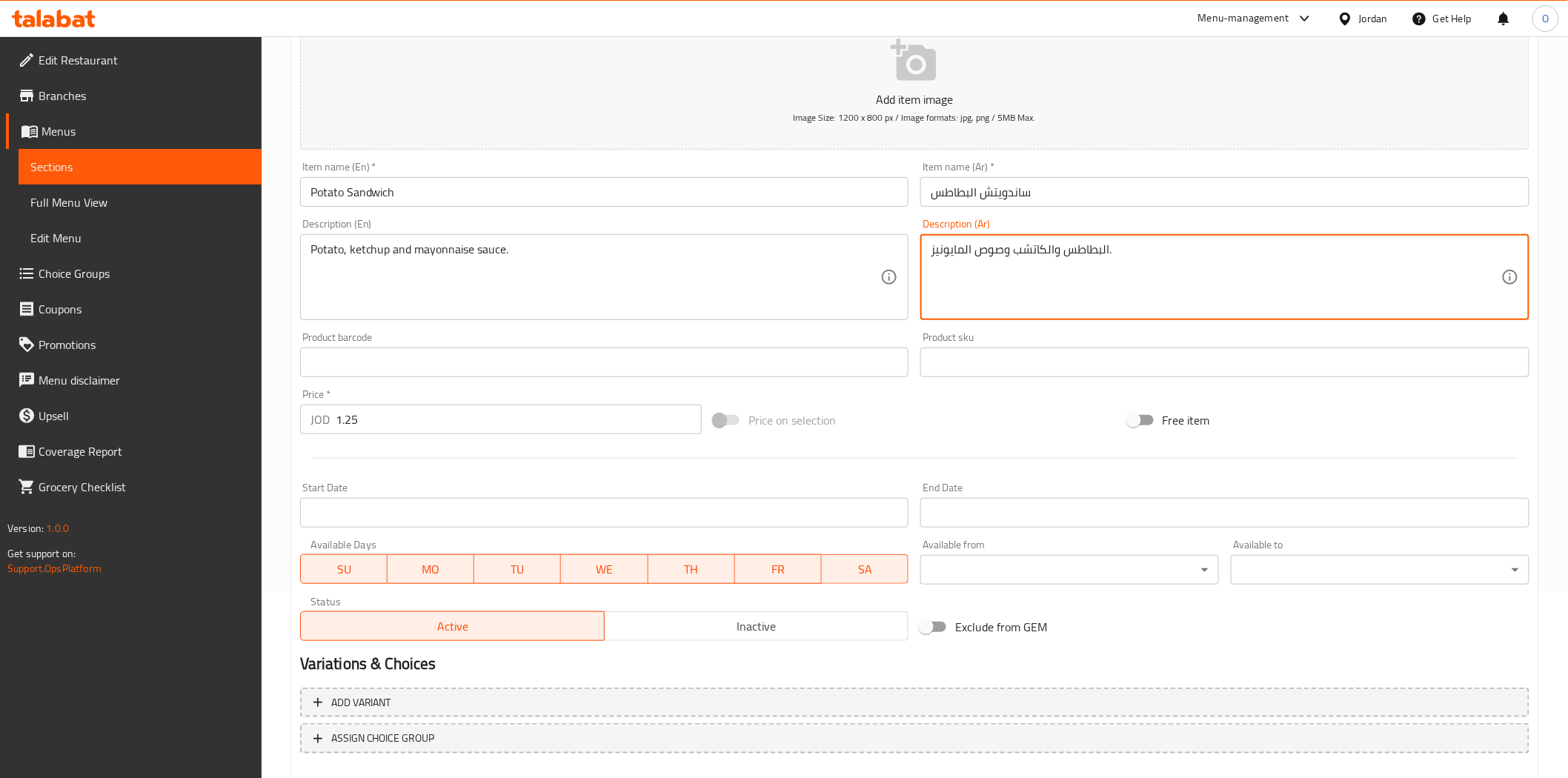
scroll to position [267, 0]
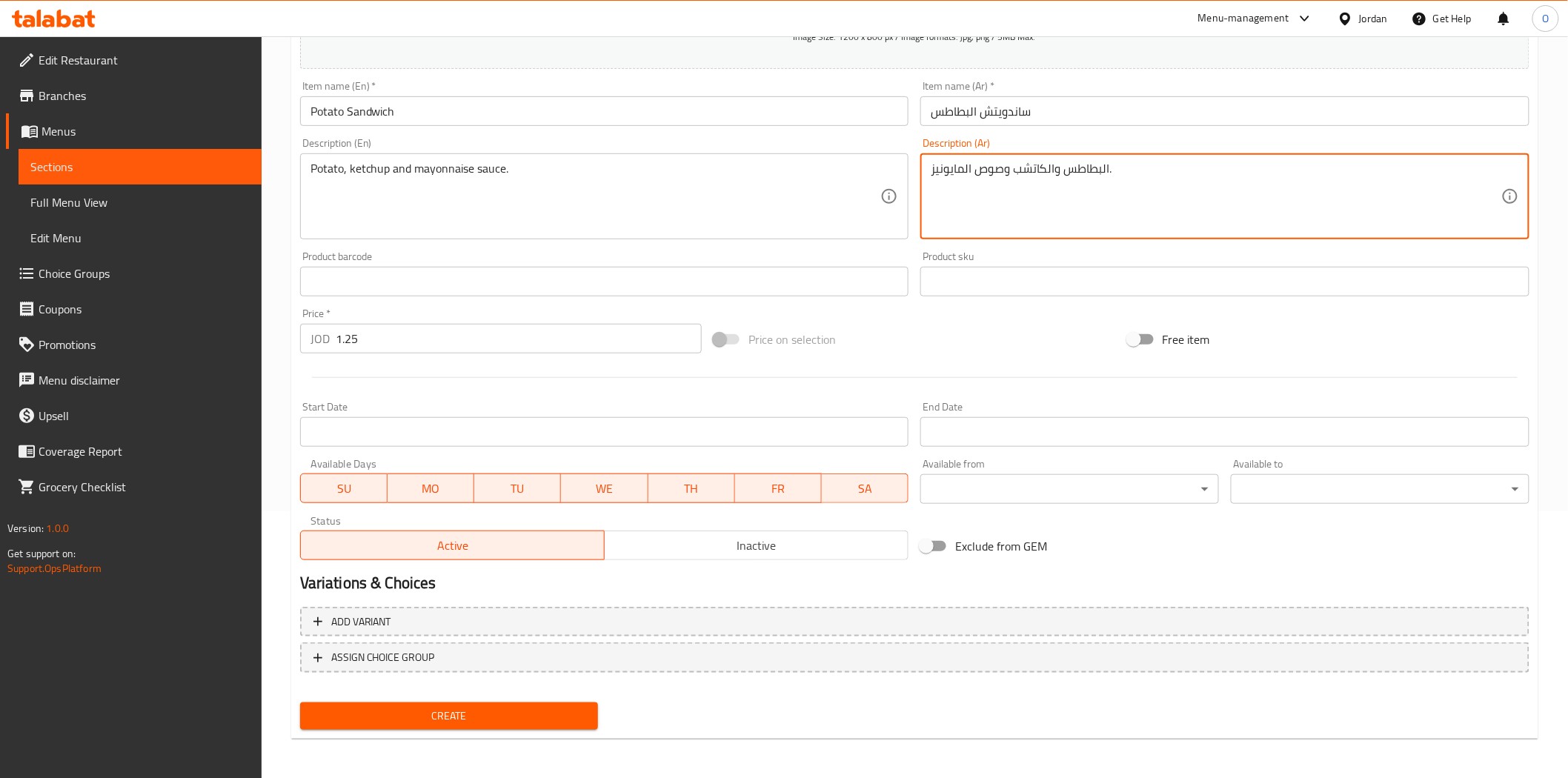
click at [446, 707] on span "Create" at bounding box center [449, 716] width 275 height 18
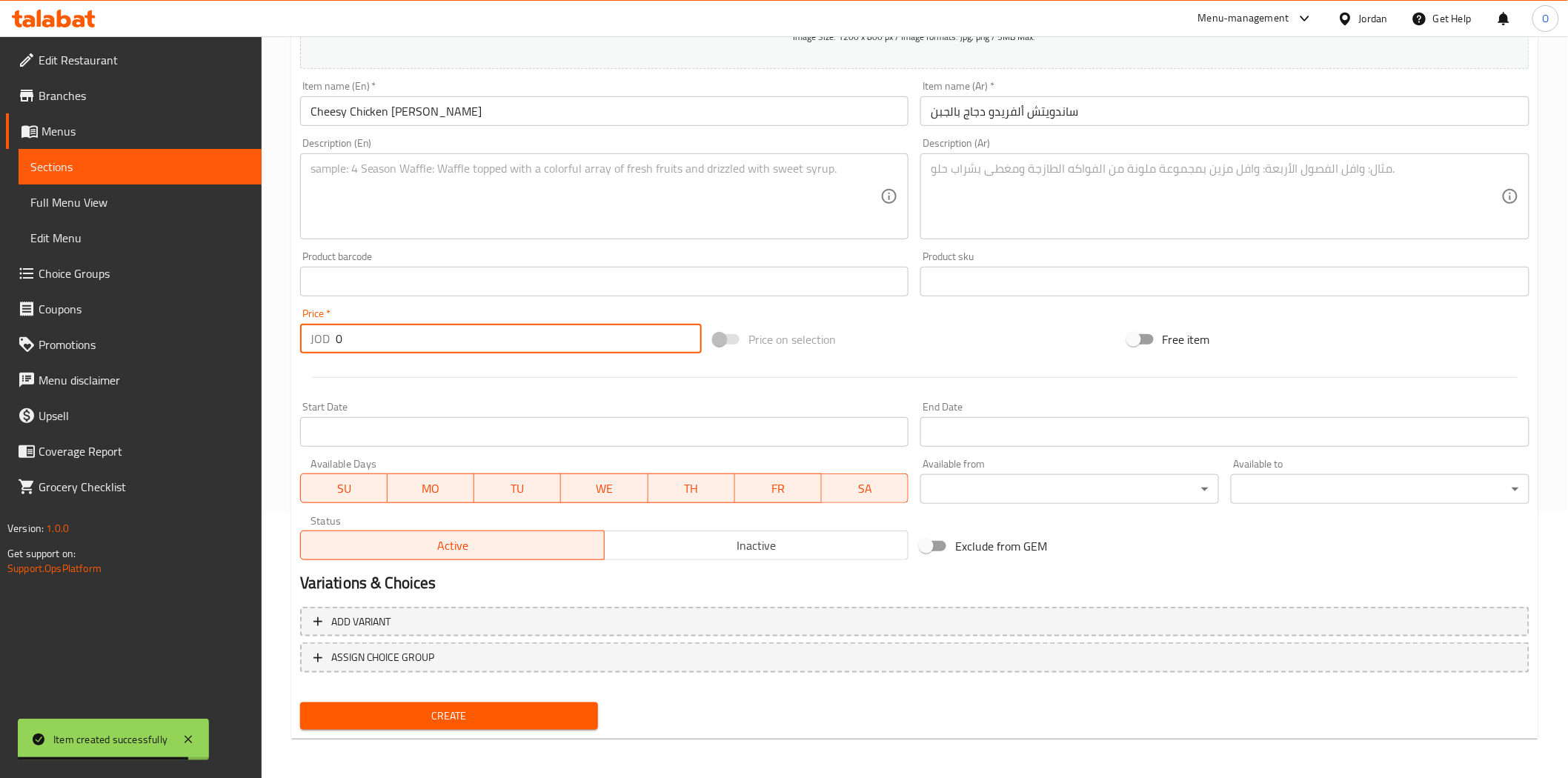
drag, startPoint x: 373, startPoint y: 345, endPoint x: 334, endPoint y: 343, distance: 39.1
click at [334, 343] on div "JOD 0 Price *" at bounding box center [501, 339] width 402 height 29
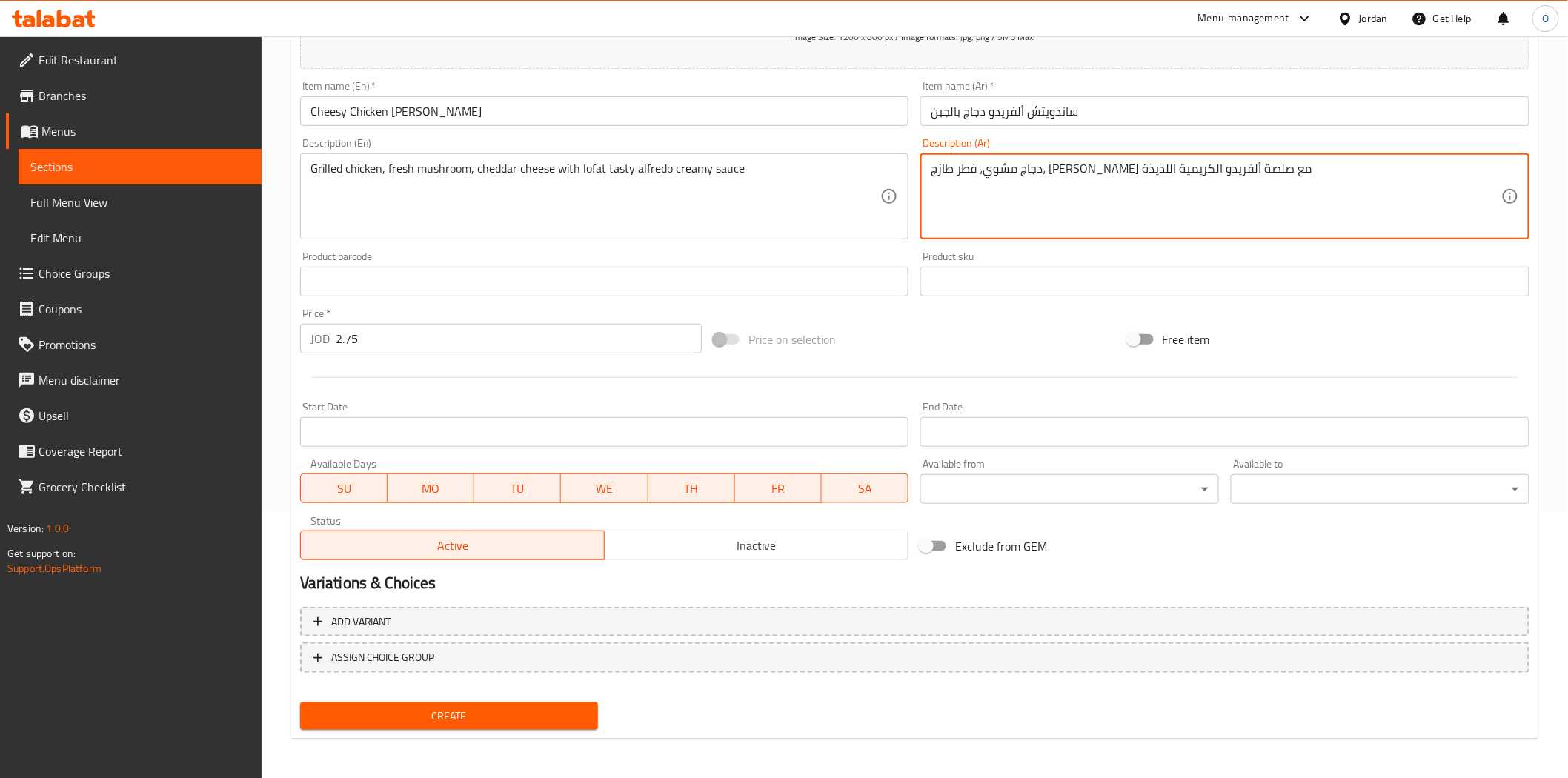
click at [1061, 172] on textarea "دجاج مشوي، فطر طازج، [PERSON_NAME] مع صلصة ألفريدو الكريمية اللذيذة" at bounding box center [1215, 196] width 570 height 70
click at [1194, 173] on textarea "دجاج مشوي، فطر طازج، [PERSON_NAME] مع صوص ألفريدو الكريمية اللذيذة" at bounding box center [1215, 196] width 570 height 70
click at [411, 712] on span "Create" at bounding box center [449, 716] width 275 height 18
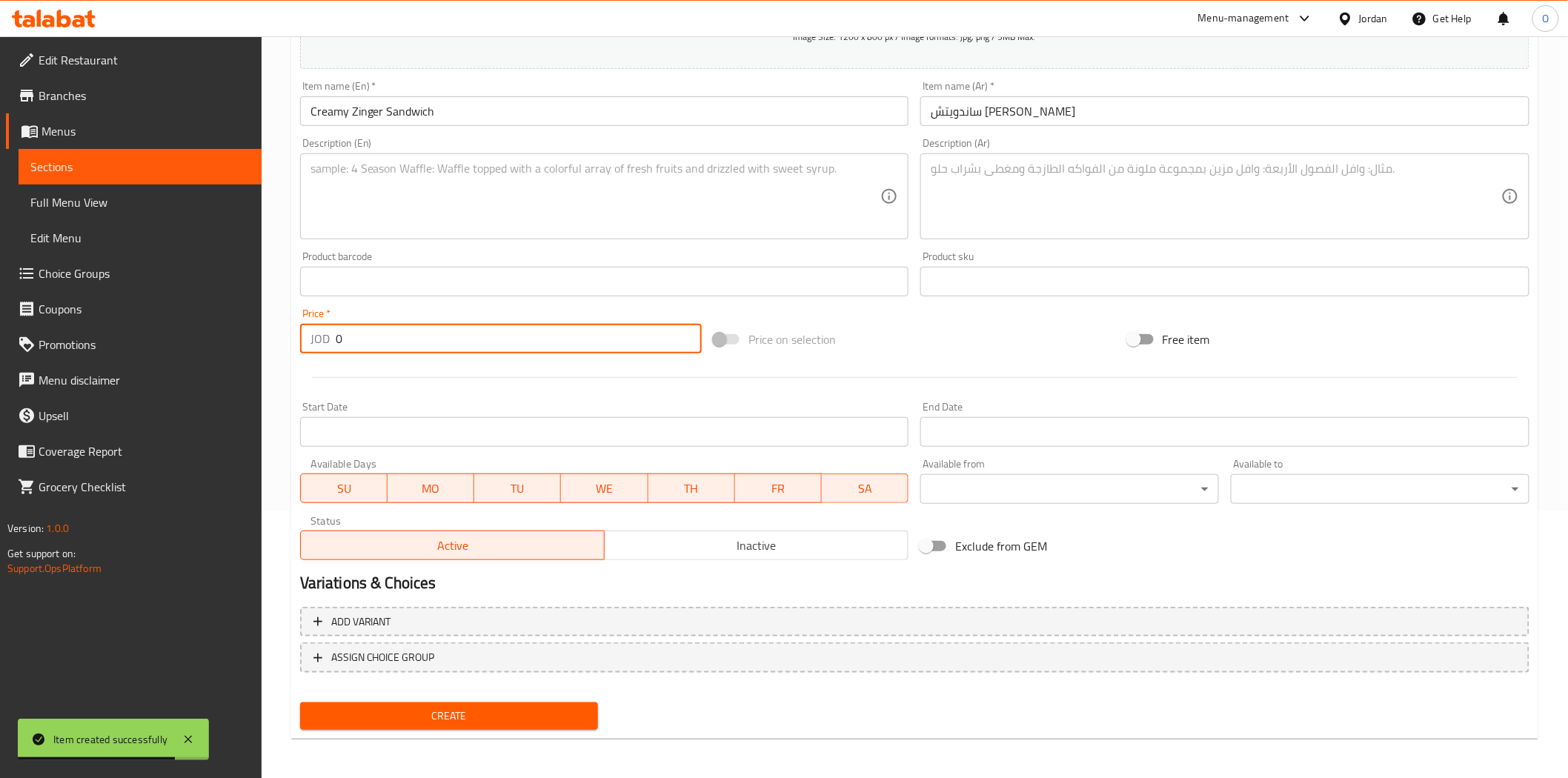
drag, startPoint x: 346, startPoint y: 330, endPoint x: 386, endPoint y: 345, distance: 42.7
click at [316, 350] on div "JOD 0 Price *" at bounding box center [501, 339] width 402 height 29
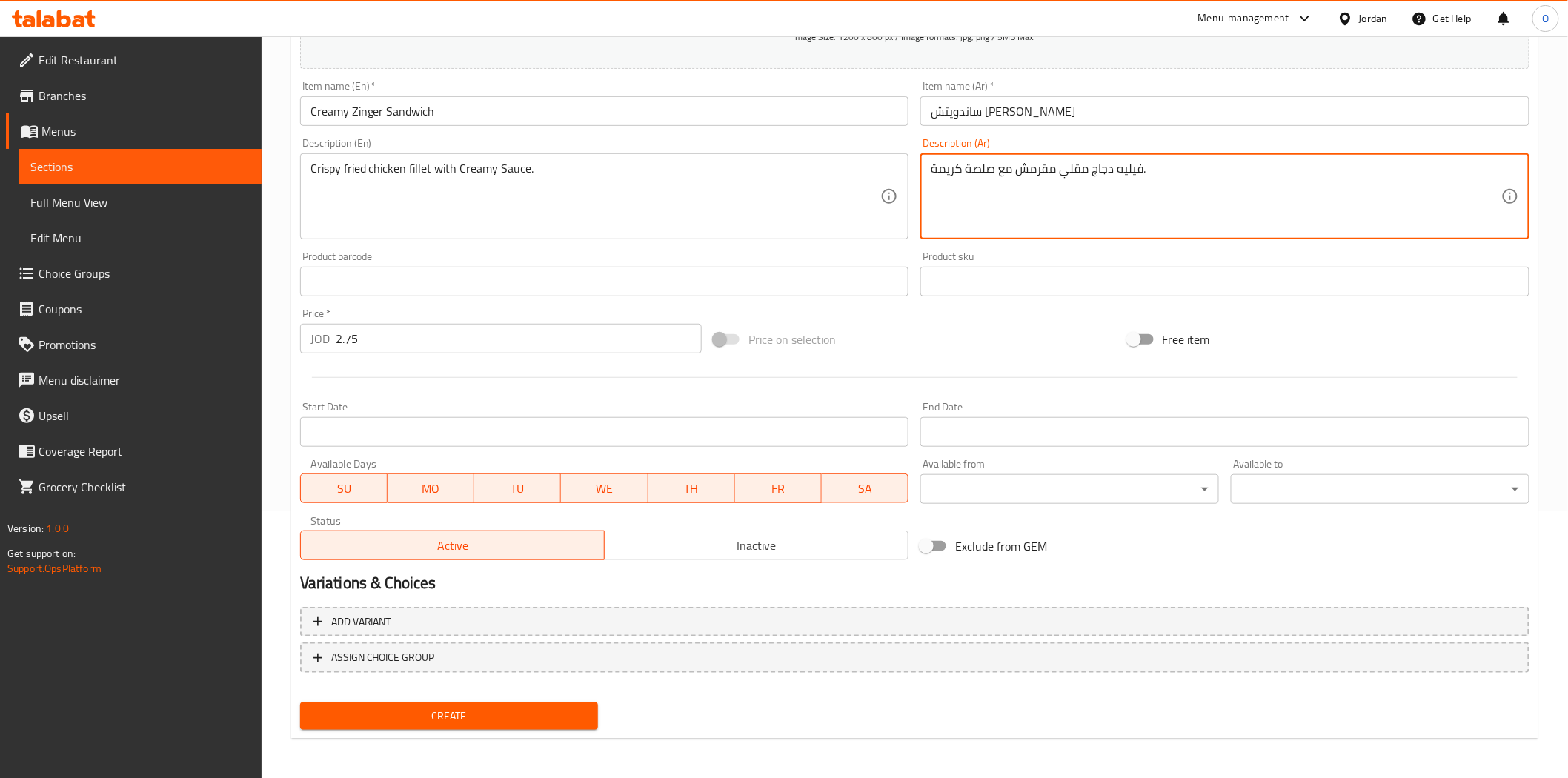
click at [536, 729] on div "Create" at bounding box center [449, 716] width 310 height 39
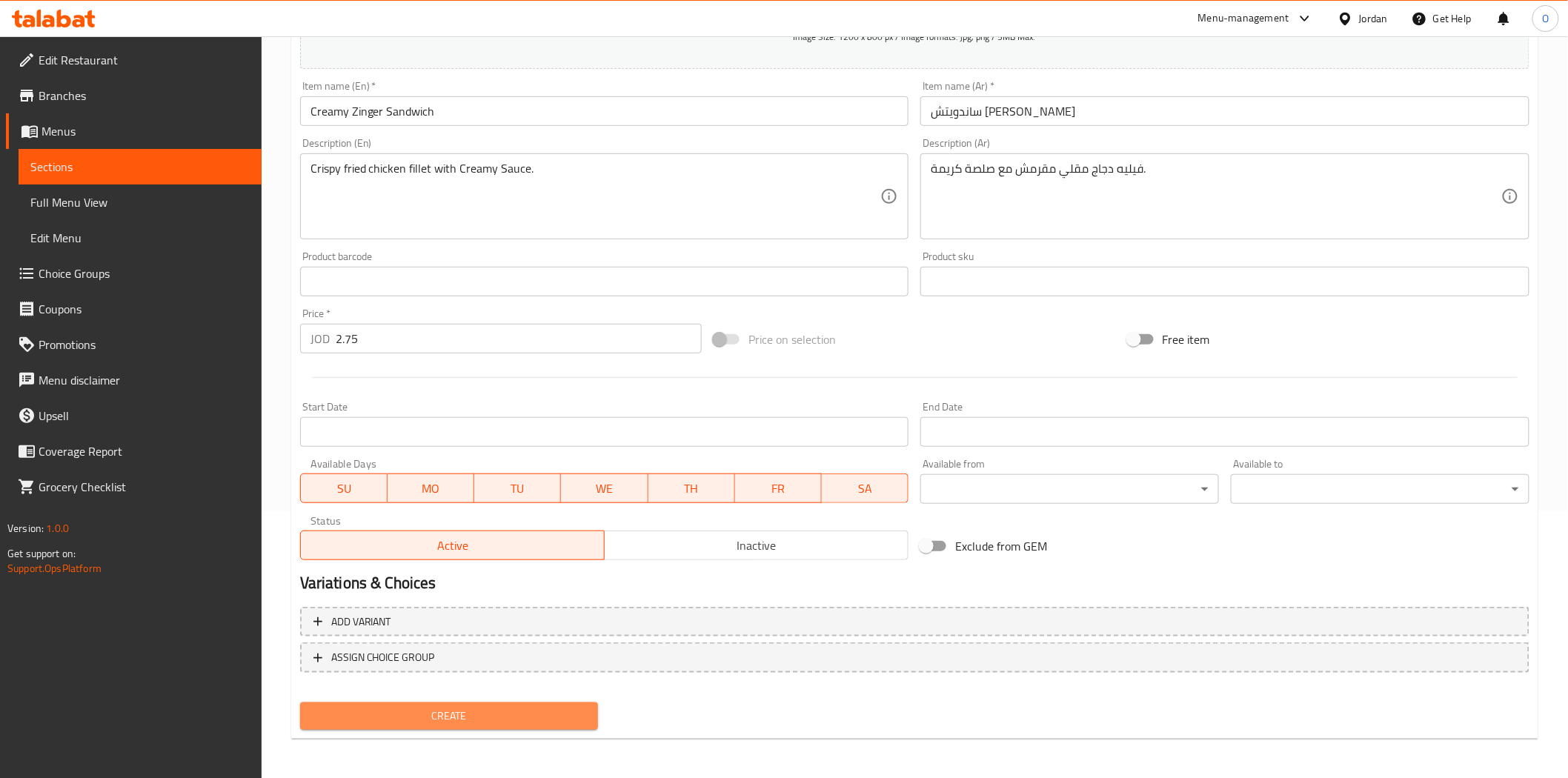
click at [550, 714] on span "Create" at bounding box center [449, 716] width 275 height 18
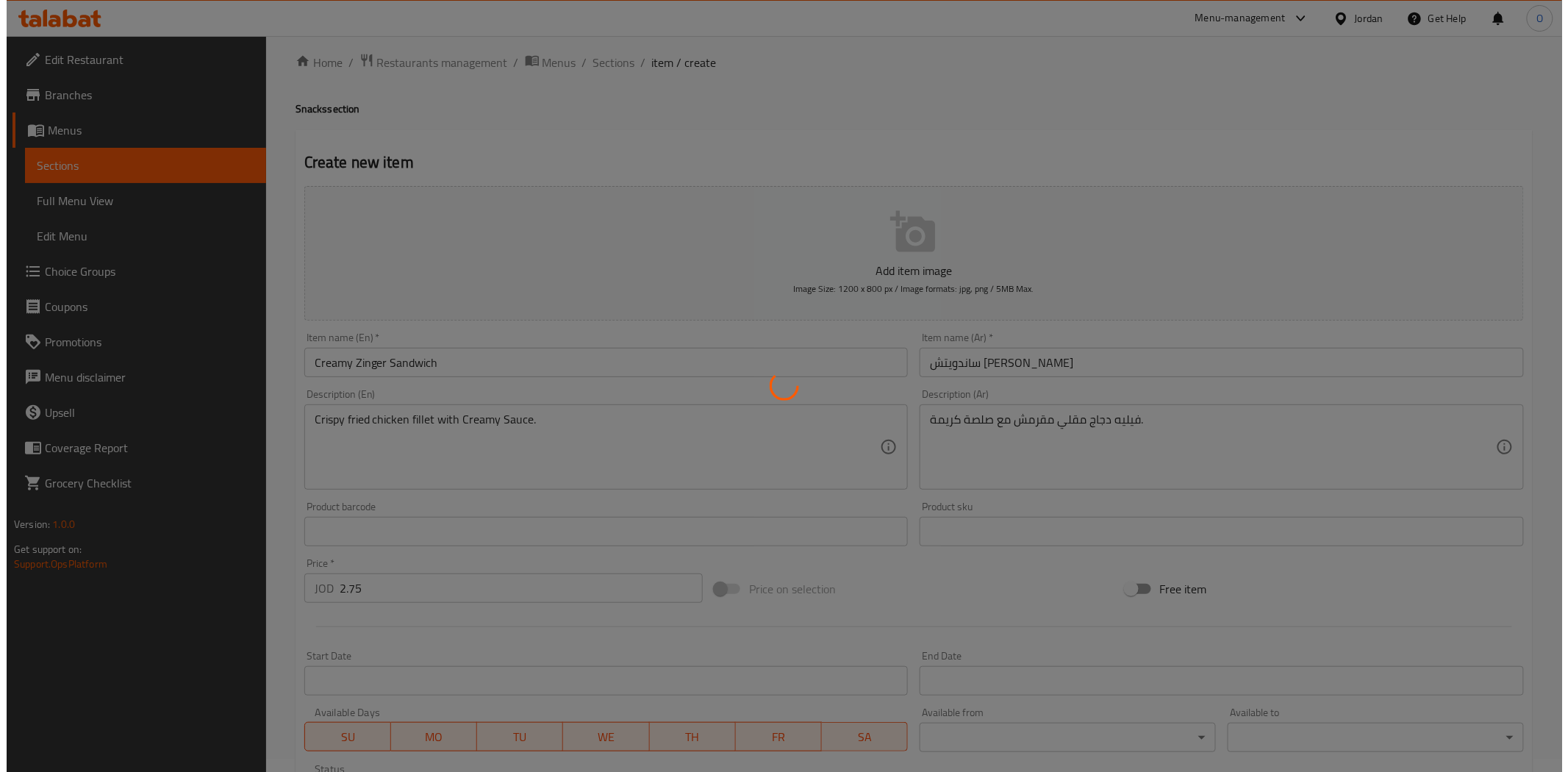
scroll to position [0, 0]
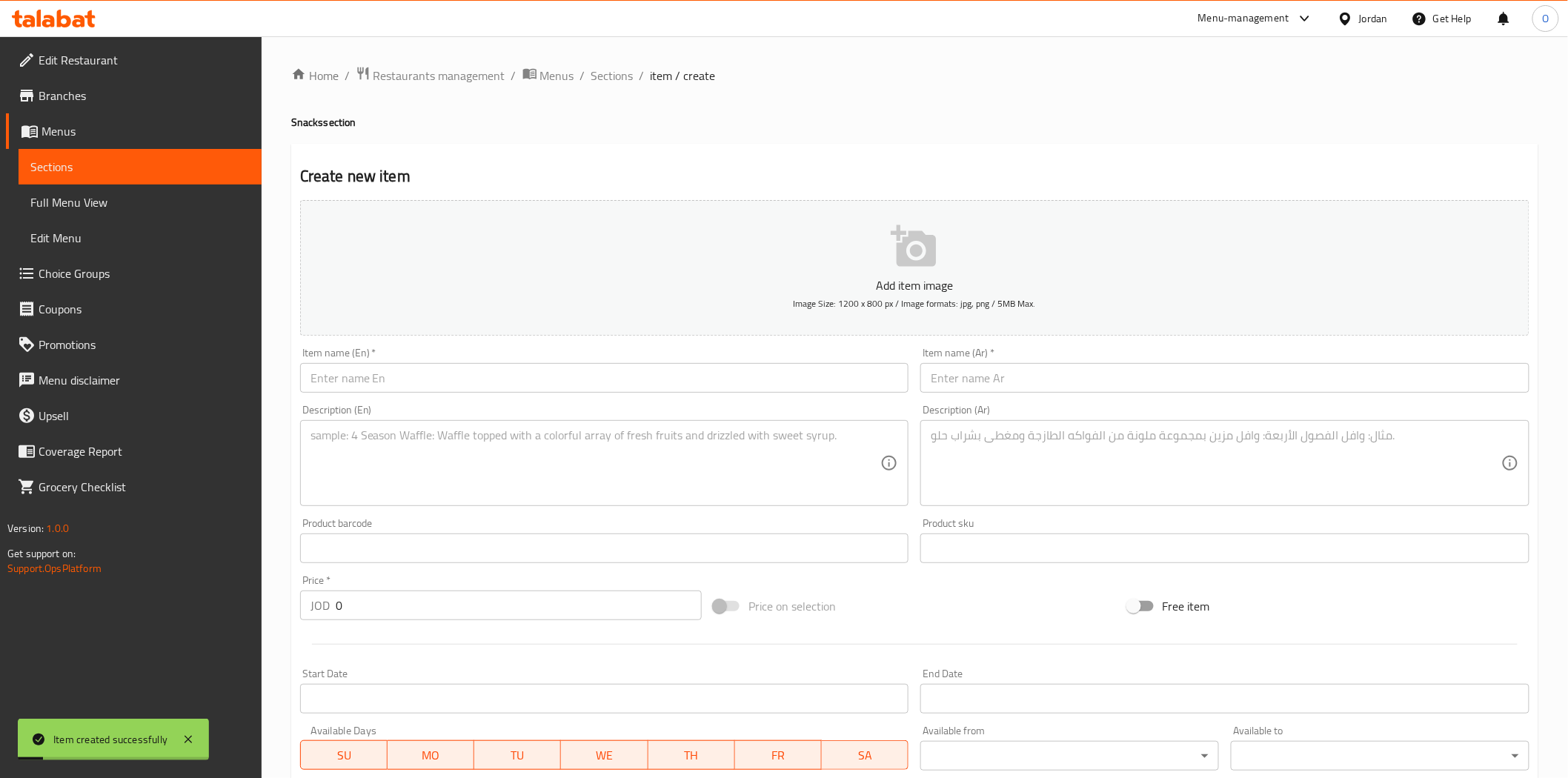
click at [632, 72] on ol "Home / Restaurants management / Menus / Sections / item / create" at bounding box center [915, 75] width 1247 height 19
click at [628, 77] on span "Sections" at bounding box center [612, 75] width 42 height 17
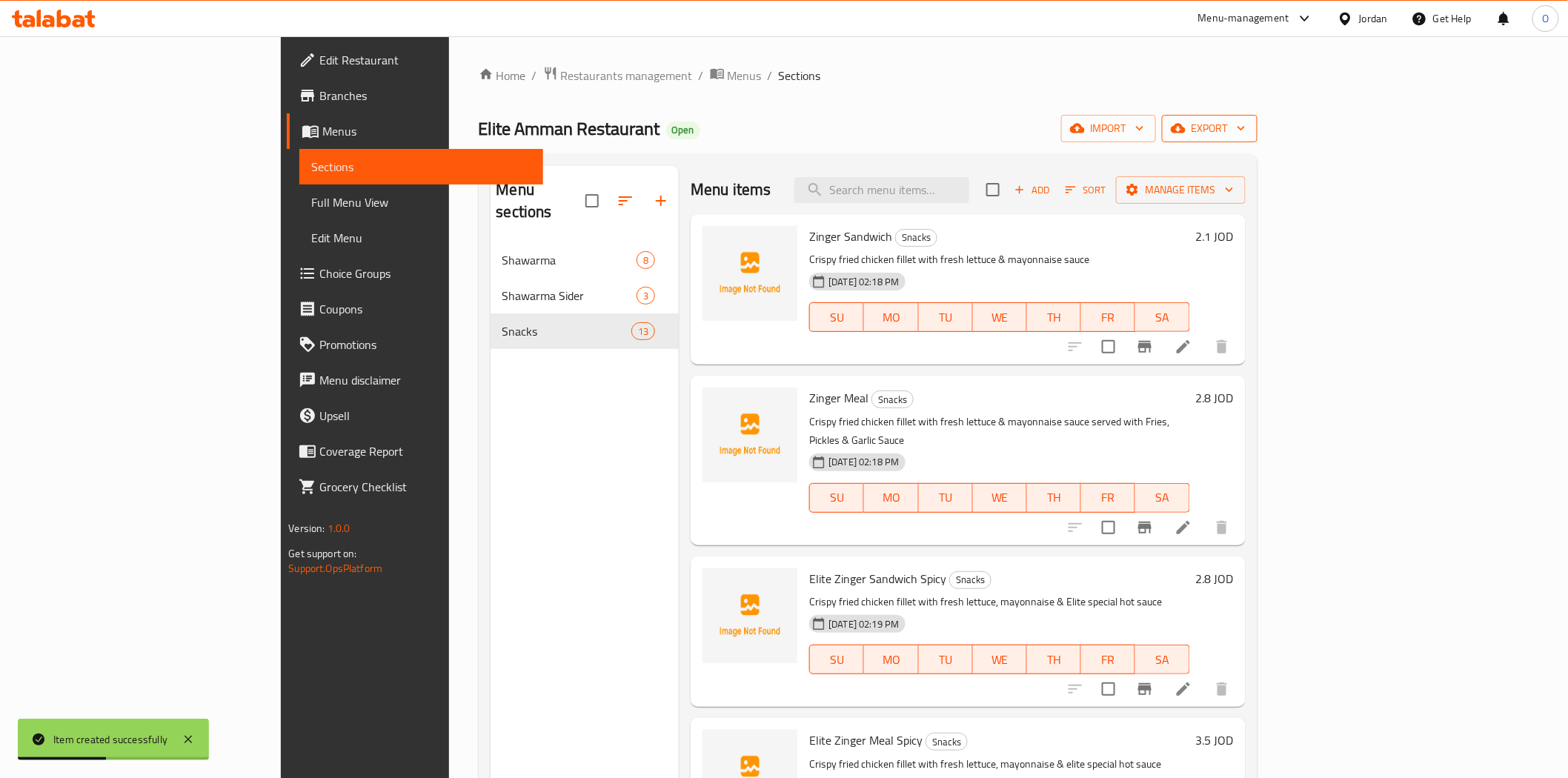
click at [1257, 136] on button "export" at bounding box center [1209, 129] width 96 height 27
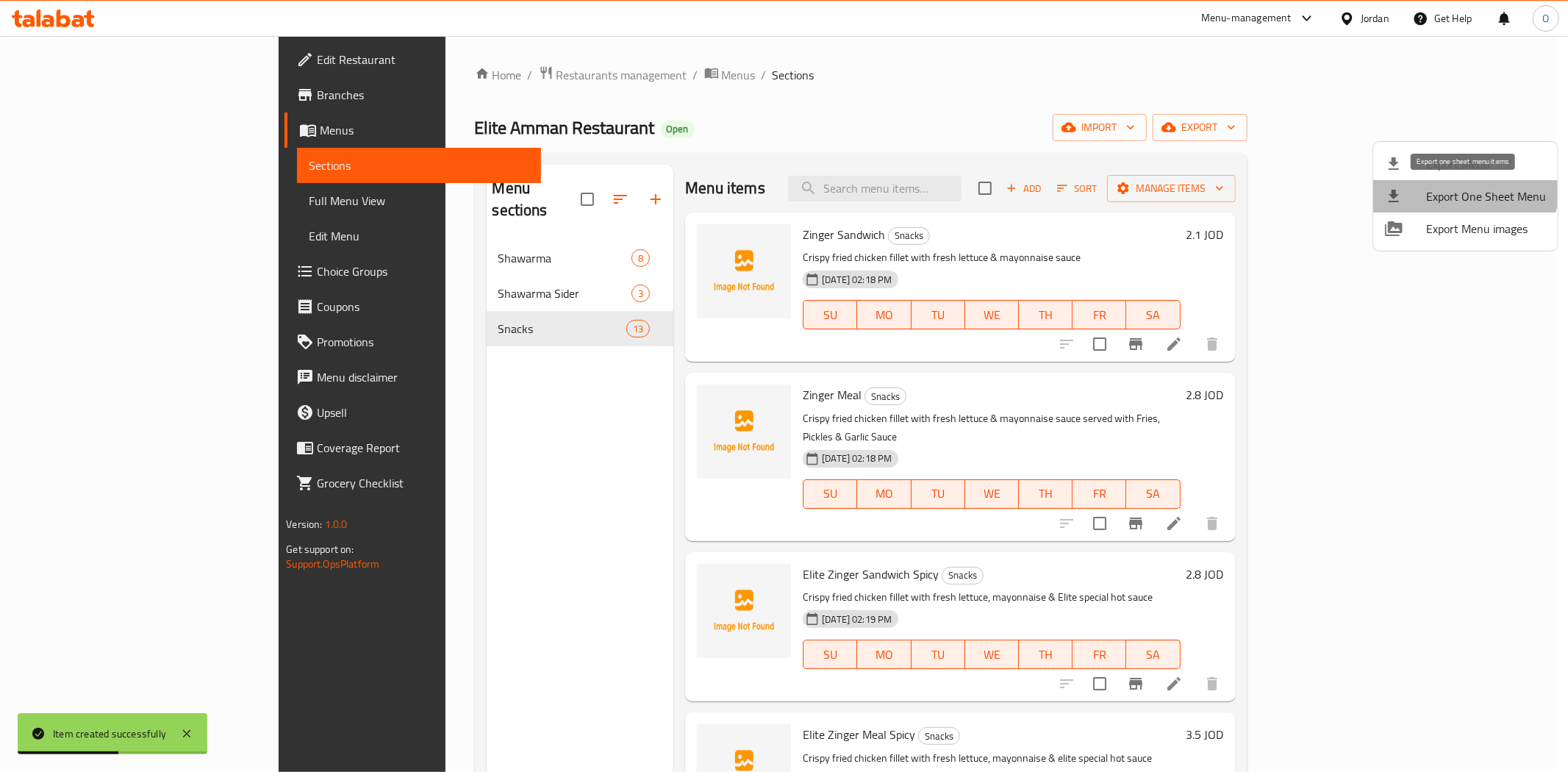
click at [1452, 180] on li "Export One Sheet Menu" at bounding box center [1466, 197] width 185 height 33
drag, startPoint x: 1114, startPoint y: 120, endPoint x: 1186, endPoint y: 130, distance: 72.7
click at [1114, 119] on div at bounding box center [784, 386] width 1568 height 772
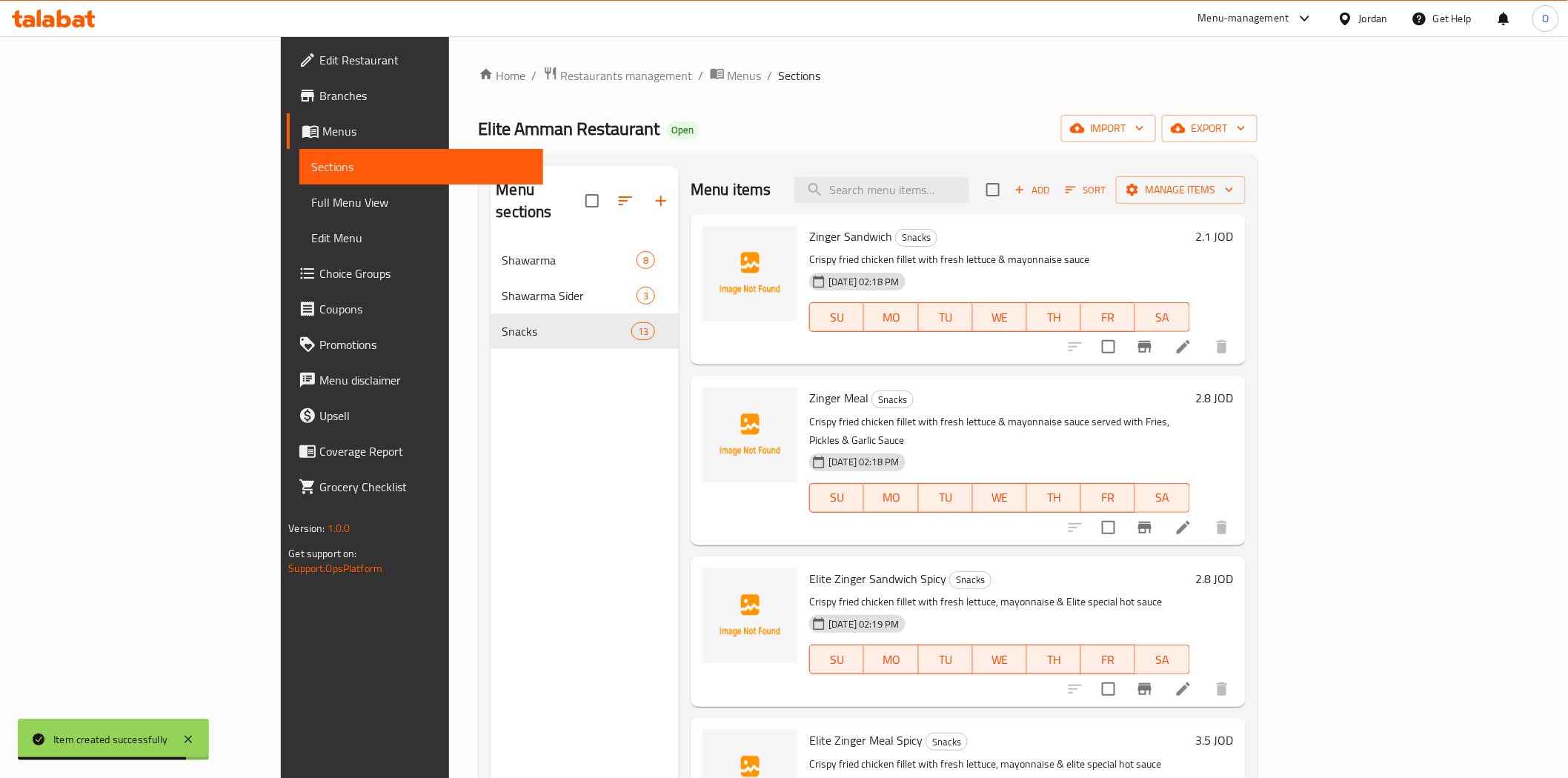
click at [1257, 112] on div "Home / Restaurants management / Menus / Sections Elite Amman Restaurant Open im…" at bounding box center [867, 510] width 779 height 890
click at [1245, 120] on span "export" at bounding box center [1209, 129] width 72 height 18
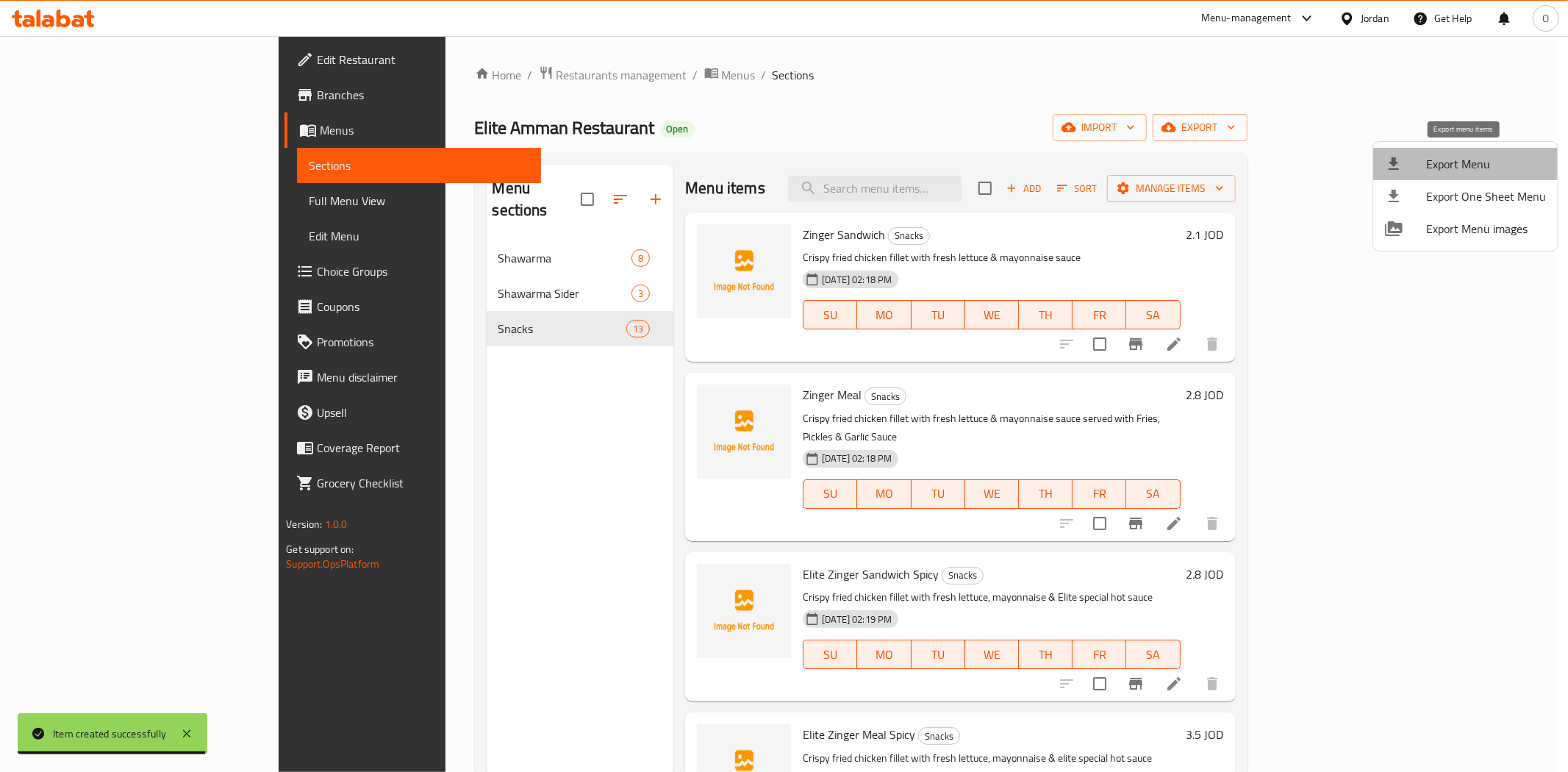
click at [1467, 162] on span "Export Menu" at bounding box center [1486, 163] width 120 height 17
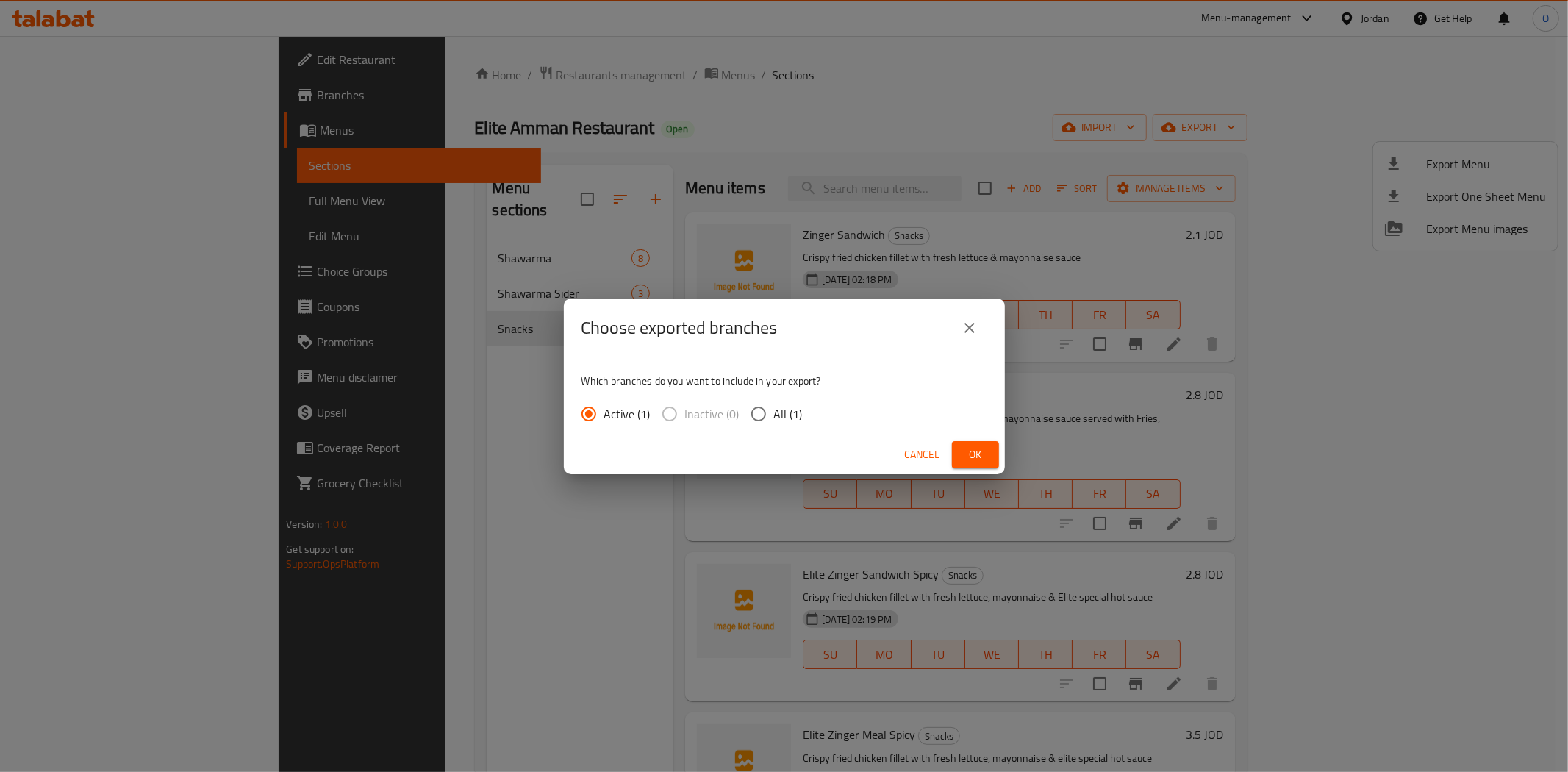
click at [984, 449] on span "Ok" at bounding box center [976, 455] width 24 height 18
